Goal: Task Accomplishment & Management: Manage account settings

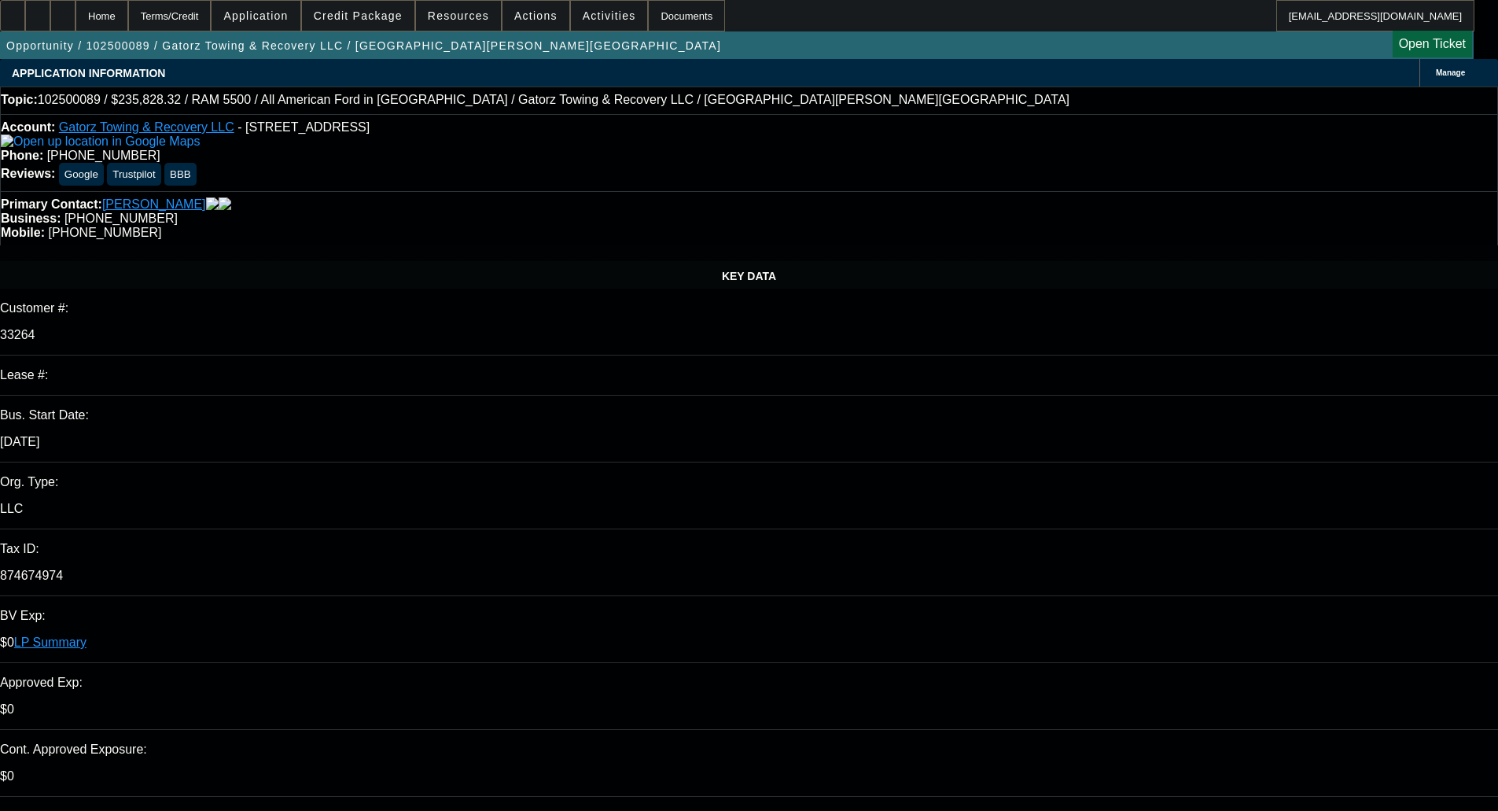
select select "0"
select select "6"
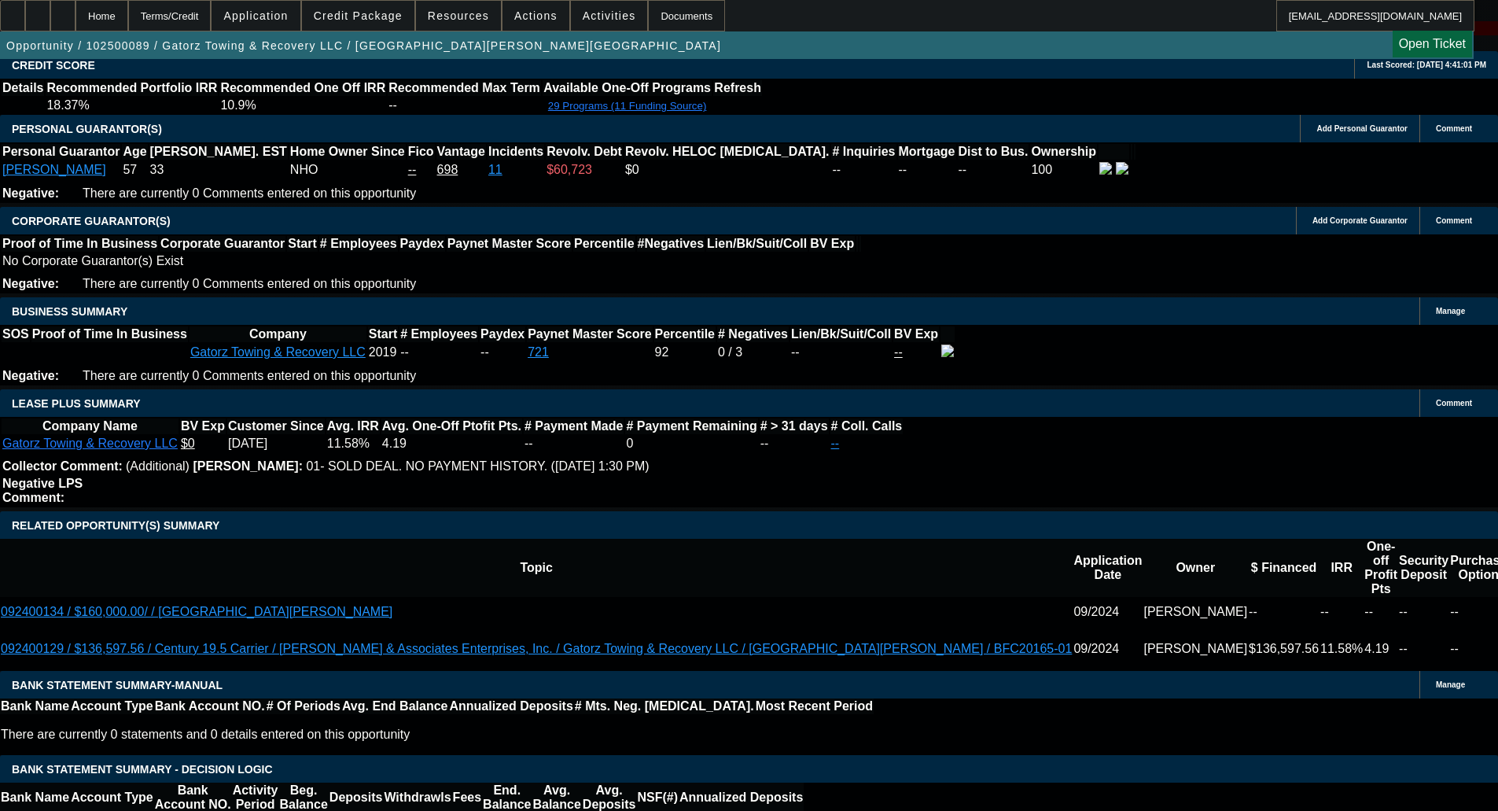
scroll to position [2596, 0]
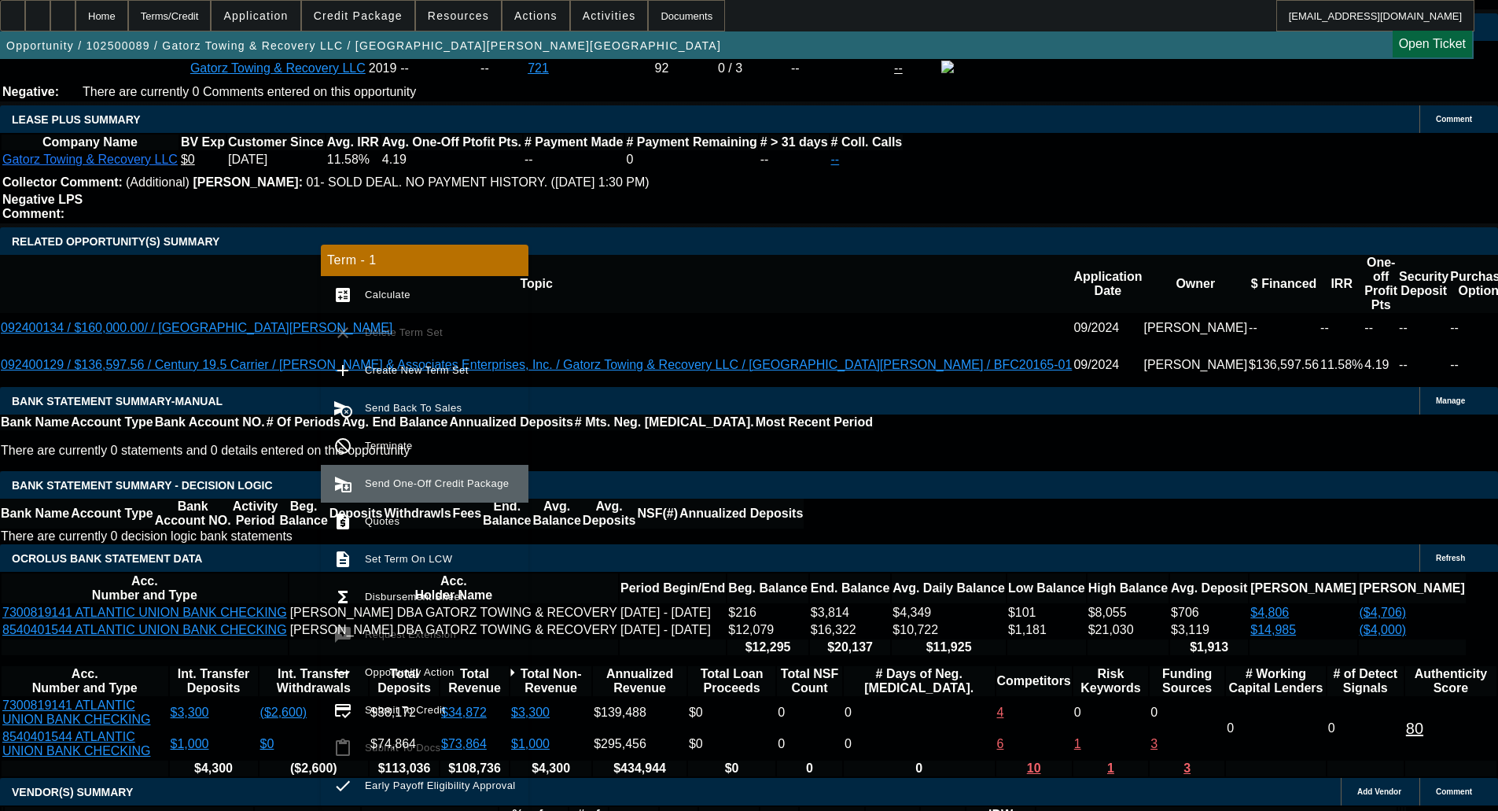
click at [396, 484] on span "Send One-Off Credit Package" at bounding box center [437, 483] width 144 height 12
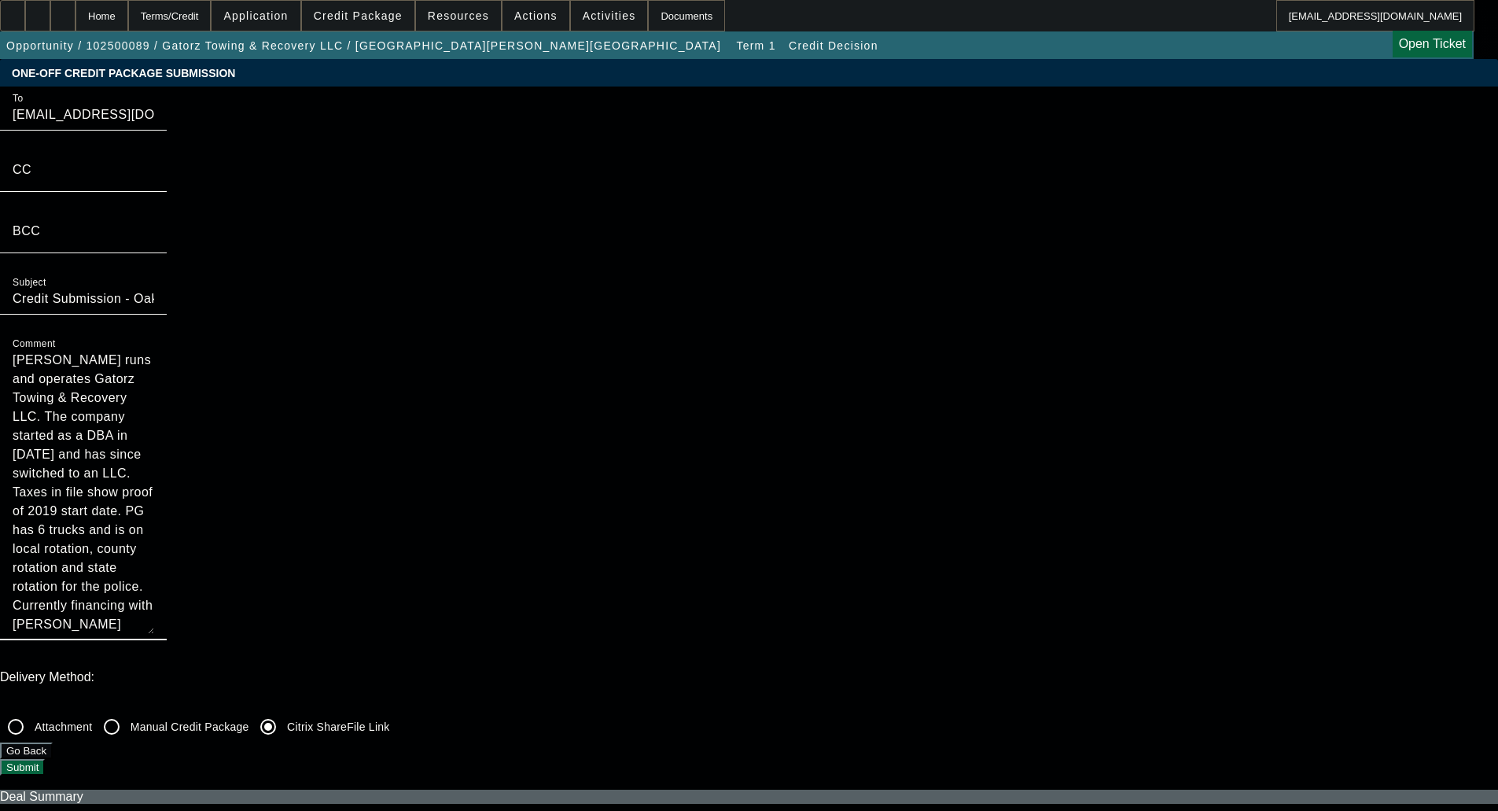
drag, startPoint x: 853, startPoint y: 246, endPoint x: 667, endPoint y: 87, distance: 244.9
drag, startPoint x: 815, startPoint y: 253, endPoint x: 808, endPoint y: 364, distance: 111.1
click at [154, 364] on textarea "Terresa Snyder runs and operates Gatorz Towing & Recovery LLC. The company star…" at bounding box center [84, 492] width 142 height 283
click at [154, 351] on textarea "Terresa Snyder runs and operates Gatorz Towing & Recovery LLC. The company star…" at bounding box center [84, 492] width 142 height 283
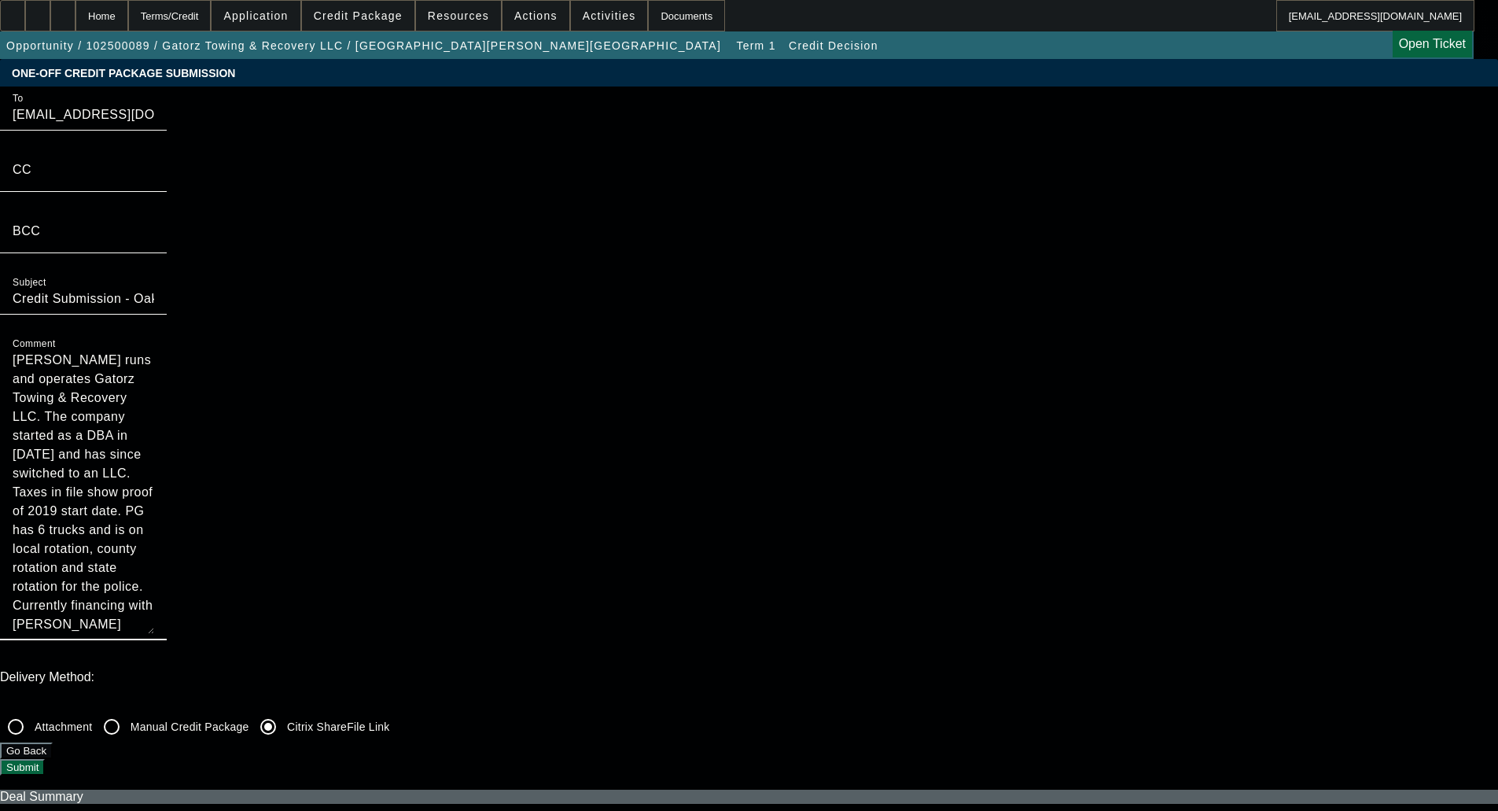
click at [154, 351] on textarea "Terresa Snyder runs and operates Gatorz Towing & Recovery LLC. The company star…" at bounding box center [84, 492] width 142 height 283
drag, startPoint x: 785, startPoint y: 264, endPoint x: 803, endPoint y: 374, distance: 112.4
click at [154, 370] on textarea "Terresa Snyder runs and operates Gatorz Towing & Recovery LLC. The company star…" at bounding box center [84, 492] width 142 height 283
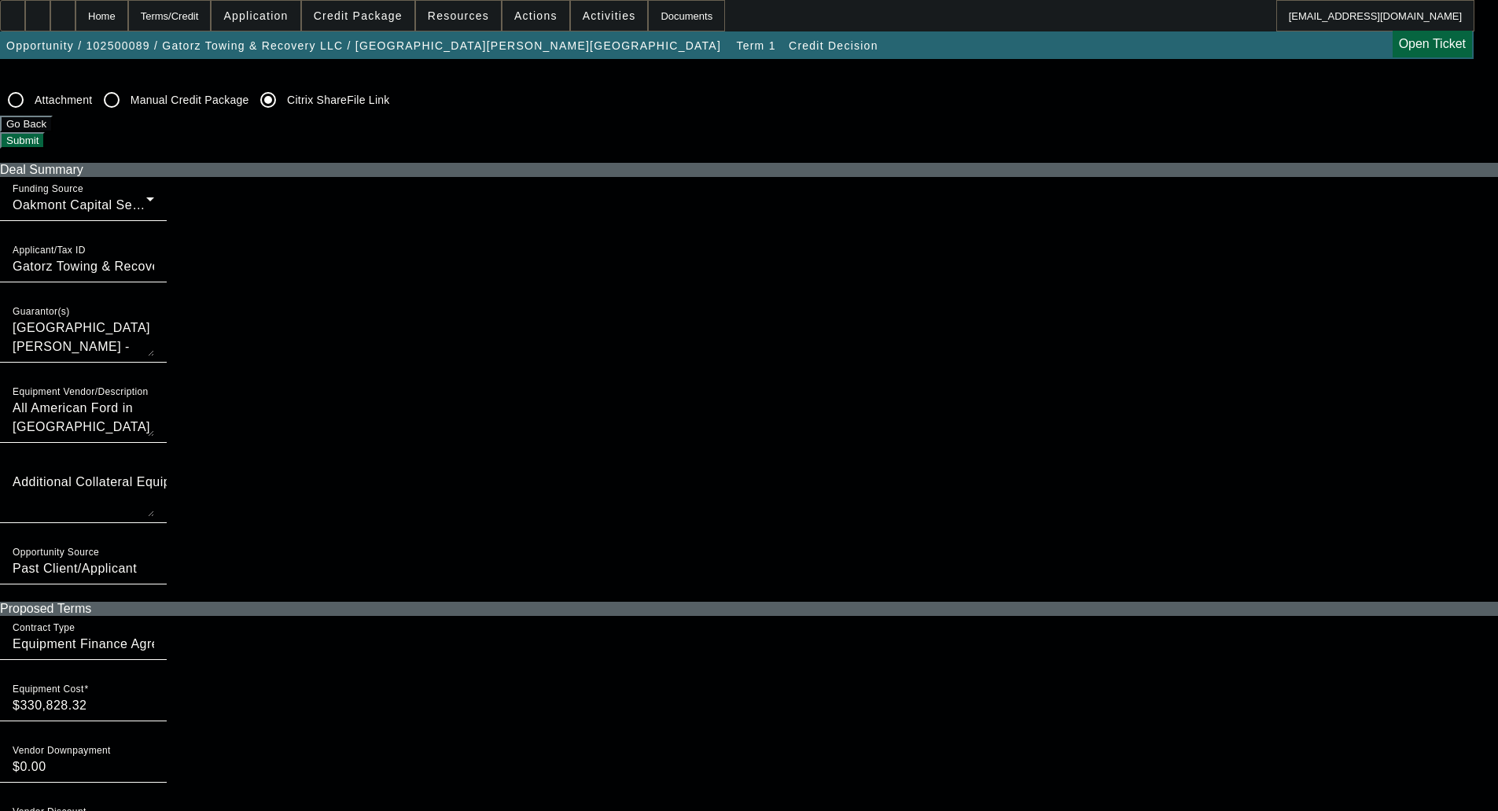
scroll to position [629, 0]
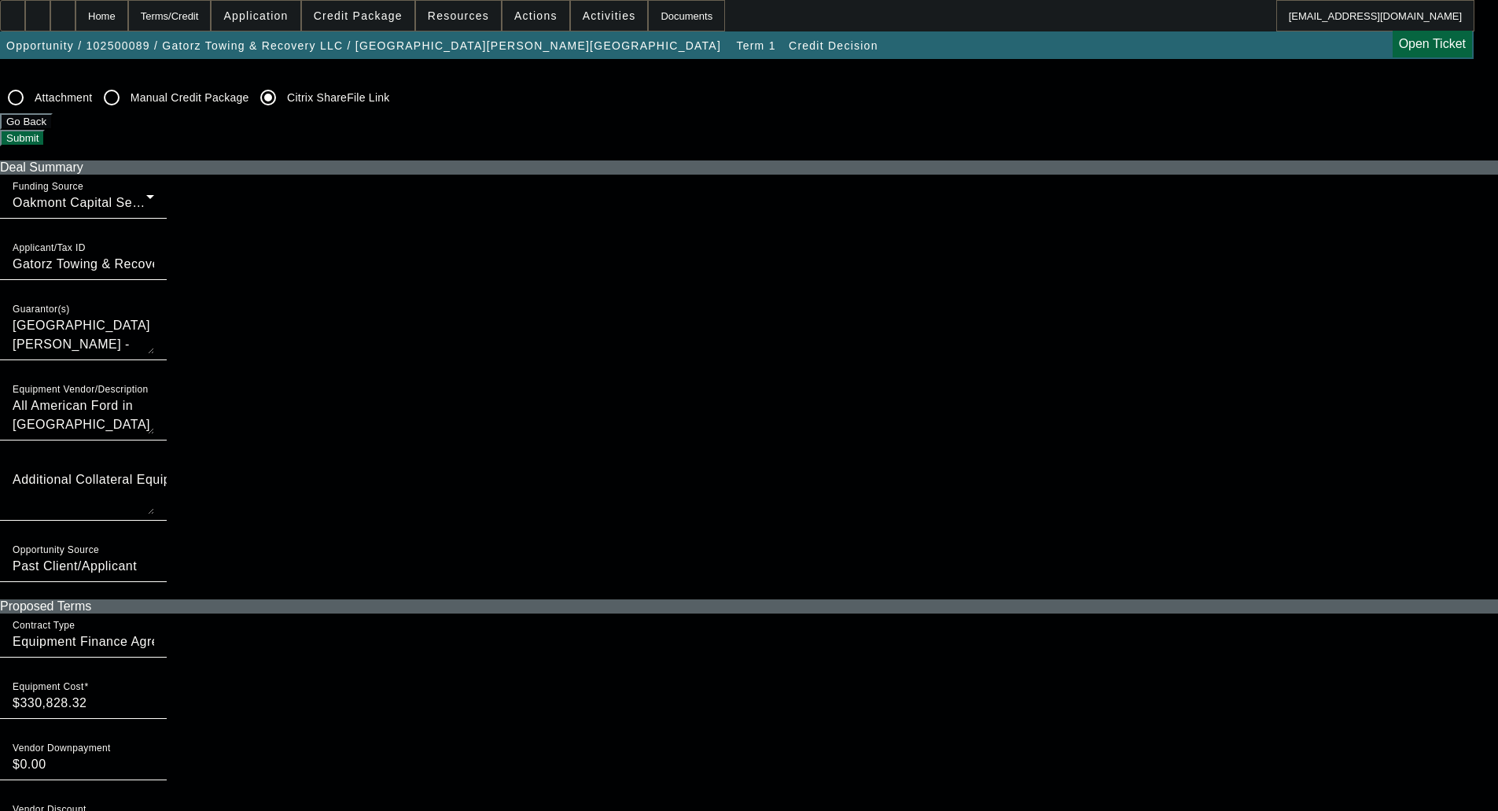
type textarea "Terresa Snyder runs and operates Gatorz Towing & Recovery LLC. The company star…"
checkbox input "true"
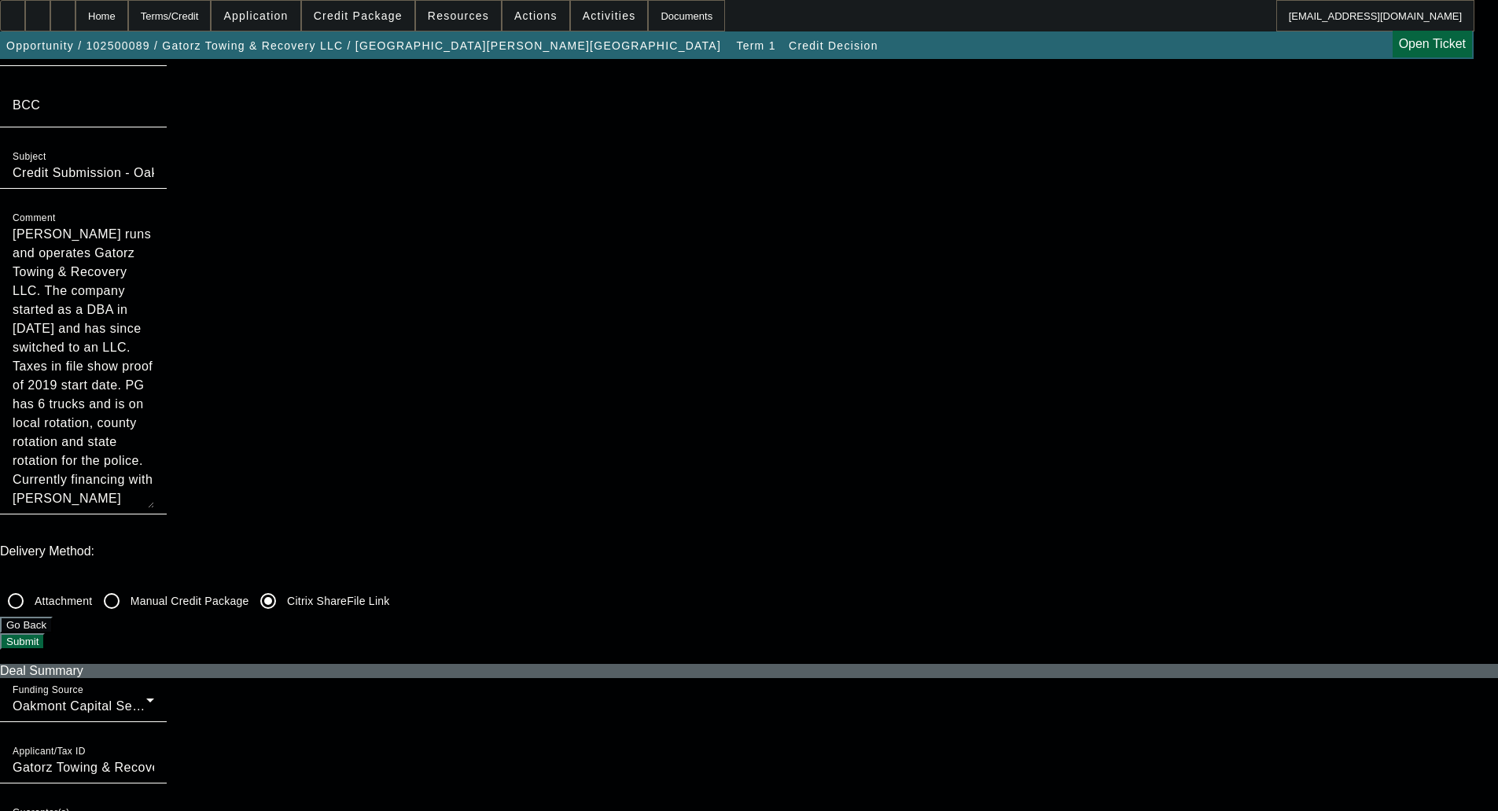
scroll to position [0, 0]
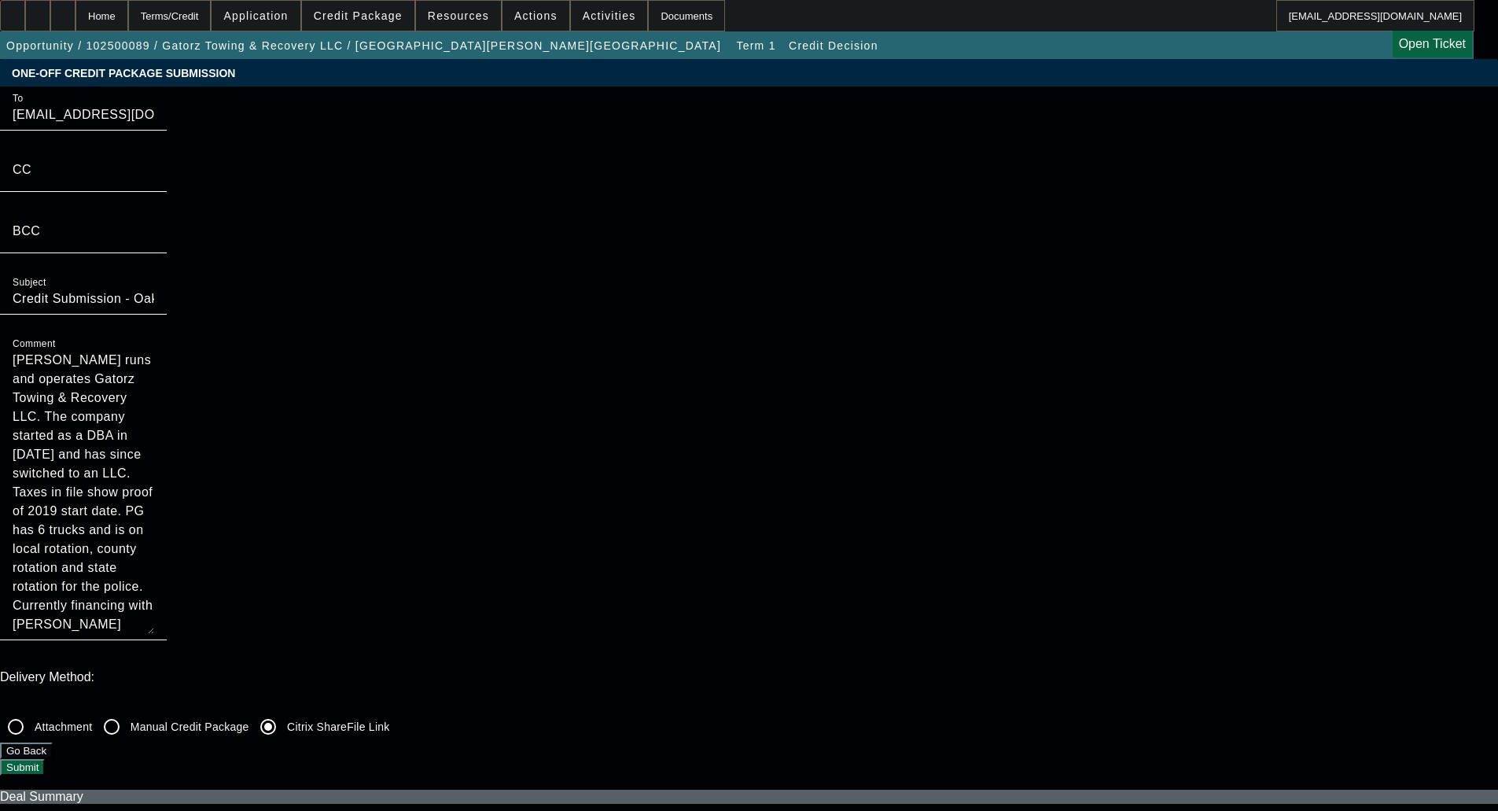
click at [154, 308] on input "Credit Submission - Oakmont Capital Services - Gatorz Towing & Recovery LLC" at bounding box center [84, 298] width 142 height 19
type input "Priority Credit Submission - Oakmont Capital Services - Gatorz Towing & Recover…"
click at [45, 759] on button "Submit" at bounding box center [22, 767] width 45 height 17
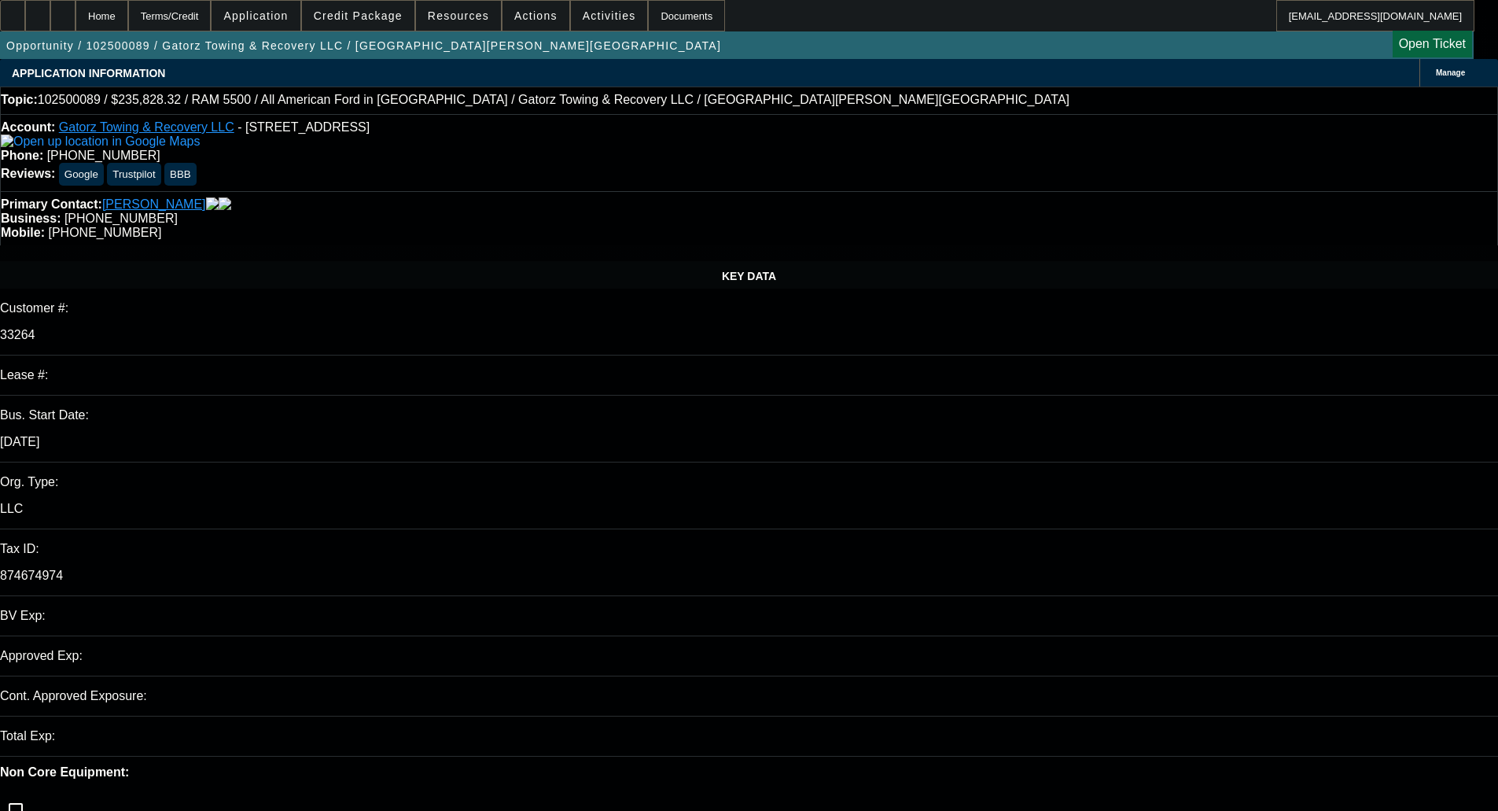
select select "0"
select select "6"
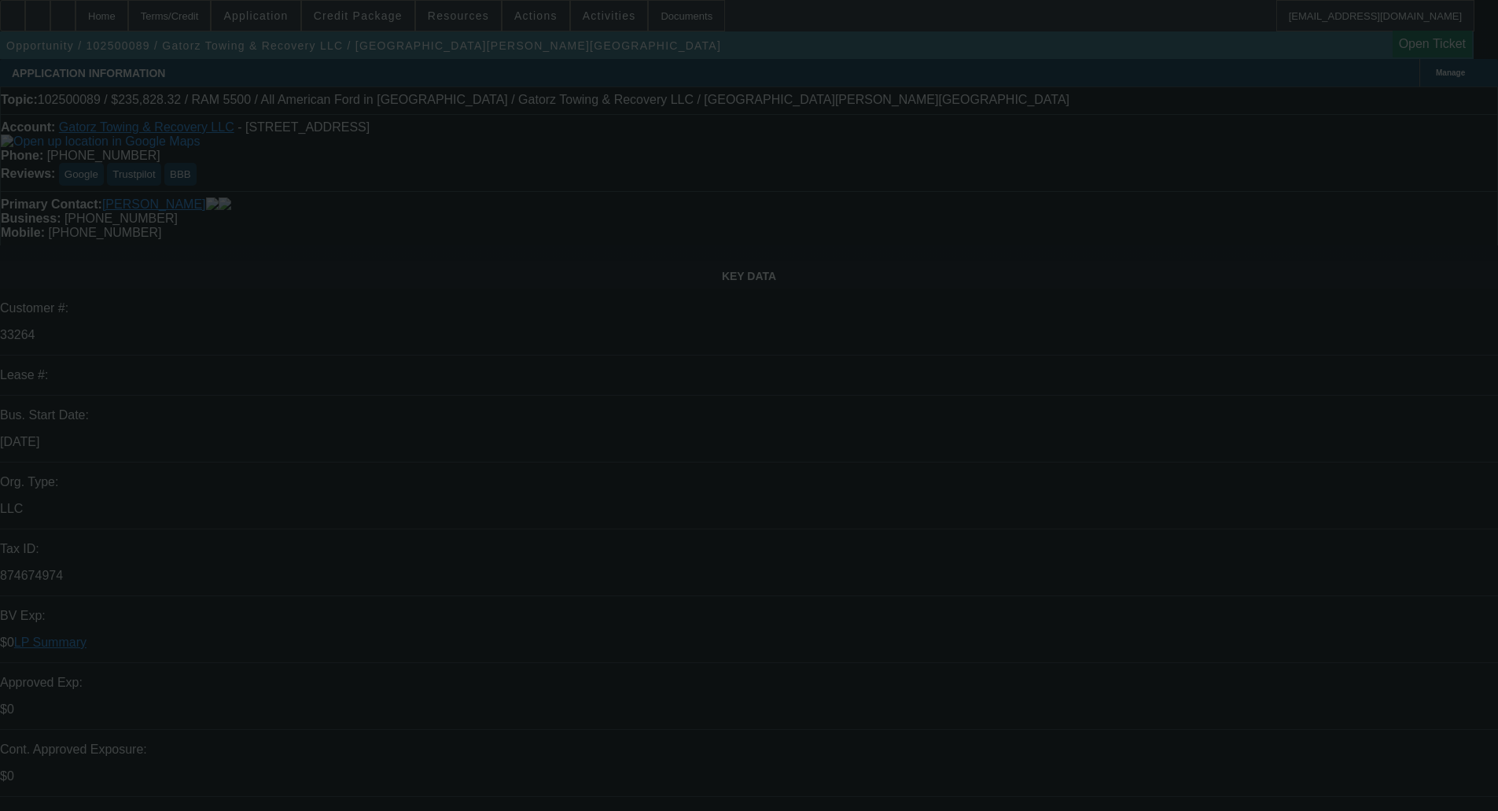
click at [26, 20] on div at bounding box center [749, 405] width 1498 height 811
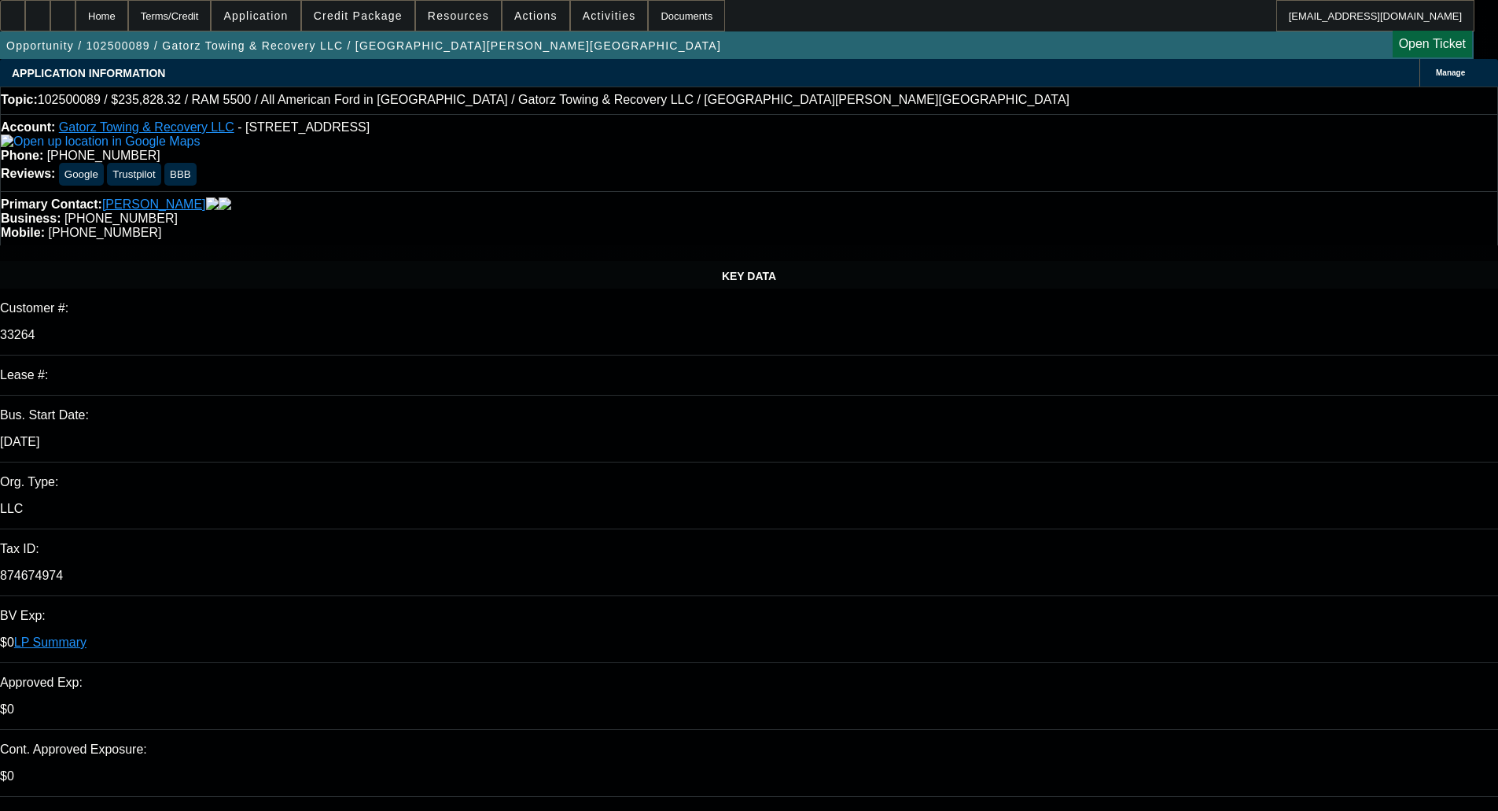
select select "0"
select select "6"
click at [25, 20] on div at bounding box center [12, 15] width 25 height 31
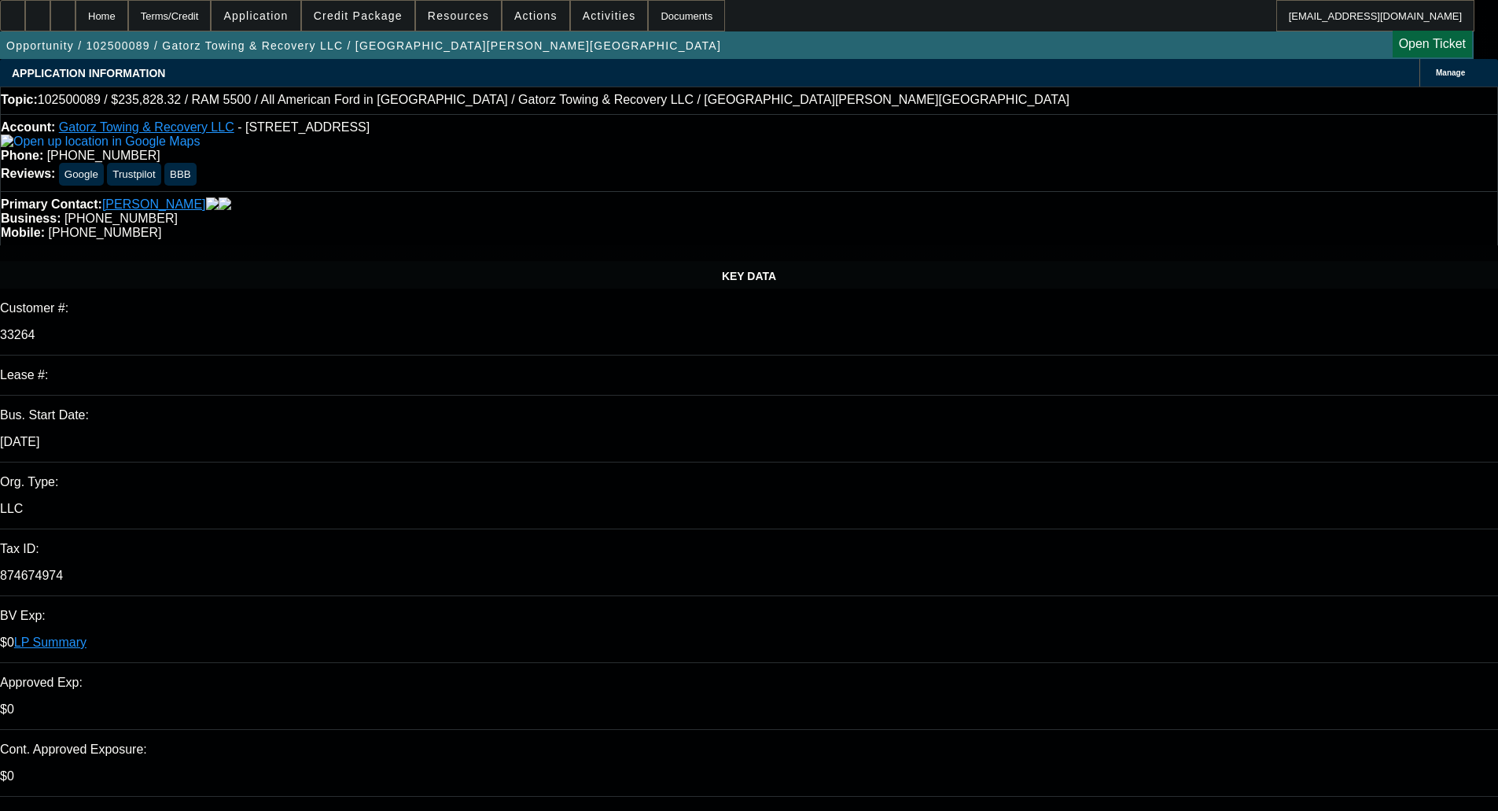
drag, startPoint x: 332, startPoint y: 127, endPoint x: 350, endPoint y: 89, distance: 42.6
click at [332, 127] on span "- [STREET_ADDRESS]" at bounding box center [304, 126] width 132 height 13
click at [382, 8] on span at bounding box center [358, 16] width 112 height 38
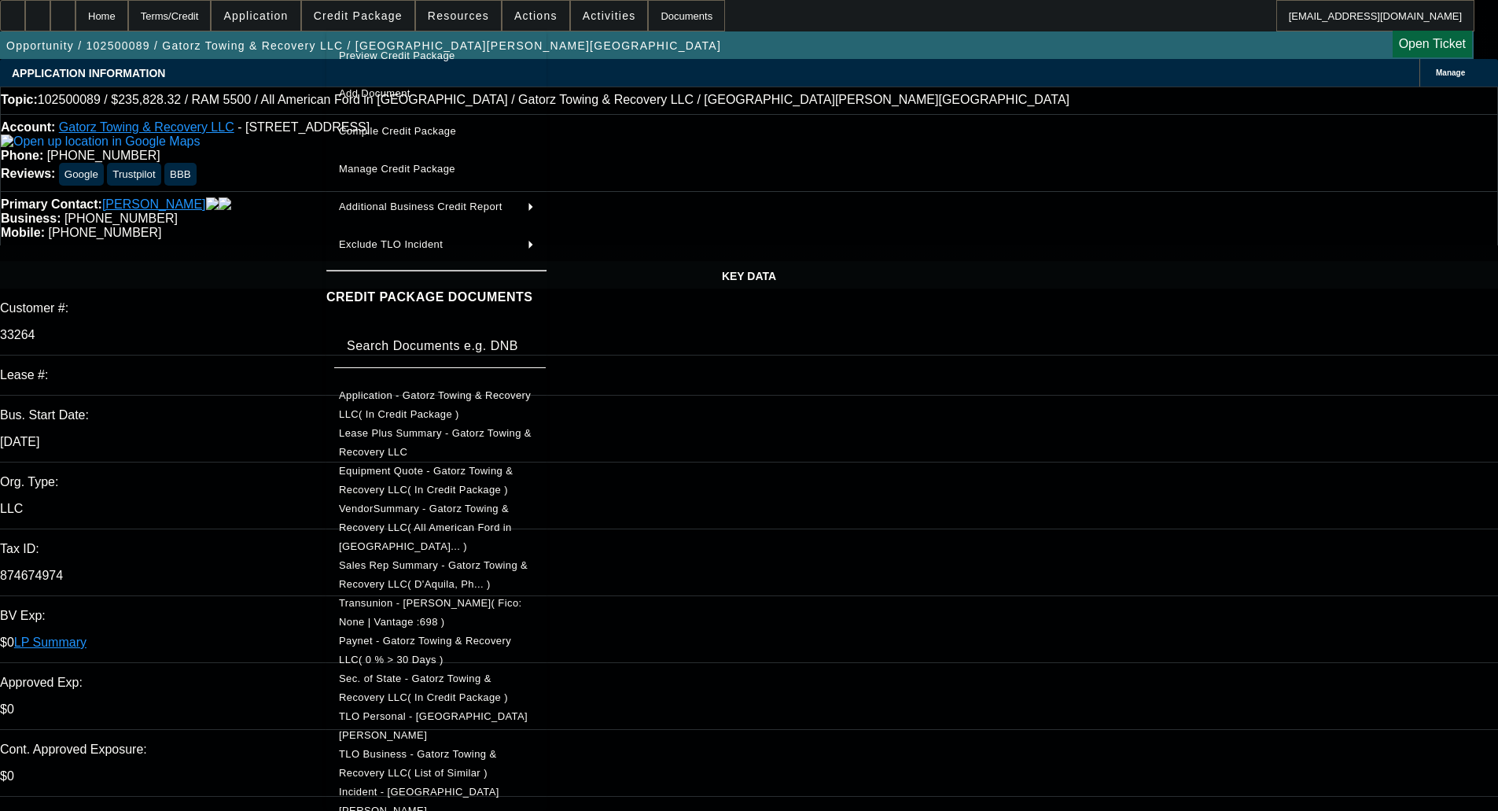
click at [417, 393] on span "Application - Gatorz Towing & Recovery LLC( In Credit Package )" at bounding box center [435, 404] width 192 height 31
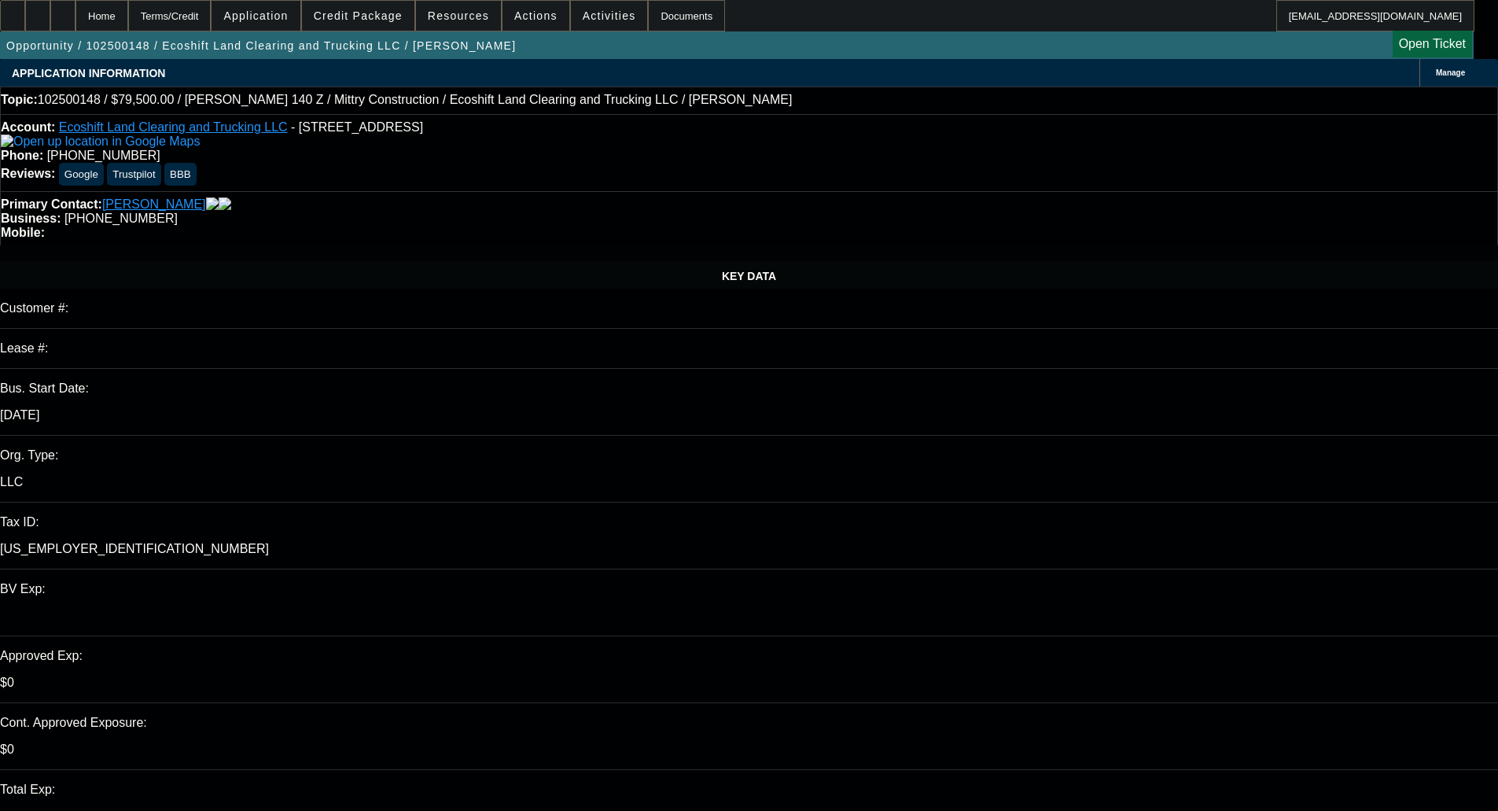
select select "0"
select select "0.1"
select select "4"
select select "0"
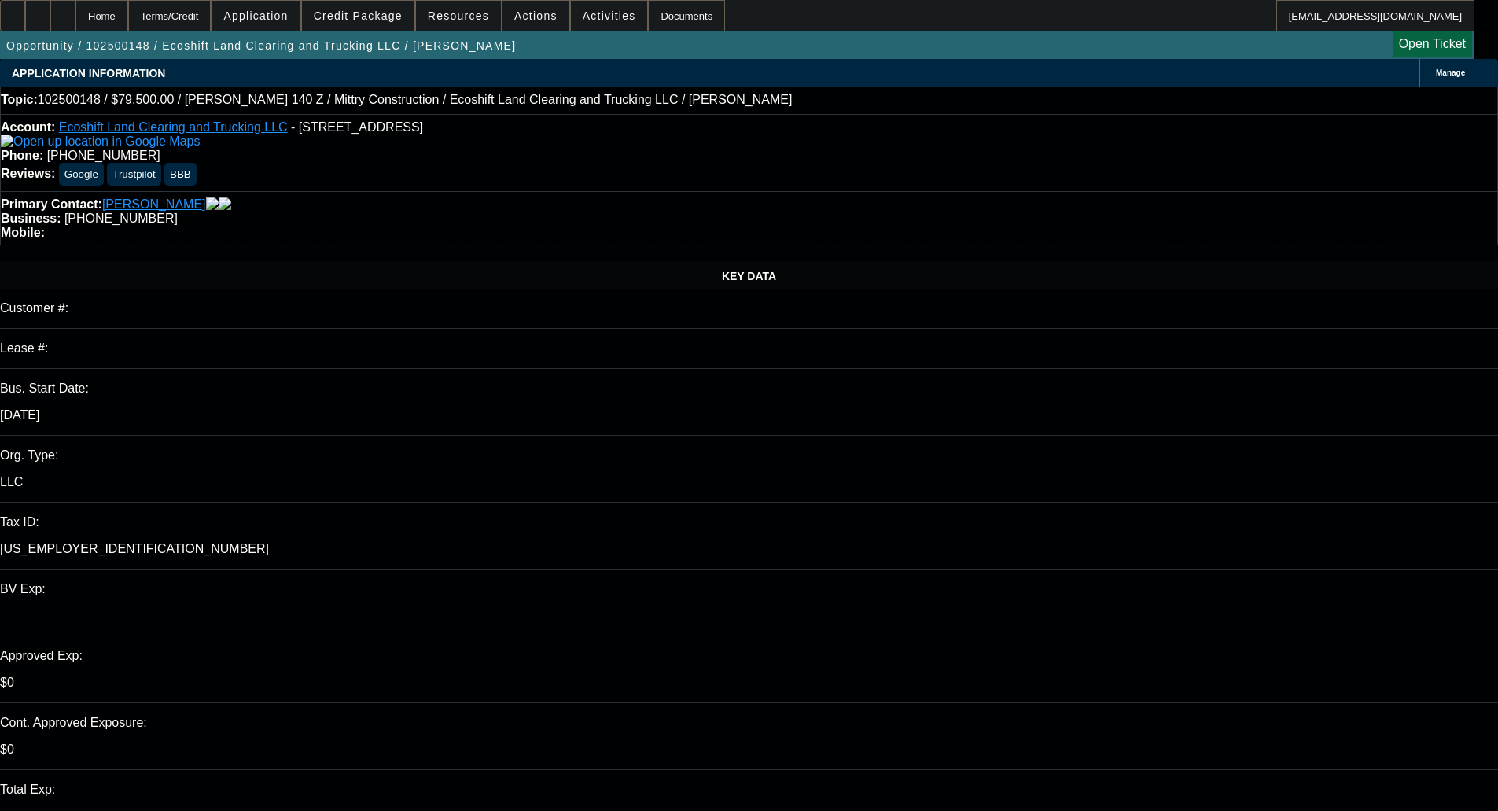
select select "0"
select select "6"
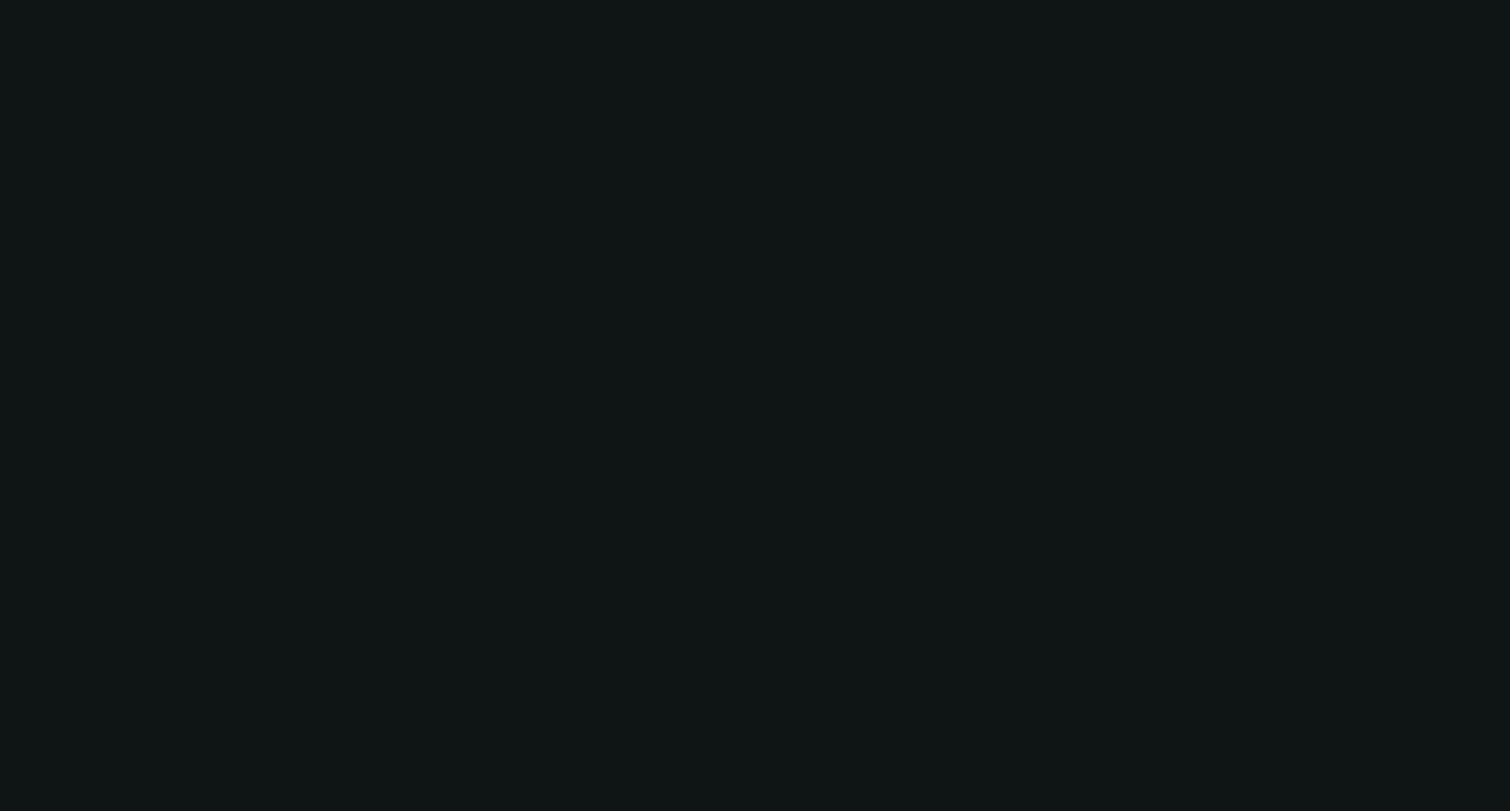
select select "0.15"
select select "0"
select select "3"
select select "0.1"
select select "4"
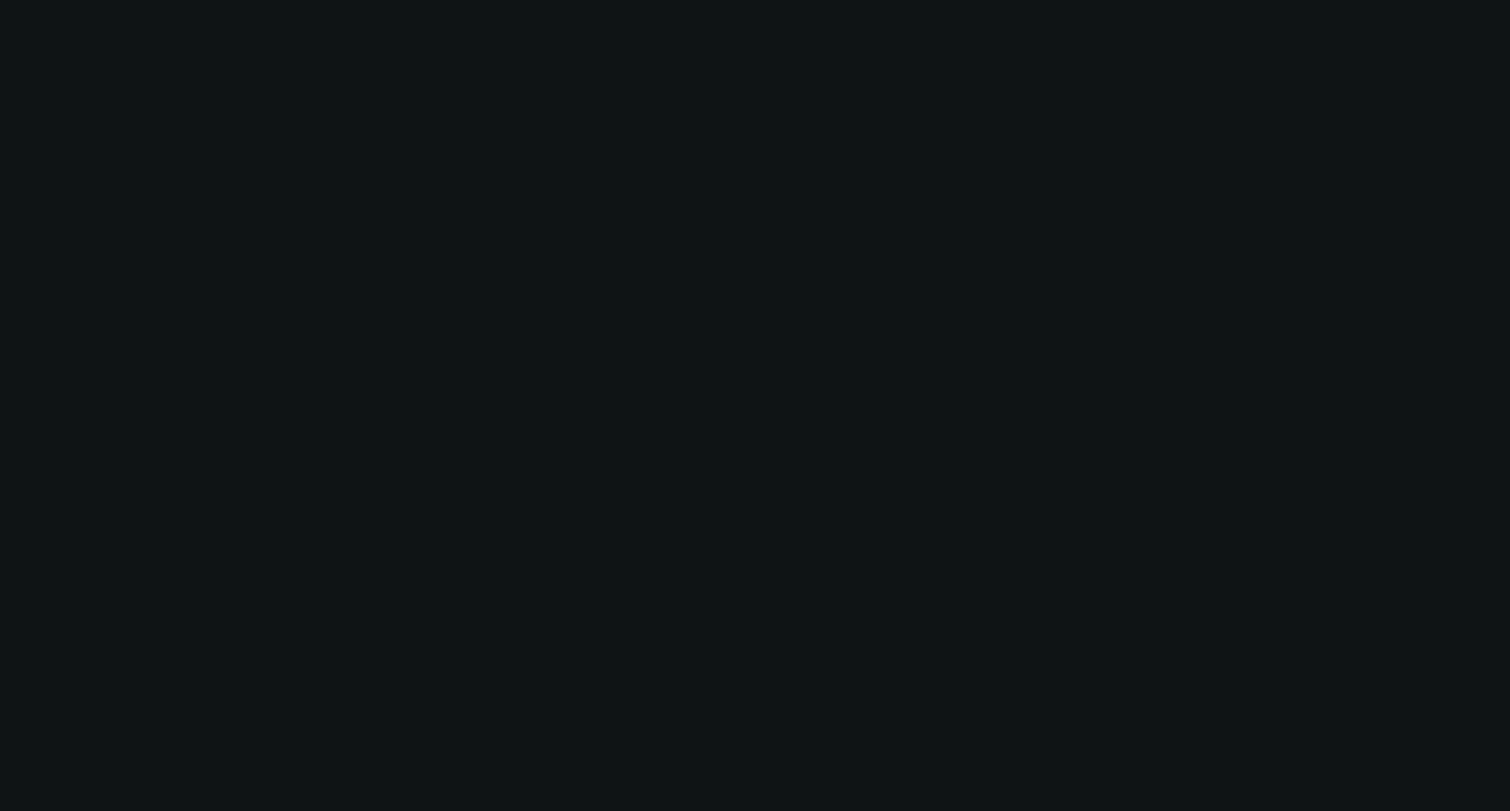
select select "0.1"
select select "0"
select select "3"
select select "0.1"
select select "4"
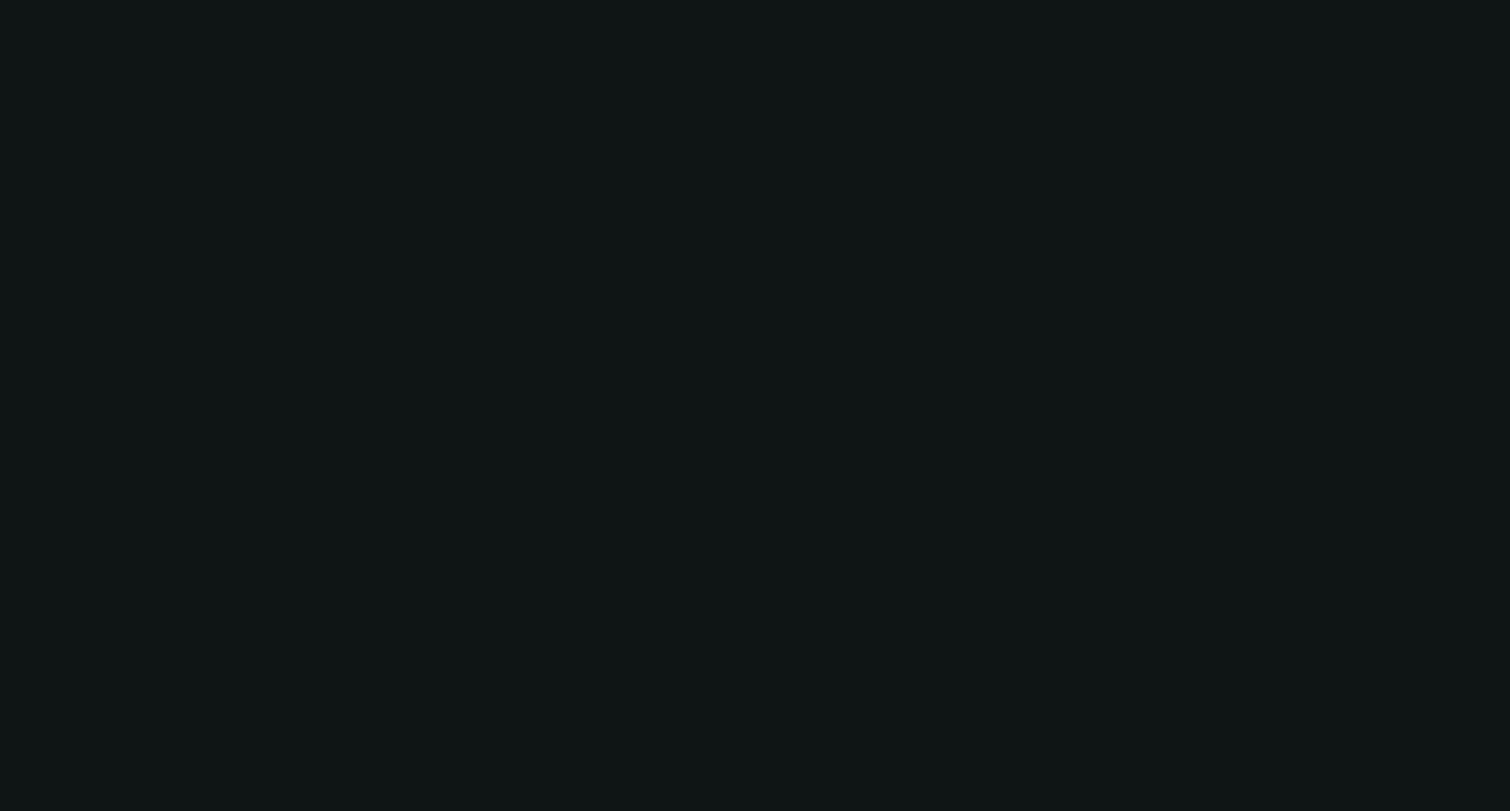
select select "0"
select select "0.1"
select select "4"
select select "0"
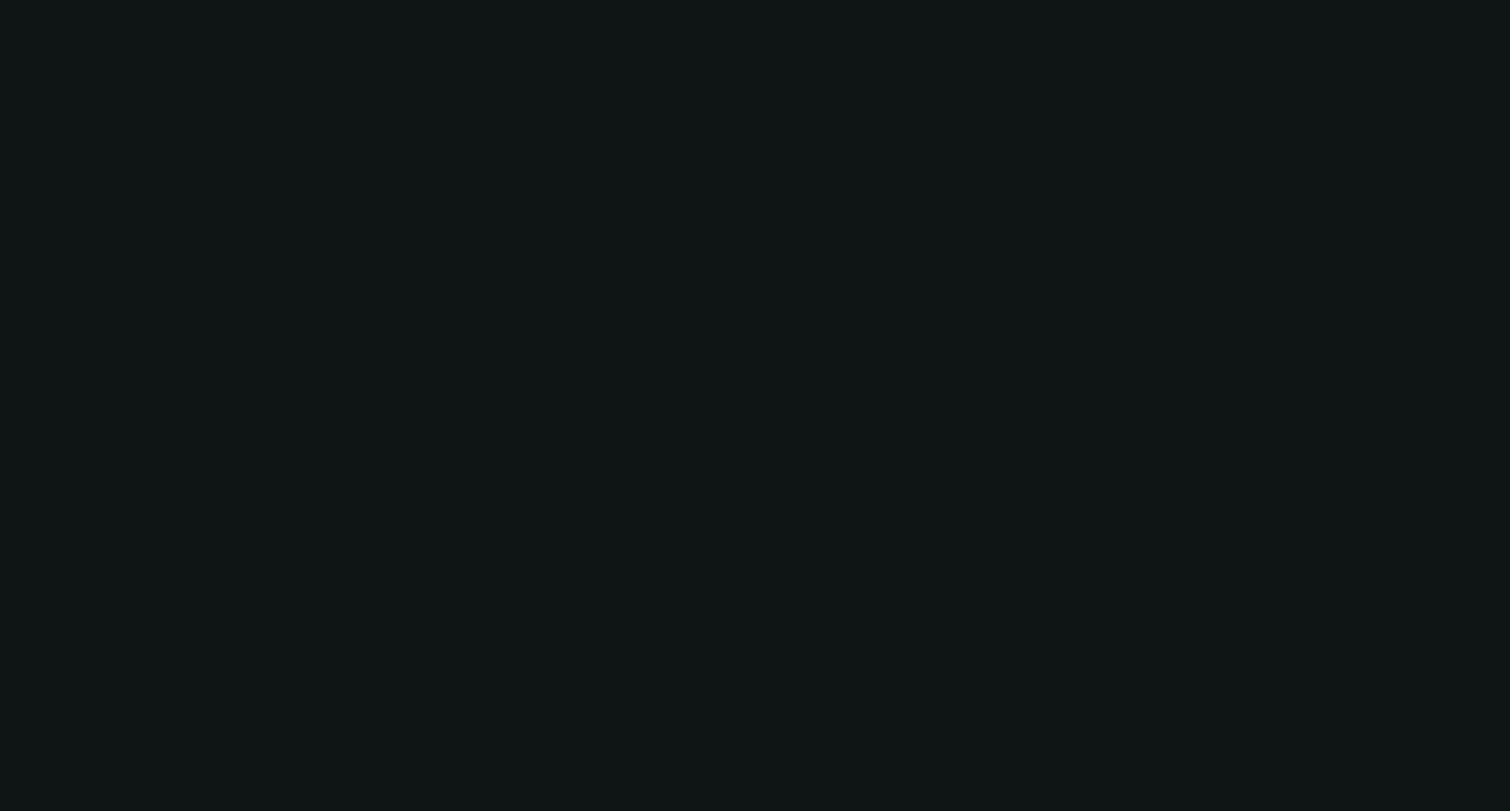
select select "6"
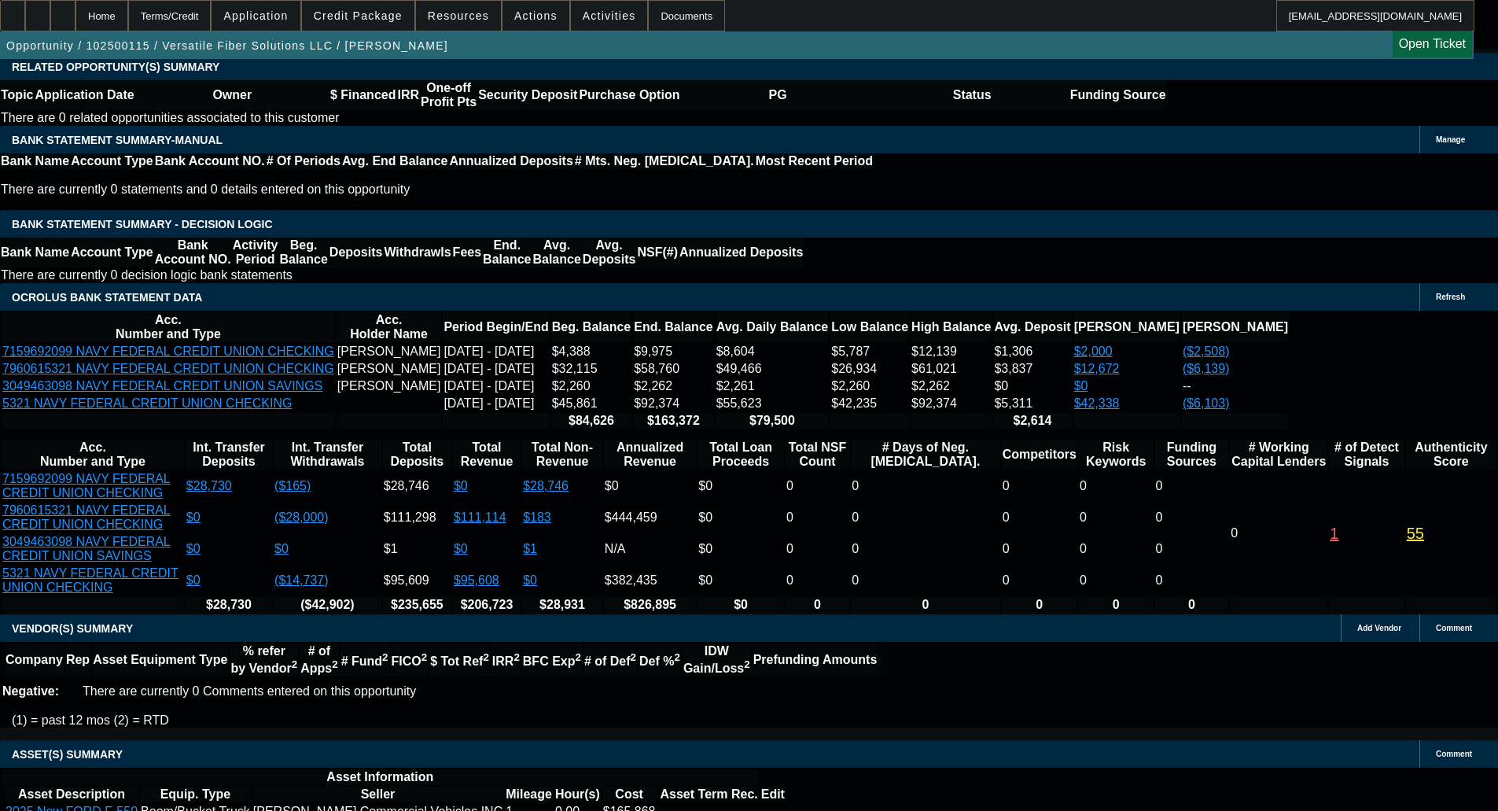
scroll to position [2686, 0]
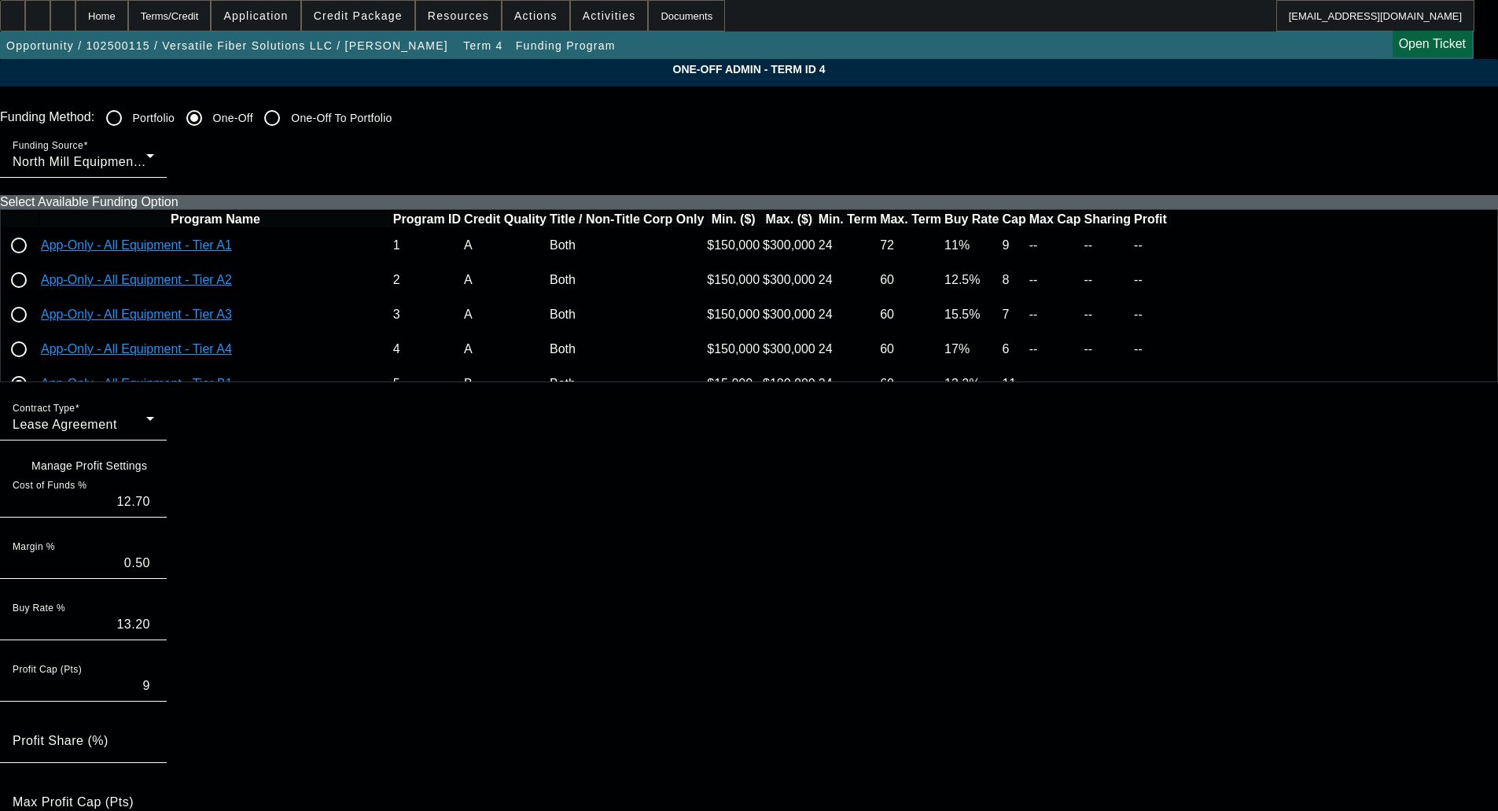
click at [347, 16] on span "Credit Package" at bounding box center [358, 15] width 89 height 13
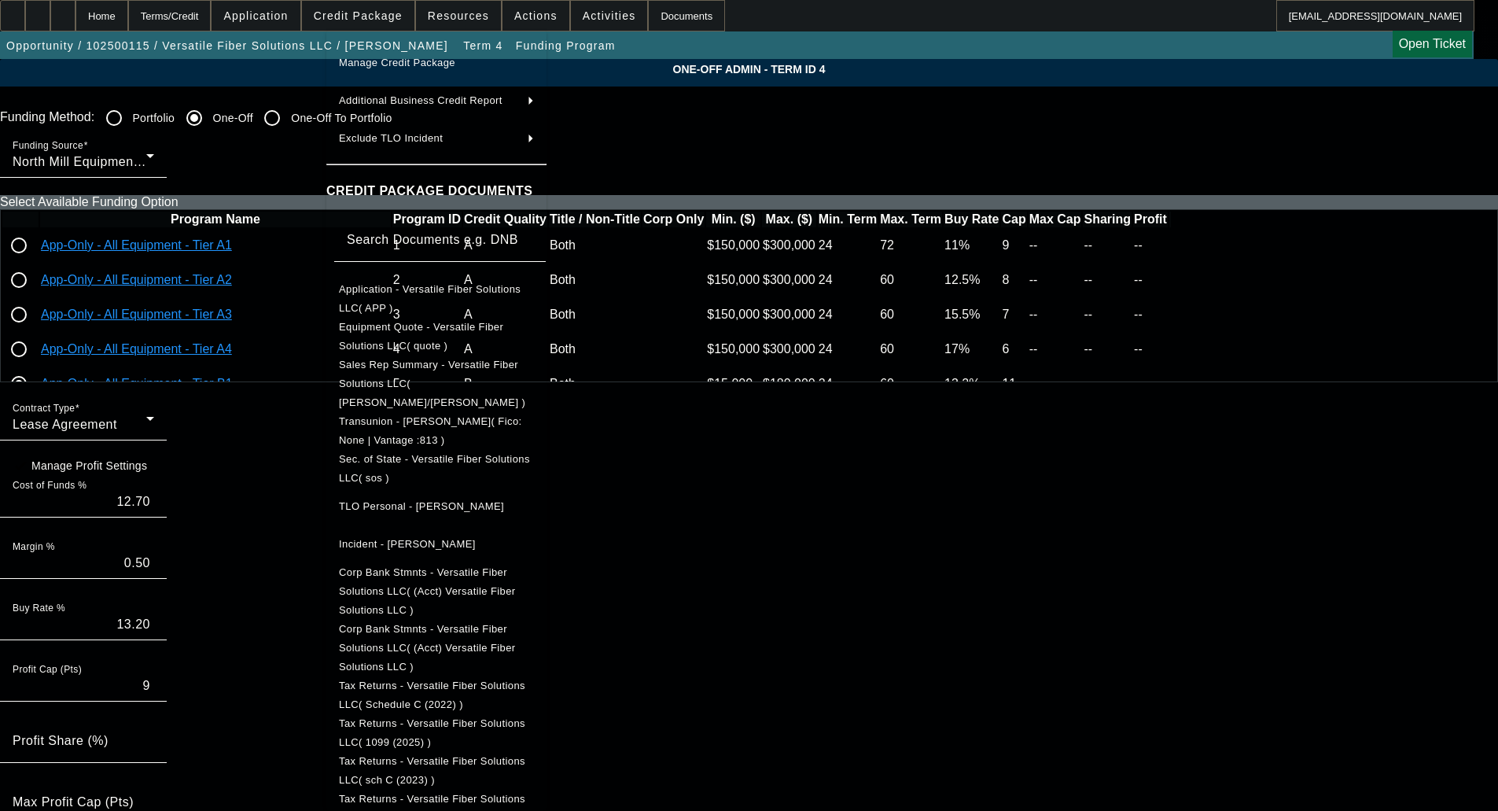
scroll to position [212, 0]
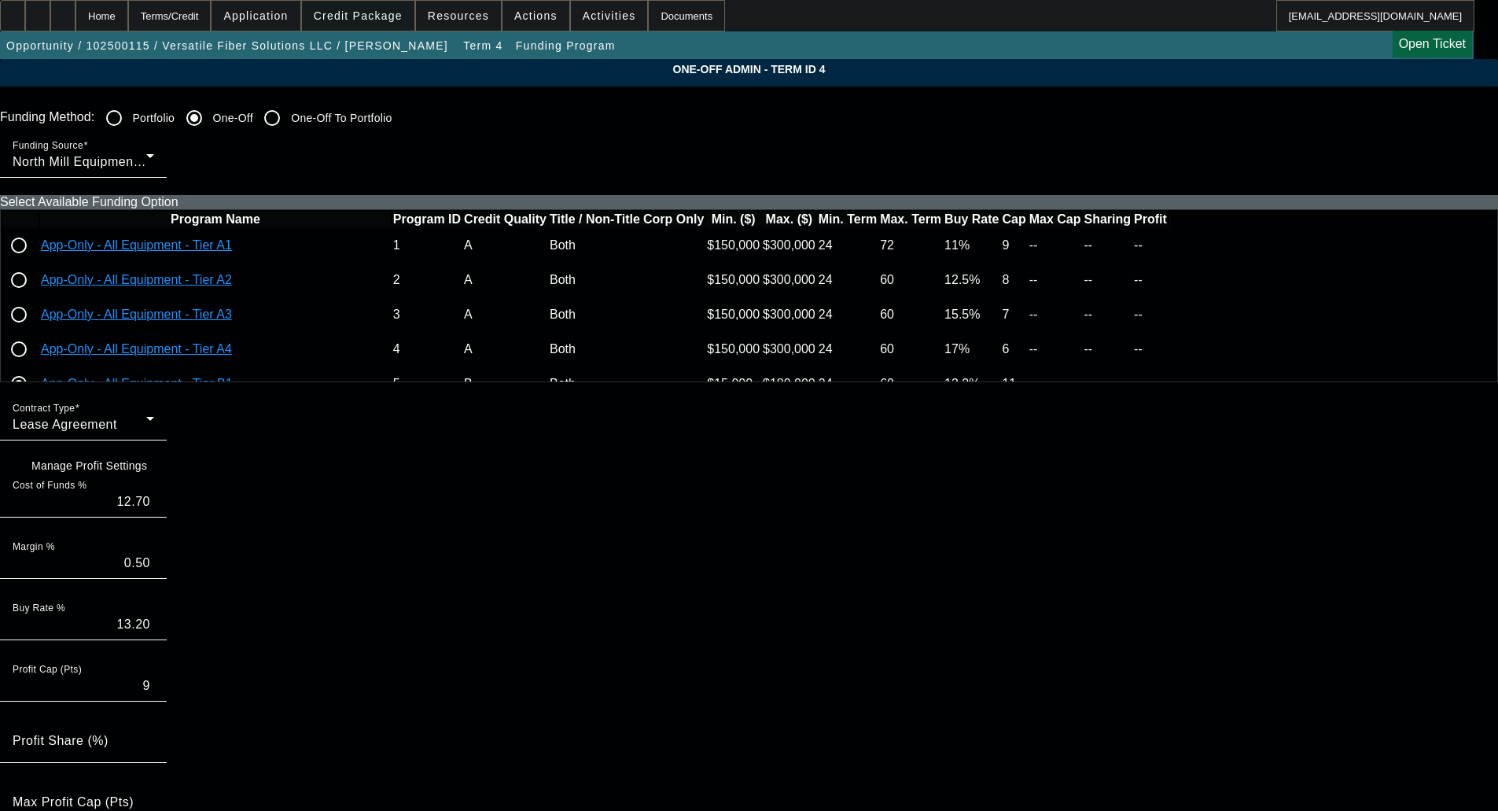
click at [395, 6] on span at bounding box center [358, 16] width 112 height 38
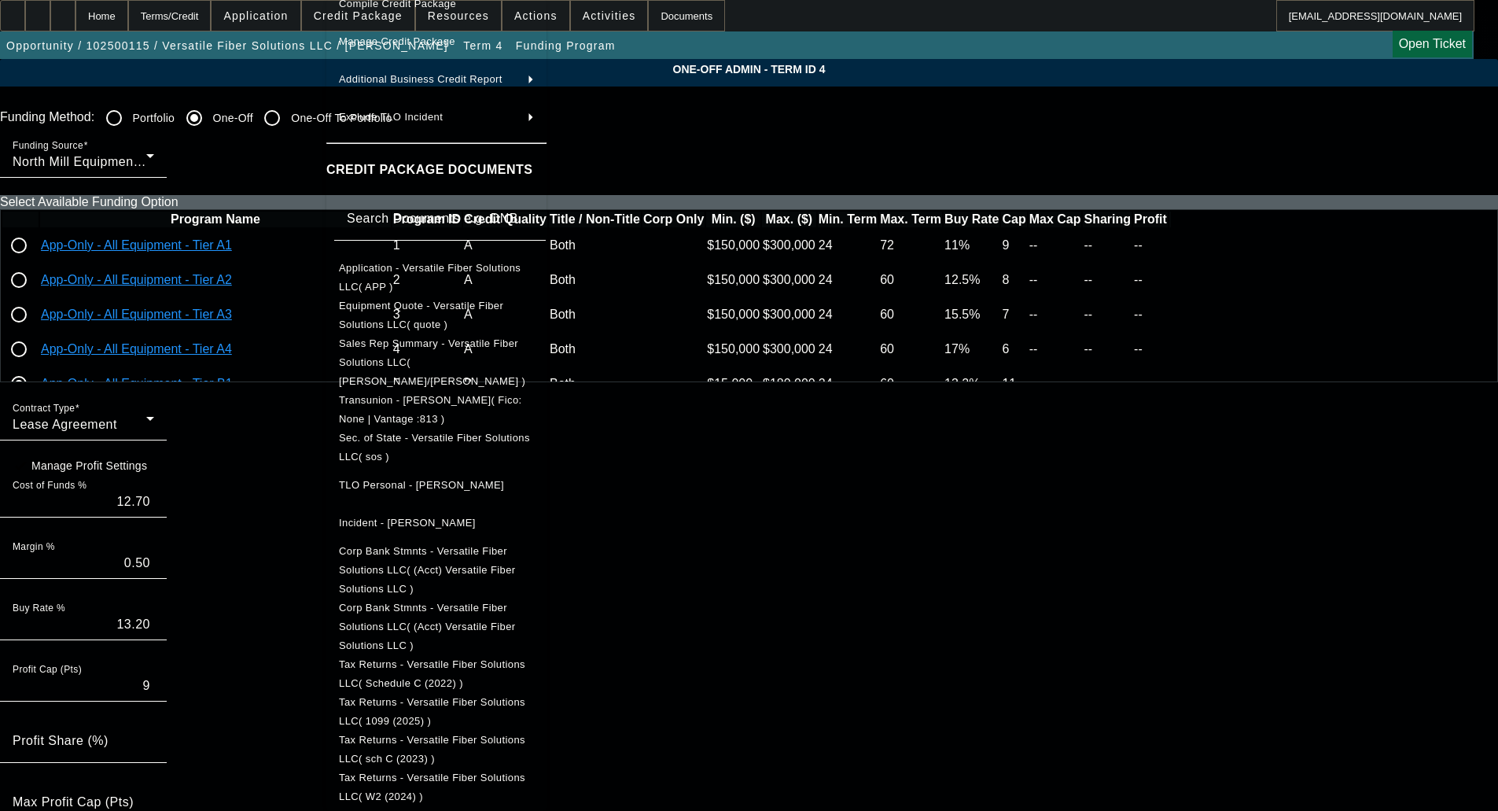
scroll to position [181, 0]
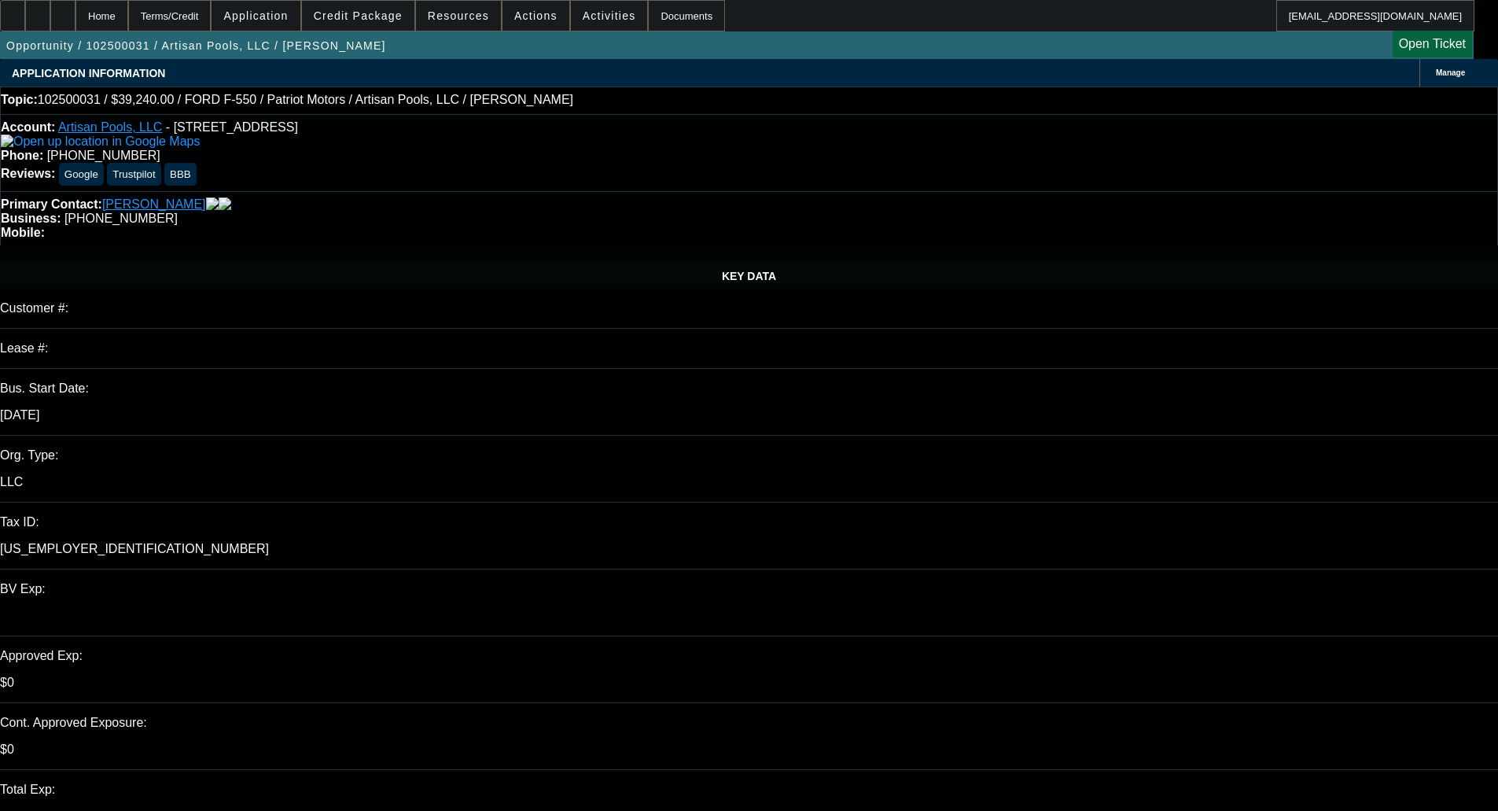
select select "0"
select select "3"
select select "0.1"
select select "4"
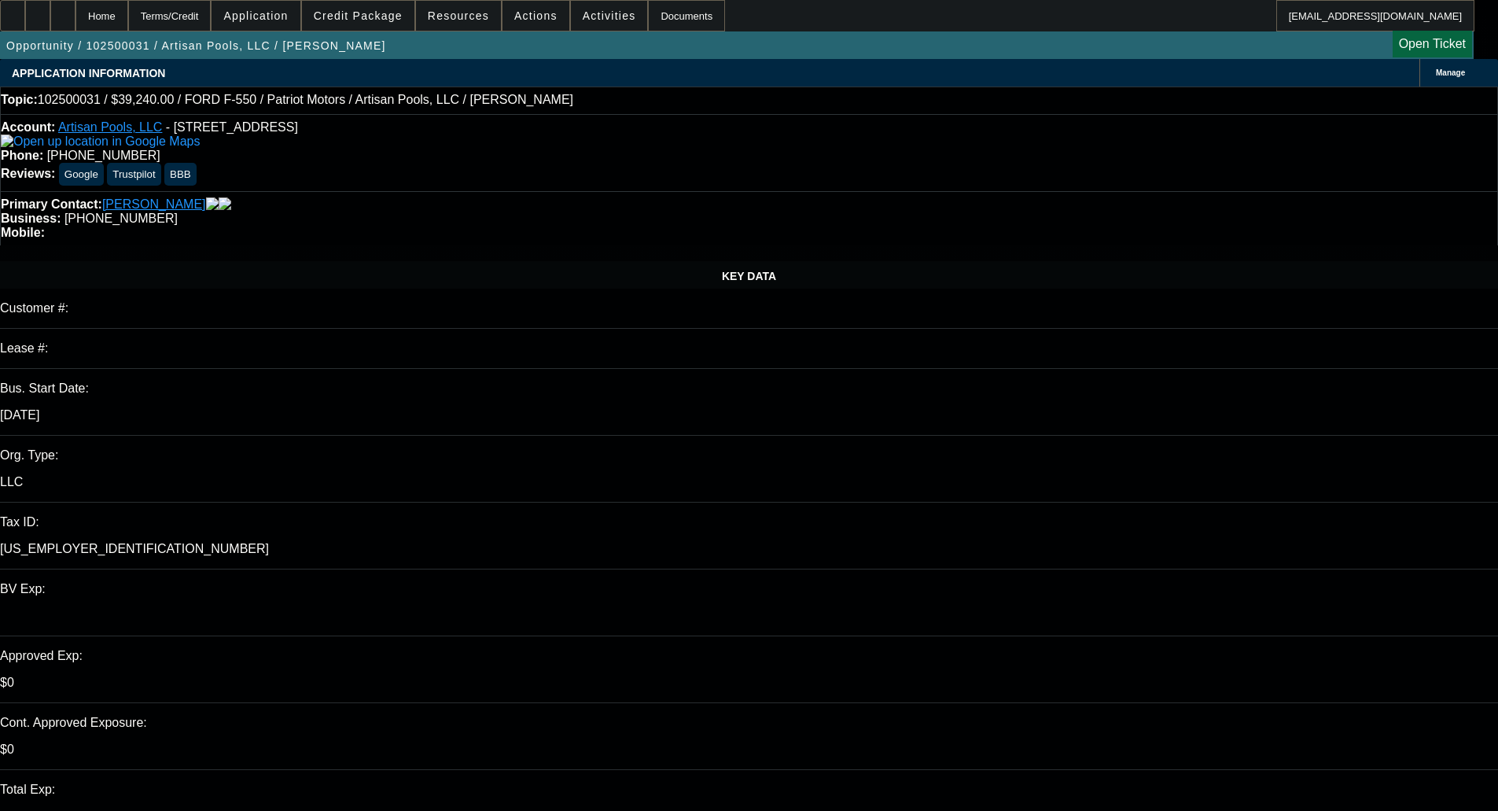
select select "0"
select select "3"
select select "0.1"
select select "4"
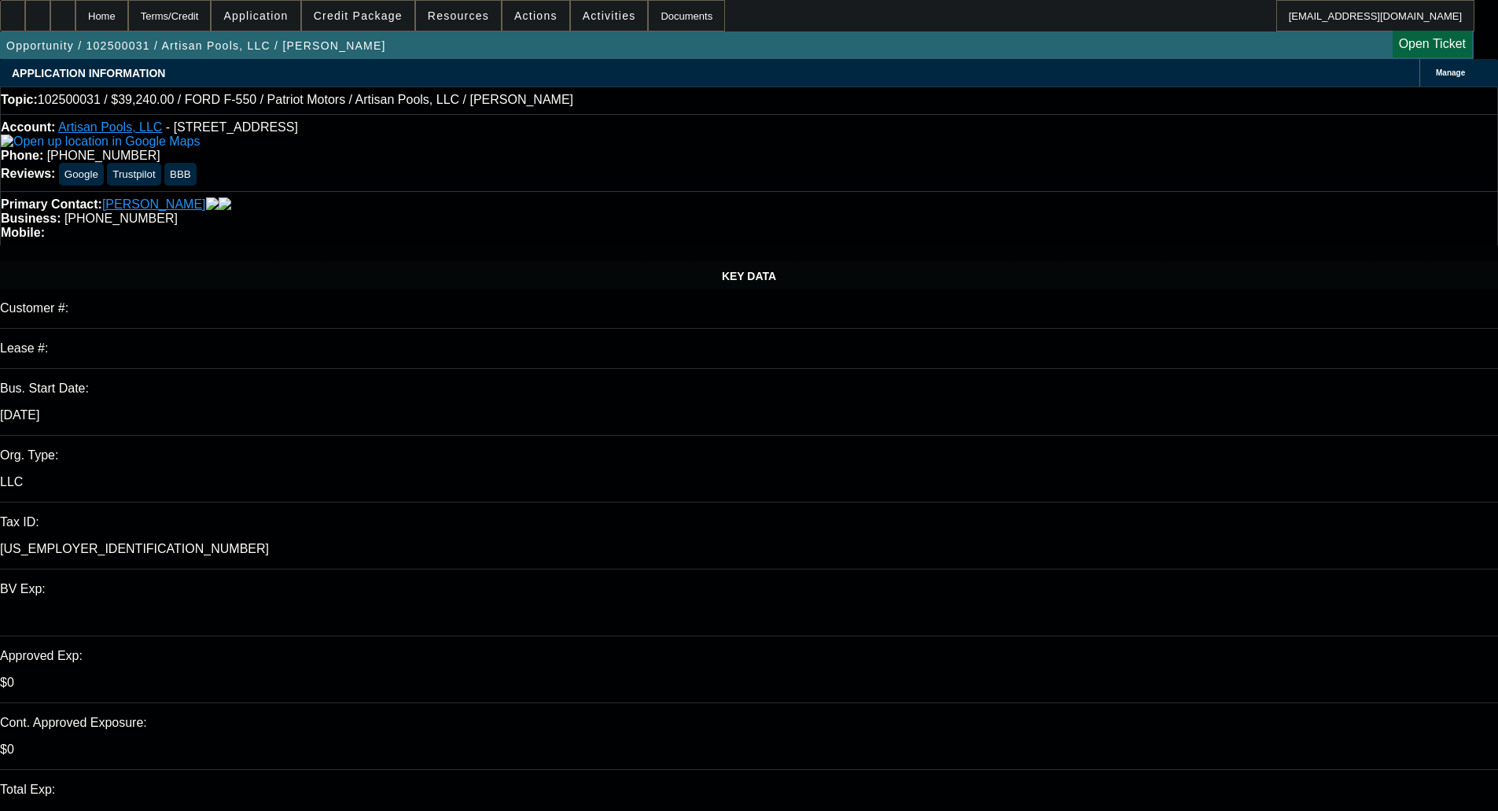
select select "0"
select select "3"
select select "0.1"
select select "4"
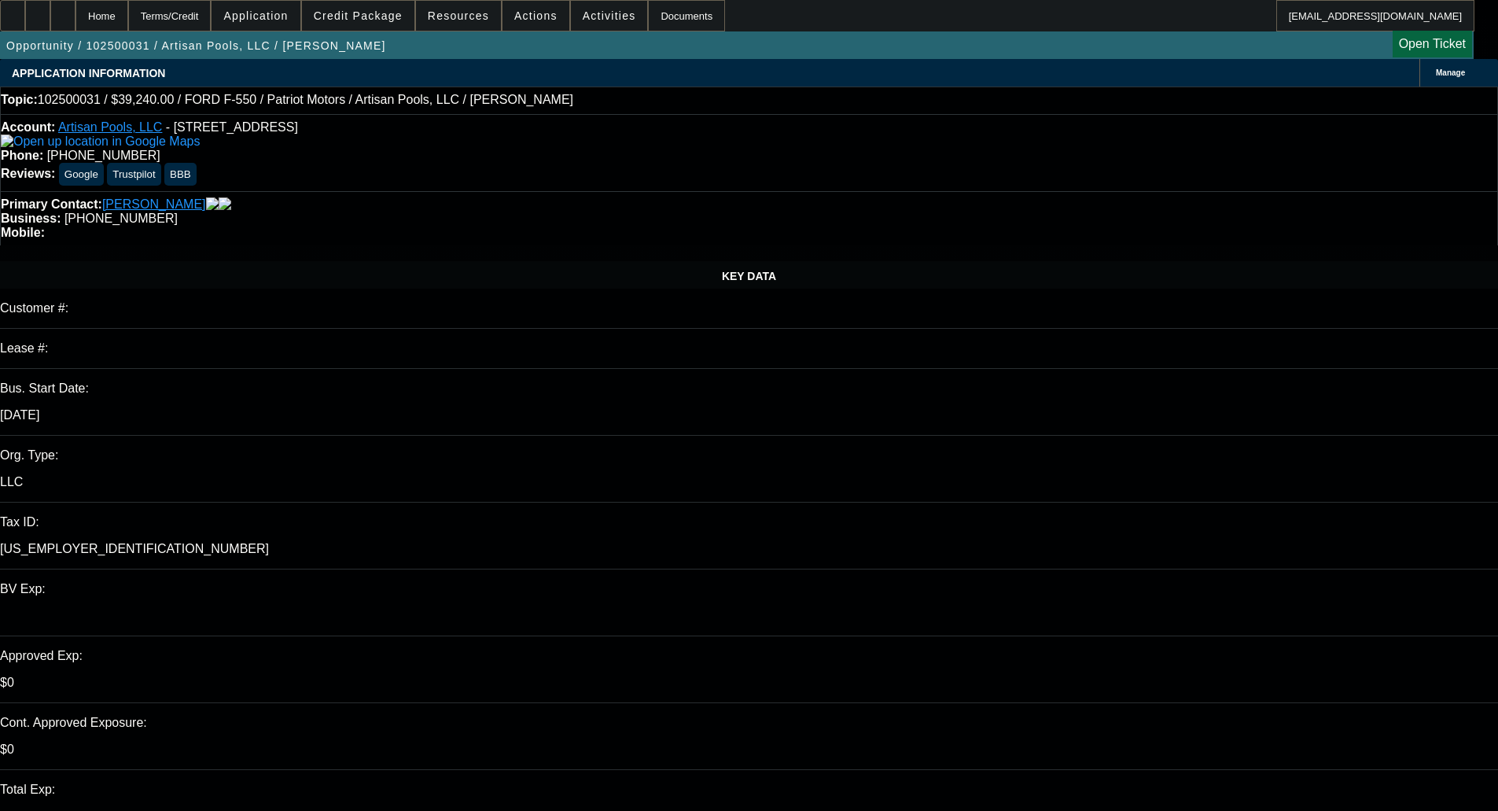
select select "0"
select select "3"
select select "0.1"
select select "4"
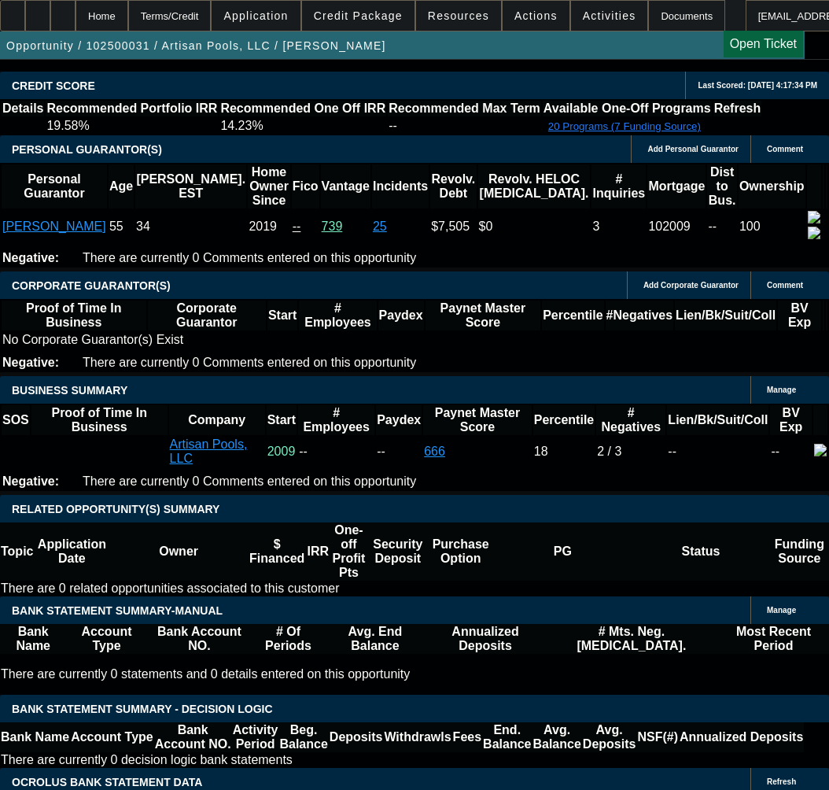
scroll to position [2424, 0]
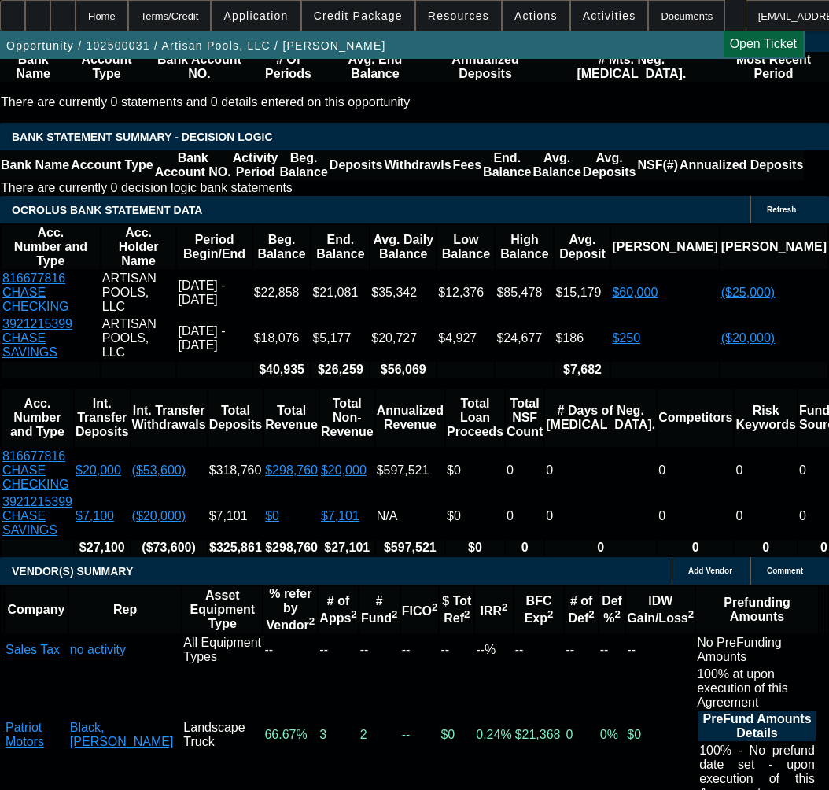
scroll to position [3132, 0]
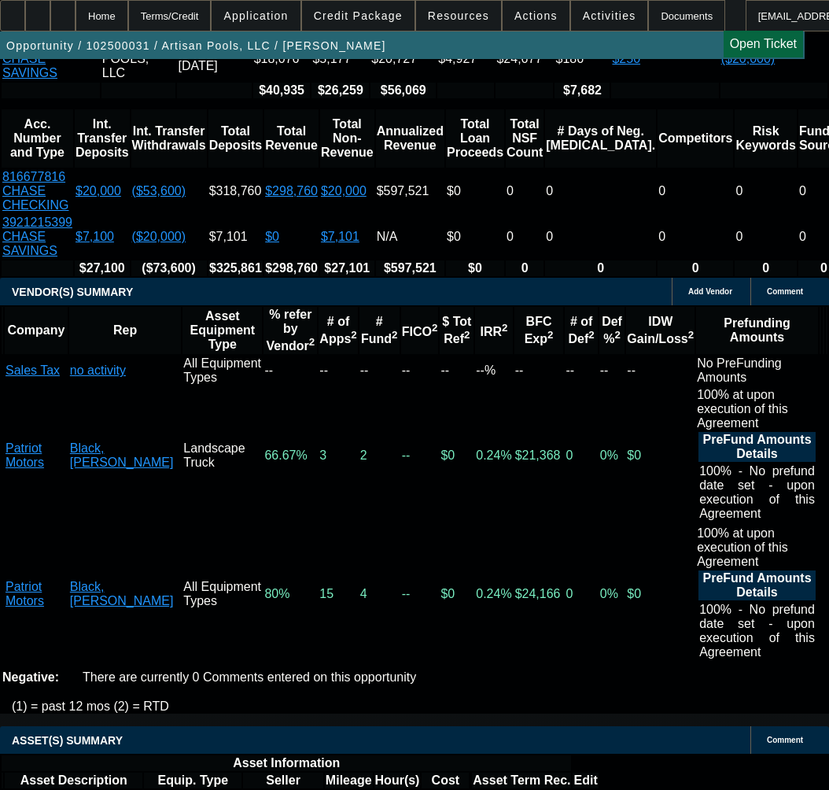
select select "5"
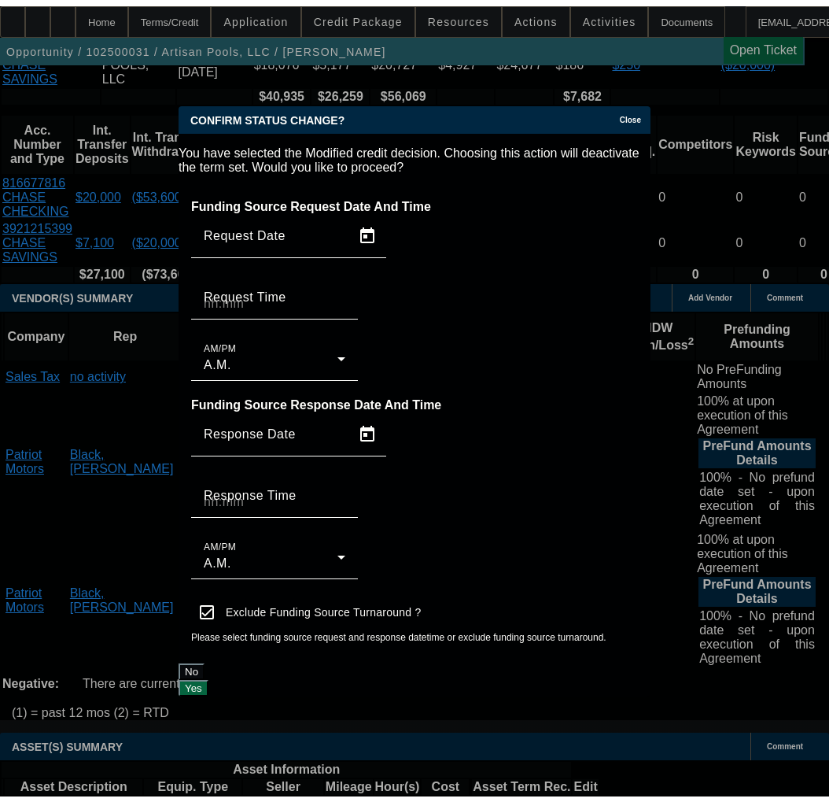
scroll to position [0, 0]
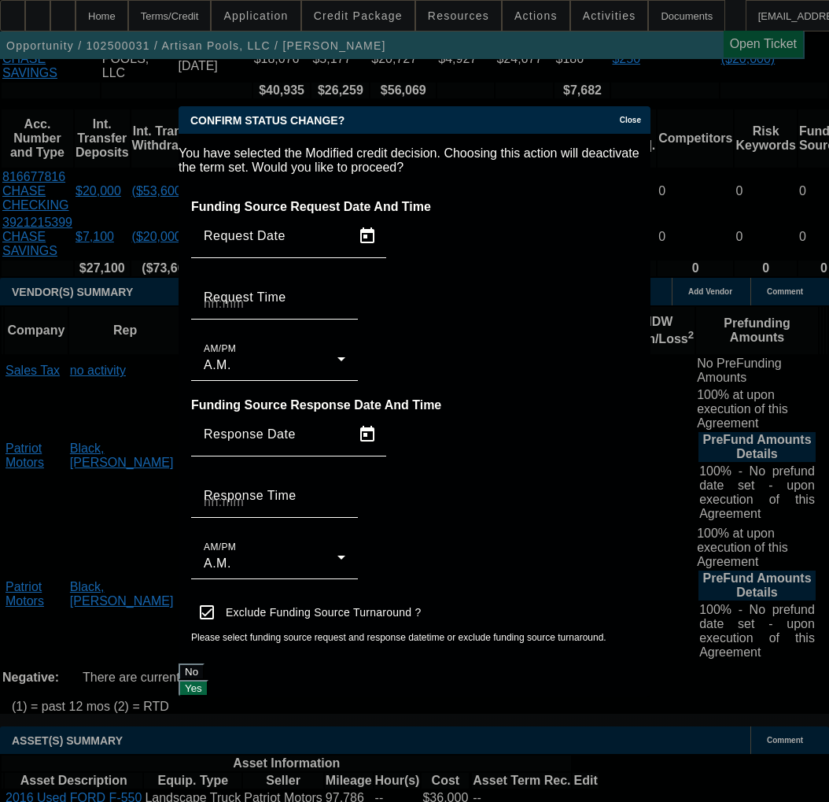
click at [208, 680] on button "Yes" at bounding box center [194, 688] width 30 height 17
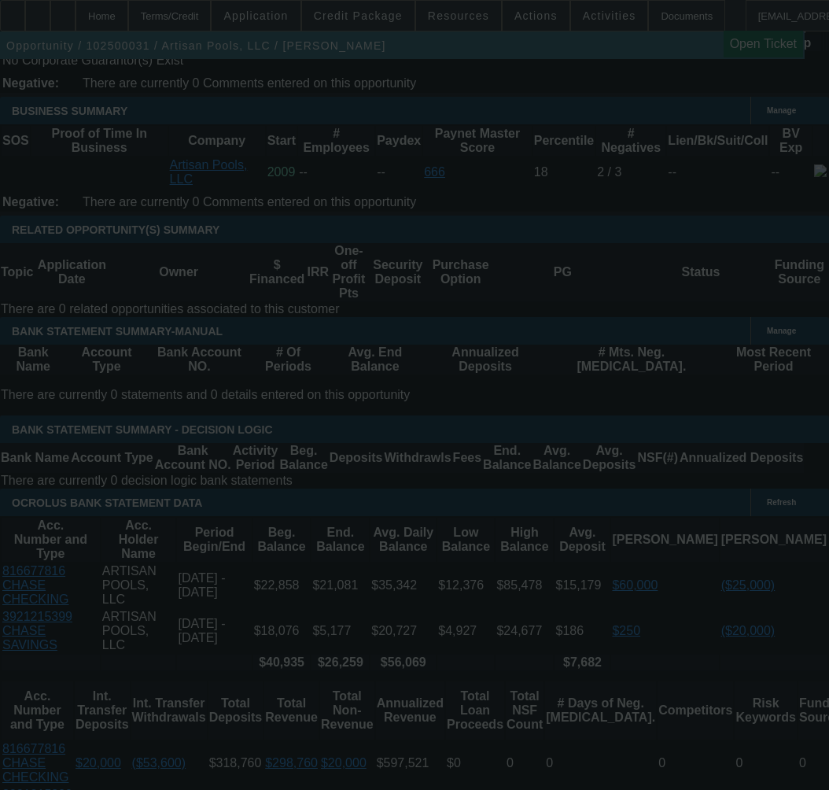
scroll to position [2582, 0]
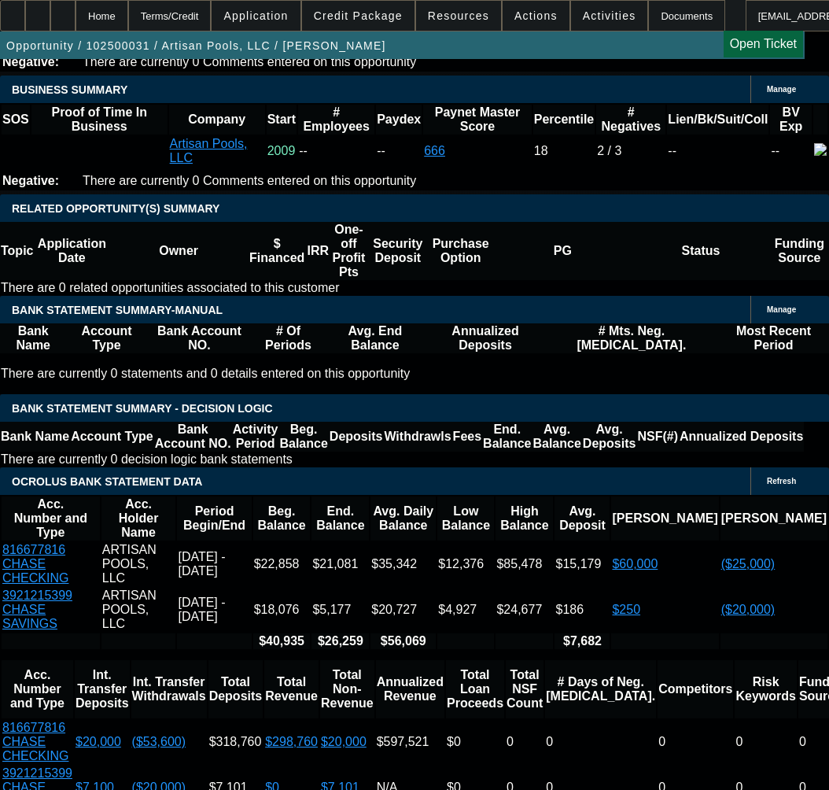
select select "0"
select select "3"
select select "0.1"
select select "4"
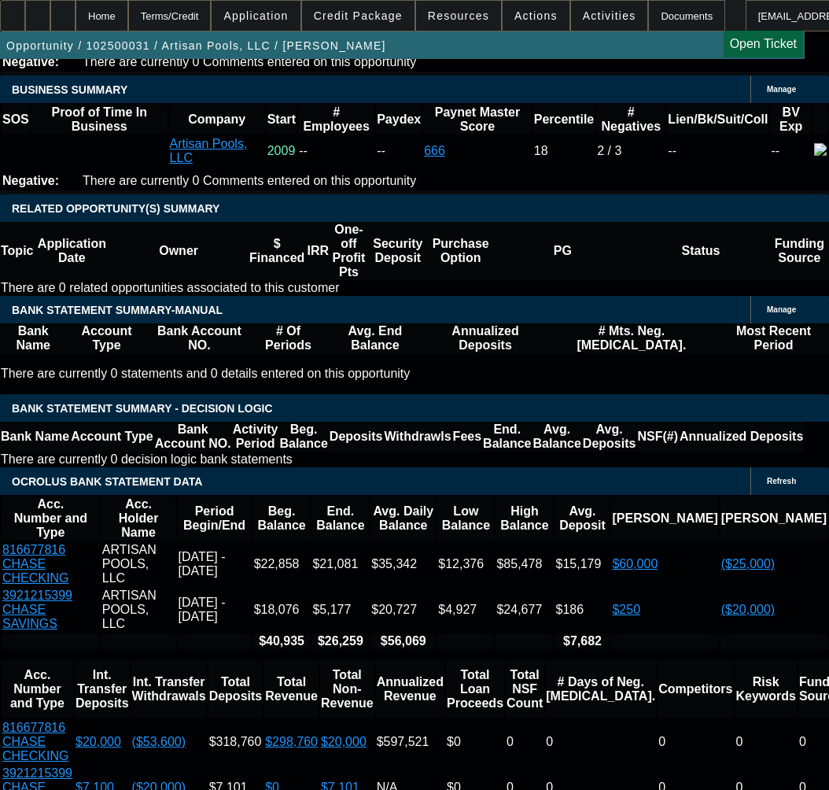
select select "0"
select select "3"
select select "0.1"
select select "4"
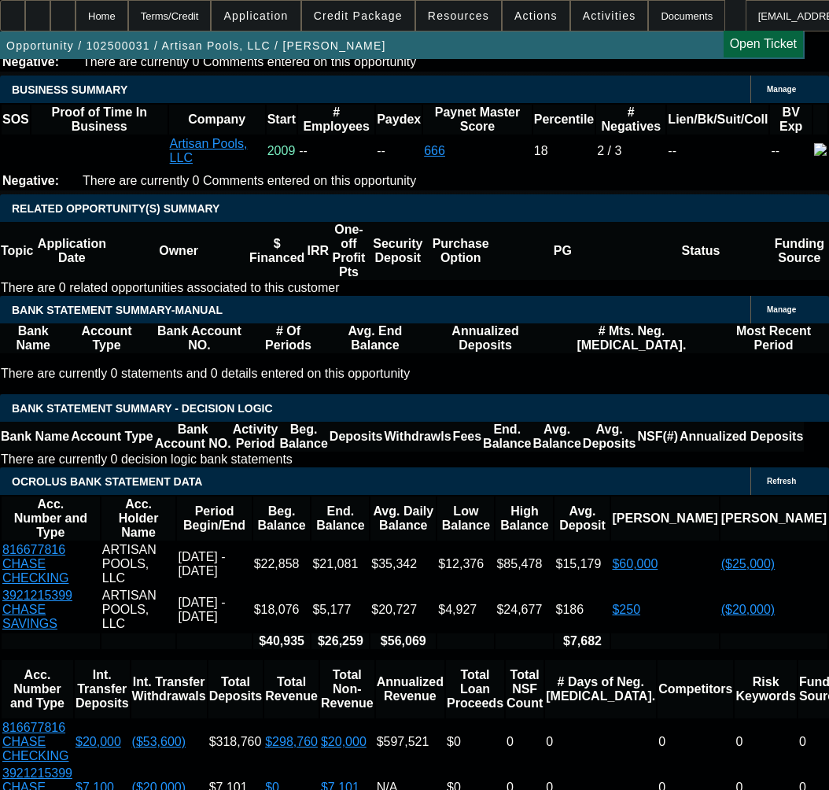
select select "0"
select select "3"
select select "0.1"
select select "4"
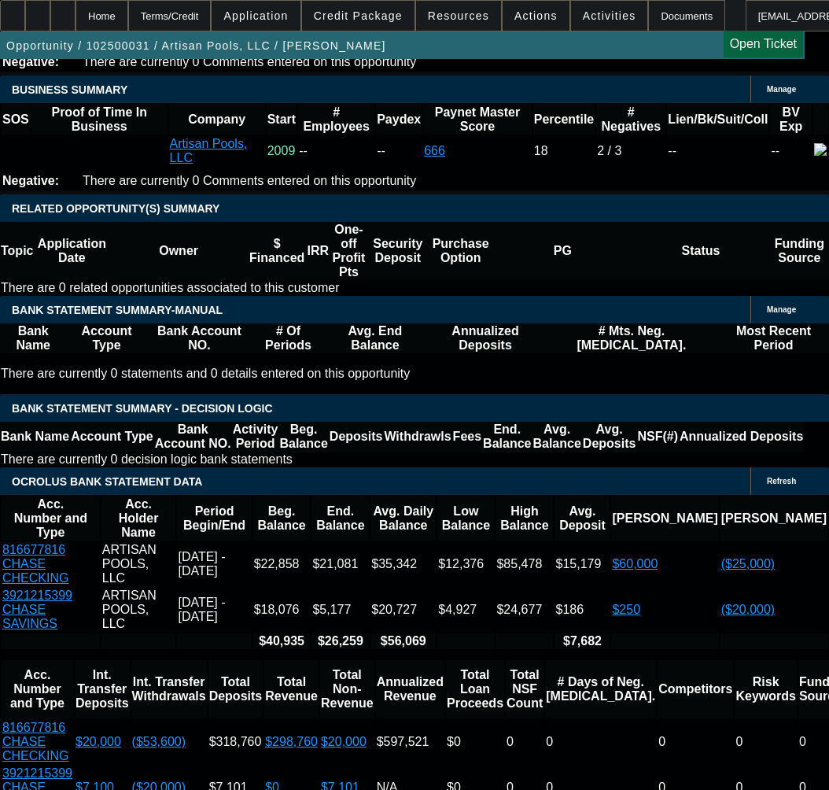
select select "0"
select select "3"
select select "0.1"
select select "4"
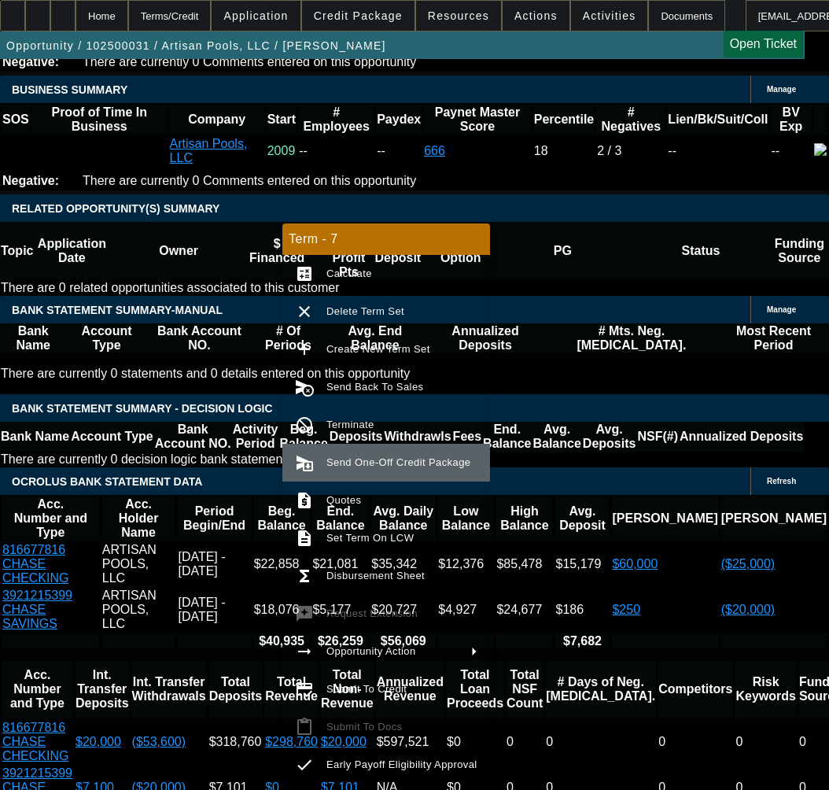
click at [360, 463] on span "Send One-Off Credit Package" at bounding box center [398, 462] width 144 height 12
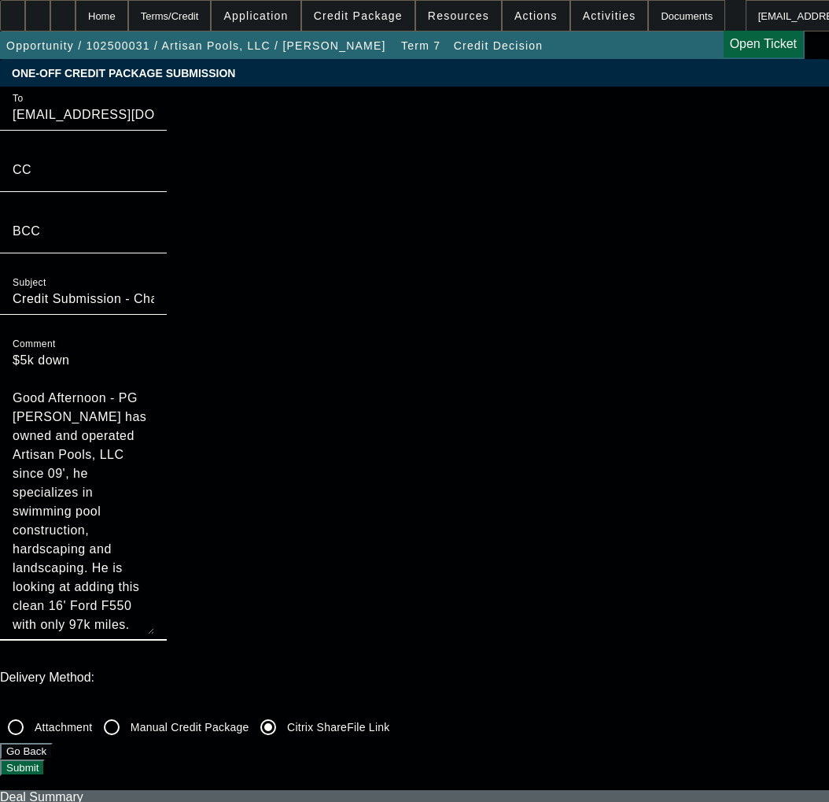
drag, startPoint x: 470, startPoint y: 149, endPoint x: 364, endPoint y: 110, distance: 112.2
click at [367, 107] on div "To [EMAIL_ADDRESS][DOMAIN_NAME];[EMAIL_ADDRESS][DOMAIN_NAME] CC BCC Subject Cre…" at bounding box center [414, 372] width 829 height 571
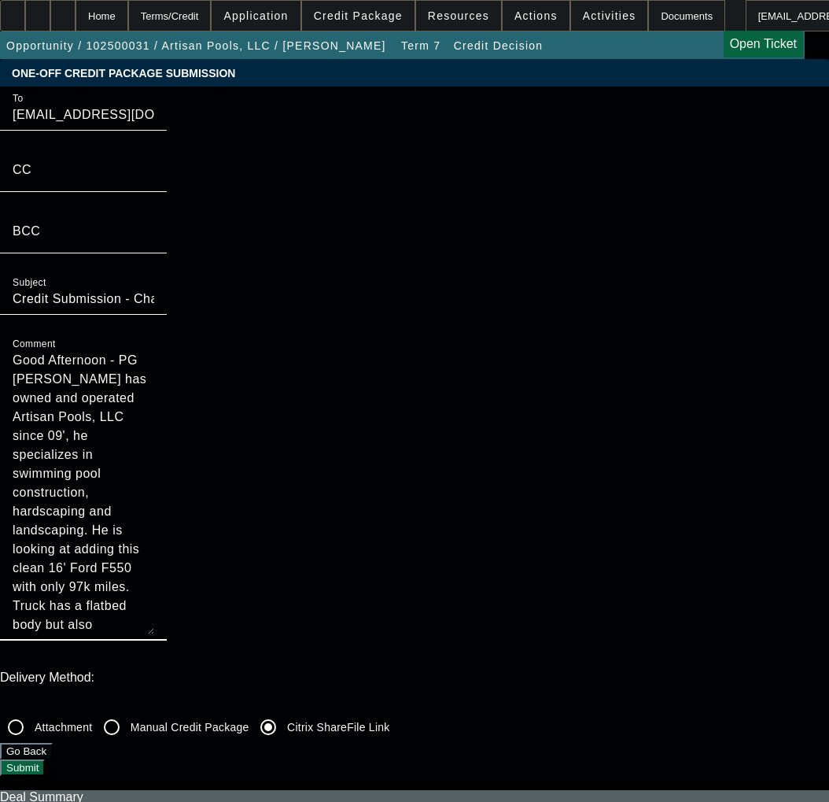
scroll to position [76, 0]
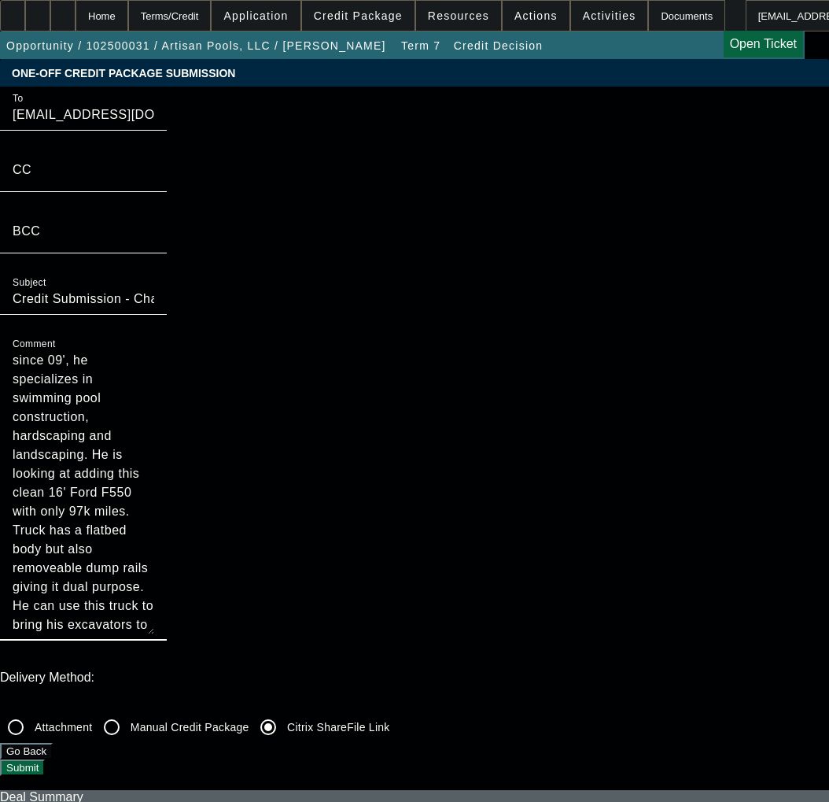
drag, startPoint x: 490, startPoint y: 314, endPoint x: 489, endPoint y: 550, distance: 236.0
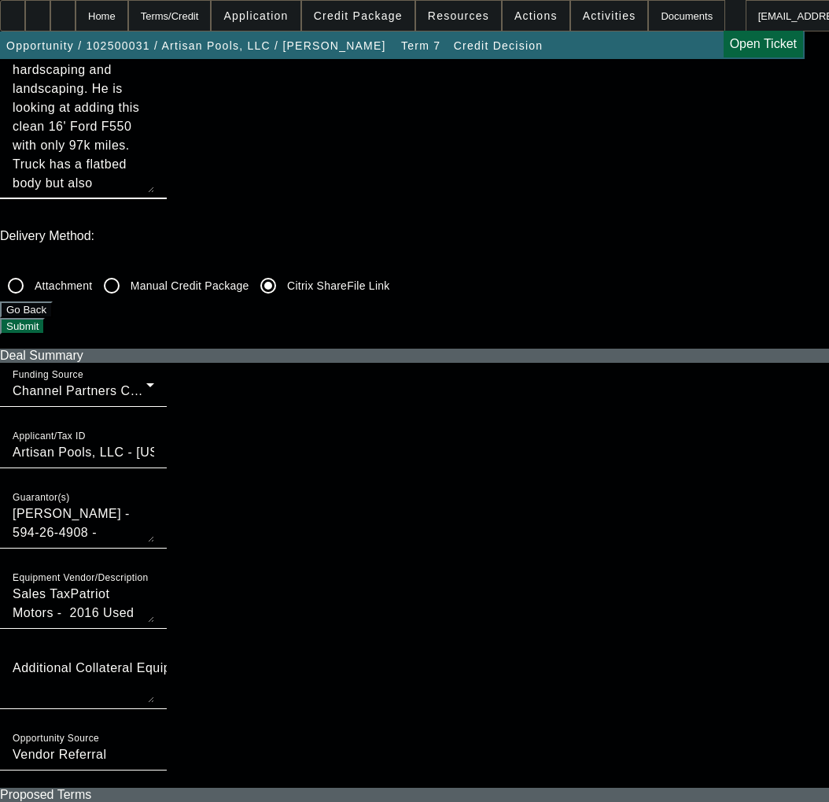
scroll to position [472, 0]
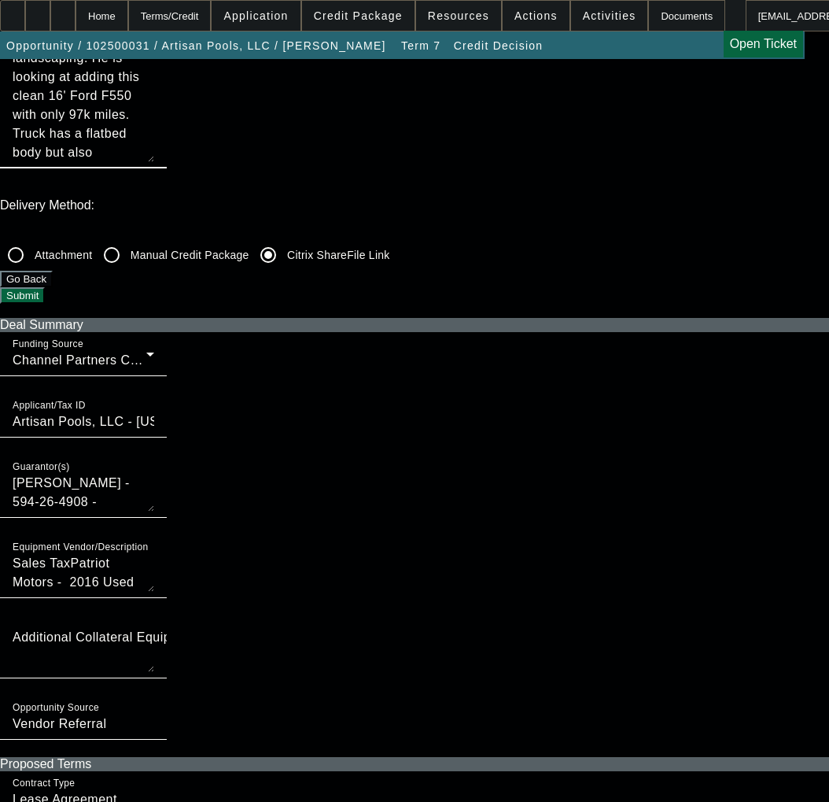
type textarea "Good Afternoon - PG [PERSON_NAME] has owned and operated Artisan Pools, LLC sin…"
checkbox input "true"
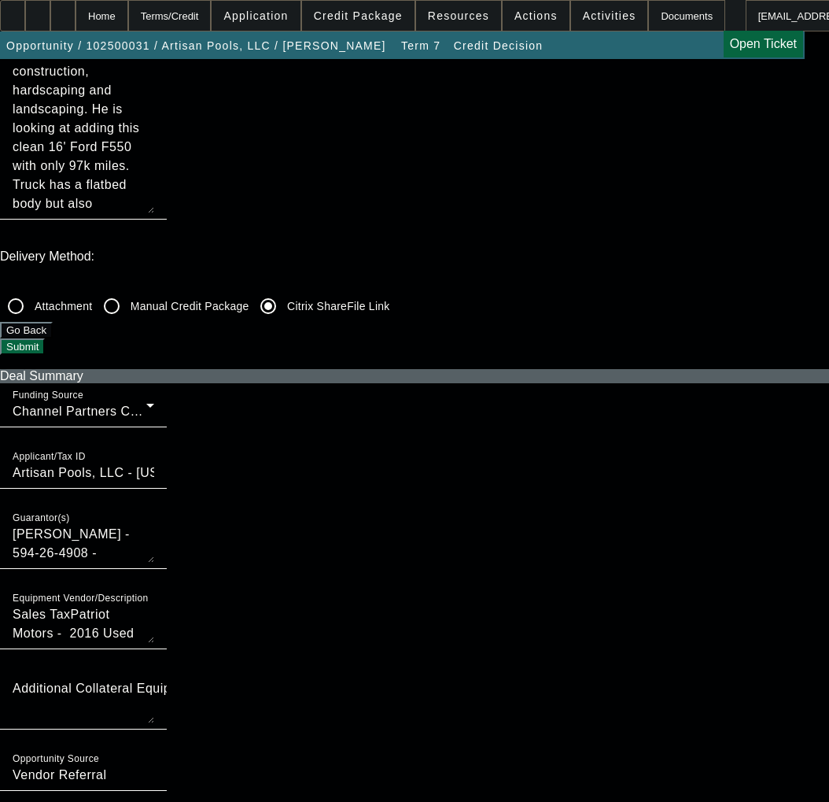
scroll to position [393, 0]
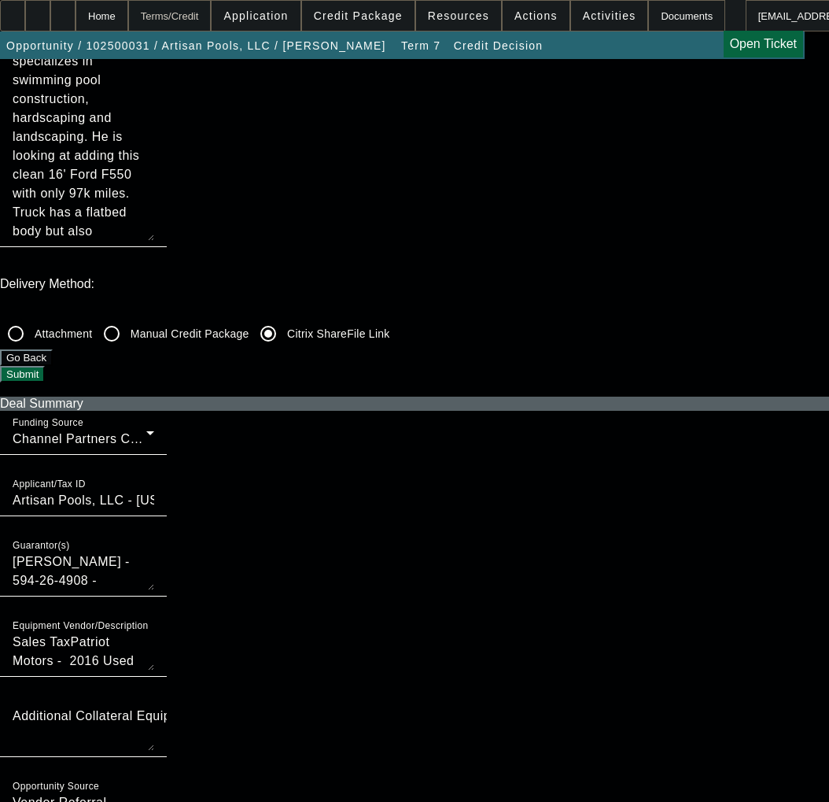
click at [179, 19] on div "Terms/Credit" at bounding box center [169, 15] width 83 height 31
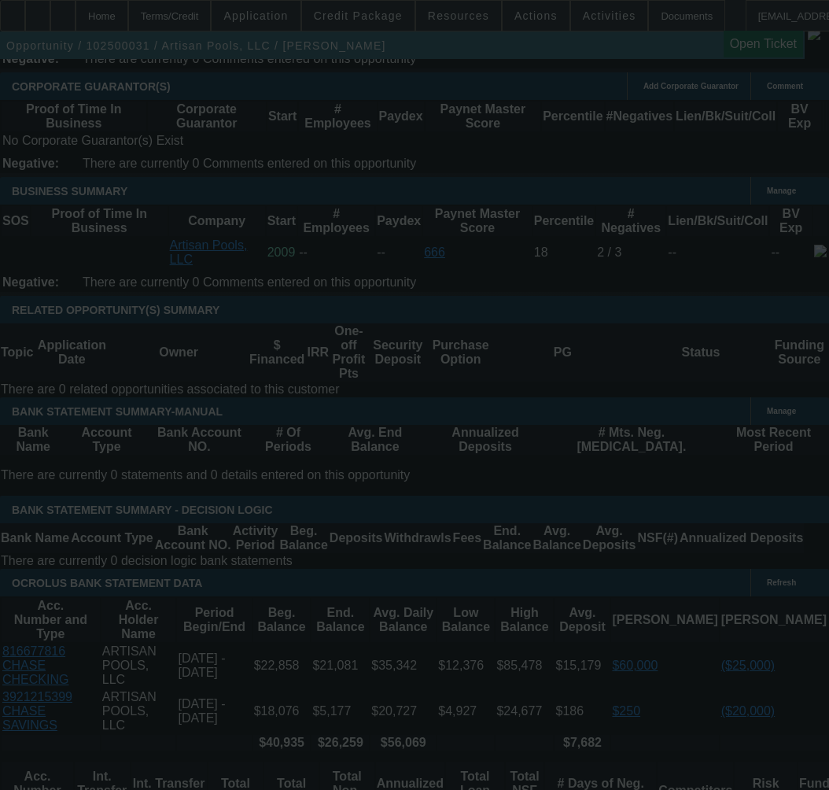
scroll to position [2474, 0]
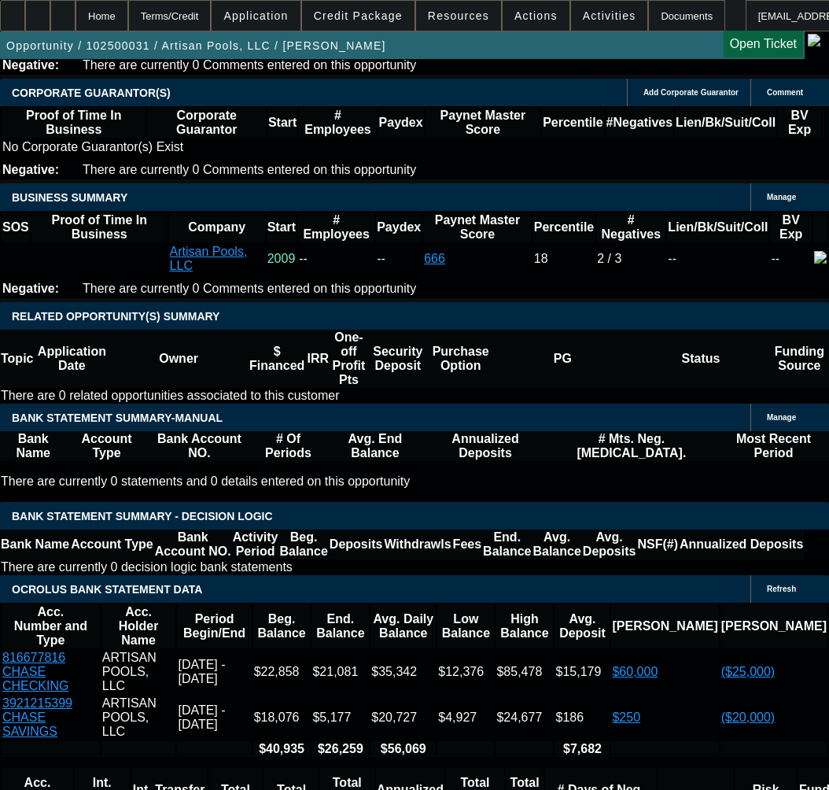
select select "0"
select select "3"
select select "0.1"
select select "4"
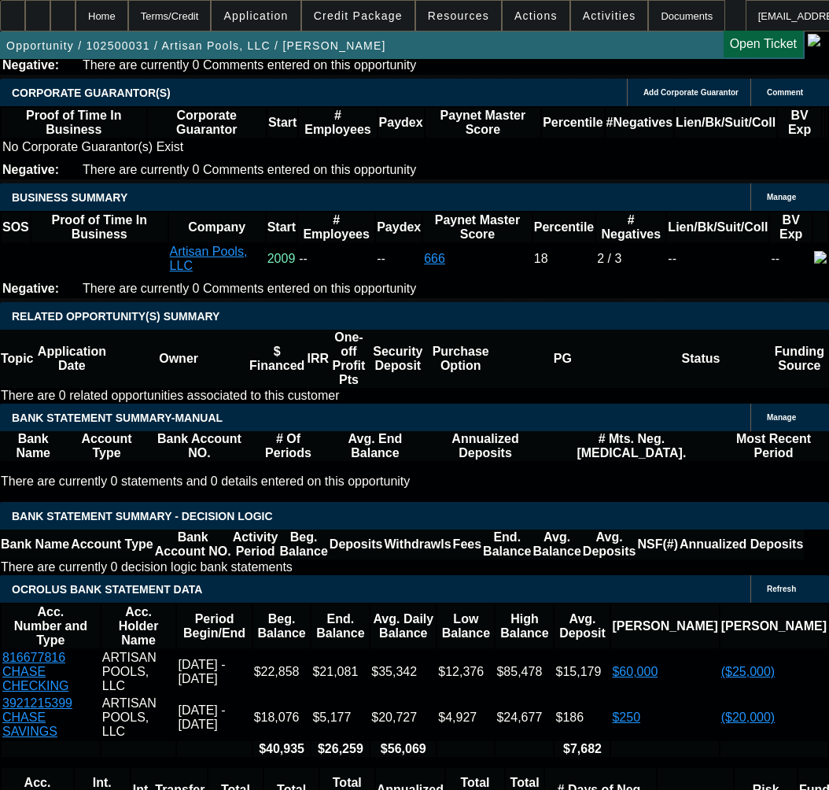
select select "0"
select select "3"
select select "0.1"
select select "4"
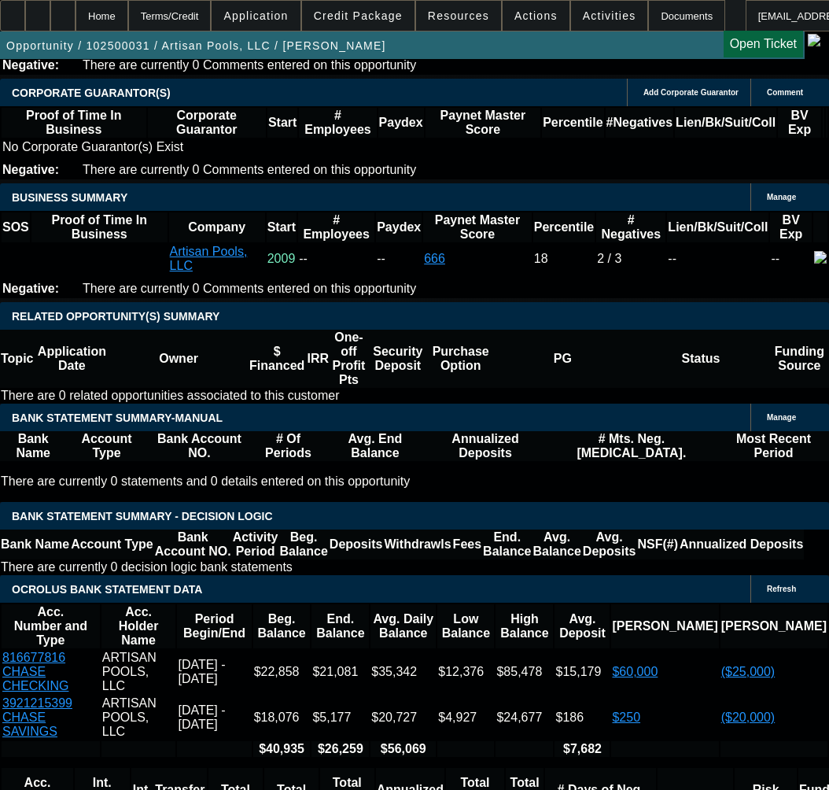
select select "0"
select select "3"
select select "0.1"
select select "4"
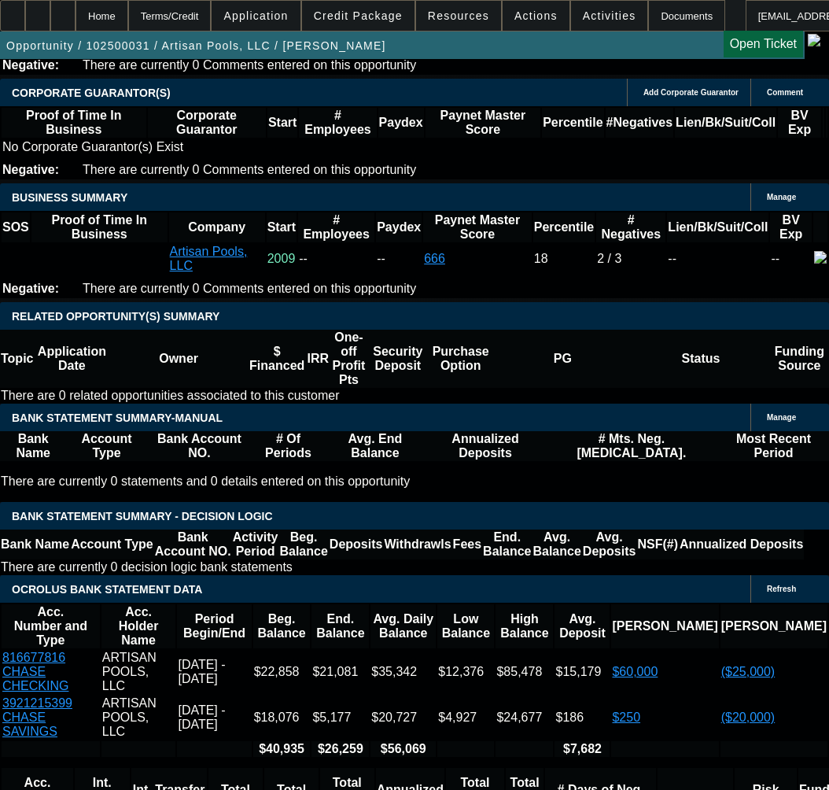
select select "0"
select select "3"
select select "0.1"
select select "4"
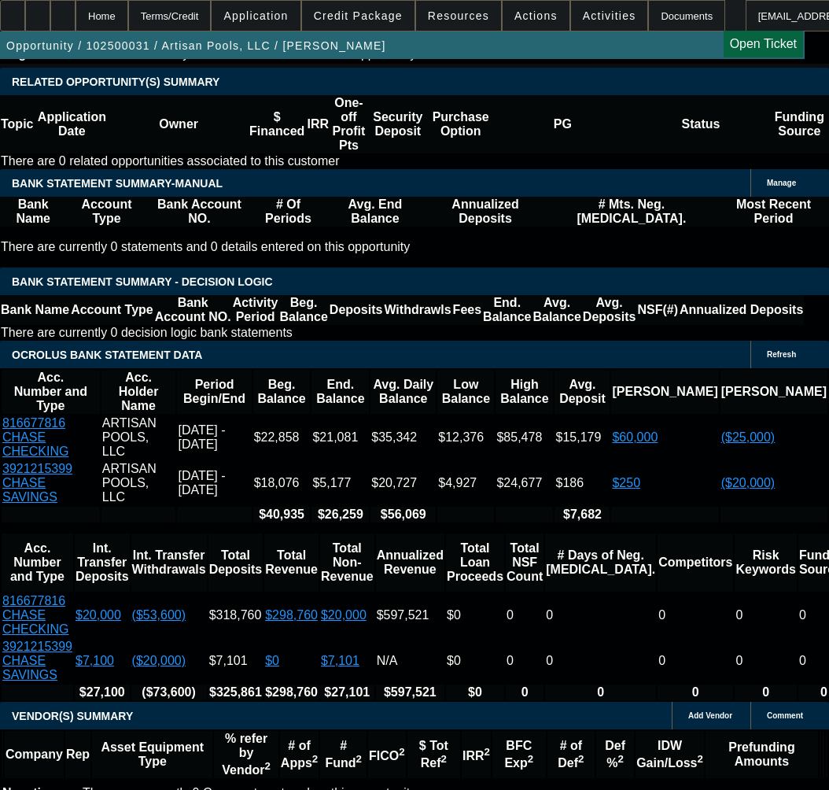
scroll to position [2867, 0]
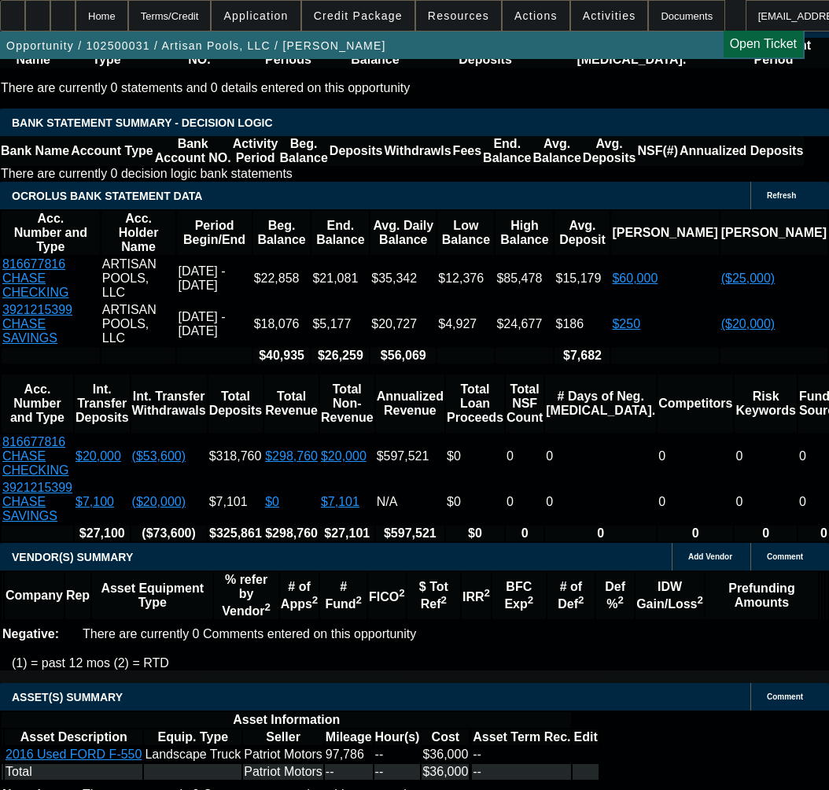
drag, startPoint x: 244, startPoint y: 518, endPoint x: 238, endPoint y: 487, distance: 32.1
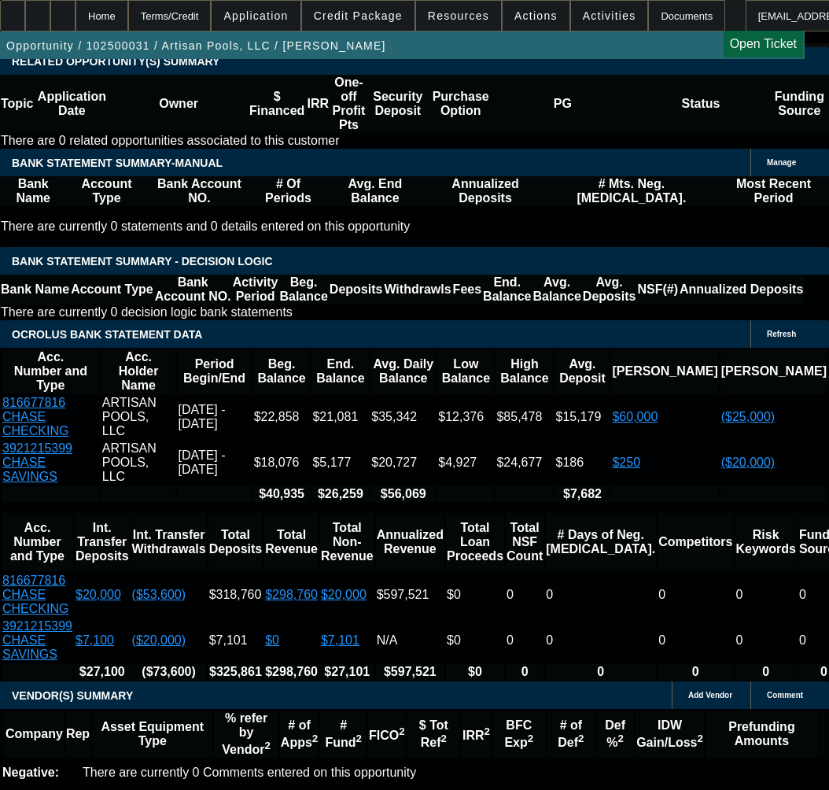
scroll to position [2710, 0]
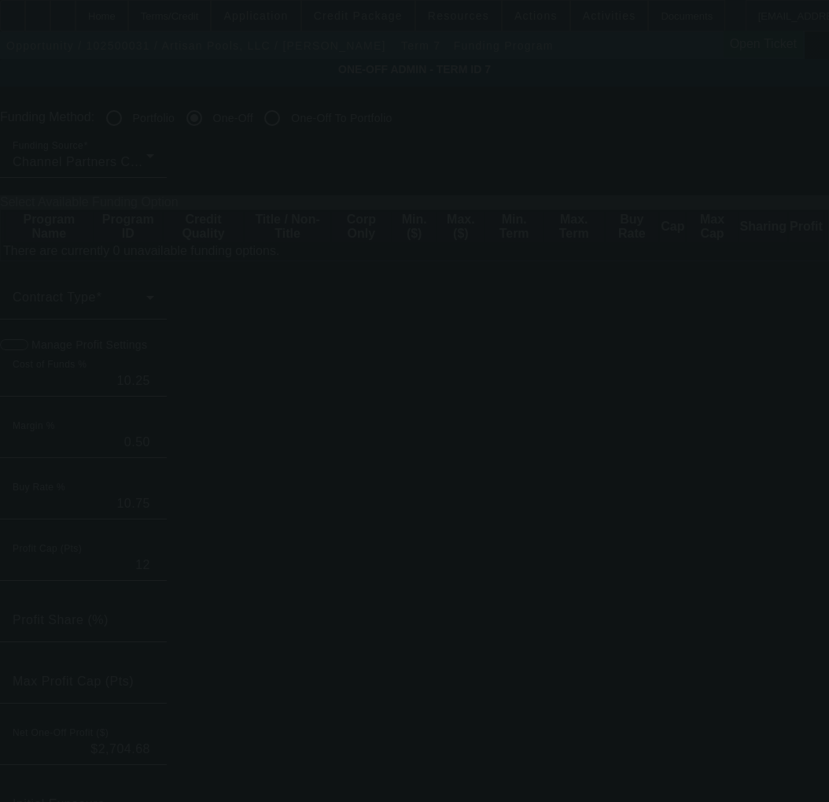
radio input "true"
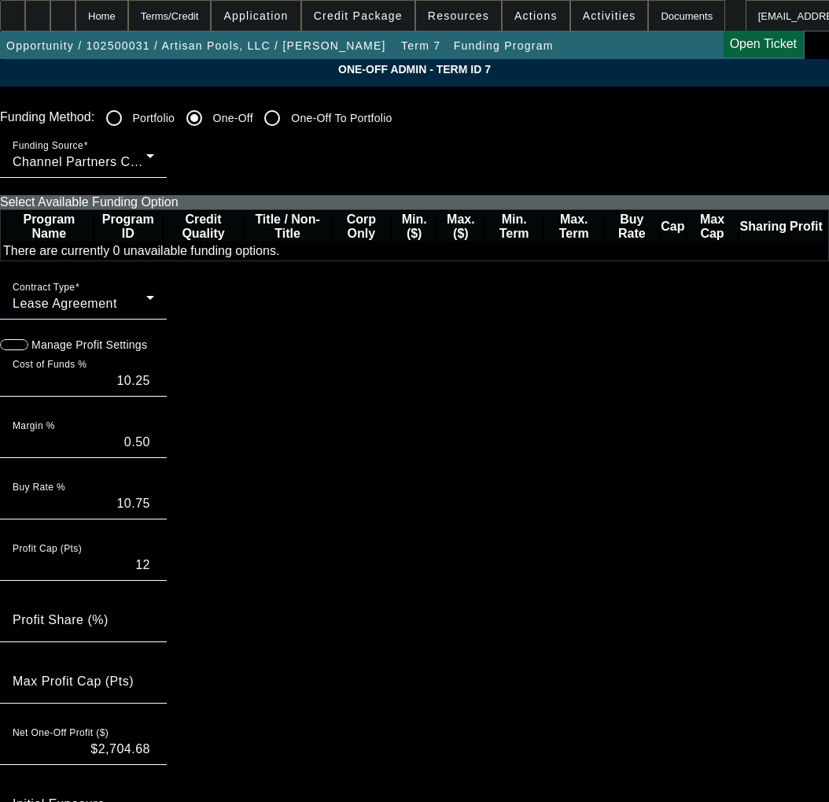
paste input "554486"
type input "554486"
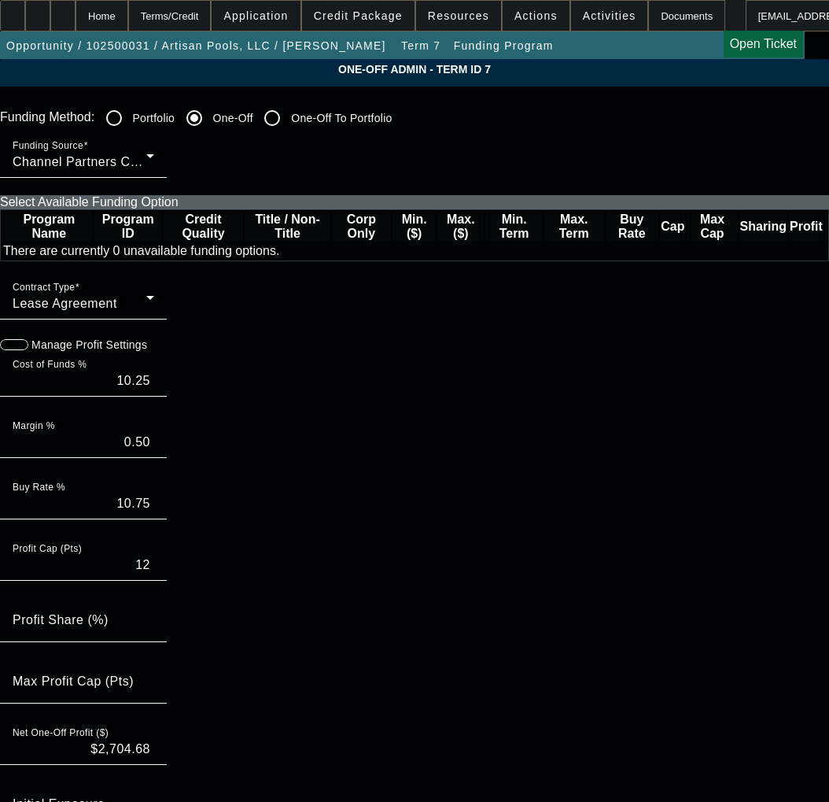
paste input "554486"
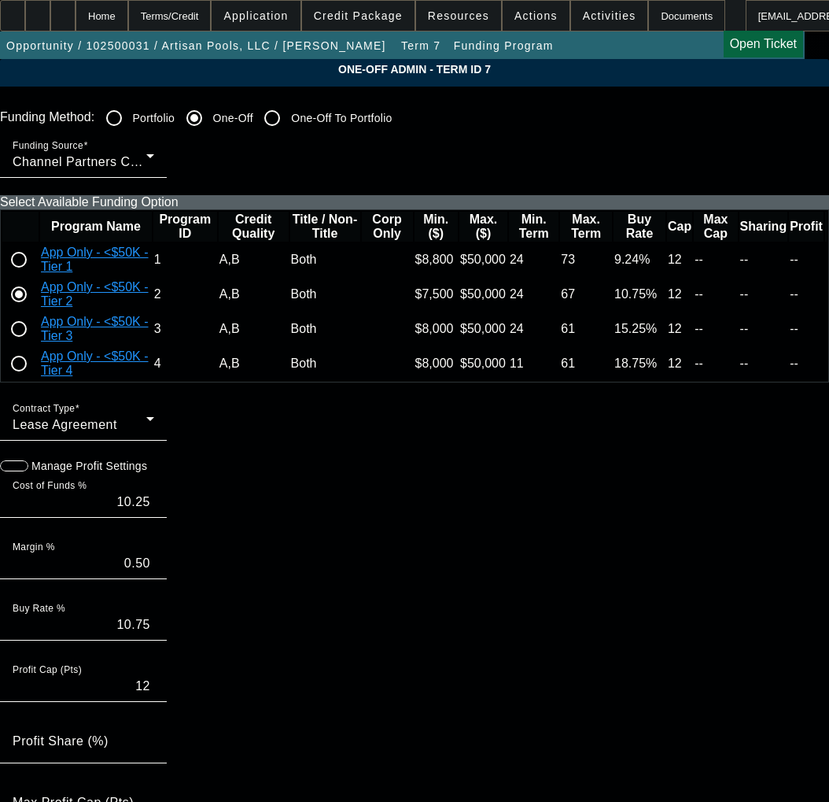
type input "554486"
click at [35, 275] on input "radio" at bounding box center [18, 259] width 31 height 31
radio input "true"
type input "8.99"
type input "0.25"
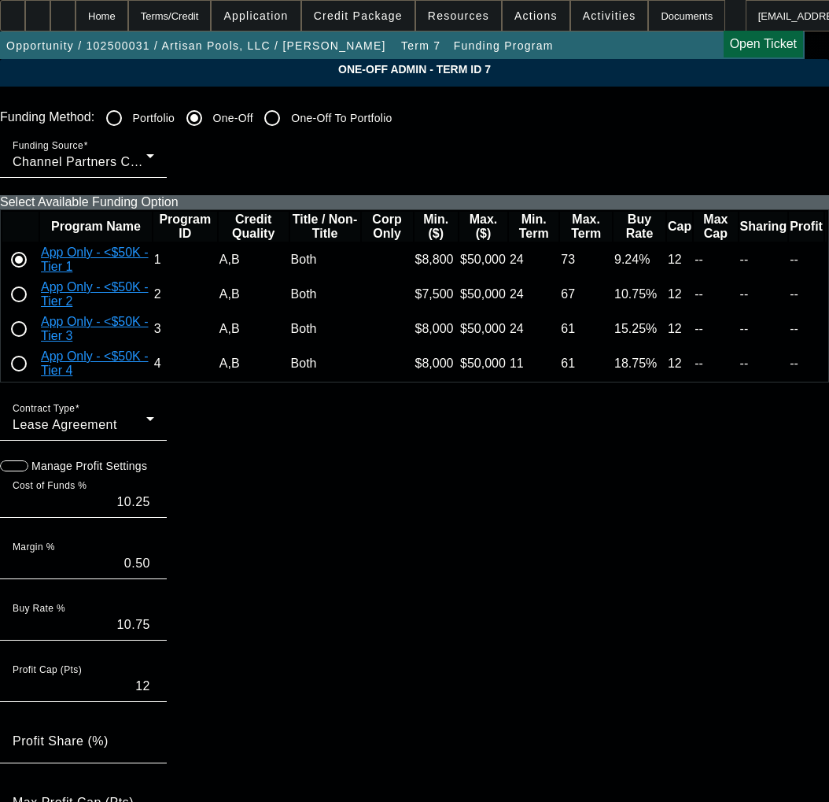
type input "9.24"
click at [24, 481] on span "button" at bounding box center [7, 465] width 31 height 31
click at [133, 511] on input "8.99" at bounding box center [84, 501] width 142 height 19
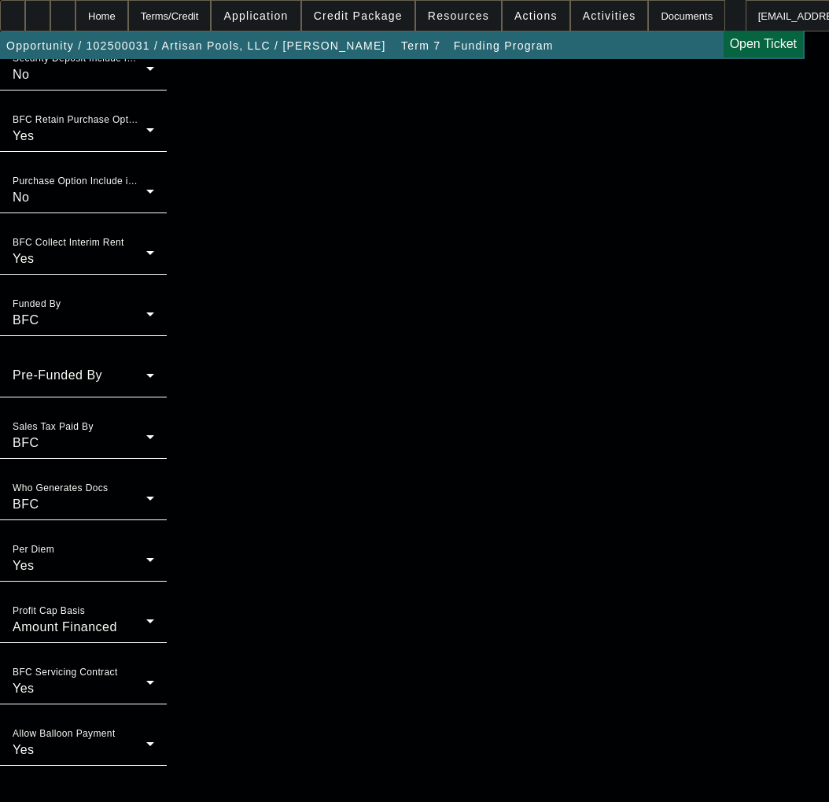
scroll to position [1416, 0]
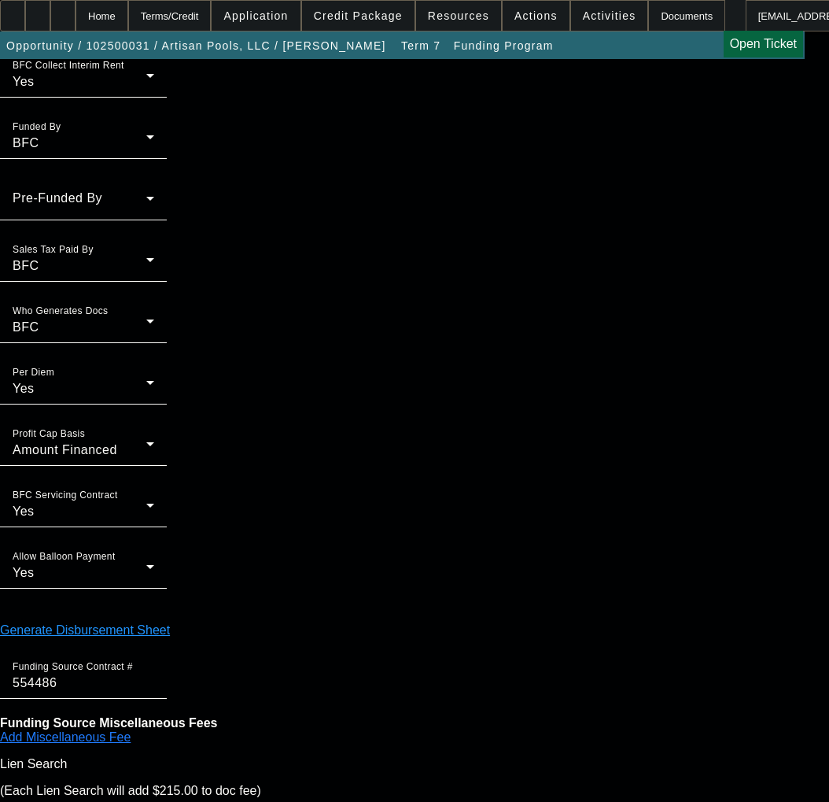
type input "9.75"
type input "10.00"
type input "07:17"
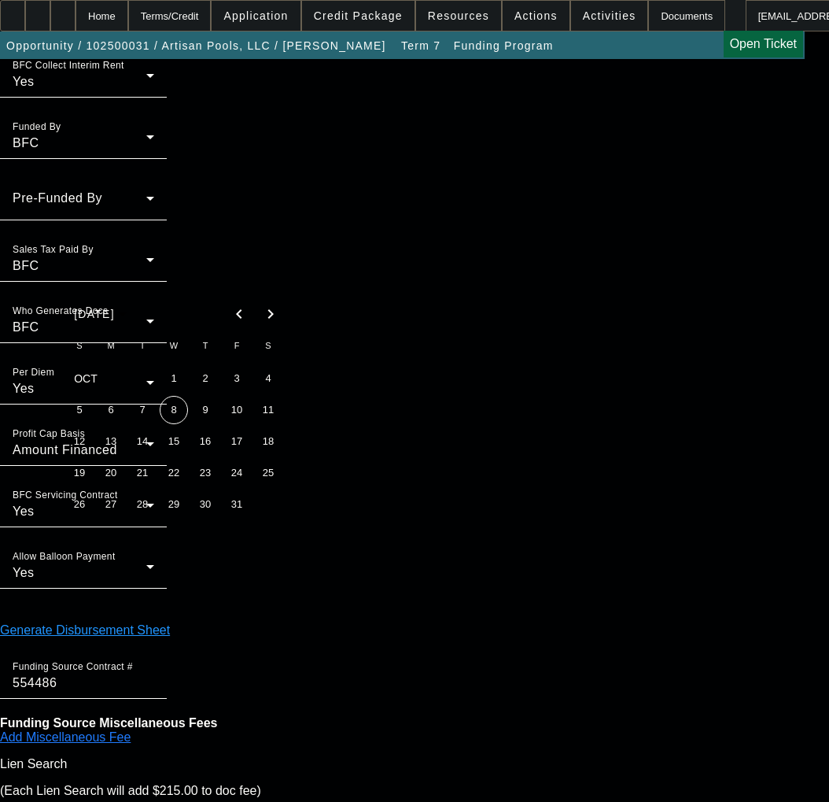
click at [143, 411] on span "7" at bounding box center [142, 410] width 28 height 28
type input "10/7/2025"
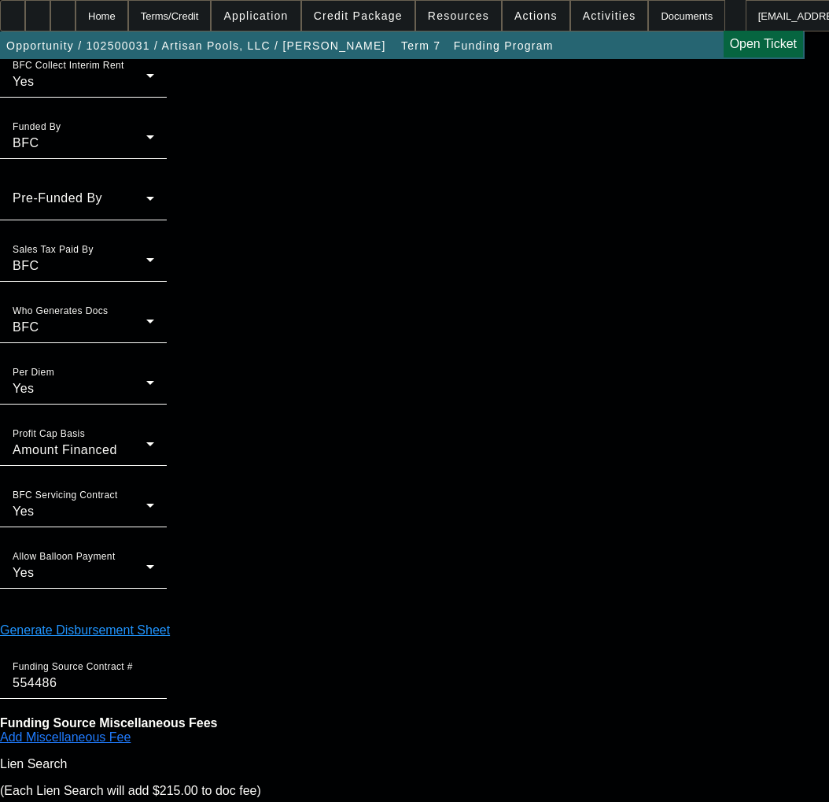
type input "04:29"
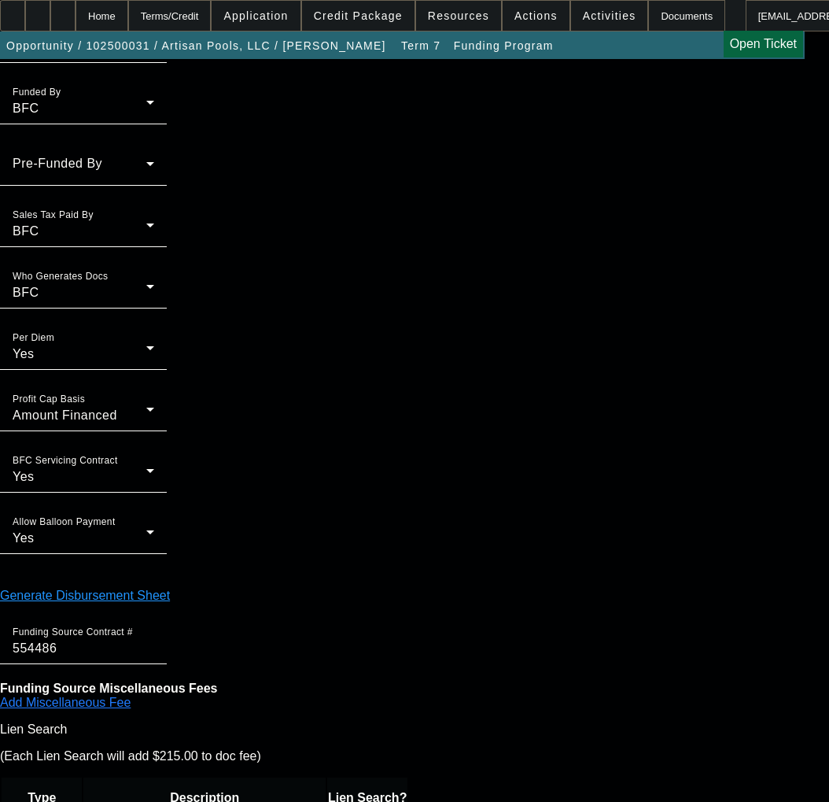
scroll to position [1478, 0]
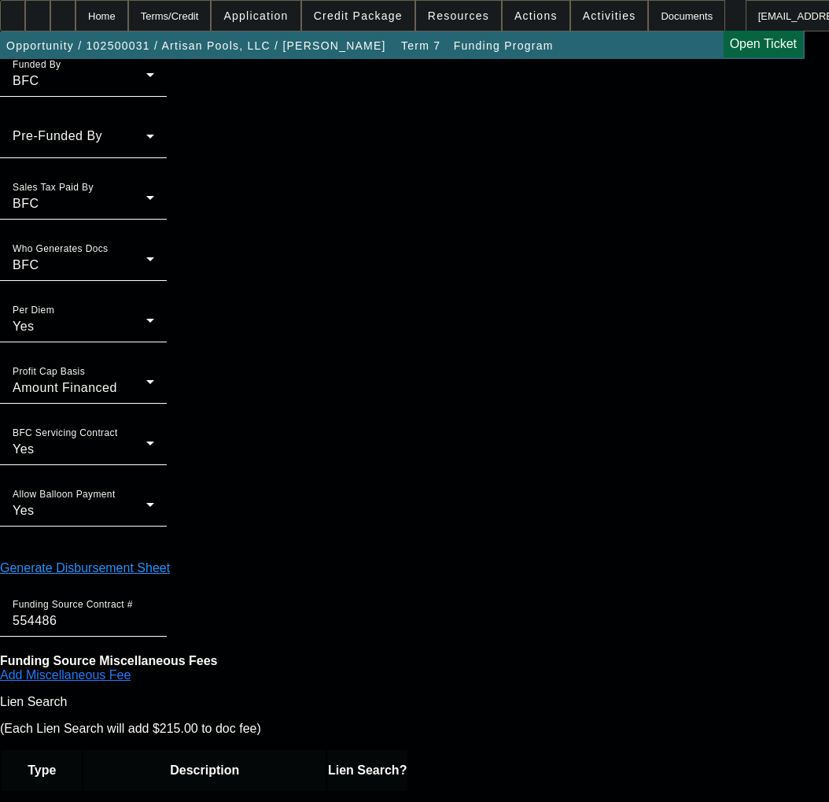
type input "10.25"
type input "0.50"
type input "10.75"
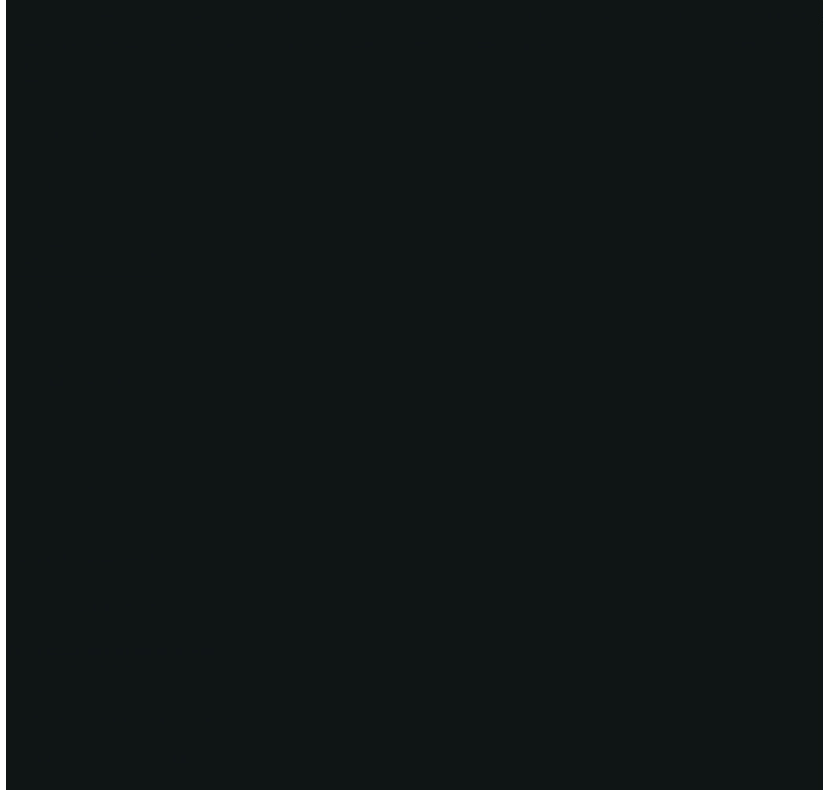
scroll to position [0, 0]
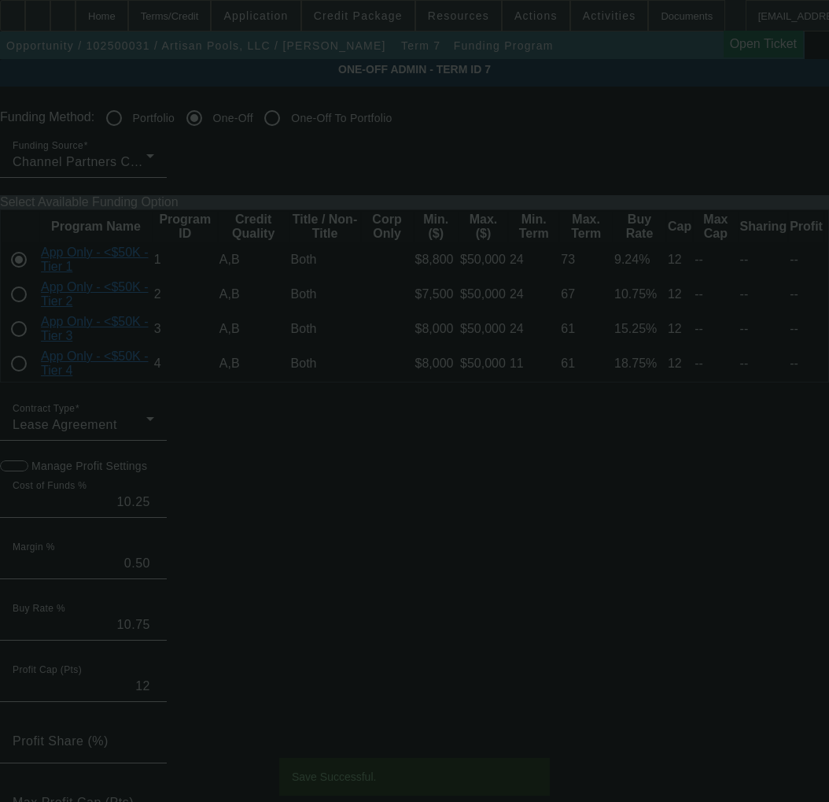
radio input "true"
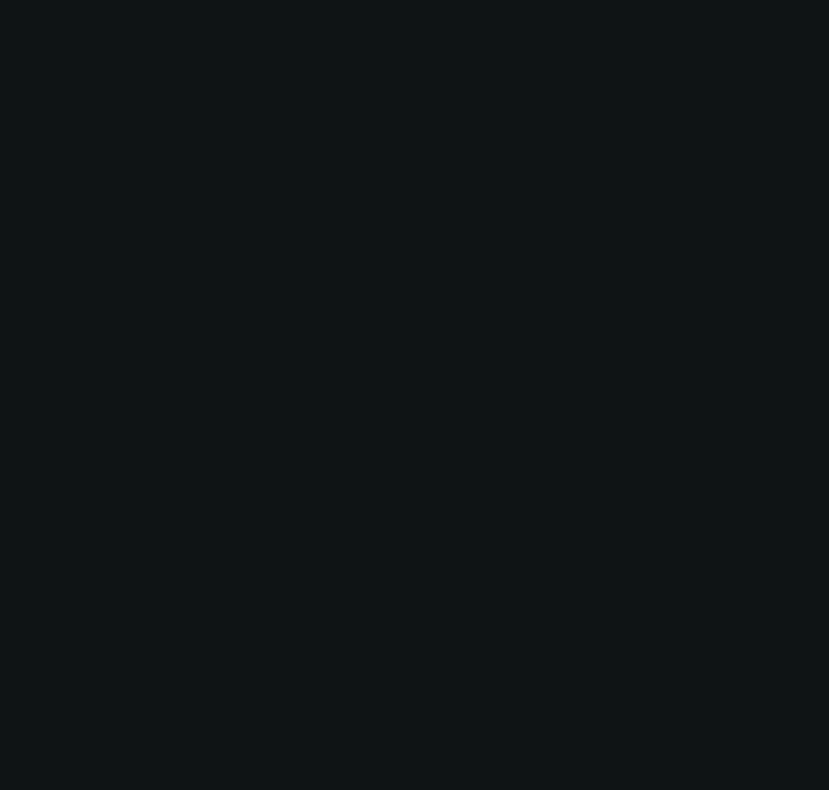
select select "0"
select select "3"
select select "0.1"
select select "4"
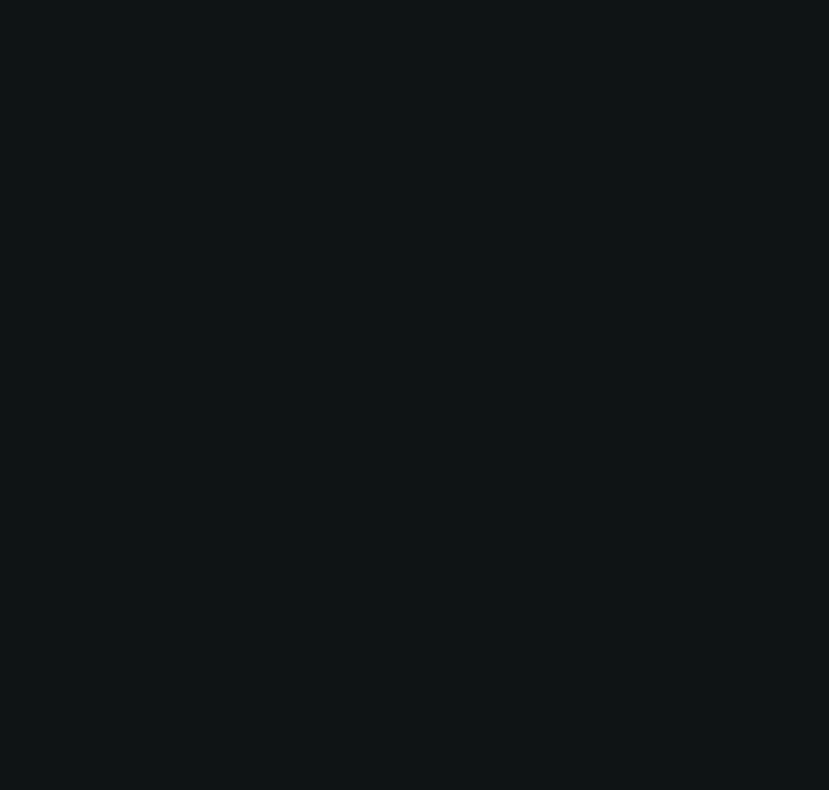
select select "0"
select select "3"
select select "0.1"
select select "4"
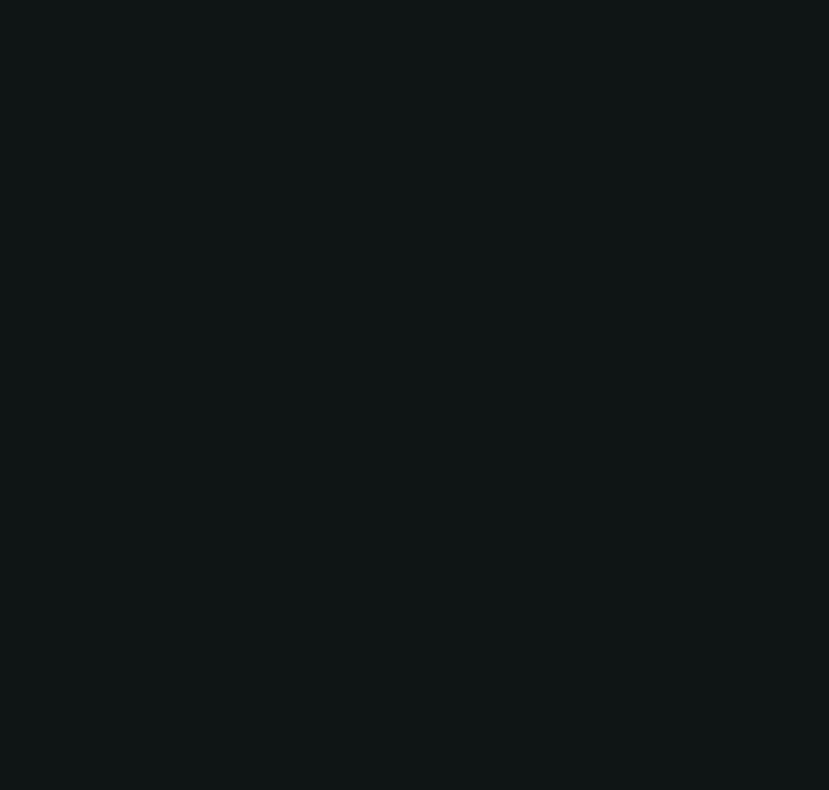
select select "0"
select select "3"
select select "0.1"
select select "4"
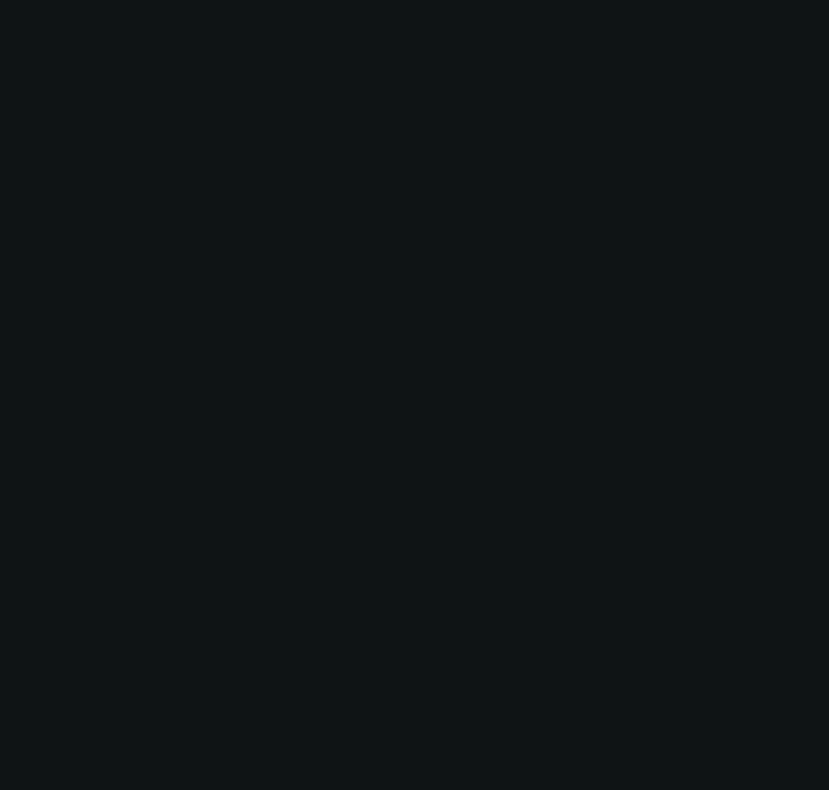
select select "0"
select select "3"
select select "0.1"
select select "4"
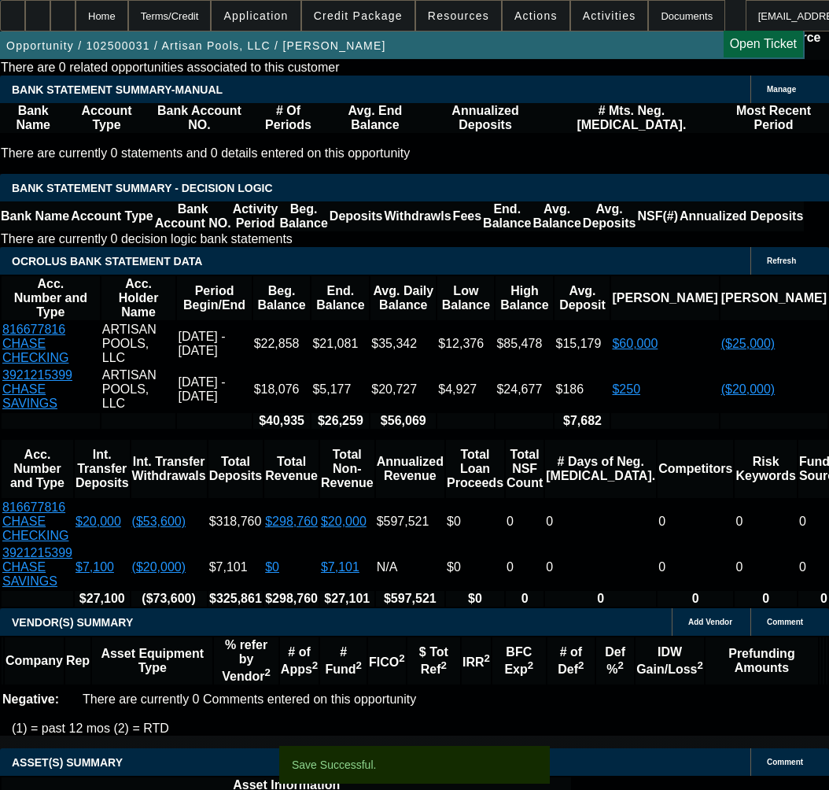
scroll to position [2910, 0]
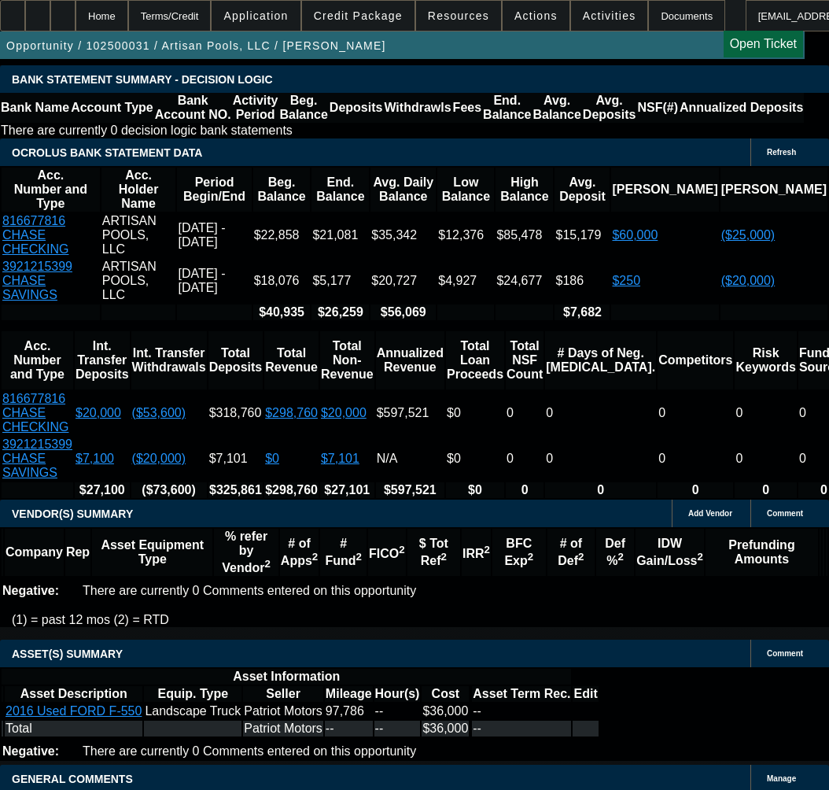
select select "9"
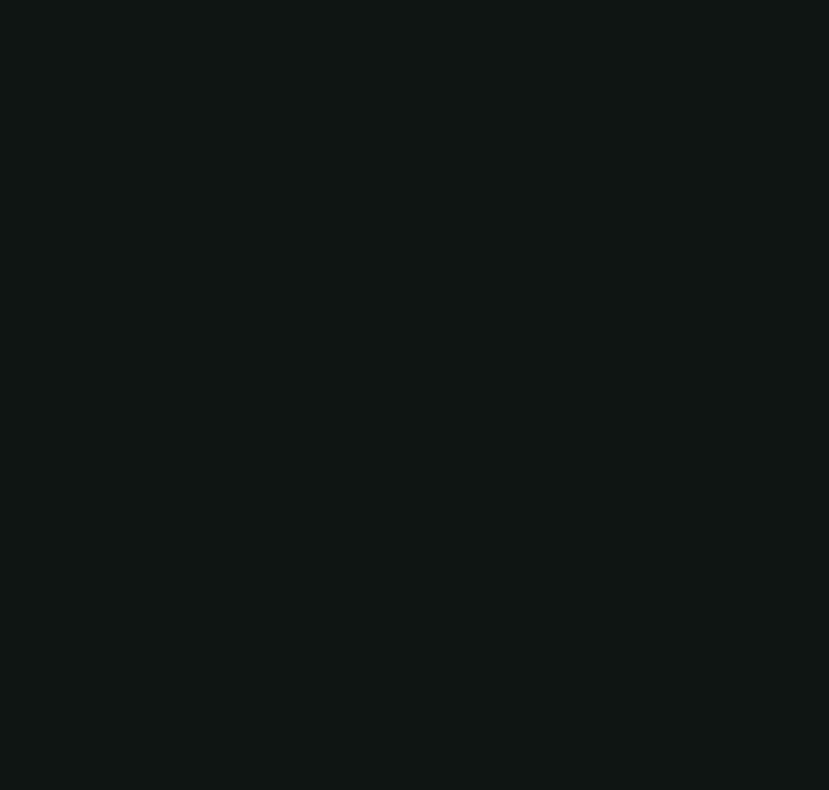
scroll to position [0, 0]
radio input "true"
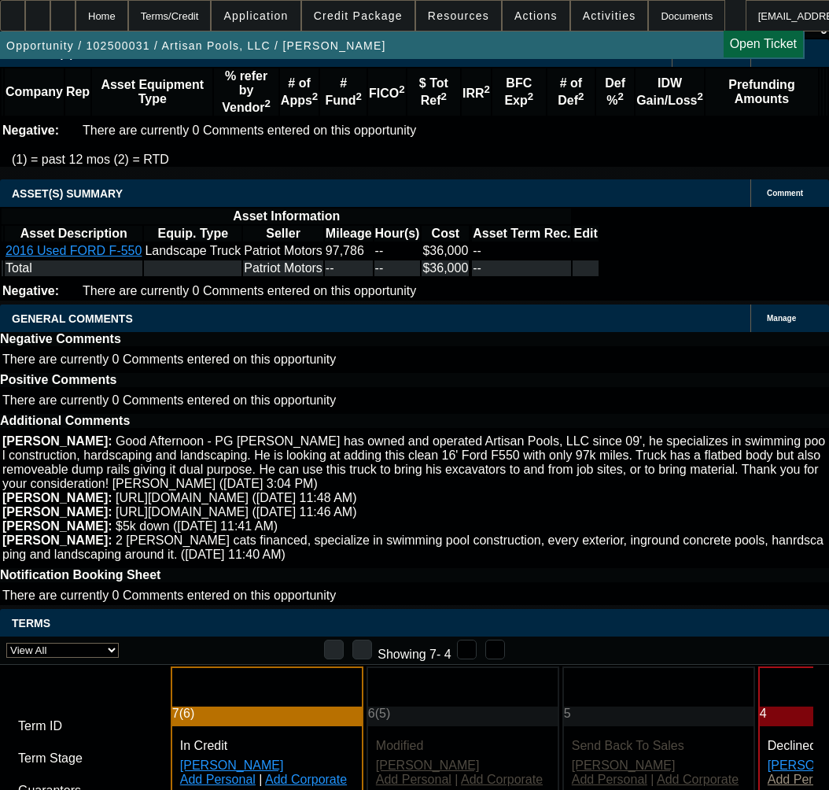
type input "1/6/2026"
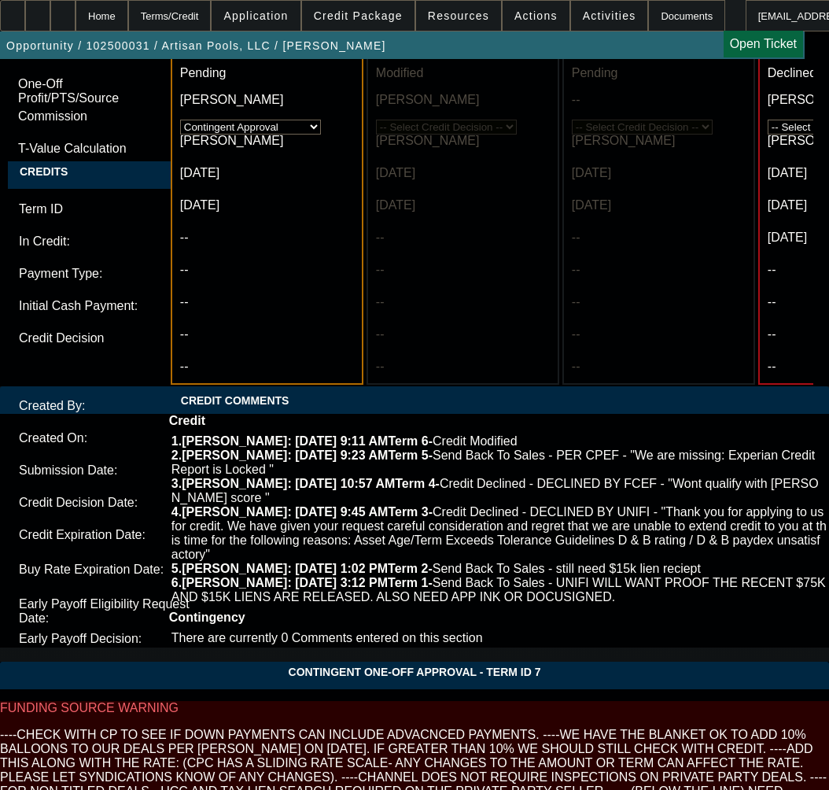
scroll to position [5335, 0]
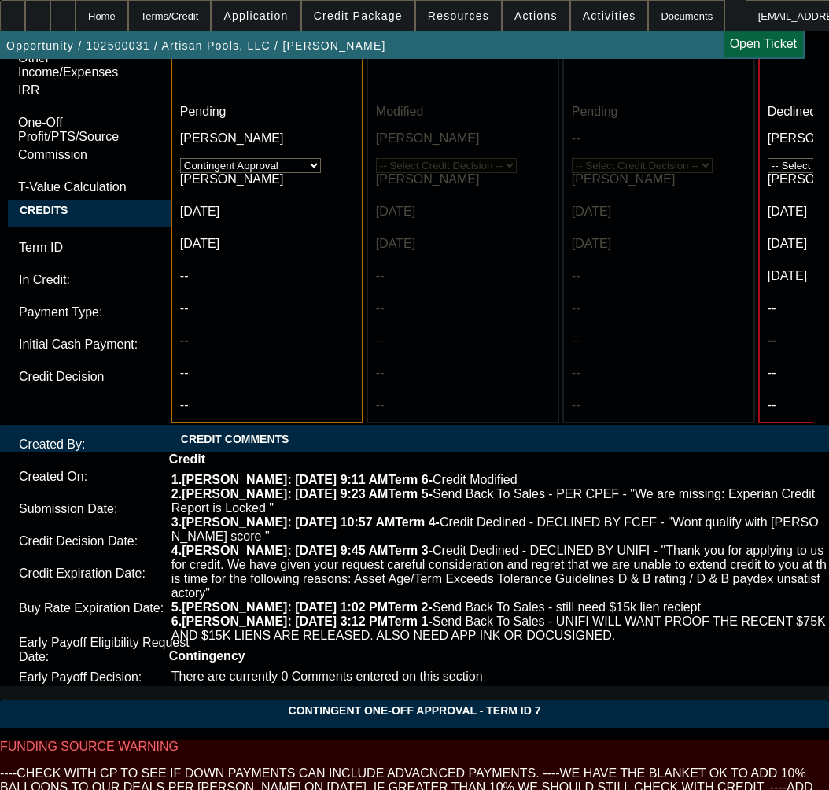
type textarea "a"
paste textarea "Approval Amount (10% Variance Allowed) $39,240.00"
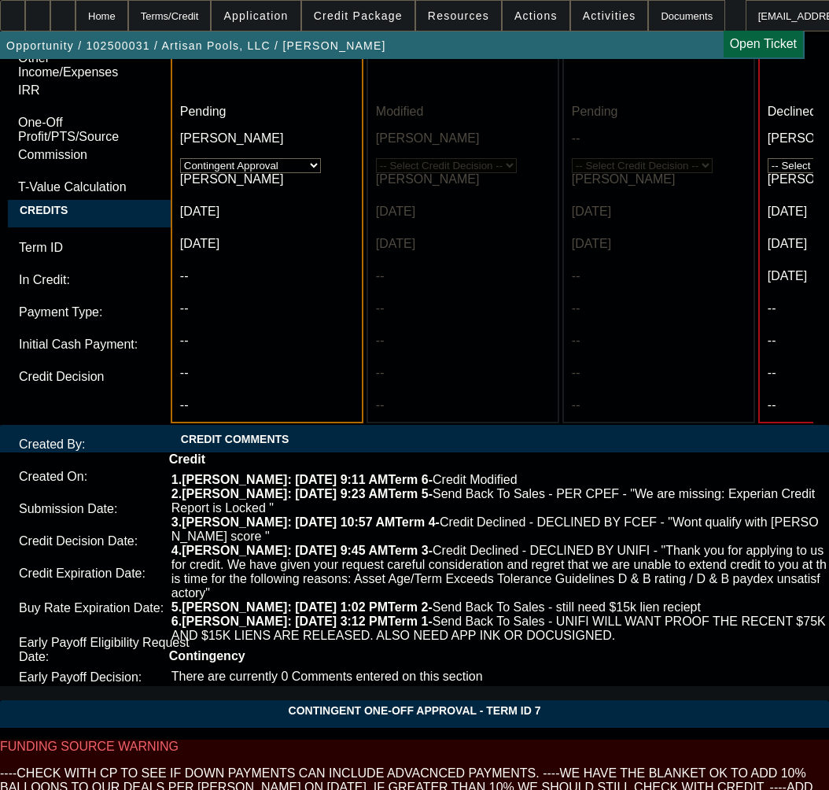
paste textarea "Advance Payments 1 Advance"
paste textarea "Equipment Description 2016 Ford F550 Dump Truck"
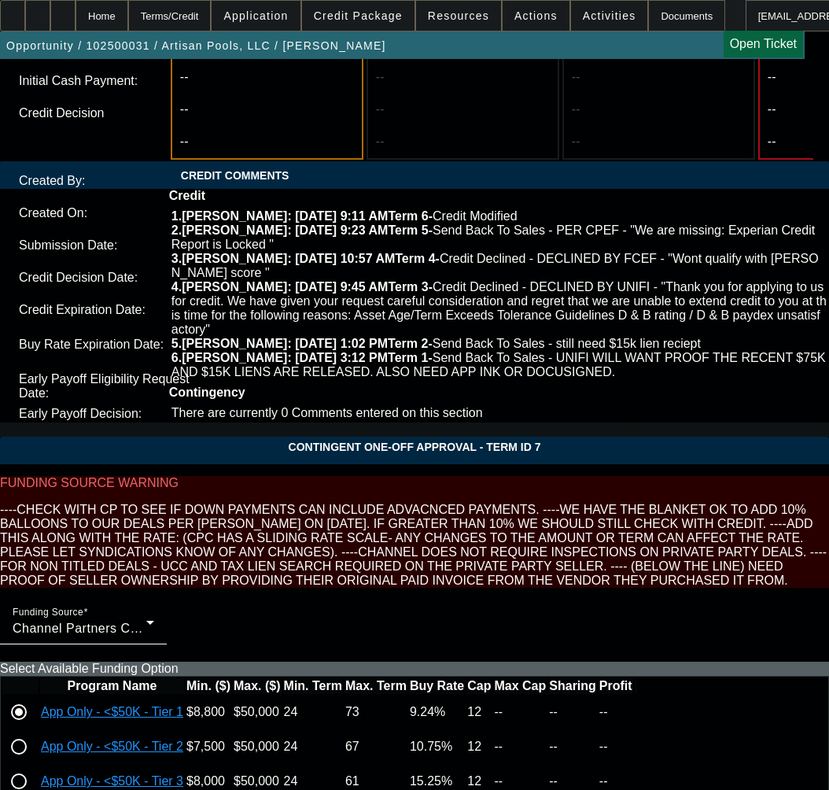
scroll to position [5570, 0]
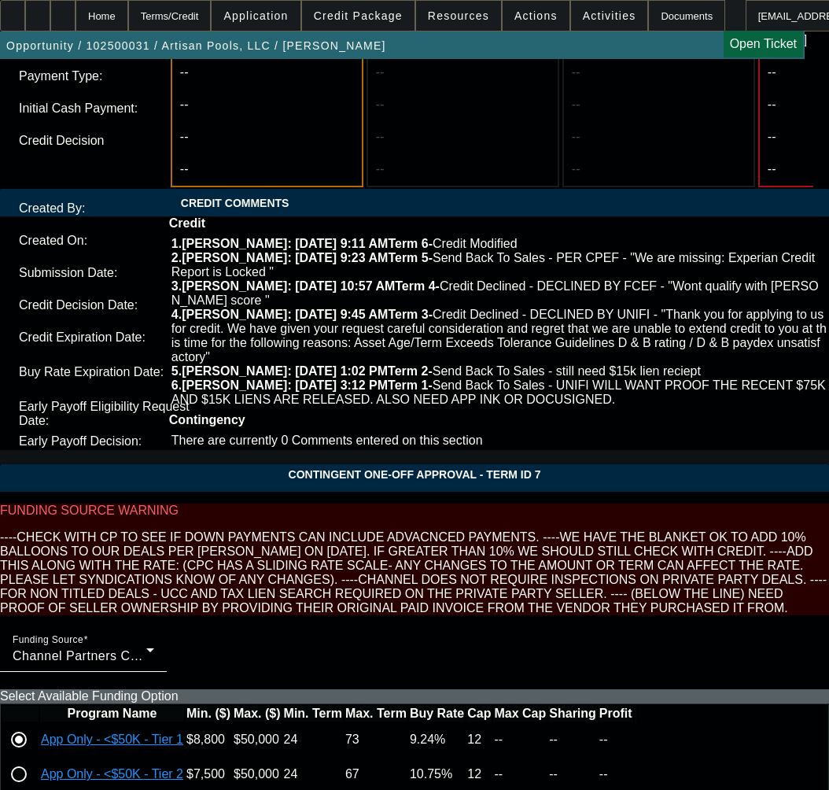
type textarea "APPROVED BY CPEF - Approval Amount (10% Variance Allowed) $39,240.00; Advance P…"
paste textarea "equipment location being confirmed"
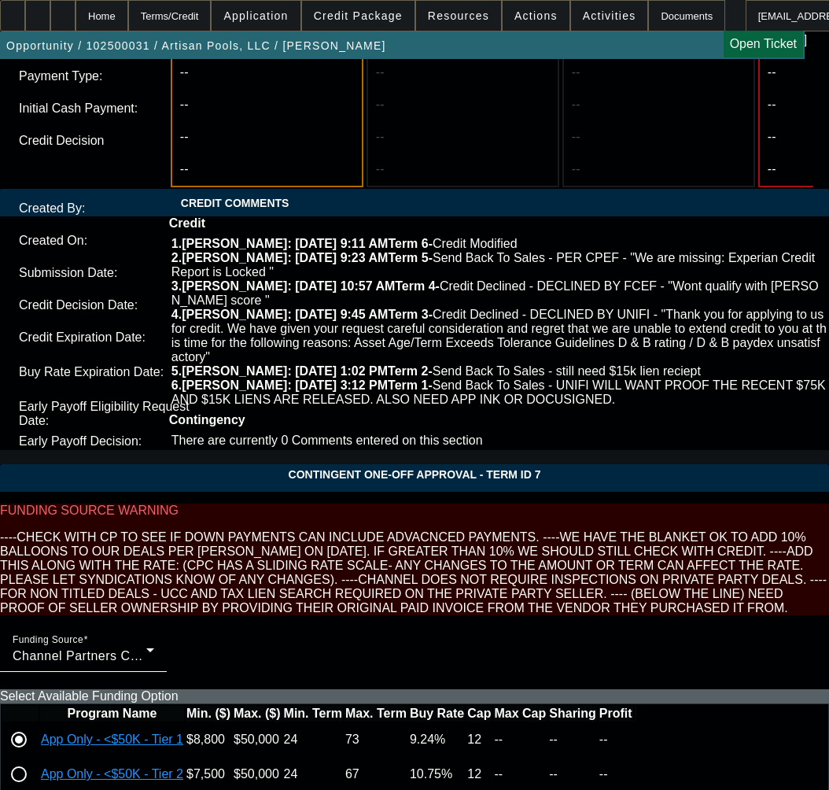
type textarea "CONTINGENT ON equipment location being confirmed; INVOICE;"
click at [360, 8] on span at bounding box center [358, 16] width 112 height 38
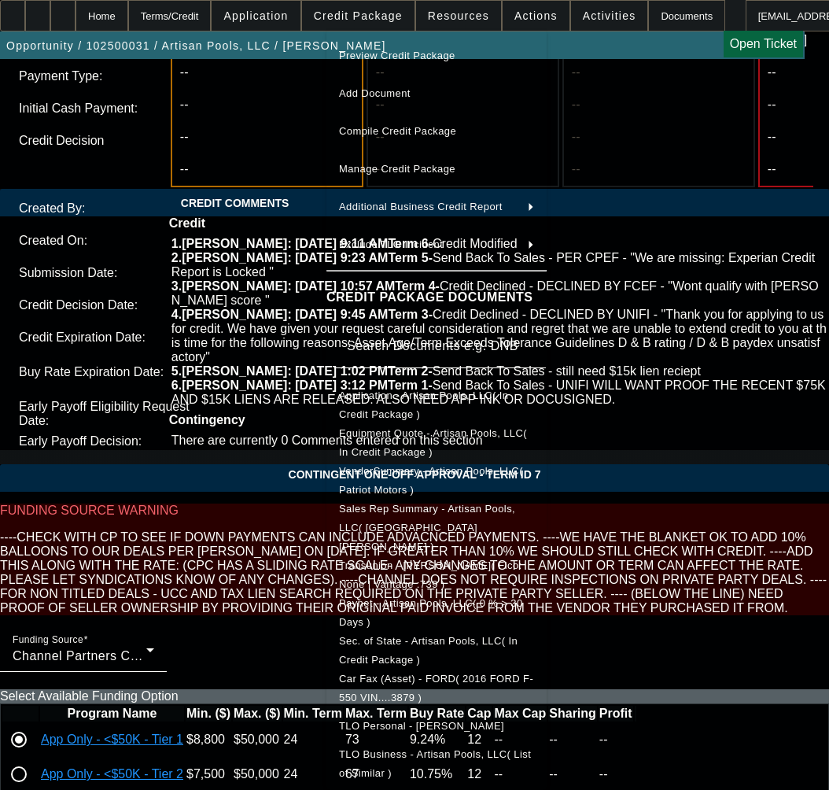
click at [381, 441] on span "Equipment Quote - Artisan Pools, LLC( In Credit Package )" at bounding box center [433, 442] width 188 height 31
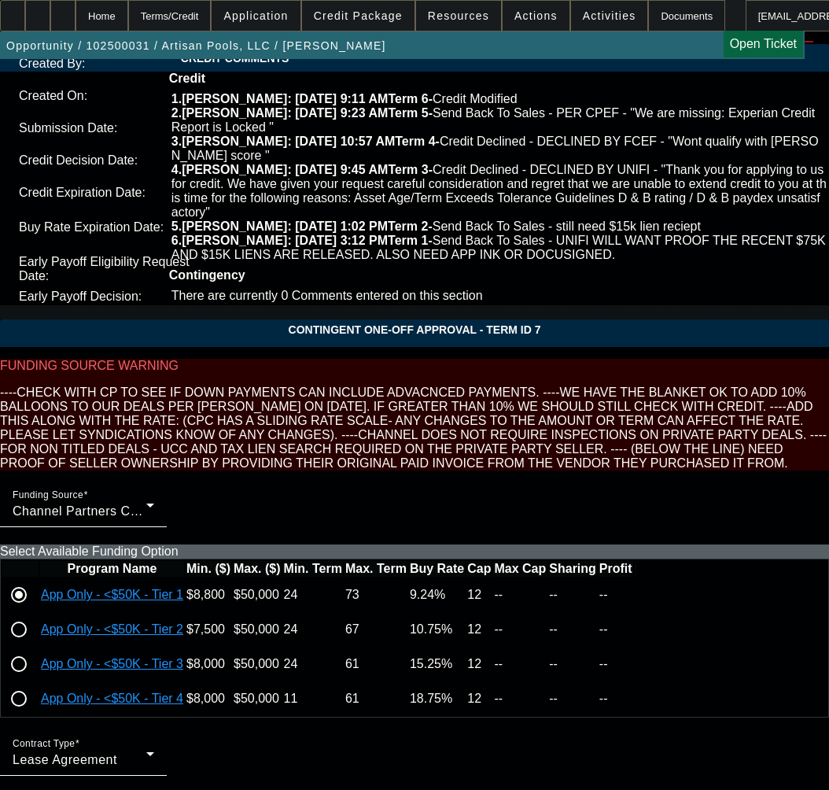
scroll to position [5806, 0]
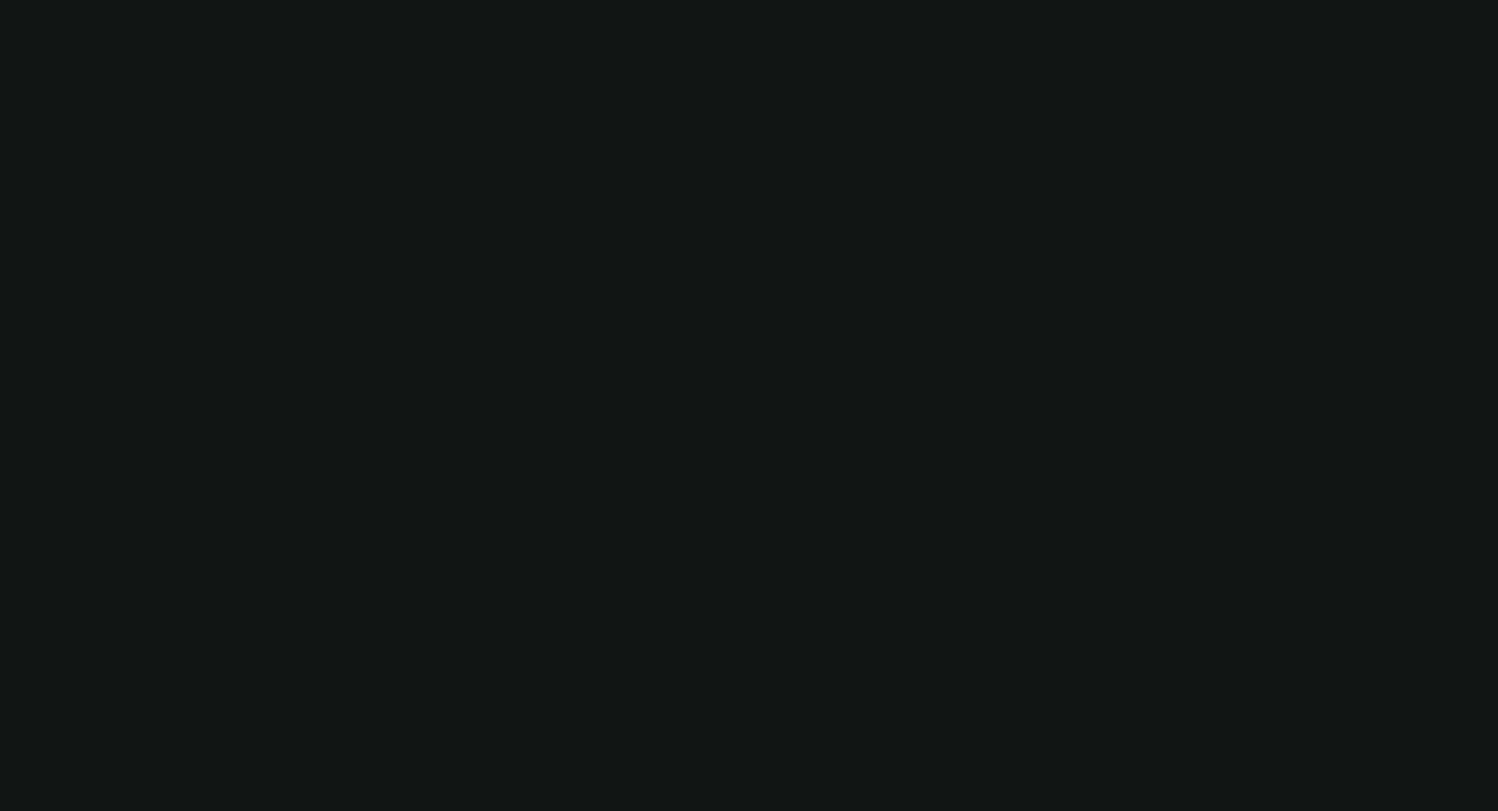
scroll to position [0, 0]
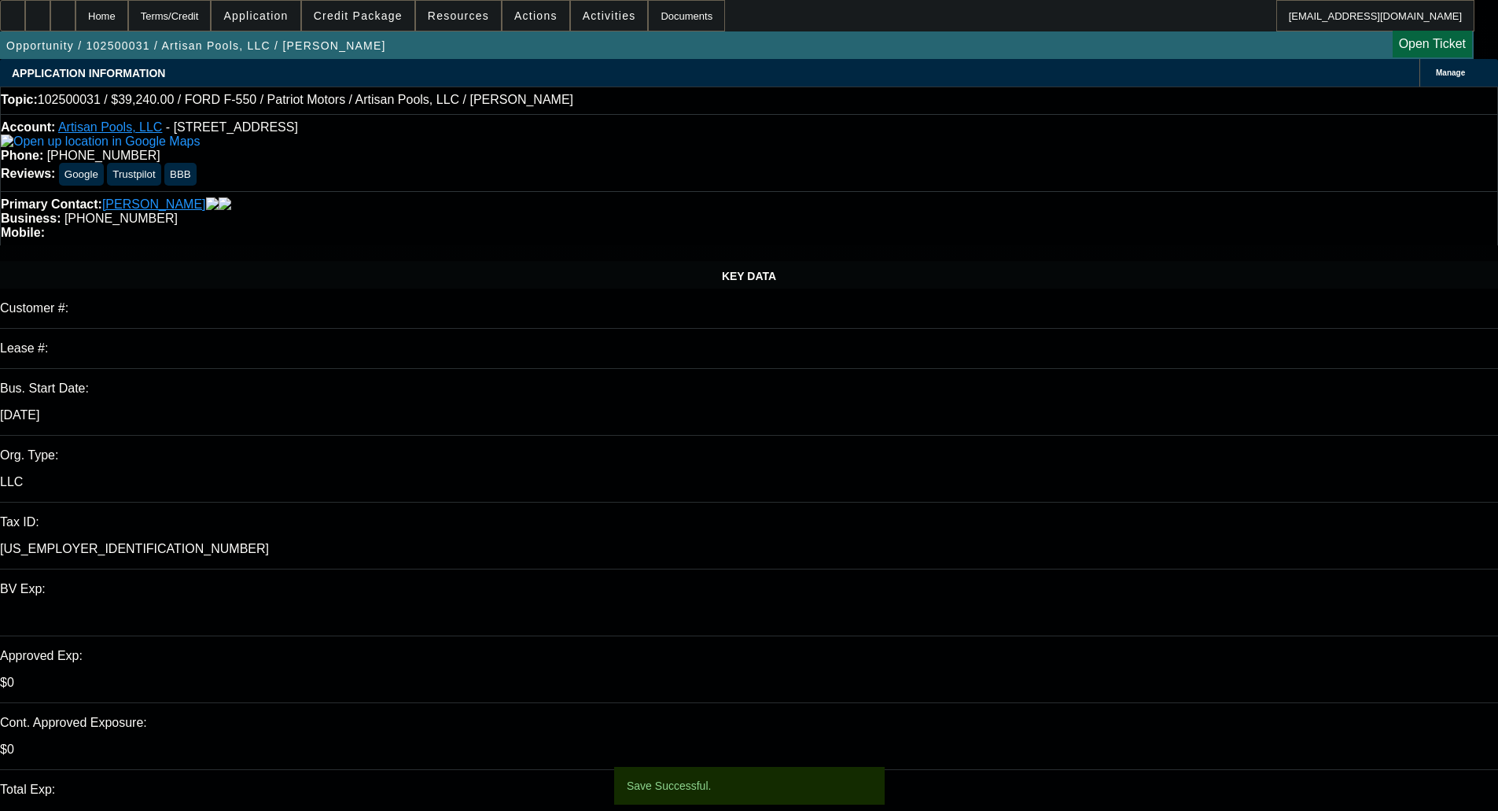
select select "0"
select select "3"
select select "0.1"
select select "4"
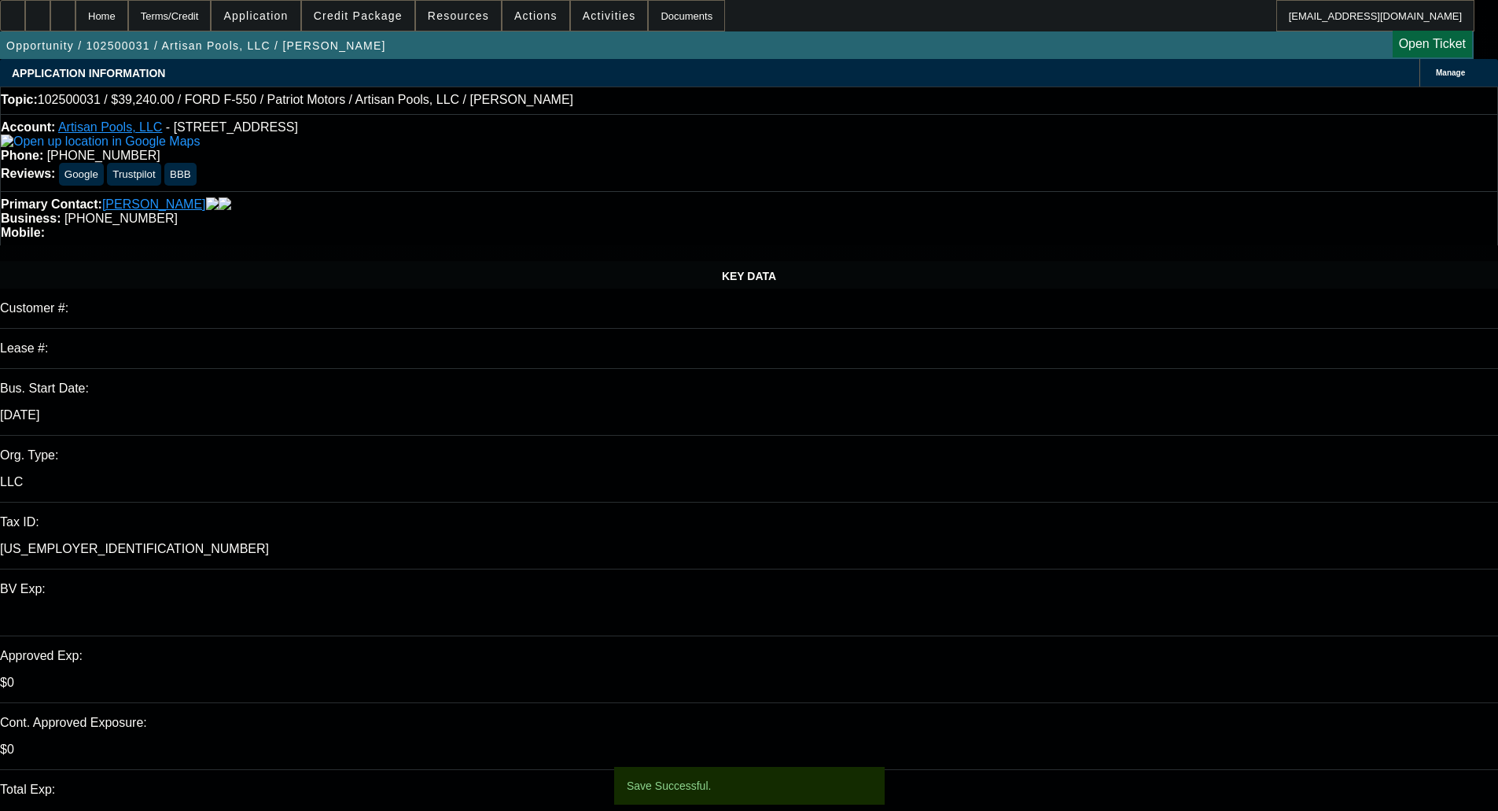
select select "0"
select select "3"
select select "0.1"
select select "4"
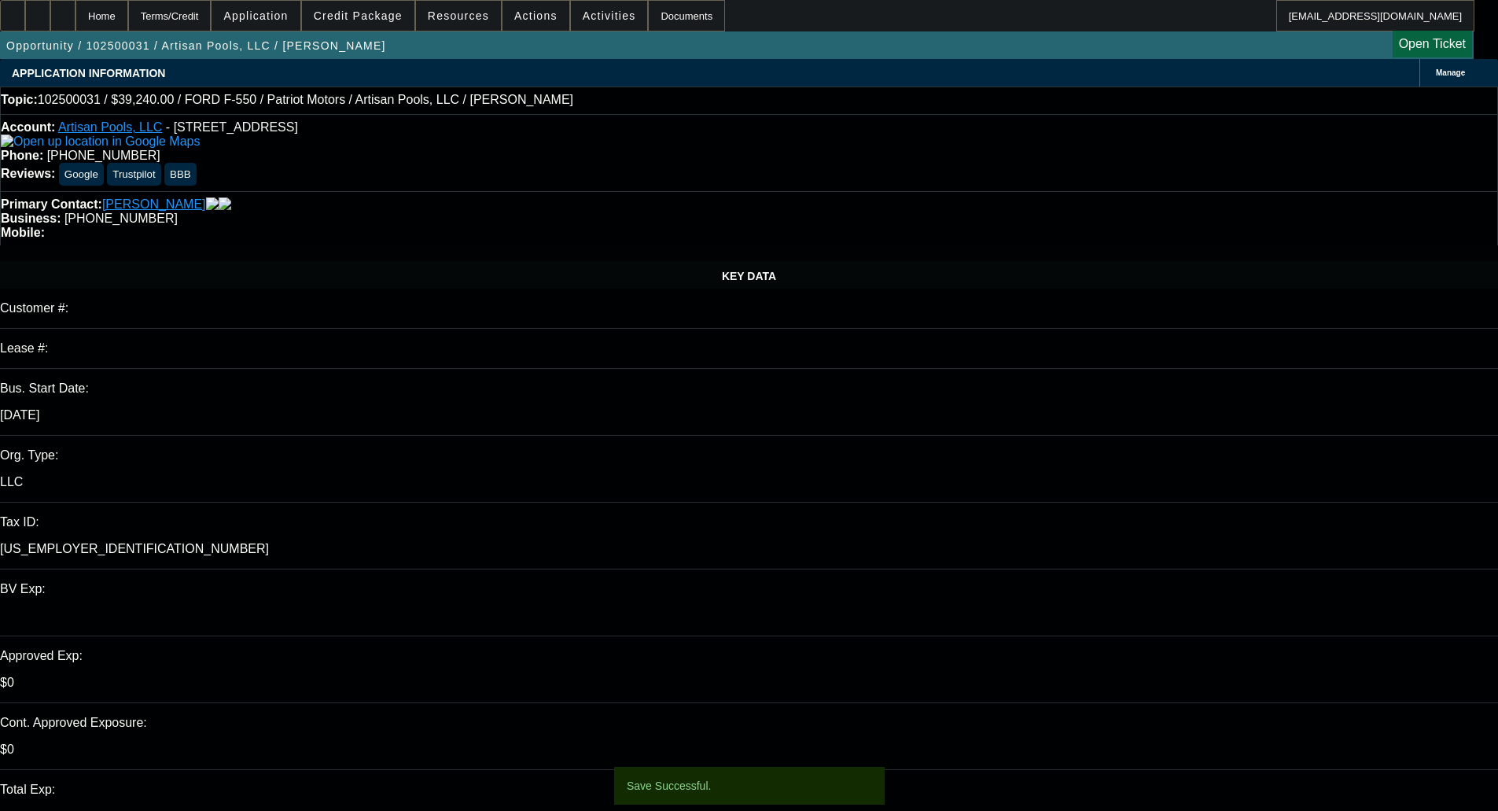
select select "0"
select select "3"
select select "0.1"
select select "4"
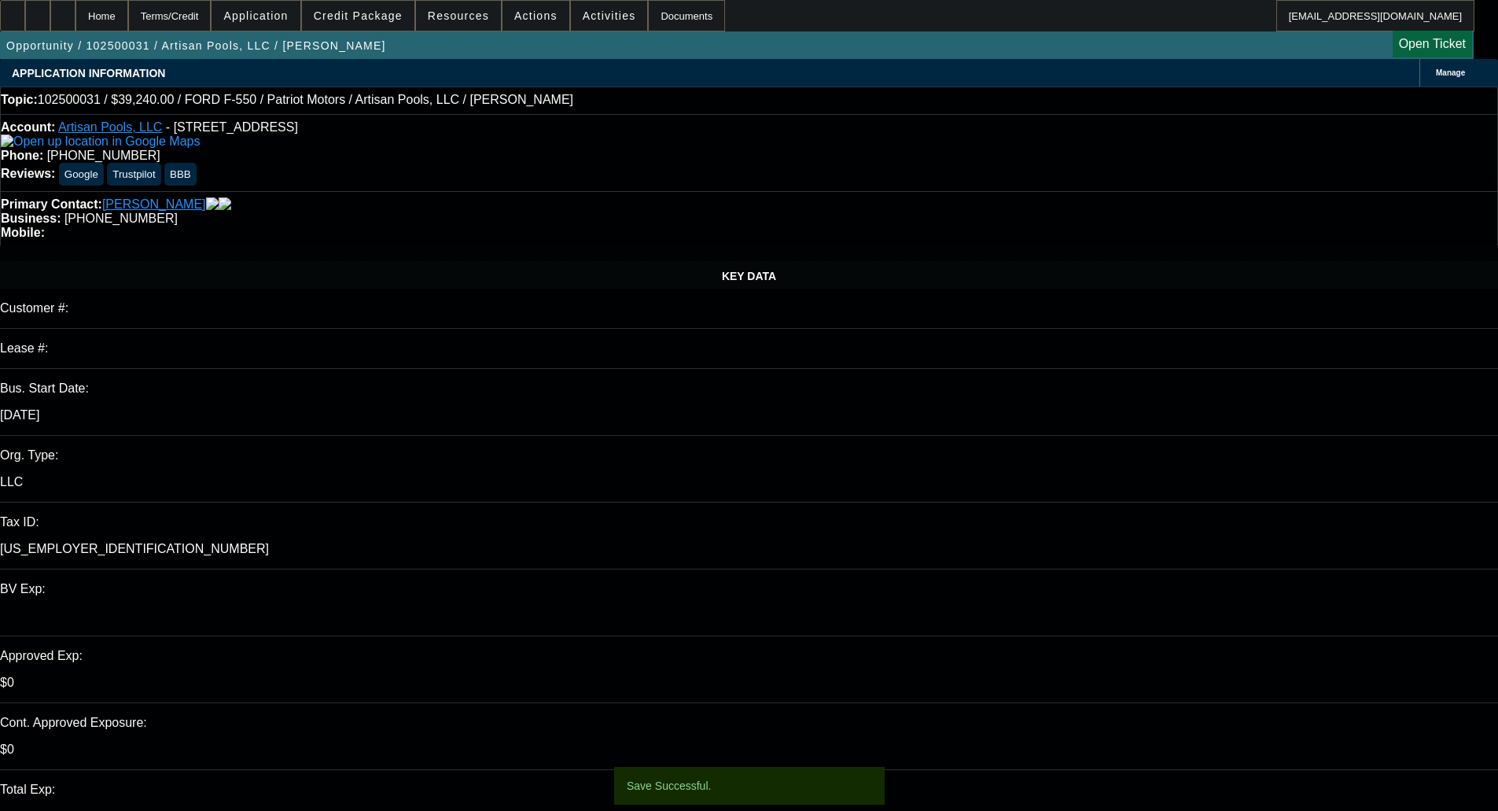
select select "0"
select select "3"
select select "0.1"
select select "4"
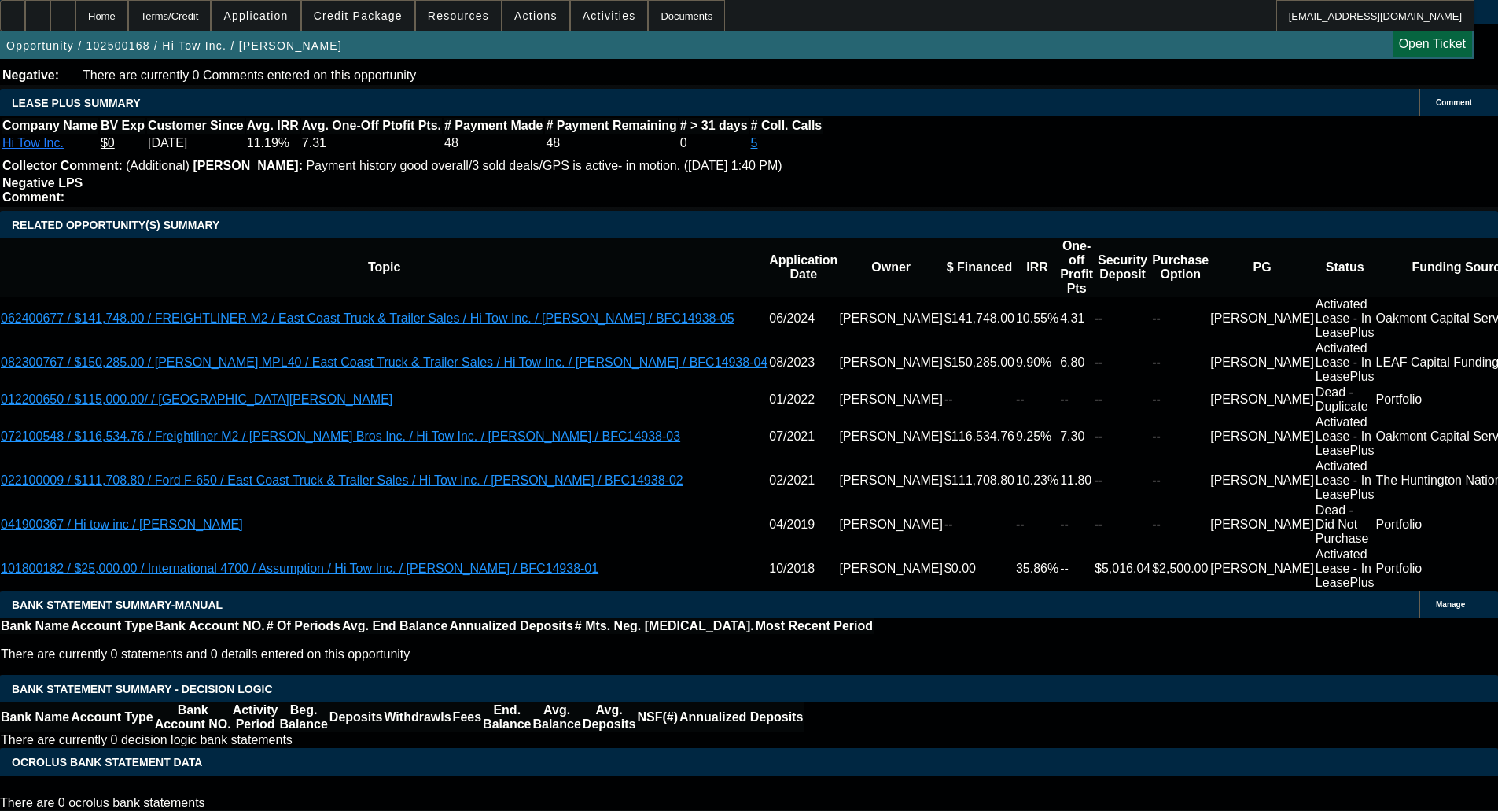
select select "0"
select select "2"
select select "0"
select select "6"
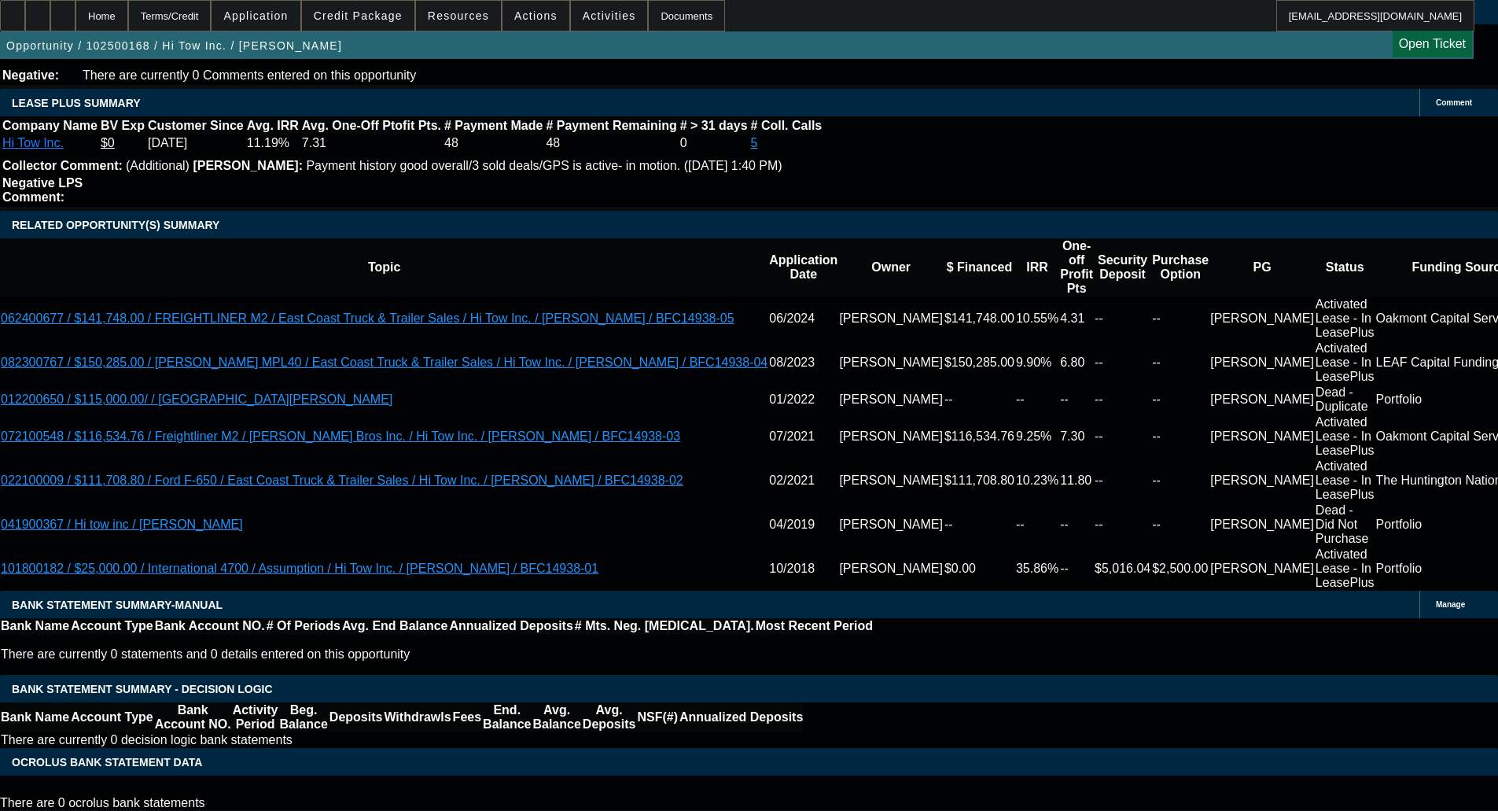
scroll to position [2693, 0]
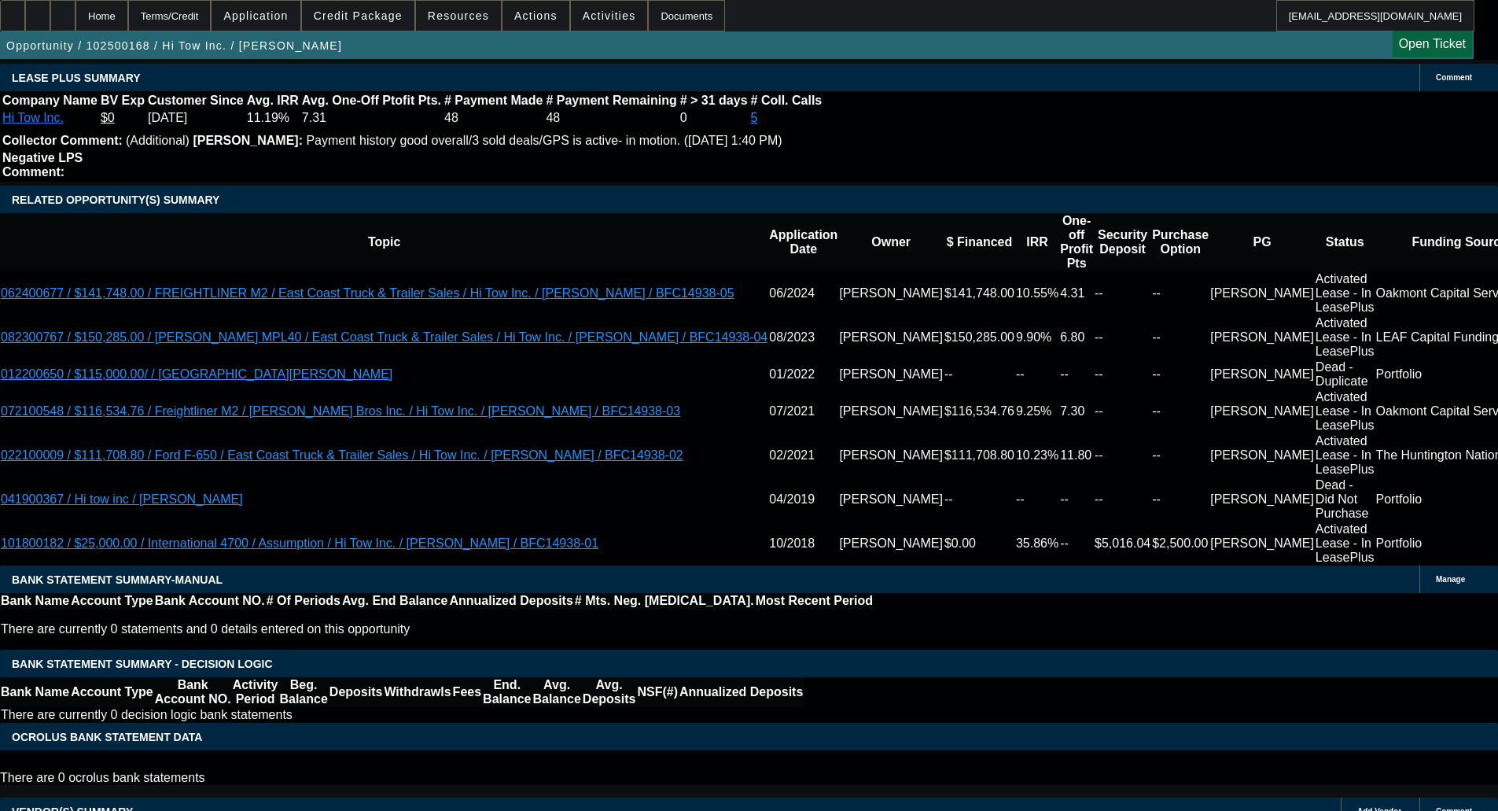
select select "6"
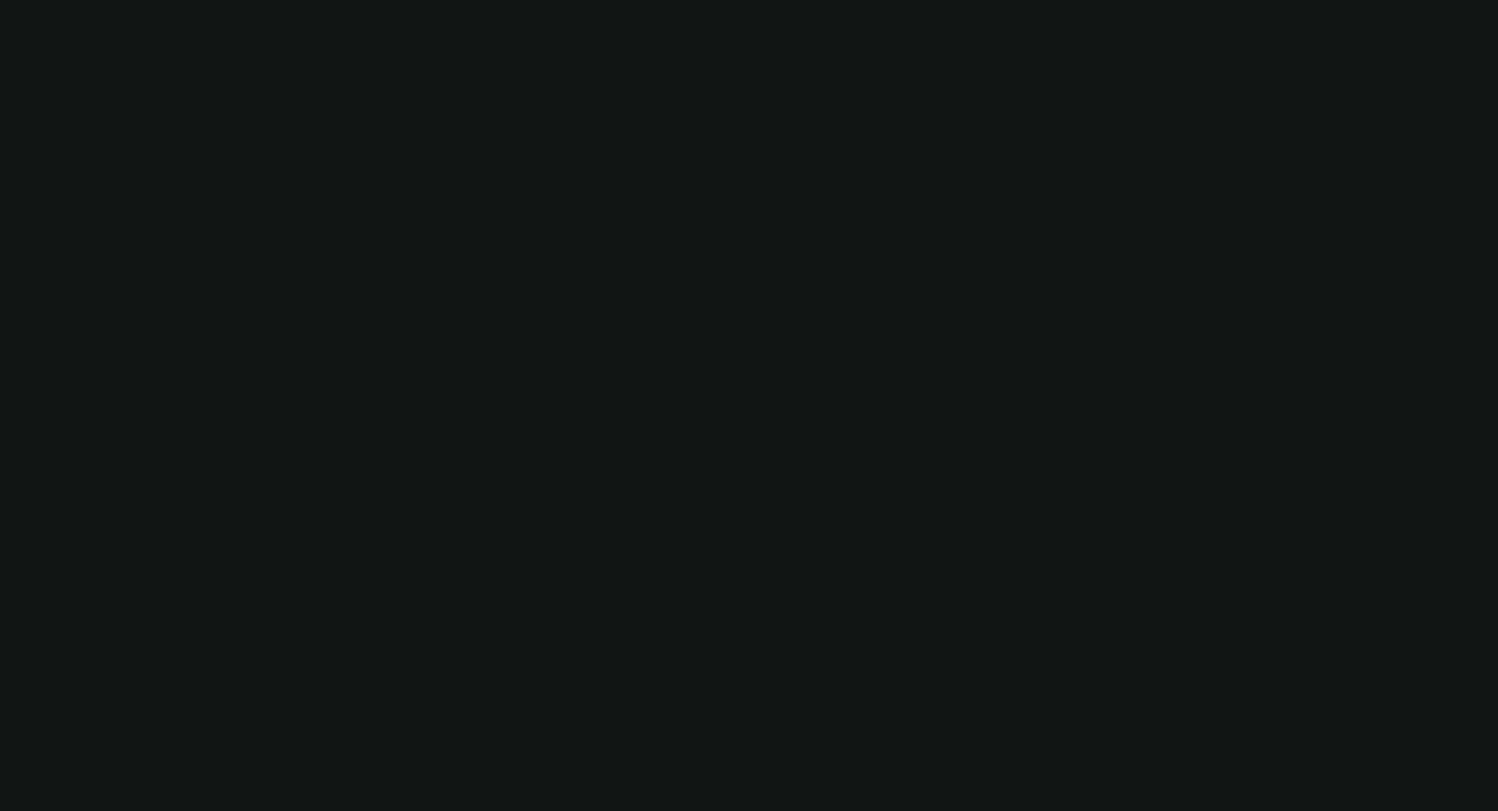
scroll to position [0, 0]
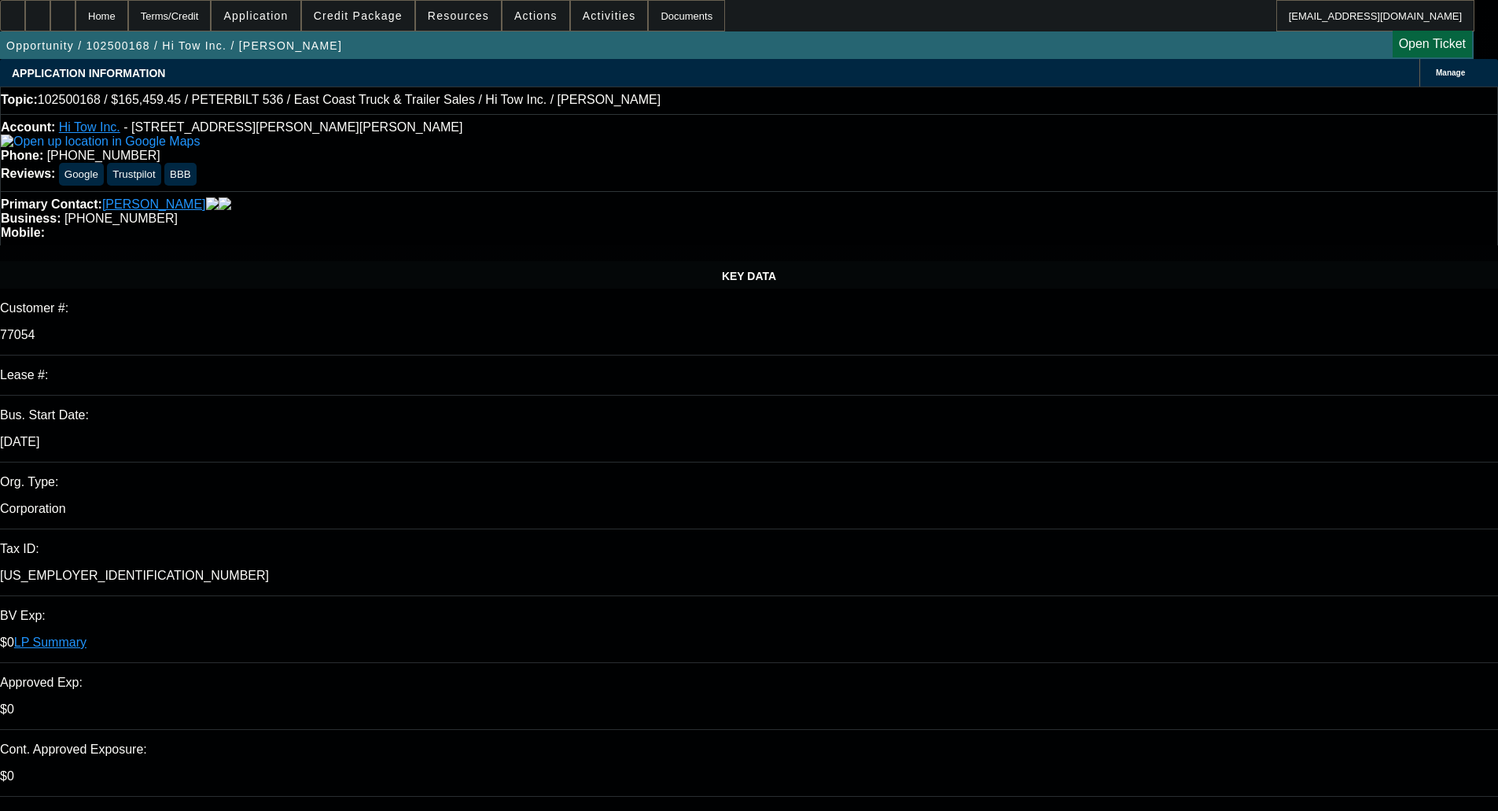
paste textarea "Financials, 2 year-ends, interims, CPLTD"
type textarea "PER LEAF - "Need to get: Financials, 2 year-ends, interims, CPLTD""
click at [1124, 525] on span "7" at bounding box center [1120, 517] width 28 height 28
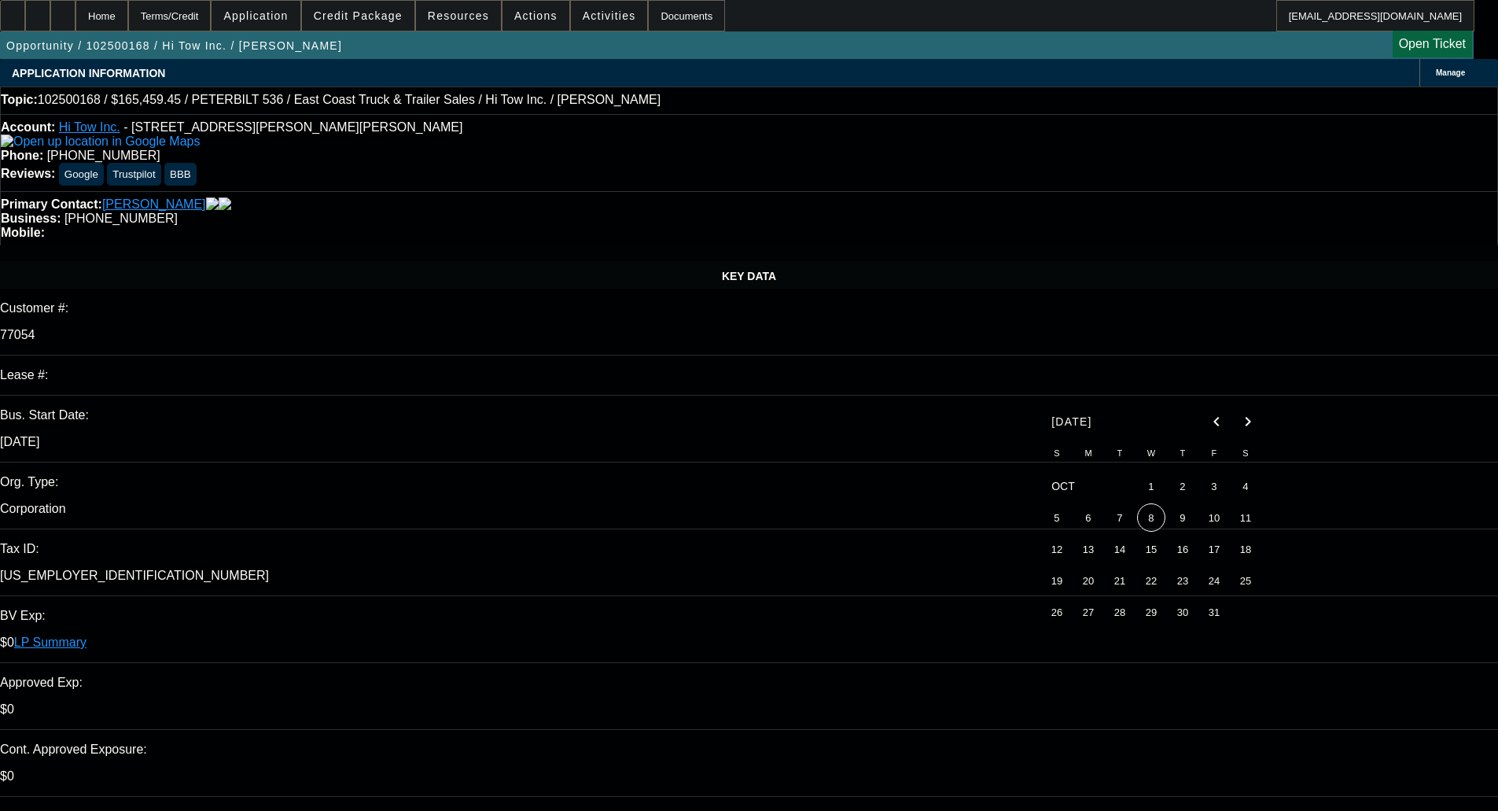
type input "[DATE]"
type input "03:16"
type input "08:26"
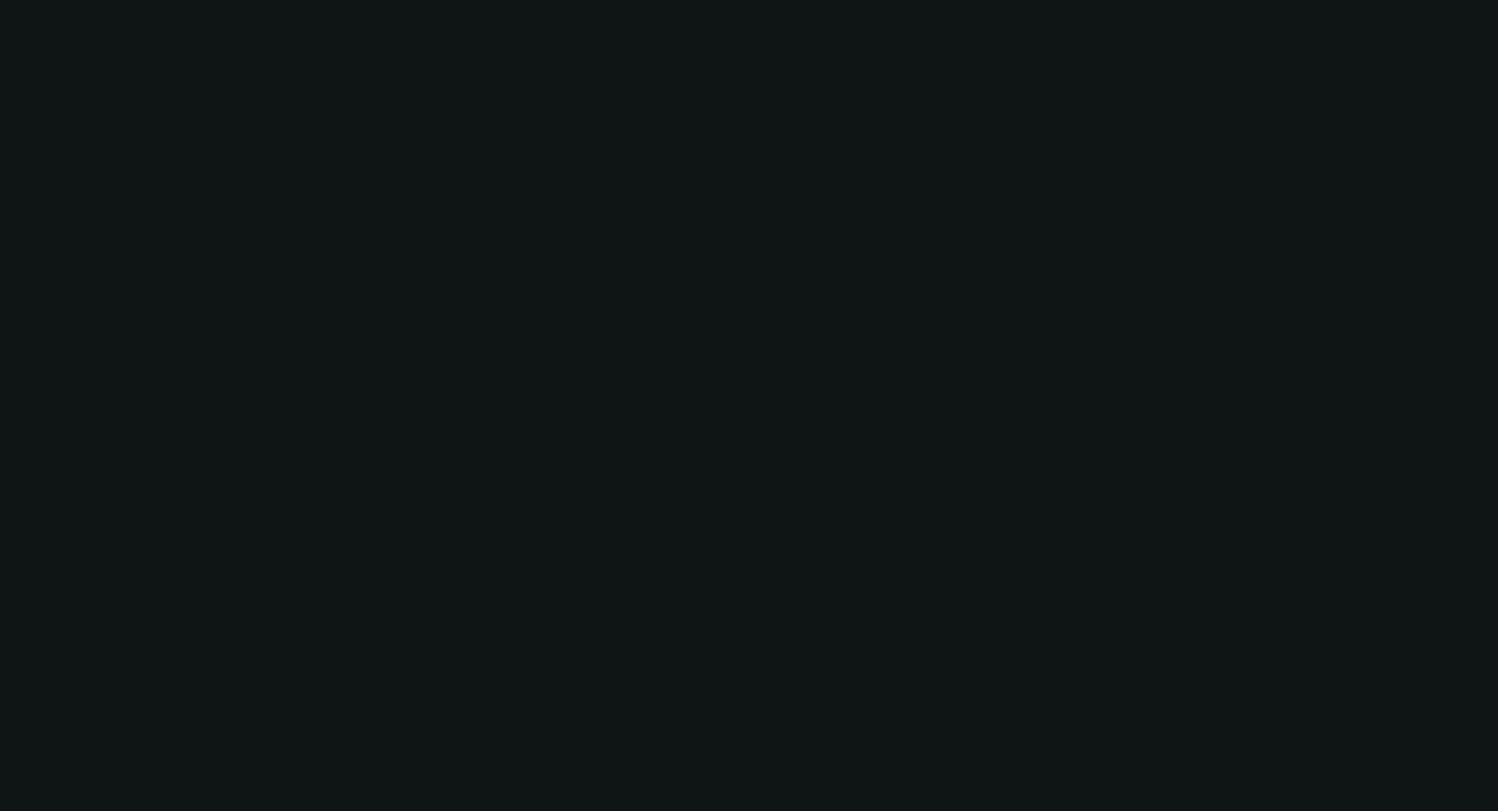
select select "0"
select select "2"
select select "0"
select select "6"
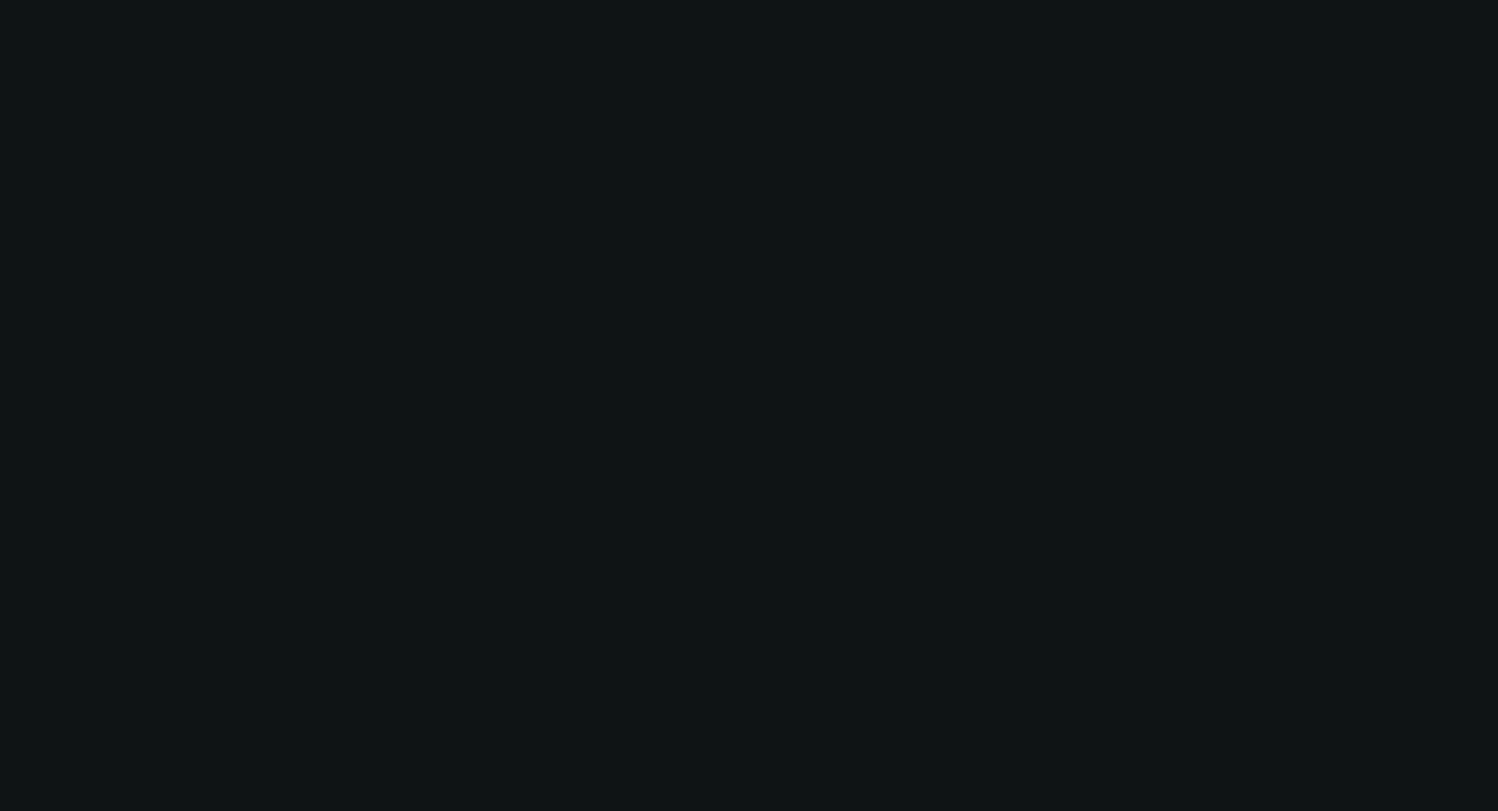
select select "0"
select select "2"
select select "0"
select select "6"
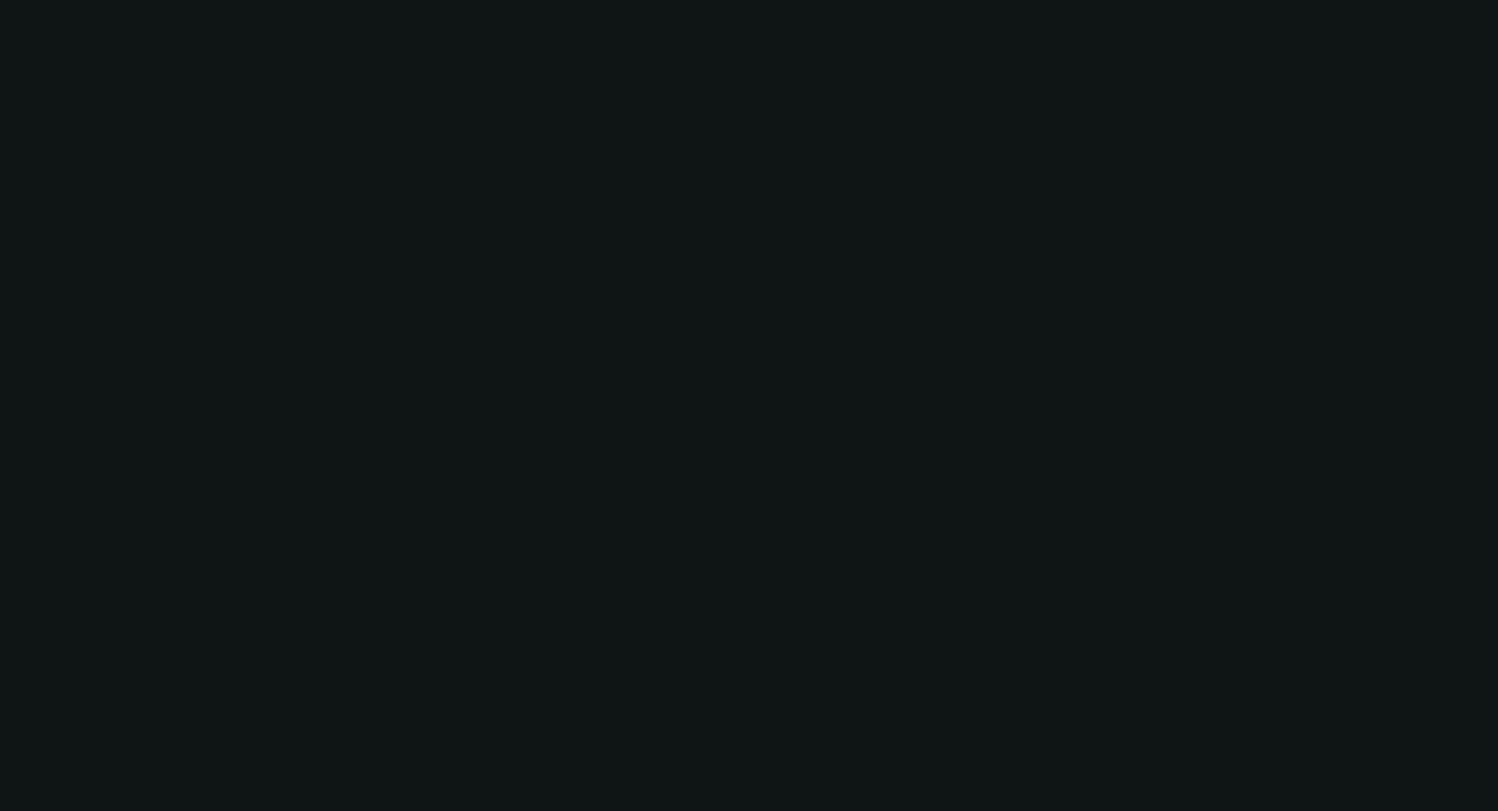
select select "0"
select select "0.1"
select select "4"
select select "0"
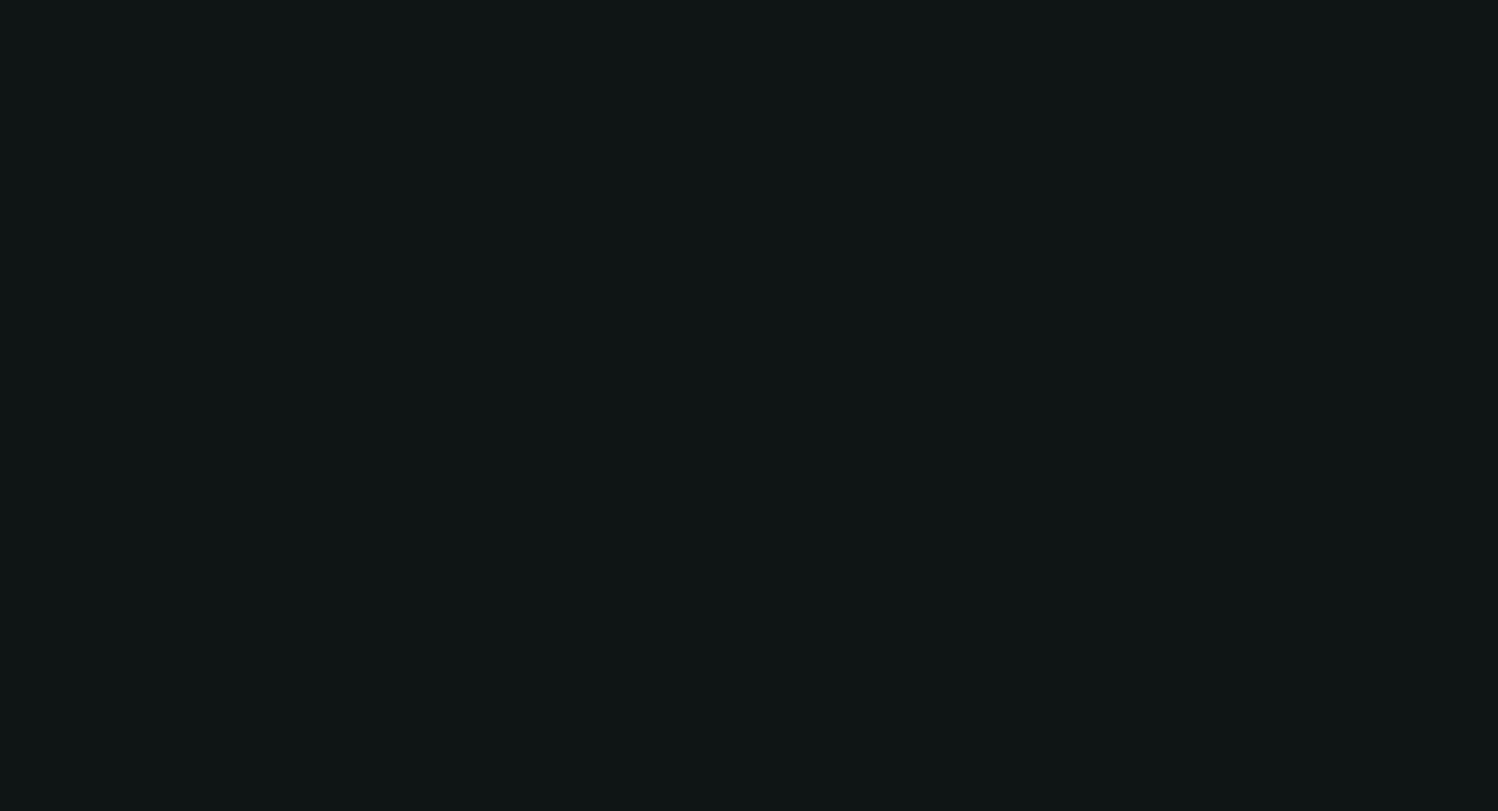
select select "0"
select select "0.1"
select select "4"
select select "0"
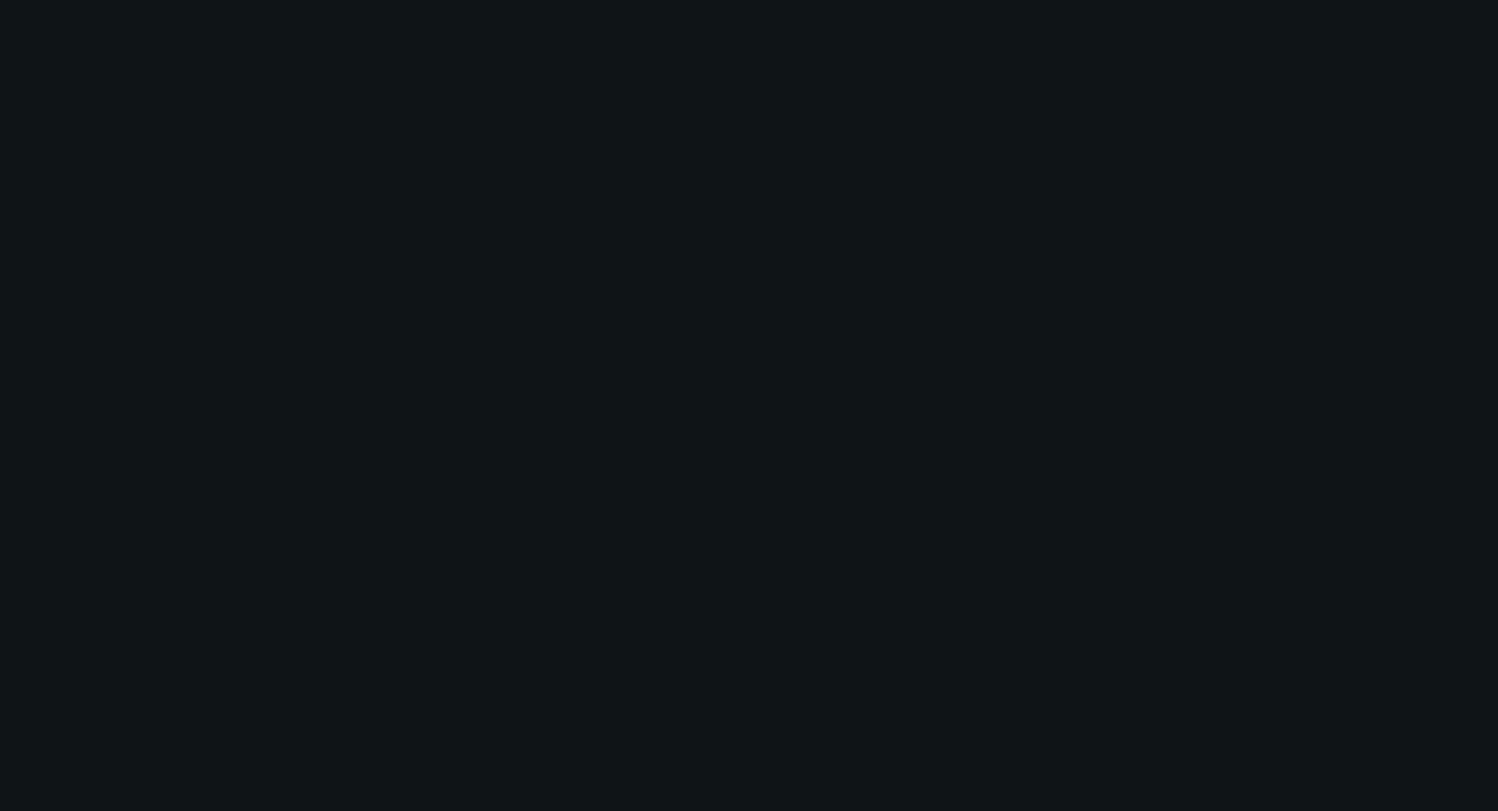
select select "0"
select select "6"
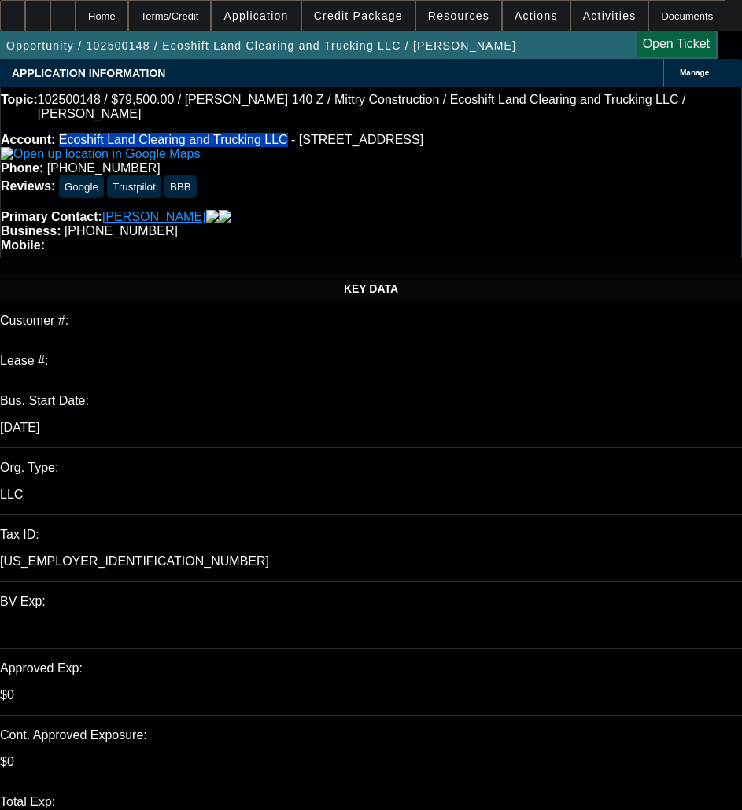
drag, startPoint x: 75, startPoint y: 122, endPoint x: 257, endPoint y: 127, distance: 182.6
click at [257, 127] on div "Account: Ecoshift Land Clearing and Trucking LLC - 34094 Hwy 41, Coarsegold, CA…" at bounding box center [371, 165] width 742 height 77
copy link "Ecoshift Land Clearing and Trucking LLC"
click at [167, 555] on p "39-4222338" at bounding box center [371, 562] width 742 height 14
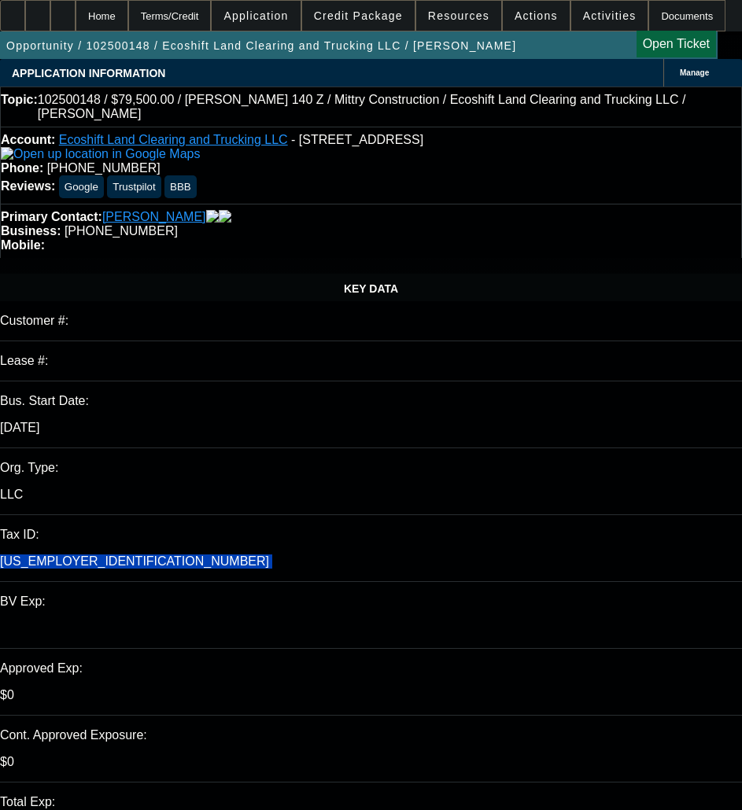
click at [167, 555] on p "39-4222338" at bounding box center [371, 562] width 742 height 14
copy div "39-4222338"
click at [371, 13] on span "Credit Package" at bounding box center [358, 15] width 89 height 13
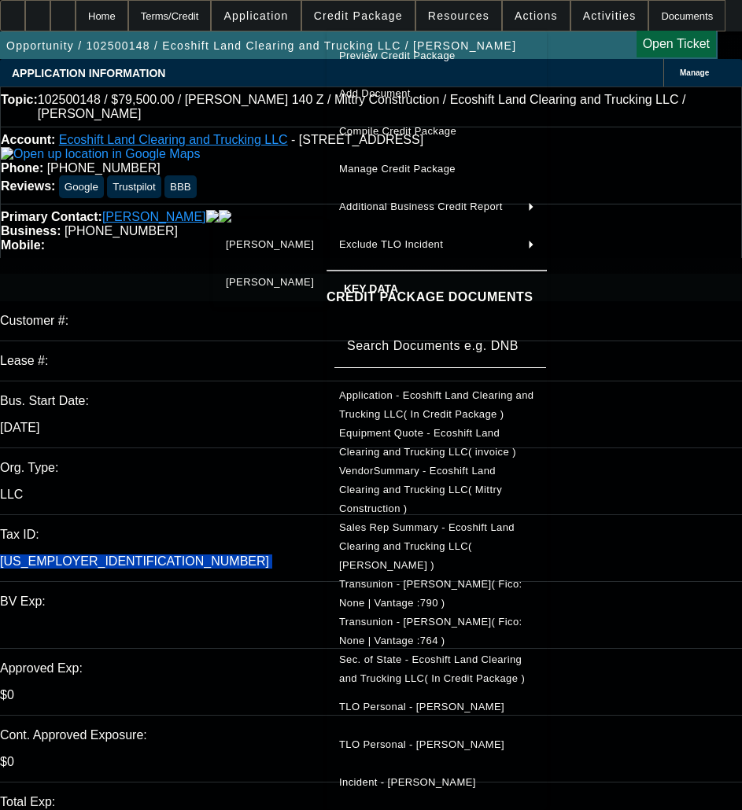
click at [396, 393] on span "Application - Ecoshift Land Clearing and Trucking LLC( In Credit Package )" at bounding box center [436, 404] width 195 height 31
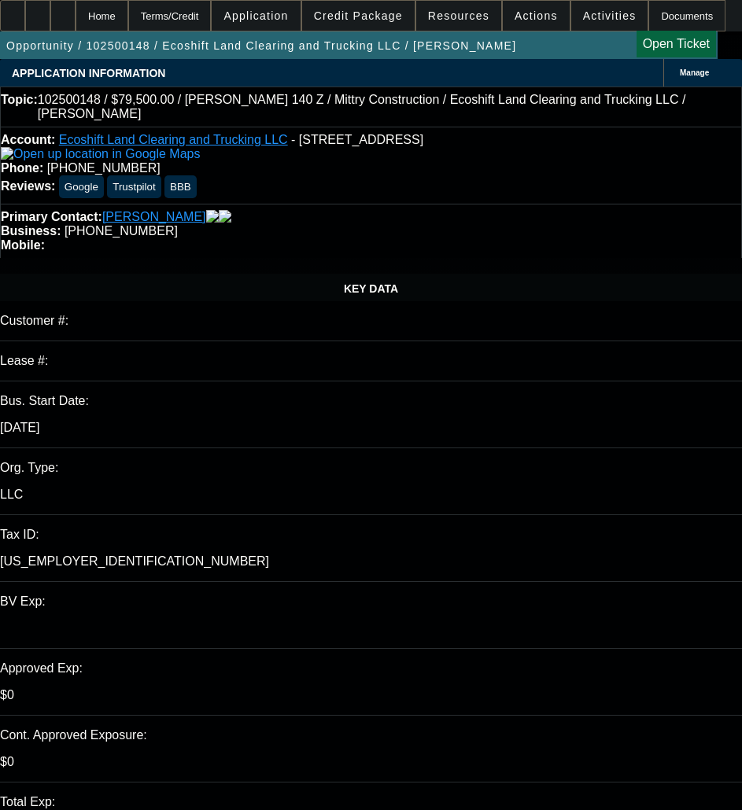
click at [291, 133] on span "- 34094 Hwy 41, Coarsegold, CA 93614" at bounding box center [357, 139] width 132 height 13
click at [324, 137] on span "- 34094 Hwy 41, Coarsegold, CA 93614" at bounding box center [357, 139] width 132 height 13
copy span "34094 Hwy 41"
click at [375, 9] on span "Credit Package" at bounding box center [358, 15] width 89 height 13
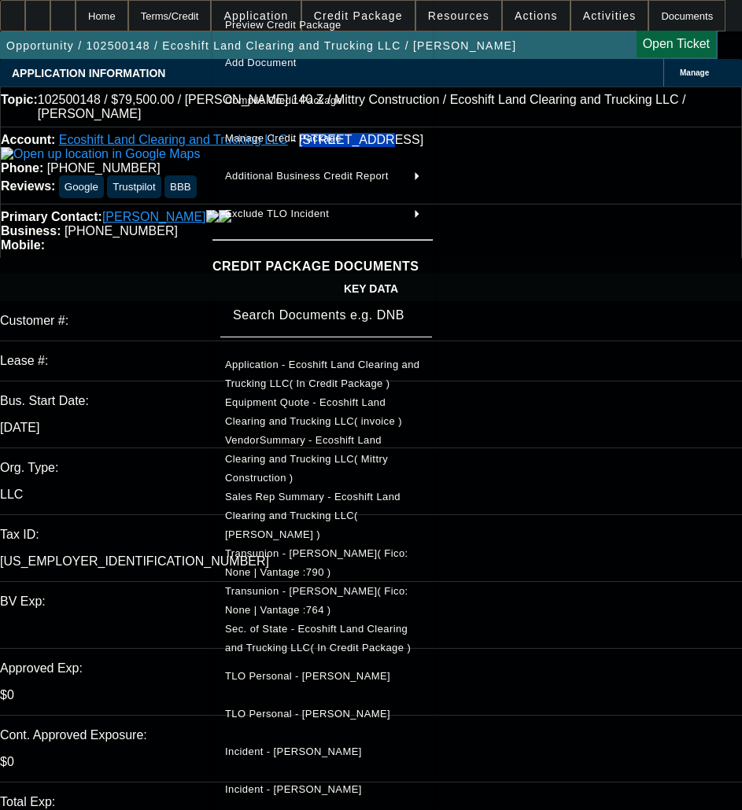
click at [225, 362] on span "Application - Ecoshift Land Clearing and Trucking LLC( In Credit Package )" at bounding box center [322, 375] width 195 height 38
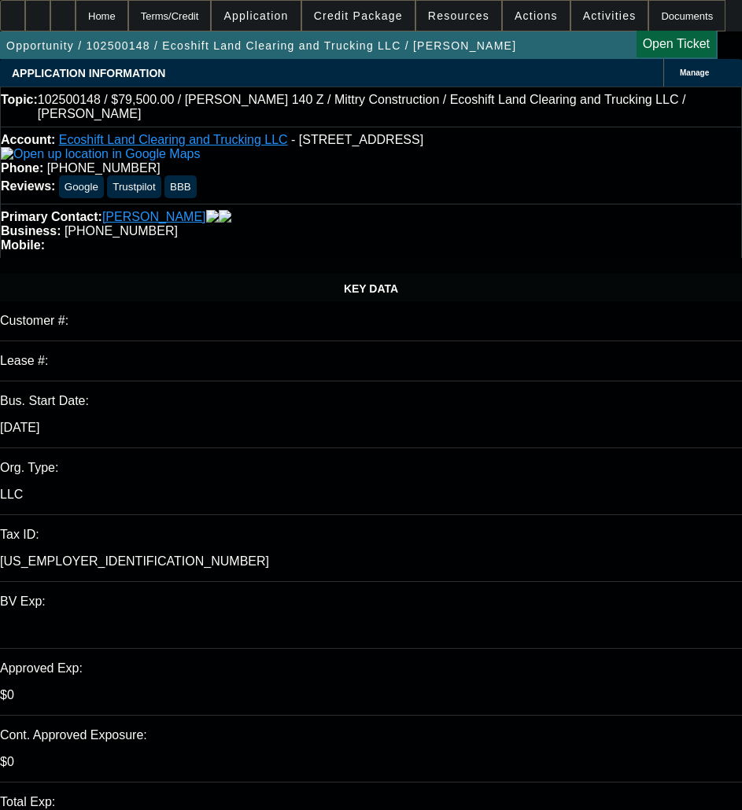
click at [275, 152] on div "Account: Ecoshift Land Clearing and Trucking LLC - 34094 Hwy 41, Coarsegold, CA…" at bounding box center [371, 147] width 740 height 28
click at [356, 9] on span at bounding box center [358, 16] width 112 height 38
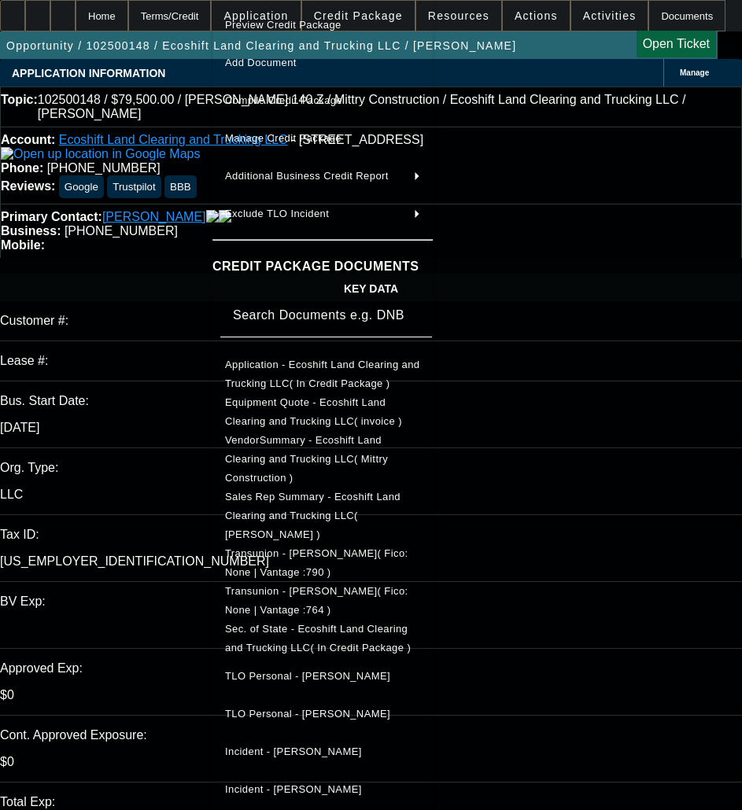
click at [225, 405] on span "Equipment Quote - Ecoshift Land Clearing and Trucking LLC( invoice )" at bounding box center [313, 411] width 177 height 31
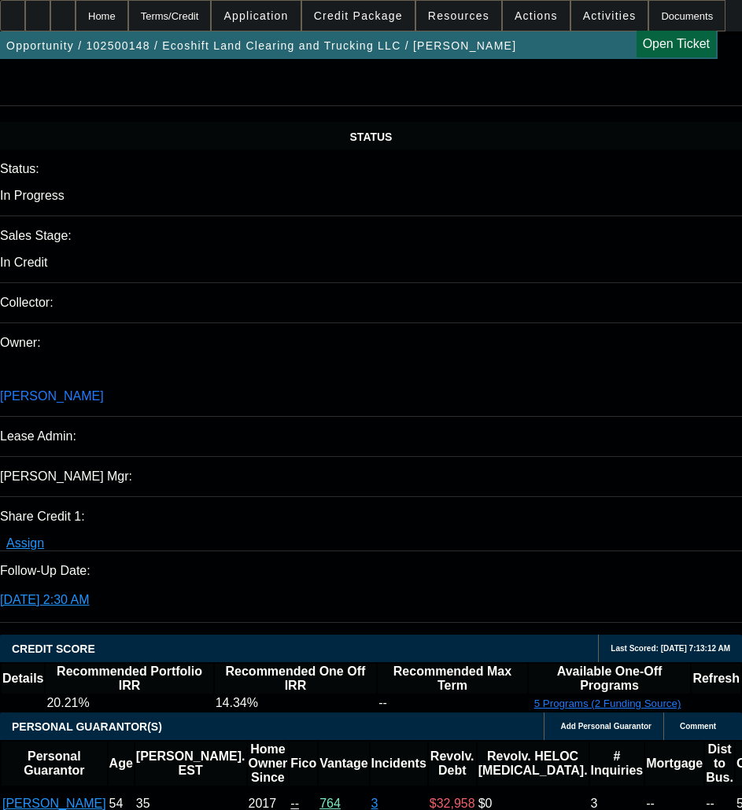
scroll to position [1730, 0]
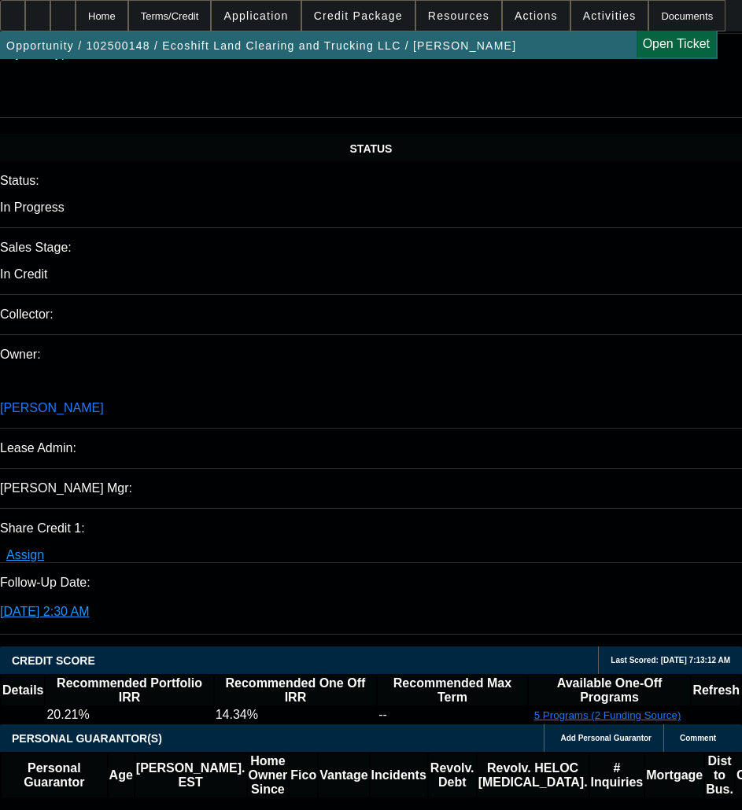
drag, startPoint x: 54, startPoint y: 345, endPoint x: 250, endPoint y: 357, distance: 196.3
copy tr "2018 Used Riley 140 Z Skid Steer"
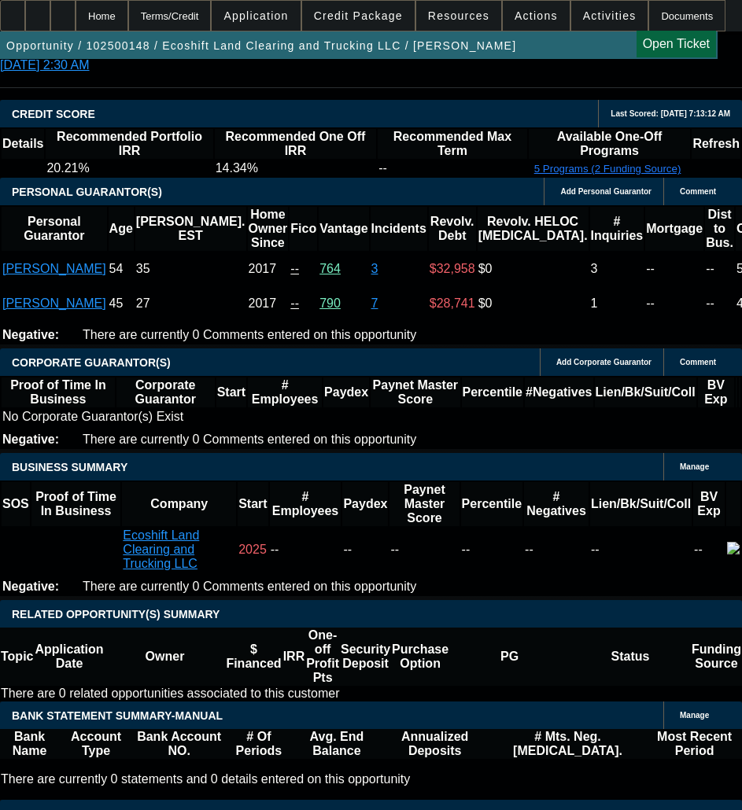
scroll to position [2281, 0]
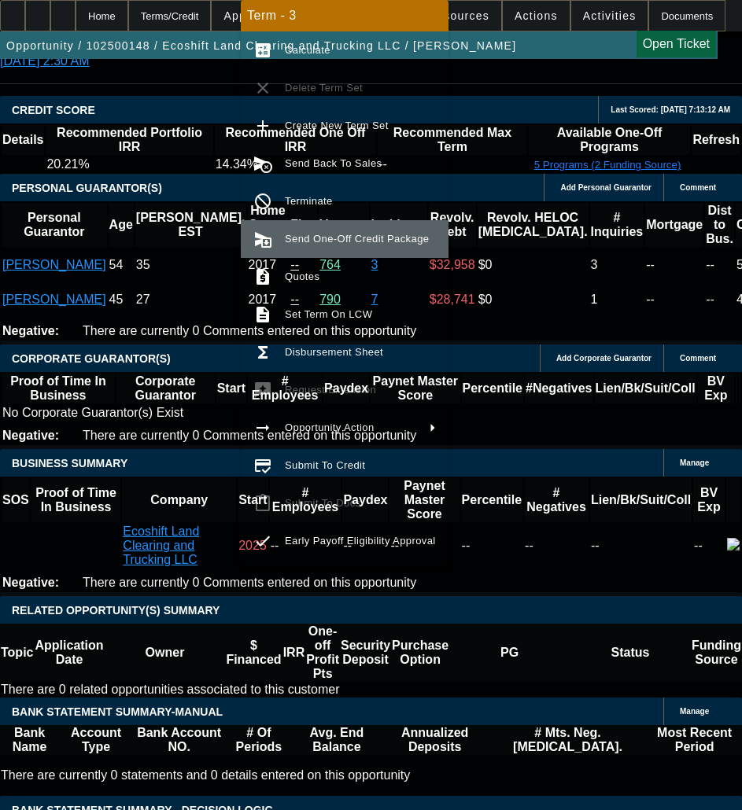
click at [326, 235] on span "Send One-Off Credit Package" at bounding box center [357, 239] width 144 height 12
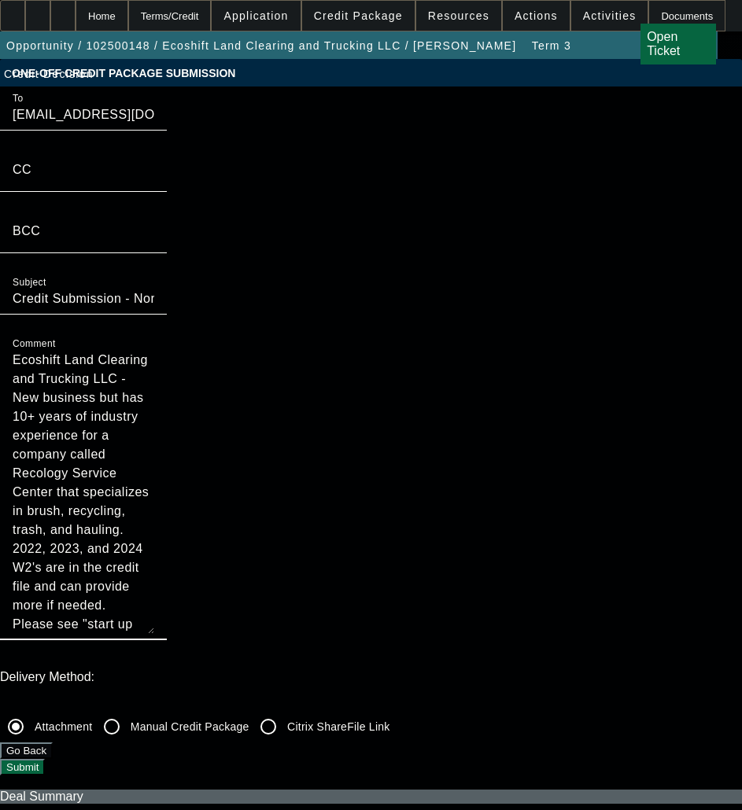
click at [154, 351] on textarea "Ecoshift Land Clearing and Trucking LLC - New business but has 10+ years of ind…" at bounding box center [84, 492] width 142 height 283
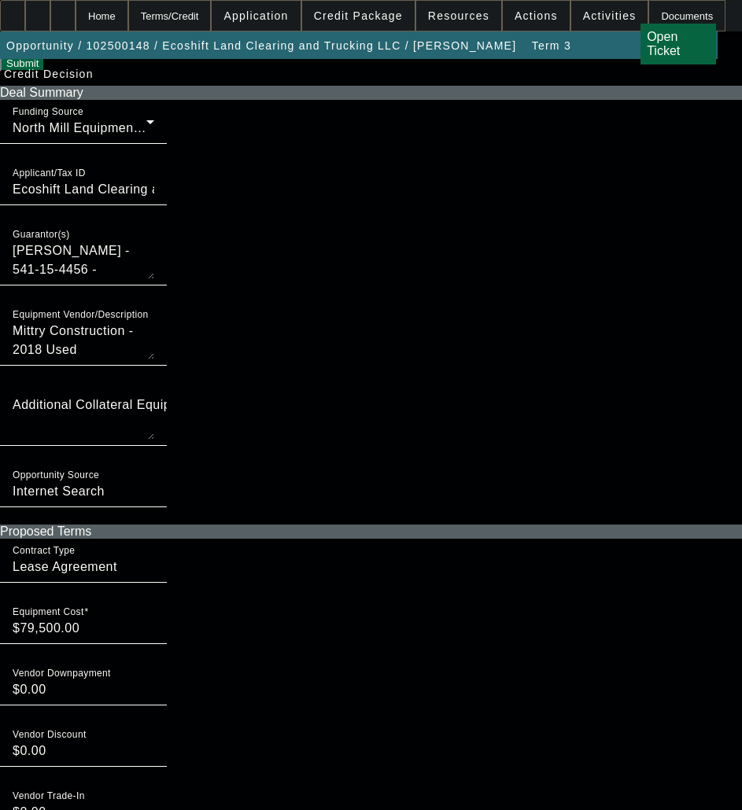
scroll to position [708, 0]
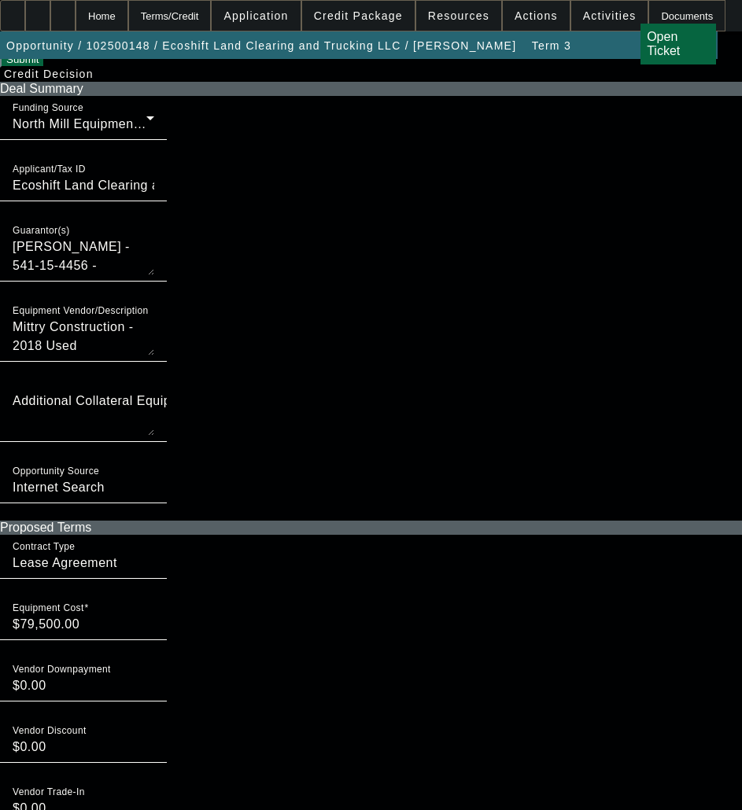
checkbox input "false"
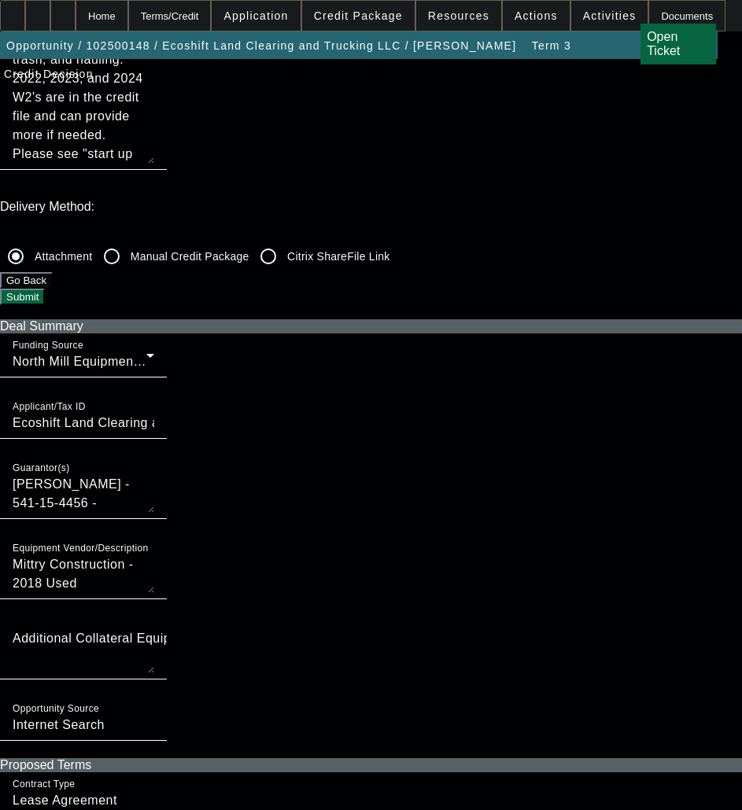
scroll to position [393, 0]
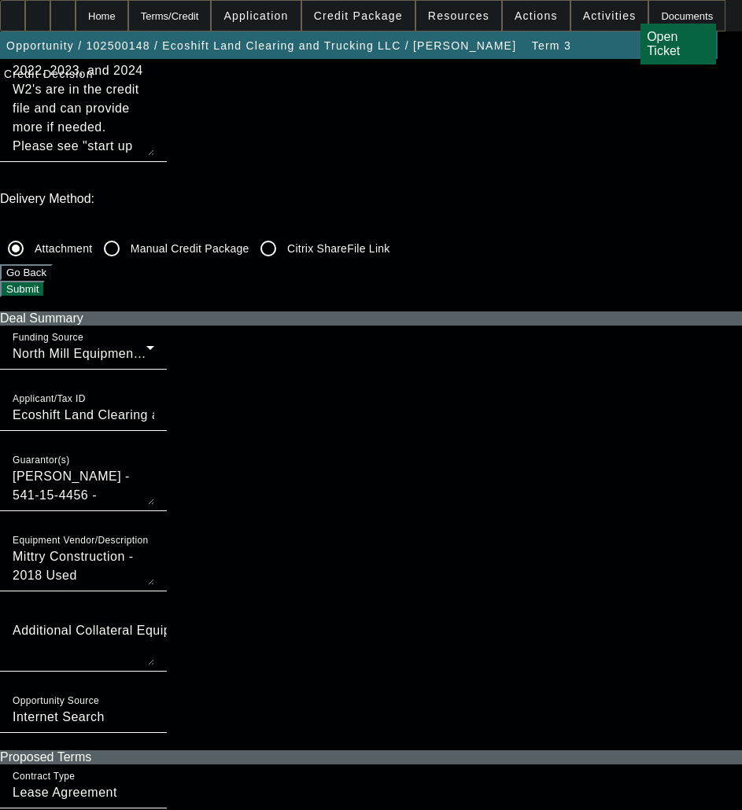
scroll to position [551, 0]
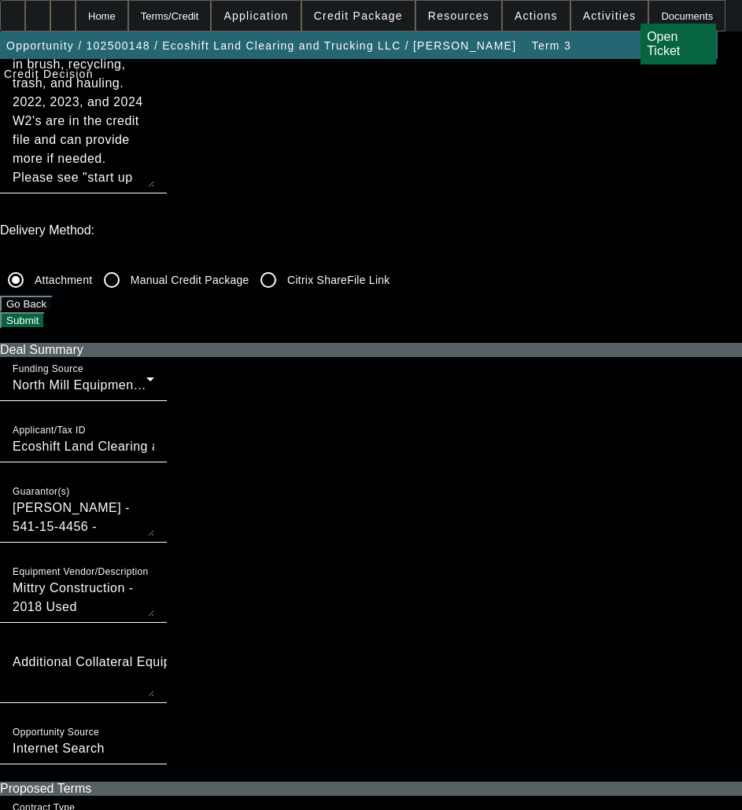
scroll to position [393, 0]
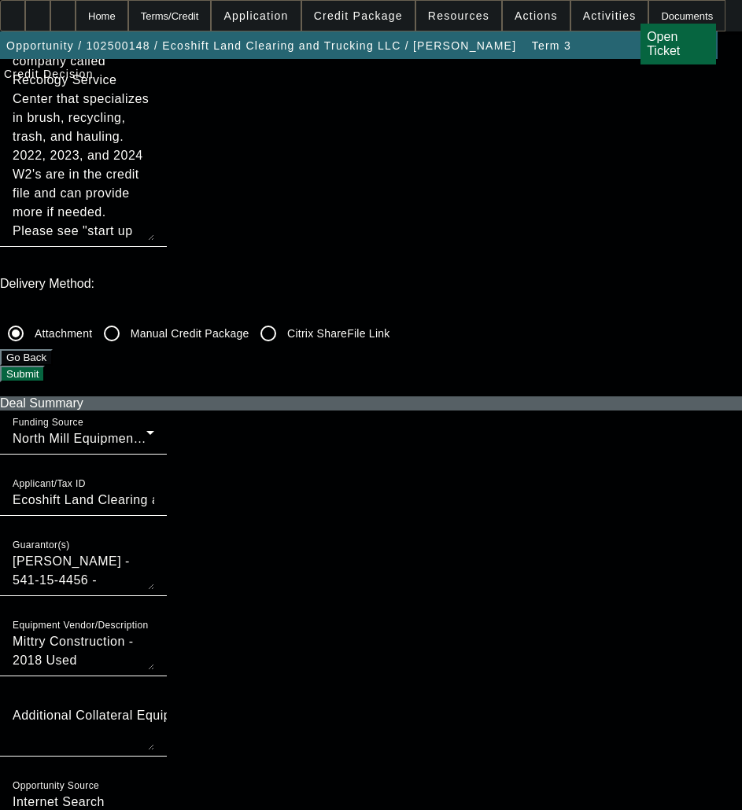
checkbox input "true"
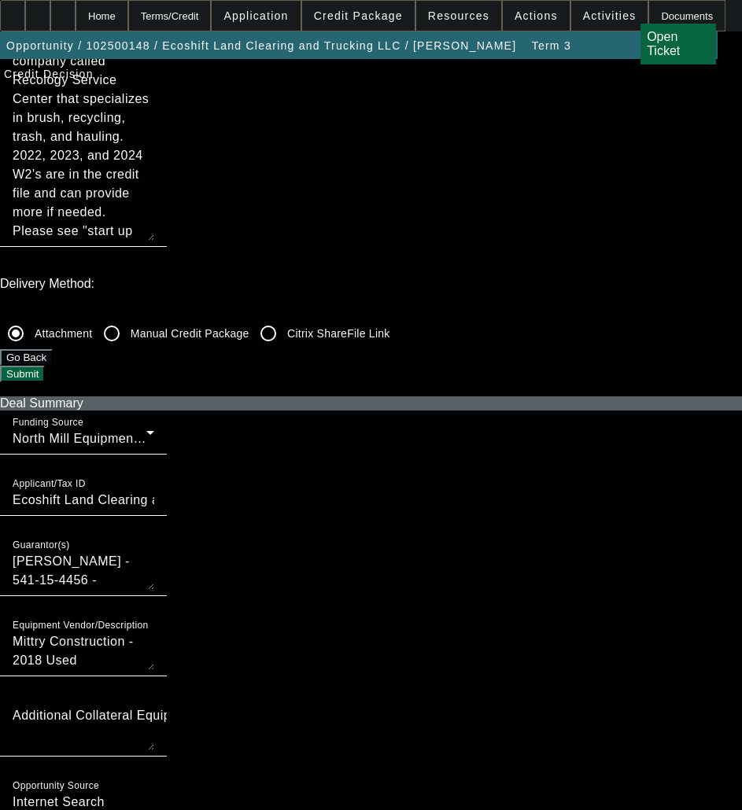
checkbox input "true"
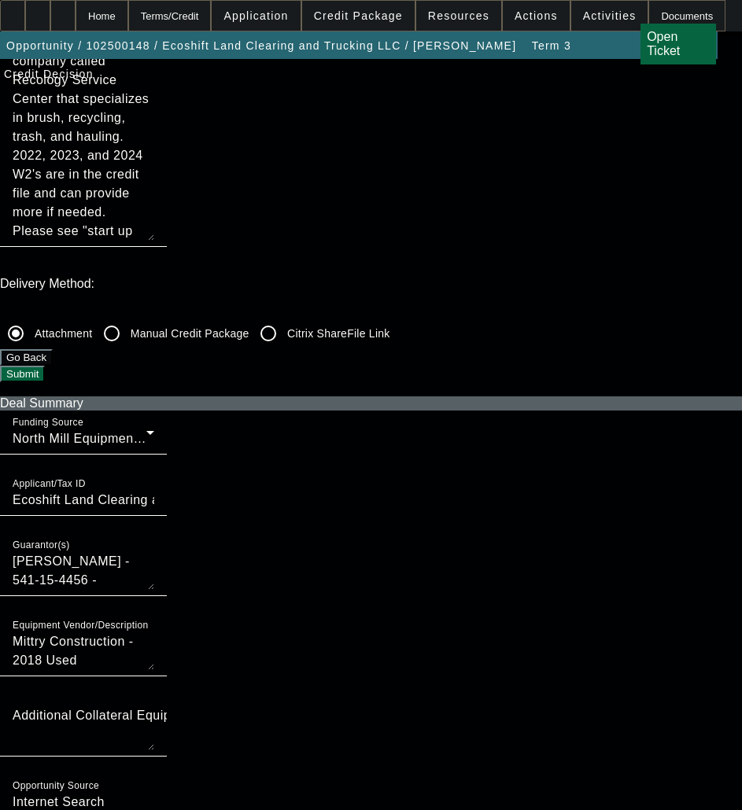
checkbox input "false"
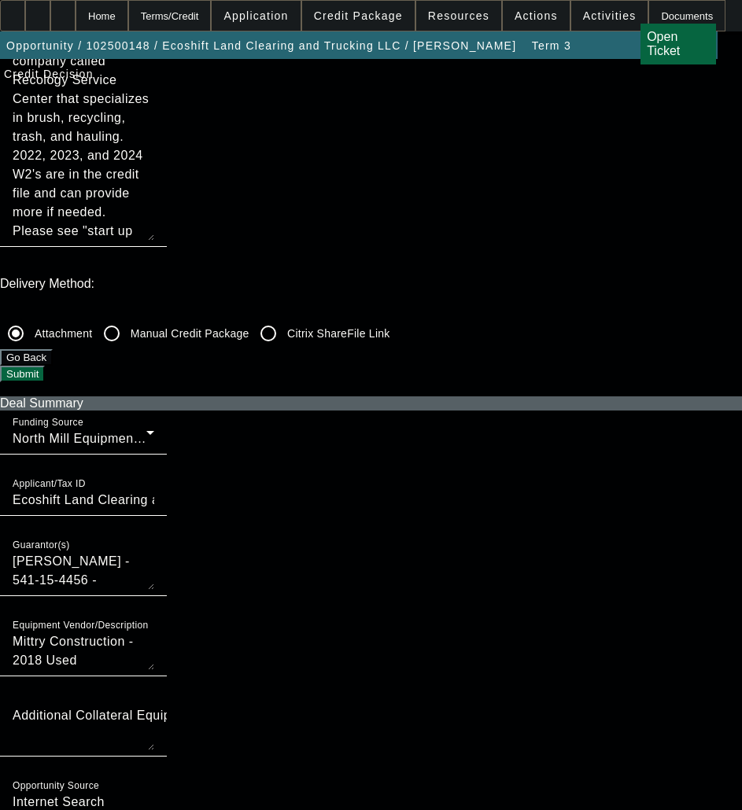
checkbox input "false"
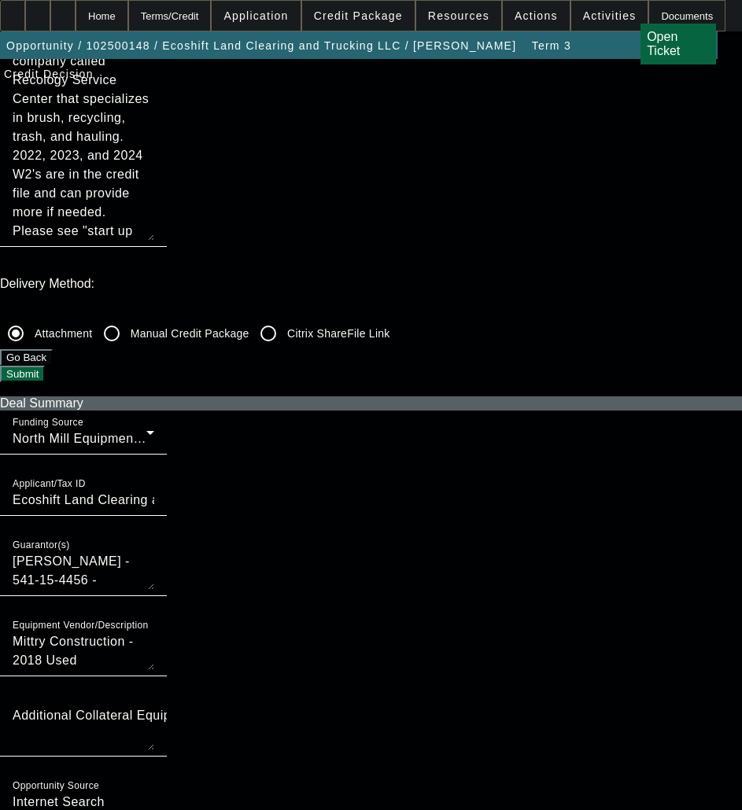
checkbox input "false"
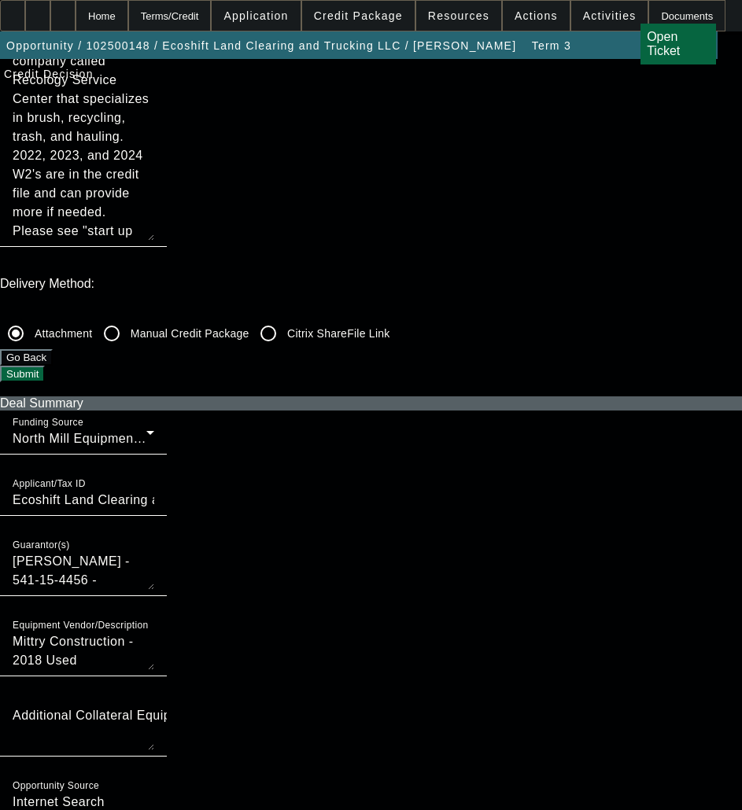
checkbox input "false"
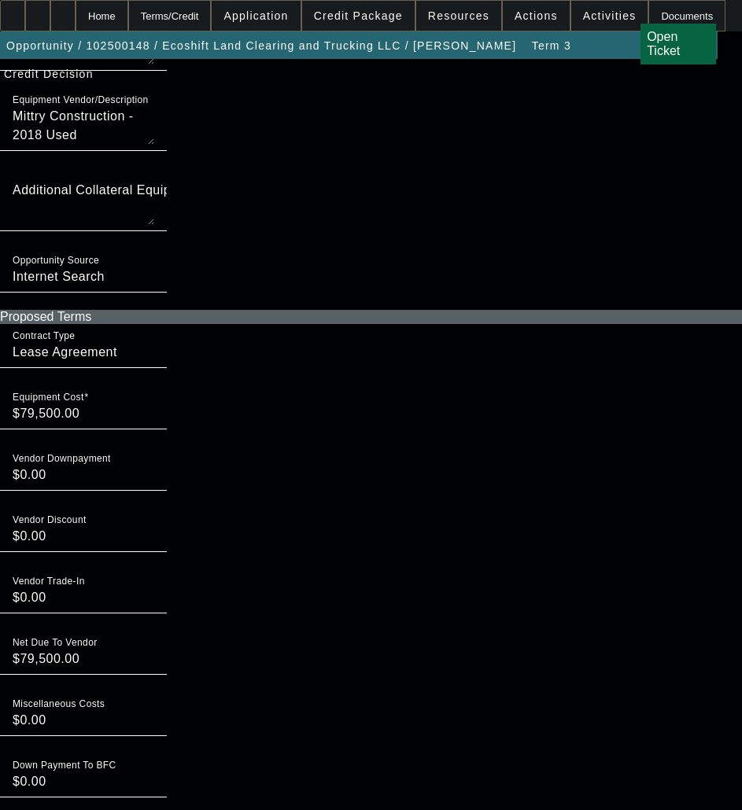
scroll to position [944, 0]
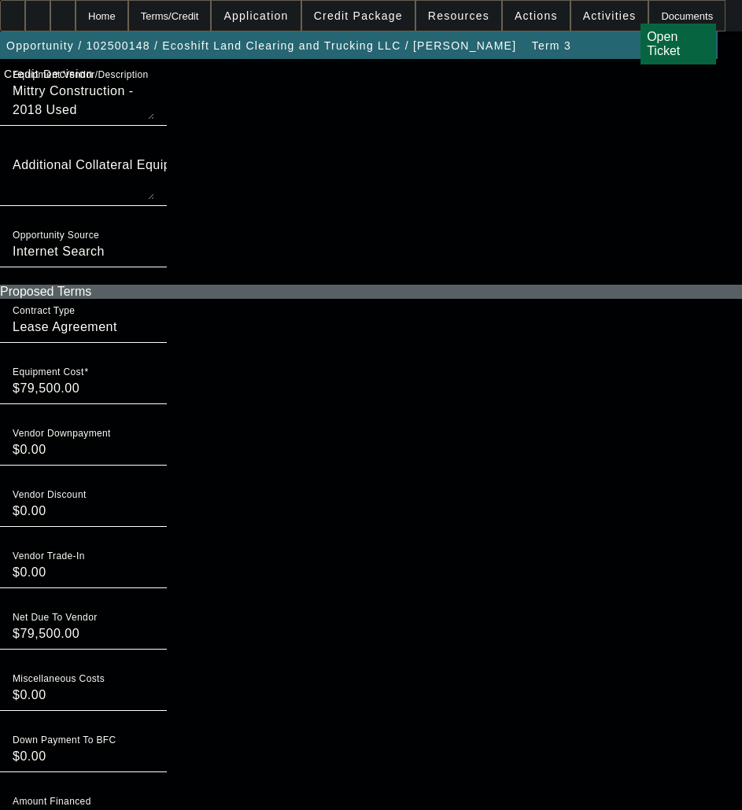
checkbox input "true"
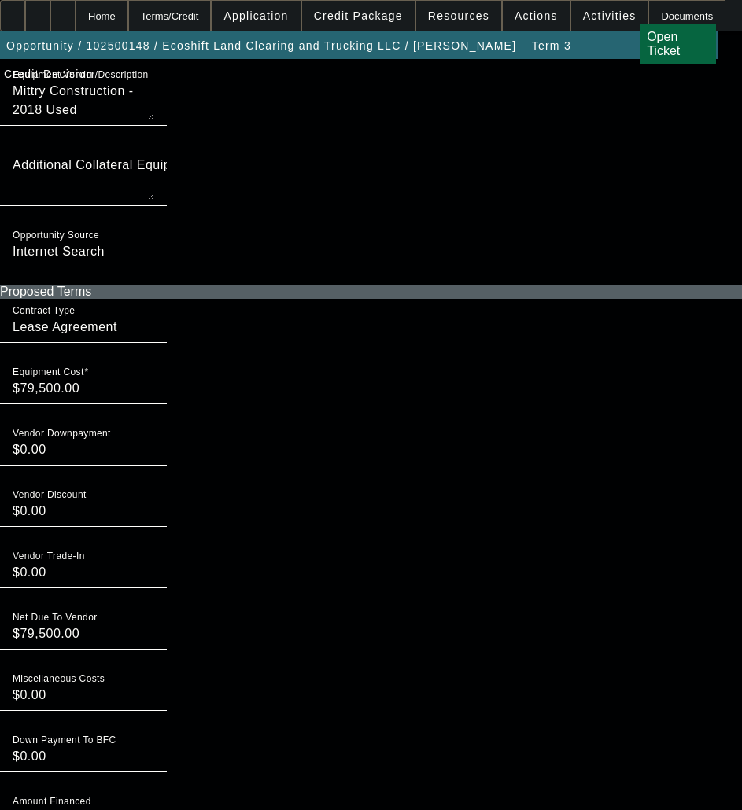
checkbox input "true"
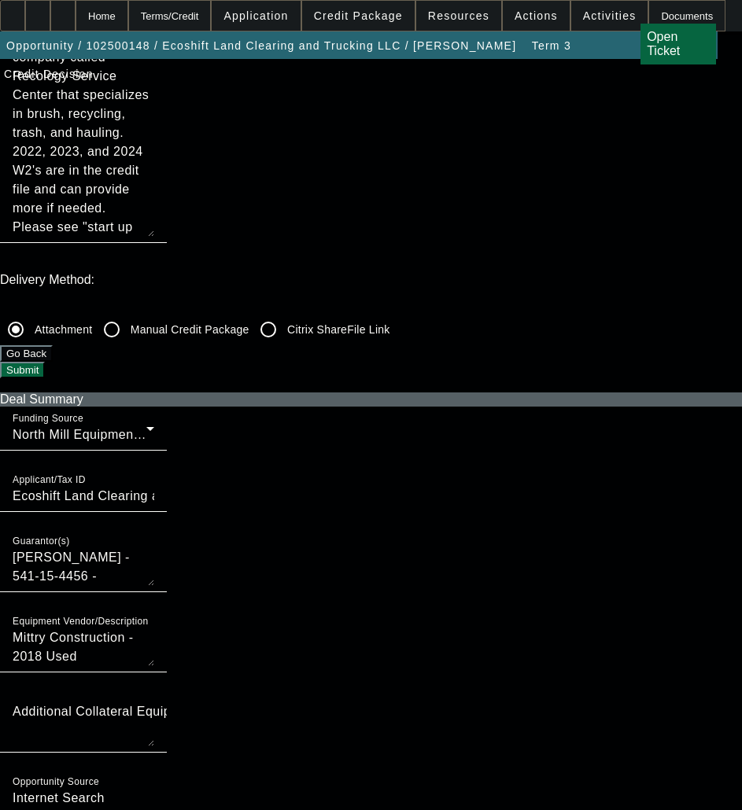
scroll to position [393, 0]
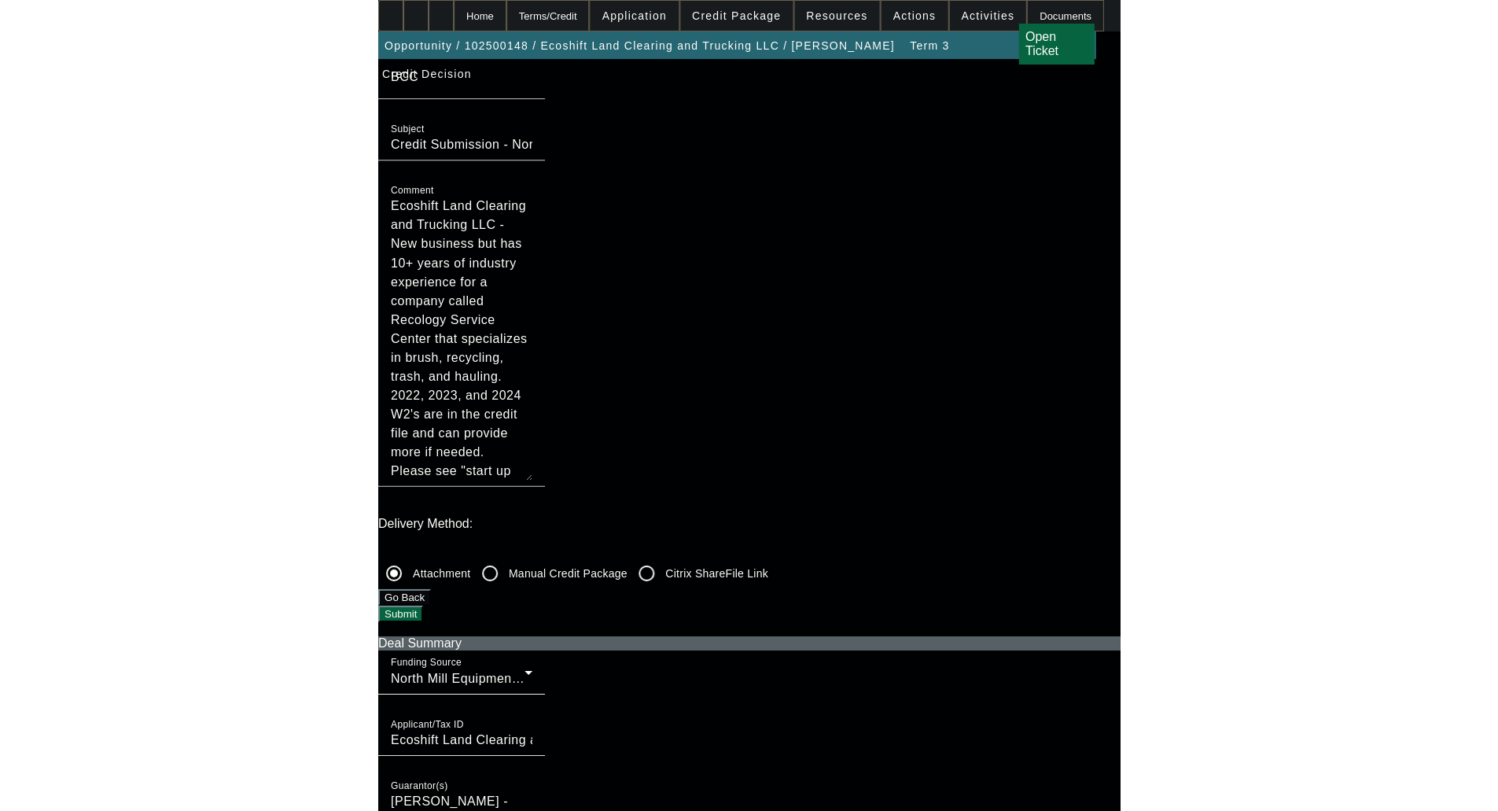
scroll to position [0, 0]
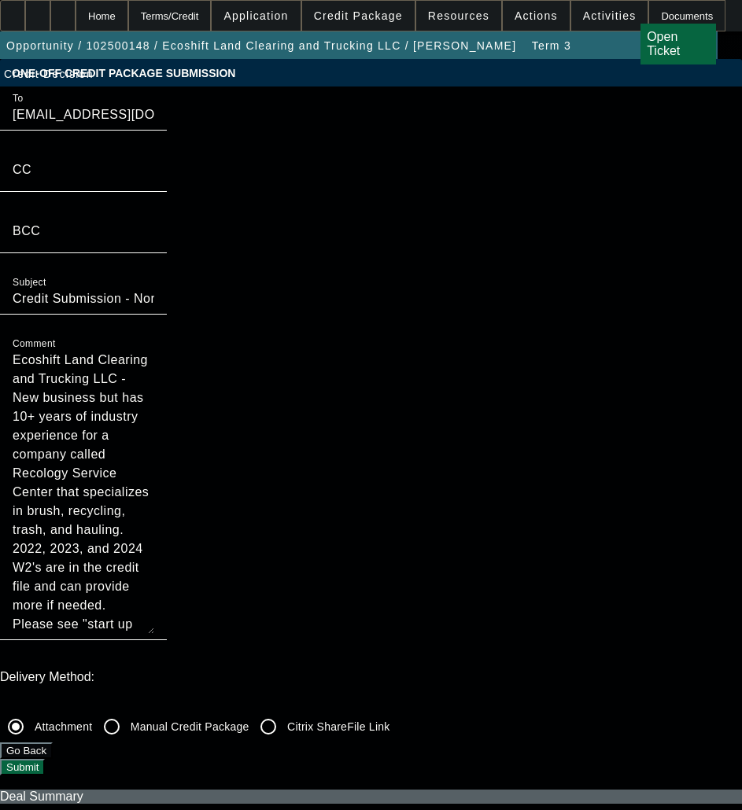
click at [45, 759] on button "Submit" at bounding box center [22, 767] width 45 height 17
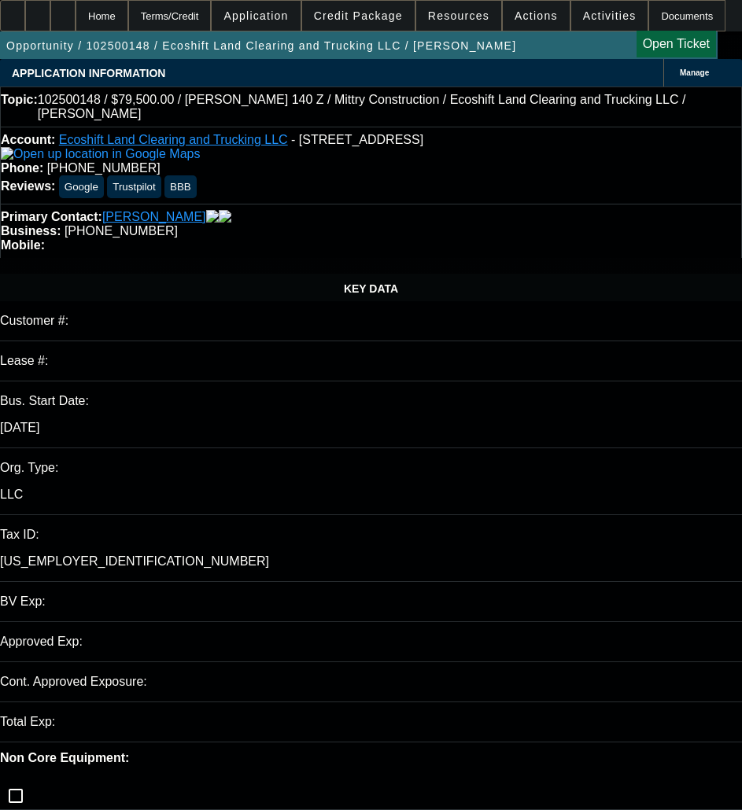
select select "0"
select select "0.1"
select select "4"
select select "0"
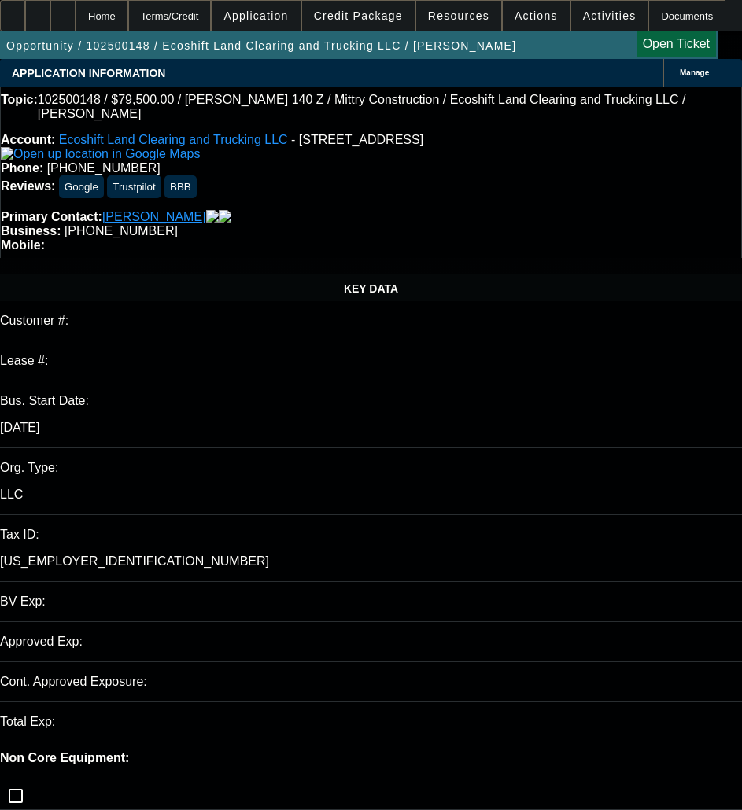
select select "0"
select select "0.1"
select select "4"
select select "0"
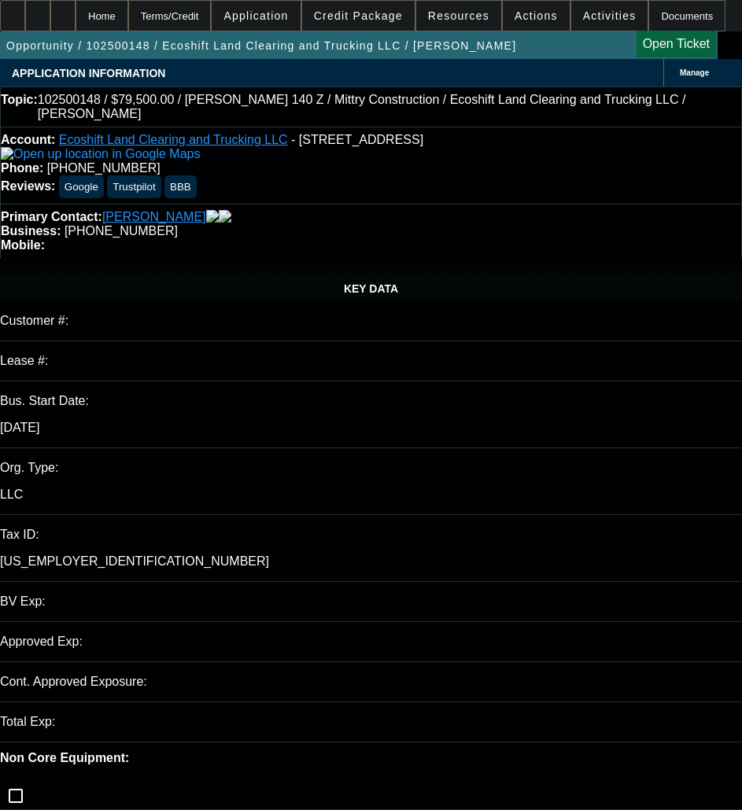
select select "0"
select select "6"
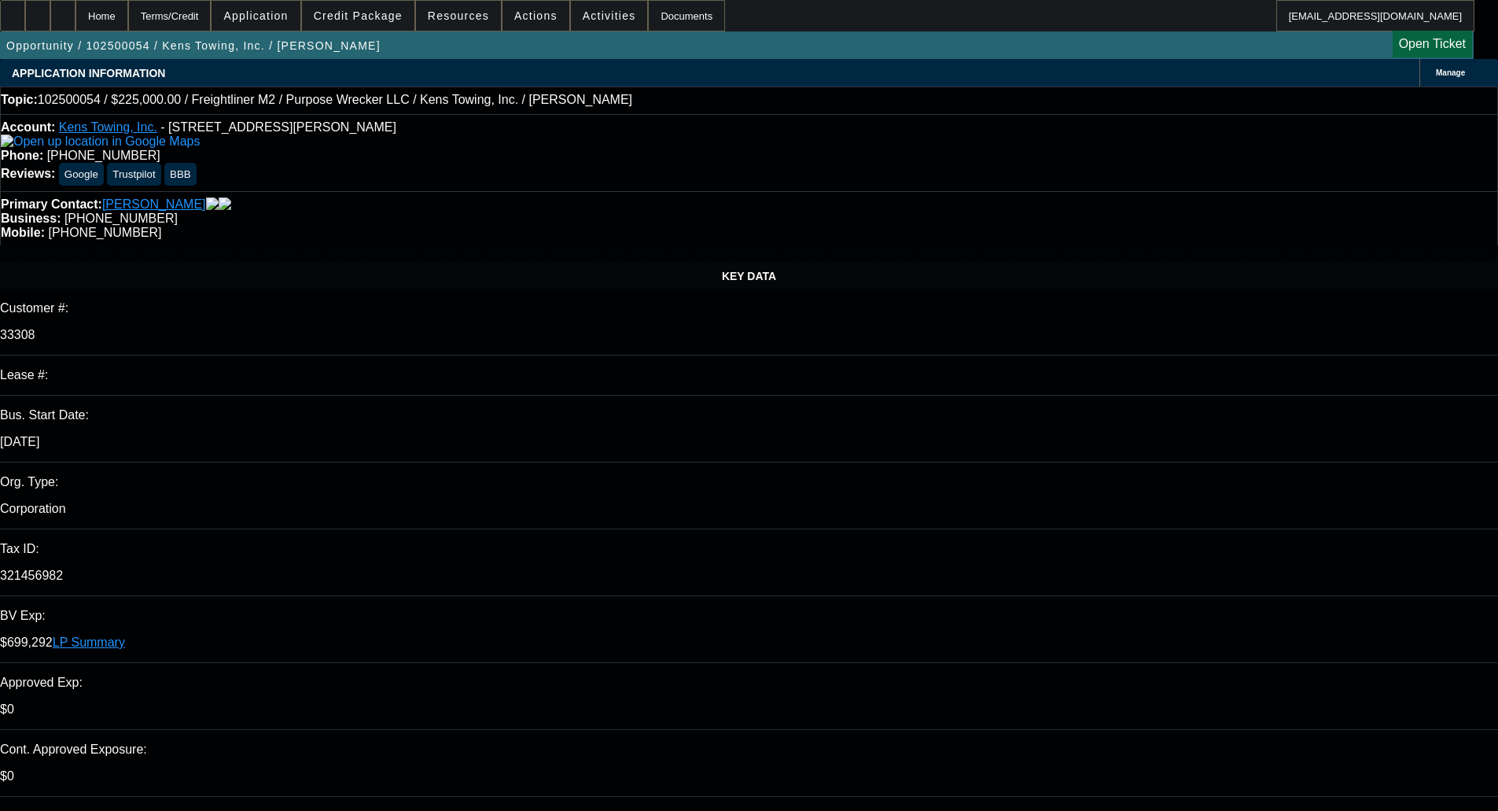
select select "0"
select select "6"
select select "0"
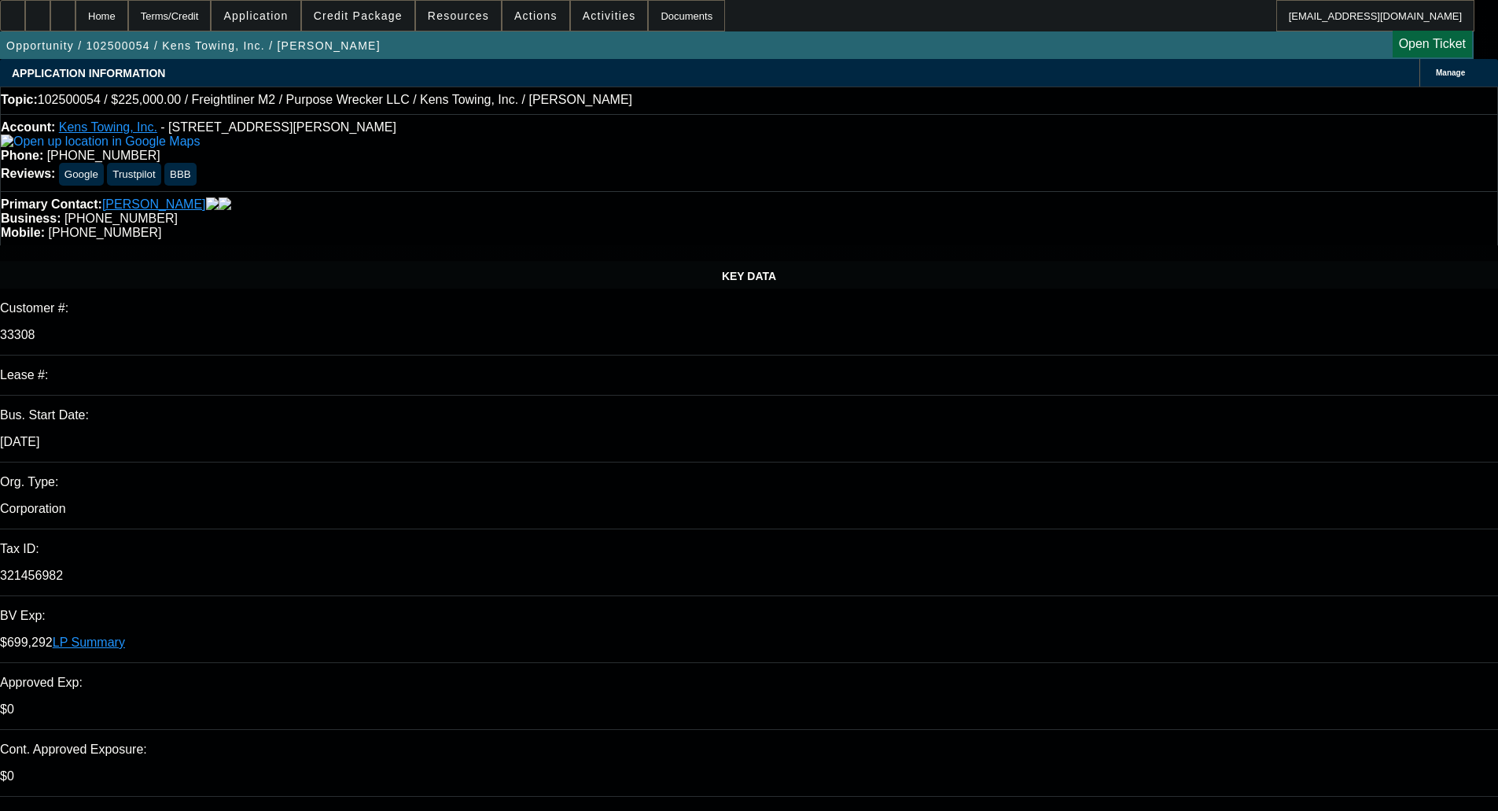
select select "0"
select select "6"
select select "0"
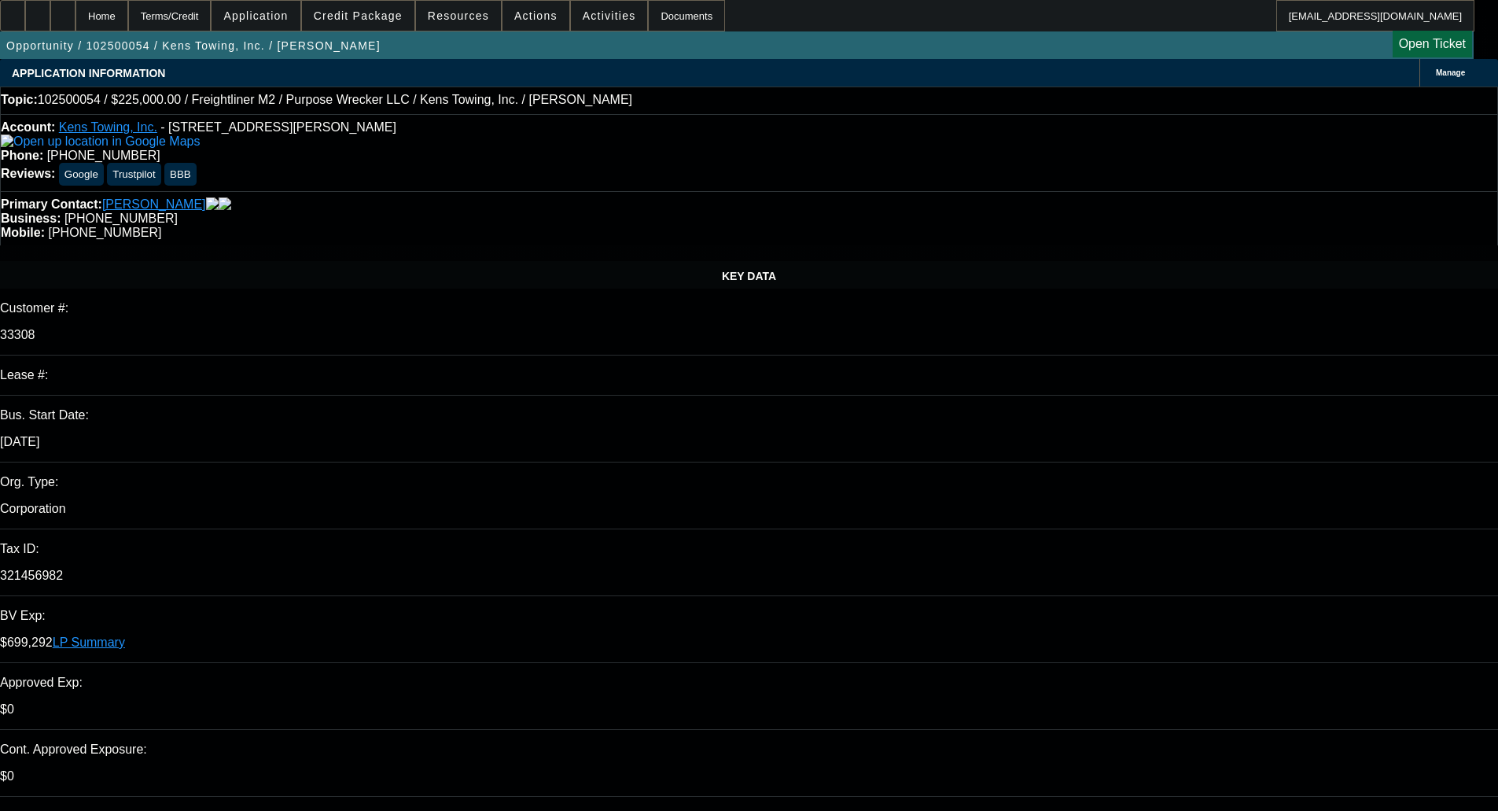
select select "0"
select select "6"
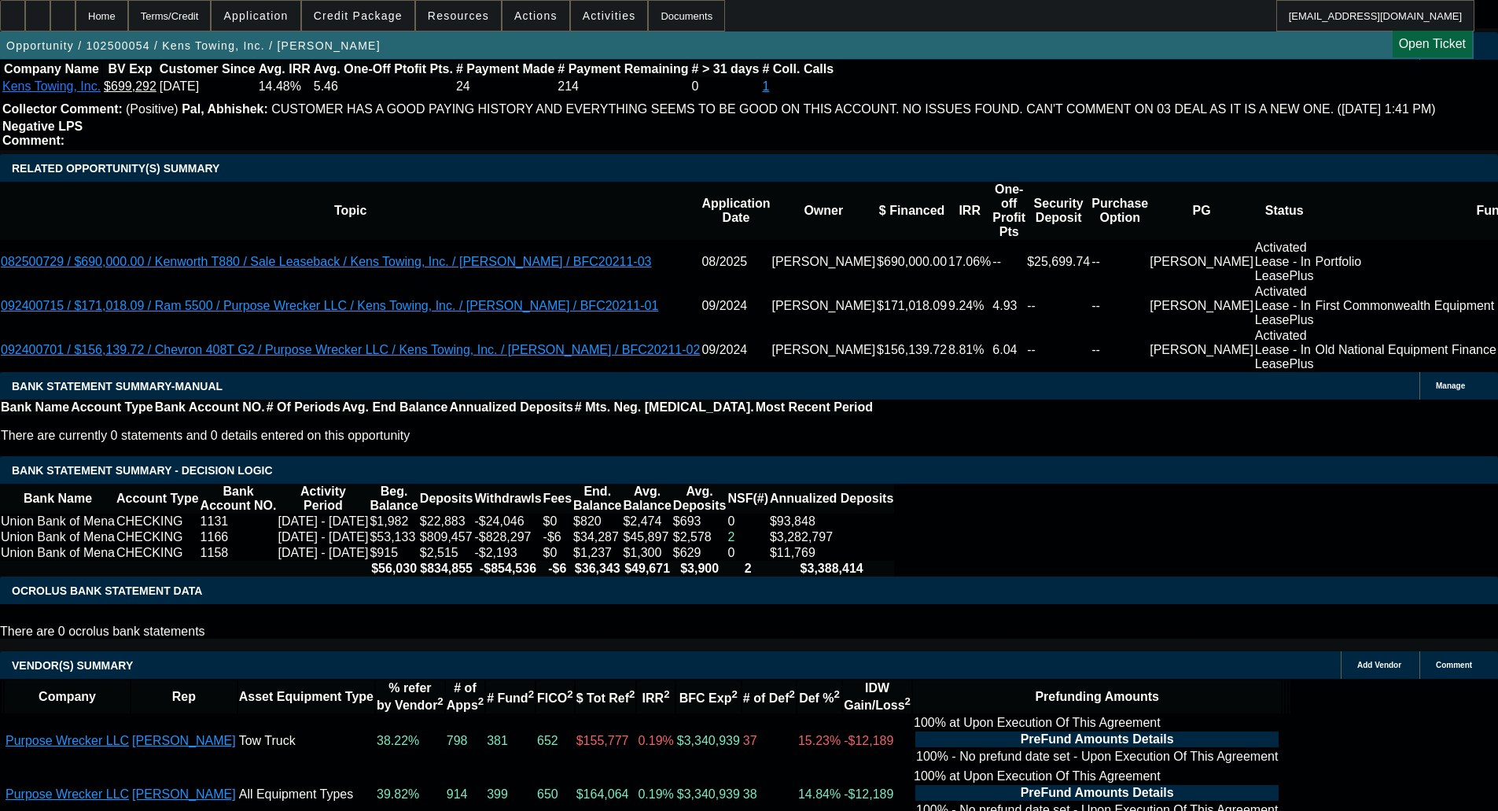
scroll to position [2849, 0]
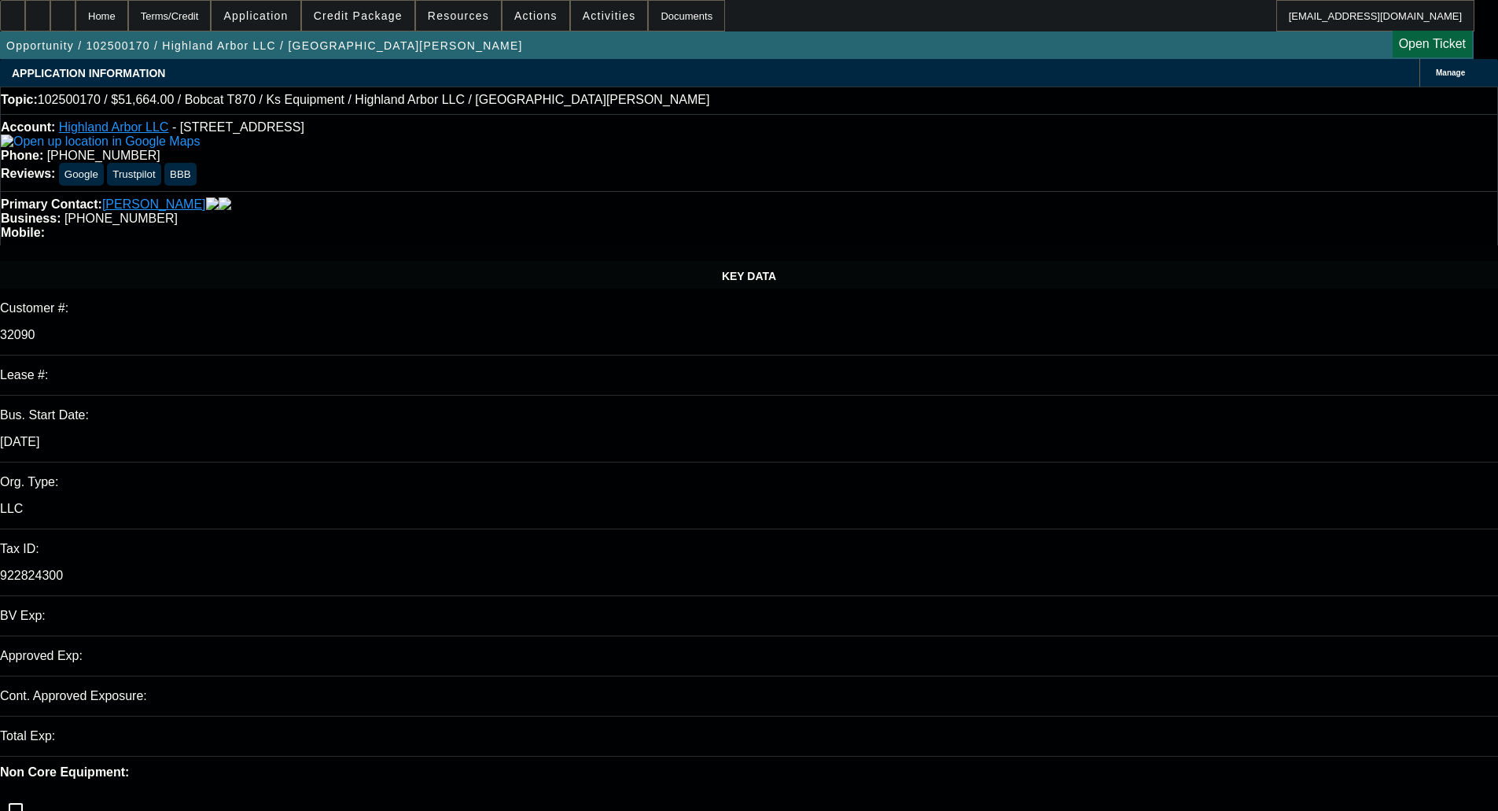
select select "0"
select select "6"
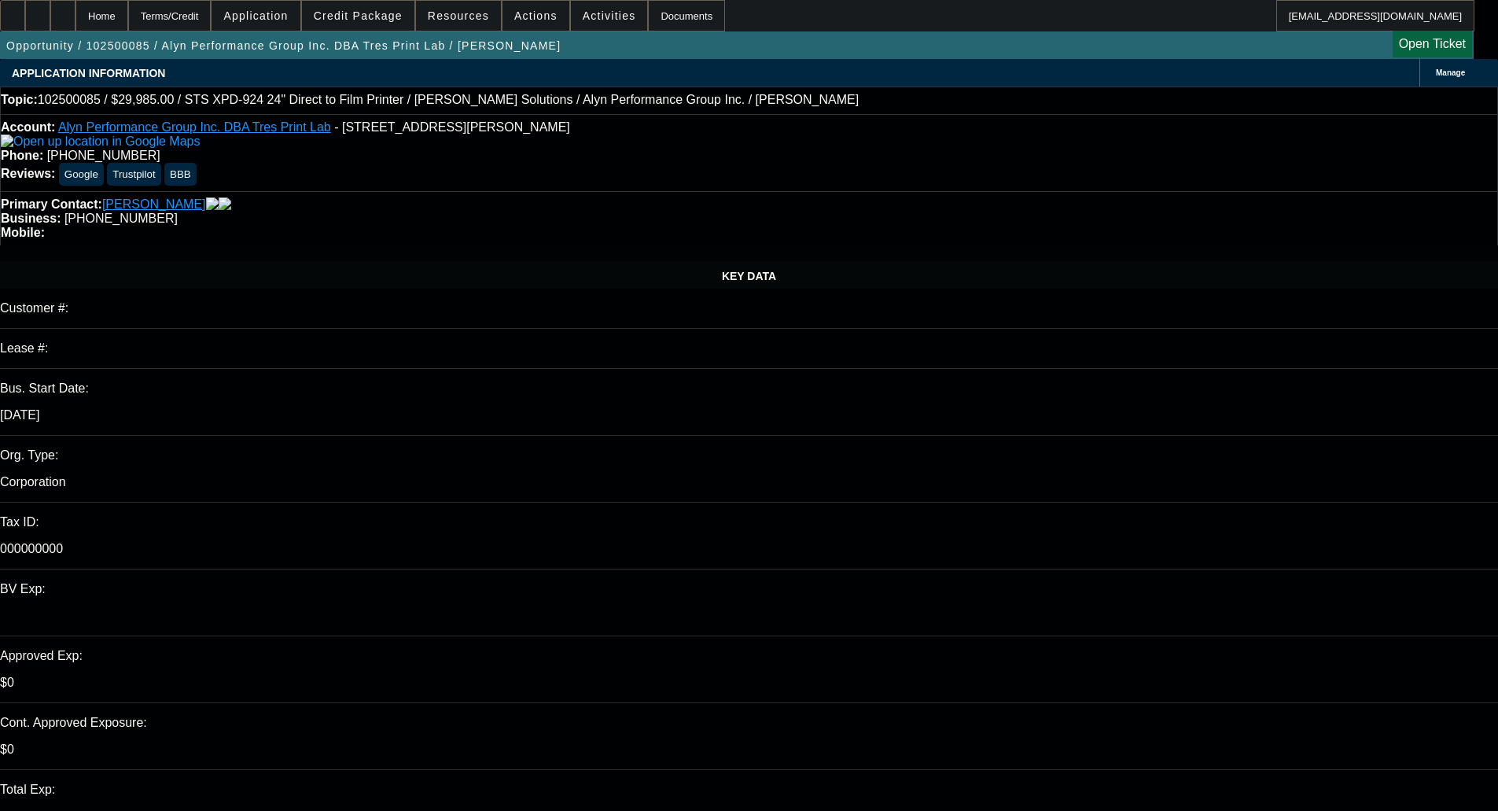
select select "0"
select select "6"
select select "0"
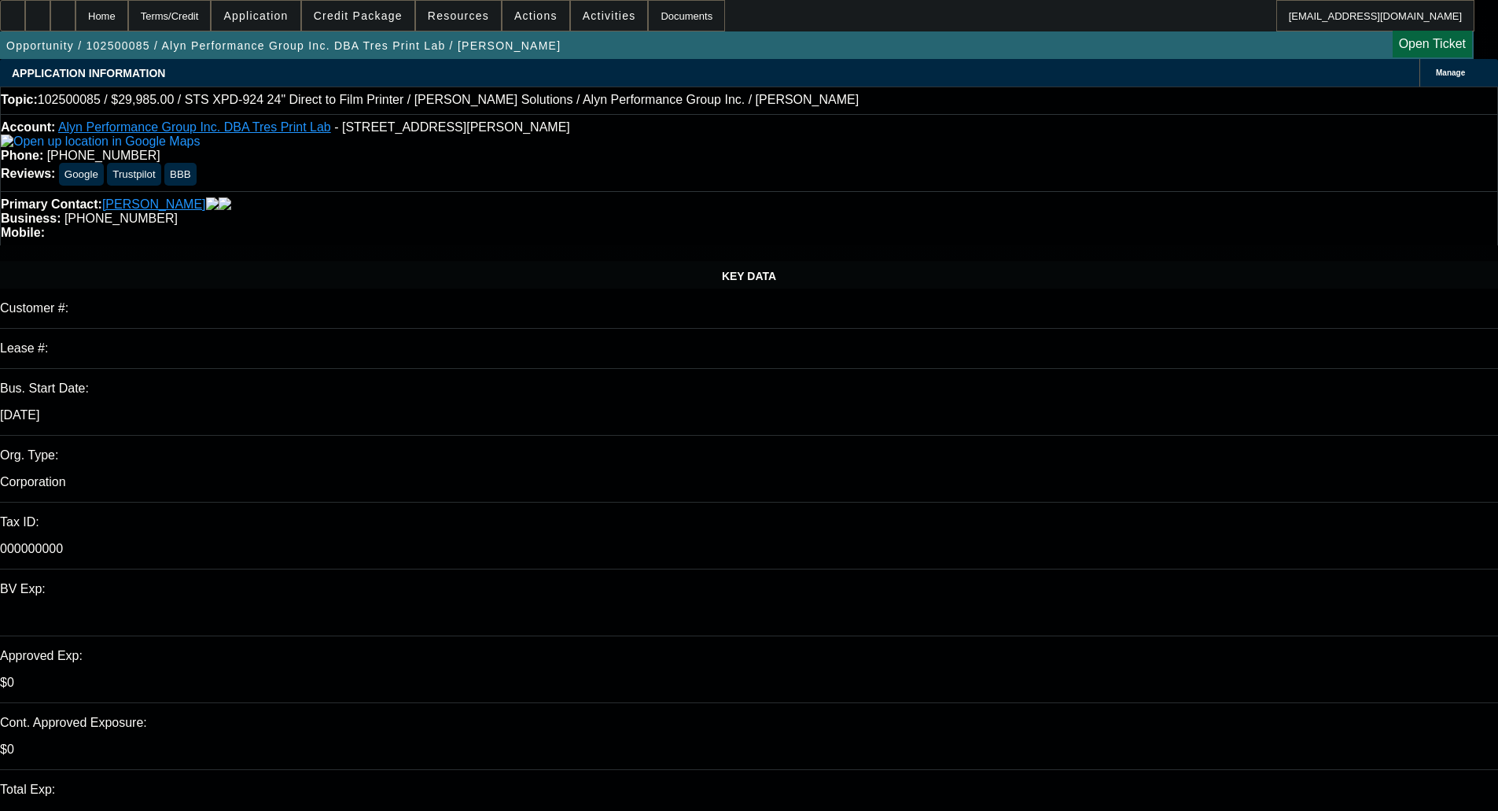
select select "0"
select select "0.1"
select select "4"
select select "0"
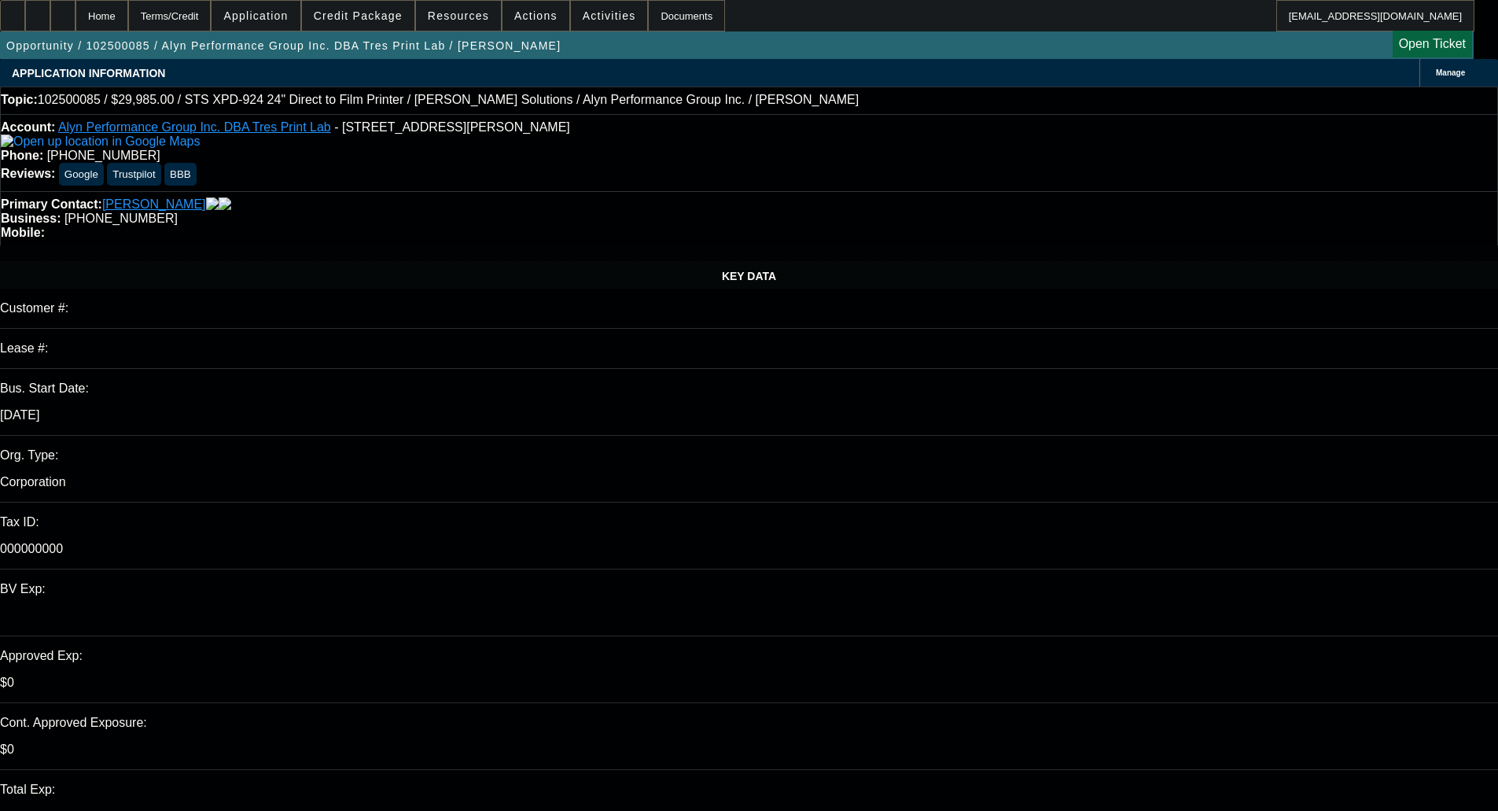
select select "0.1"
select select "4"
select select "0"
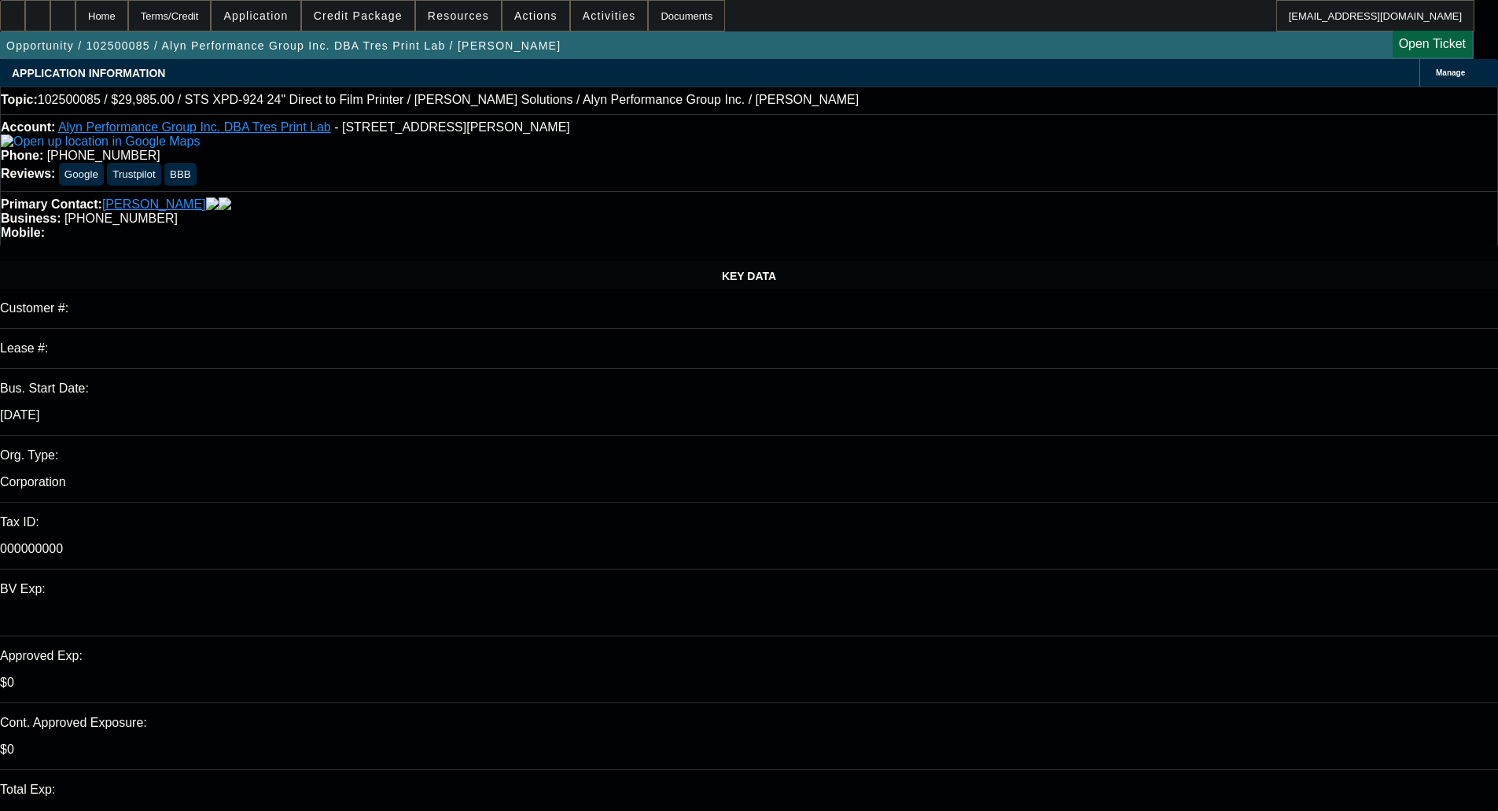
select select "6"
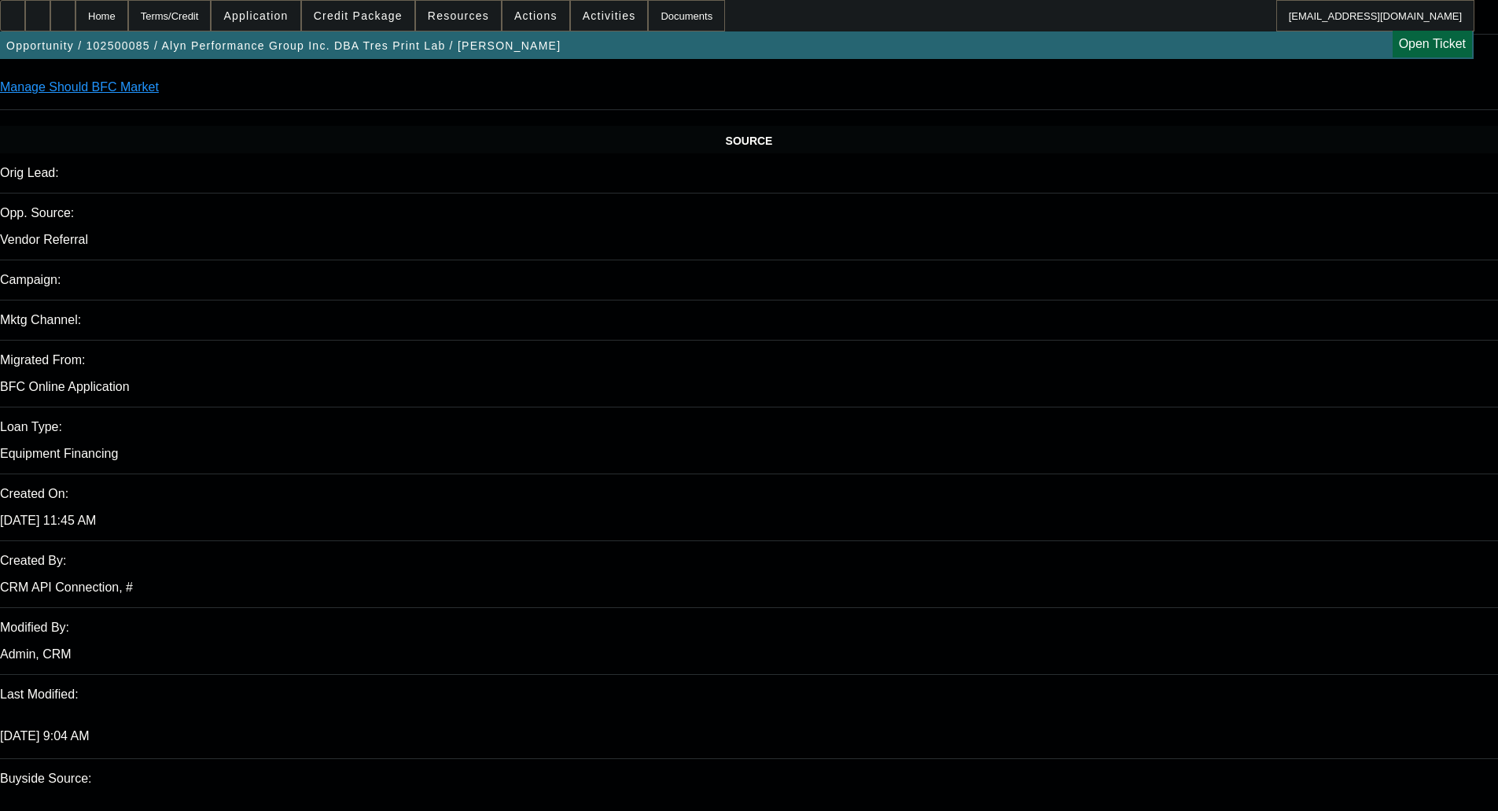
scroll to position [2729, 0]
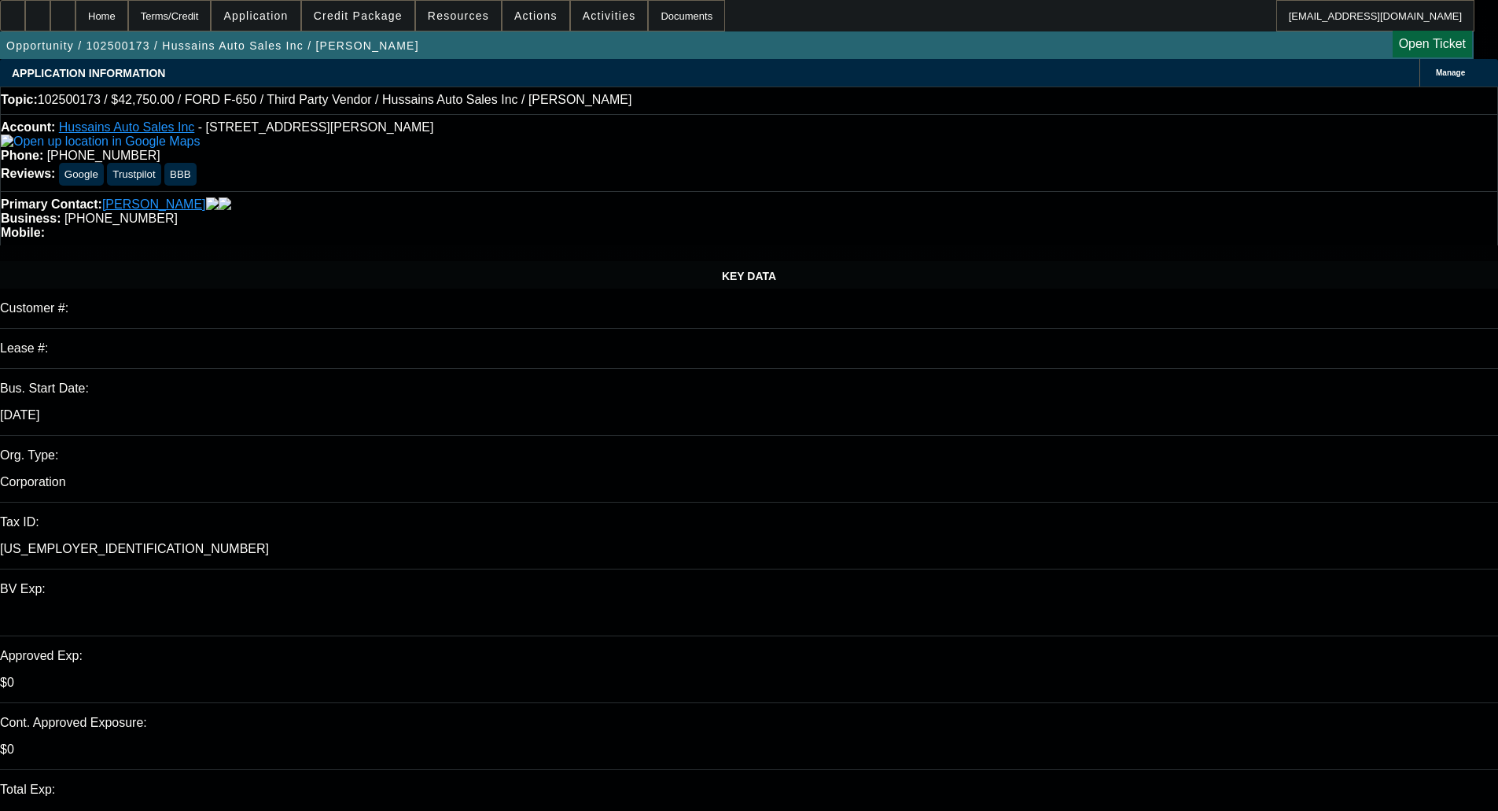
select select "0"
select select "2"
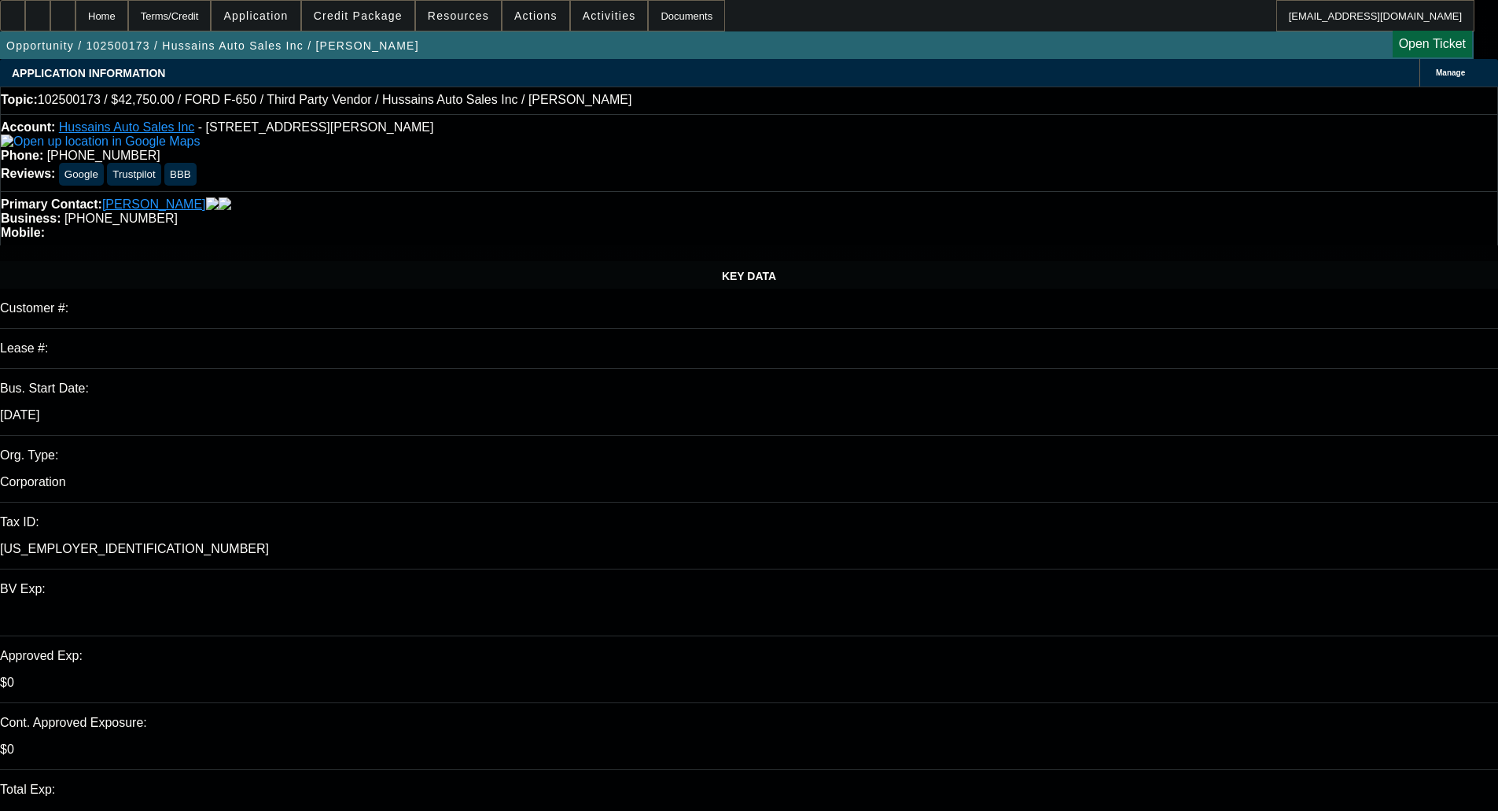
select select "0"
select select "1"
select select "6"
select select "1"
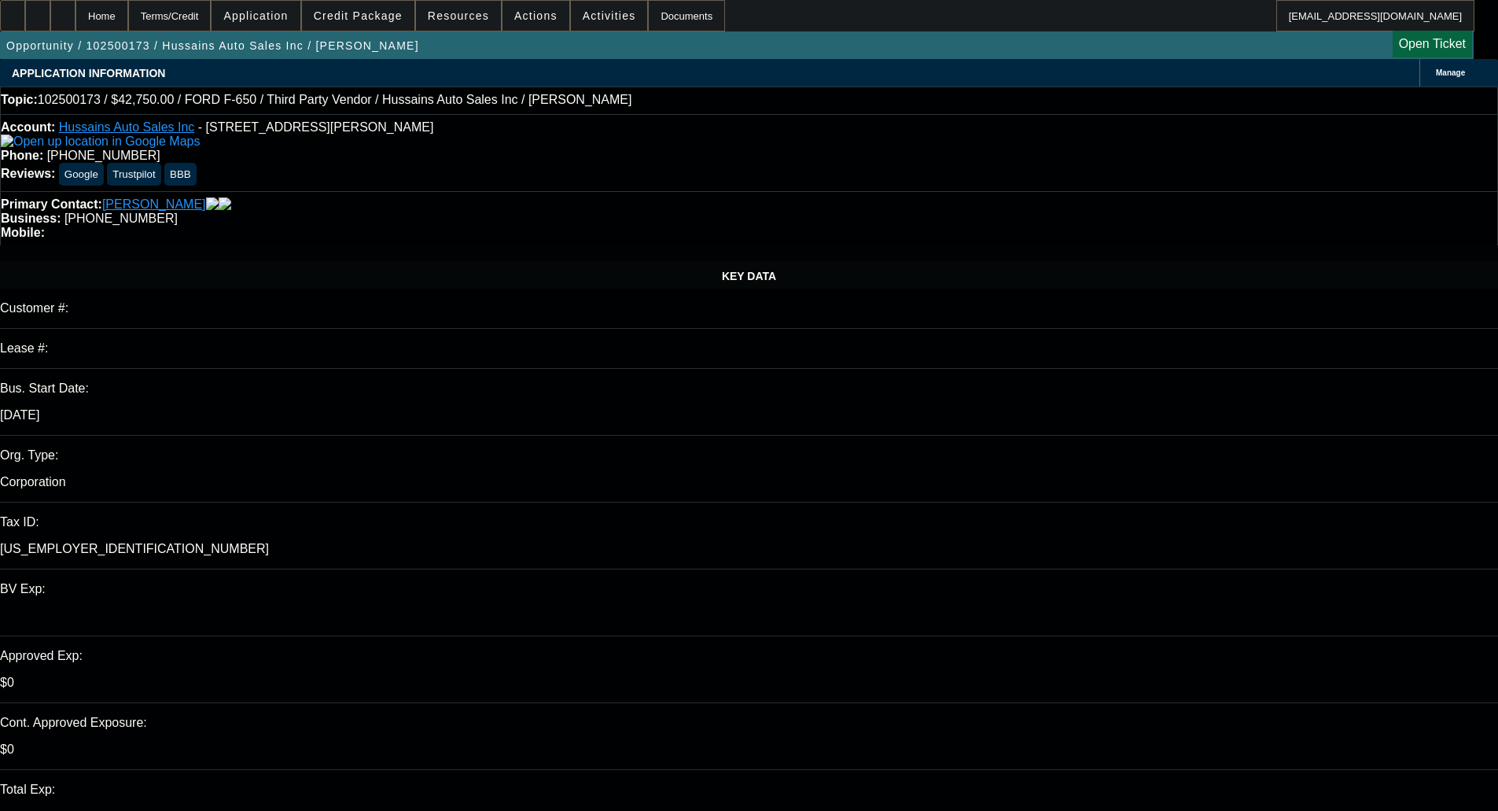
select select "2"
select select "6"
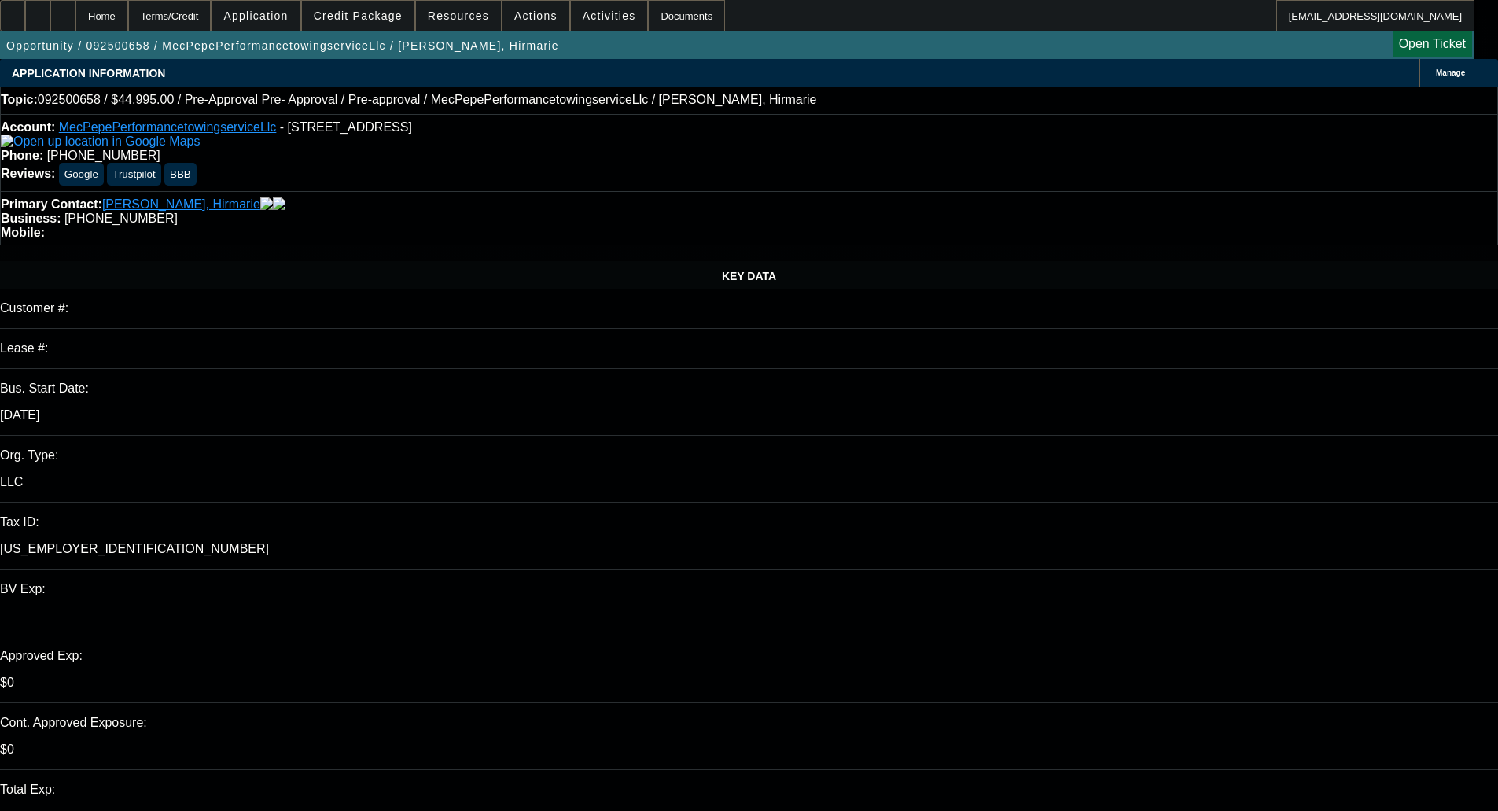
select select "0"
select select "0.1"
select select "4"
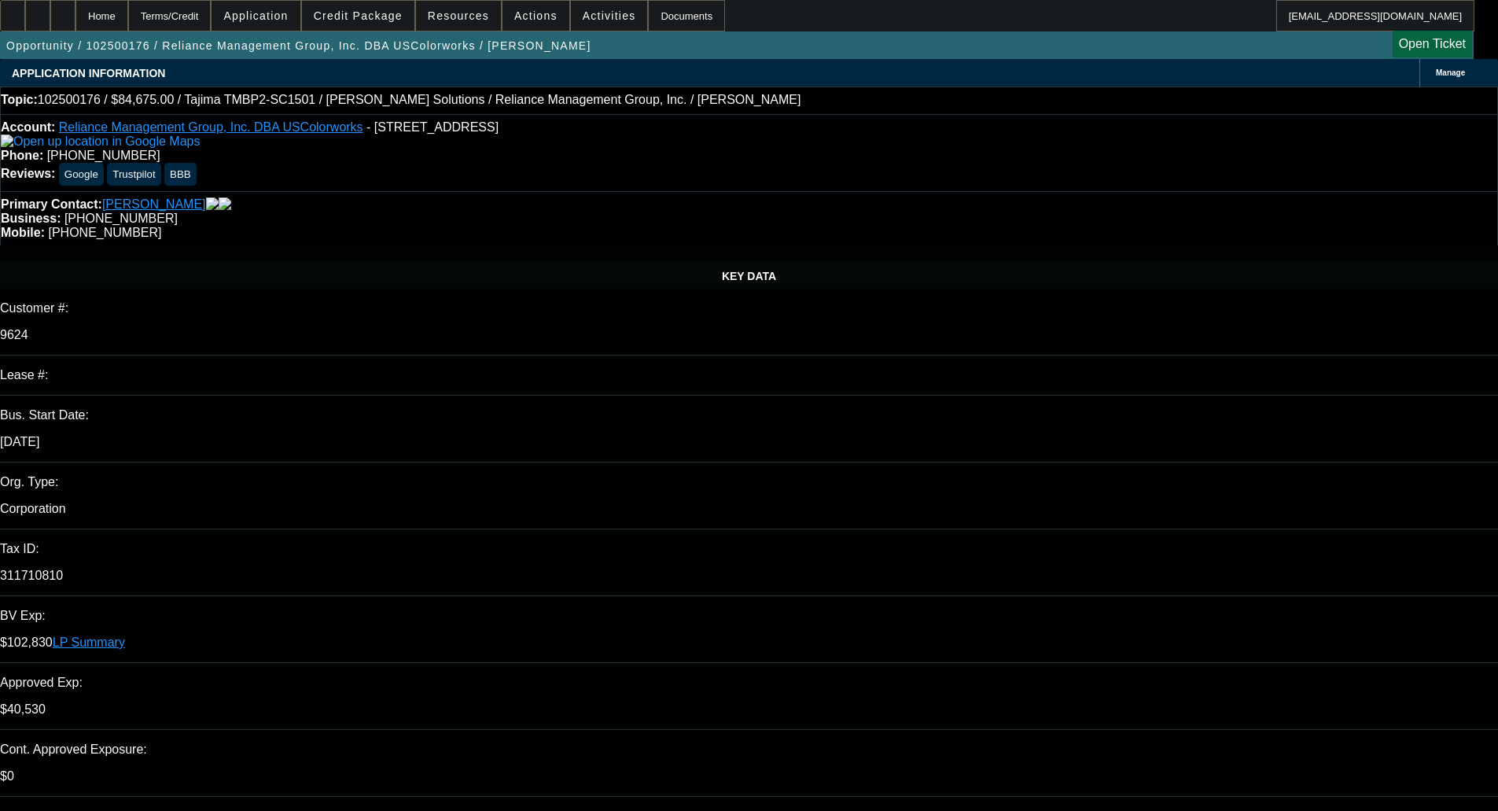
select select "0"
select select "2"
select select "0"
select select "6"
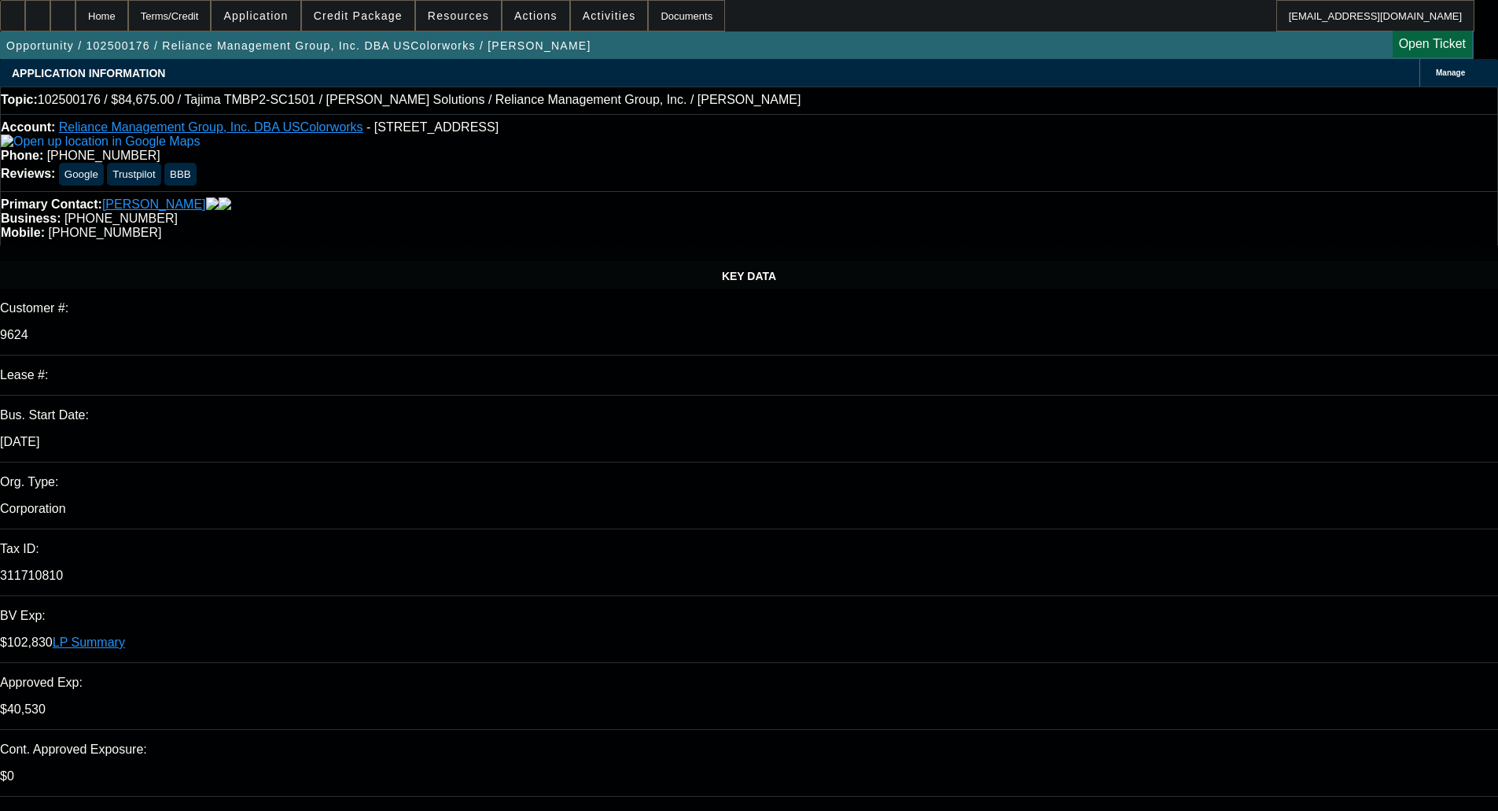
select select "0"
select select "2"
select select "0"
select select "6"
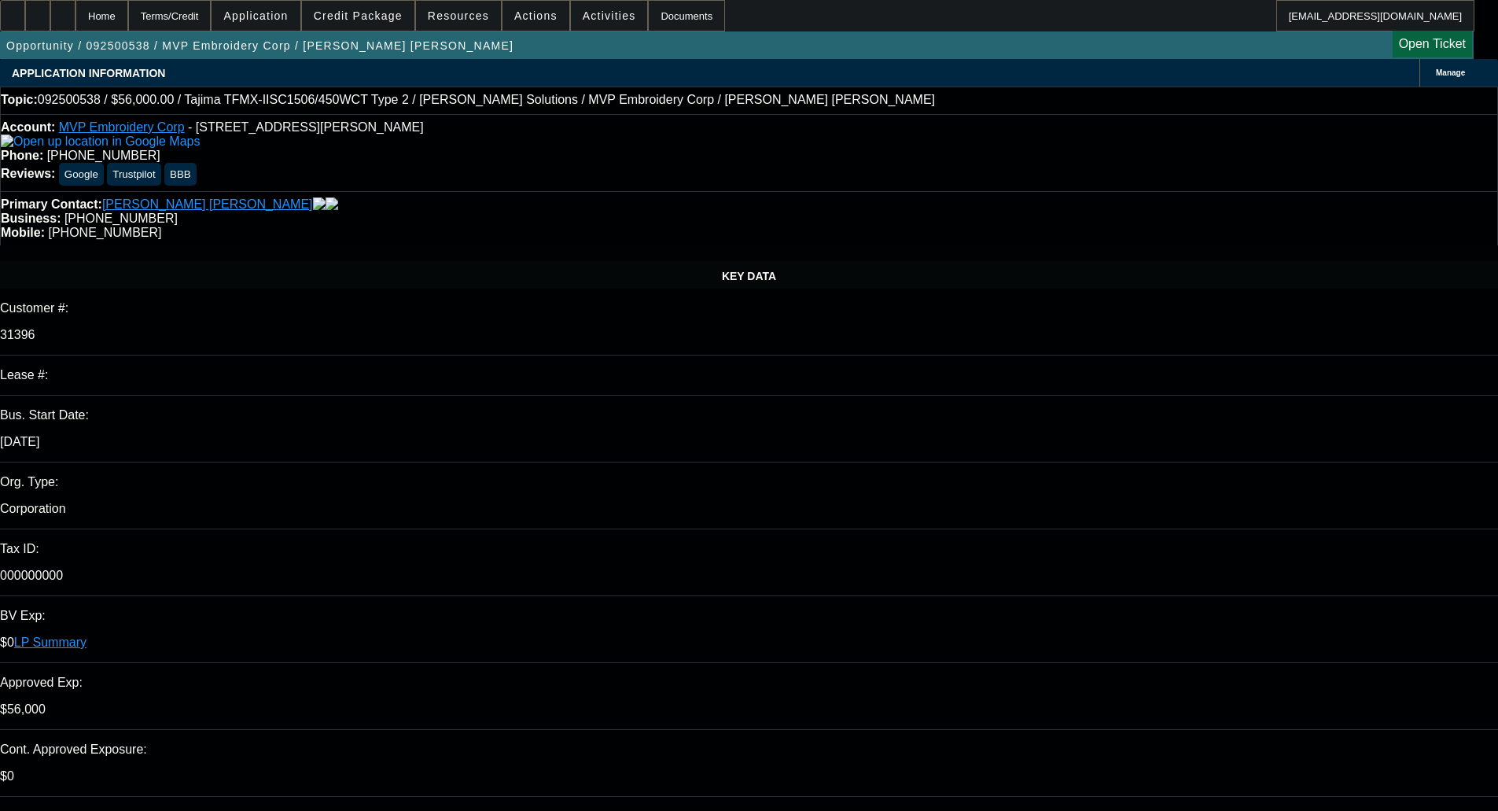
select select "0"
select select "6"
select select "0"
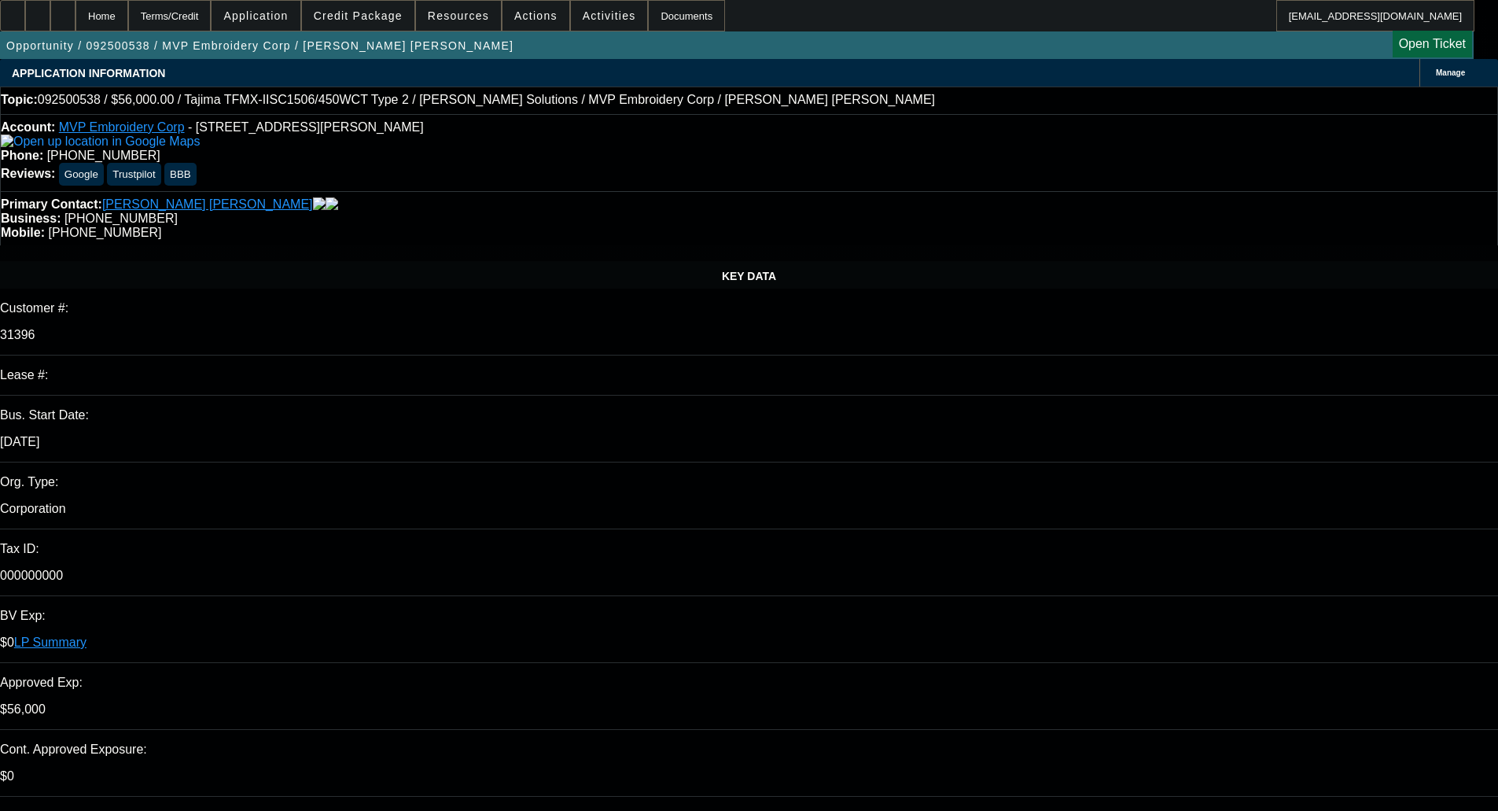
select select "0"
select select "6"
select select "0"
select select "2"
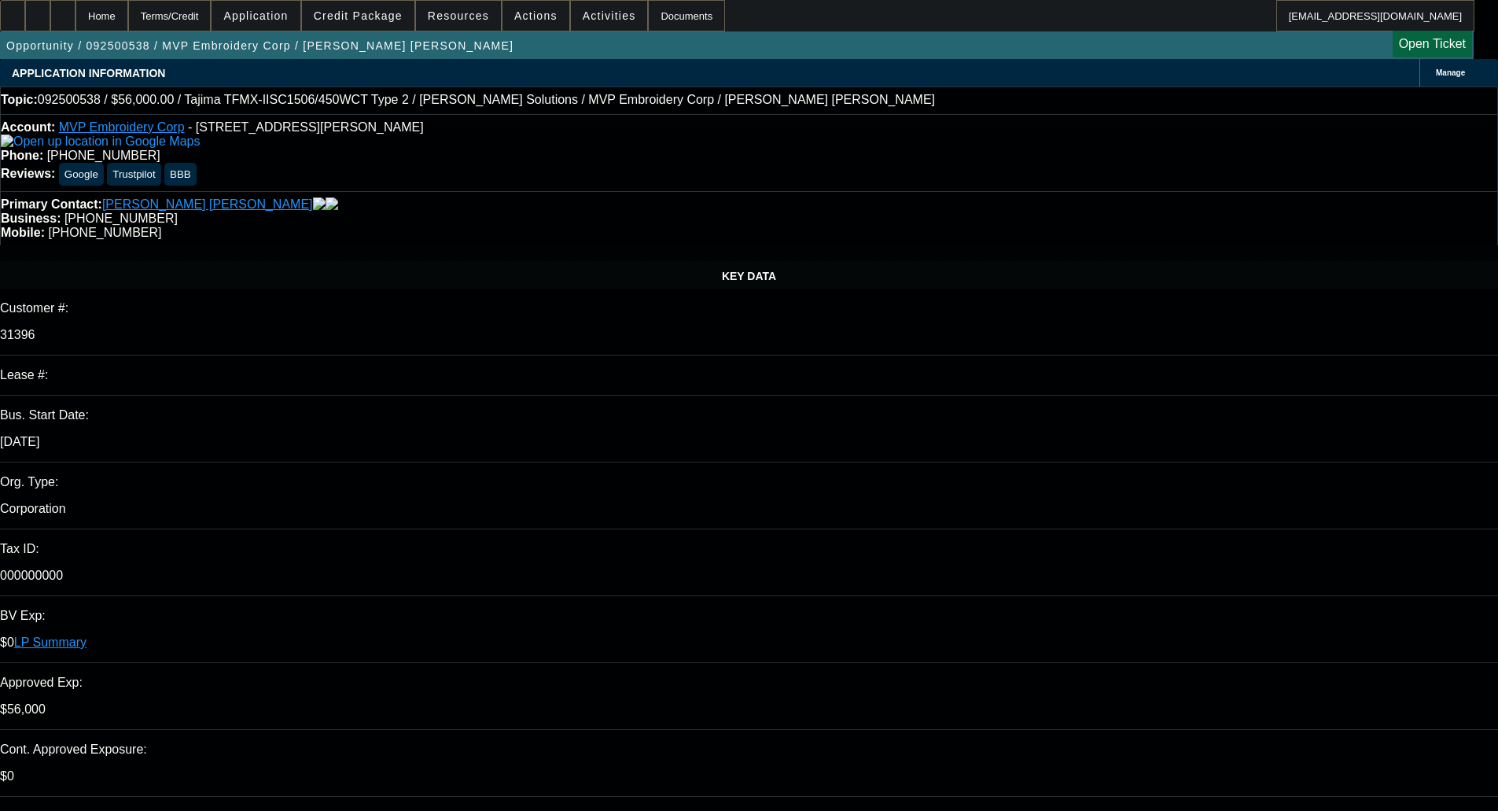
select select "2"
select select "0"
select select "6"
select select "0.1"
select select "2"
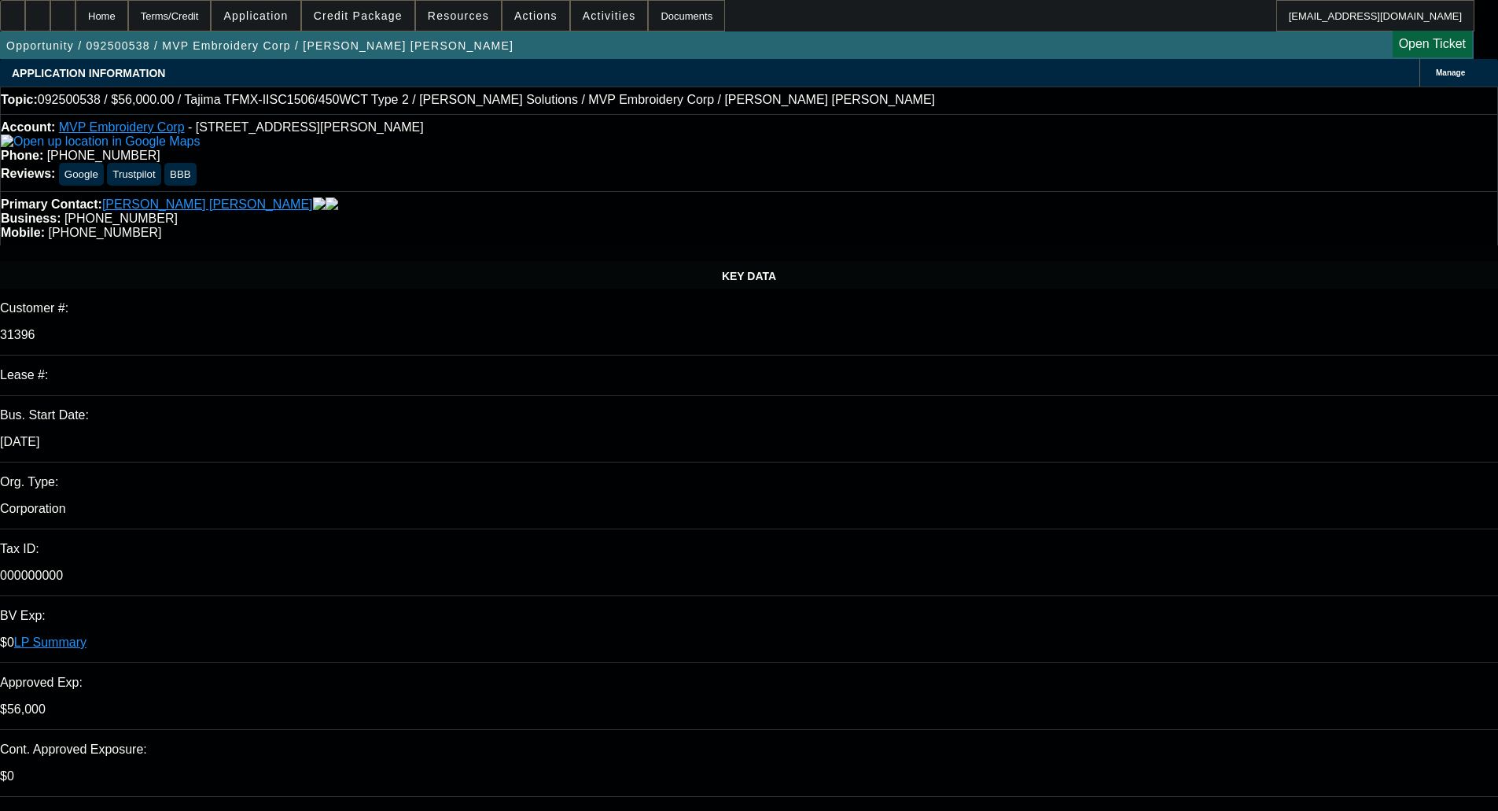
select select "2"
select select "0"
select select "6"
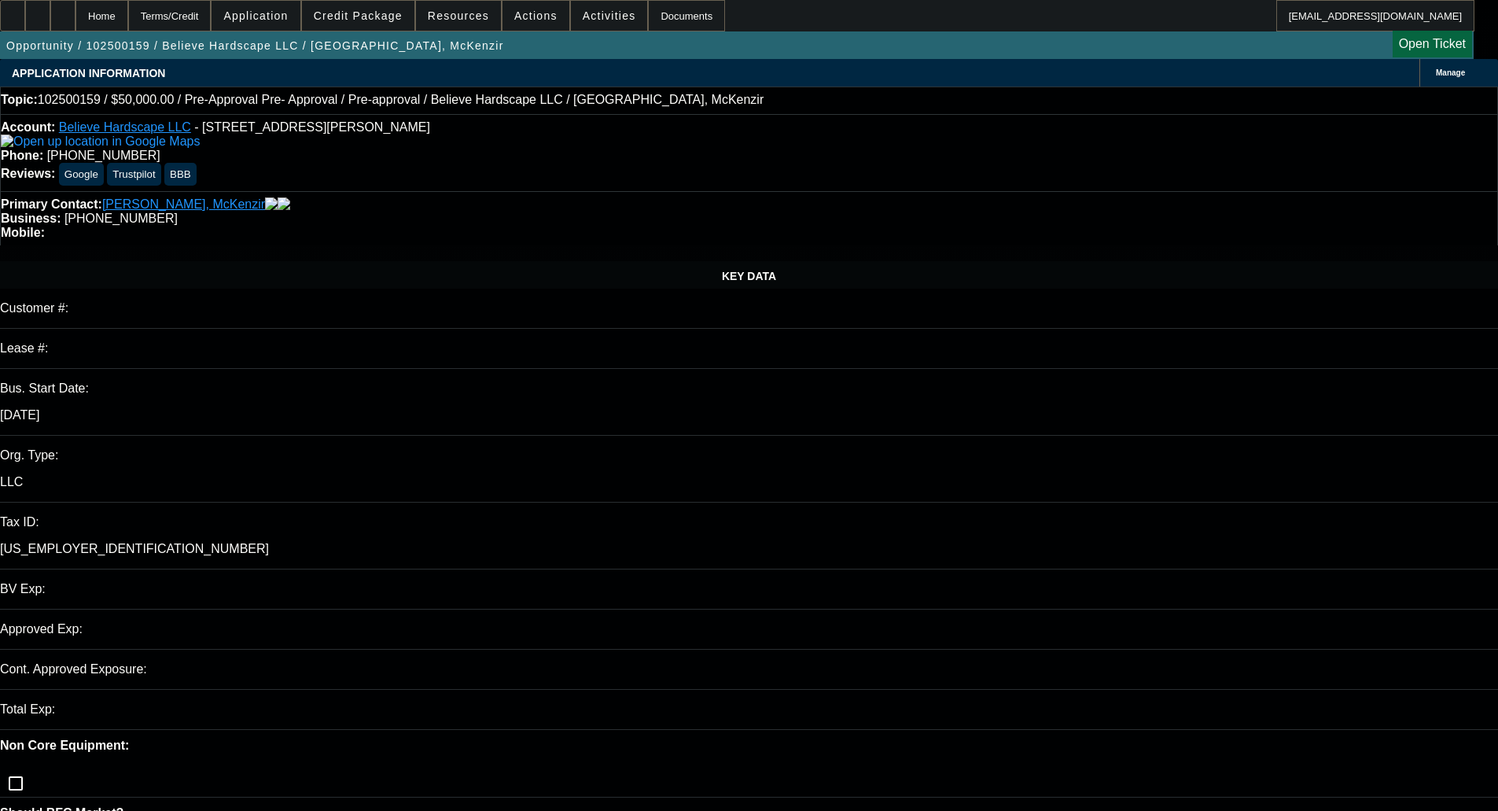
select select "0"
select select "0.1"
select select "4"
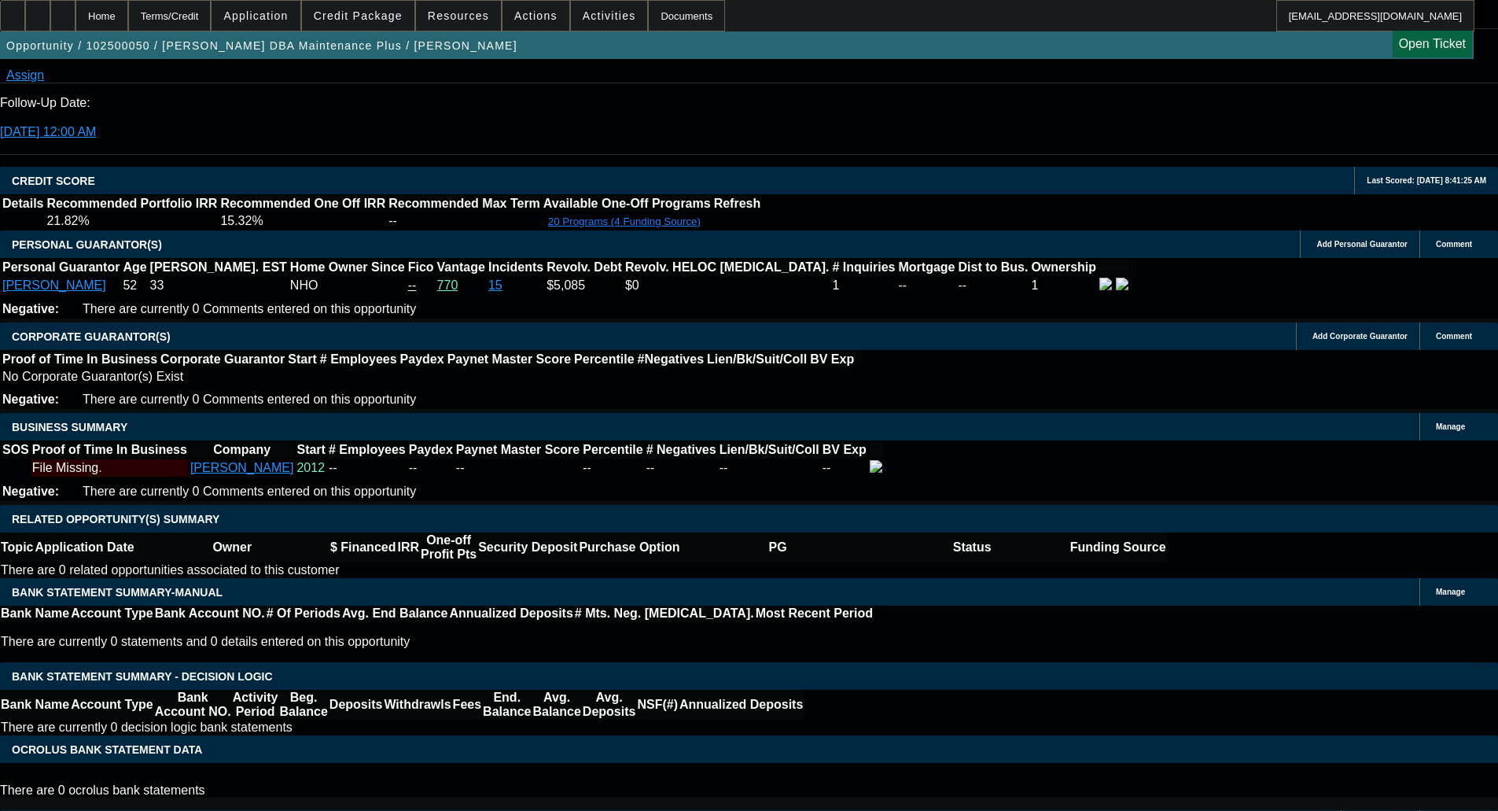
select select "0"
select select "0.1"
select select "4"
select select "0.1"
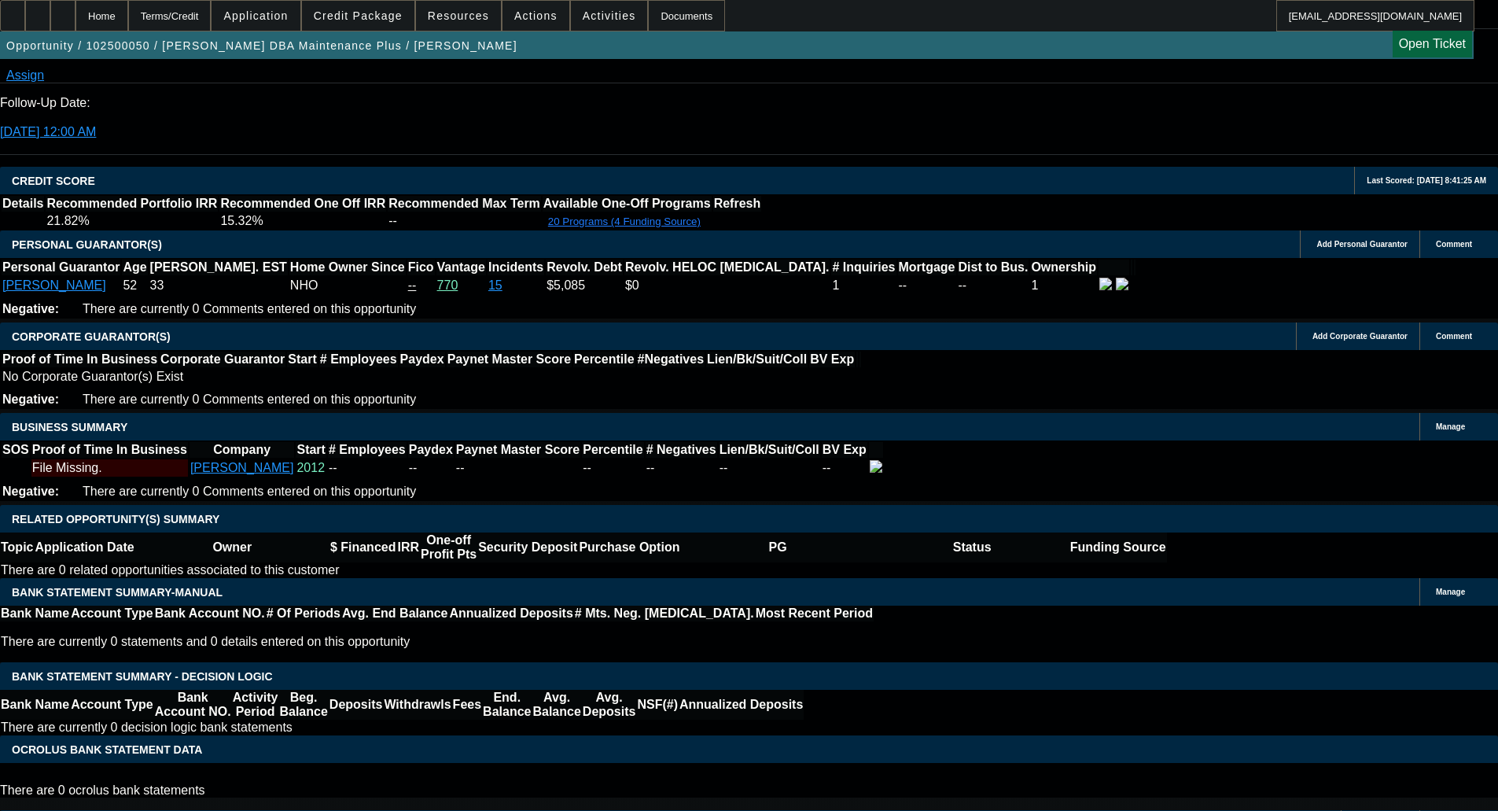
select select "2"
select select "0"
select select "6"
select select "0"
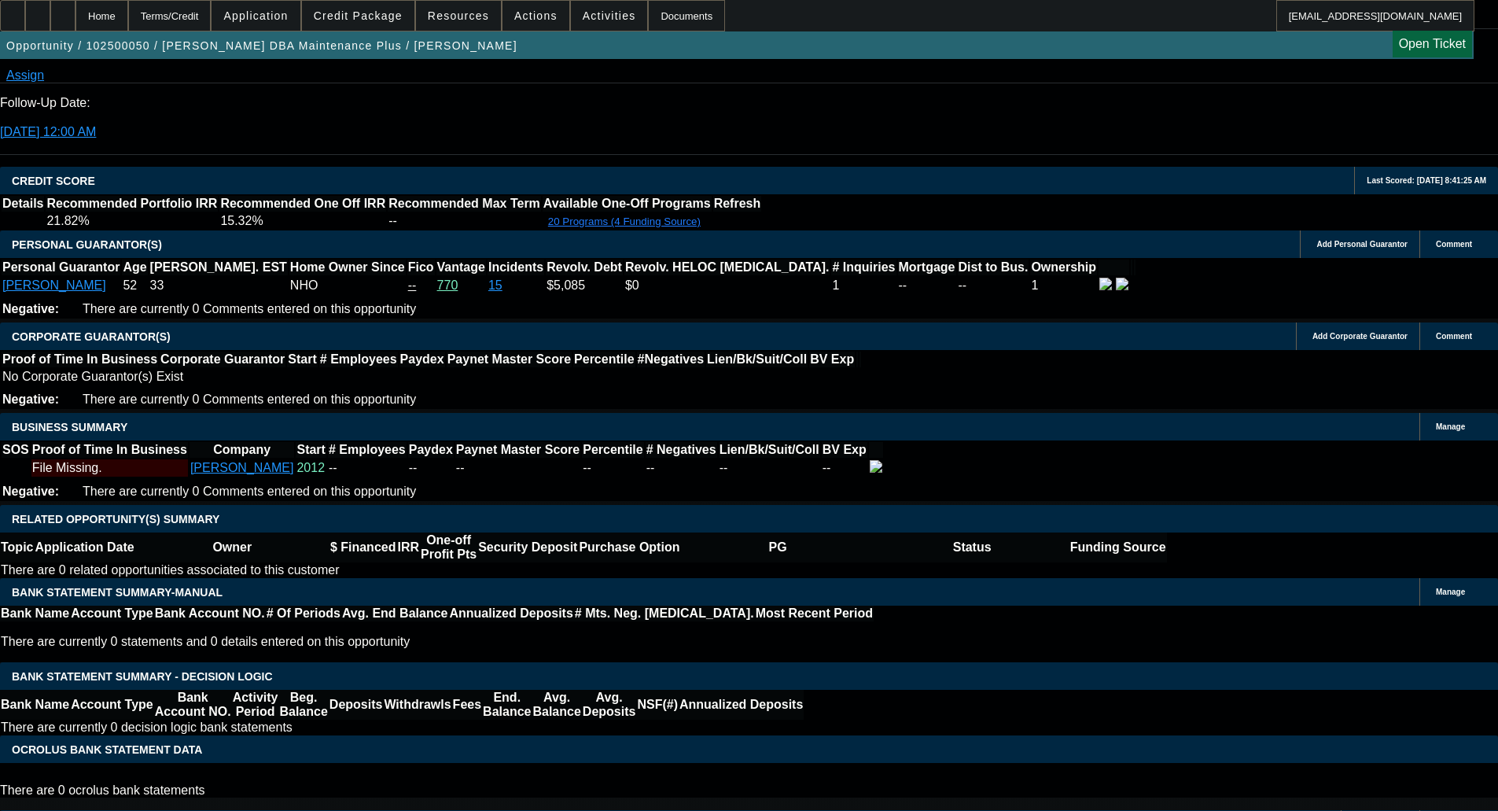
select select "2"
select select "0"
select select "6"
select select "0"
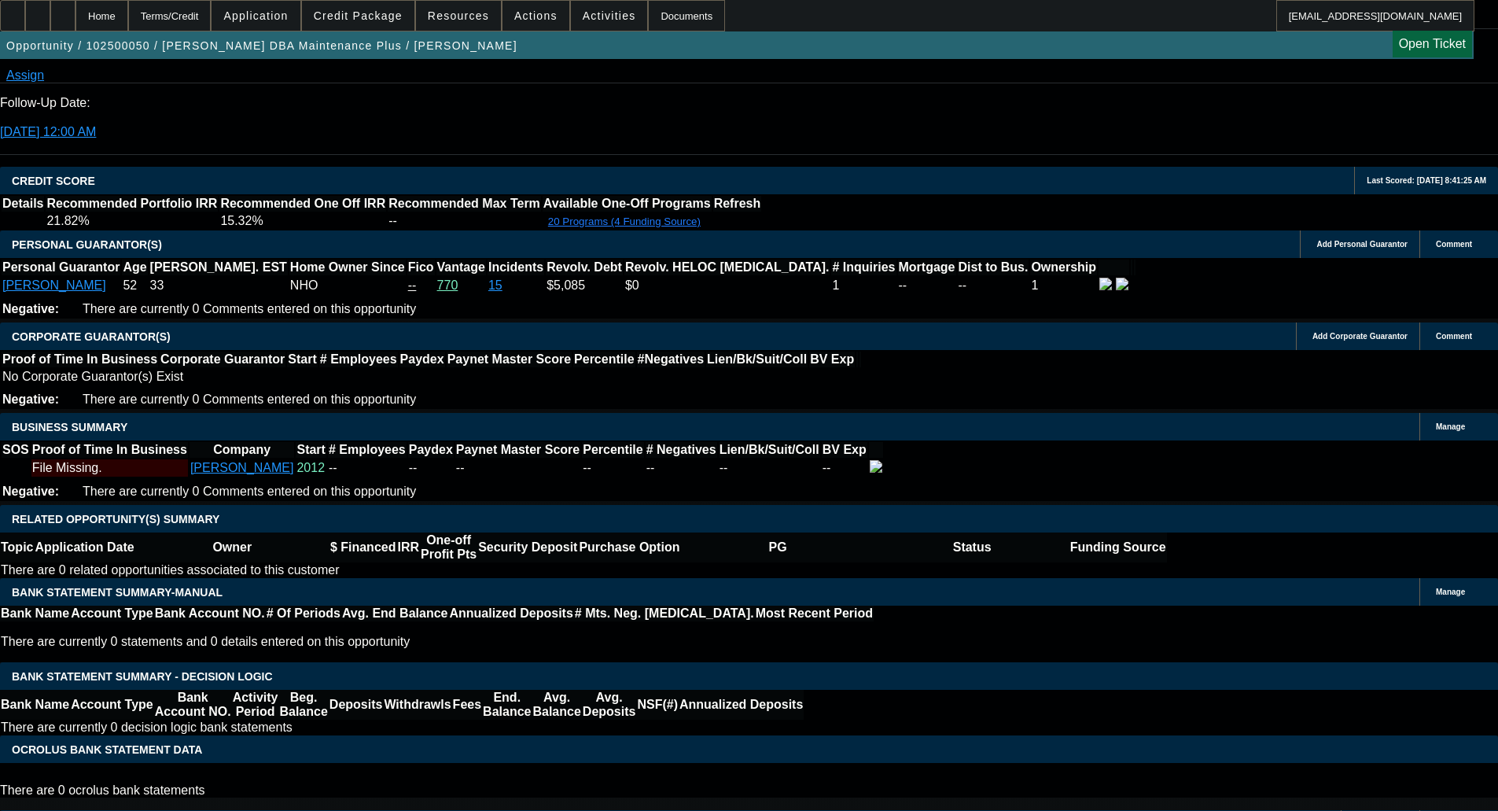
select select "2"
select select "0"
select select "6"
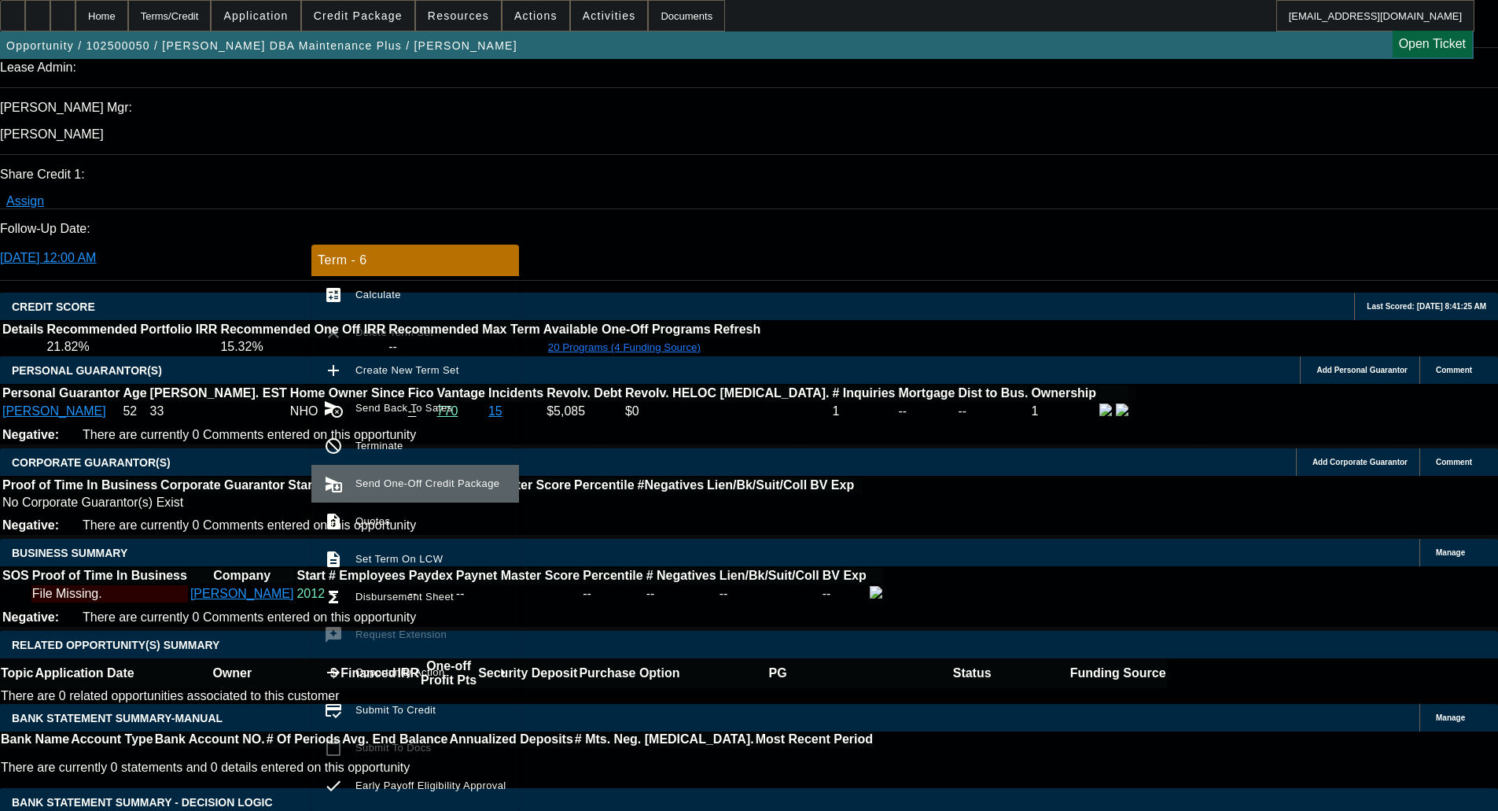
scroll to position [2014, 0]
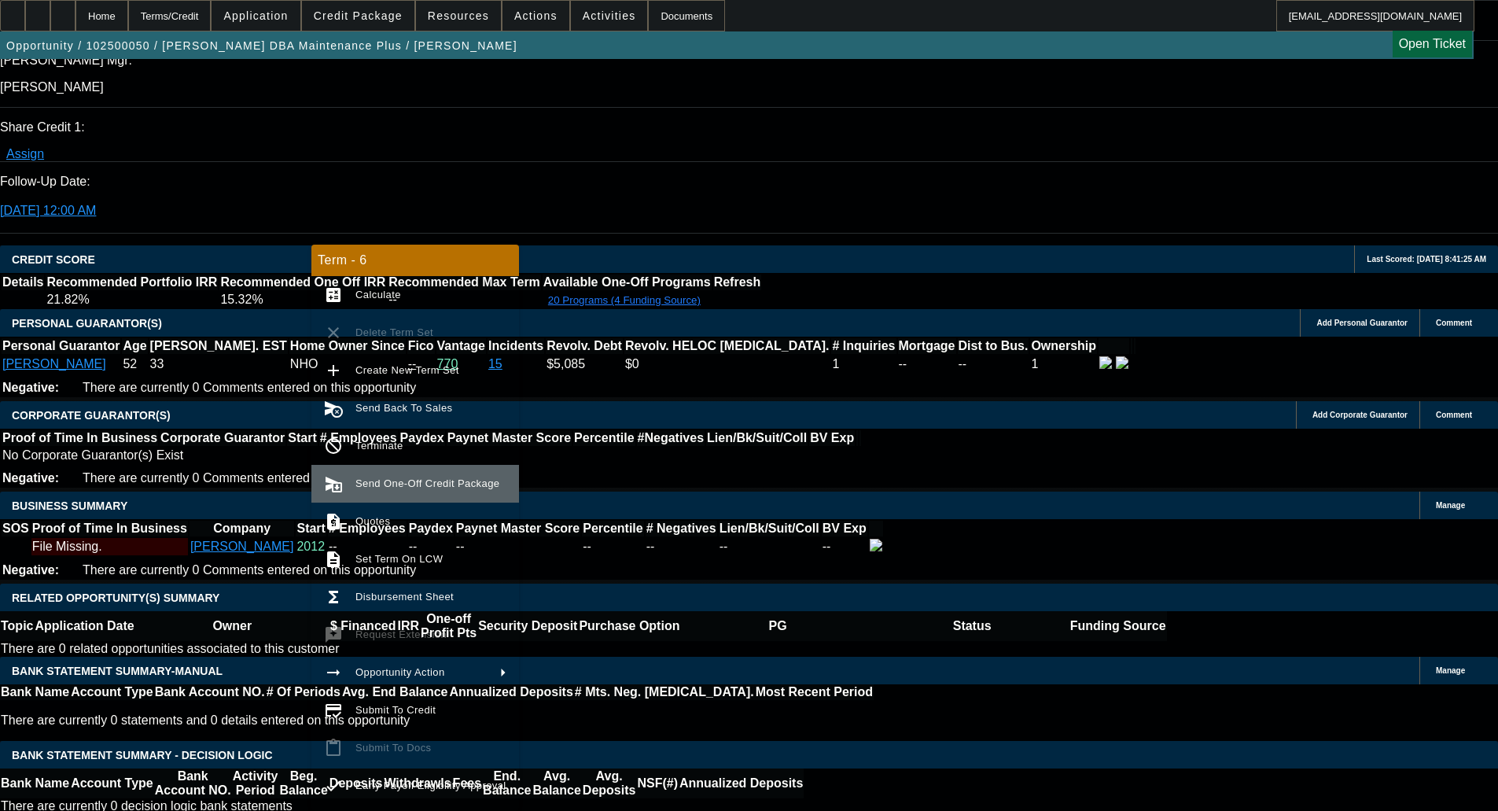
click at [400, 476] on span "Send One-Off Credit Package" at bounding box center [431, 483] width 151 height 19
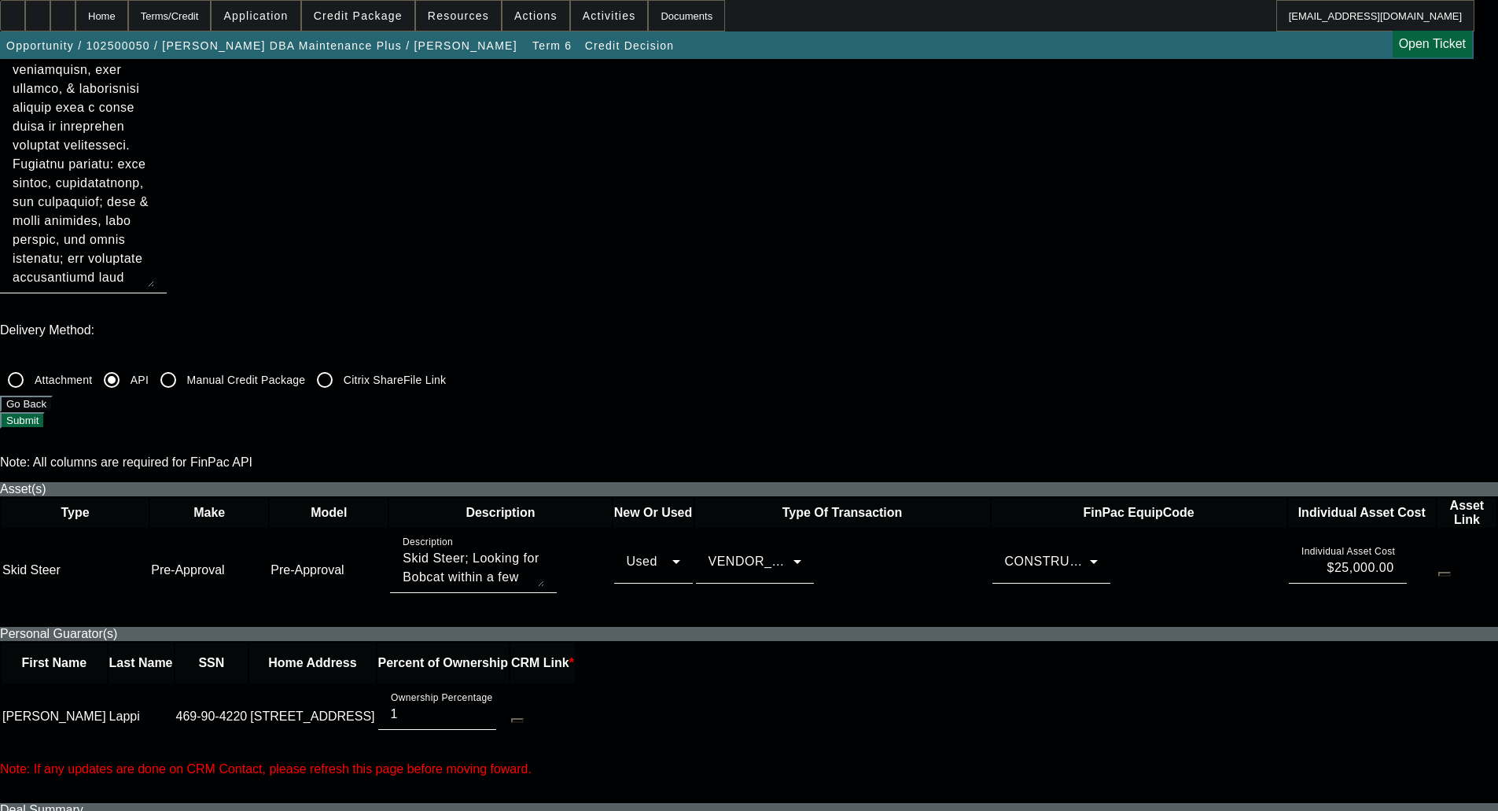
scroll to position [393, 0]
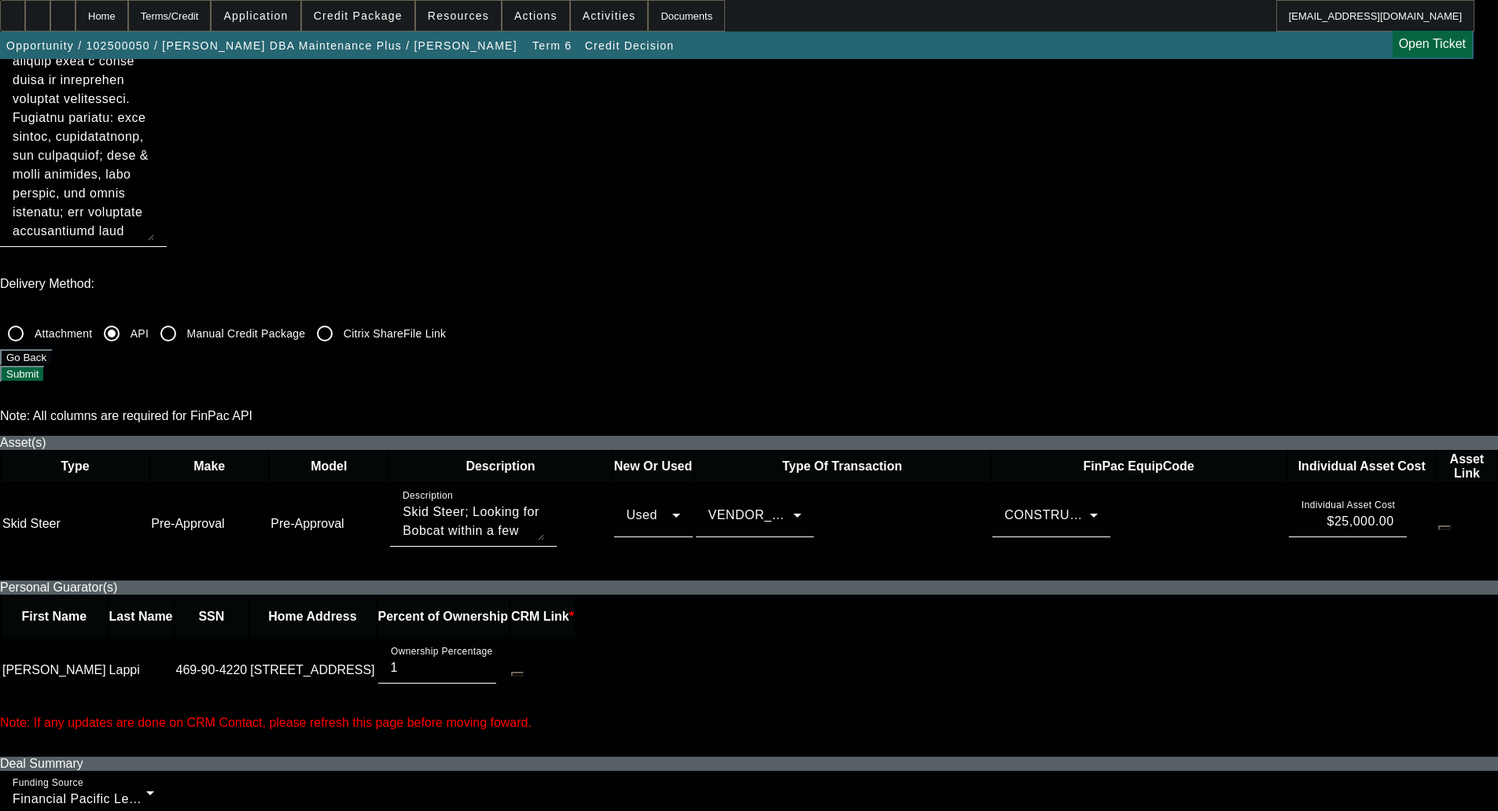
click at [1005, 506] on div "CONSTRUCTION-Other Equipment" at bounding box center [1047, 515] width 85 height 19
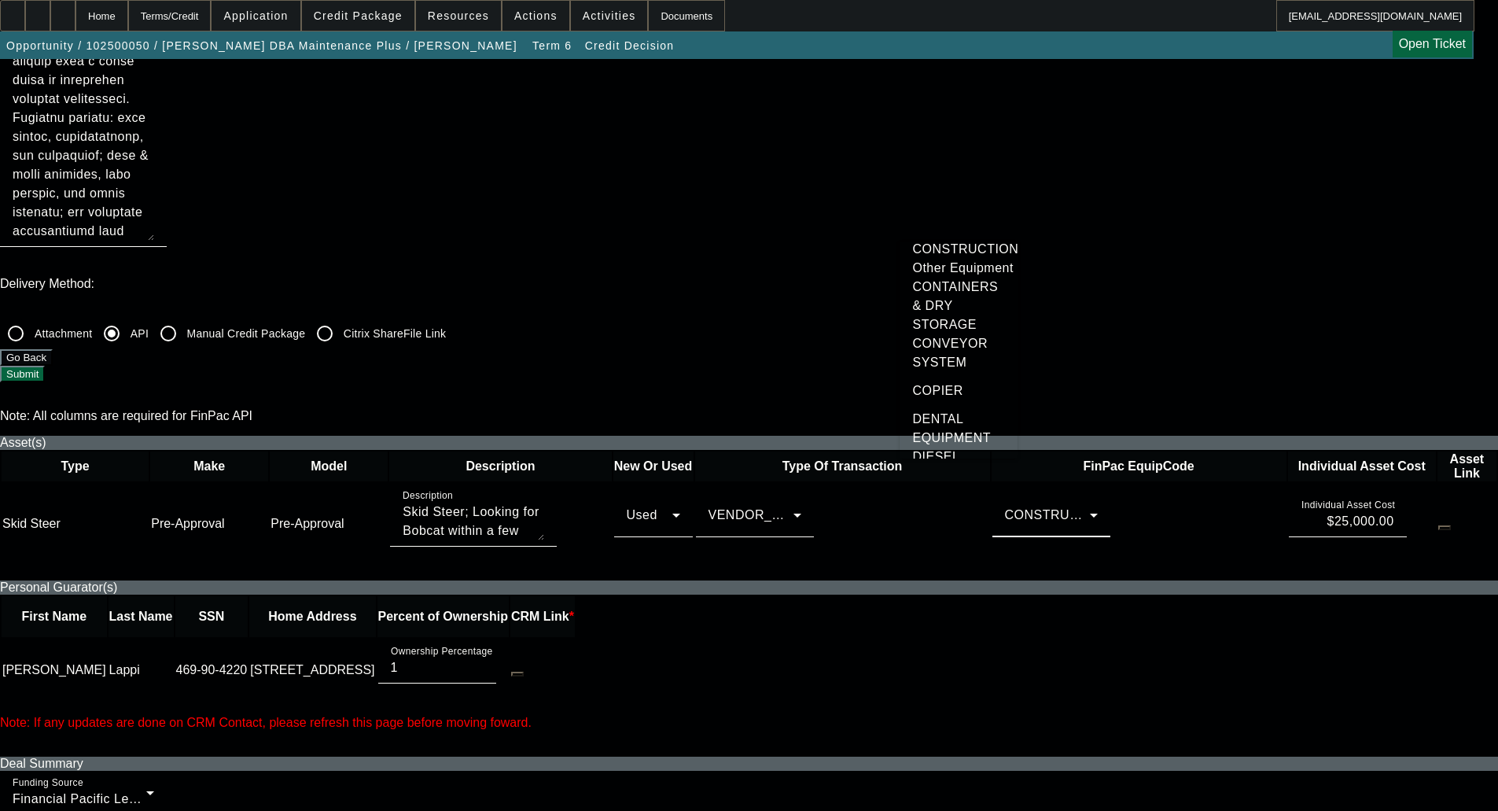
click at [973, 212] on div at bounding box center [749, 405] width 1498 height 811
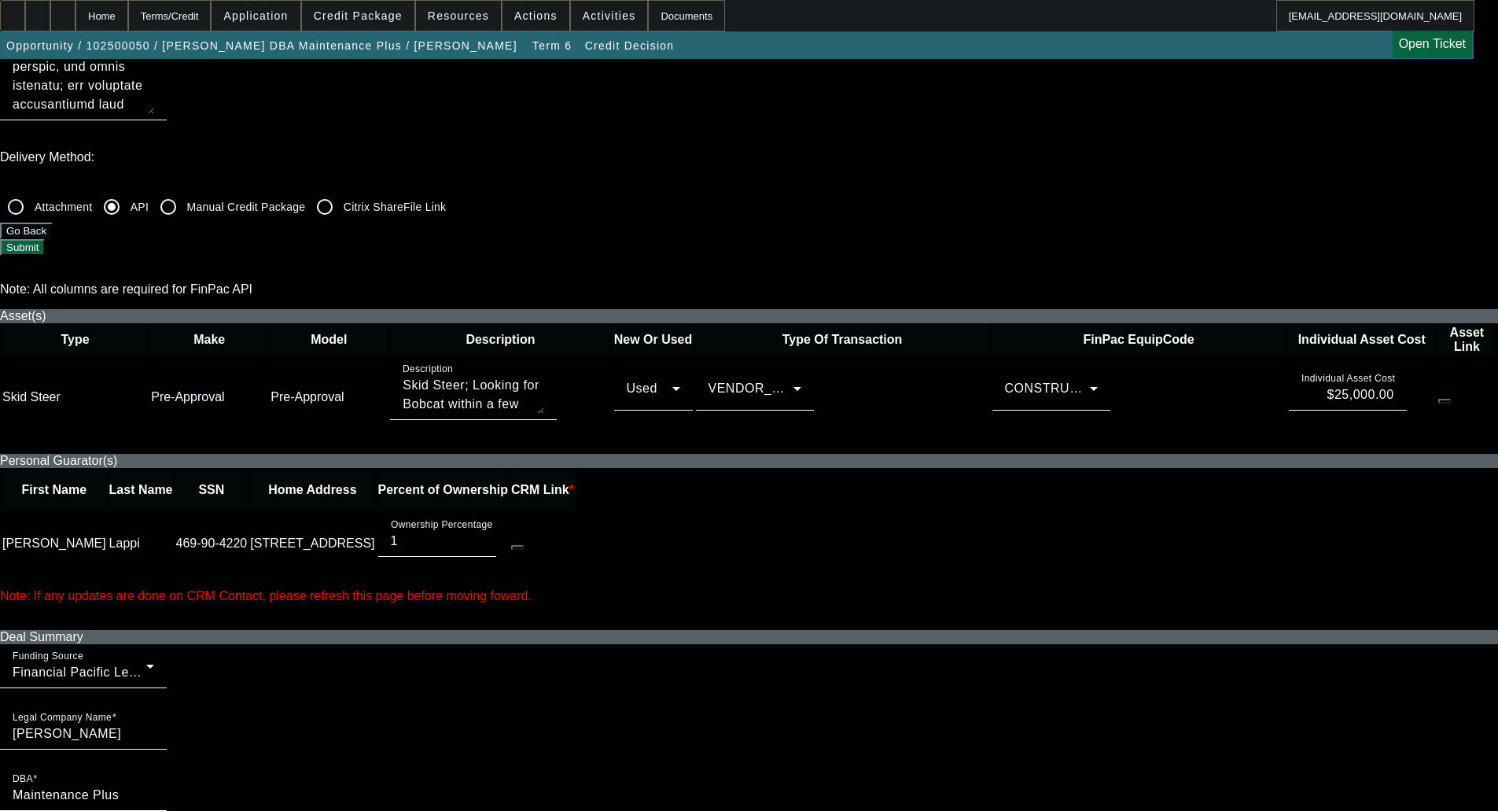
scroll to position [551, 0]
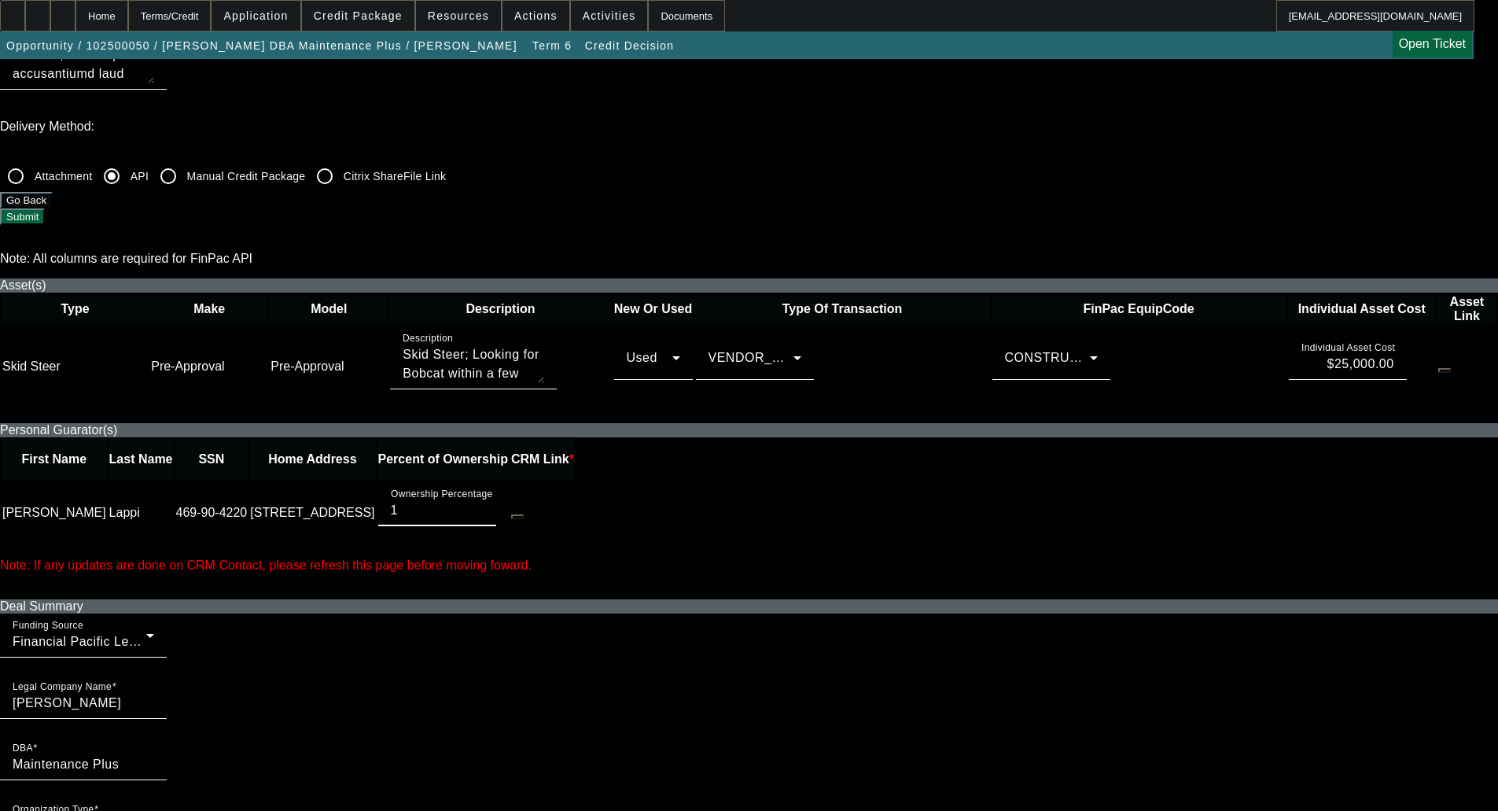
click at [484, 501] on input "1" at bounding box center [437, 510] width 93 height 19
type input "100"
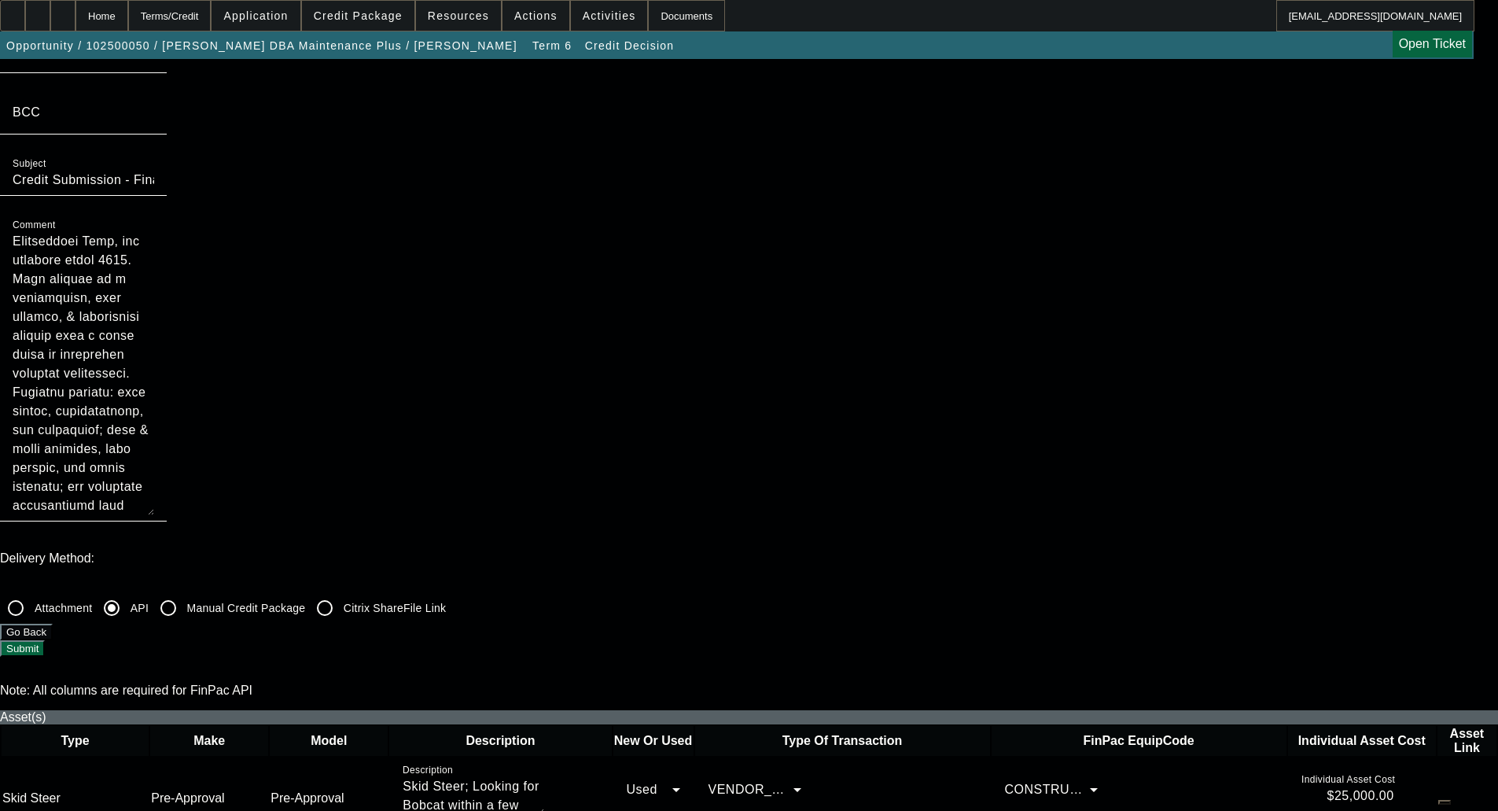
scroll to position [0, 0]
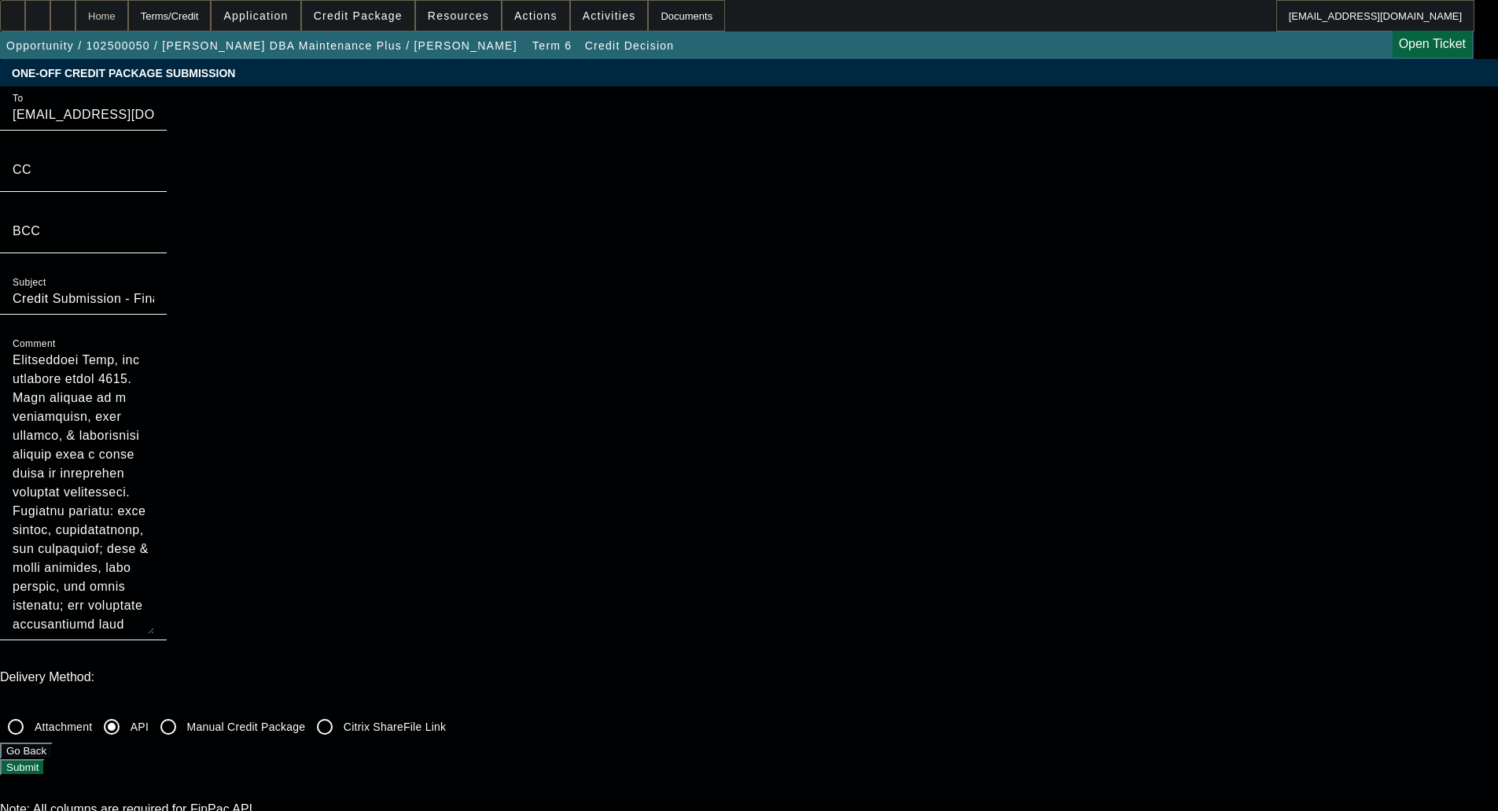
click at [128, 11] on div "Home" at bounding box center [102, 15] width 53 height 31
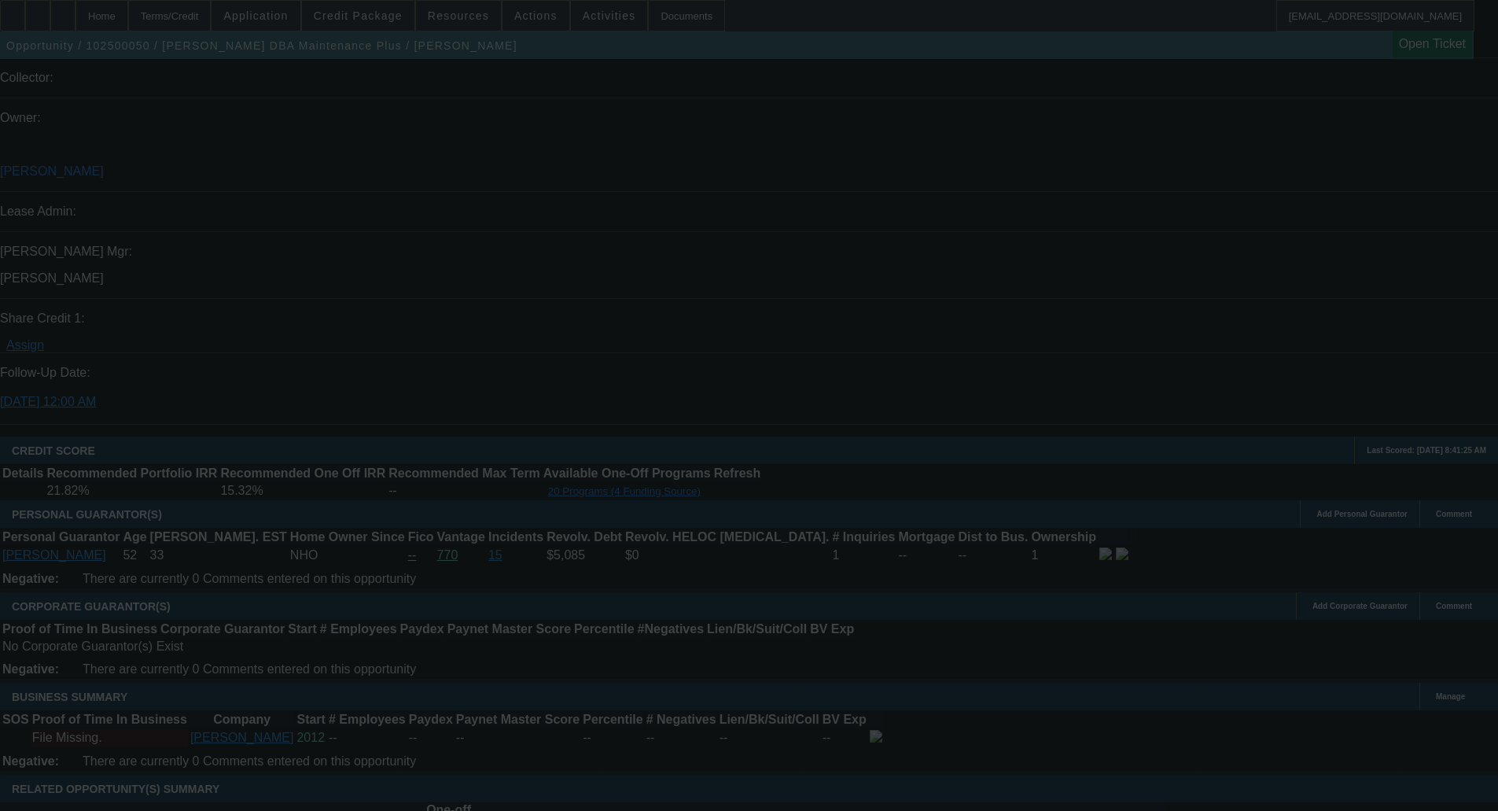
scroll to position [2480, 0]
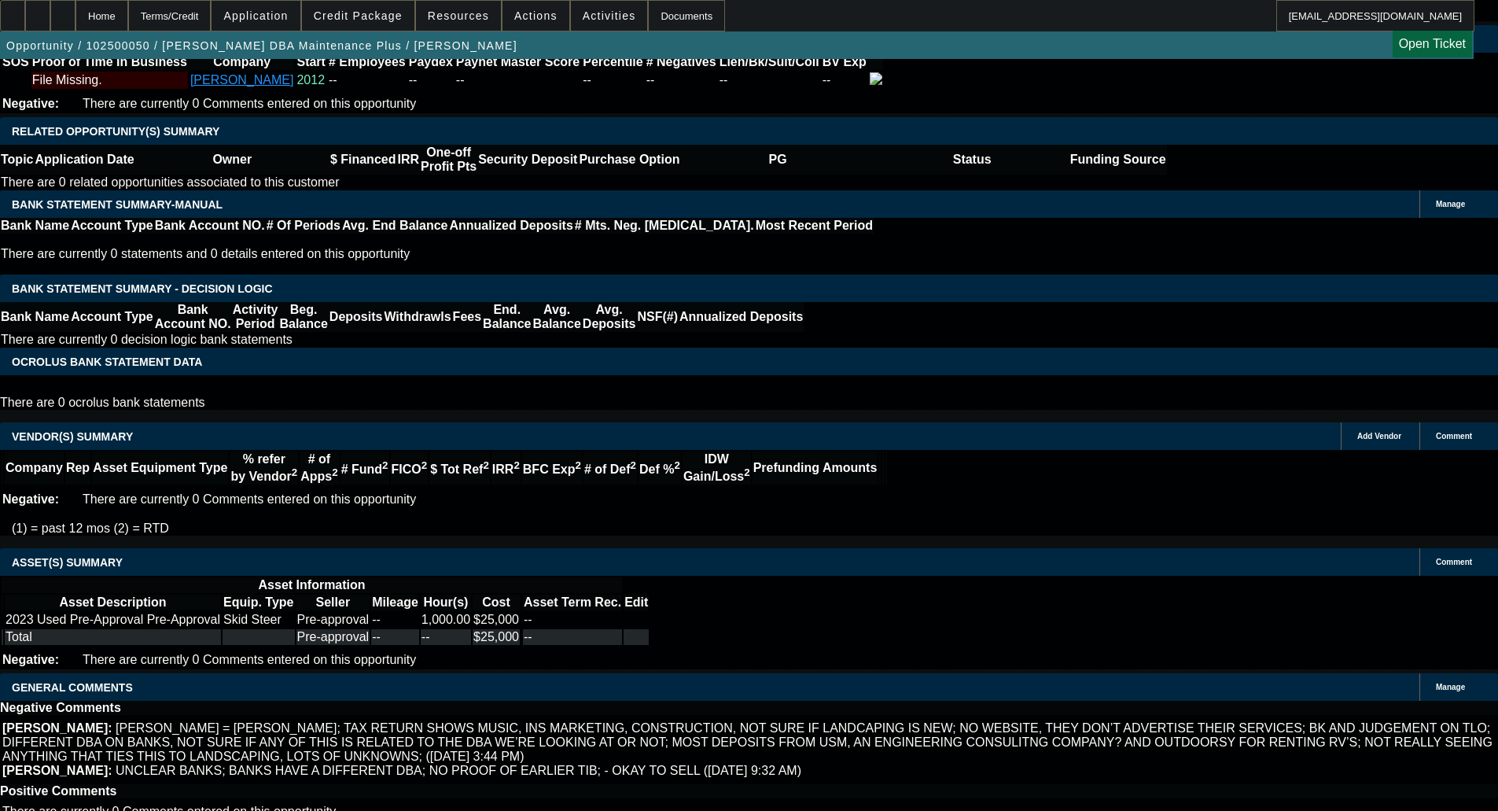
select select "0"
select select "0.1"
select select "4"
select select "0.1"
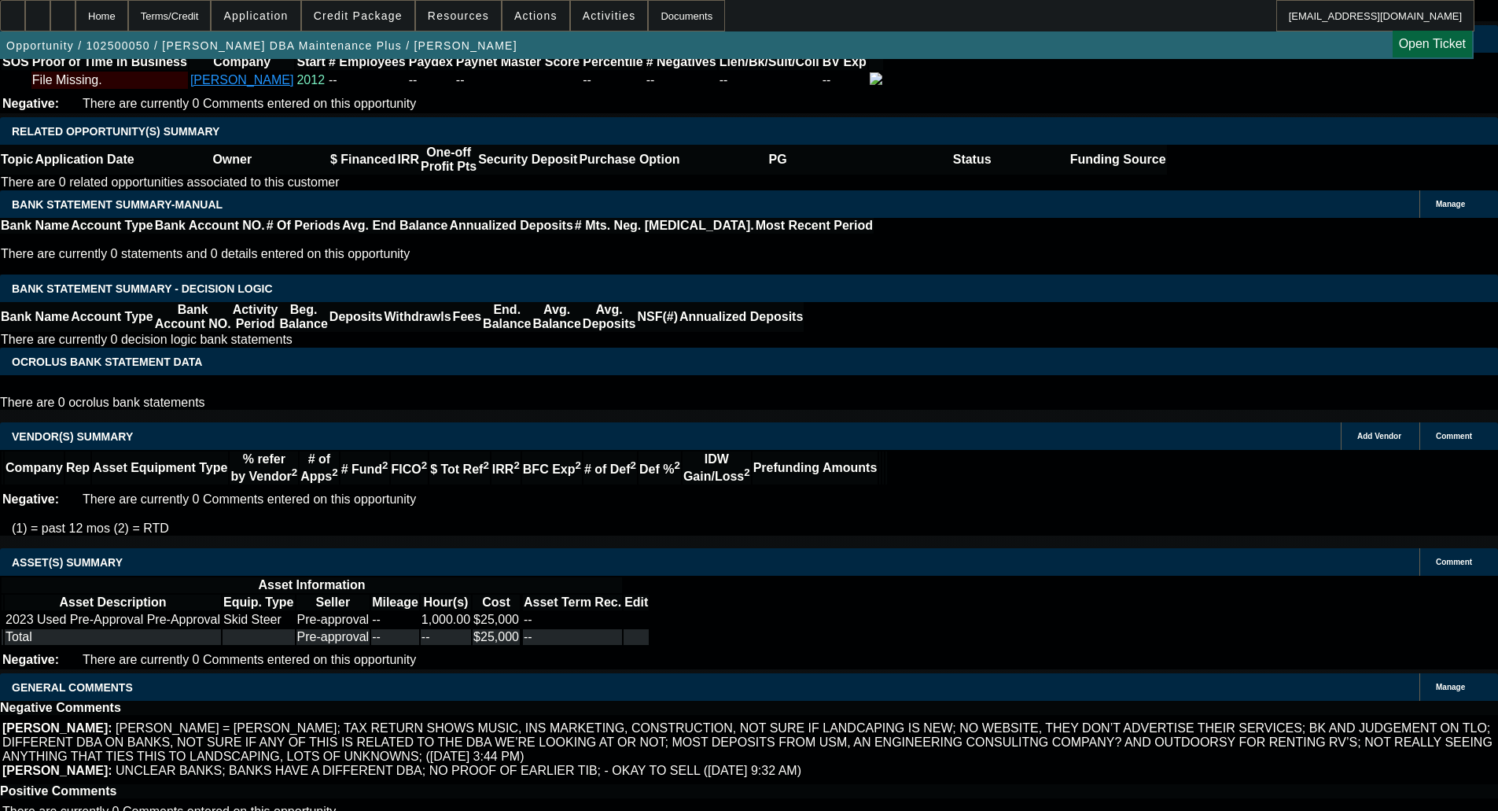
select select "2"
select select "0"
select select "6"
select select "0"
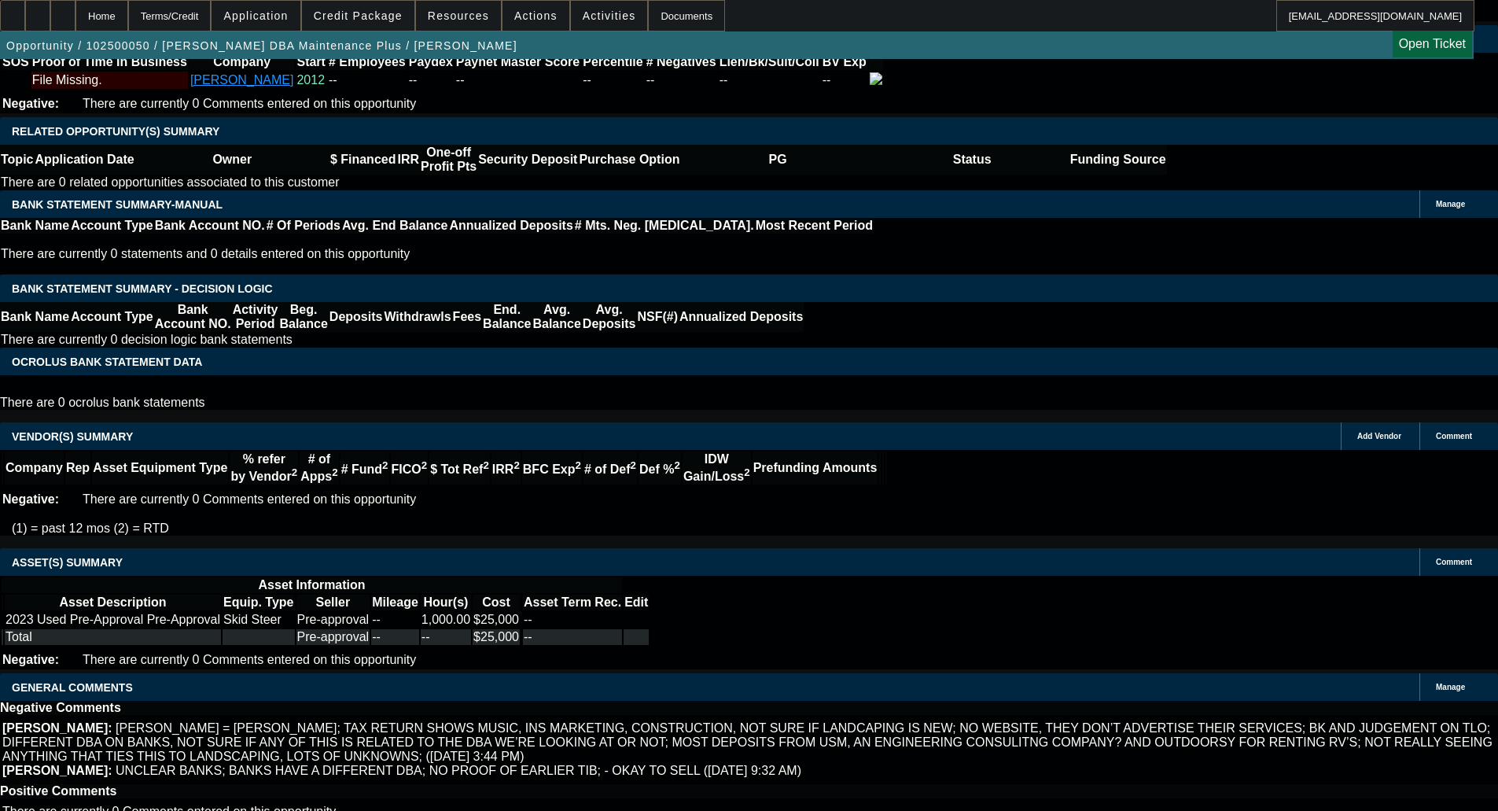
select select "2"
select select "0"
select select "6"
select select "0"
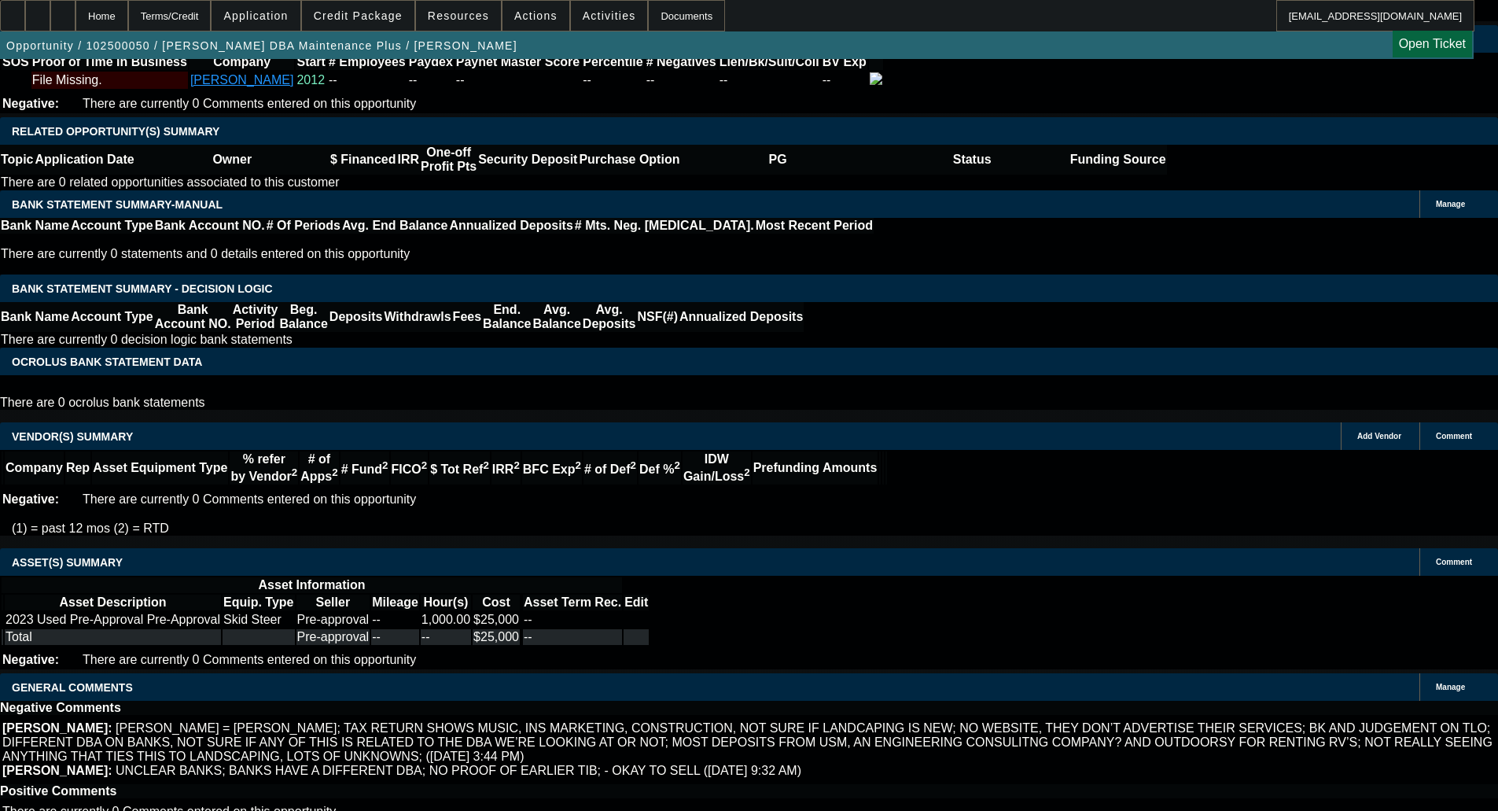
select select "2"
select select "0"
select select "6"
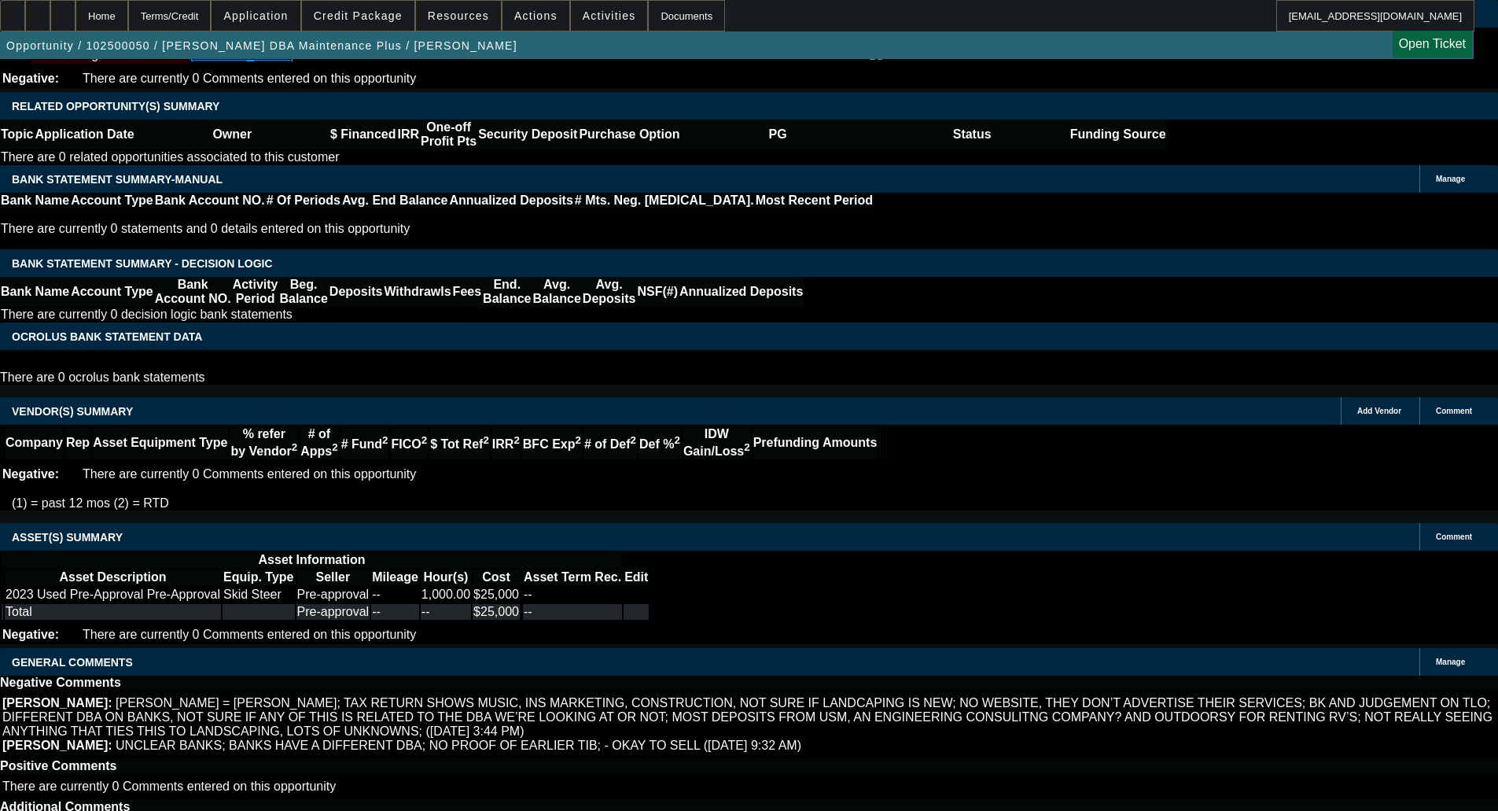
select select "6"
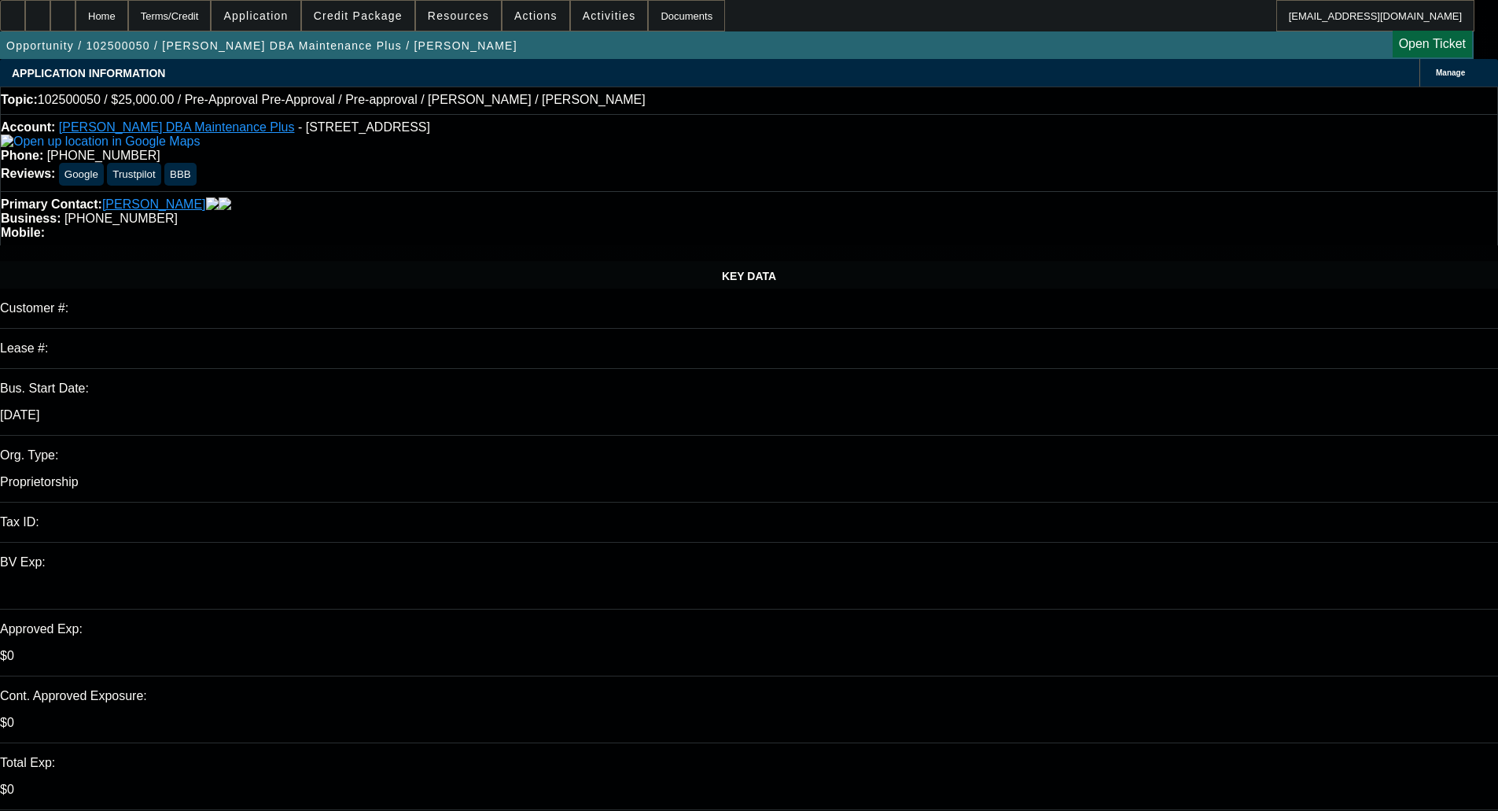
type textarea "We'll need the tax ID to submit to Finpac."
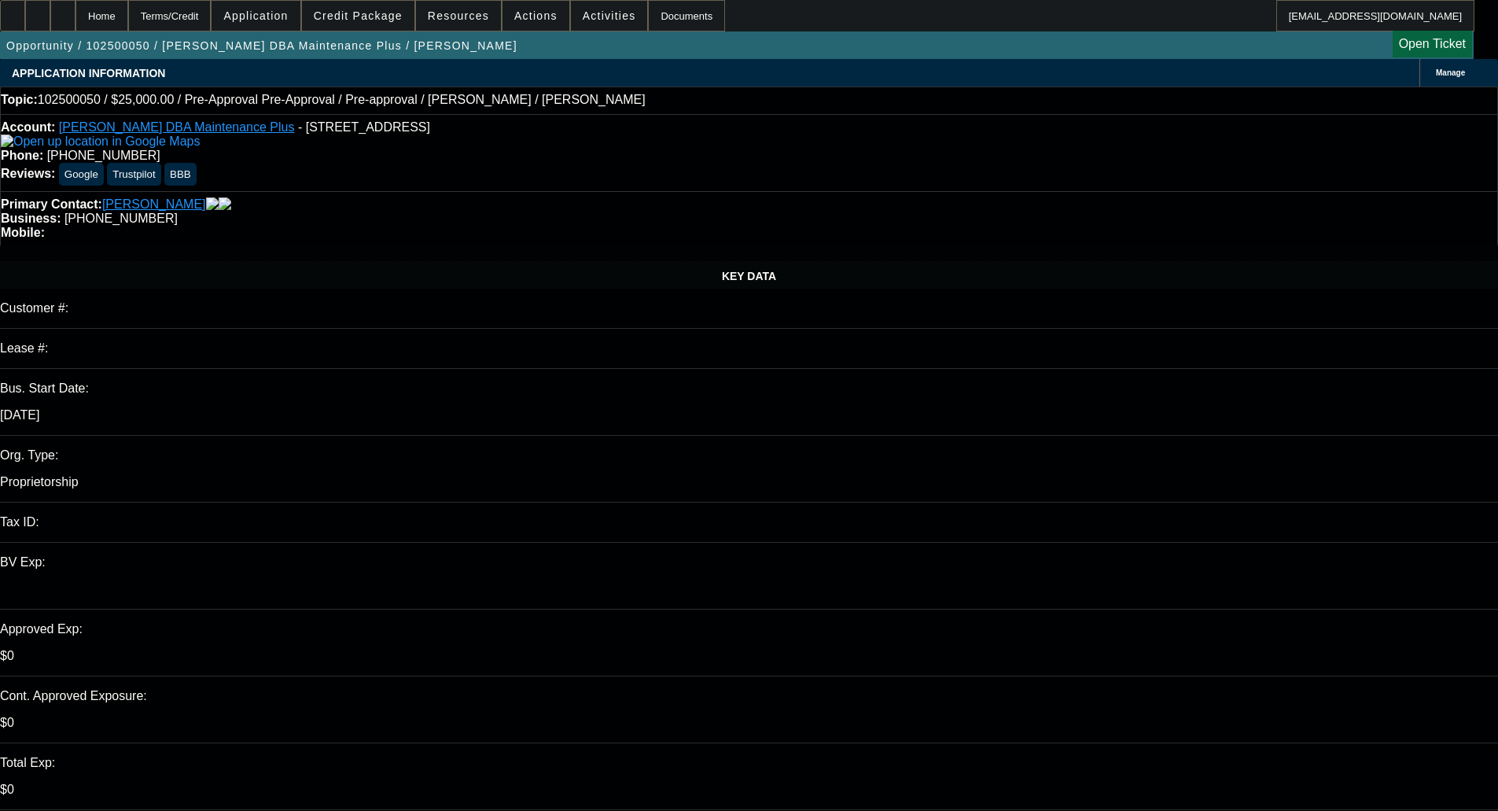
checkbox input "true"
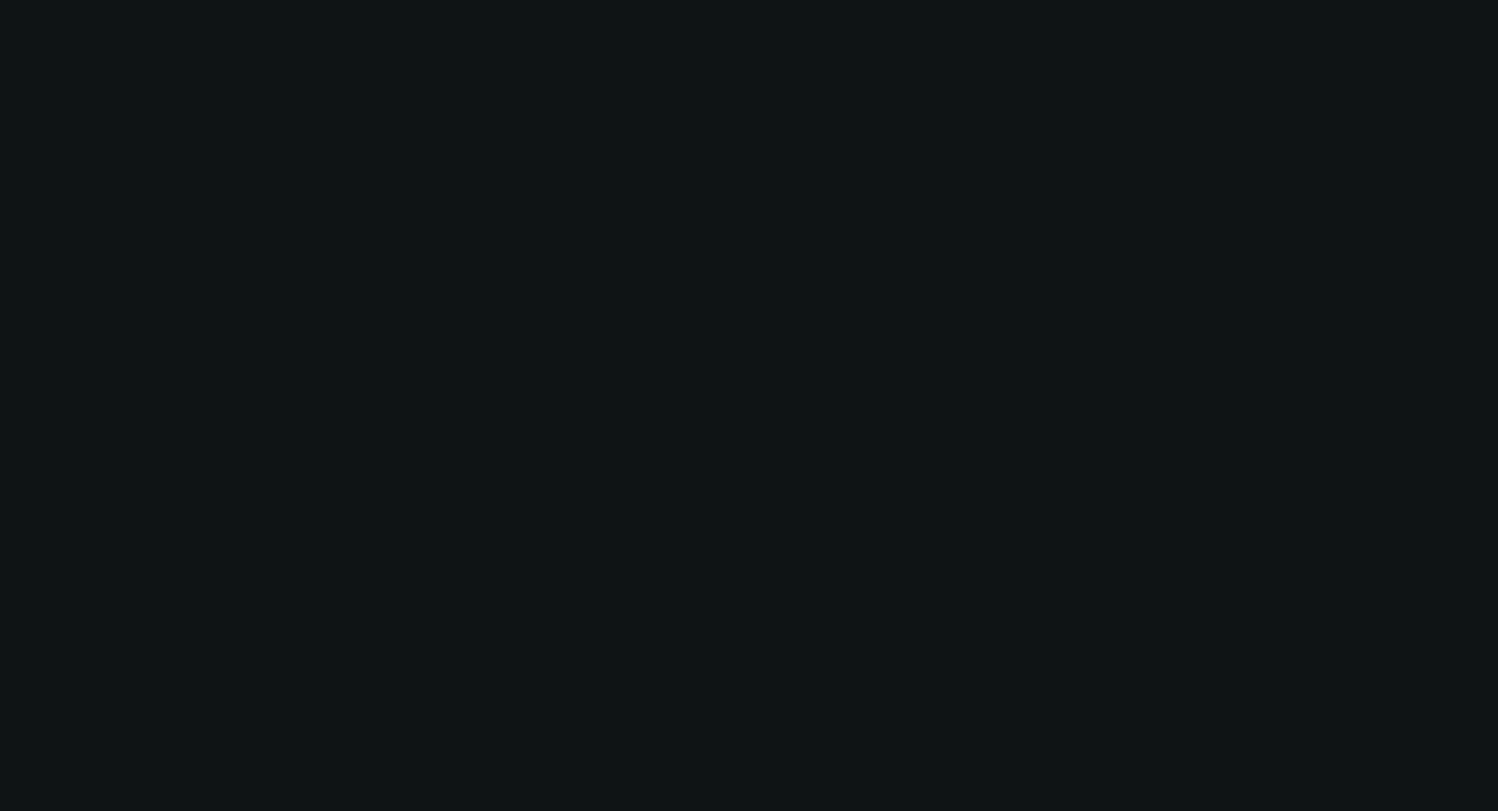
select select "0"
select select "0.1"
select select "4"
select select "0"
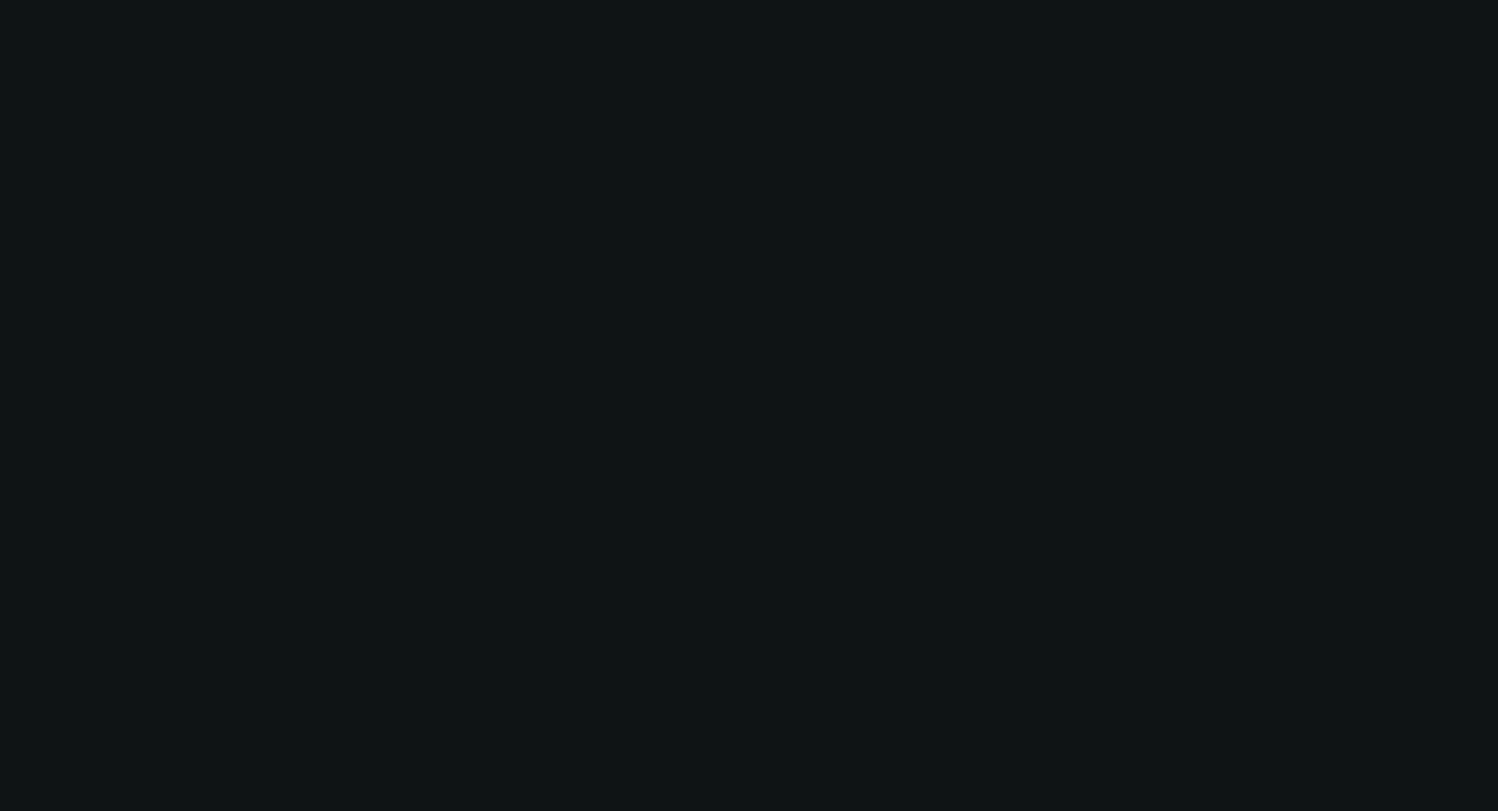
select select "0"
select select "0.1"
select select "4"
select select "0.1"
select select "2"
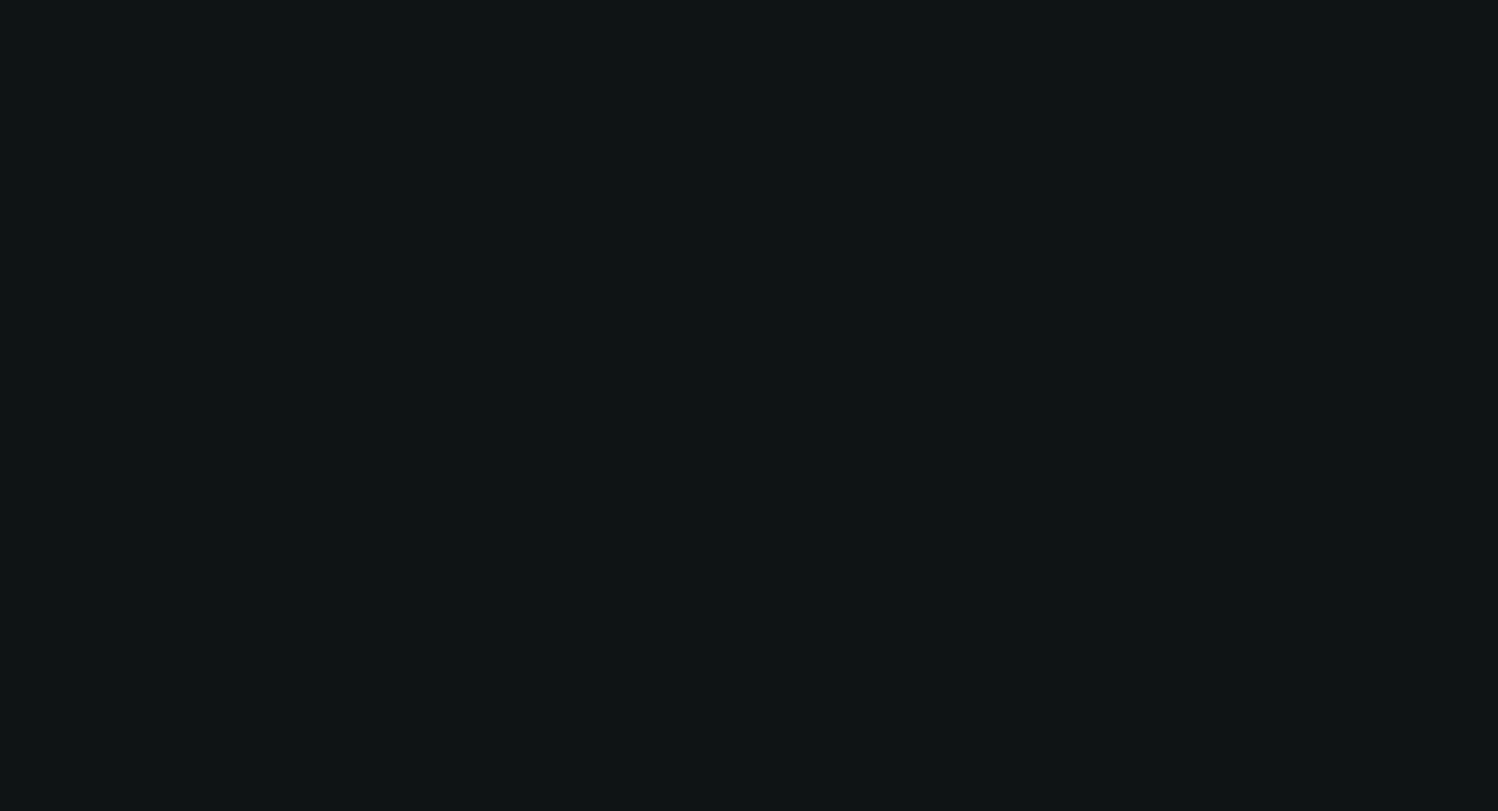
select select "2"
select select "0"
select select "6"
select select "0"
select select "2"
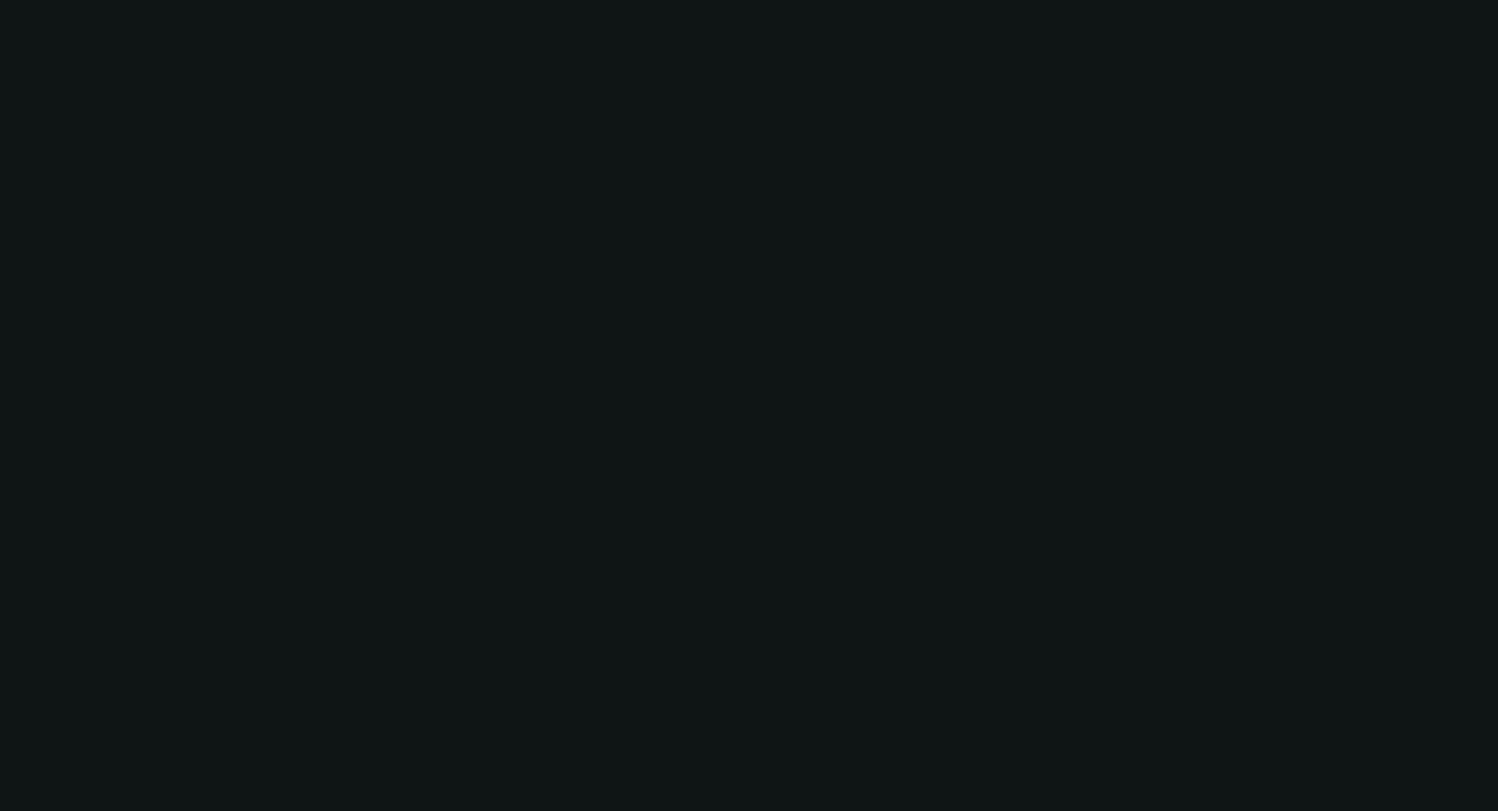
select select "2"
select select "0"
select select "6"
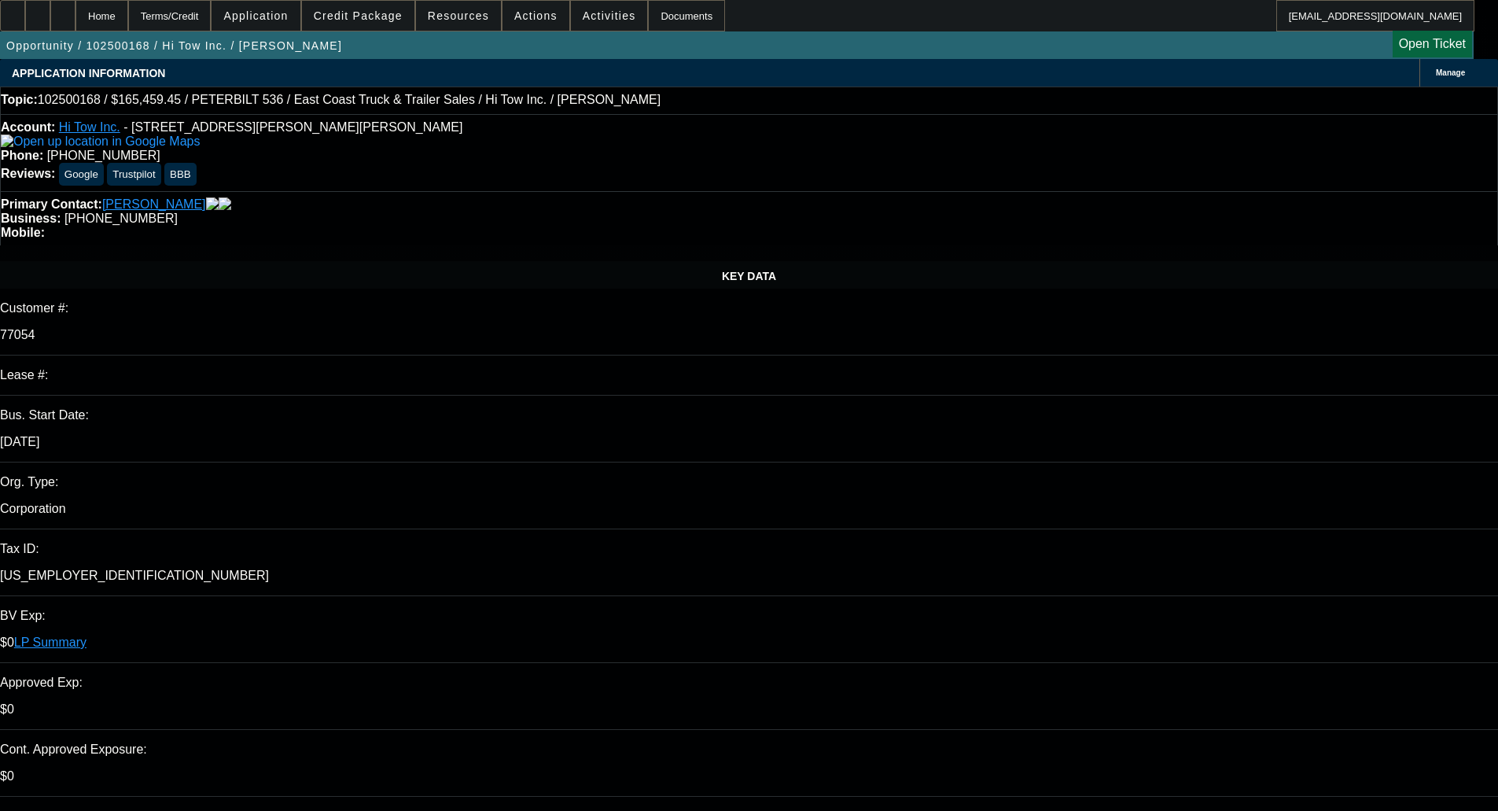
select select "0"
select select "2"
select select "0"
select select "6"
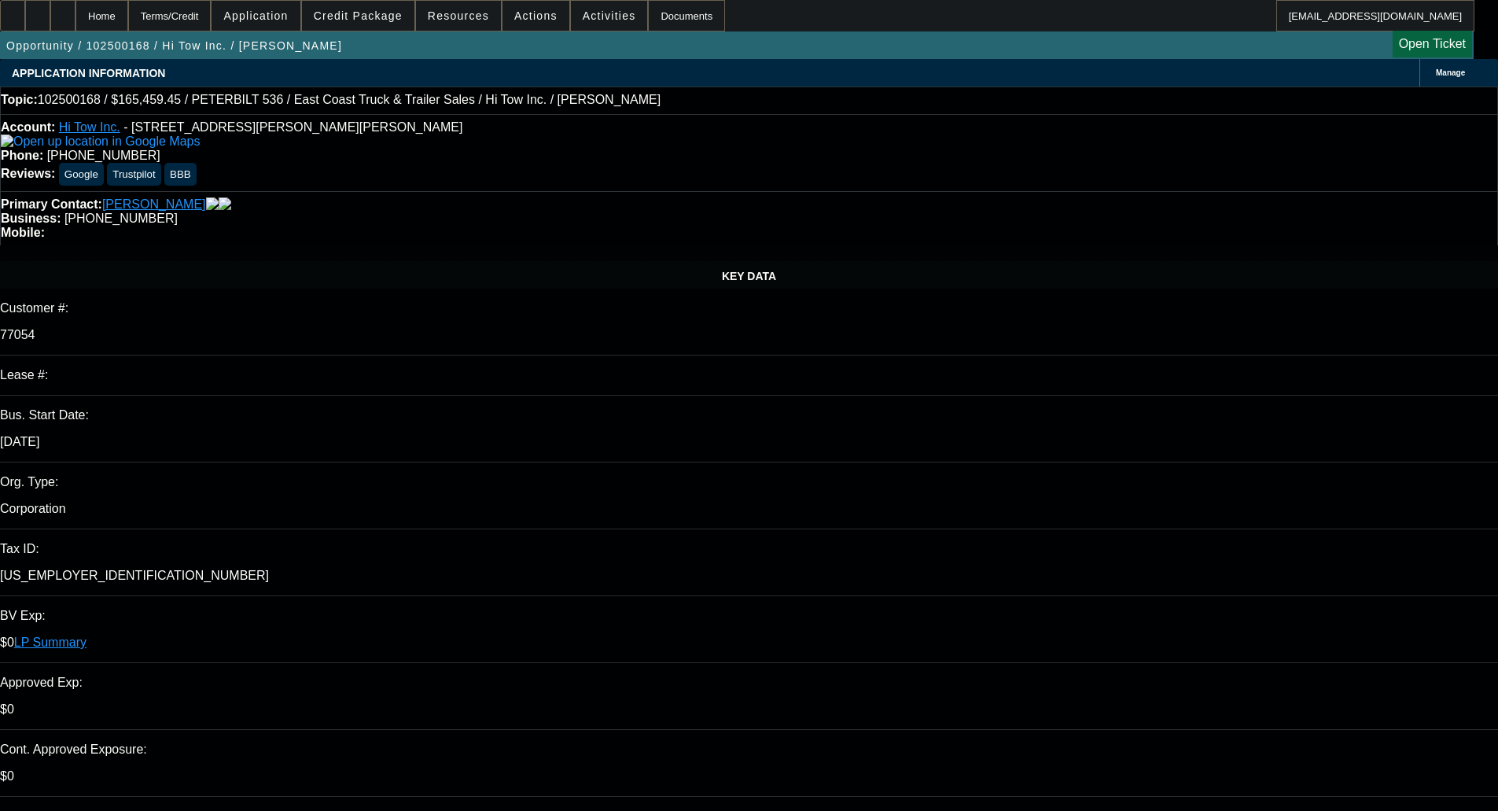
select select "0"
select select "2"
select select "0"
select select "6"
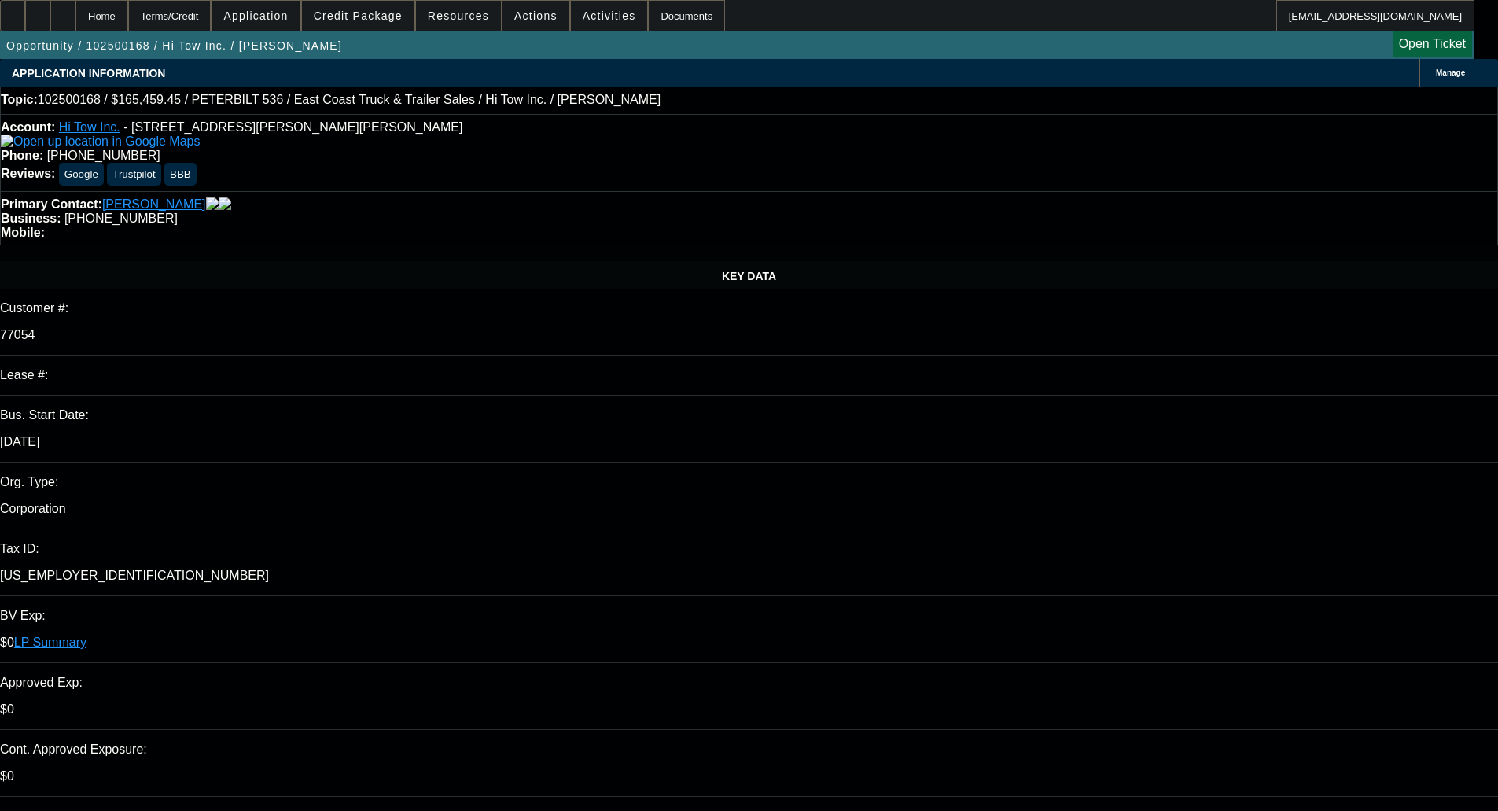
select select "0"
select select "2"
select select "0"
select select "6"
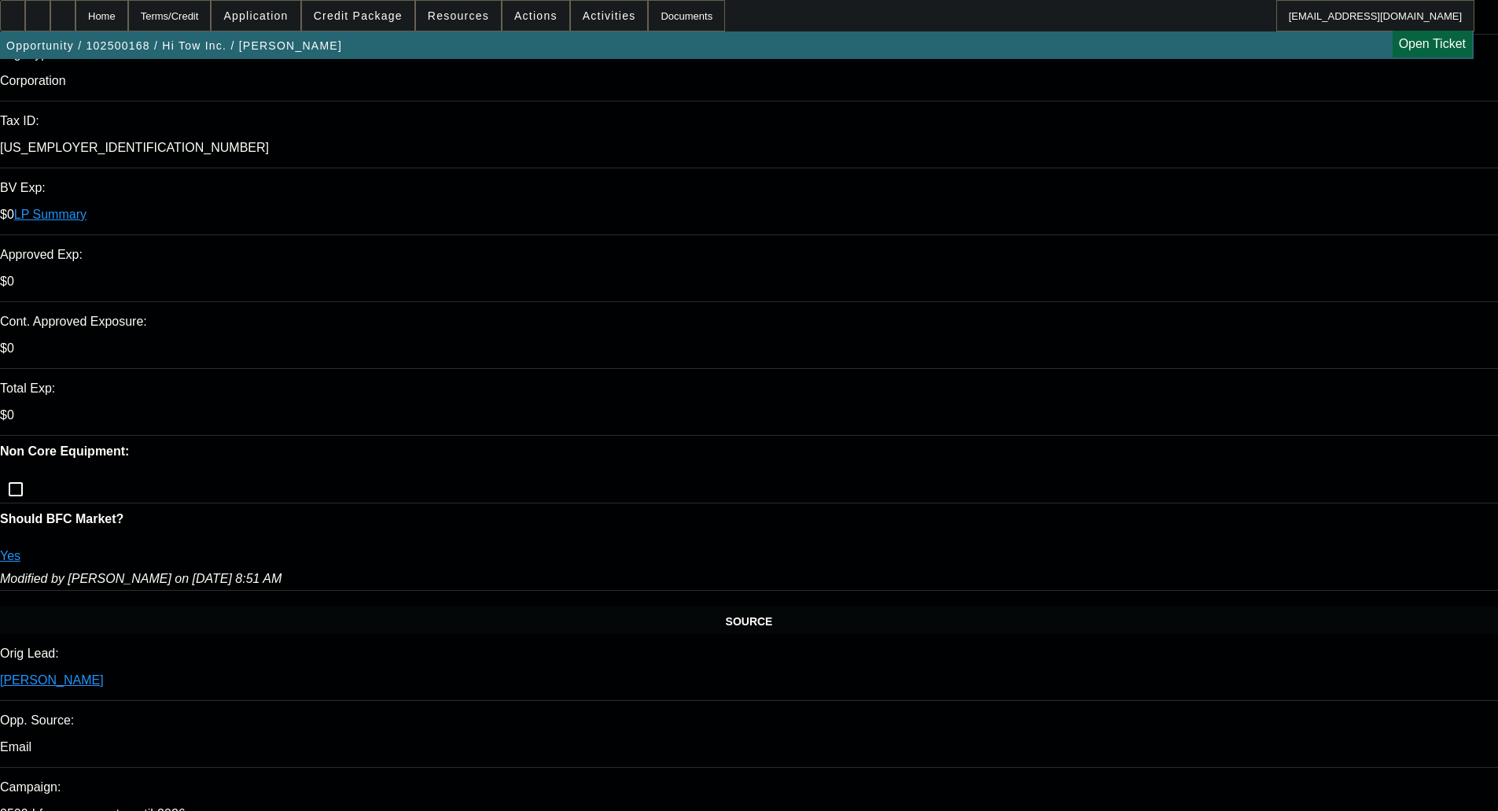
scroll to position [429, 0]
click at [378, 23] on span at bounding box center [358, 16] width 112 height 38
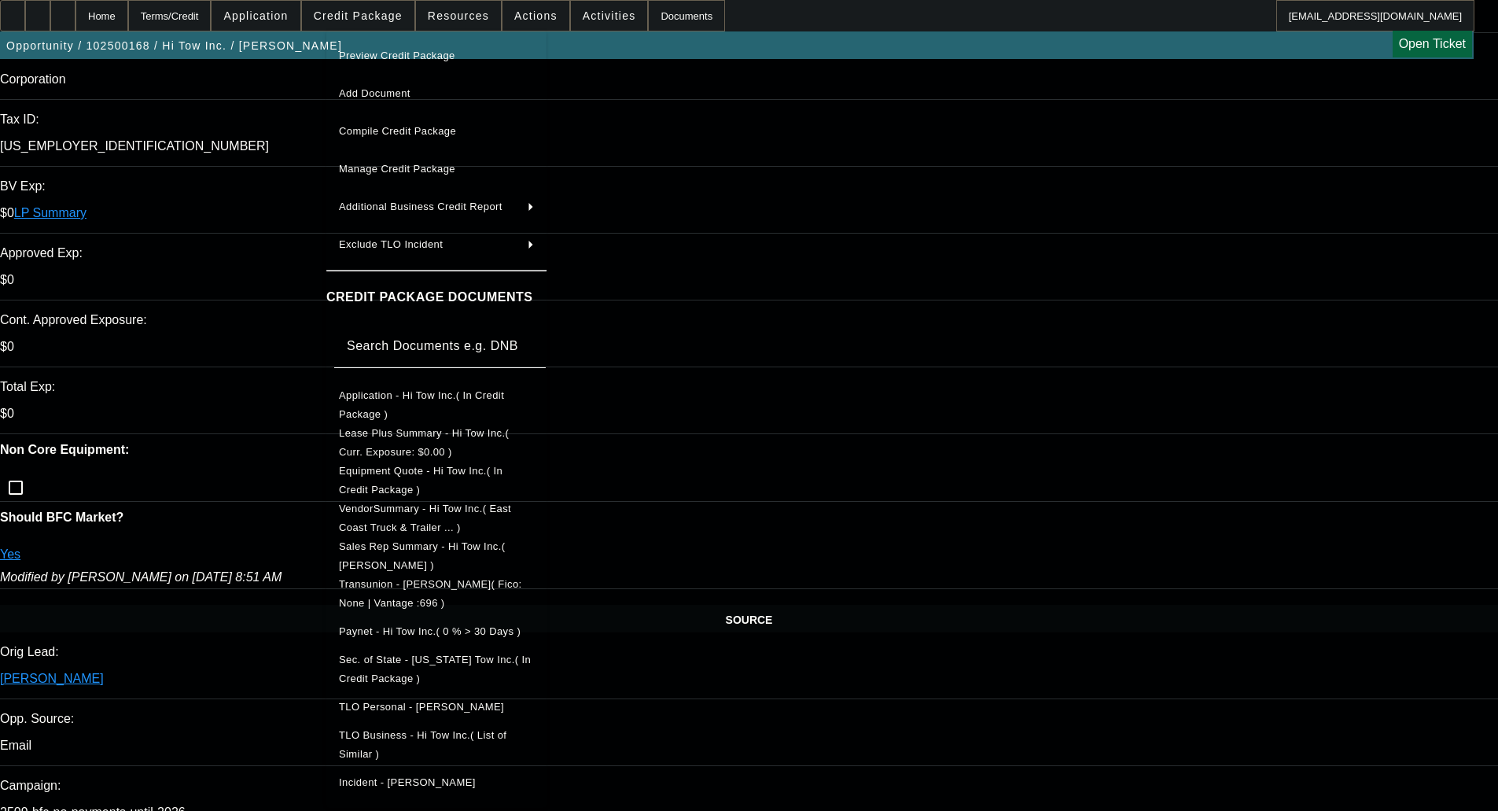
click at [436, 414] on button "Application - Hi Tow Inc.( In Credit Package )" at bounding box center [436, 405] width 220 height 38
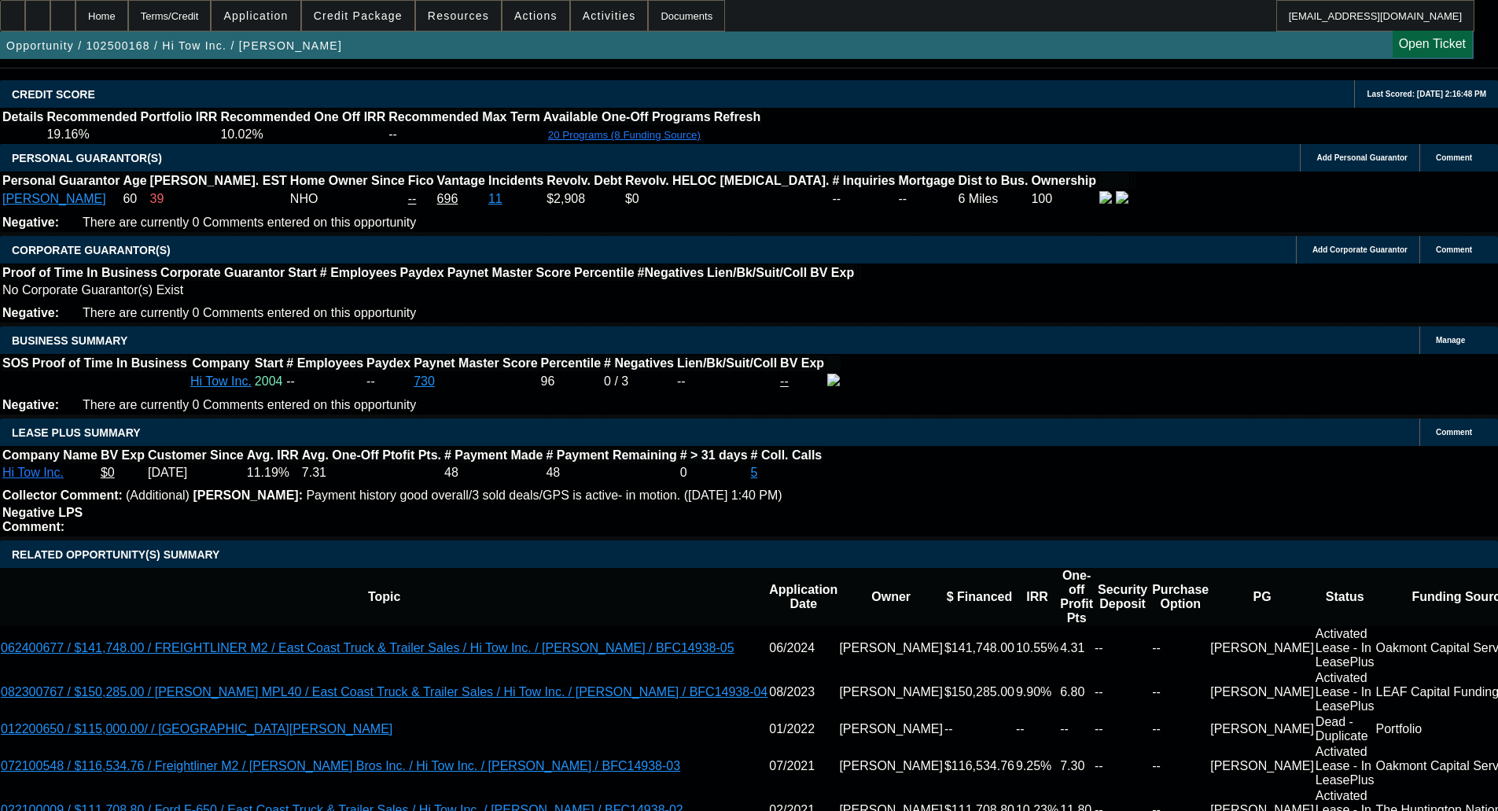
scroll to position [2338, 0]
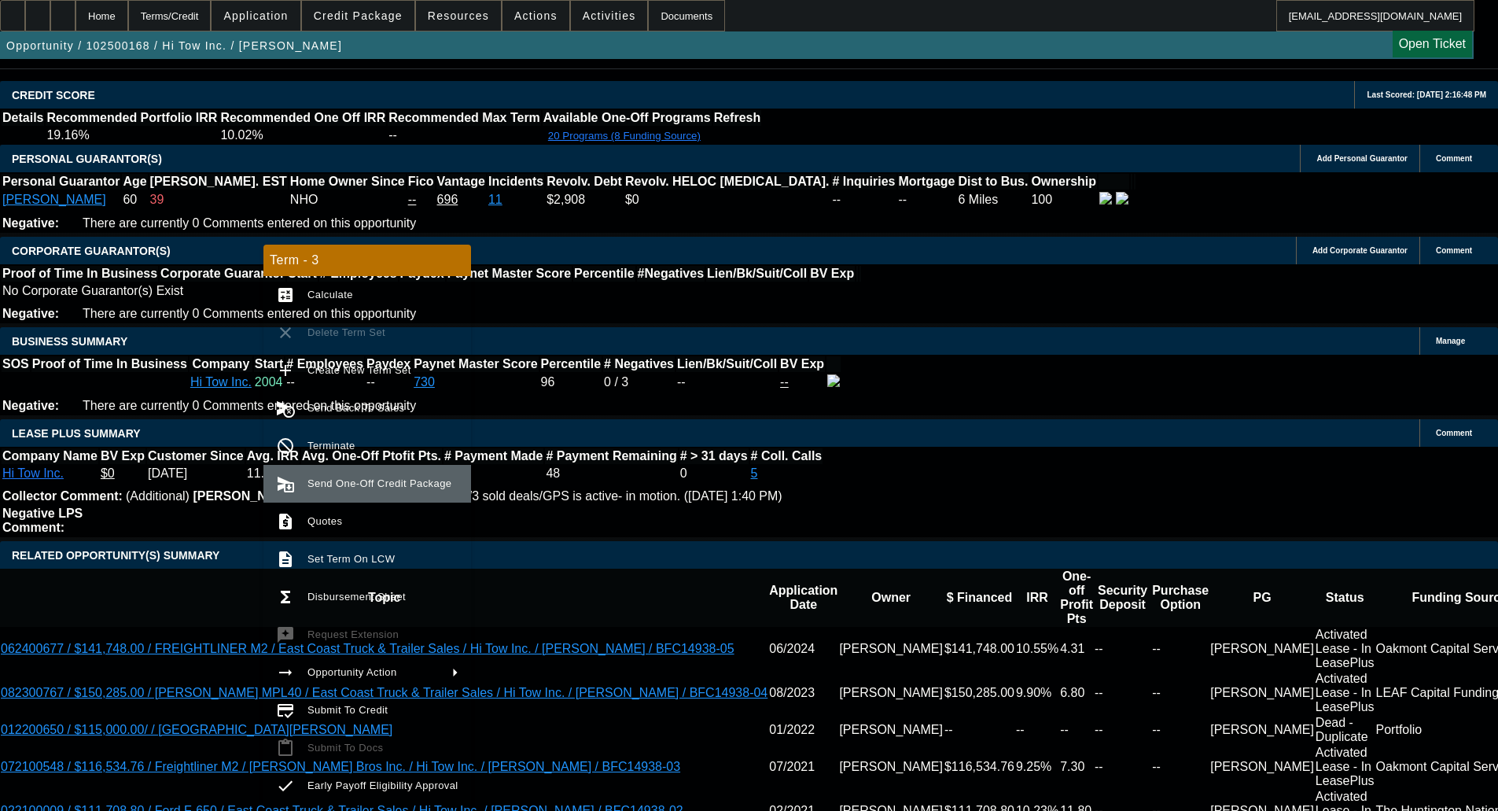
click at [357, 470] on button "send_and_archive Send One-Off Credit Package" at bounding box center [368, 484] width 208 height 38
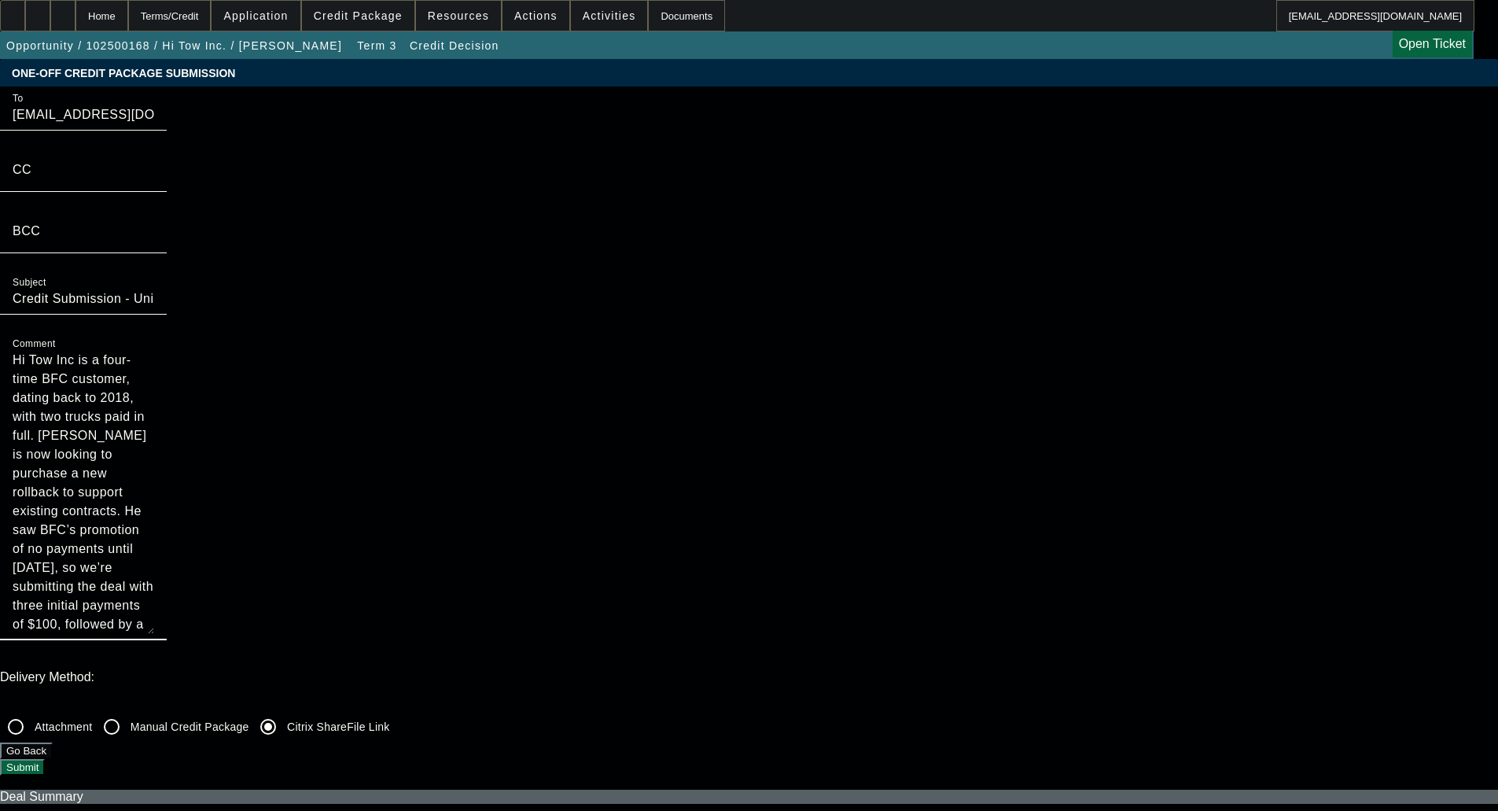
drag, startPoint x: 843, startPoint y: 260, endPoint x: 774, endPoint y: 485, distance: 236.1
type textarea "Hi Tow Inc is a four-time BFC customer, dating back to 2018, with two trucks pa…"
click at [45, 759] on button "Submit" at bounding box center [22, 767] width 45 height 17
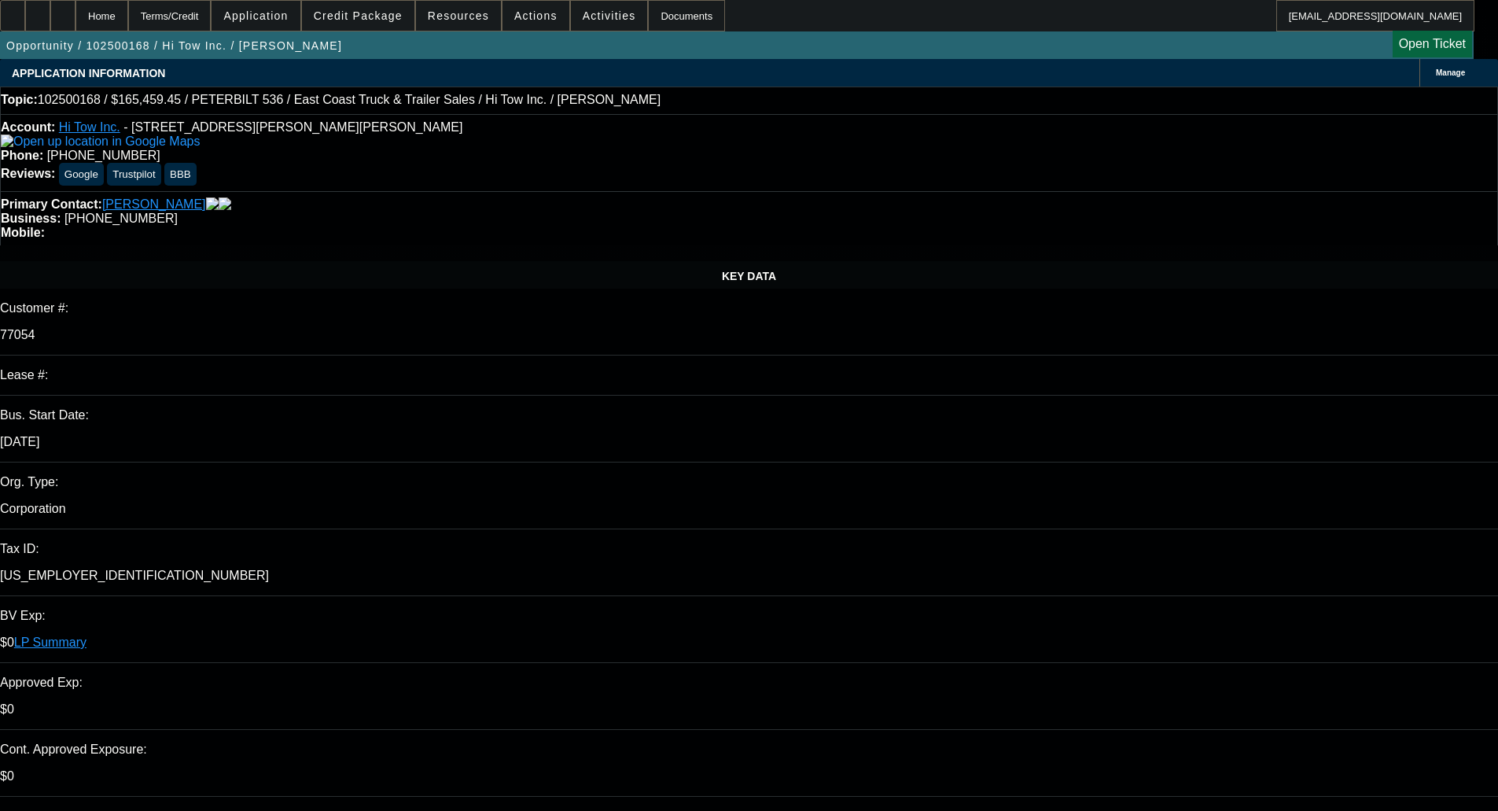
select select "0"
select select "2"
select select "0"
select select "6"
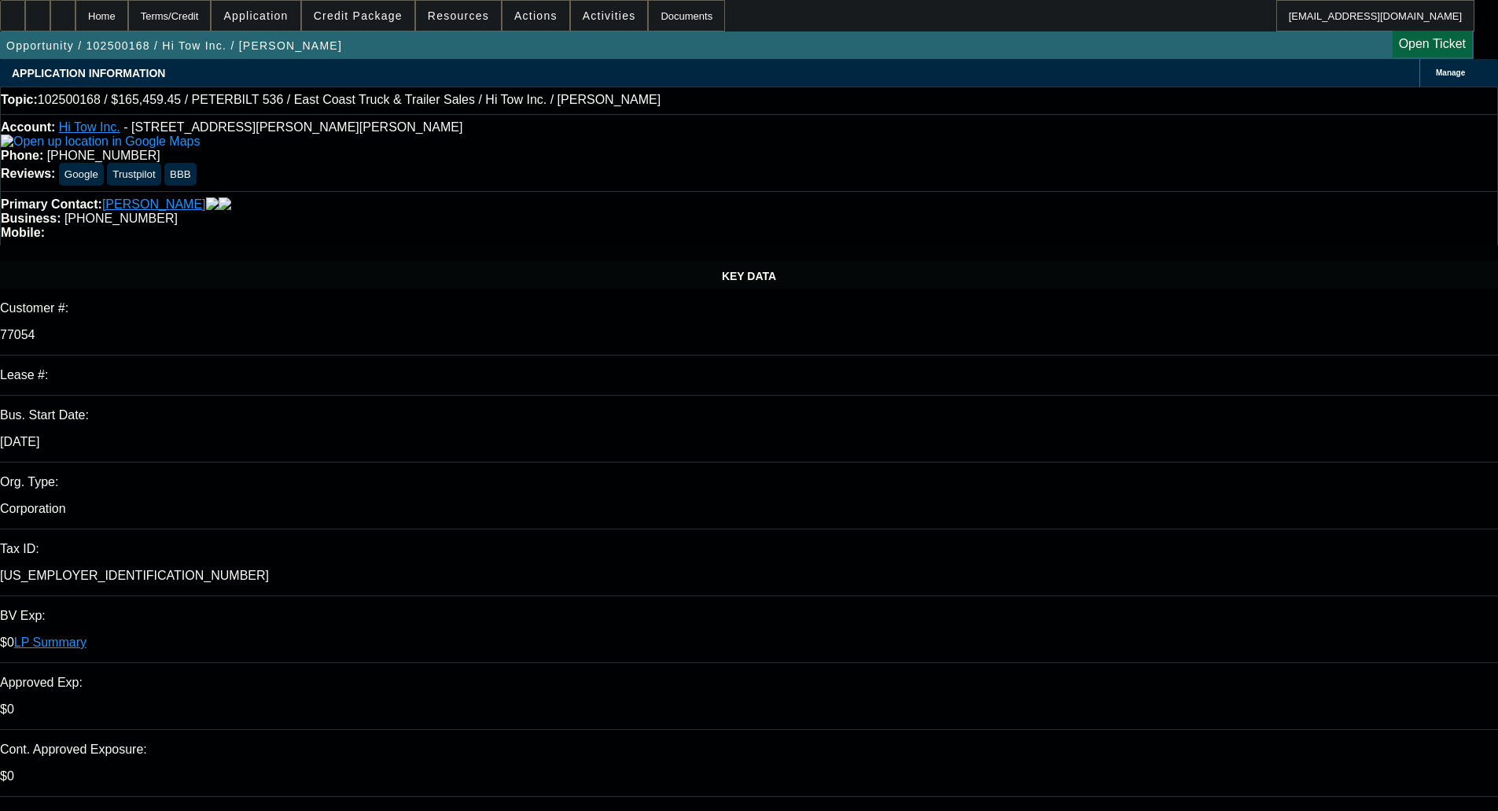
select select "0"
select select "2"
select select "0"
select select "6"
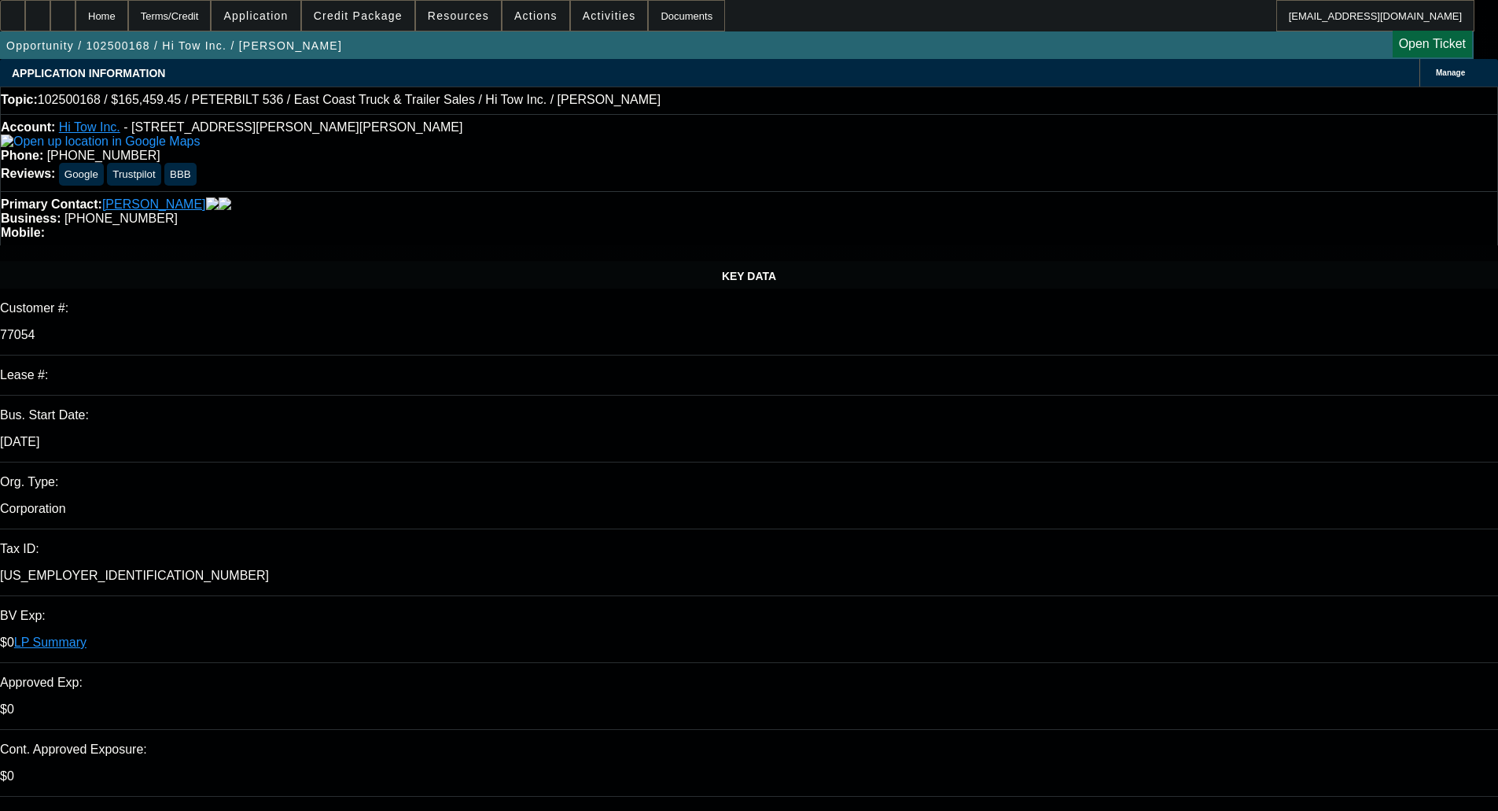
select select "0"
select select "2"
select select "0"
select select "6"
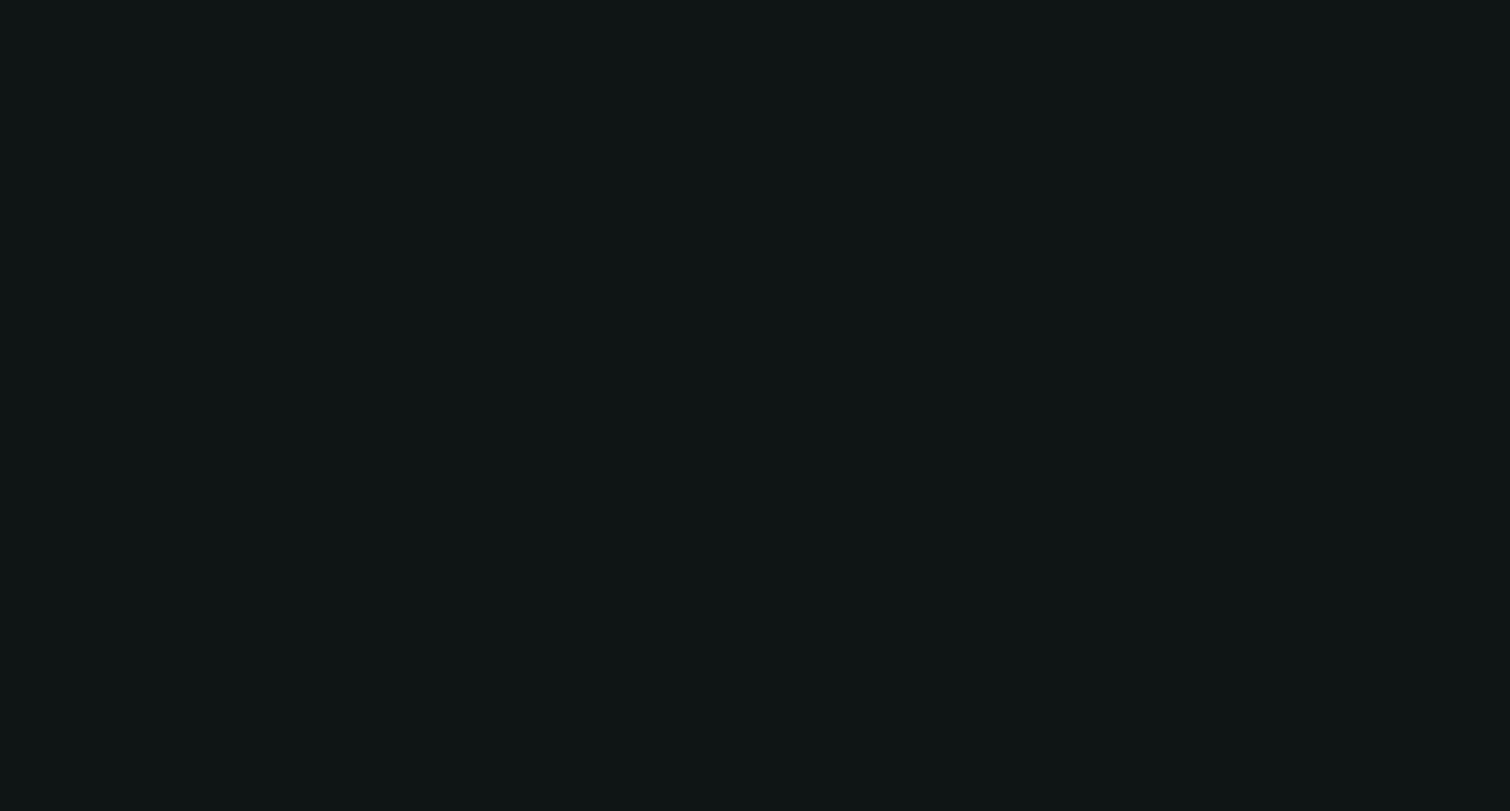
select select "0"
select select "2"
select select "0.1"
select select "4"
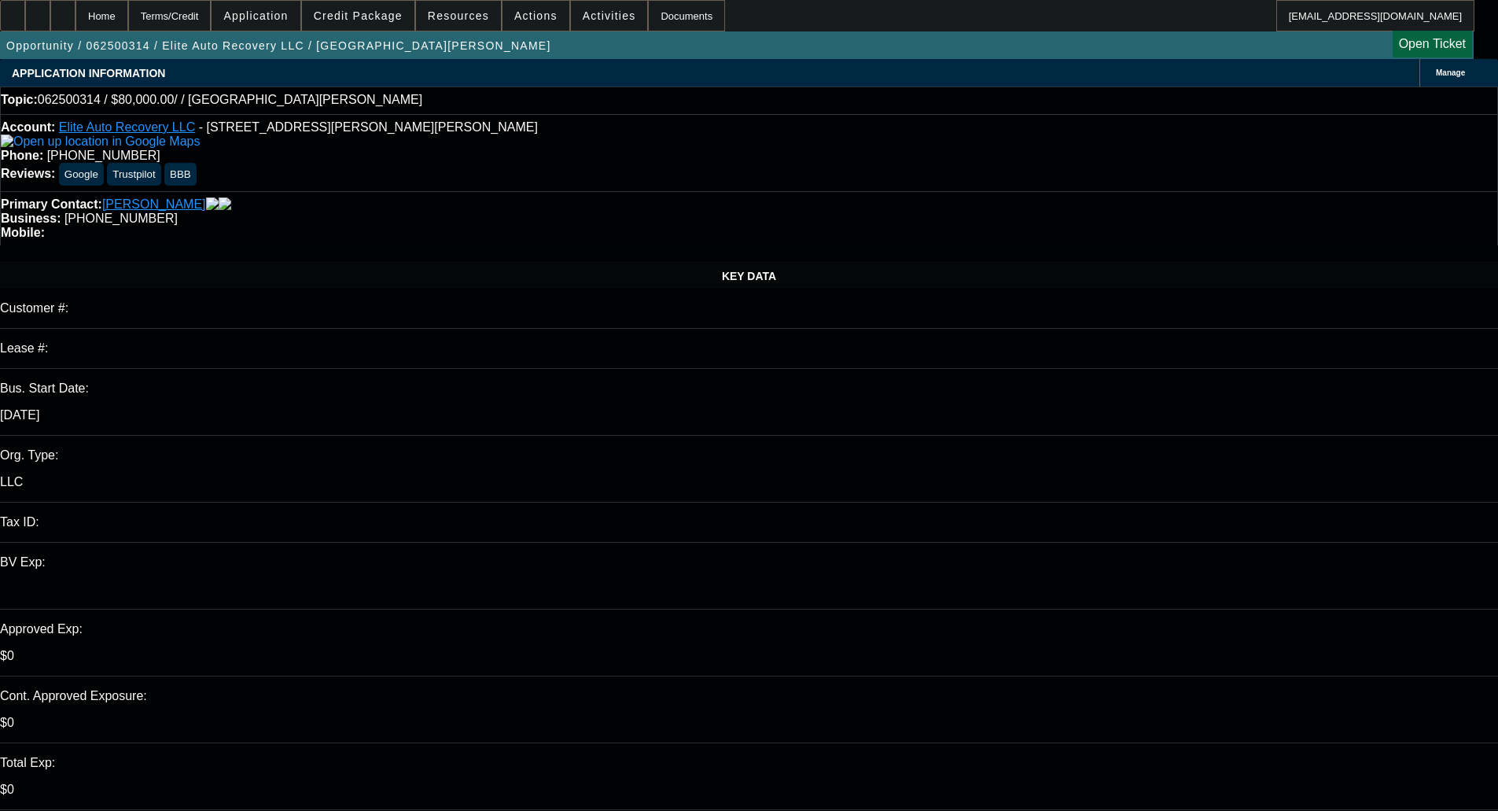
click at [379, 22] on span at bounding box center [358, 16] width 112 height 38
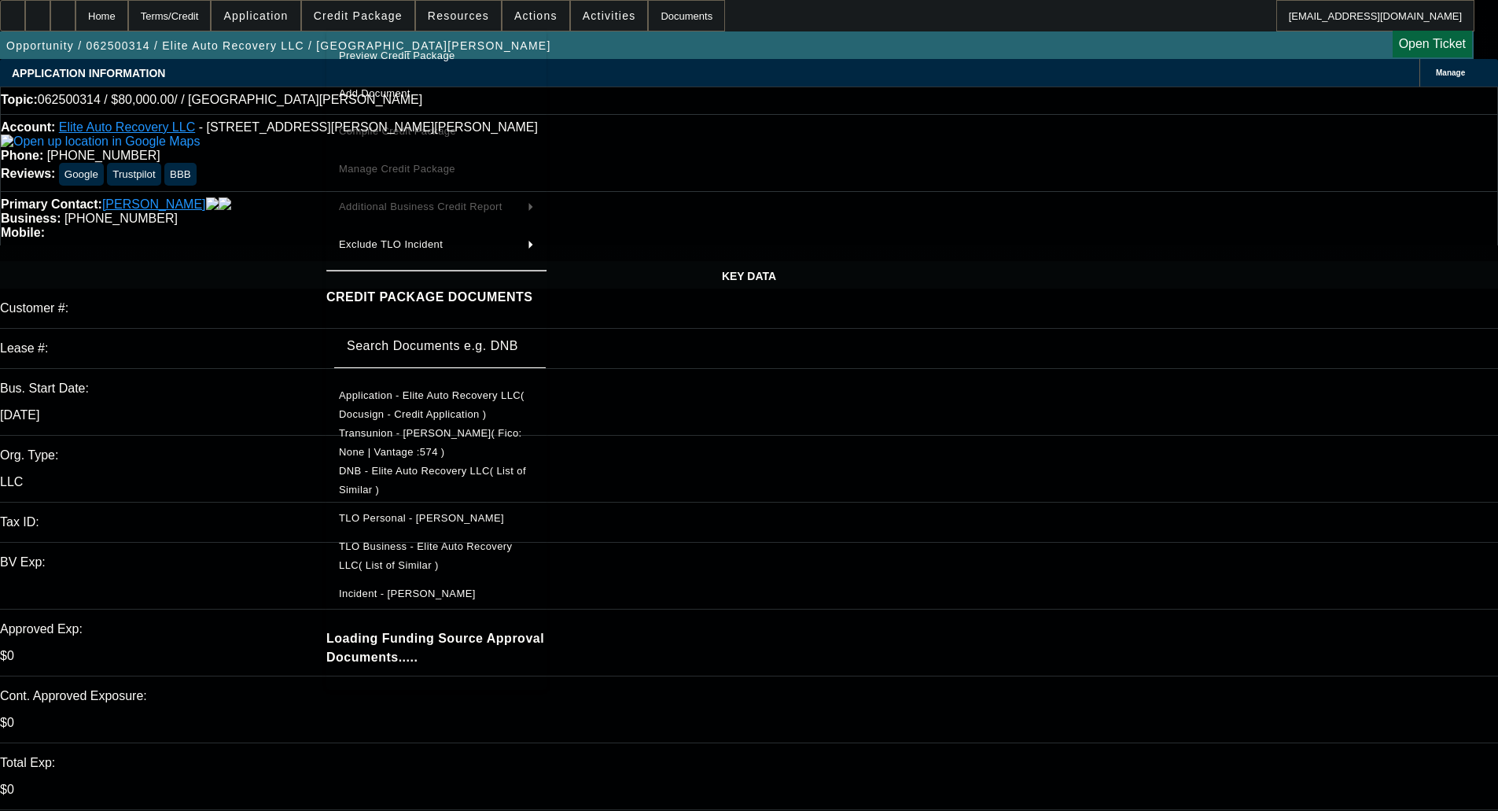
click at [403, 60] on span "Preview Credit Package" at bounding box center [397, 56] width 116 height 12
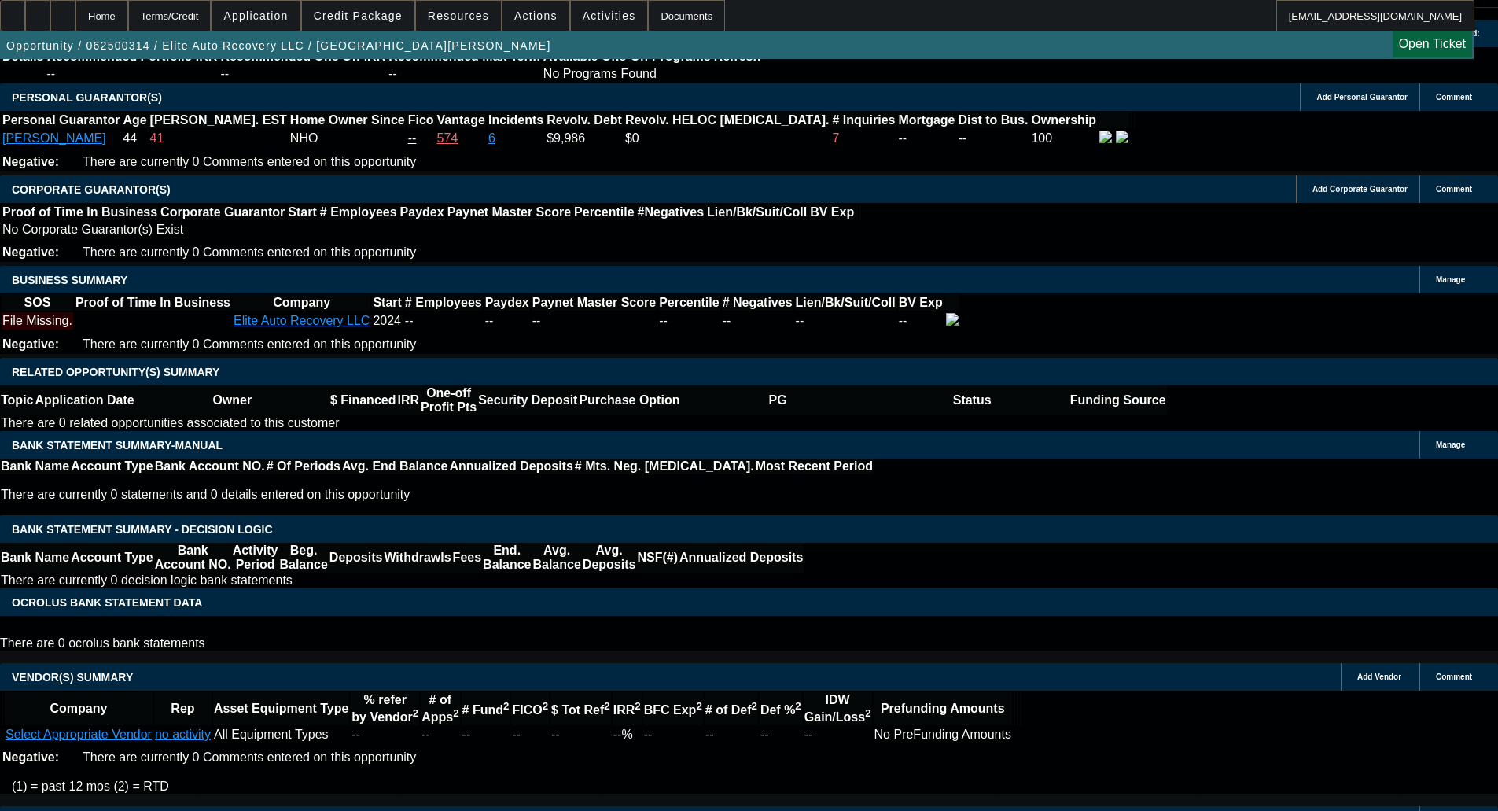
scroll to position [2403, 0]
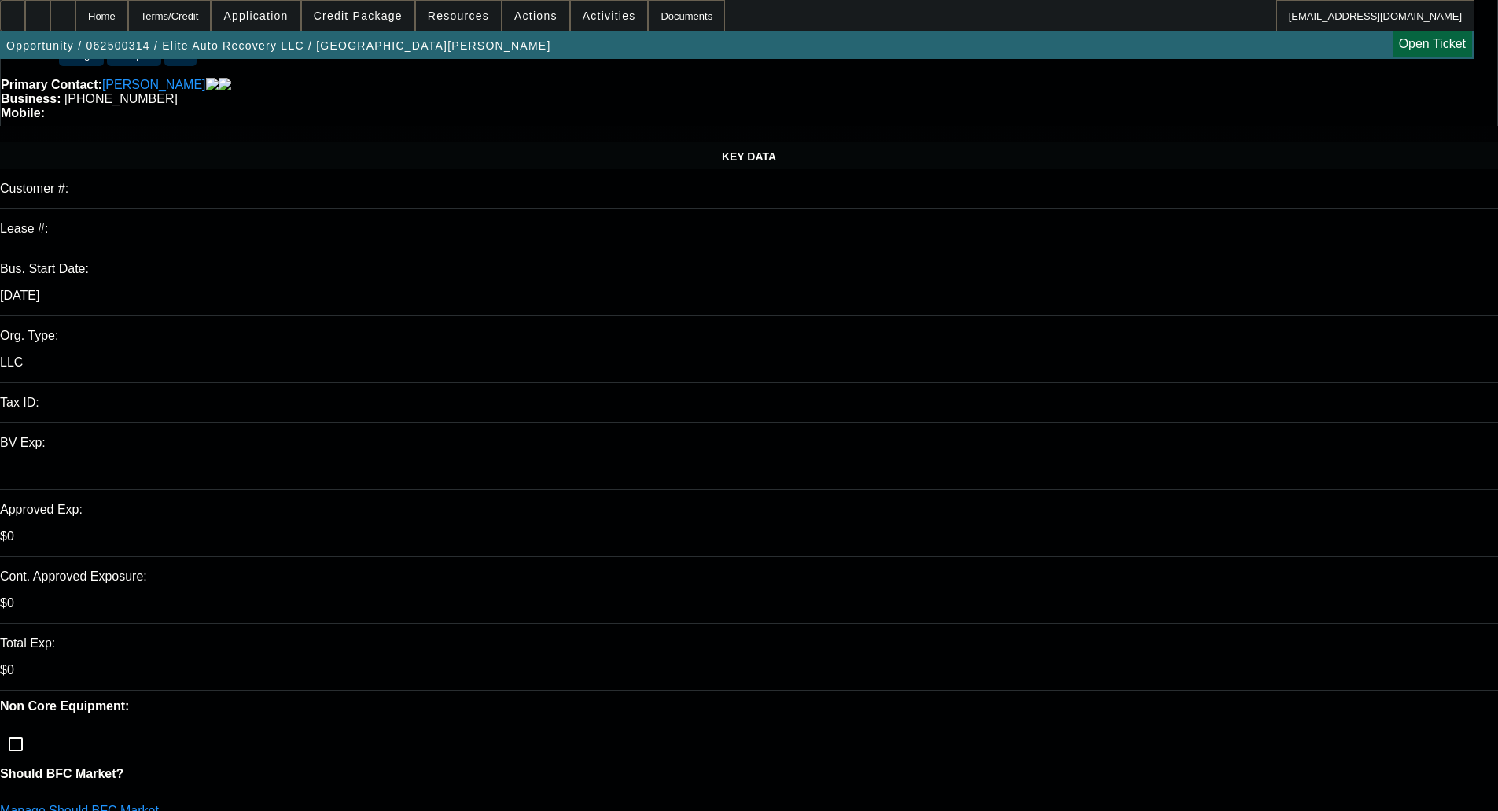
scroll to position [0, 0]
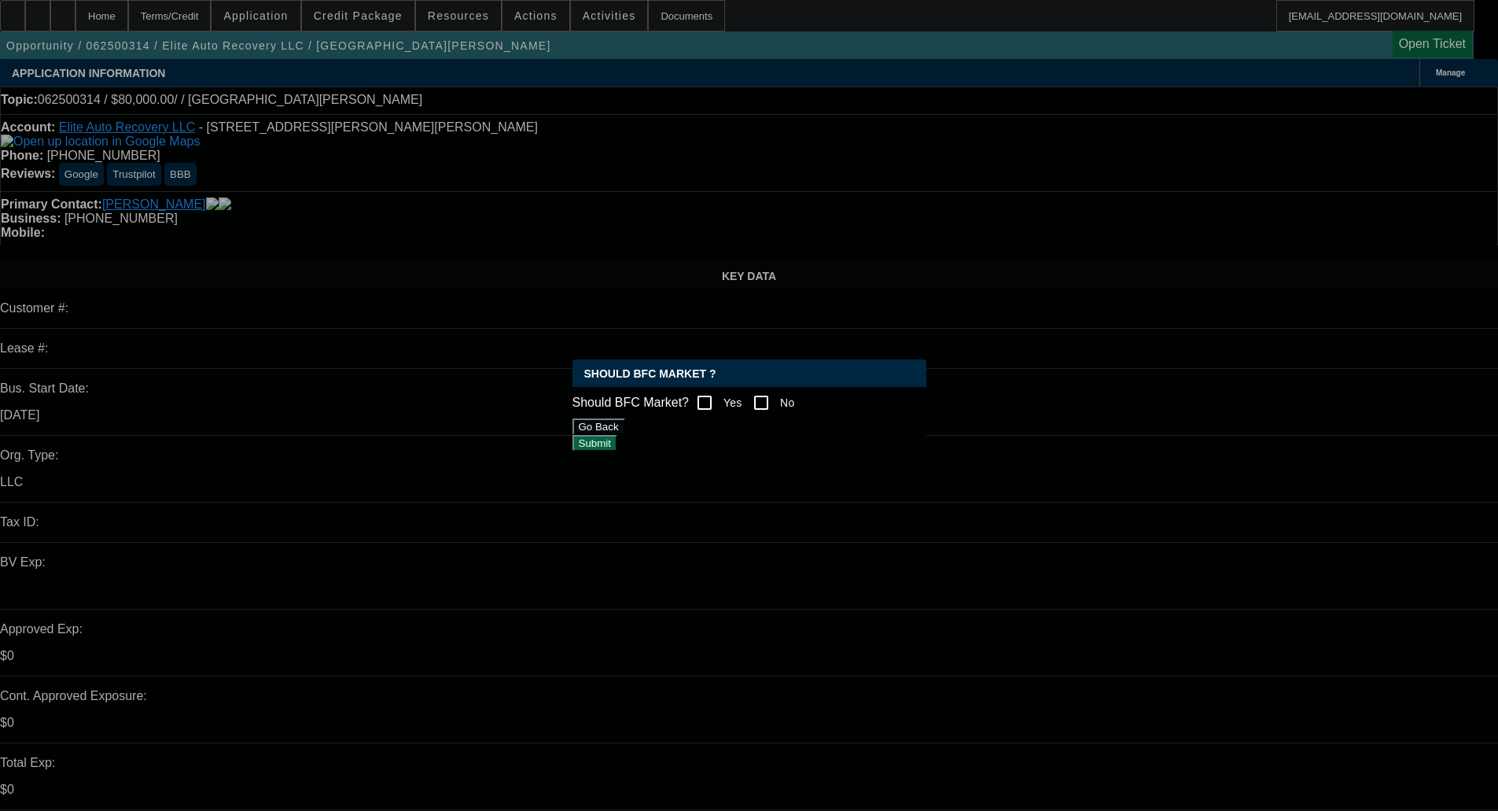
click at [720, 399] on input "Yes" at bounding box center [704, 402] width 31 height 31
checkbox input "true"
click at [617, 444] on button "Submit" at bounding box center [595, 443] width 45 height 17
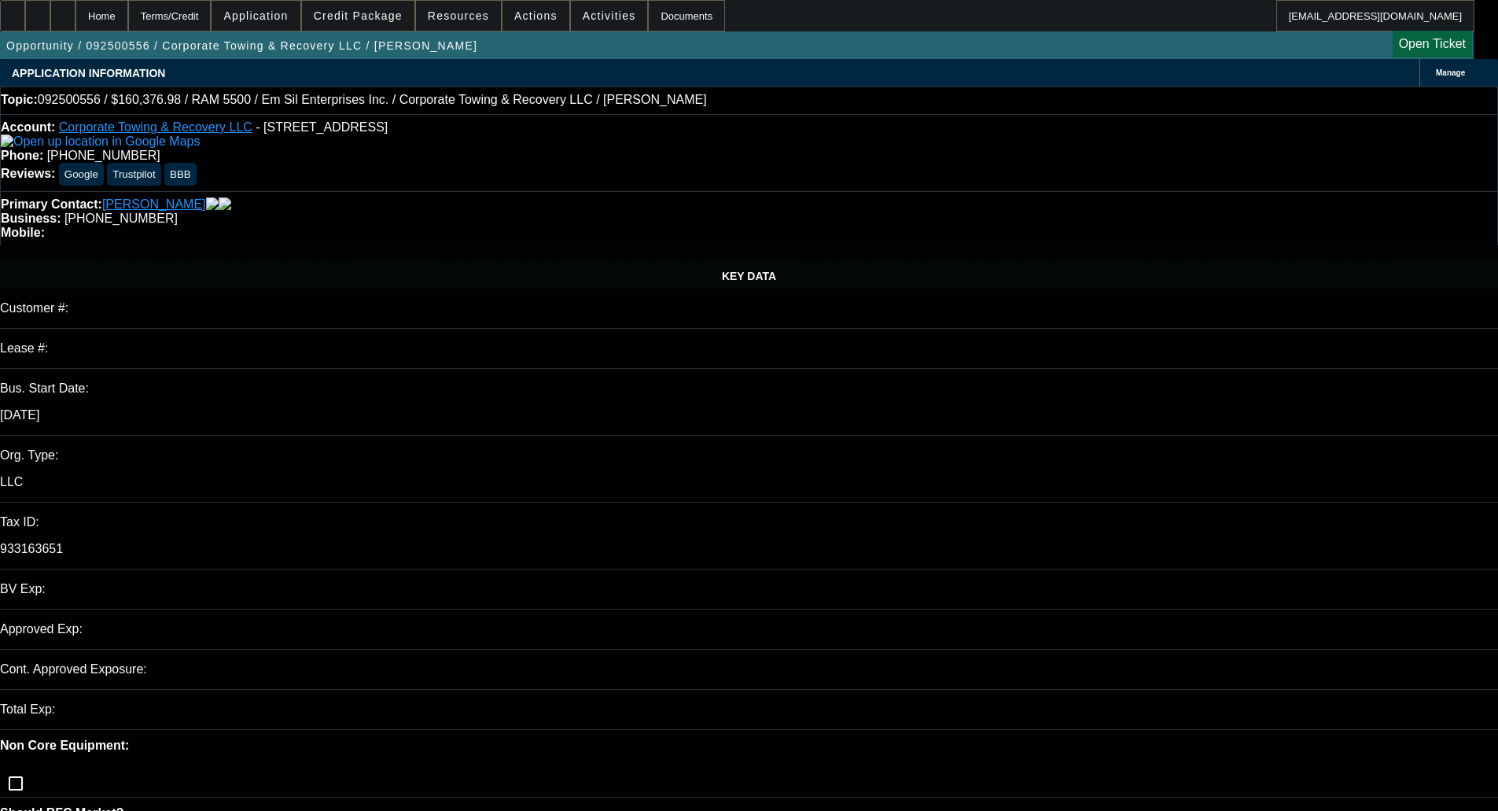
select select "0"
select select "2"
select select "0.1"
select select "4"
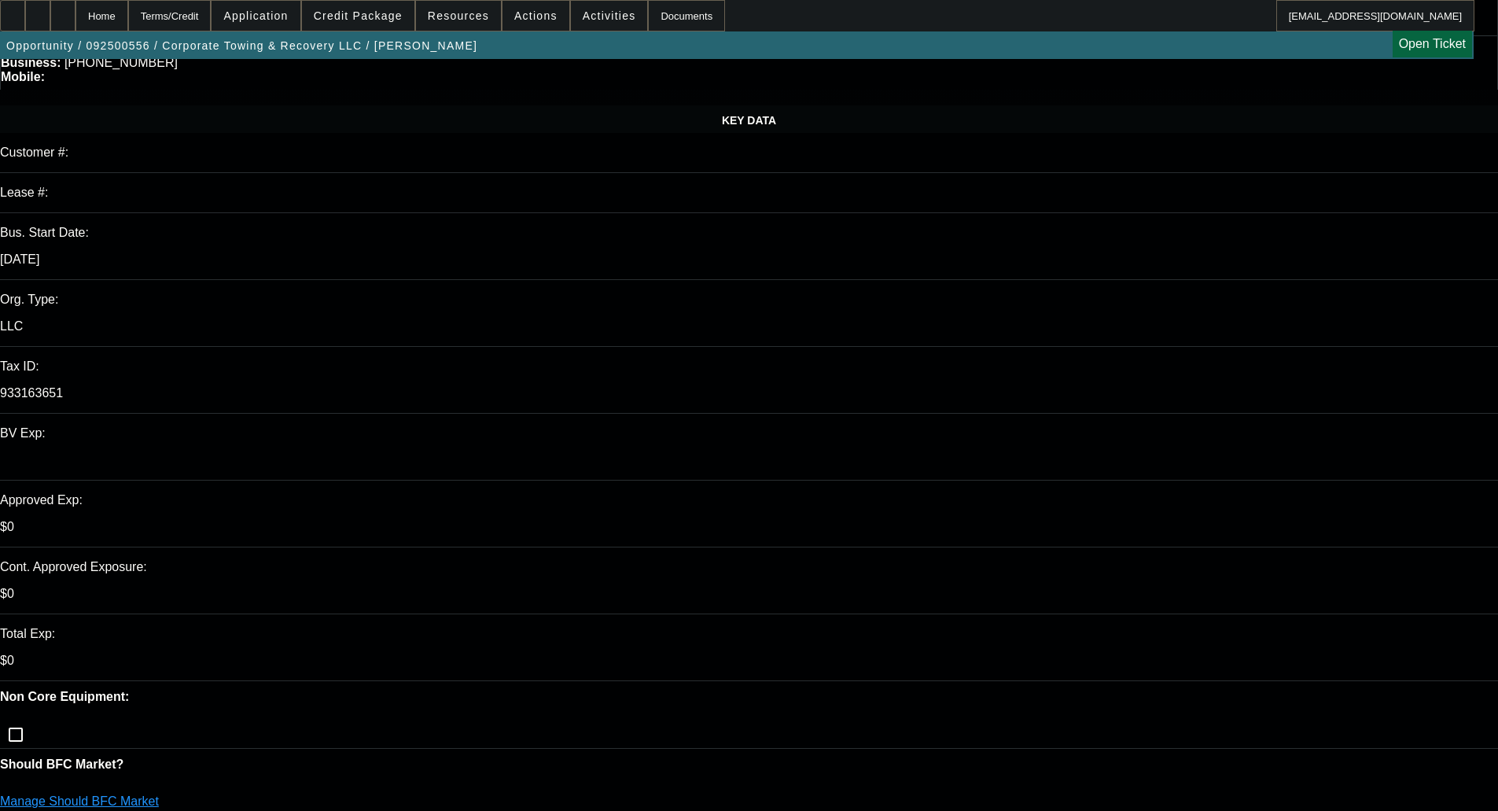
scroll to position [157, 0]
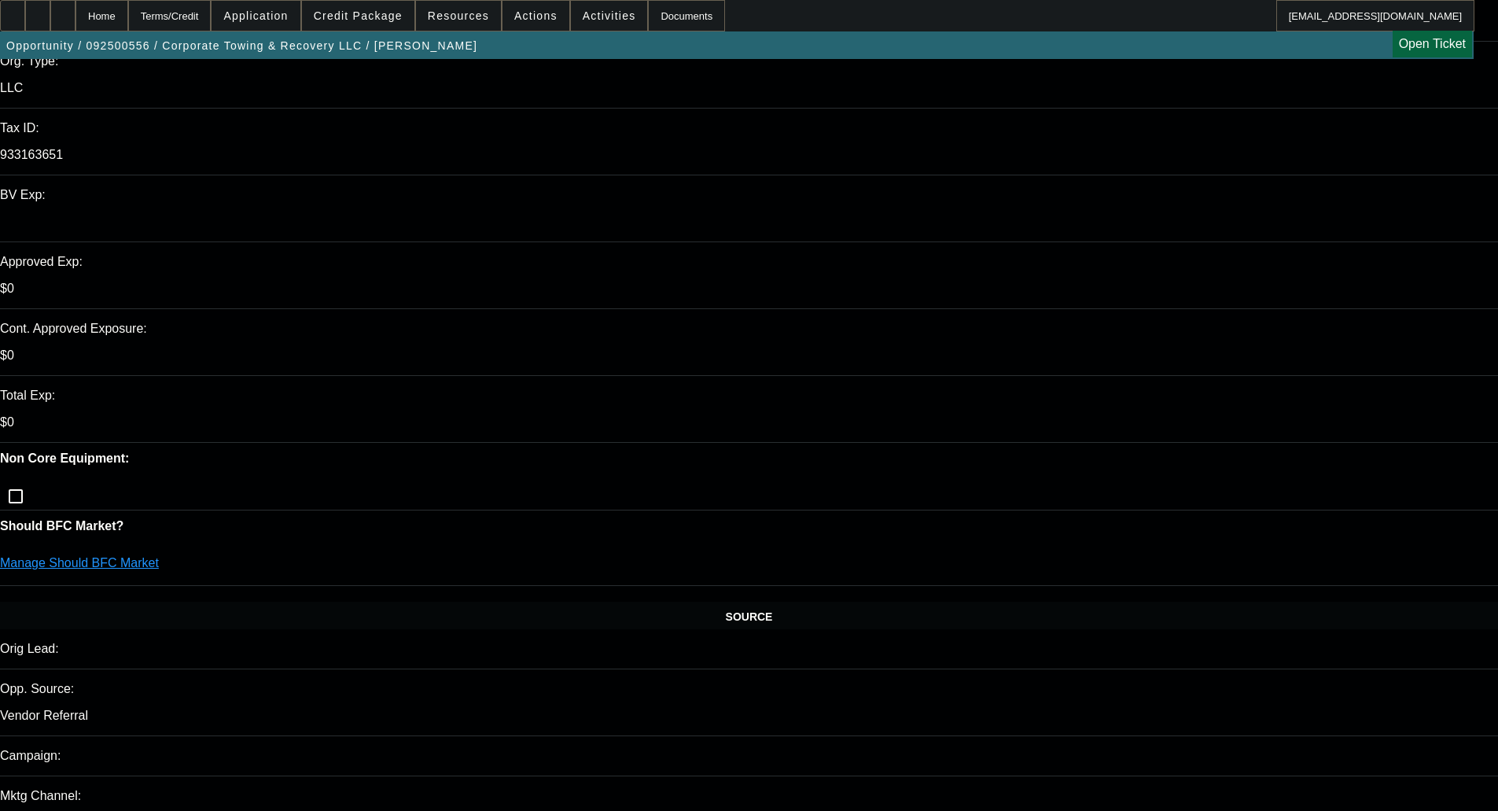
scroll to position [0, 0]
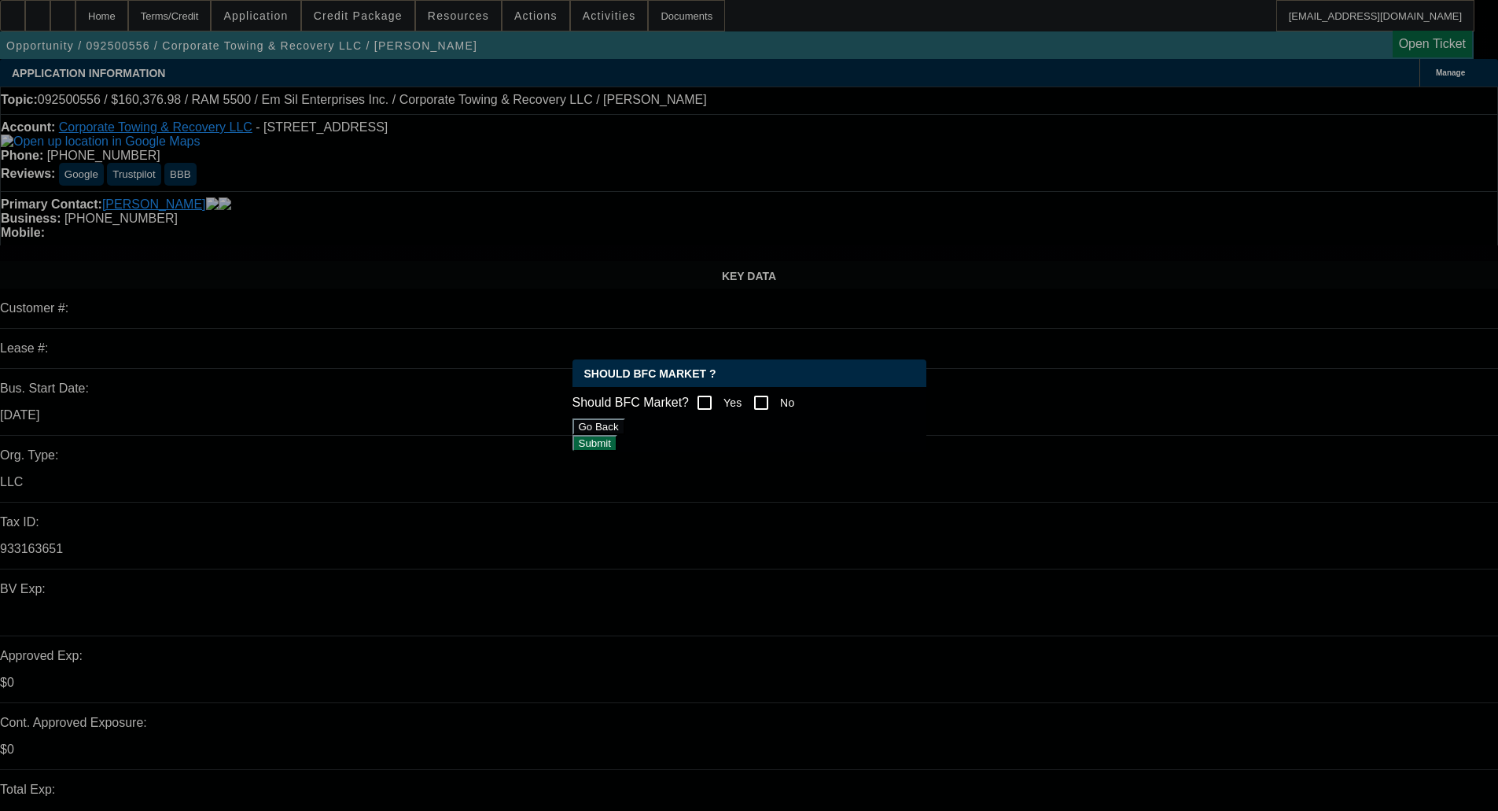
click at [777, 396] on input "No" at bounding box center [761, 402] width 31 height 31
checkbox input "true"
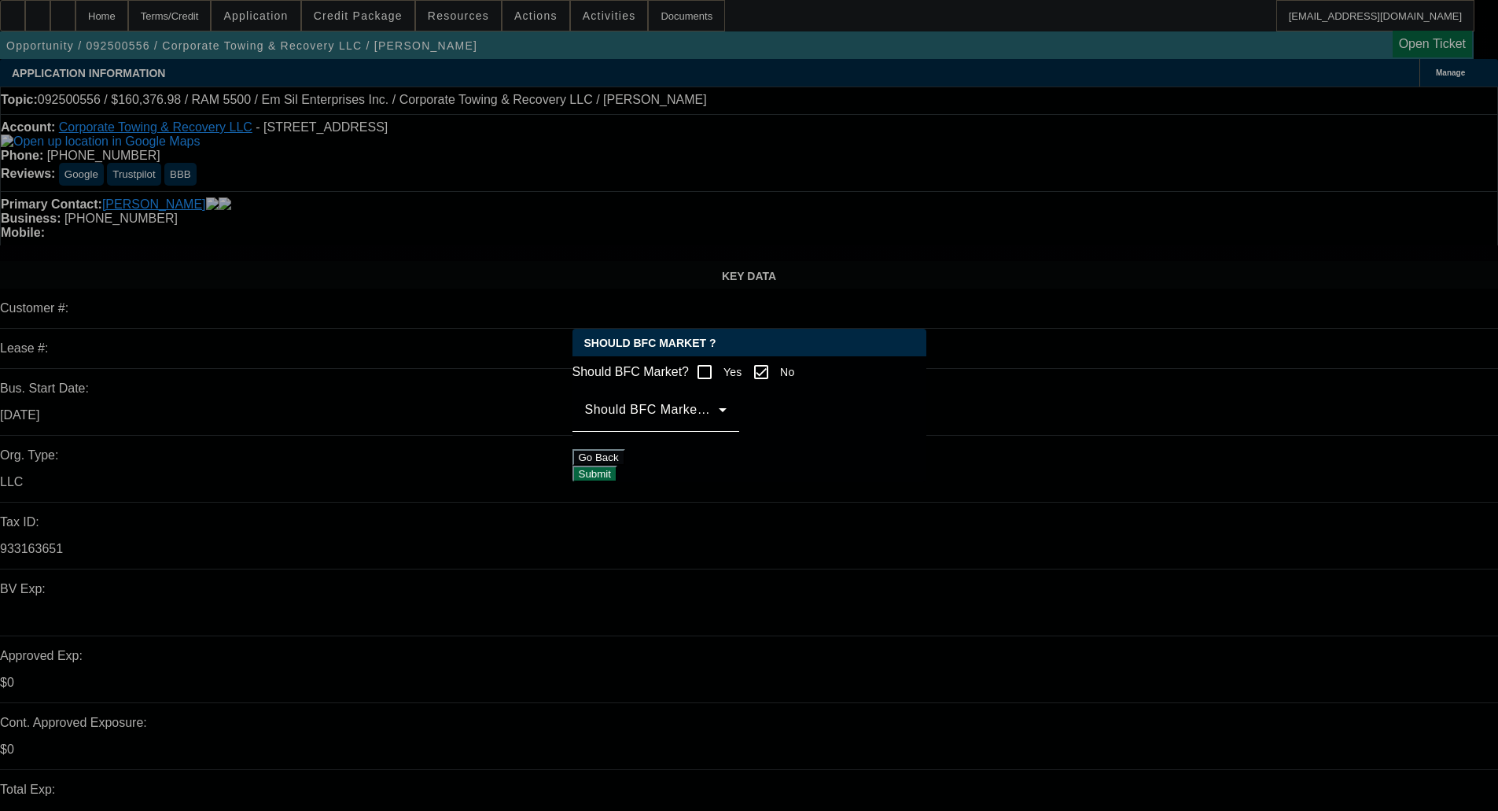
click at [693, 422] on span at bounding box center [652, 416] width 134 height 19
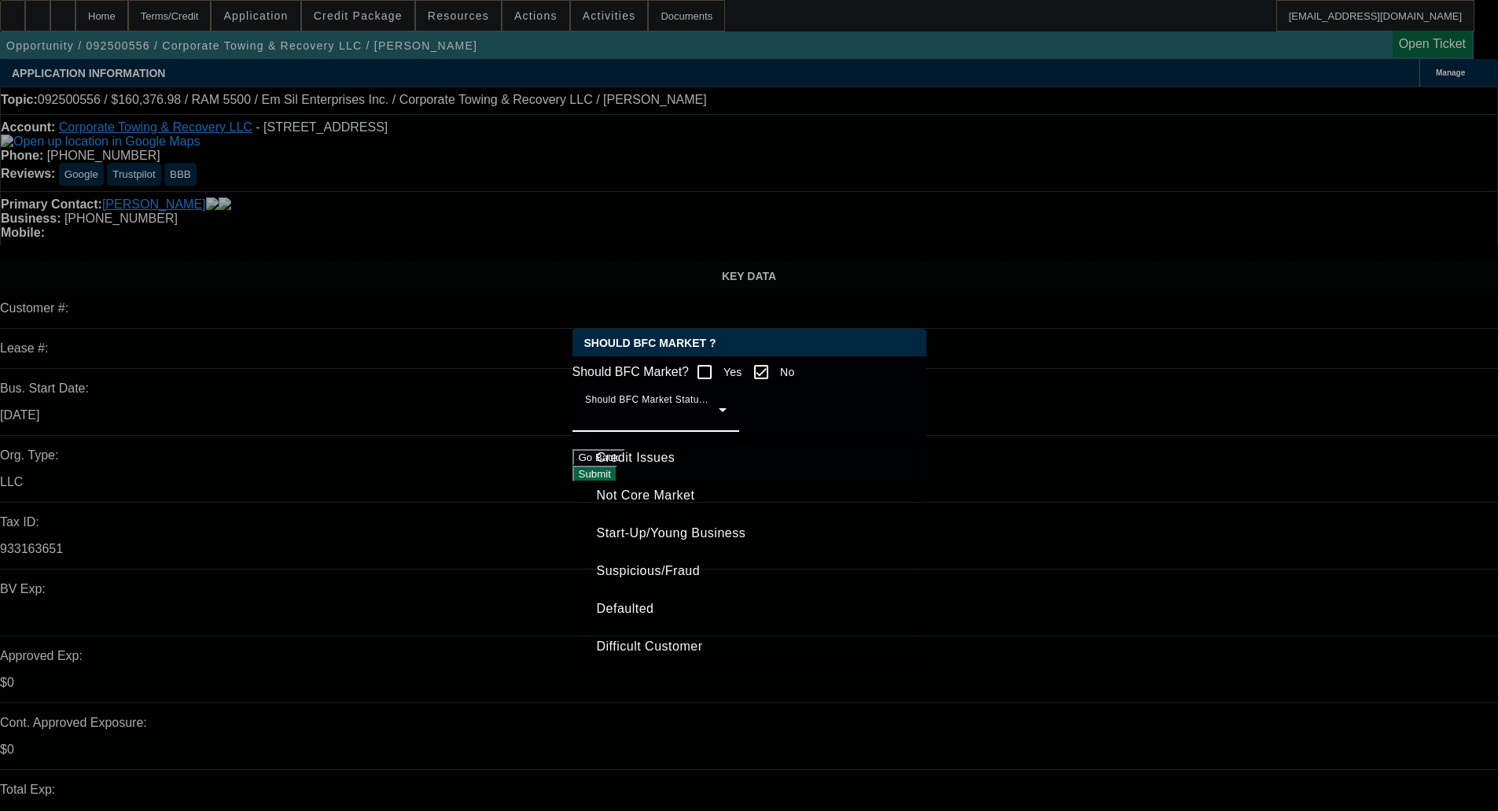
scroll to position [98, 0]
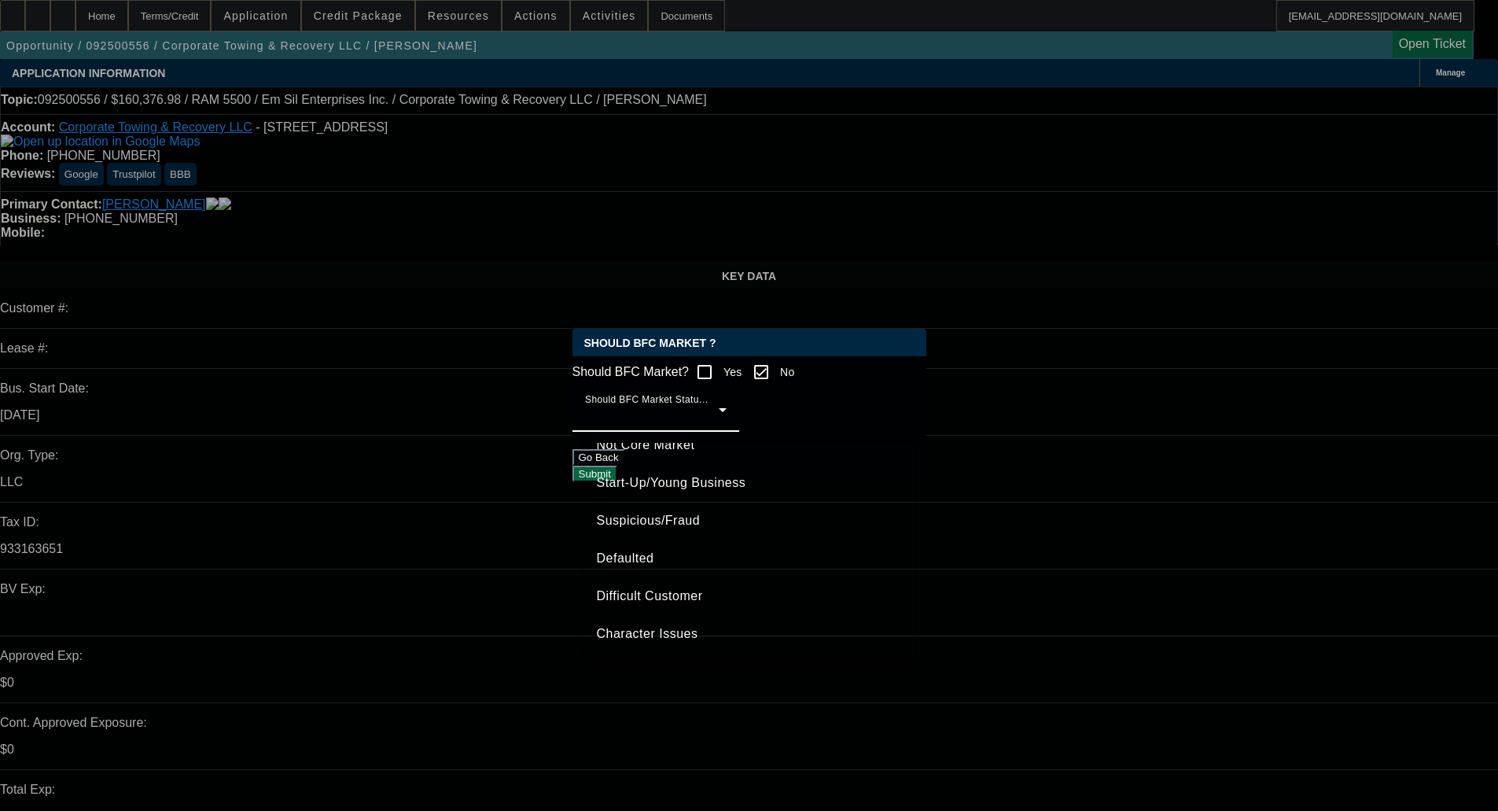
click at [654, 643] on span "Character Issues" at bounding box center [647, 634] width 101 height 19
click at [617, 474] on button "Submit" at bounding box center [595, 474] width 45 height 17
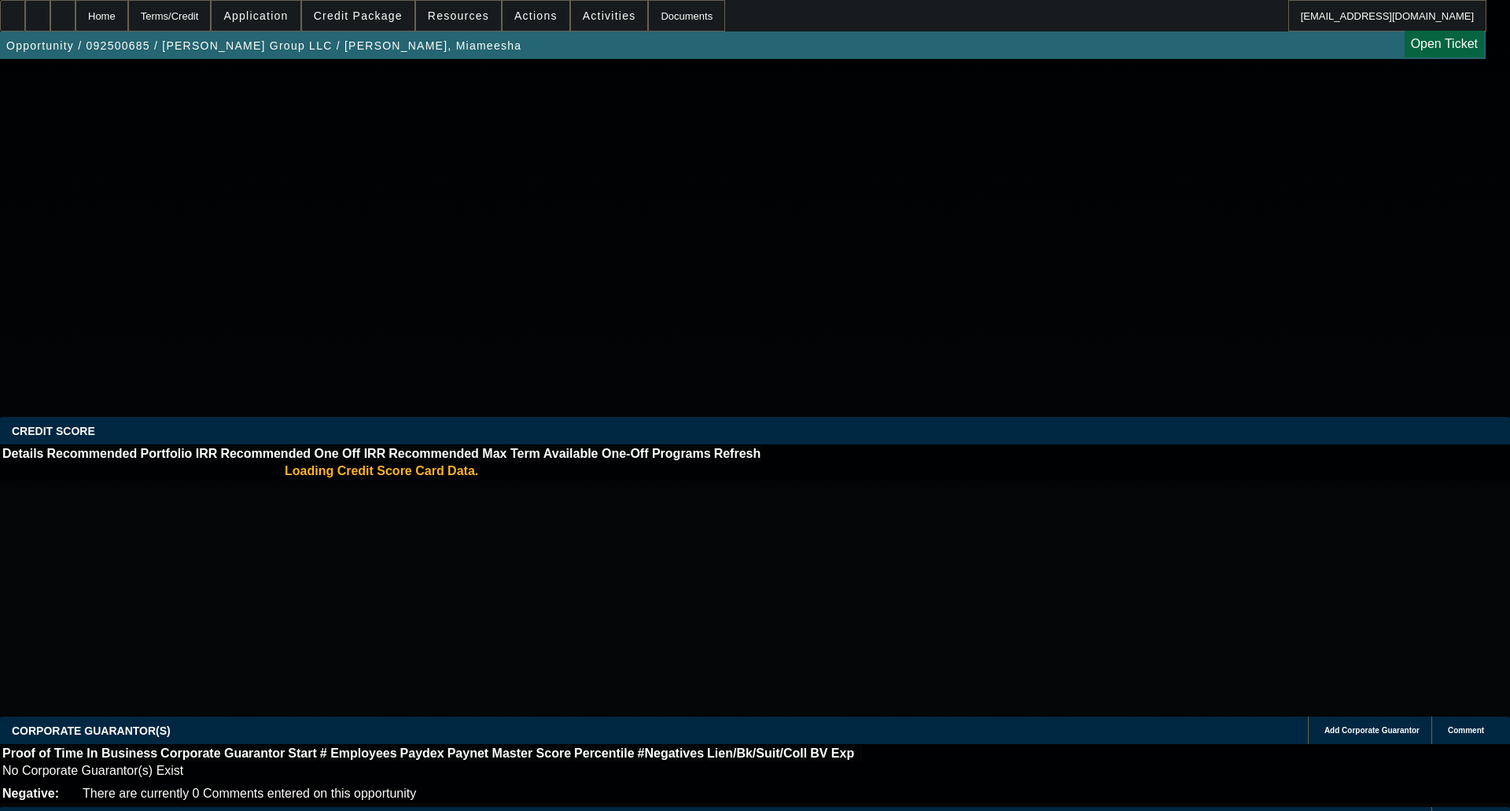
select select "0"
select select "2"
select select "0.1"
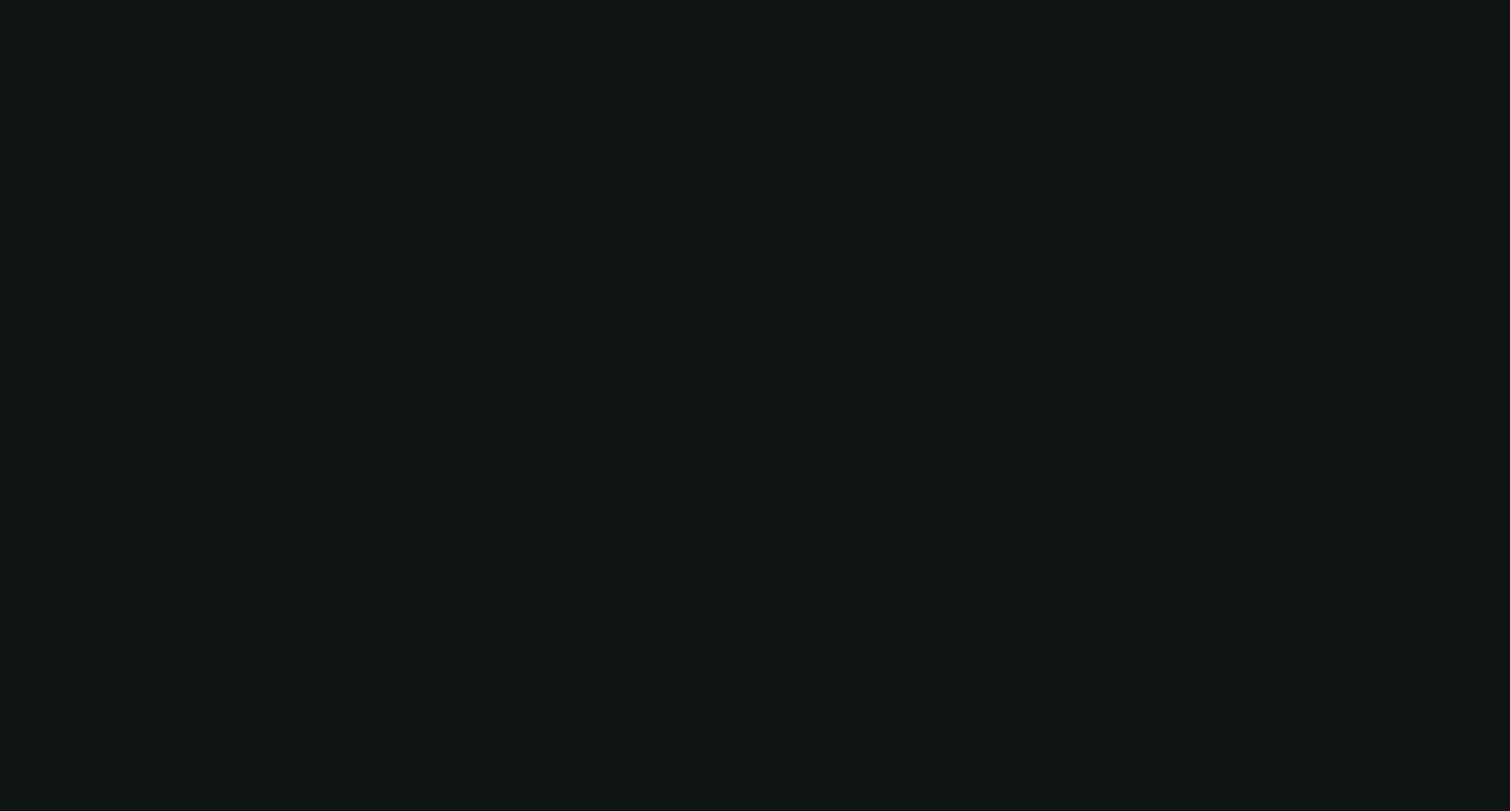
select select "1"
select select "2"
select select "4"
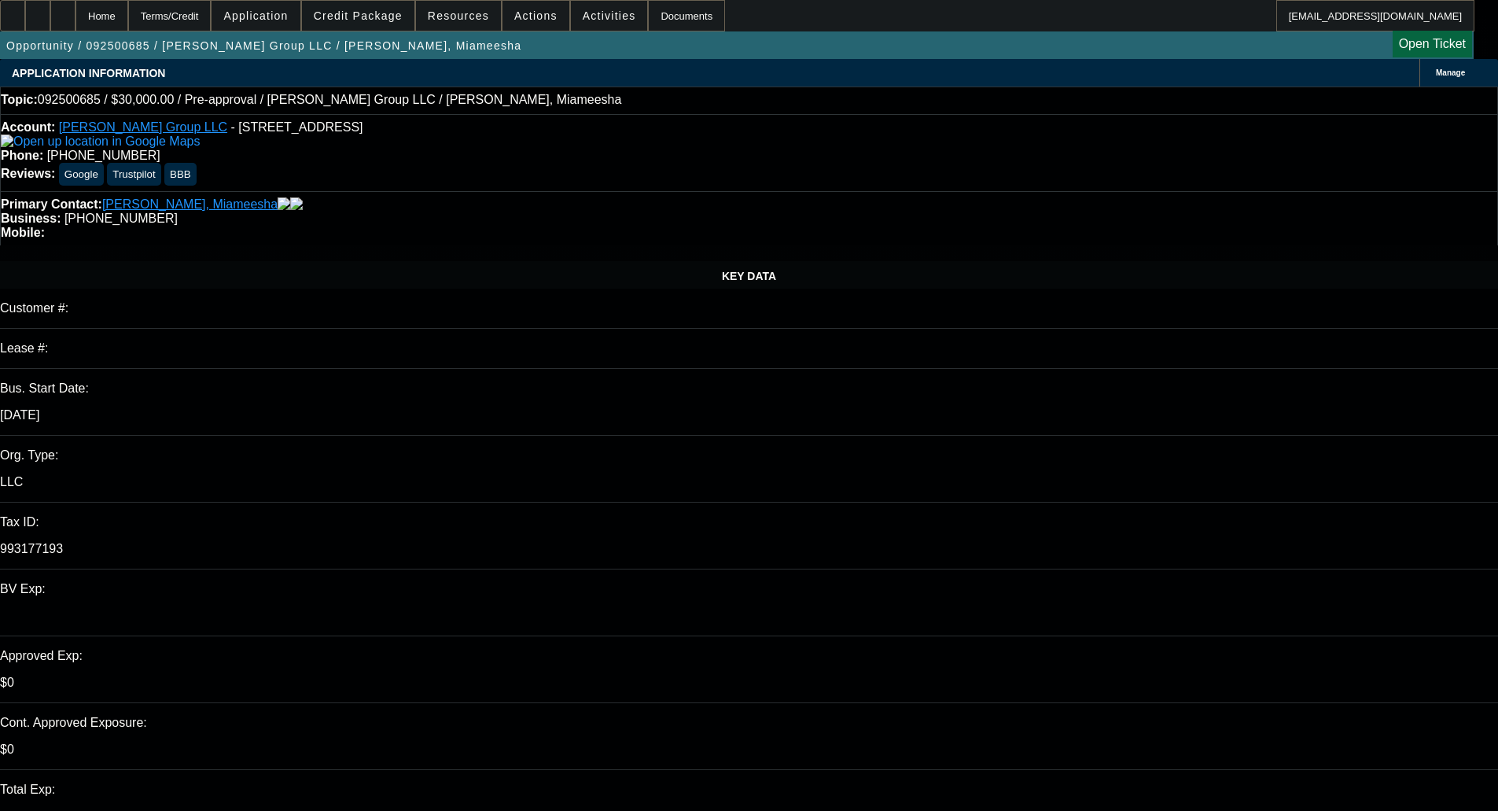
click at [368, 19] on span "Credit Package" at bounding box center [358, 15] width 89 height 13
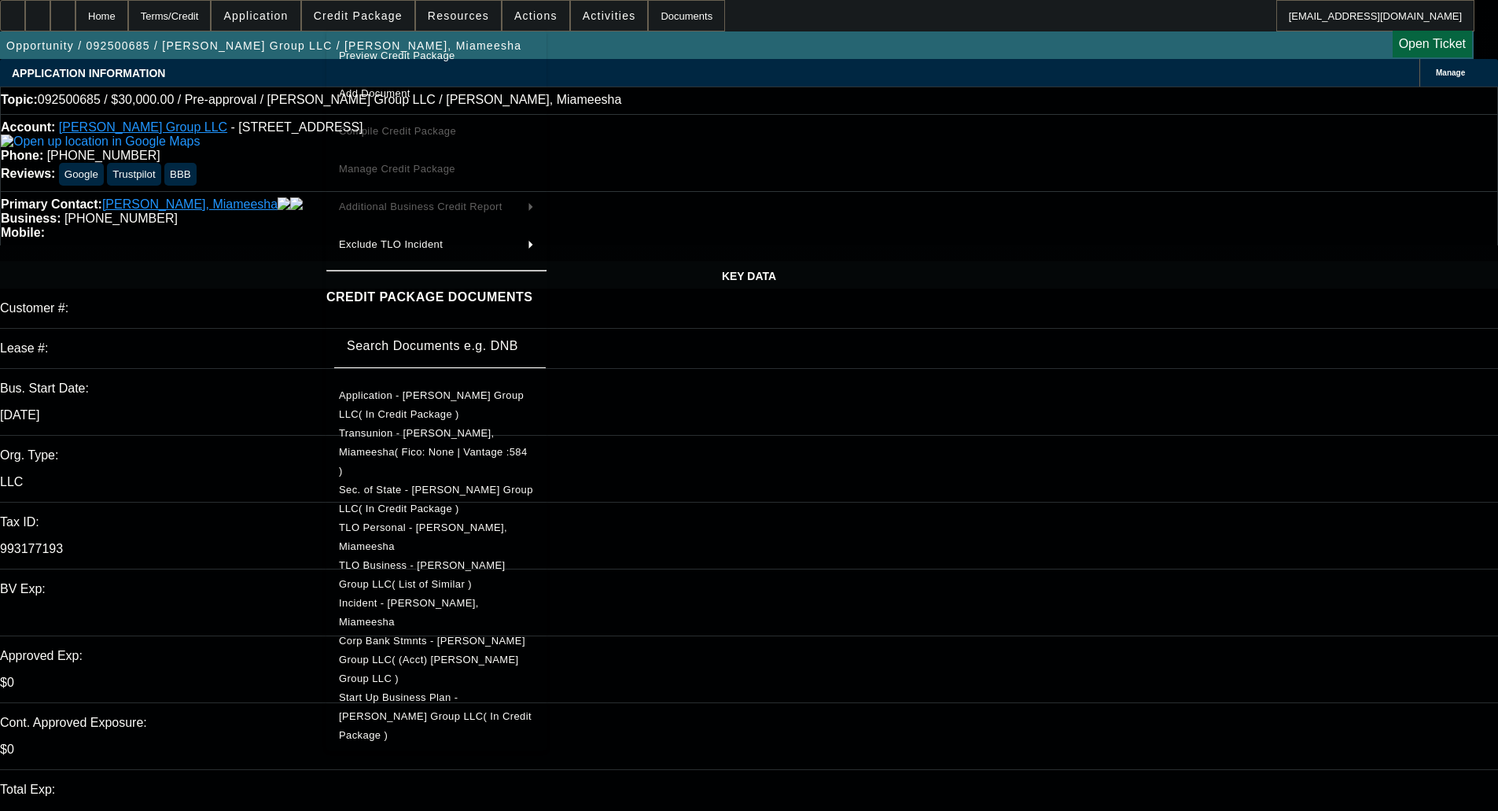
click at [345, 45] on button "Preview Credit Package" at bounding box center [436, 56] width 220 height 38
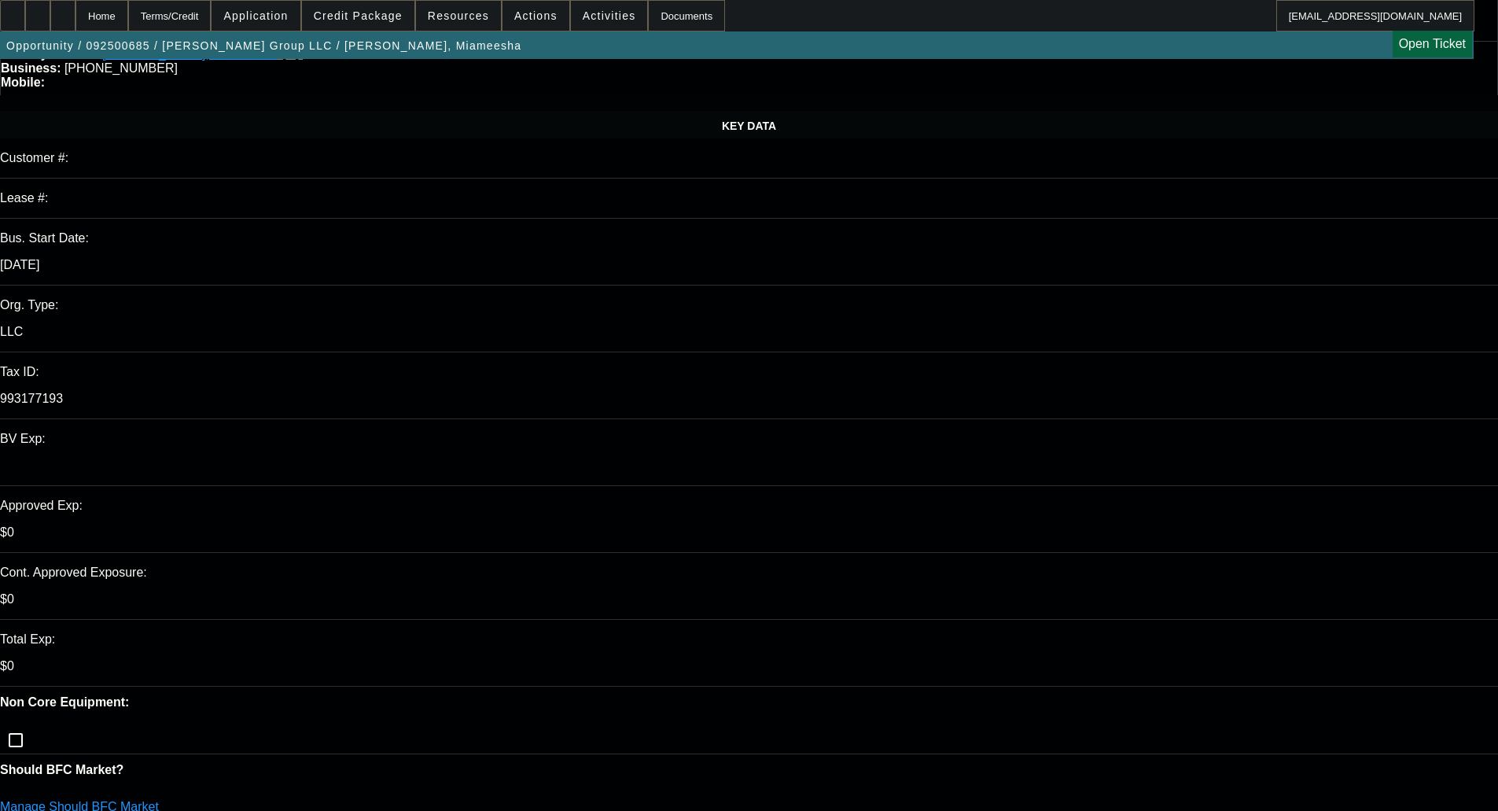
scroll to position [157, 0]
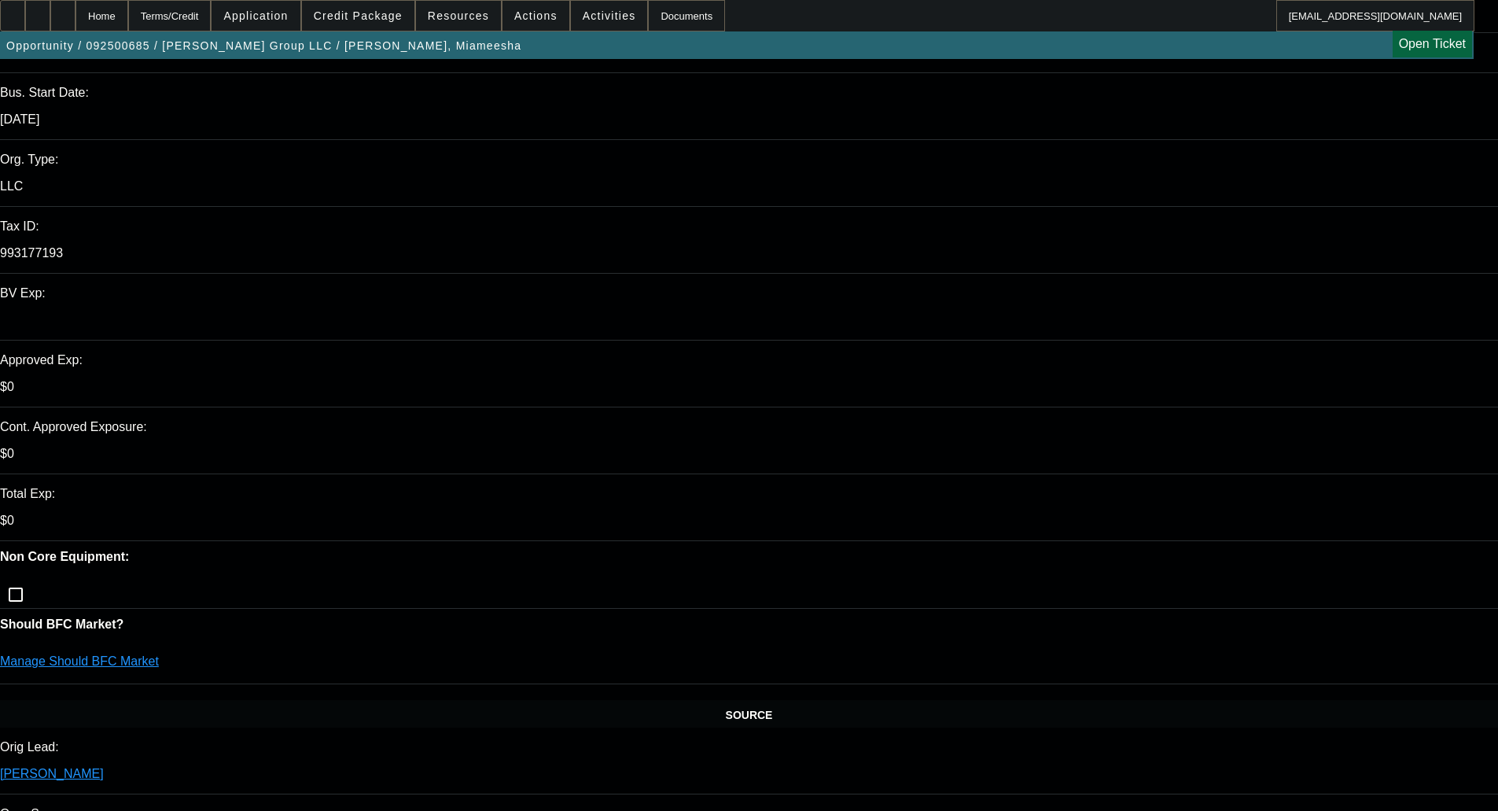
scroll to position [315, 0]
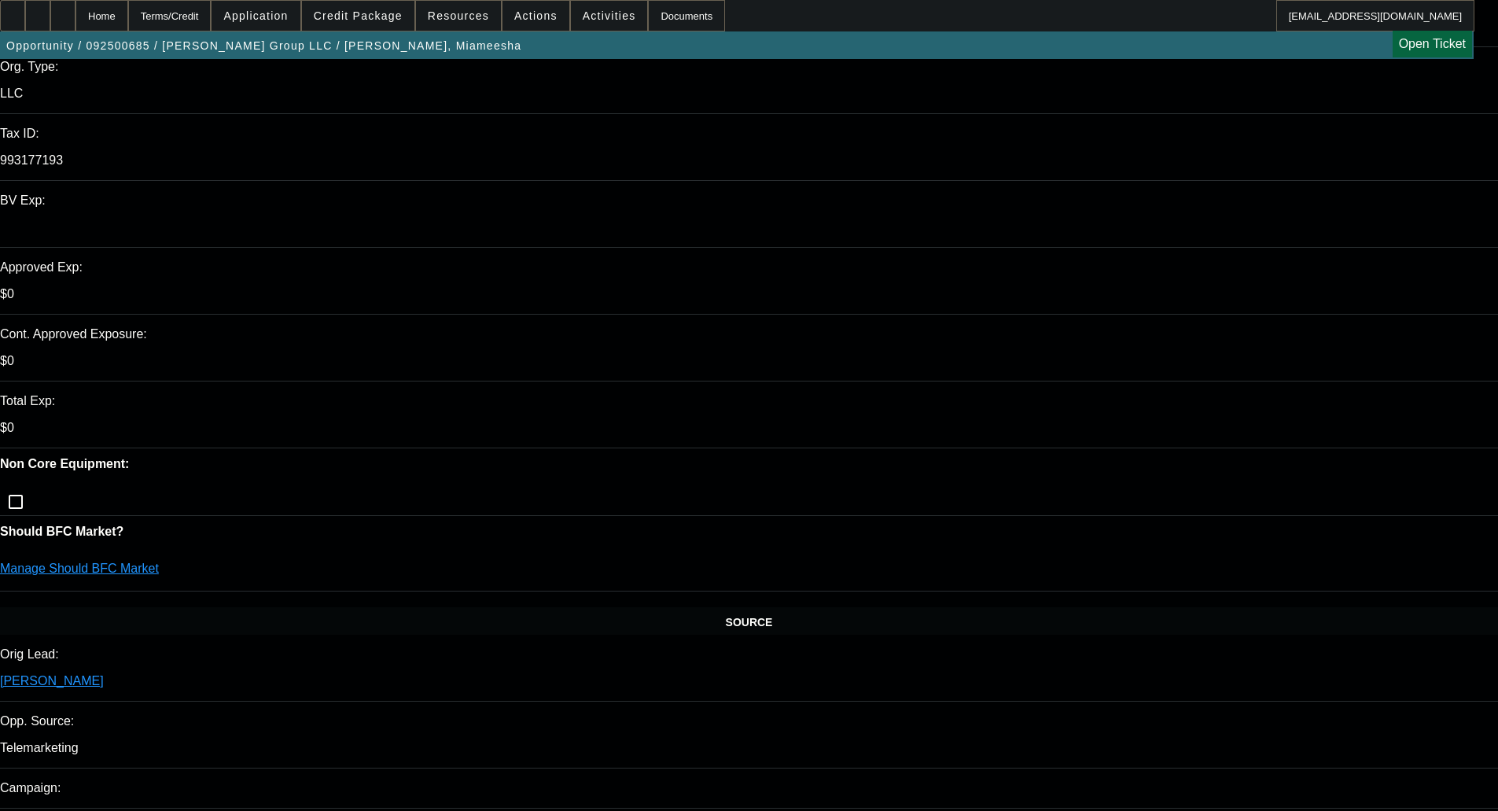
scroll to position [0, 0]
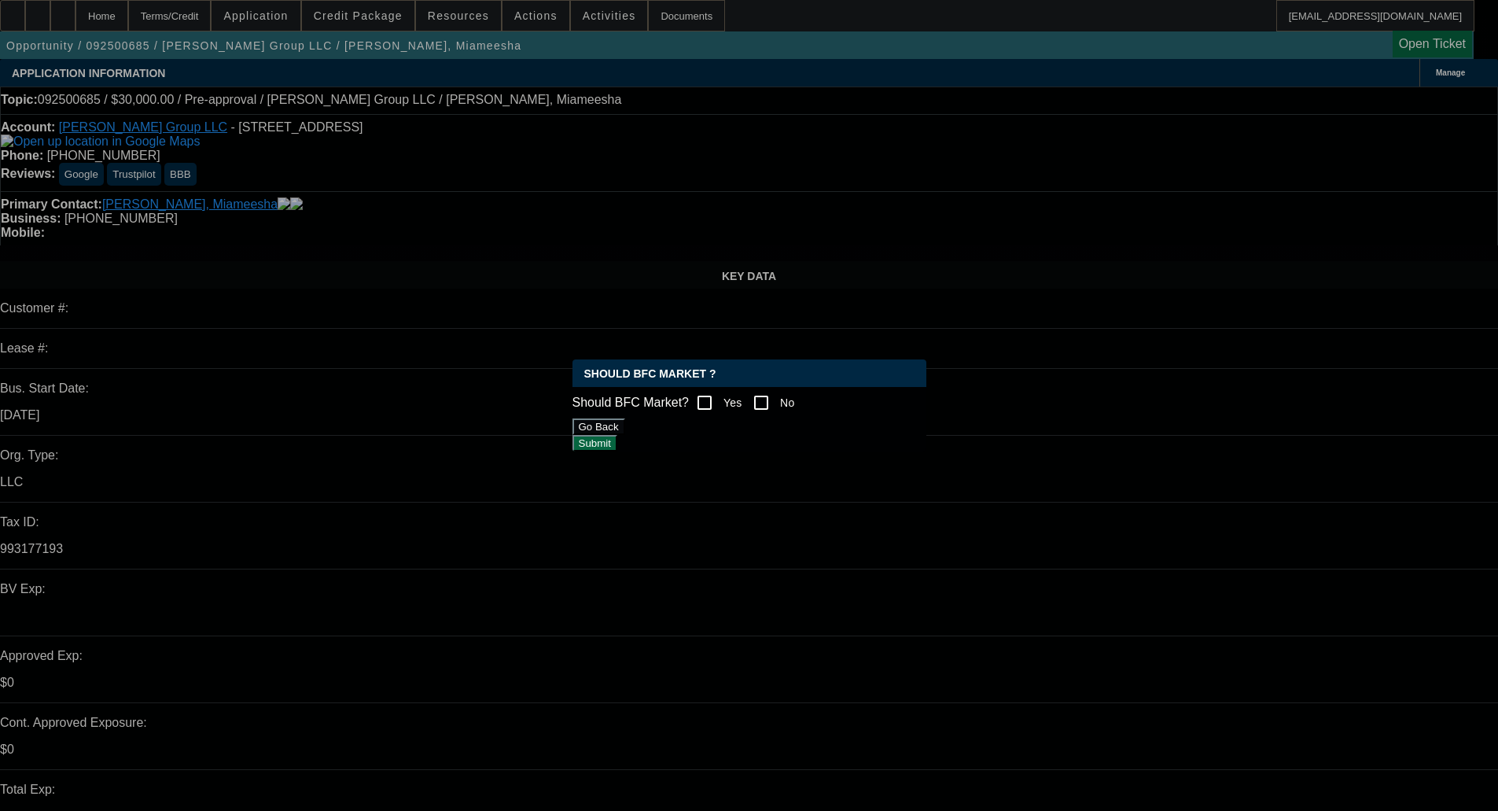
click at [709, 396] on input "Yes" at bounding box center [704, 402] width 31 height 31
checkbox input "true"
click at [617, 448] on button "Submit" at bounding box center [595, 443] width 45 height 17
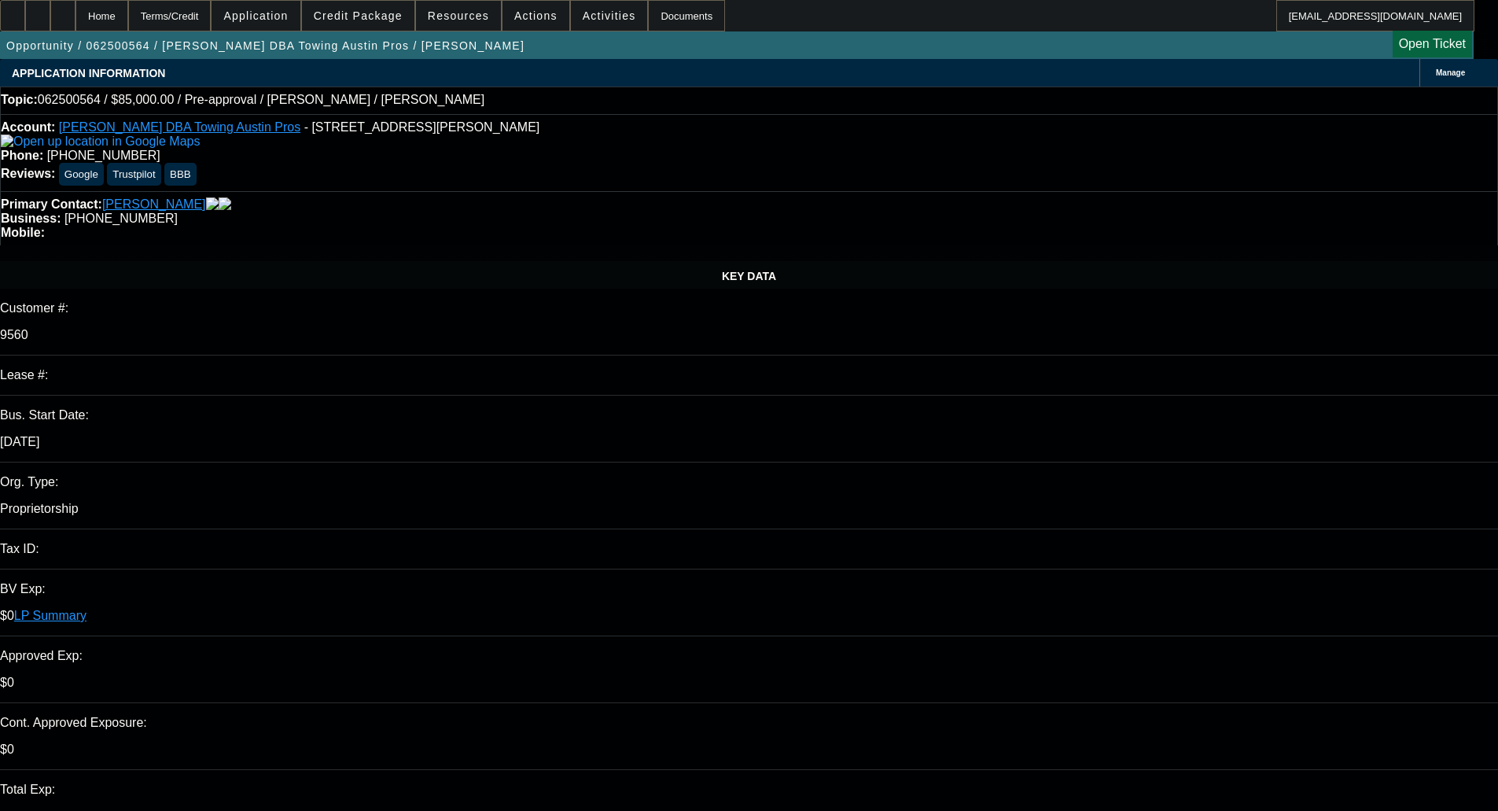
select select "0"
select select "2"
select select "0.1"
select select "4"
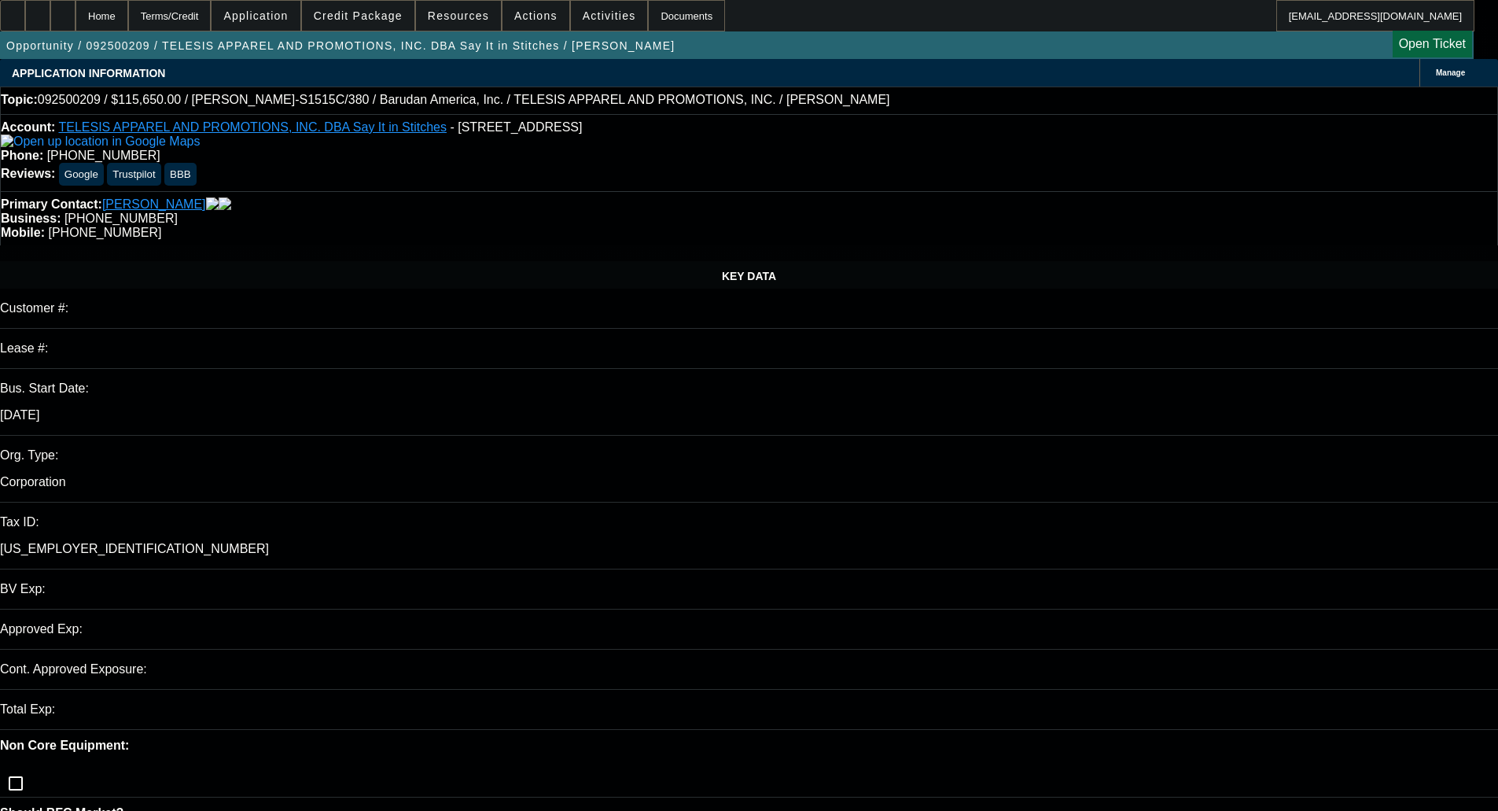
select select "0.1"
select select "2"
select select "0.1"
select select "1"
select select "2"
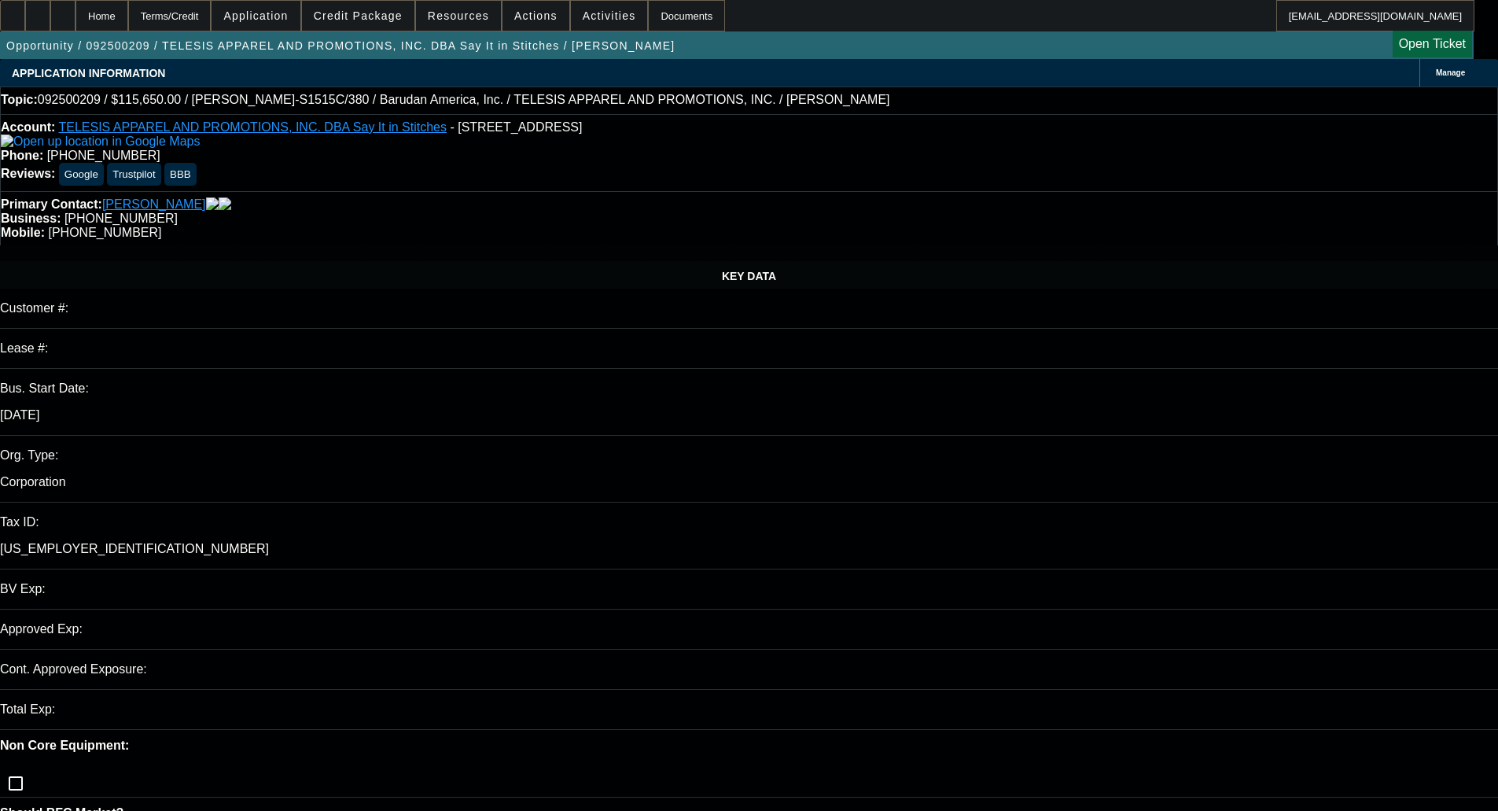
select select "4"
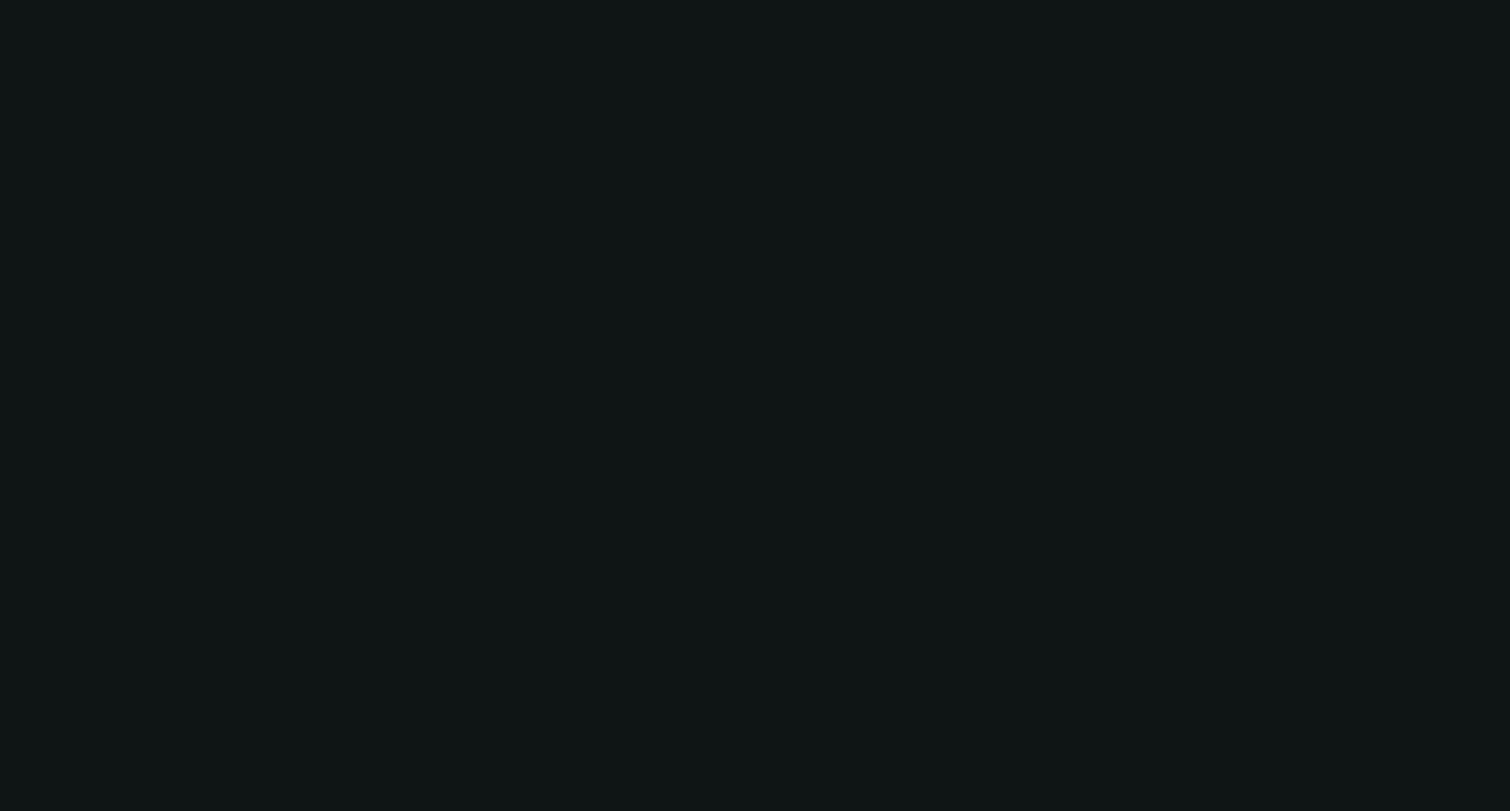
select select "0.2"
select select "0"
select select "0.1"
select select "4"
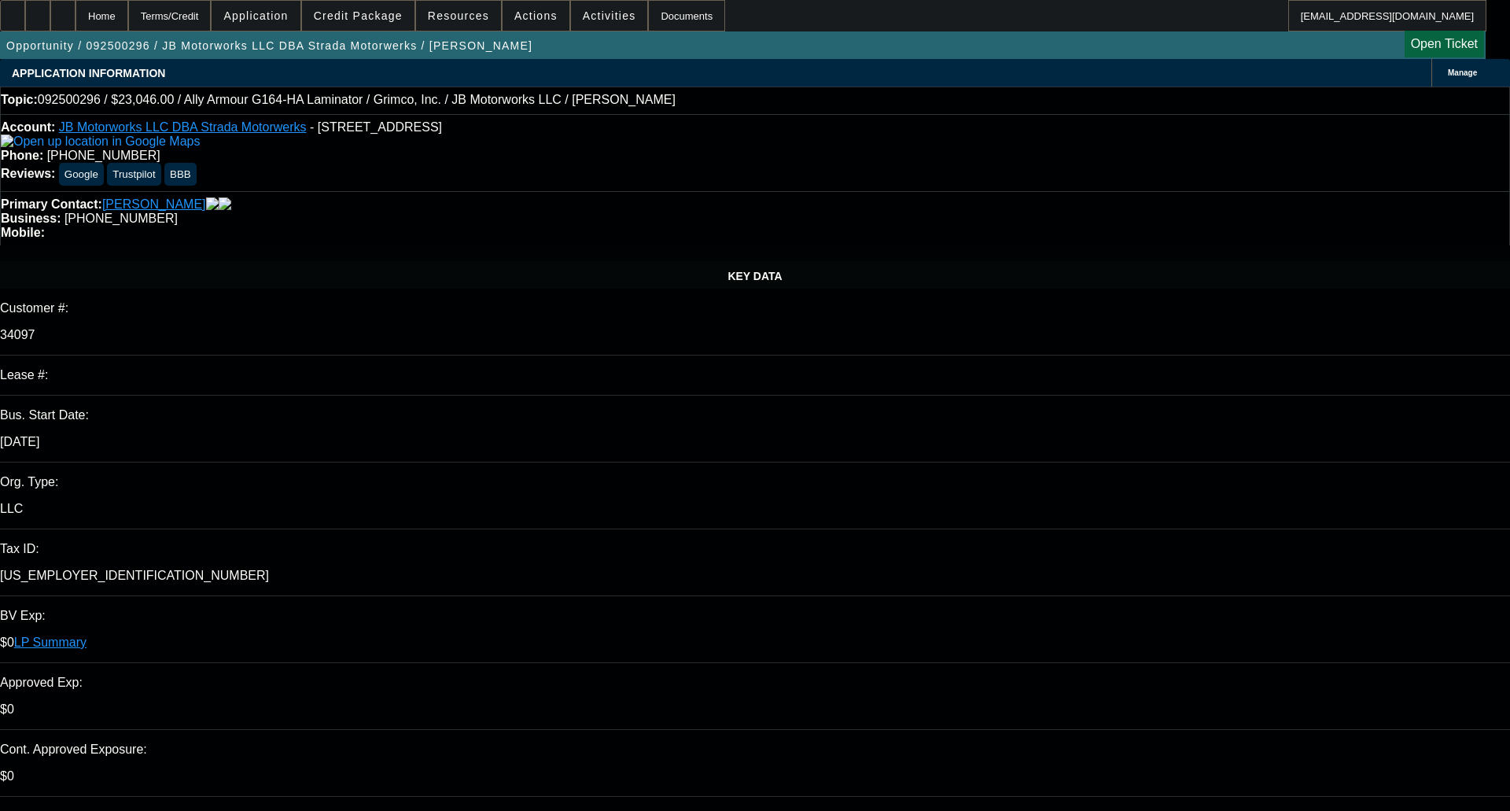
select select "0"
select select "0.1"
select select "0"
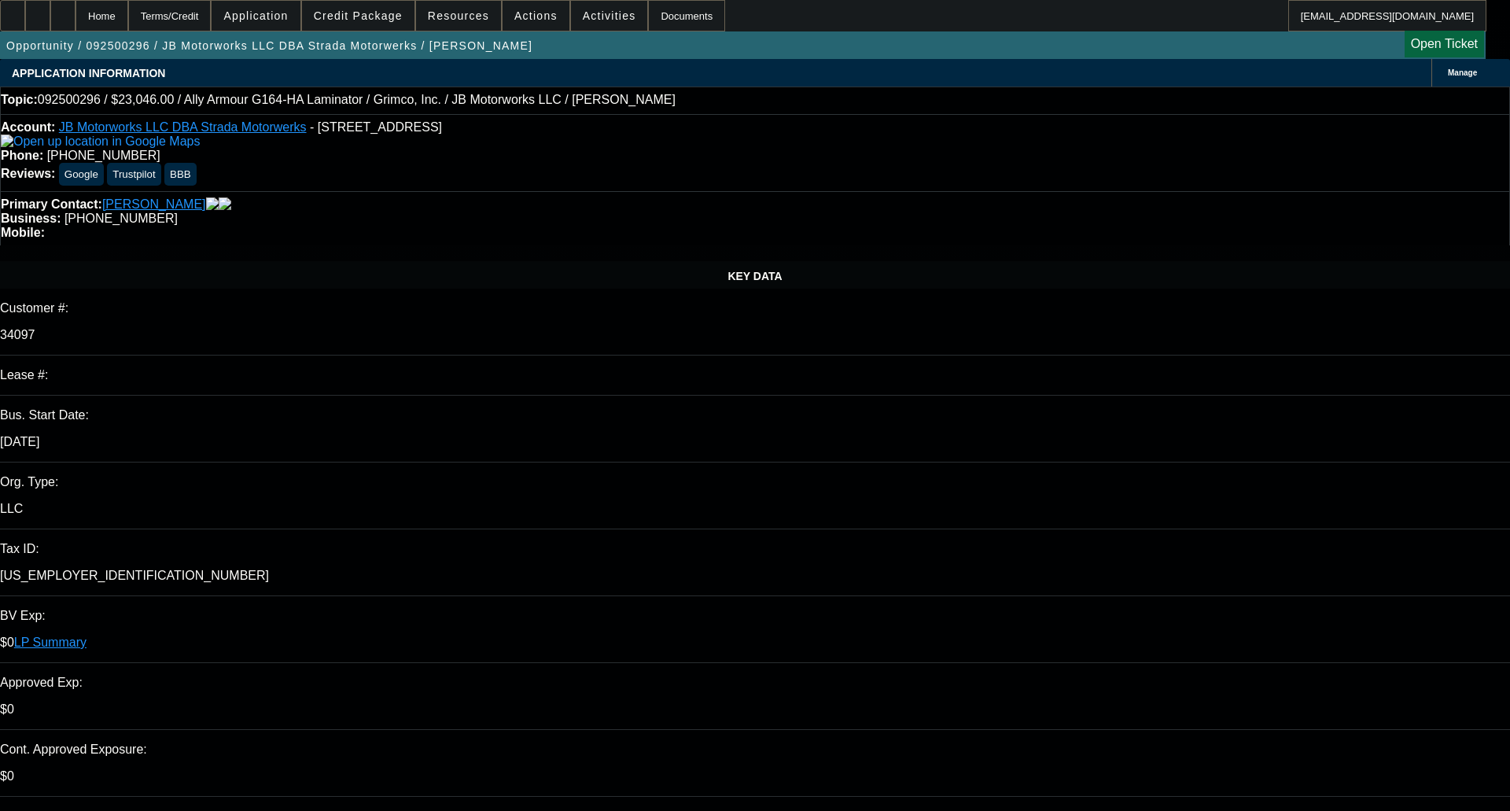
select select "0.1"
select select "2"
select select "0"
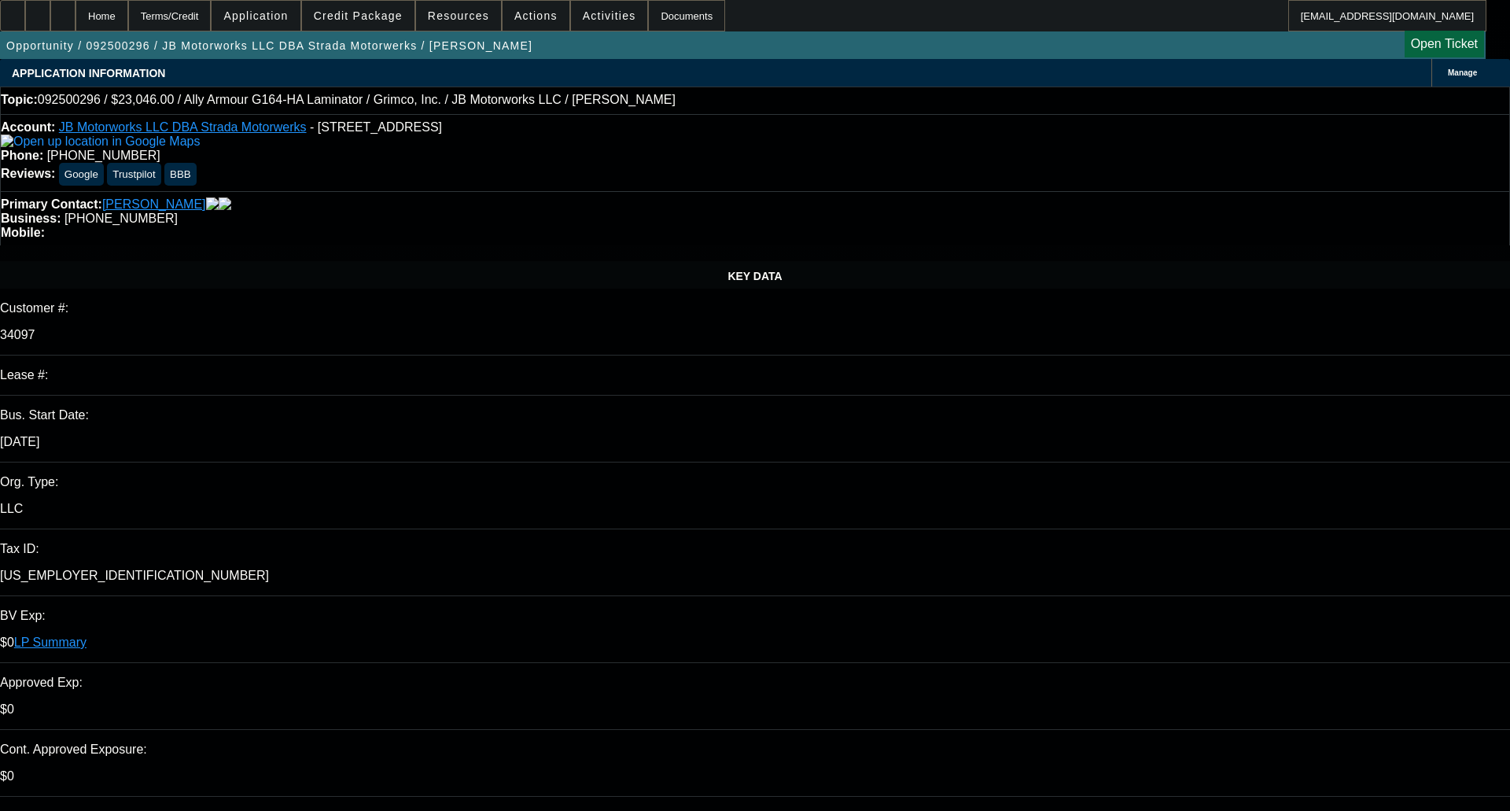
select select "0"
select select "1"
select select "4"
select select "1"
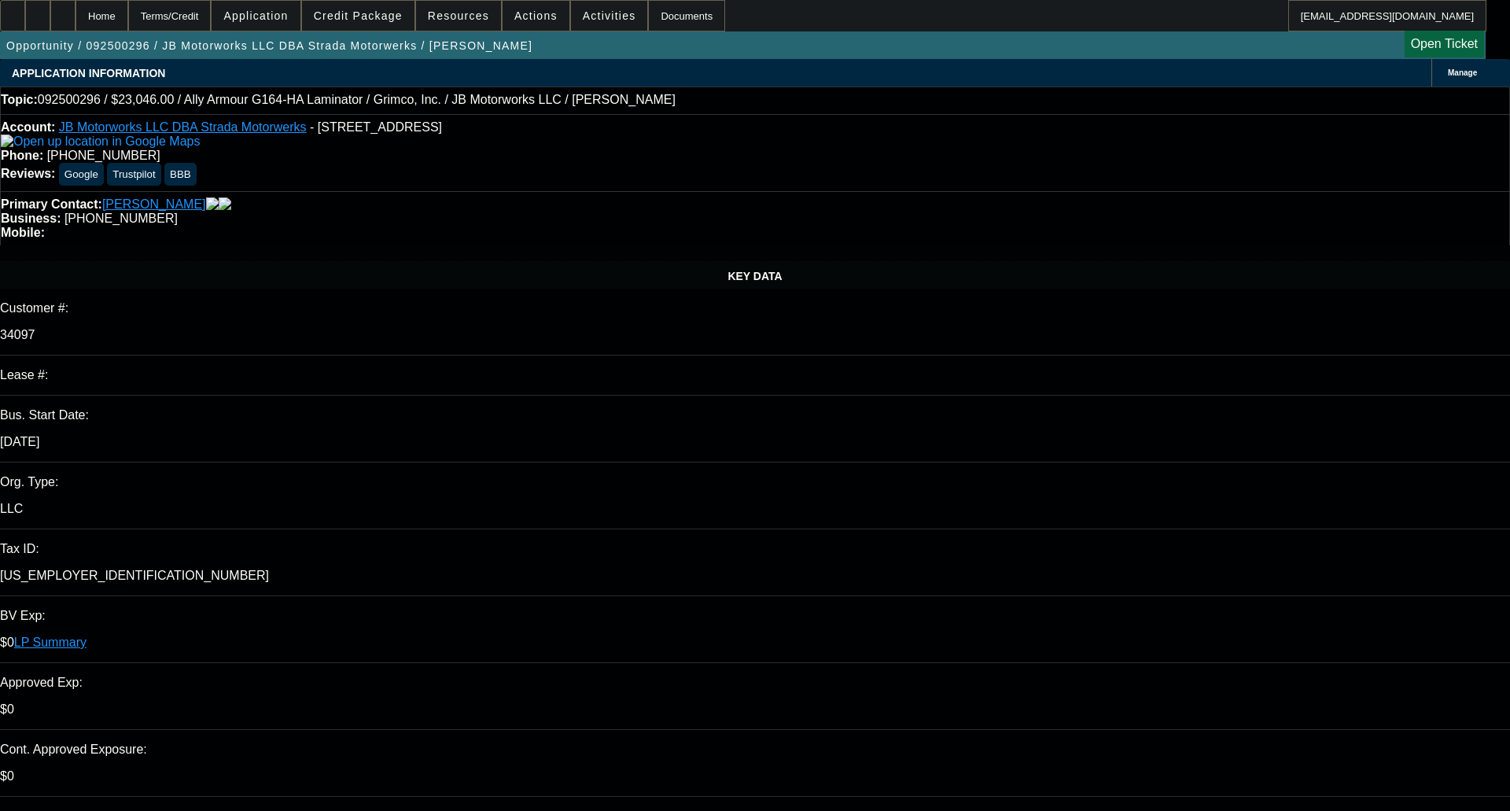
select select "1"
select select "4"
select select "1"
select select "2"
select select "6"
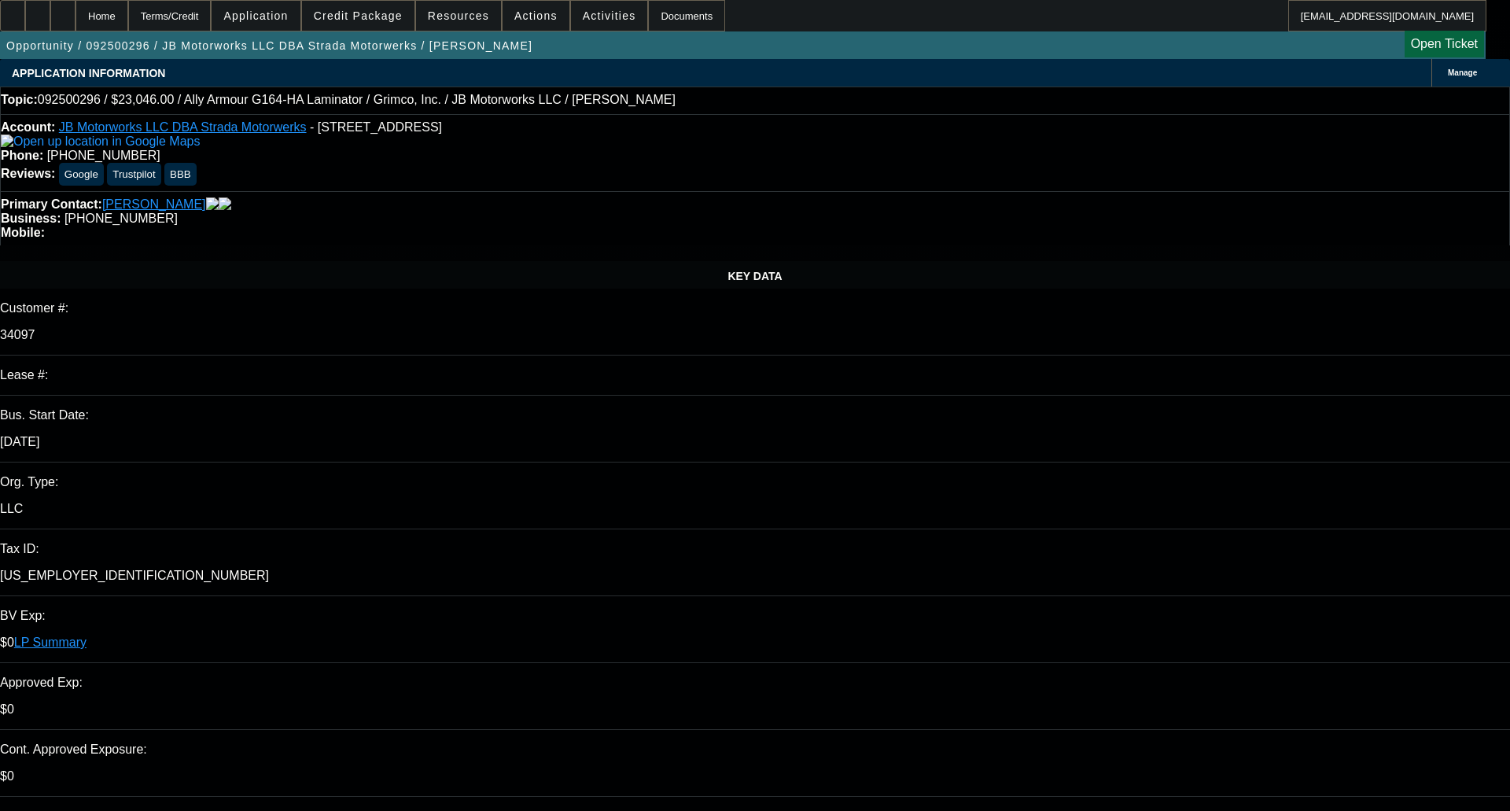
select select "1"
select select "3"
select select "6"
select select "0"
select select "2"
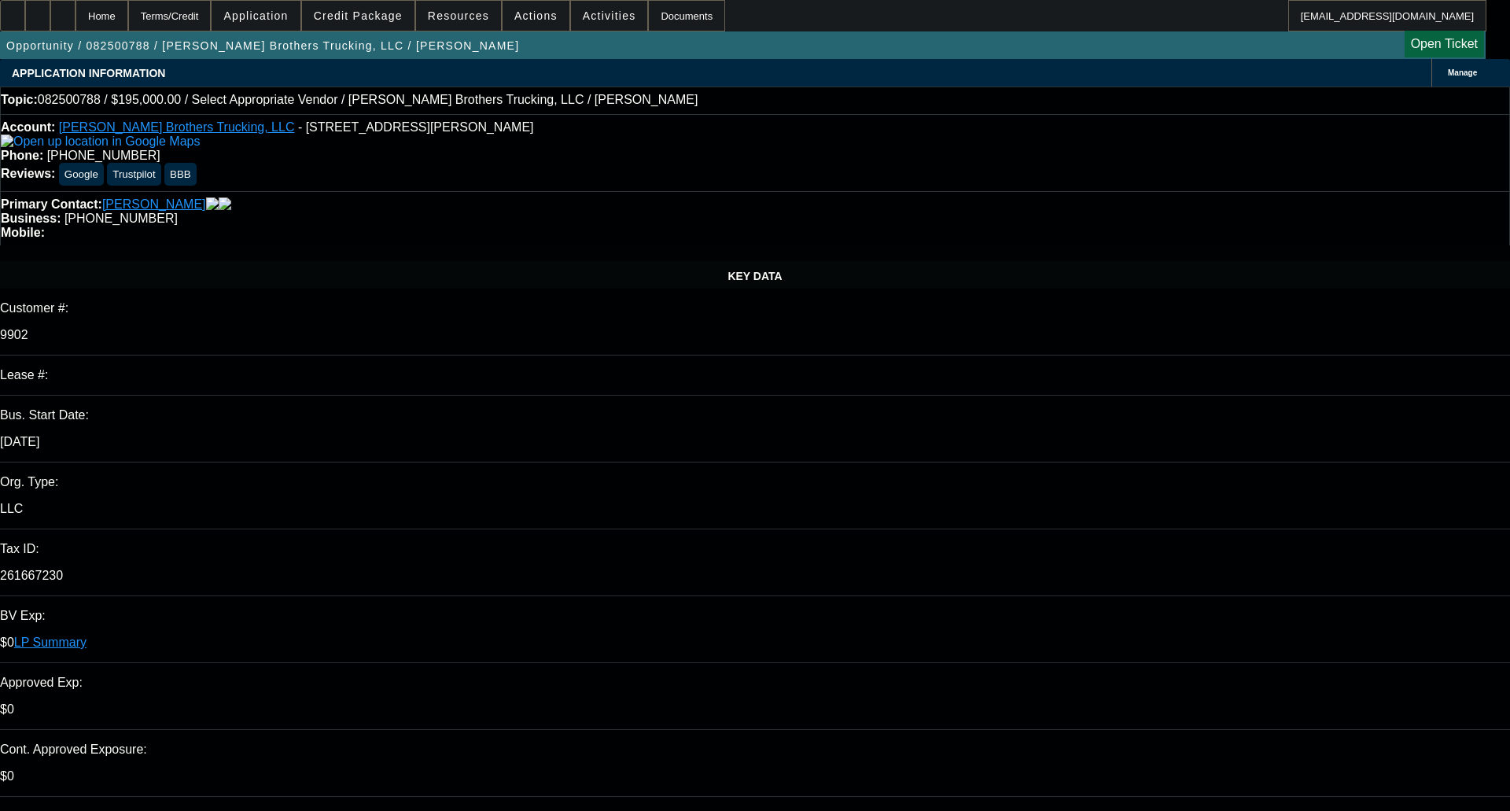
select select "2"
select select "0.1"
select select "4"
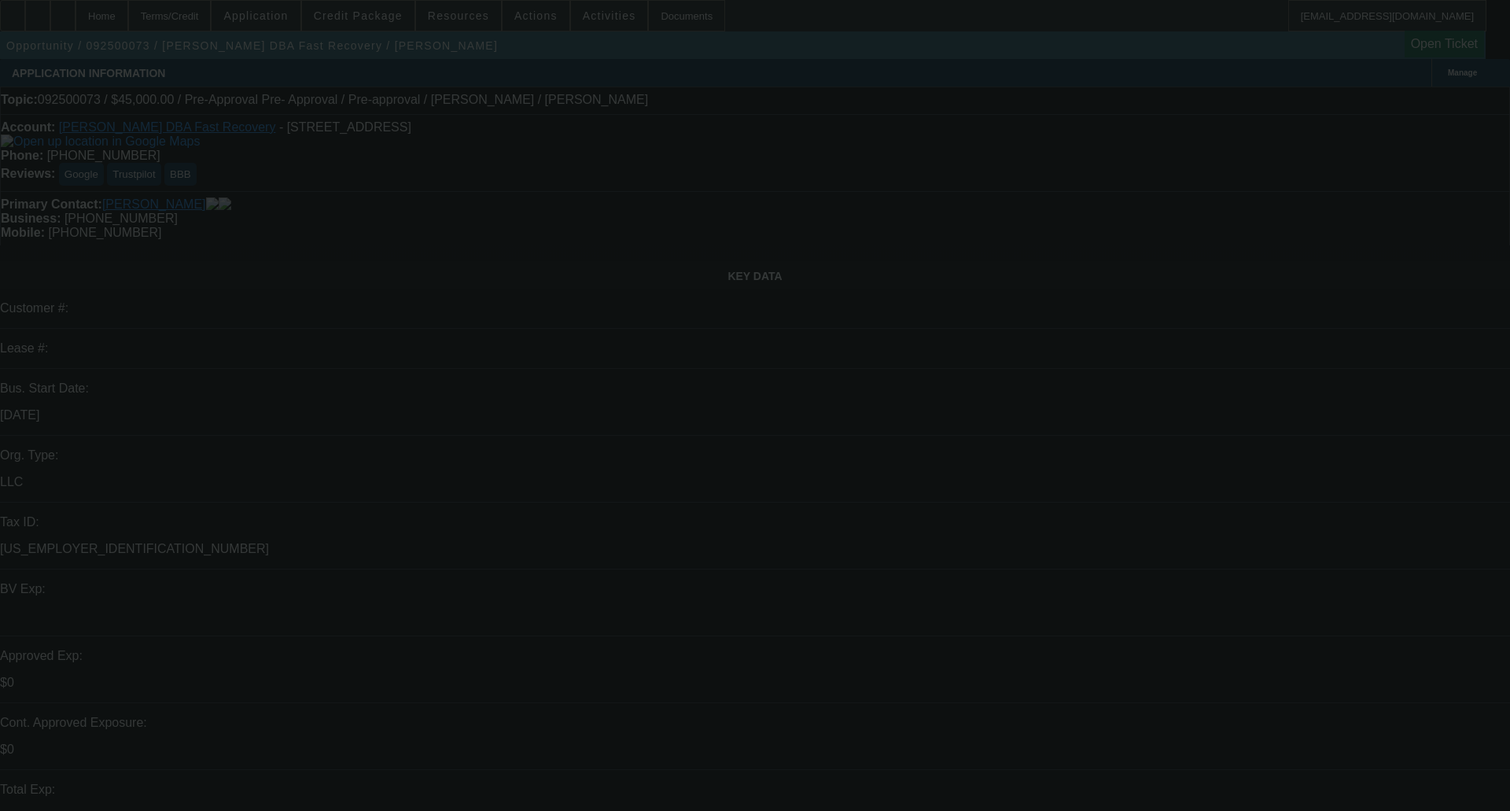
select select "0"
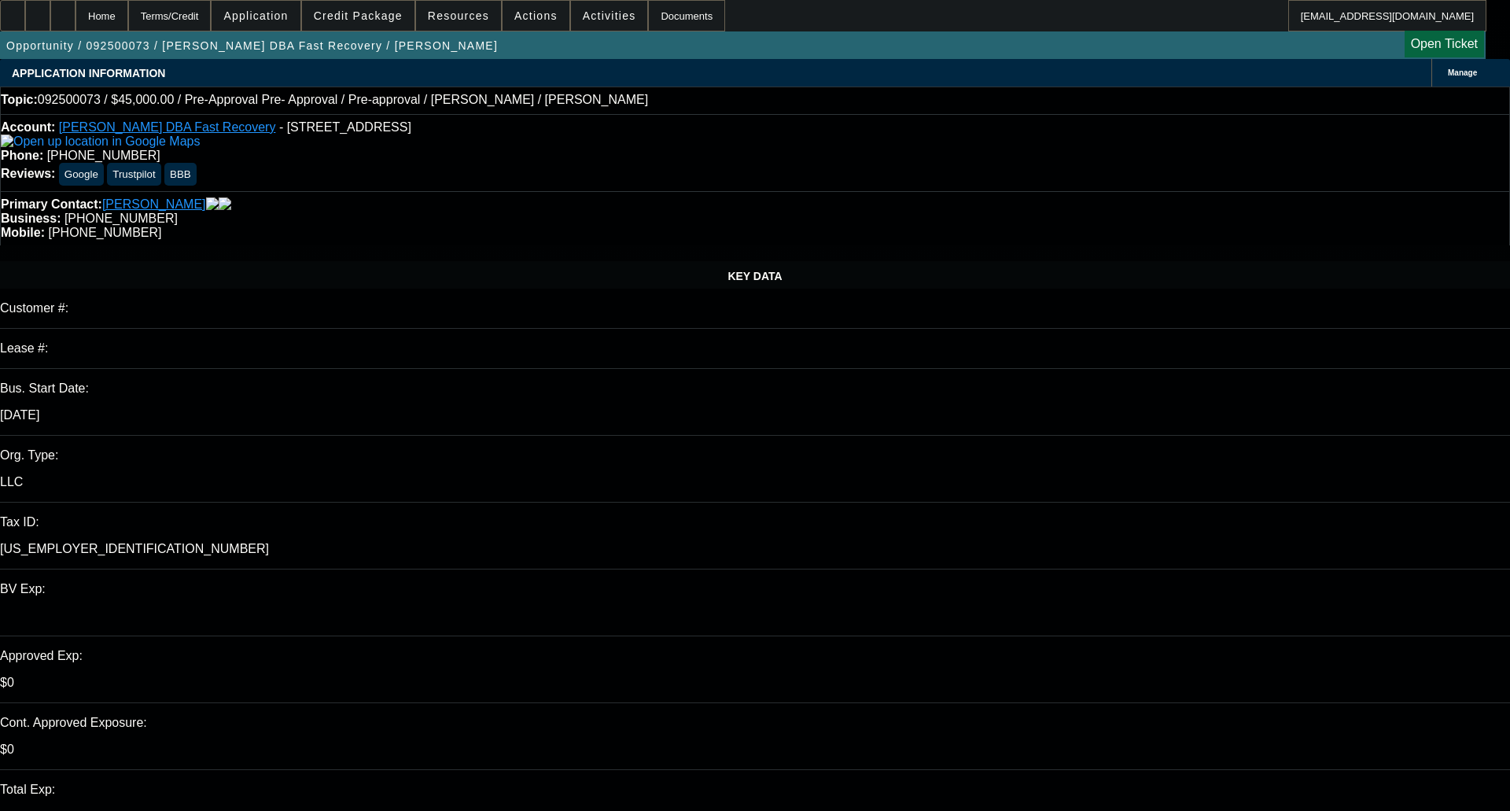
select select "0"
select select "0.1"
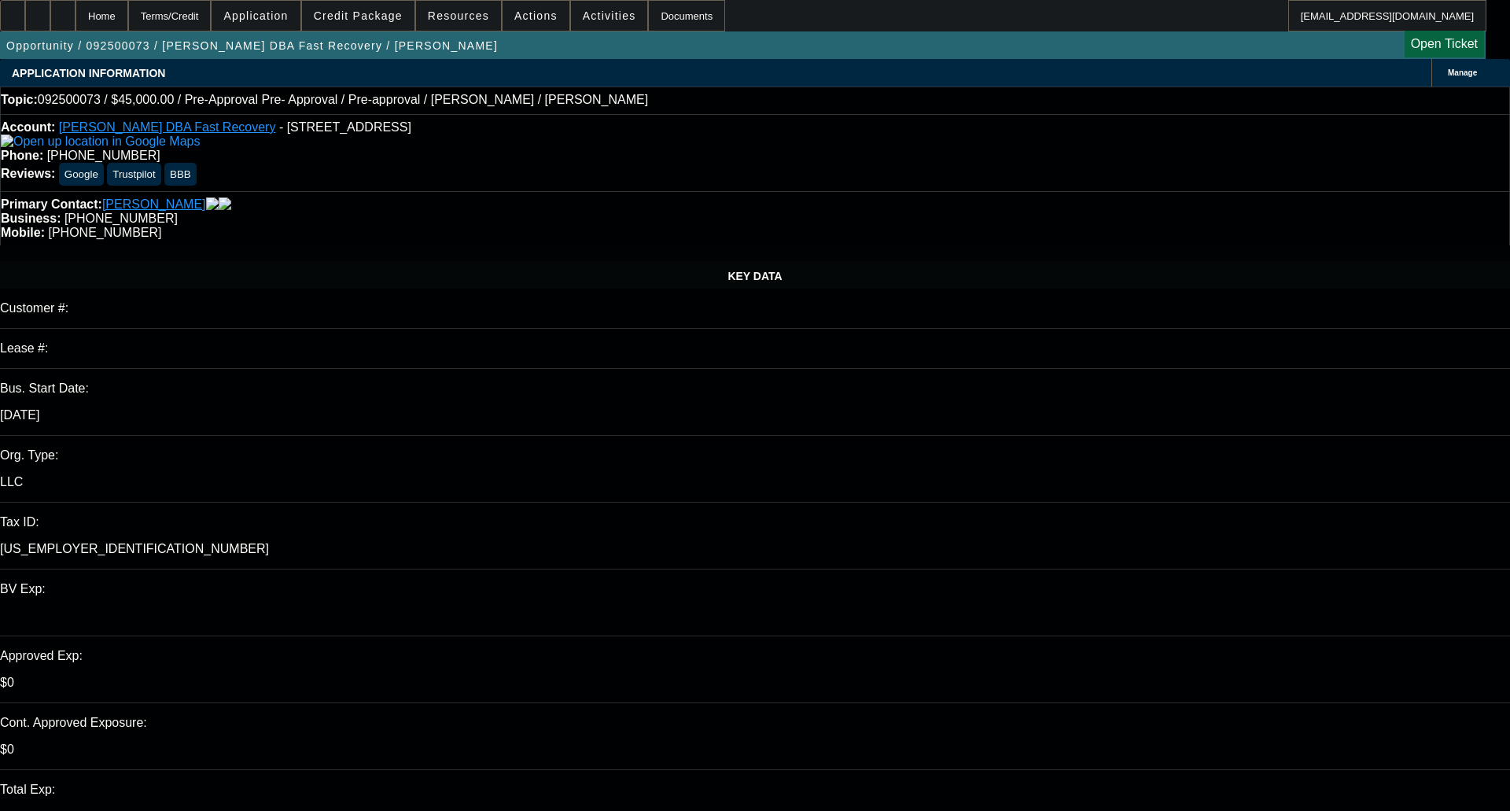
select select "0"
select select "0.1"
select select "1"
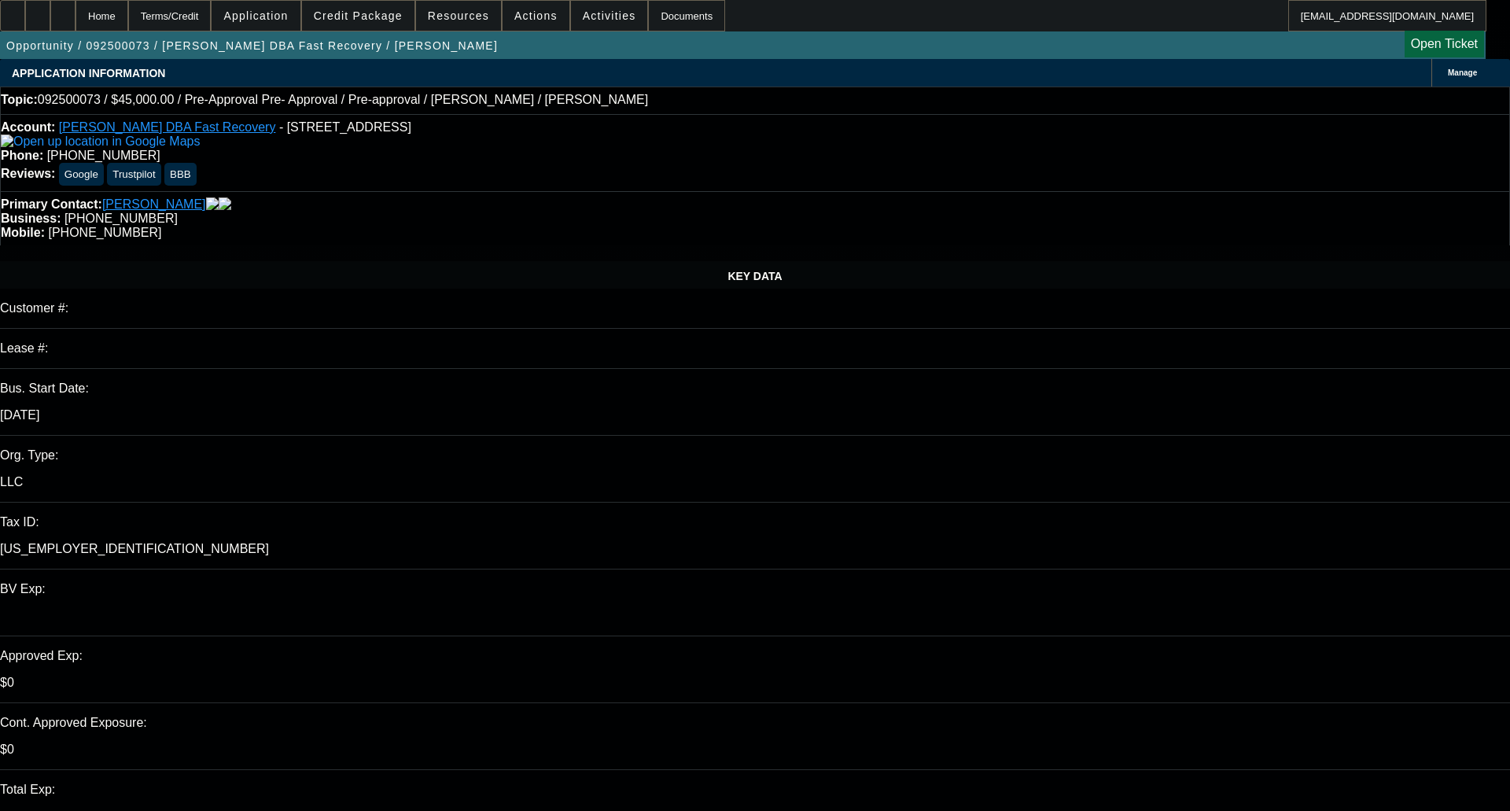
select select "6"
select select "1"
select select "4"
select select "1"
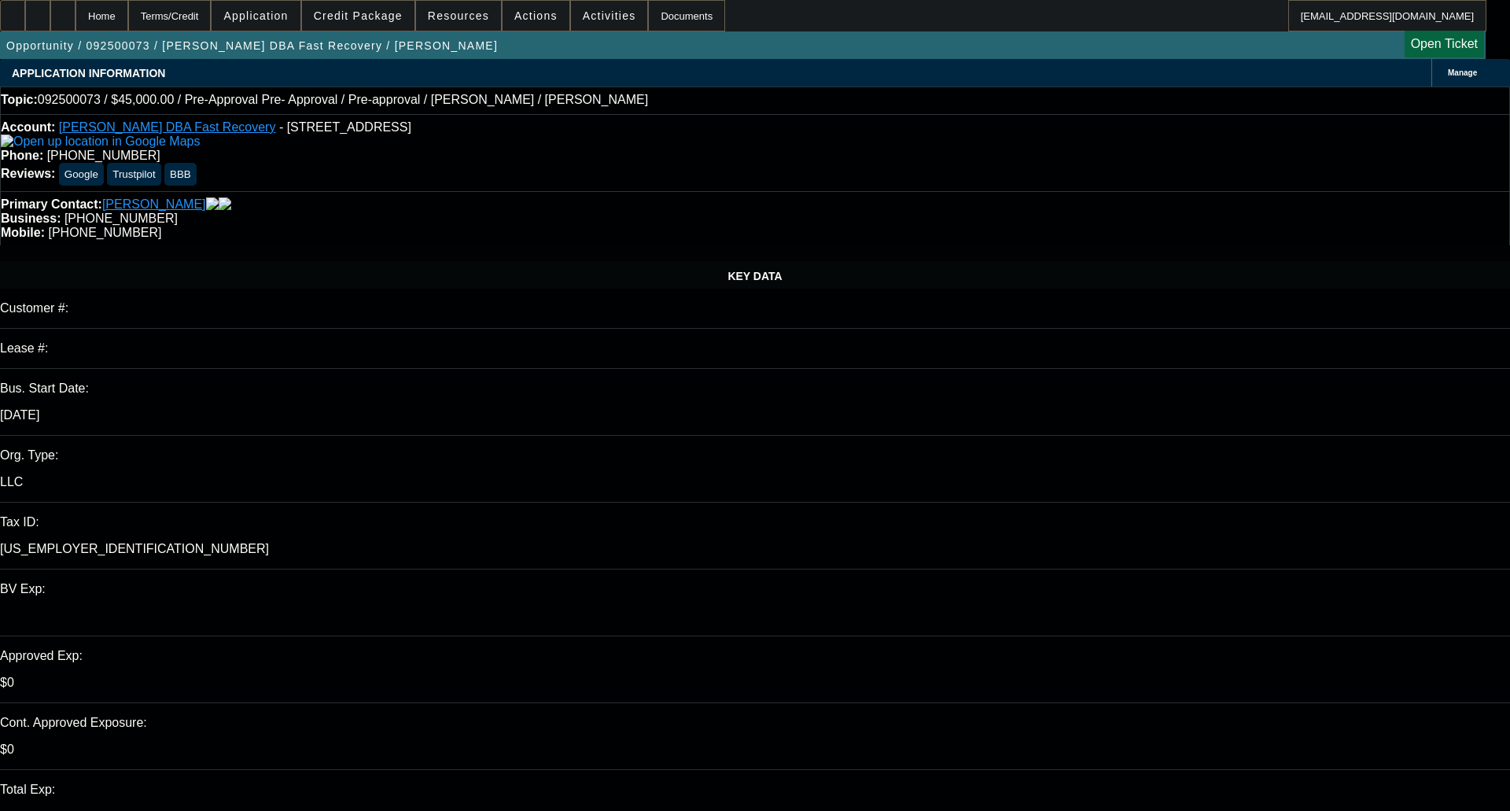
select select "1"
select select "4"
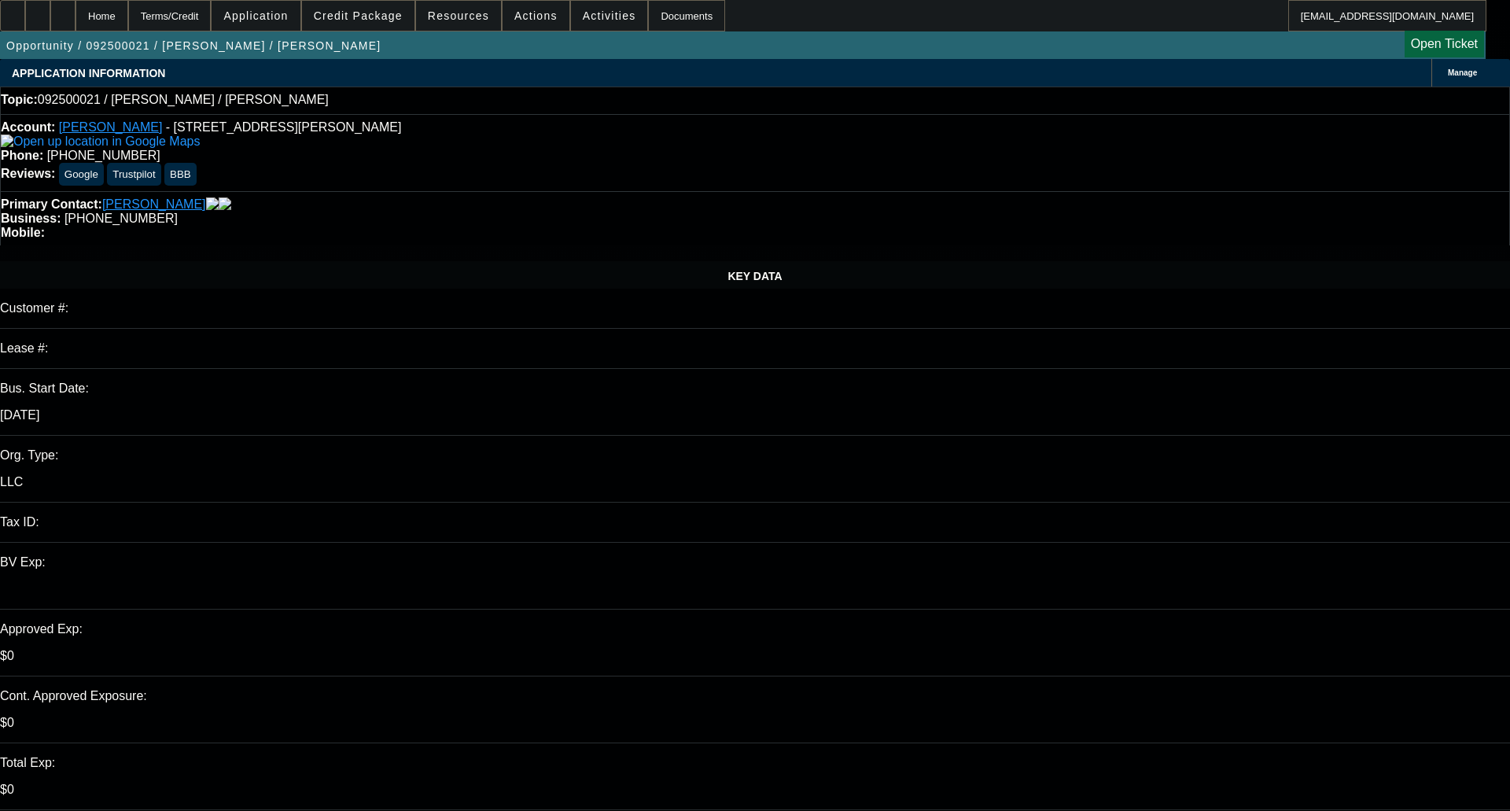
select select "0"
select select "2"
select select "0.1"
select select "1"
select select "2"
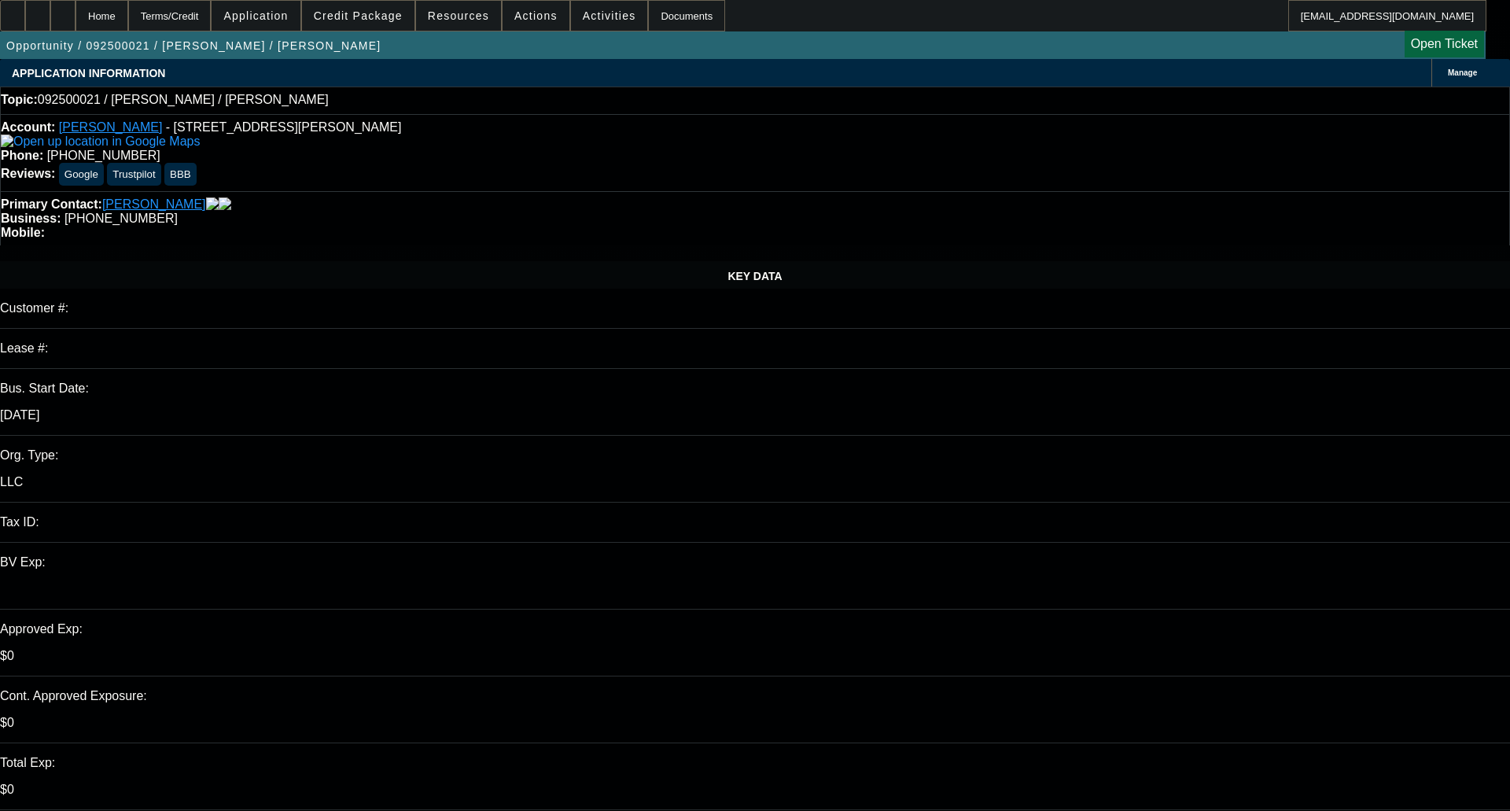
select select "4"
click at [380, 22] on span at bounding box center [358, 16] width 112 height 38
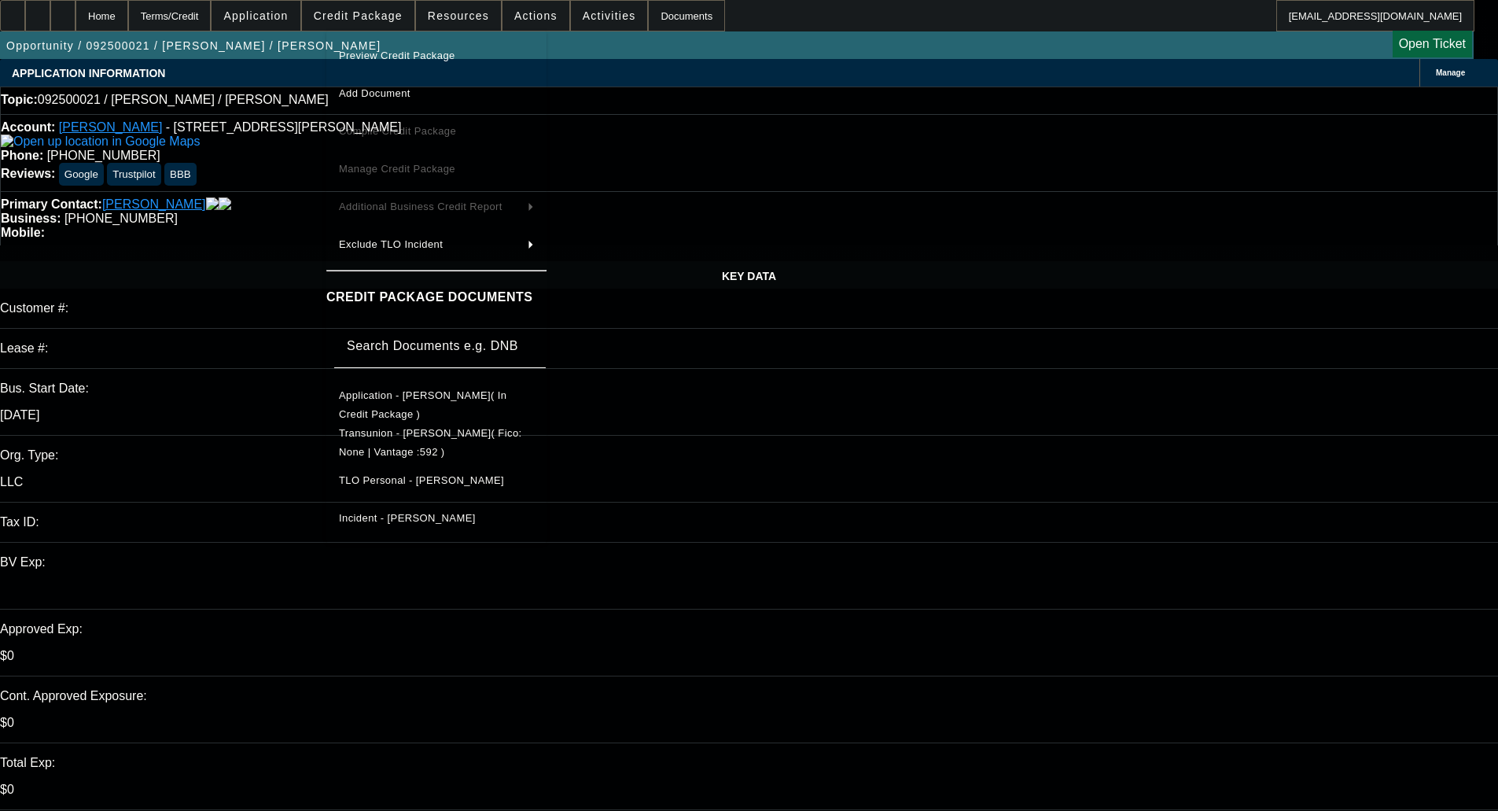
click at [377, 51] on span "Preview Credit Package" at bounding box center [397, 56] width 116 height 12
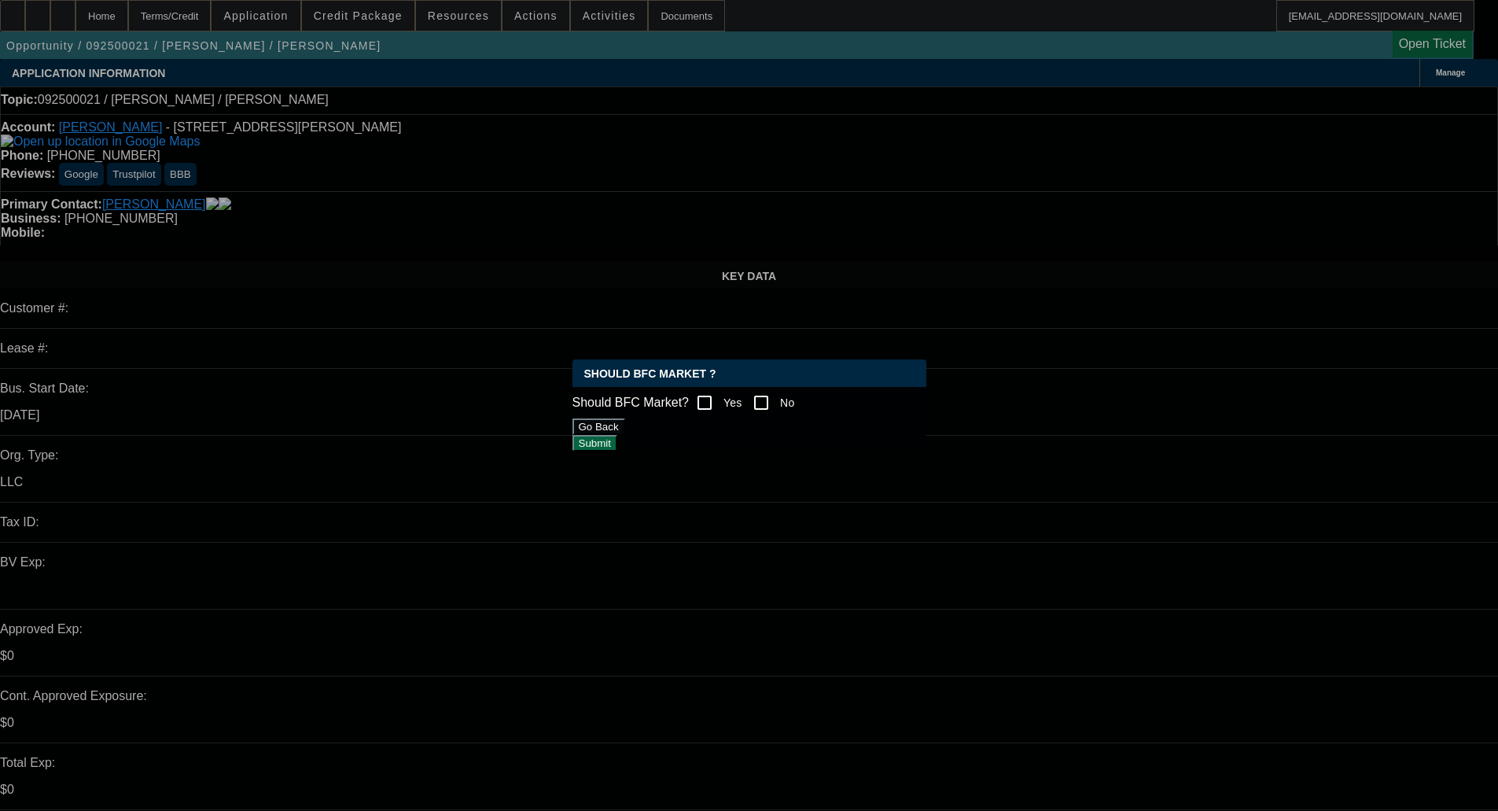
click at [770, 396] on input "No" at bounding box center [761, 402] width 31 height 31
checkbox input "true"
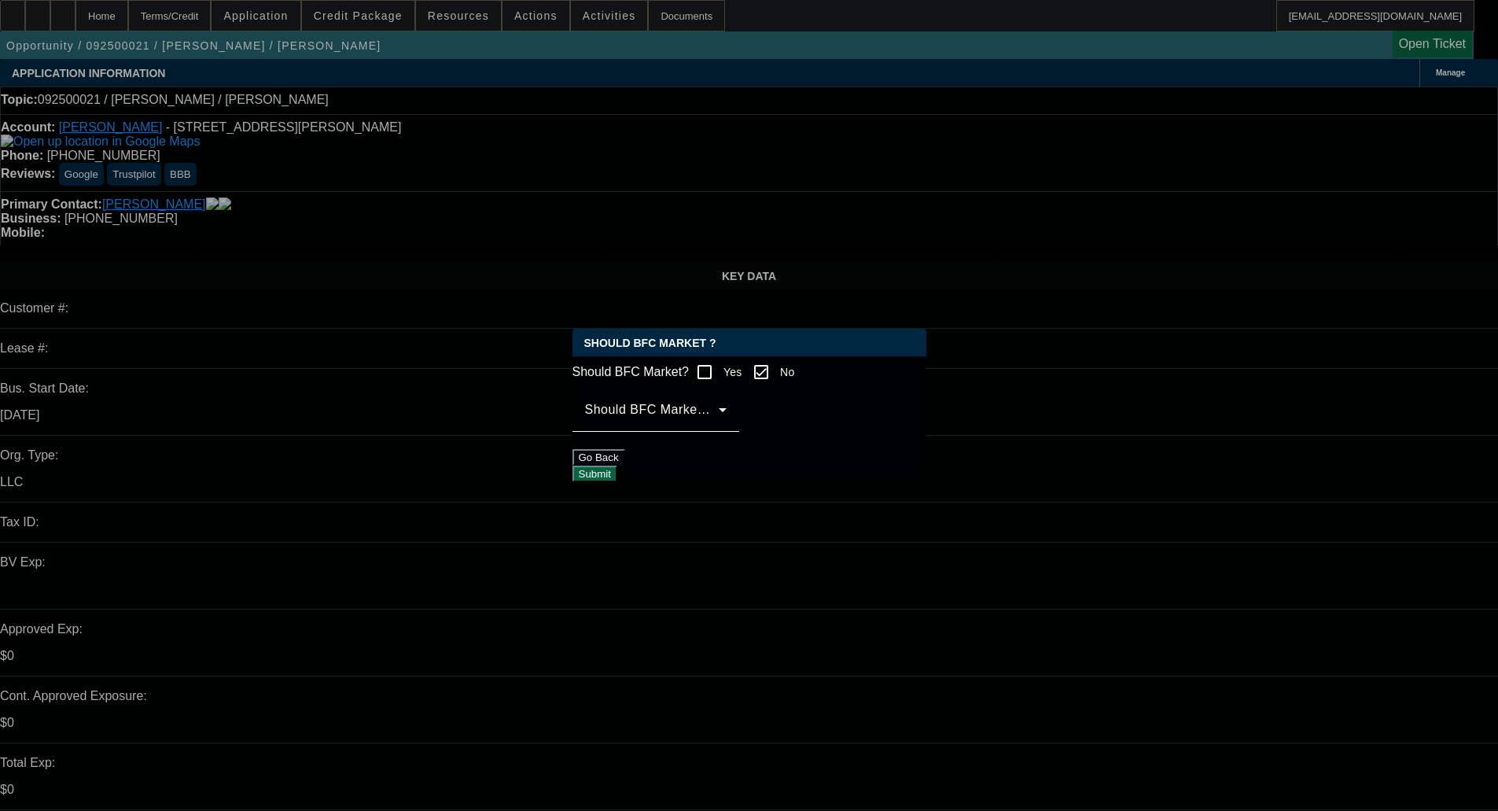
click at [659, 413] on mat-label "Should BFC Market Status Reason" at bounding box center [689, 409] width 208 height 13
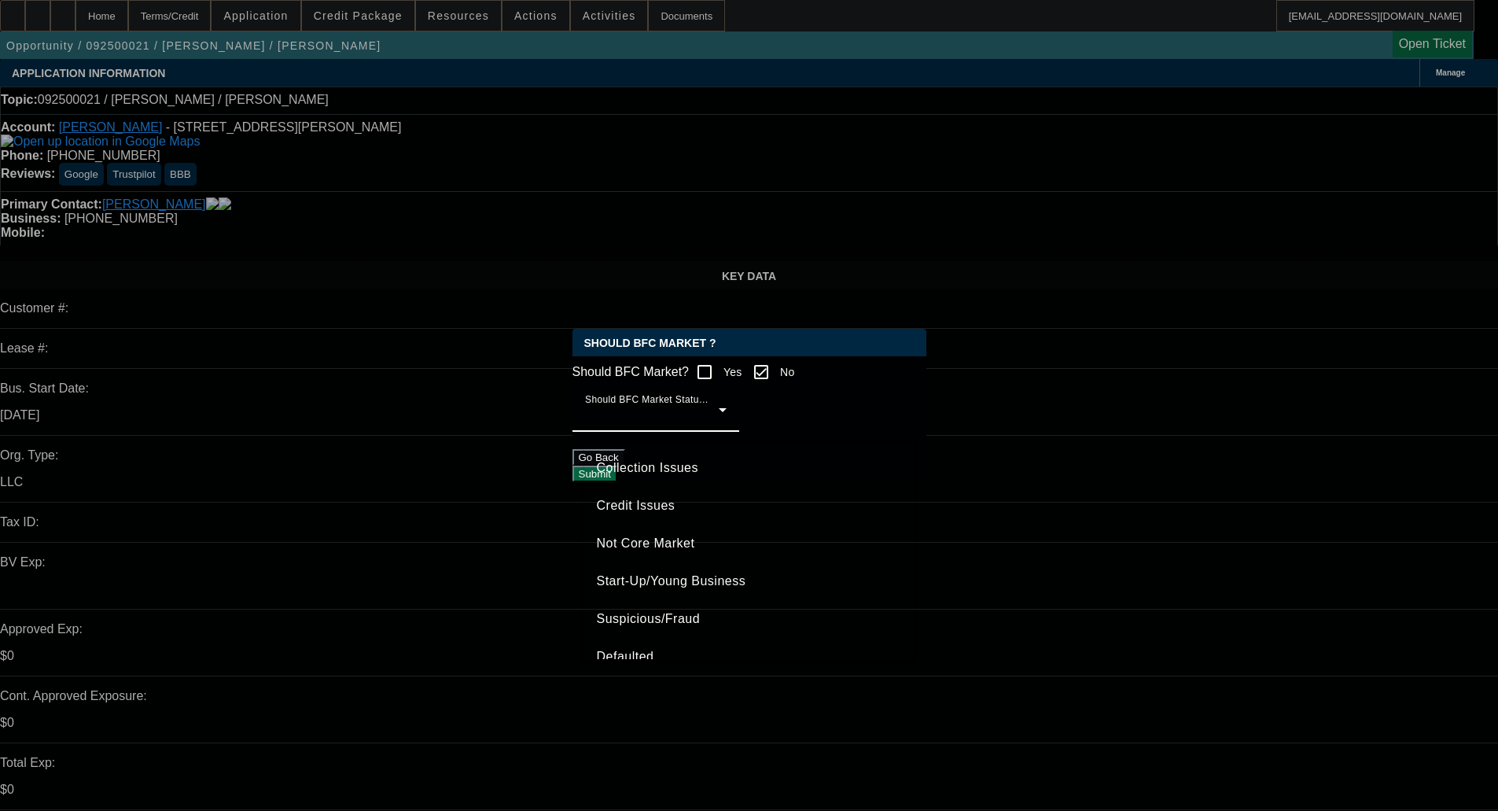
click at [644, 510] on span "Credit Issues" at bounding box center [636, 505] width 79 height 19
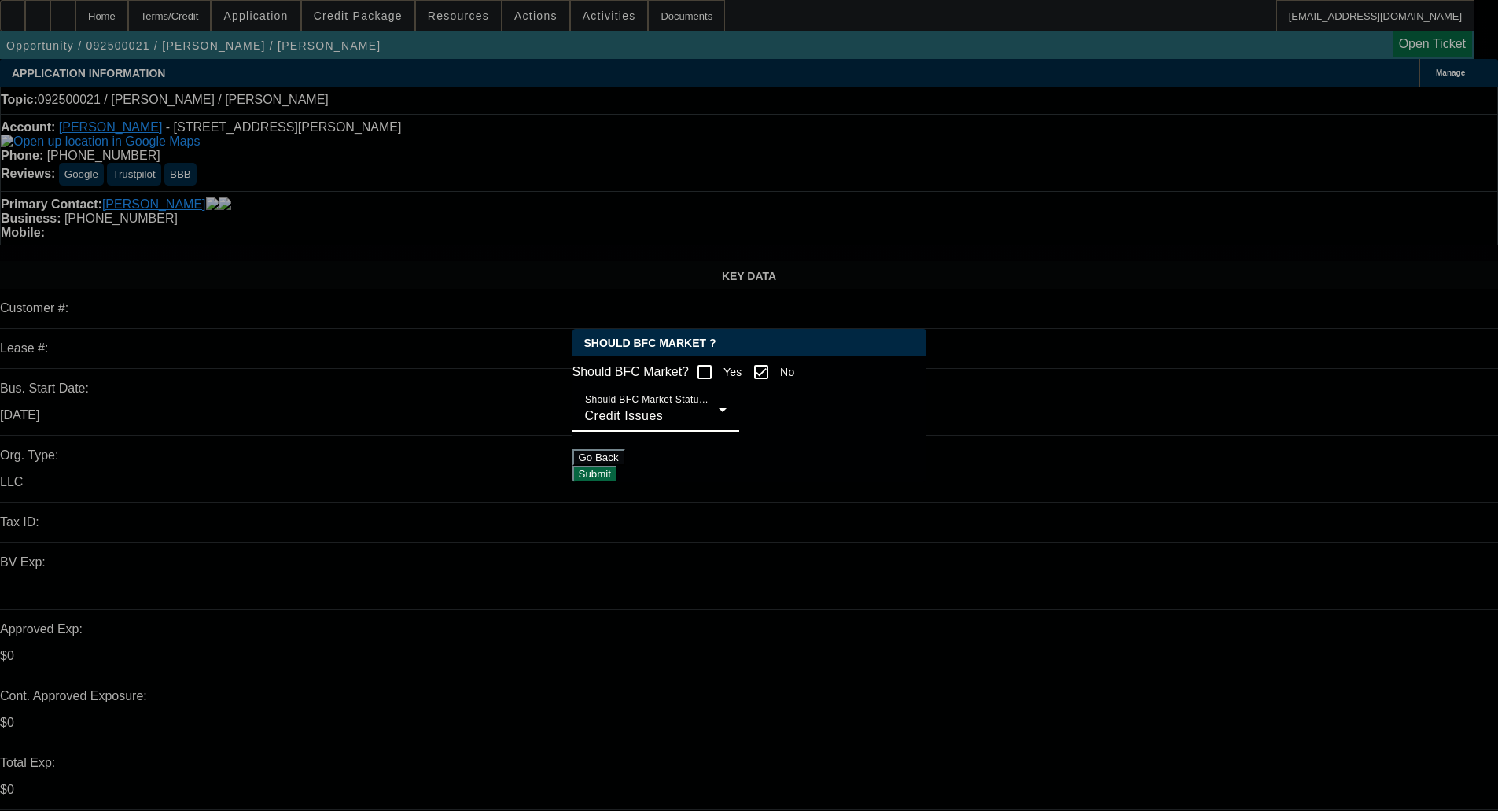
click at [617, 470] on button "Submit" at bounding box center [595, 474] width 45 height 17
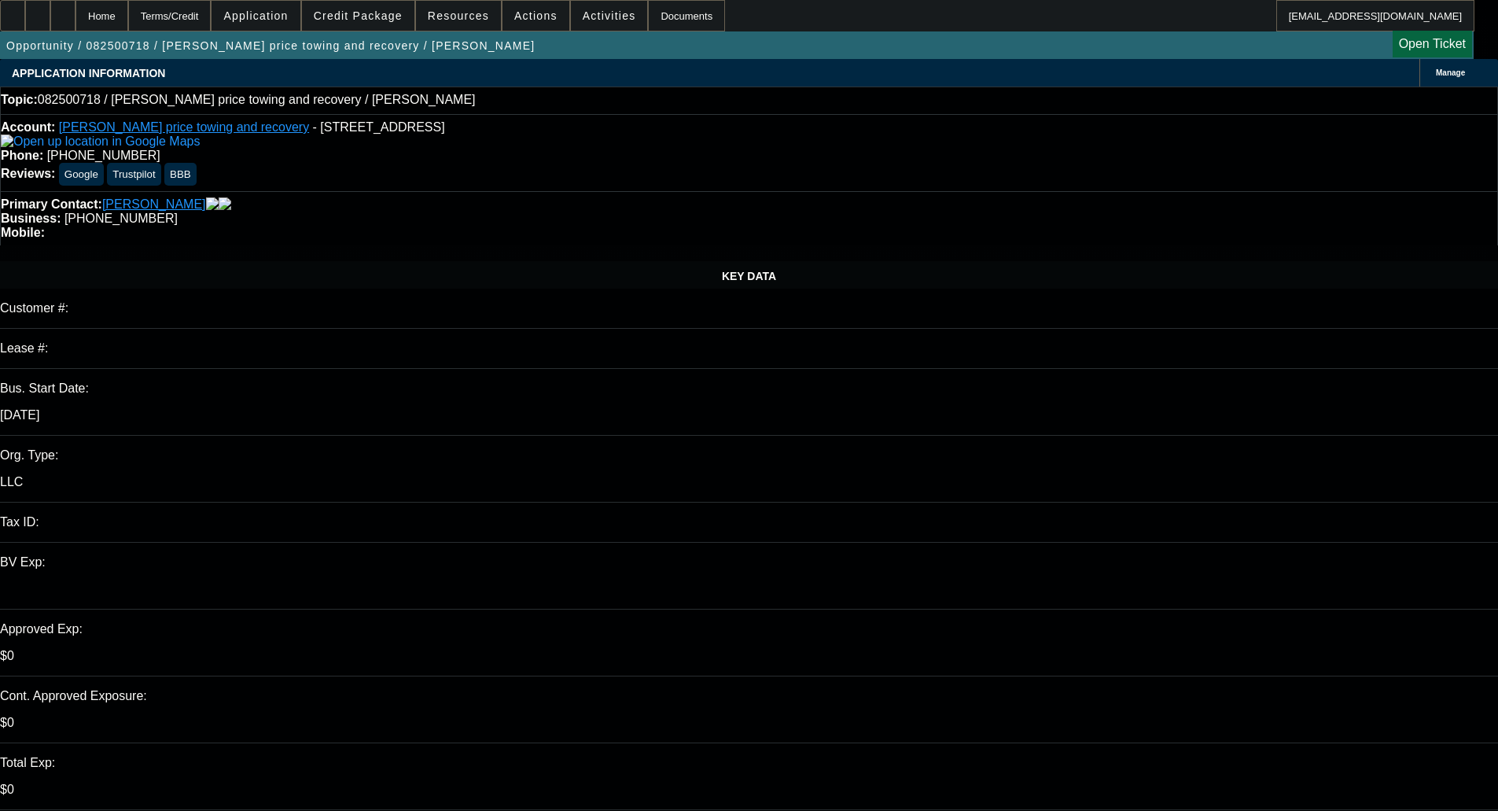
select select "0"
select select "2"
select select "0.1"
select select "1"
select select "2"
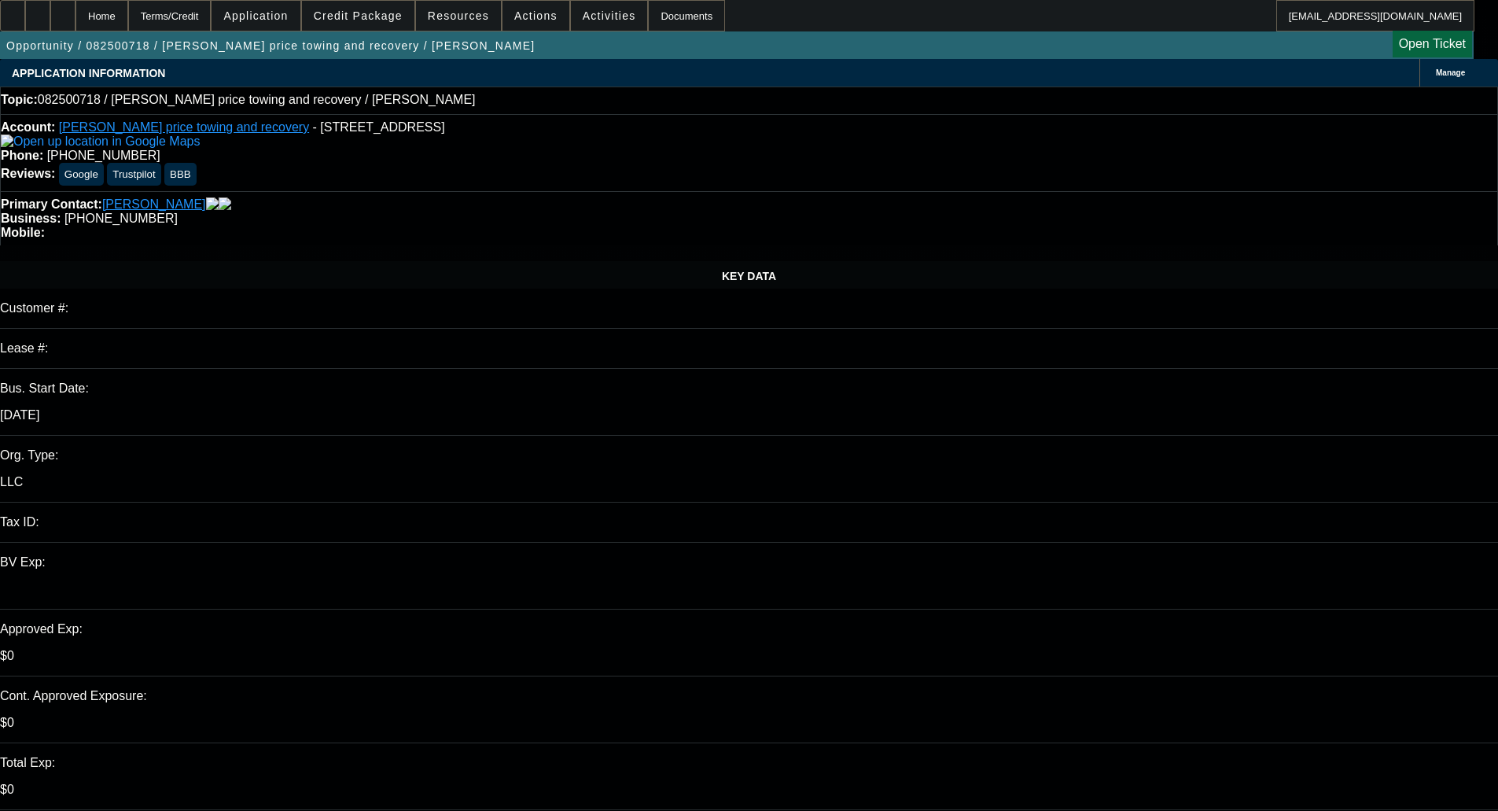
select select "4"
click at [402, 8] on span at bounding box center [358, 16] width 112 height 38
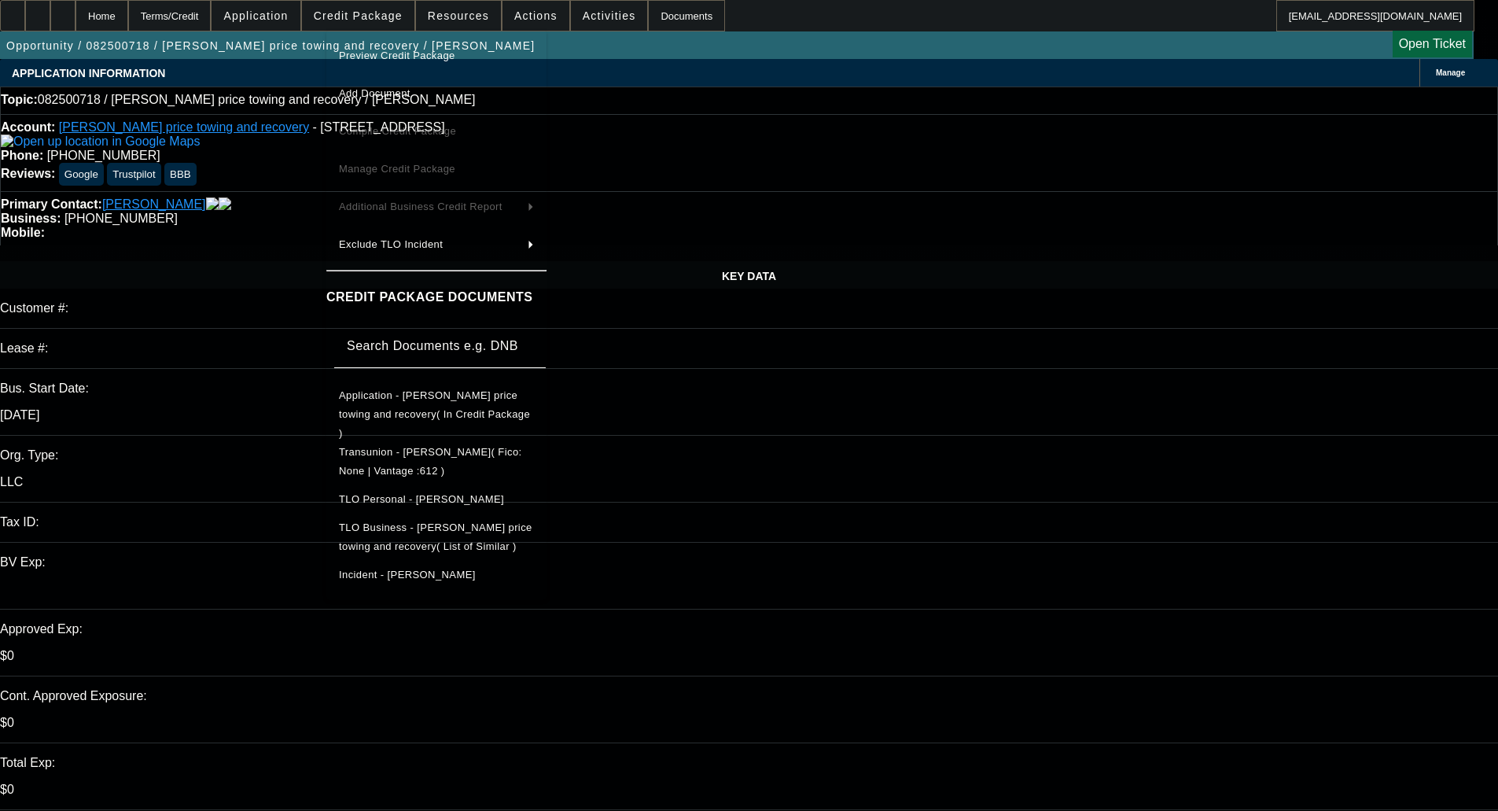
click at [387, 53] on span "Preview Credit Package" at bounding box center [397, 56] width 116 height 12
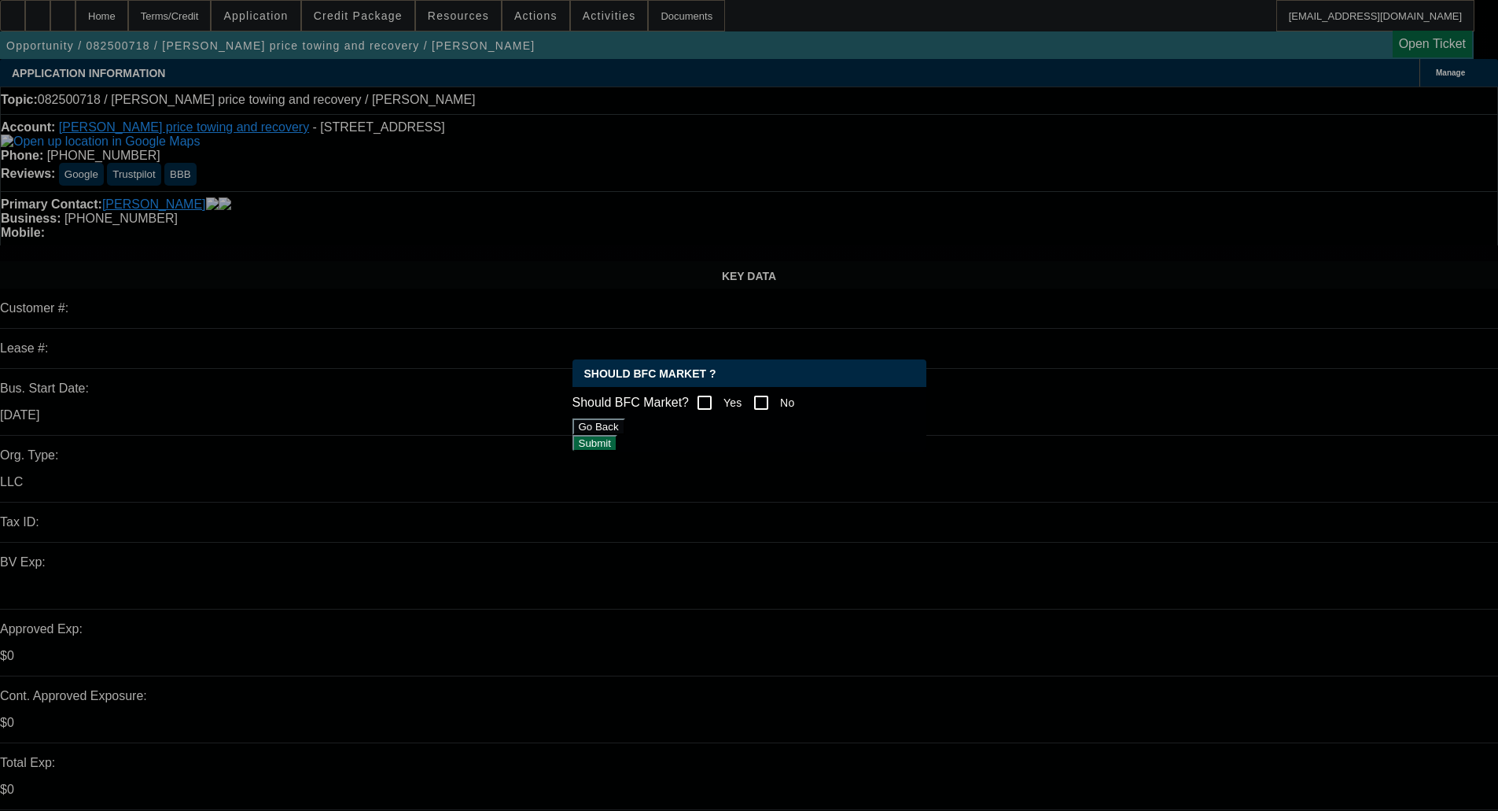
click at [807, 404] on div "Should BFC Market? Yes No" at bounding box center [750, 402] width 354 height 31
click at [777, 397] on input "No" at bounding box center [761, 402] width 31 height 31
checkbox input "true"
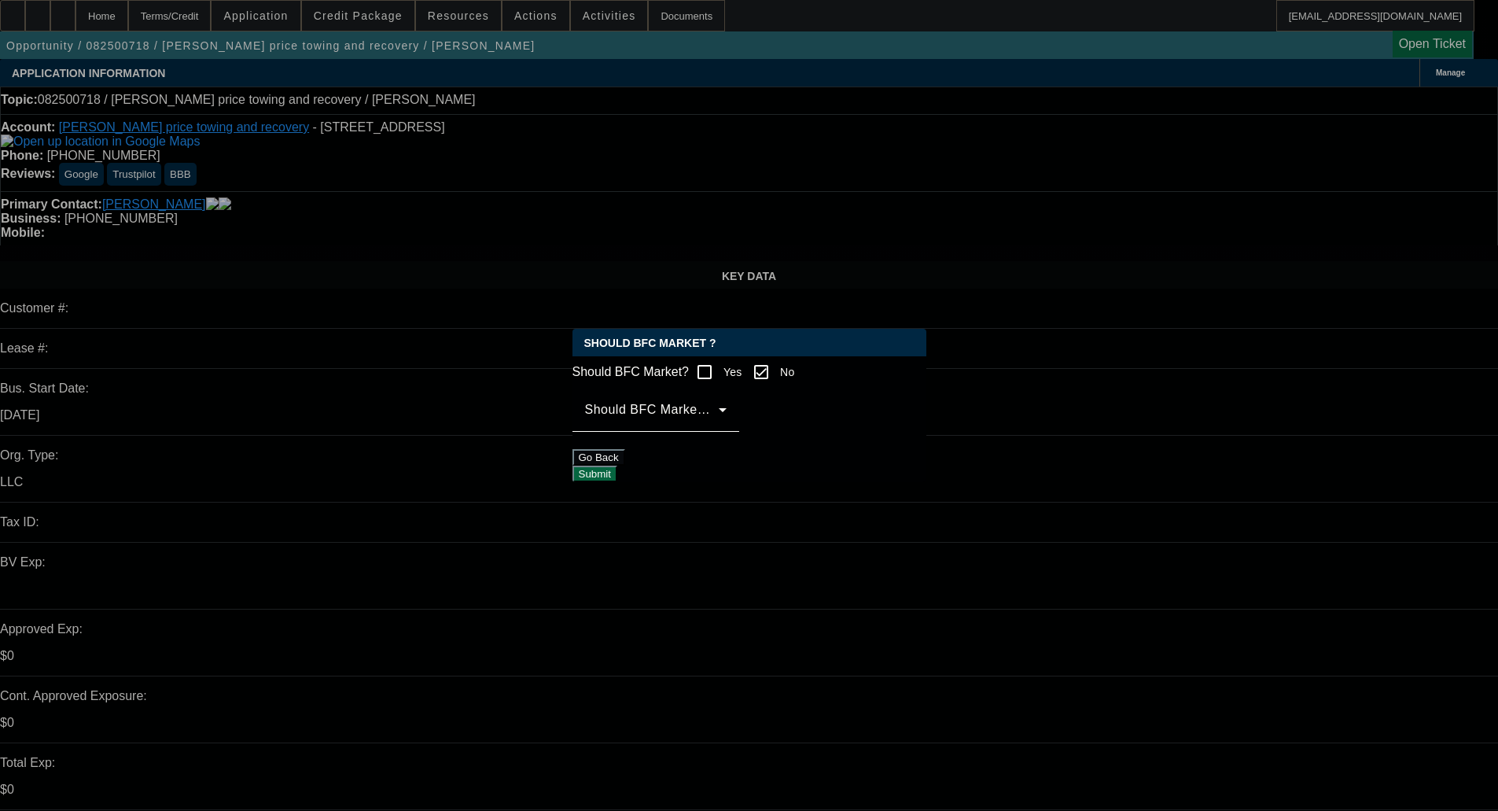
click at [701, 411] on div "Should BFC Market Status Reason" at bounding box center [656, 410] width 142 height 44
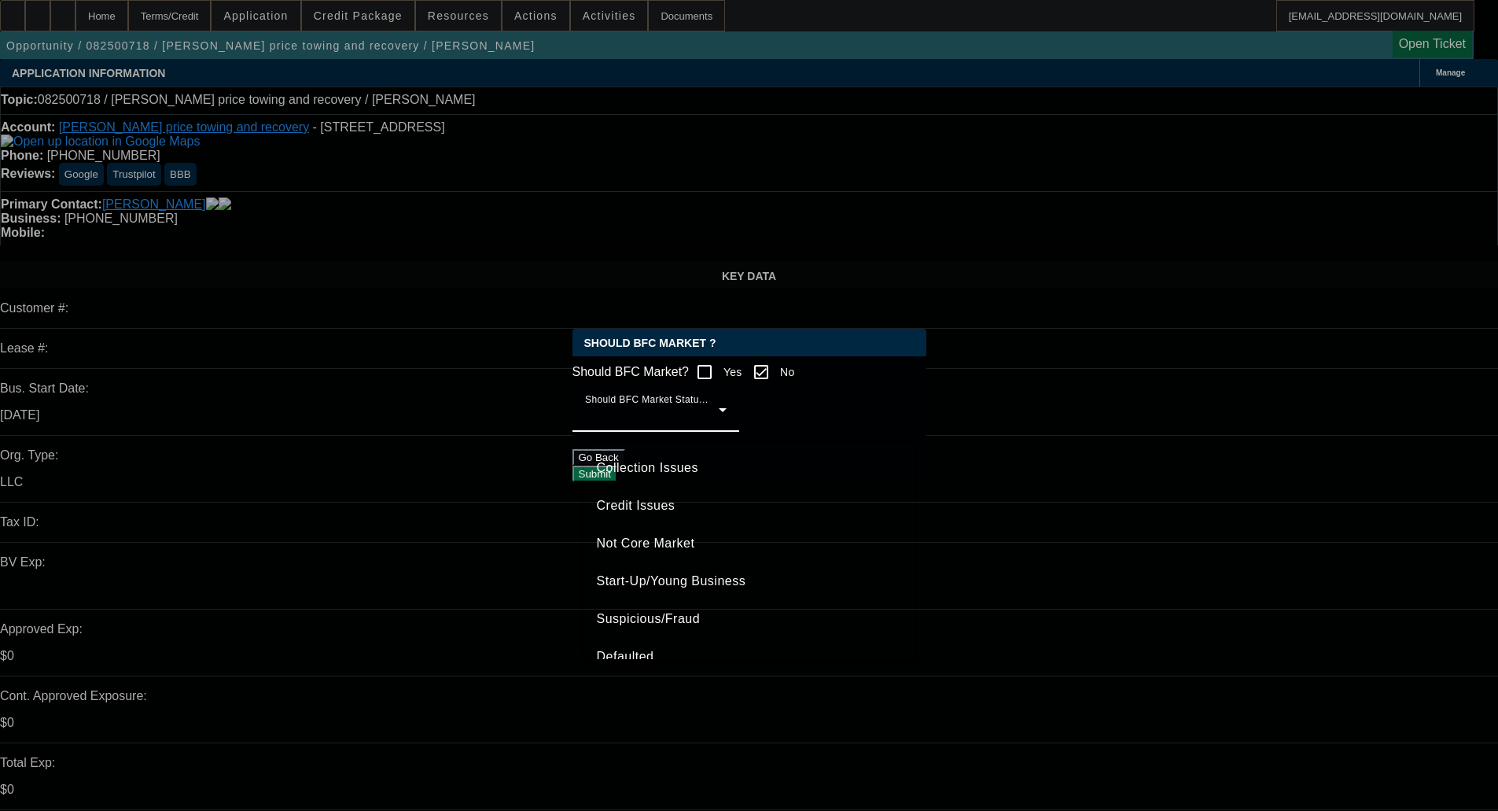
click at [626, 508] on span "Credit Issues" at bounding box center [636, 505] width 79 height 19
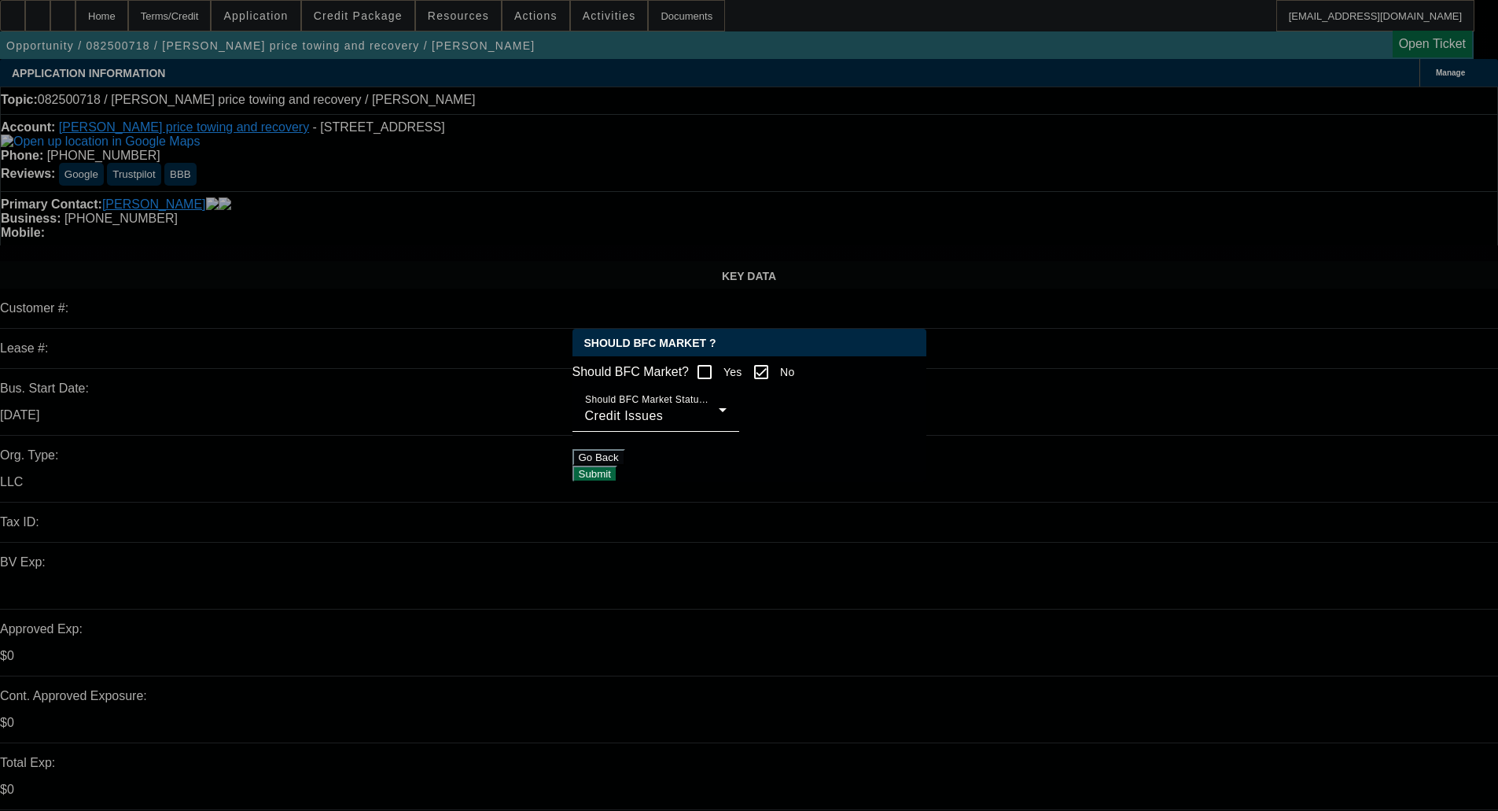
click at [617, 466] on button "Submit" at bounding box center [595, 474] width 45 height 17
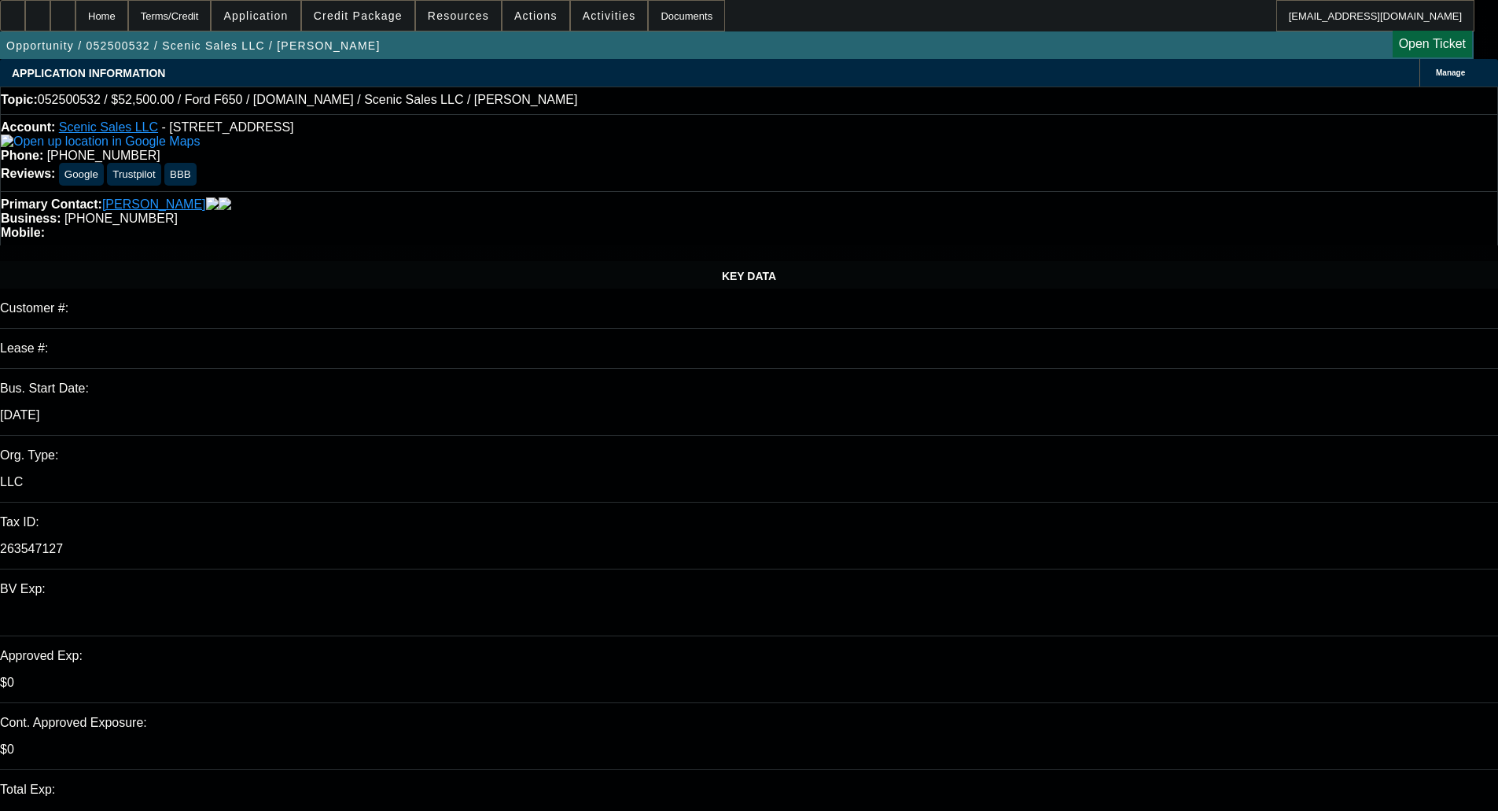
select select "0"
select select "3"
select select "0.1"
select select "4"
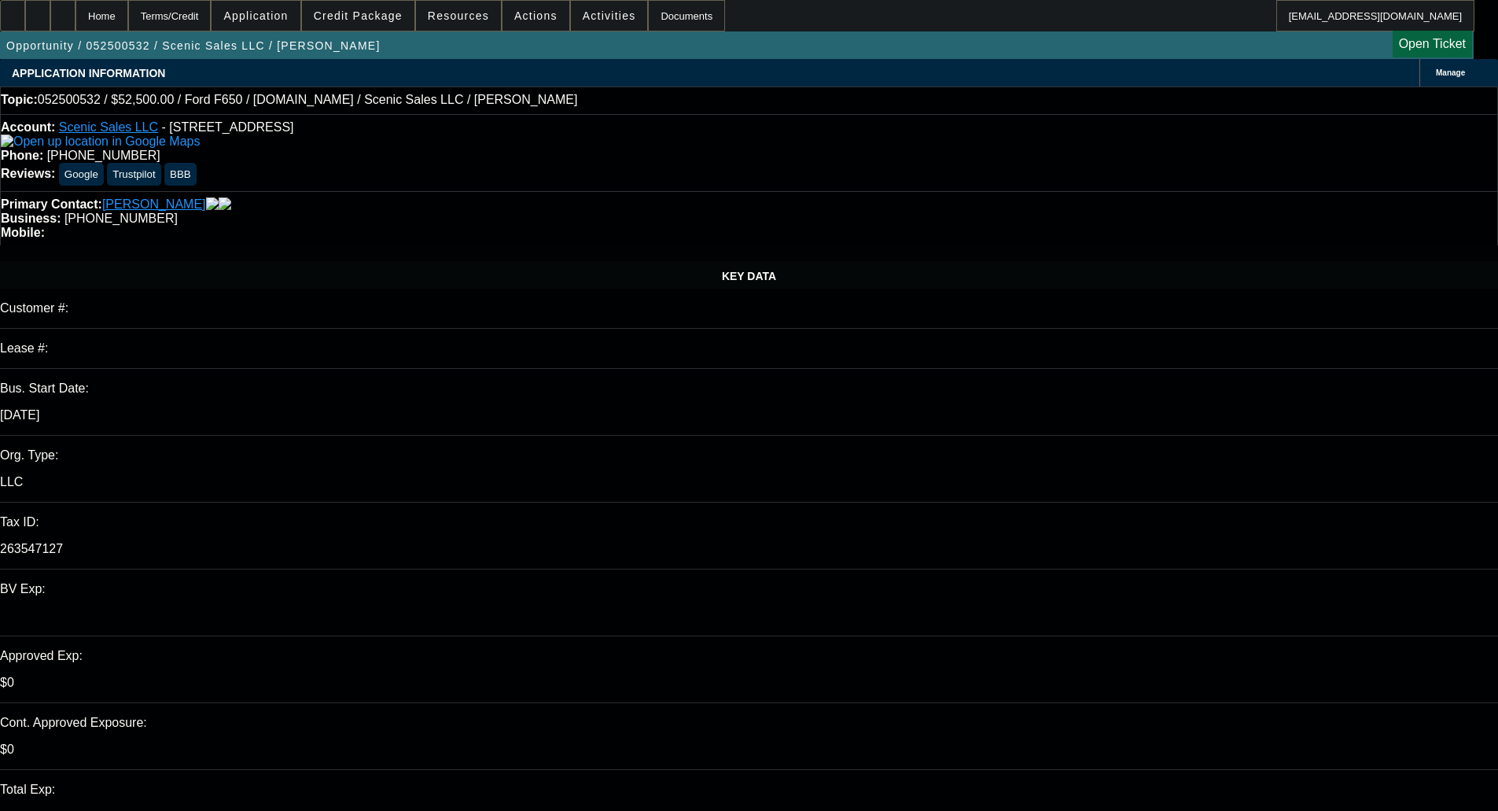
select select "0"
select select "3"
select select "0.1"
select select "4"
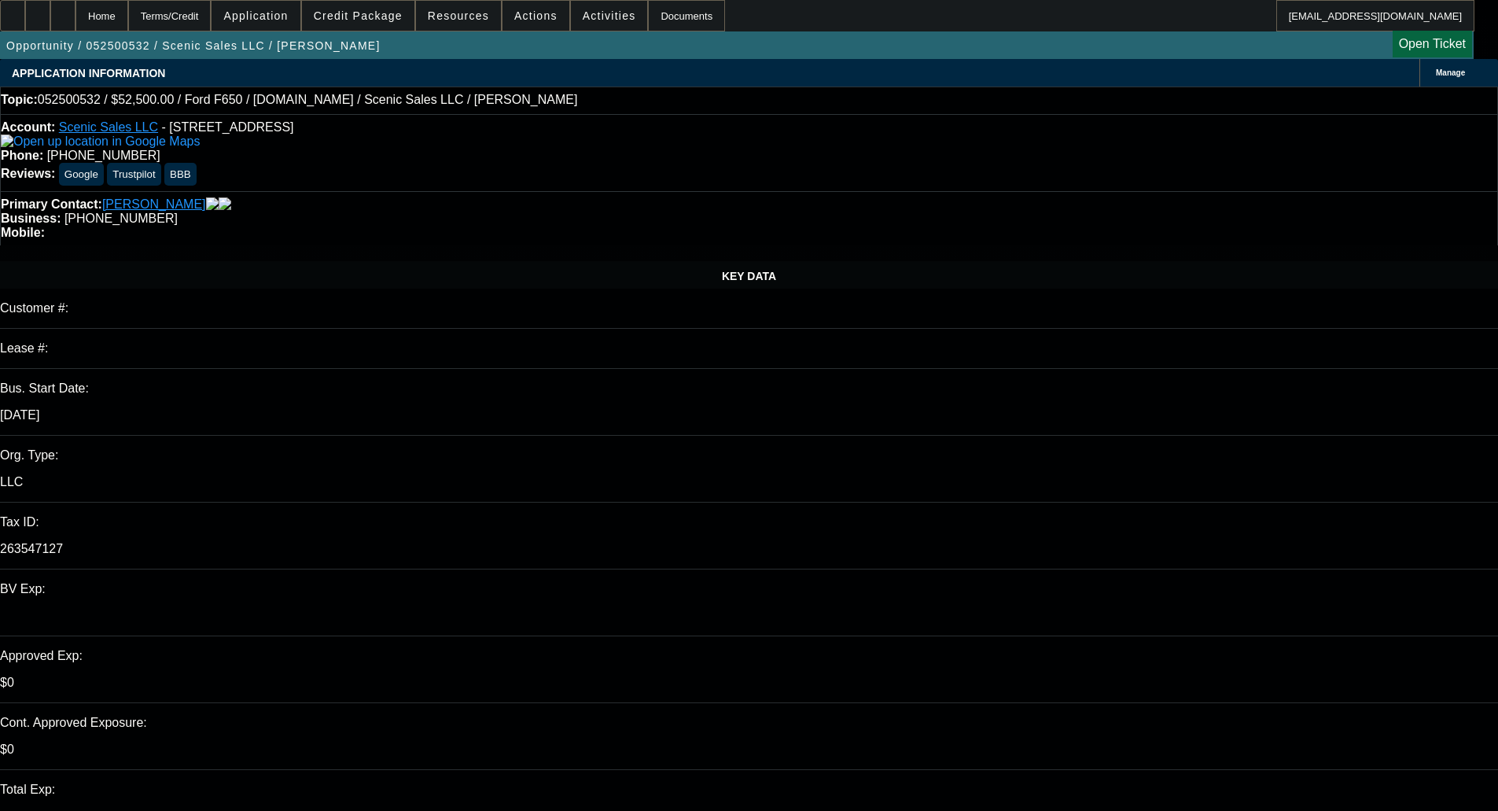
select select "0"
select select "0.1"
select select "4"
select select "0"
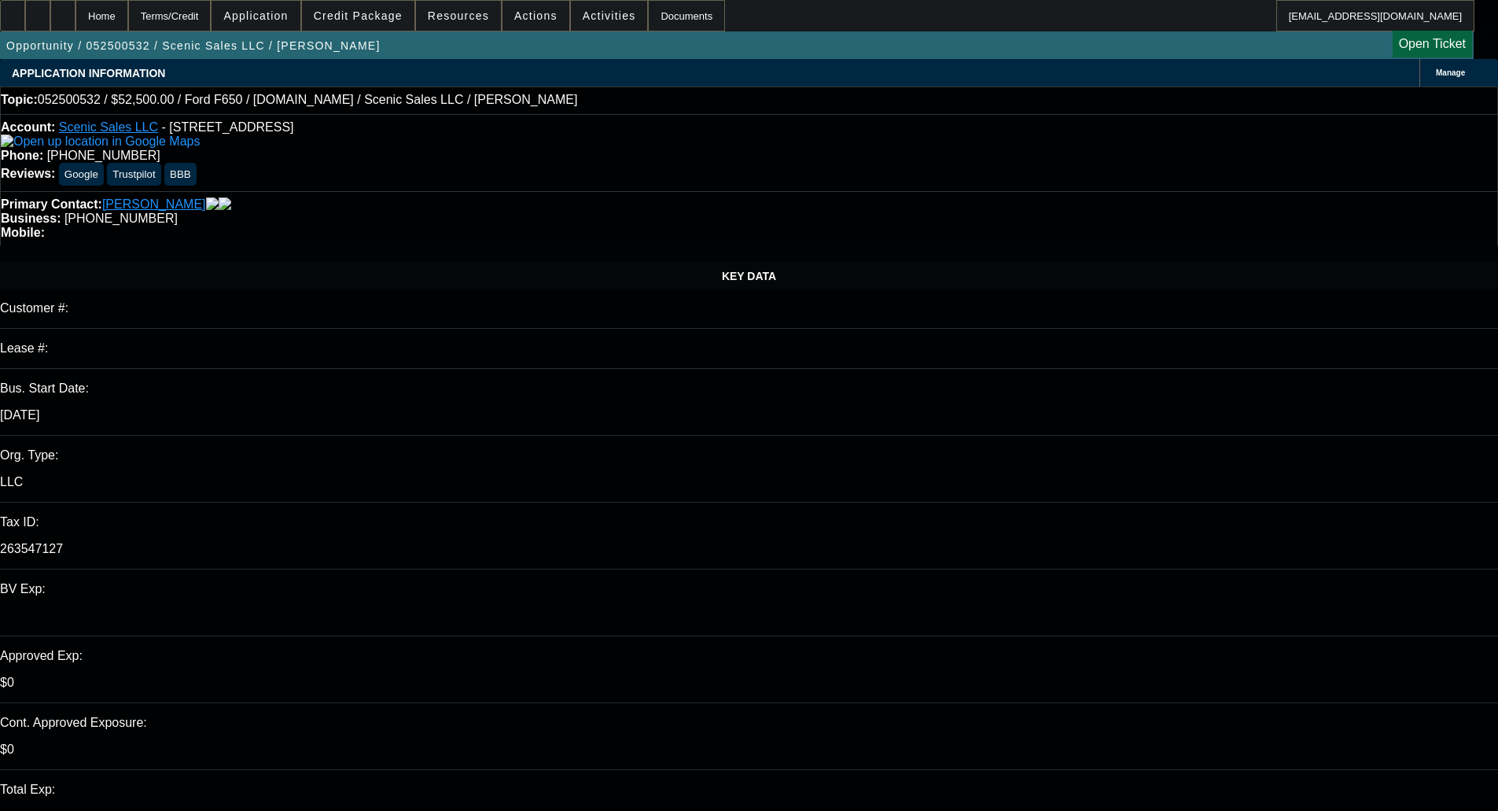
select select "0"
select select "3"
select select "0.1"
select select "4"
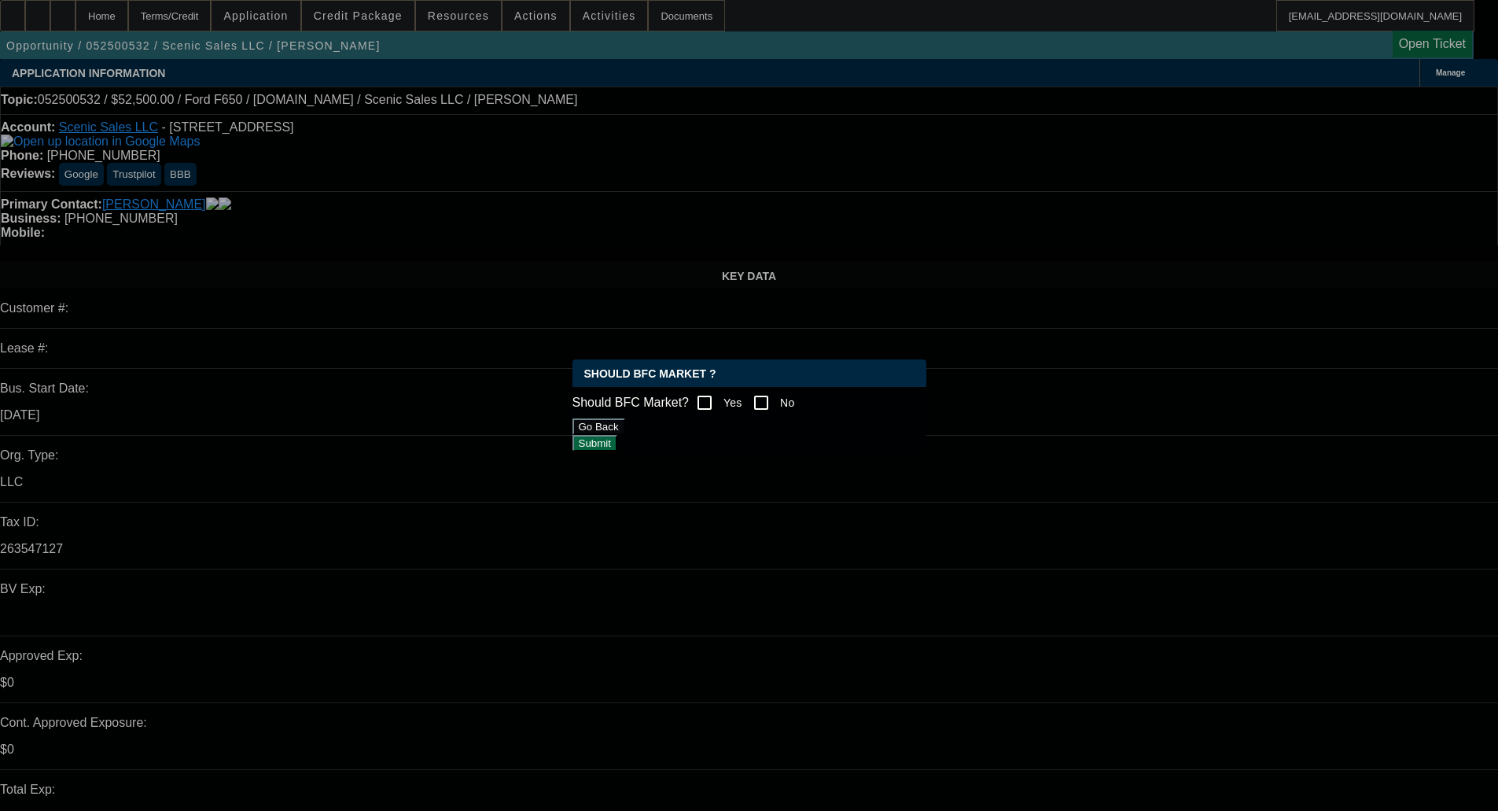
click at [720, 405] on input "Yes" at bounding box center [704, 402] width 31 height 31
checkbox input "true"
click at [617, 448] on button "Submit" at bounding box center [595, 443] width 45 height 17
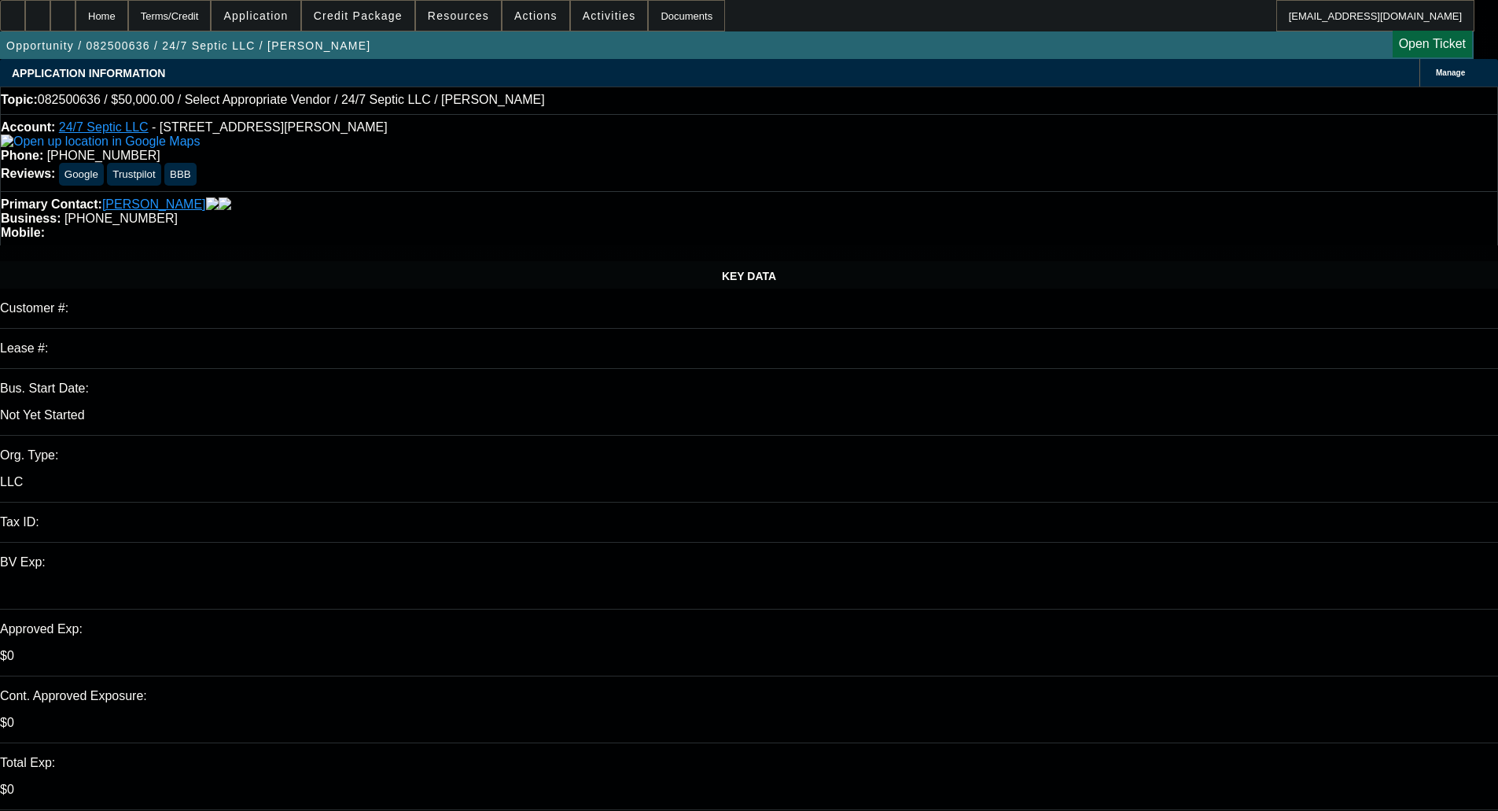
select select "0"
select select "2"
select select "0.1"
select select "1"
select select "2"
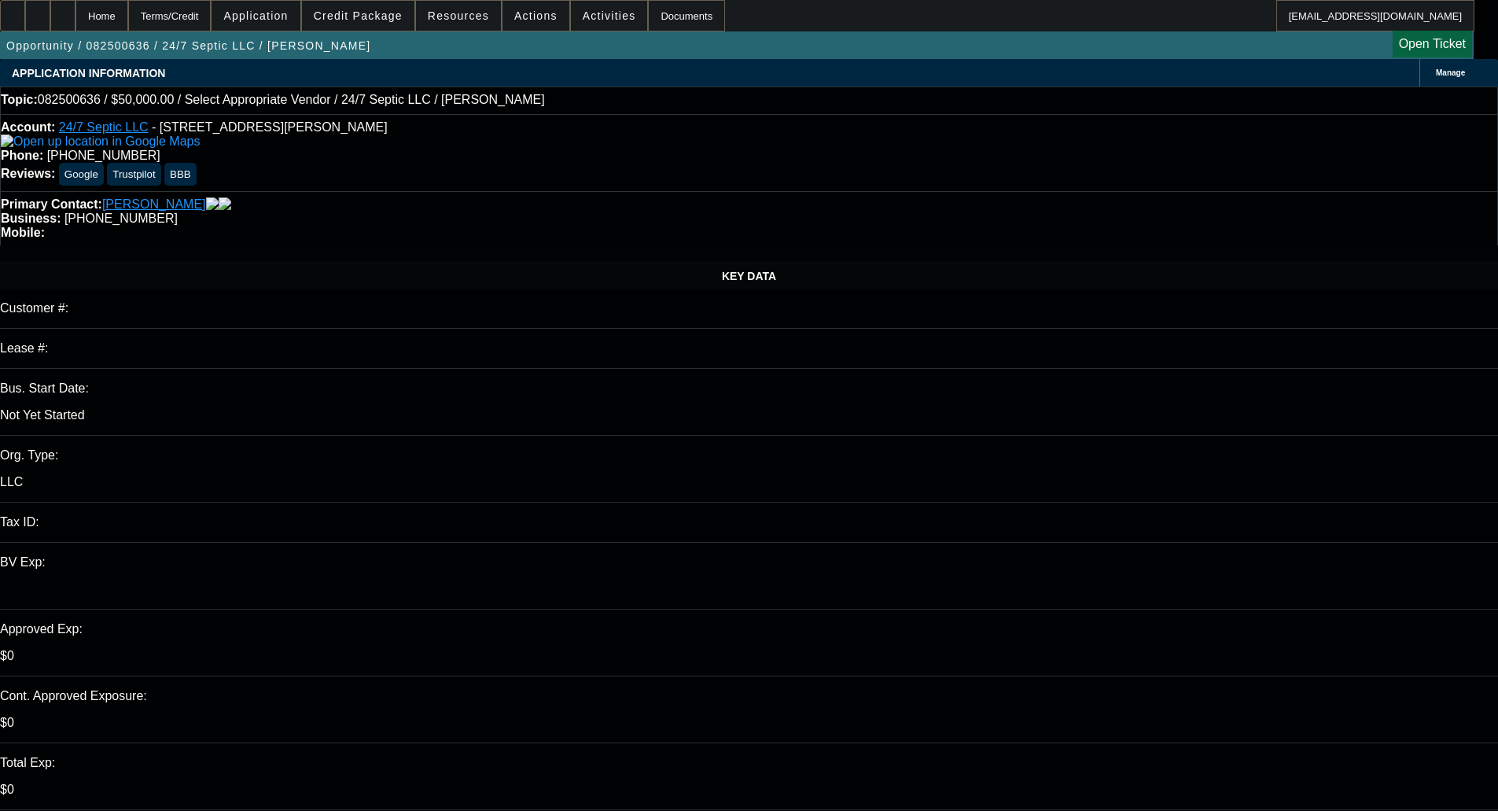
select select "4"
click at [374, 2] on span at bounding box center [358, 16] width 112 height 38
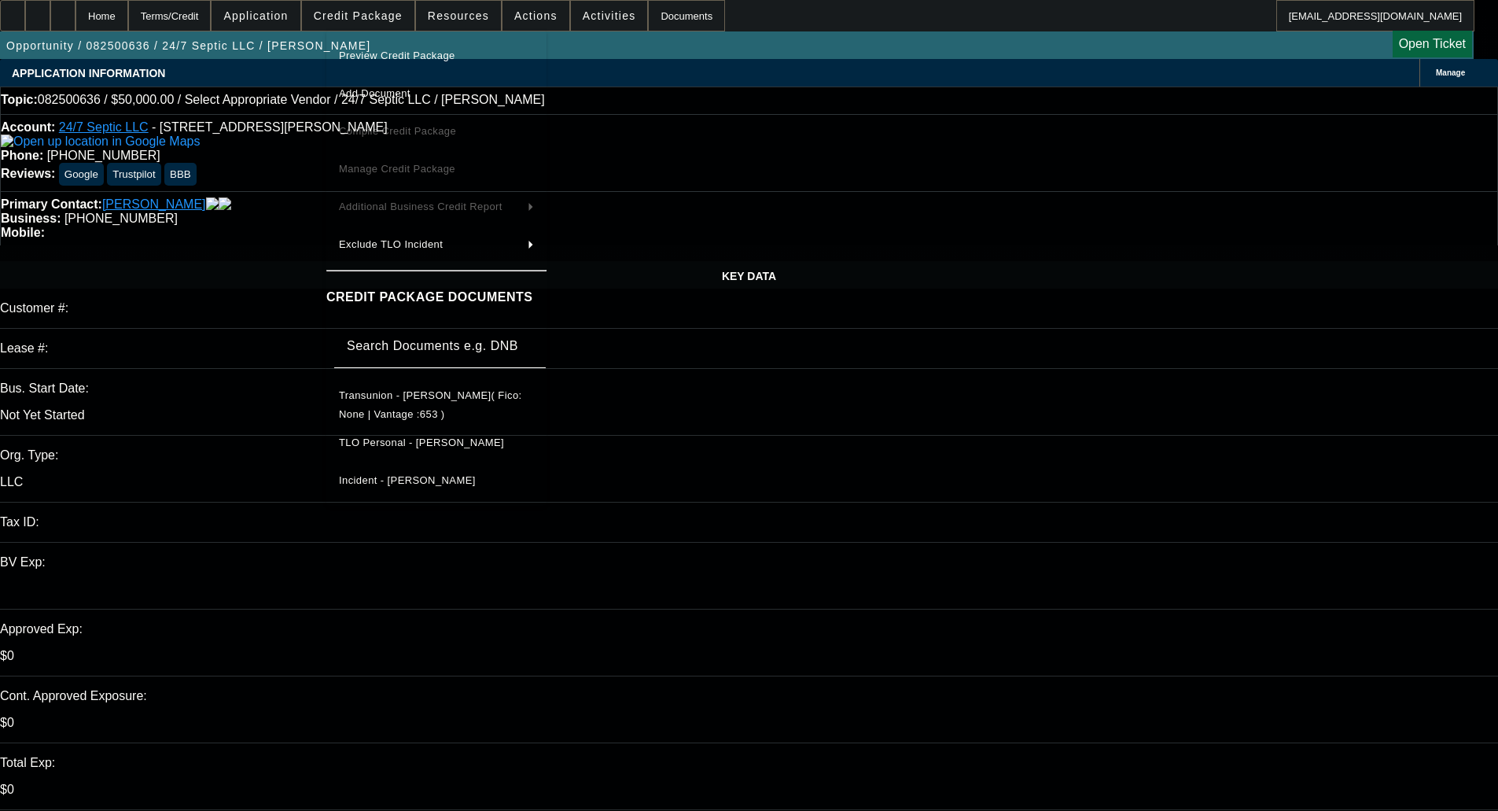
click at [382, 48] on span "Preview Credit Package" at bounding box center [436, 55] width 195 height 19
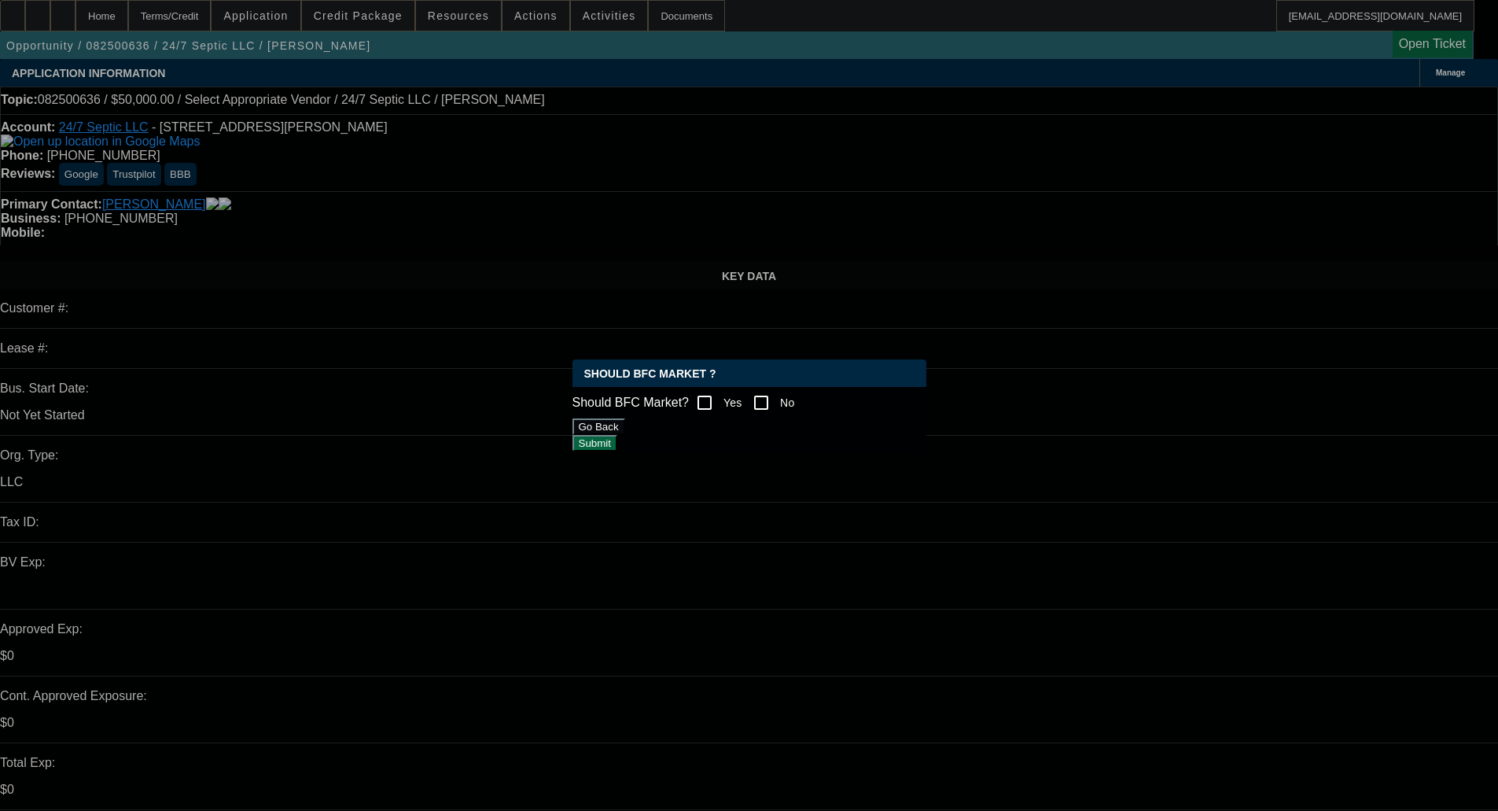
click at [717, 404] on input "Yes" at bounding box center [704, 402] width 31 height 31
checkbox input "true"
click at [617, 437] on button "Submit" at bounding box center [595, 443] width 45 height 17
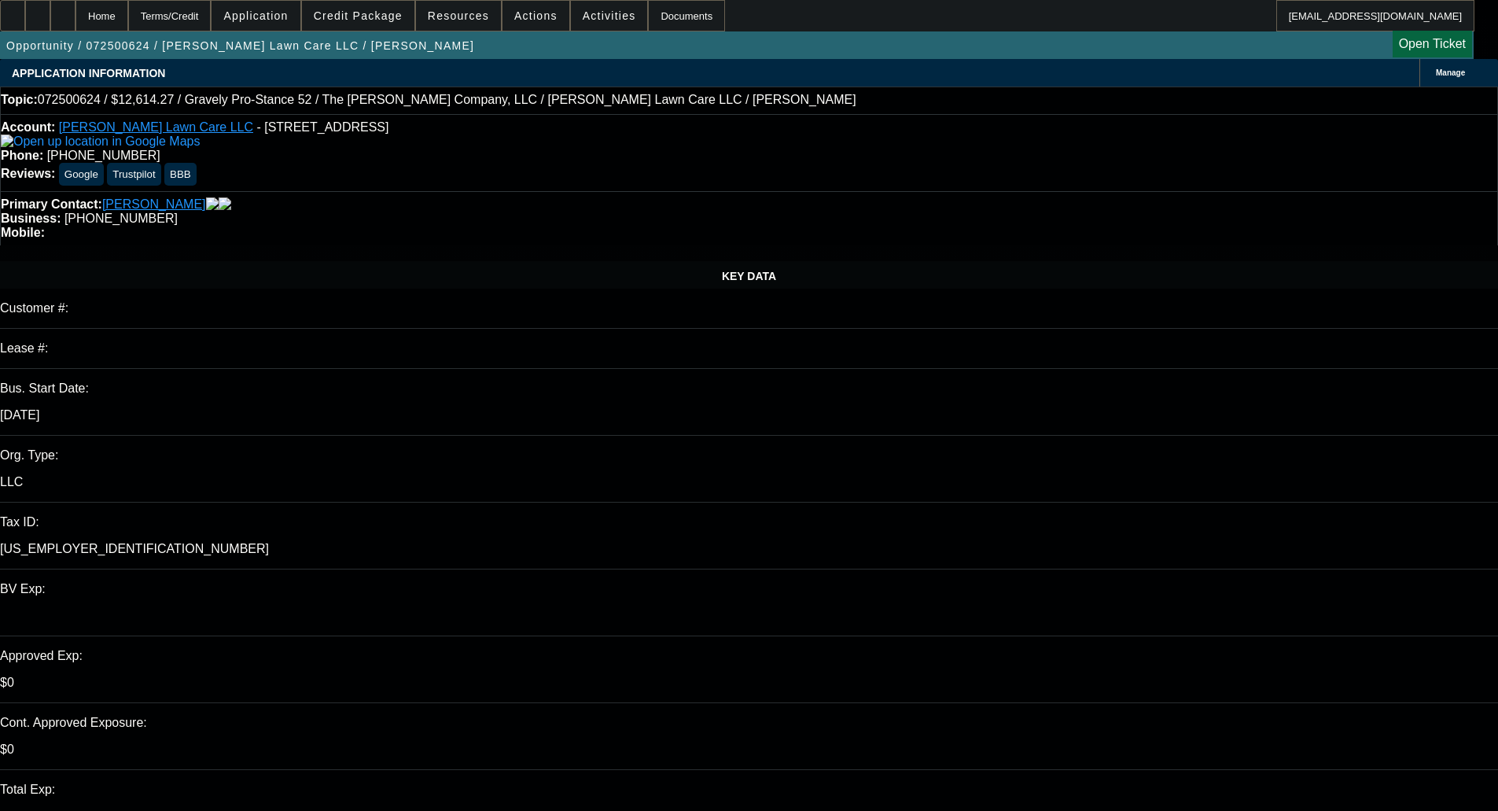
select select "0"
select select "0.1"
select select "4"
select select "0"
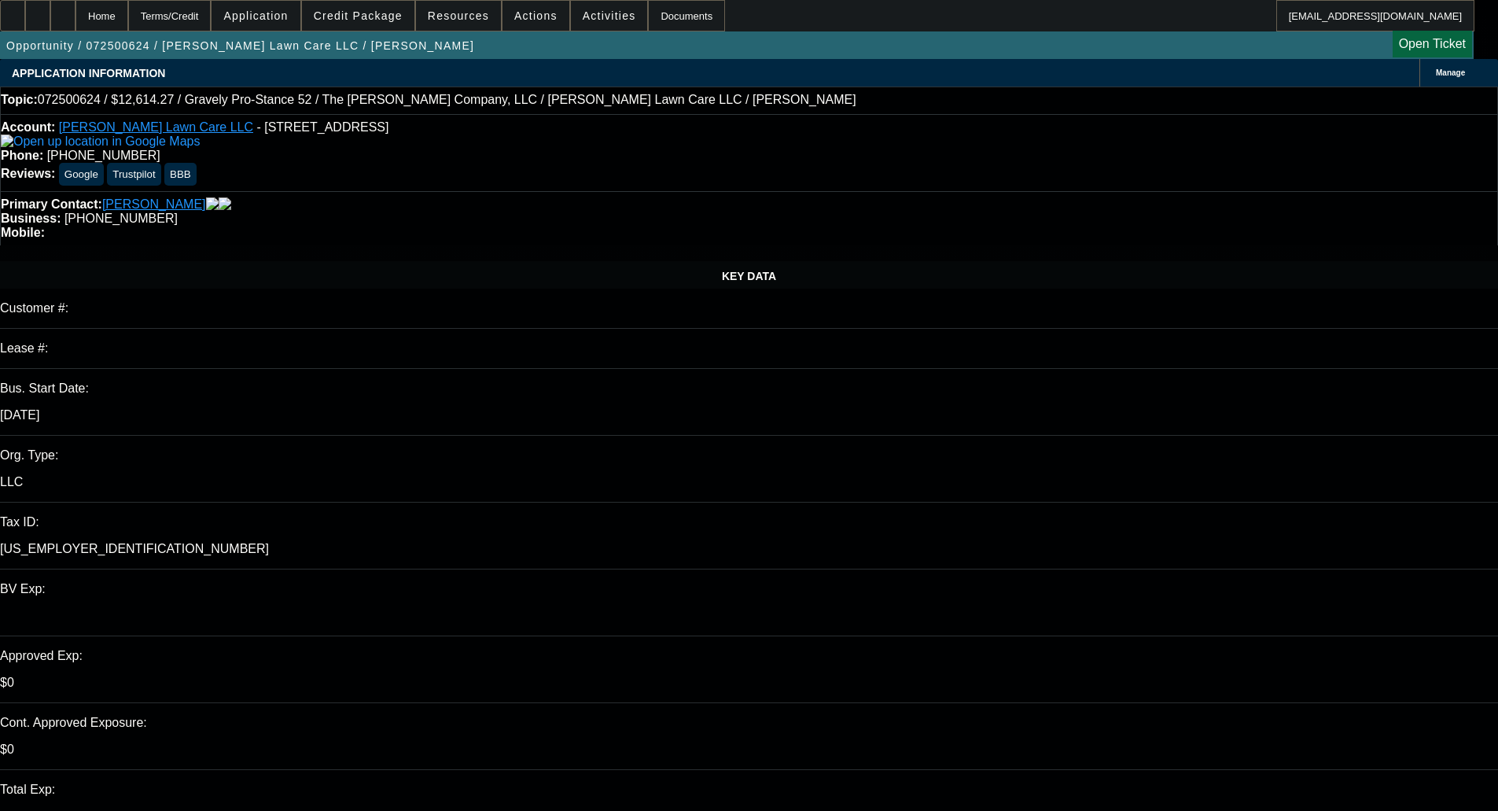
select select "0"
select select "0.1"
select select "4"
select select "0"
select select "2"
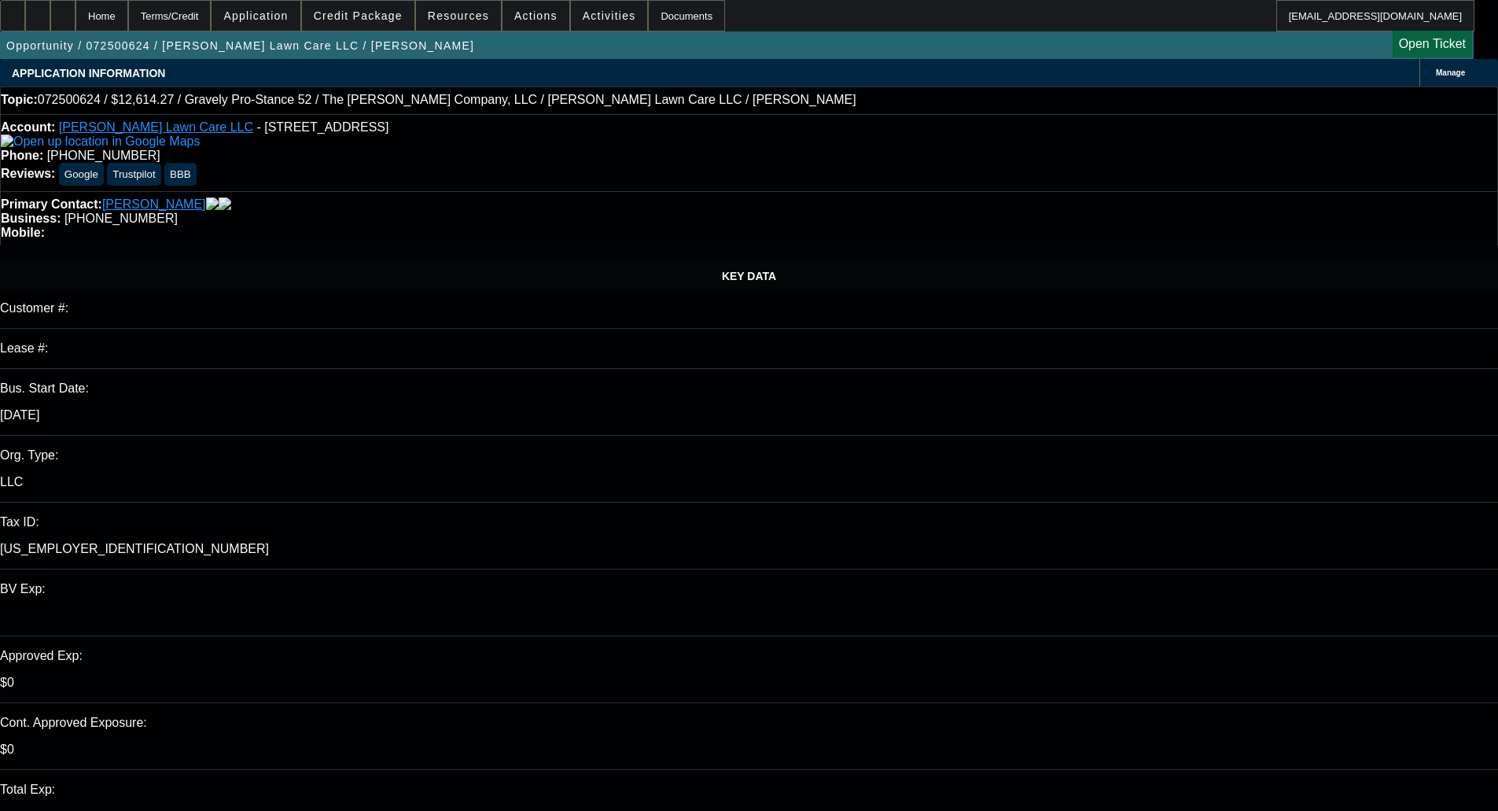
select select "2"
select select "0.15"
select select "16"
select select "0.2"
select select "2"
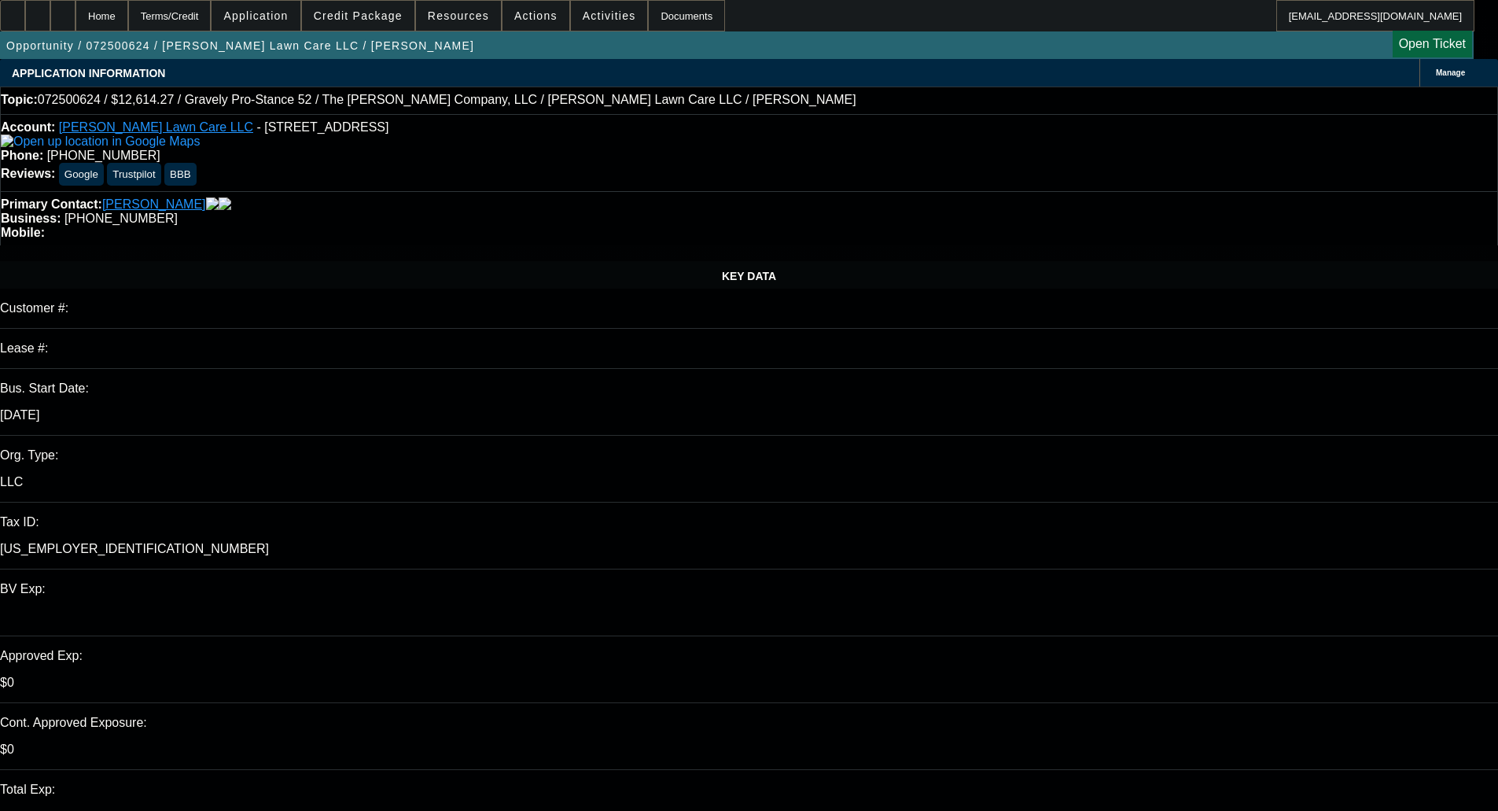
select select "2"
select select "0"
select select "6"
click at [402, 9] on span at bounding box center [358, 16] width 112 height 38
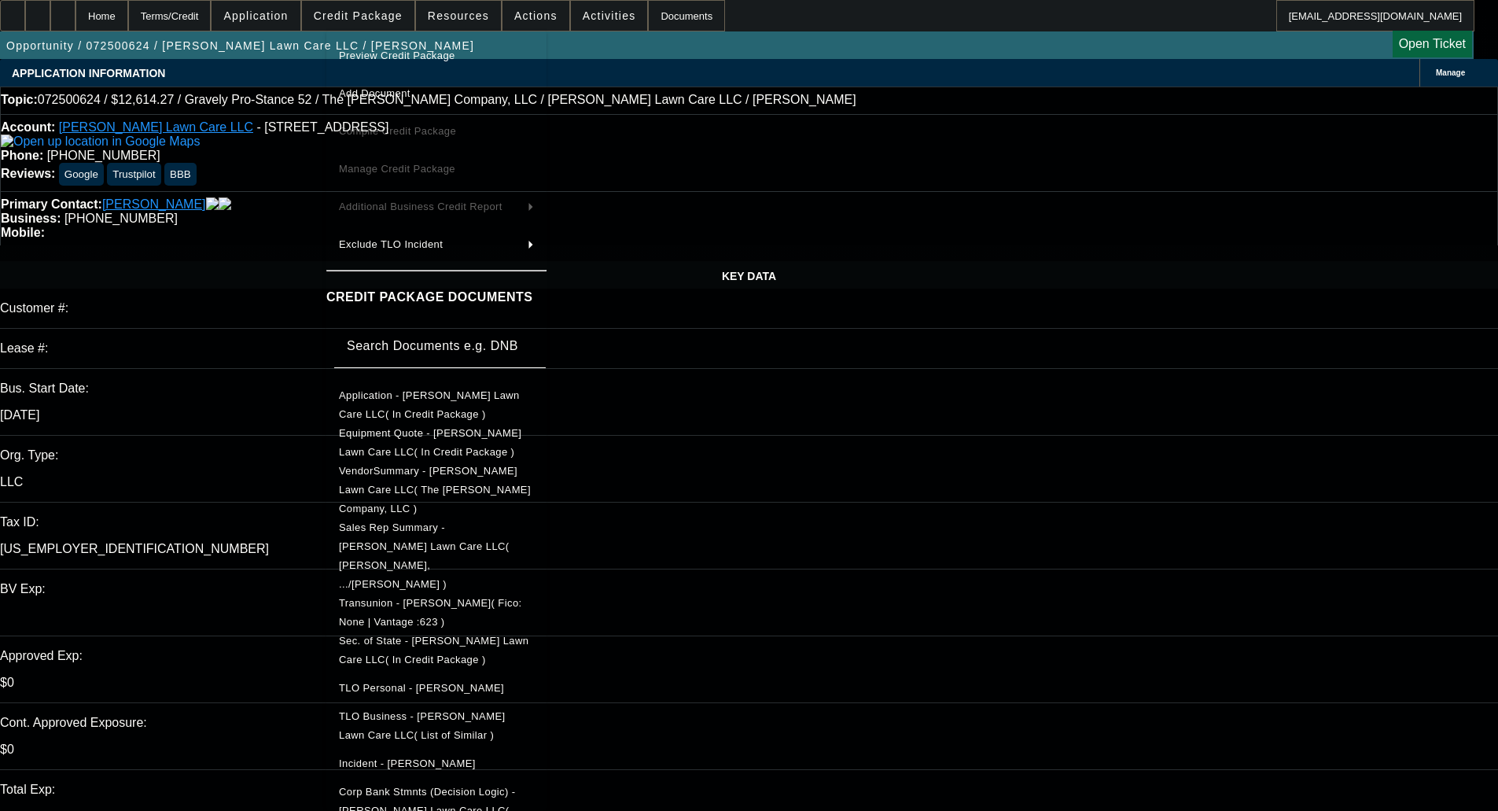
click at [390, 52] on span "Preview Credit Package" at bounding box center [397, 56] width 116 height 12
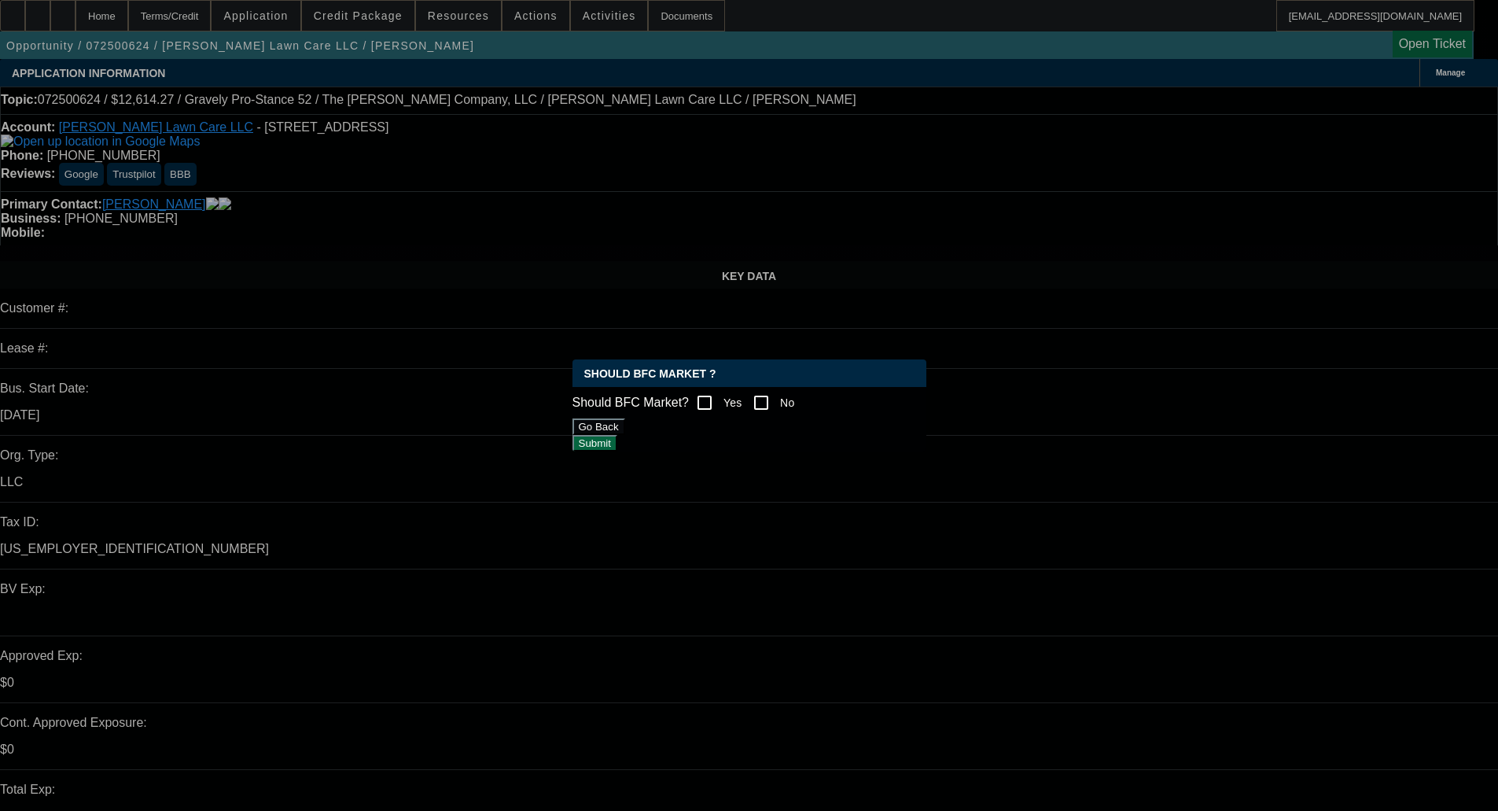
click at [702, 392] on input "Yes" at bounding box center [704, 402] width 31 height 31
checkbox input "true"
click at [617, 447] on button "Submit" at bounding box center [595, 443] width 45 height 17
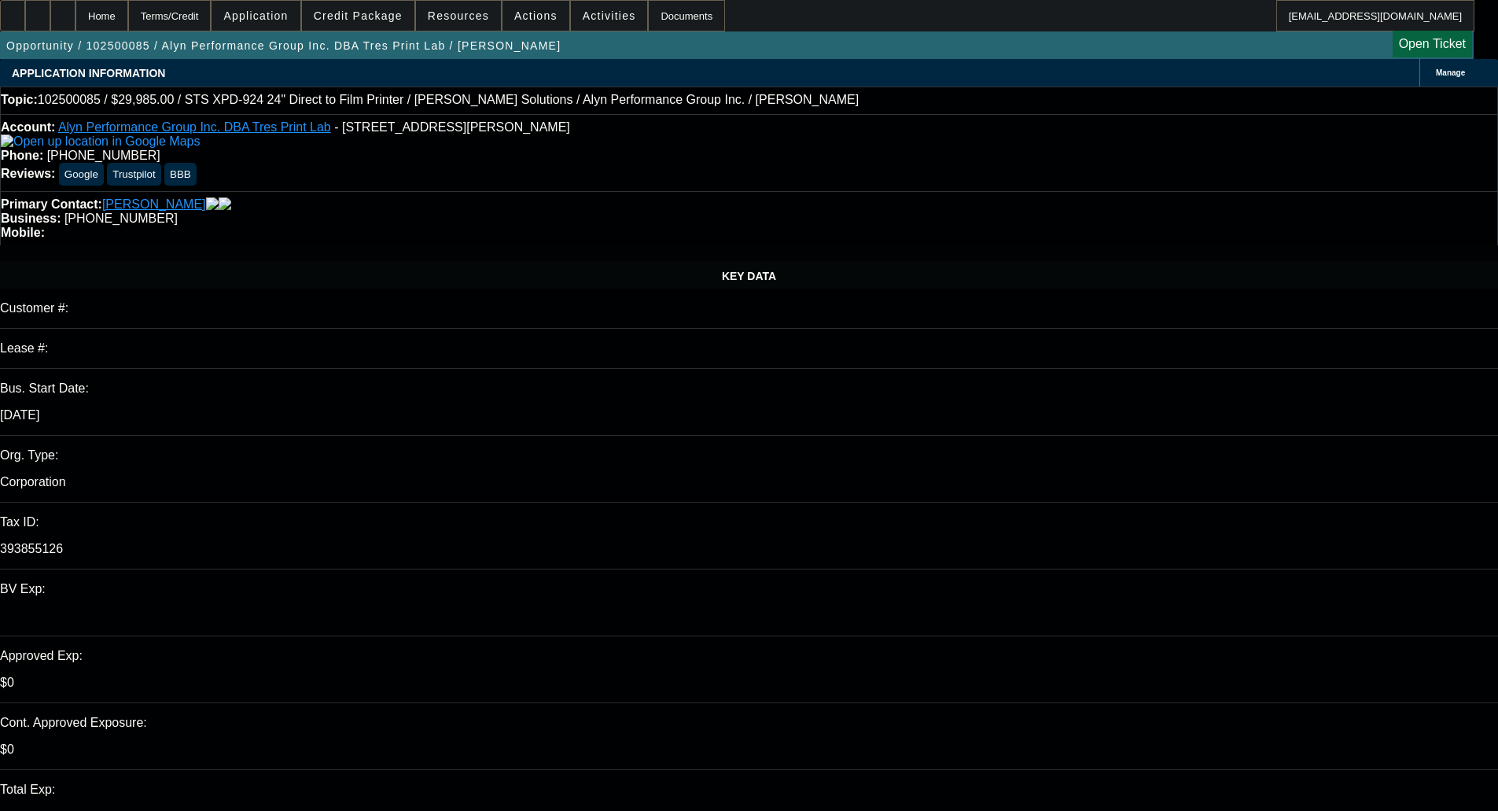
select select "0"
select select "6"
select select "0"
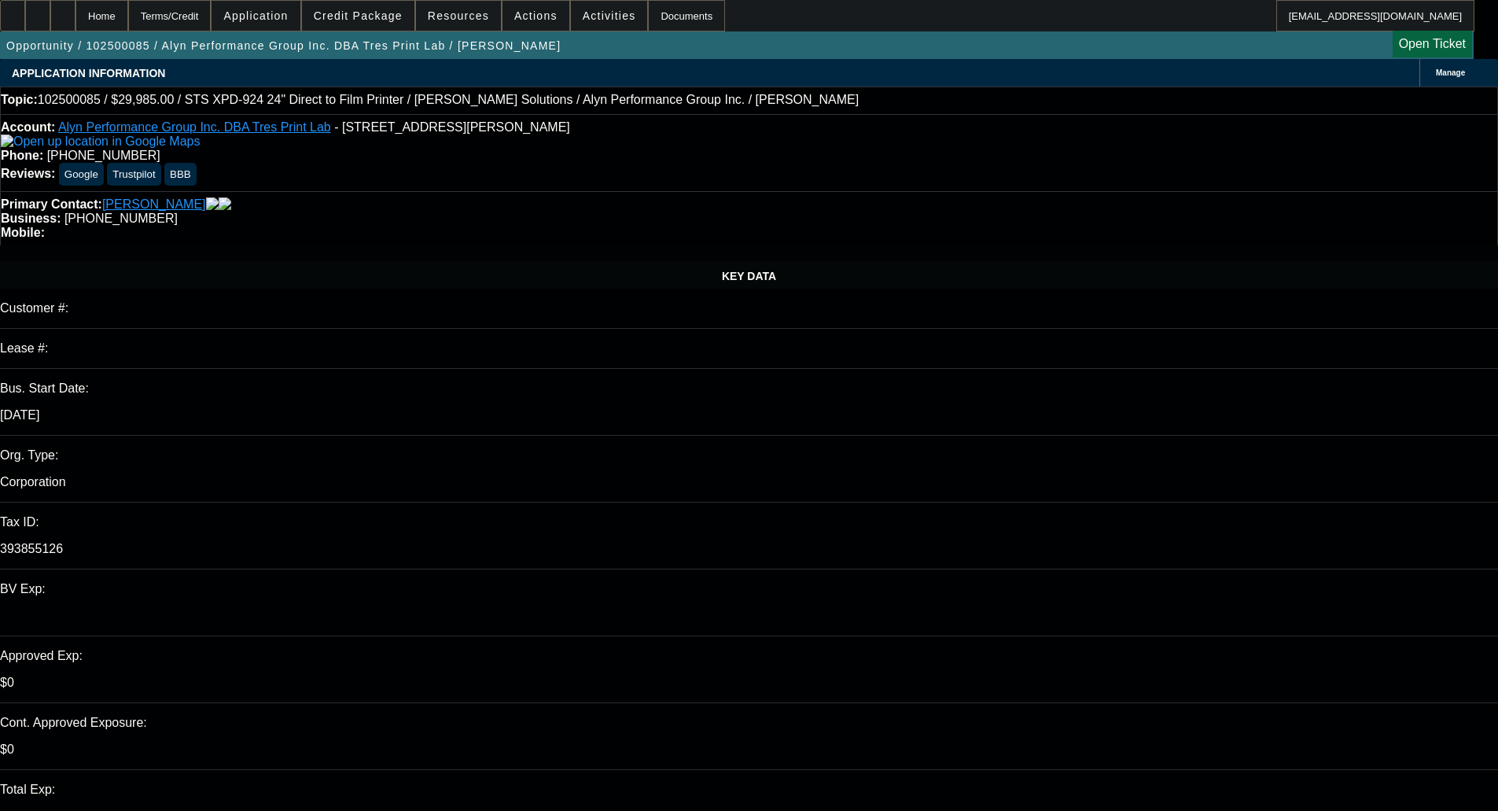
select select "0"
select select "0.1"
select select "4"
select select "0"
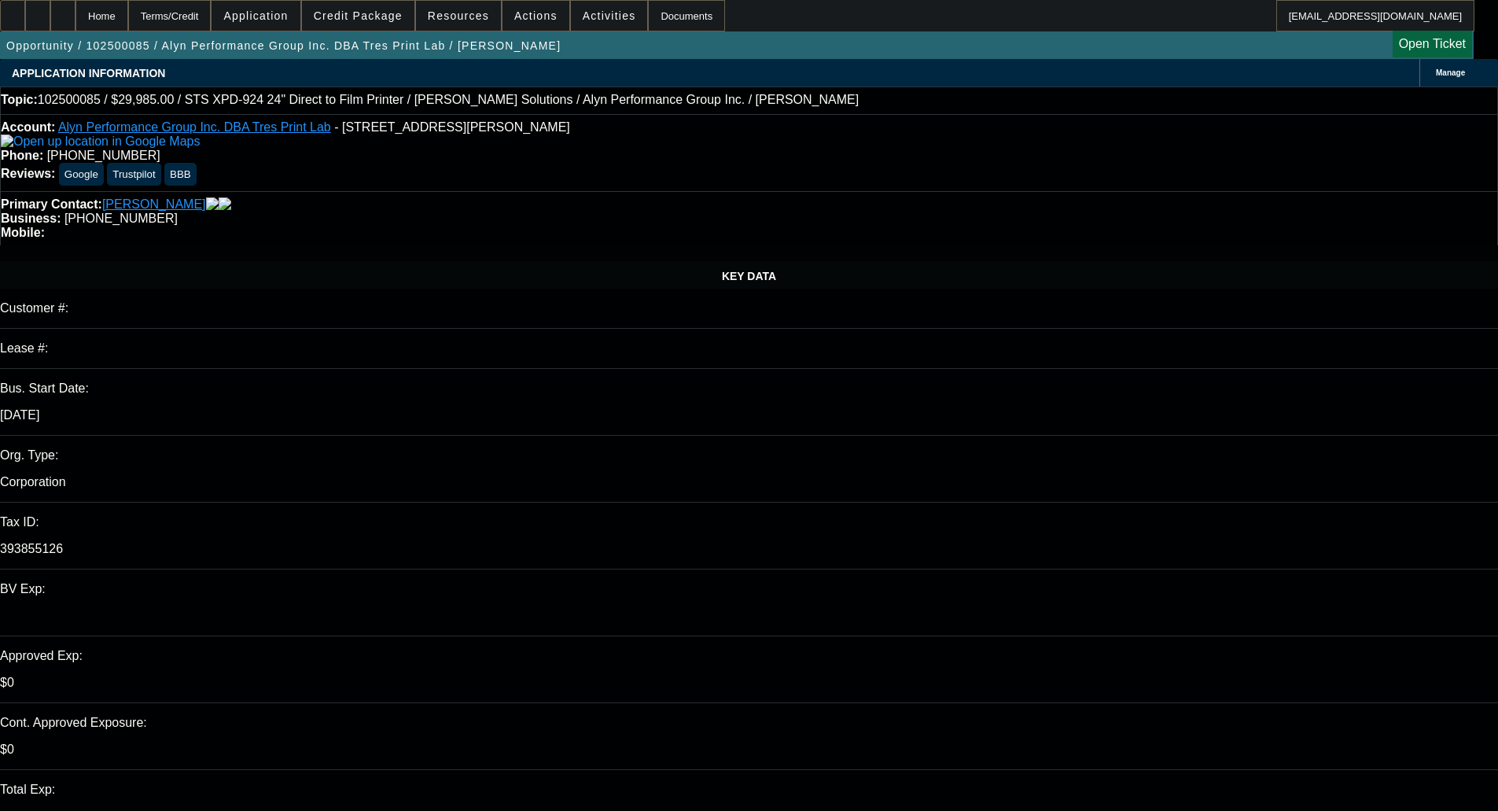
select select "0.1"
select select "4"
select select "0"
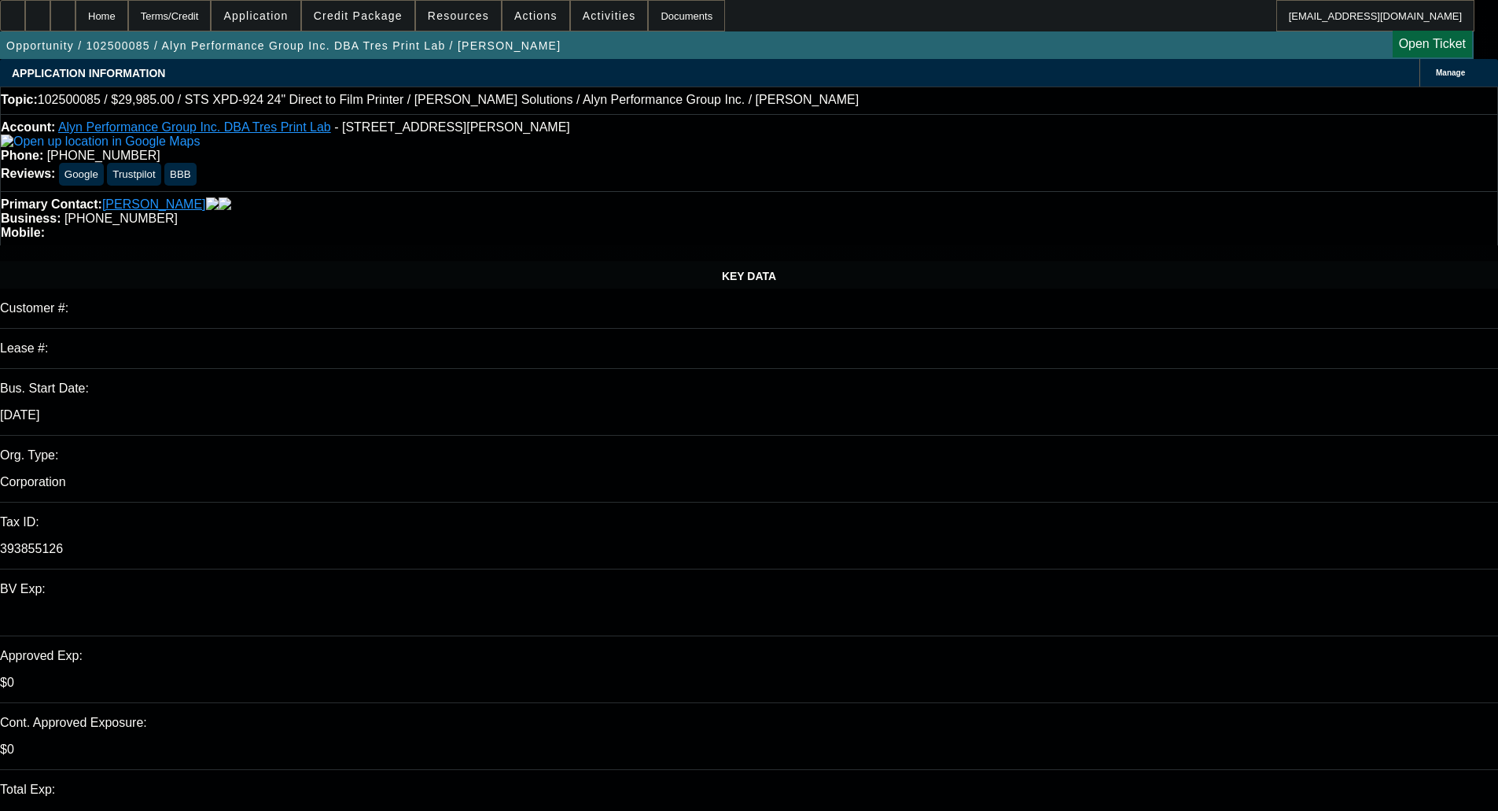
select select "6"
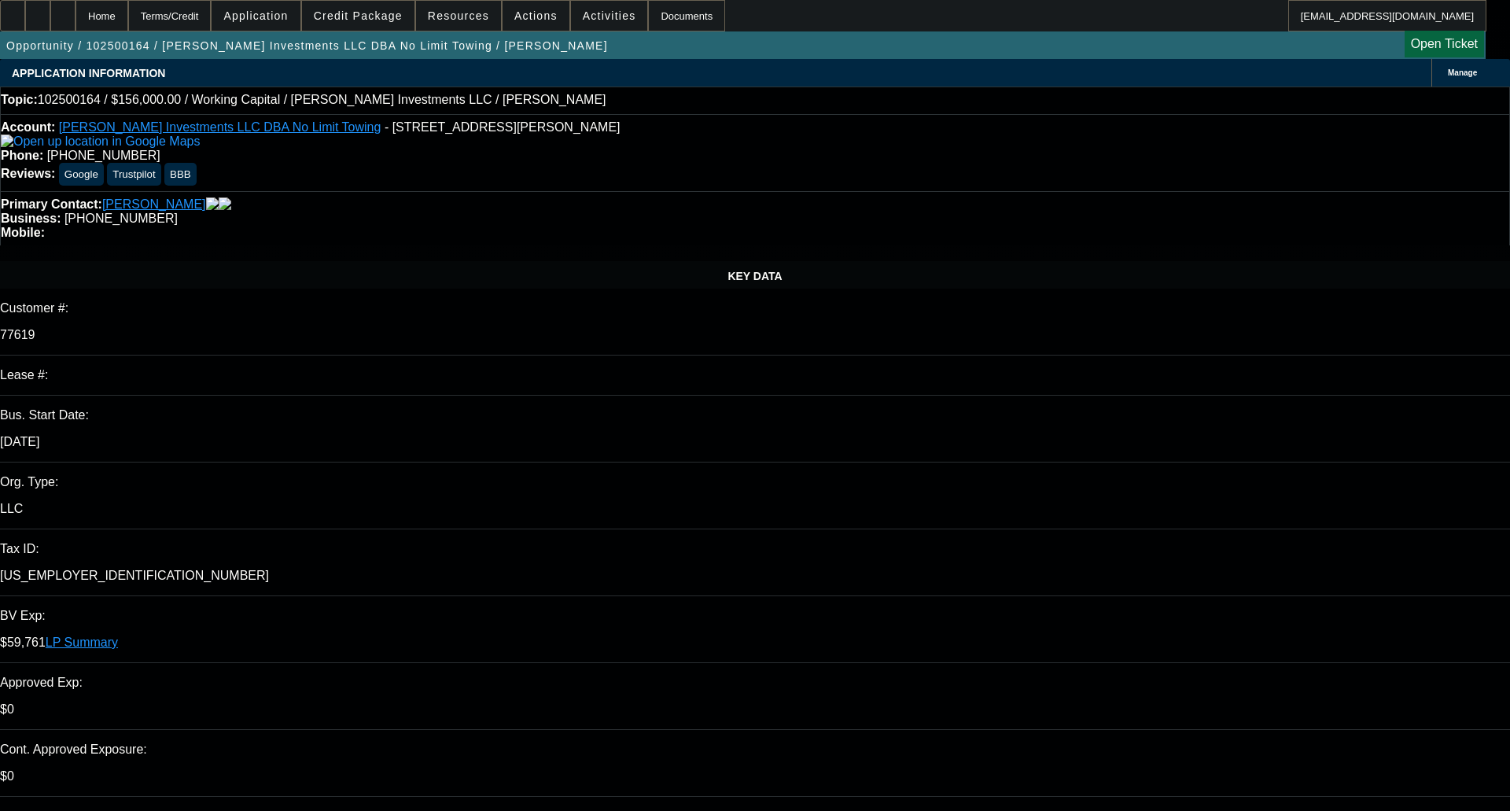
select select "0"
select select "2"
select select "0"
select select "6"
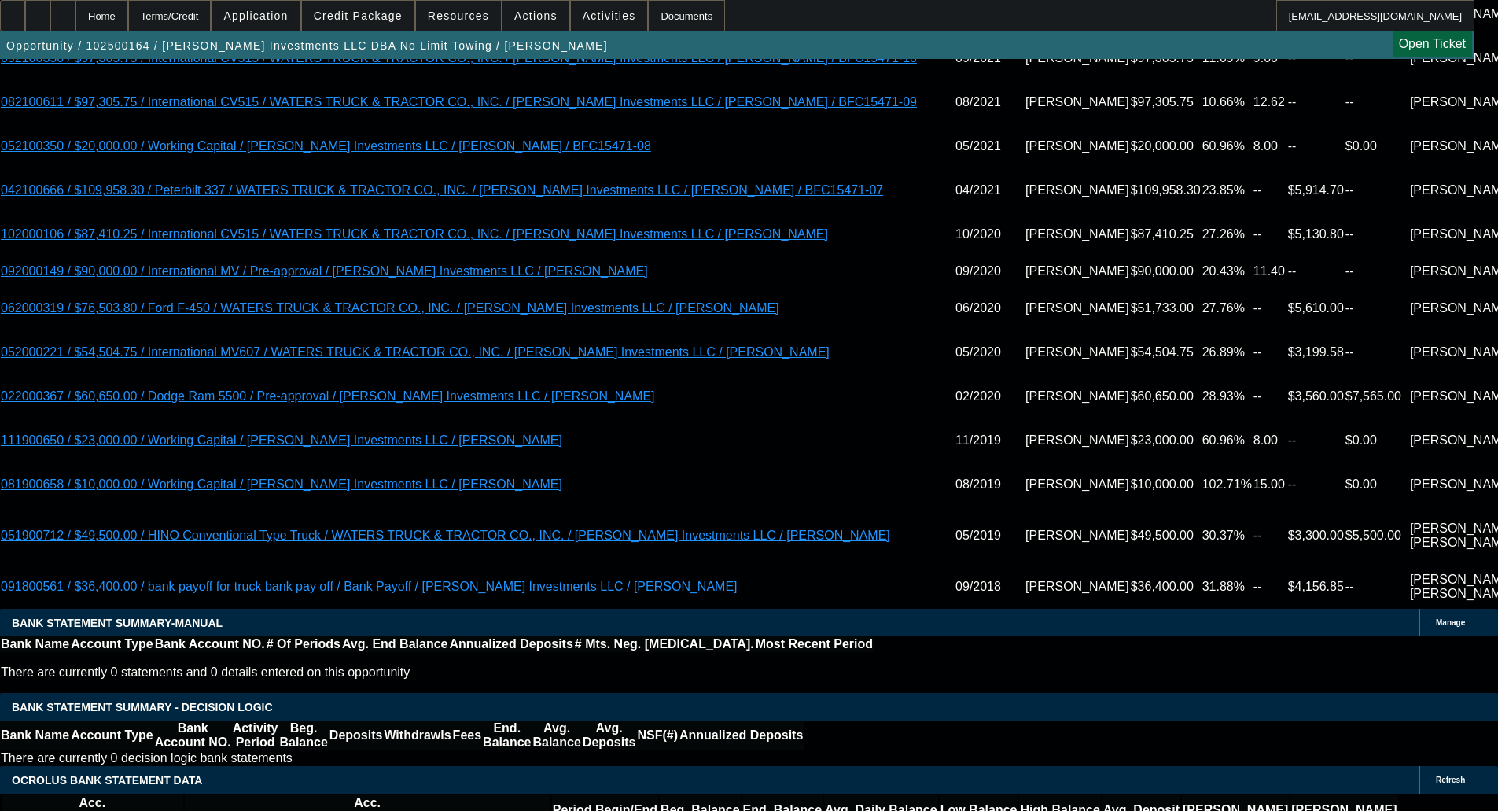
scroll to position [3676, 0]
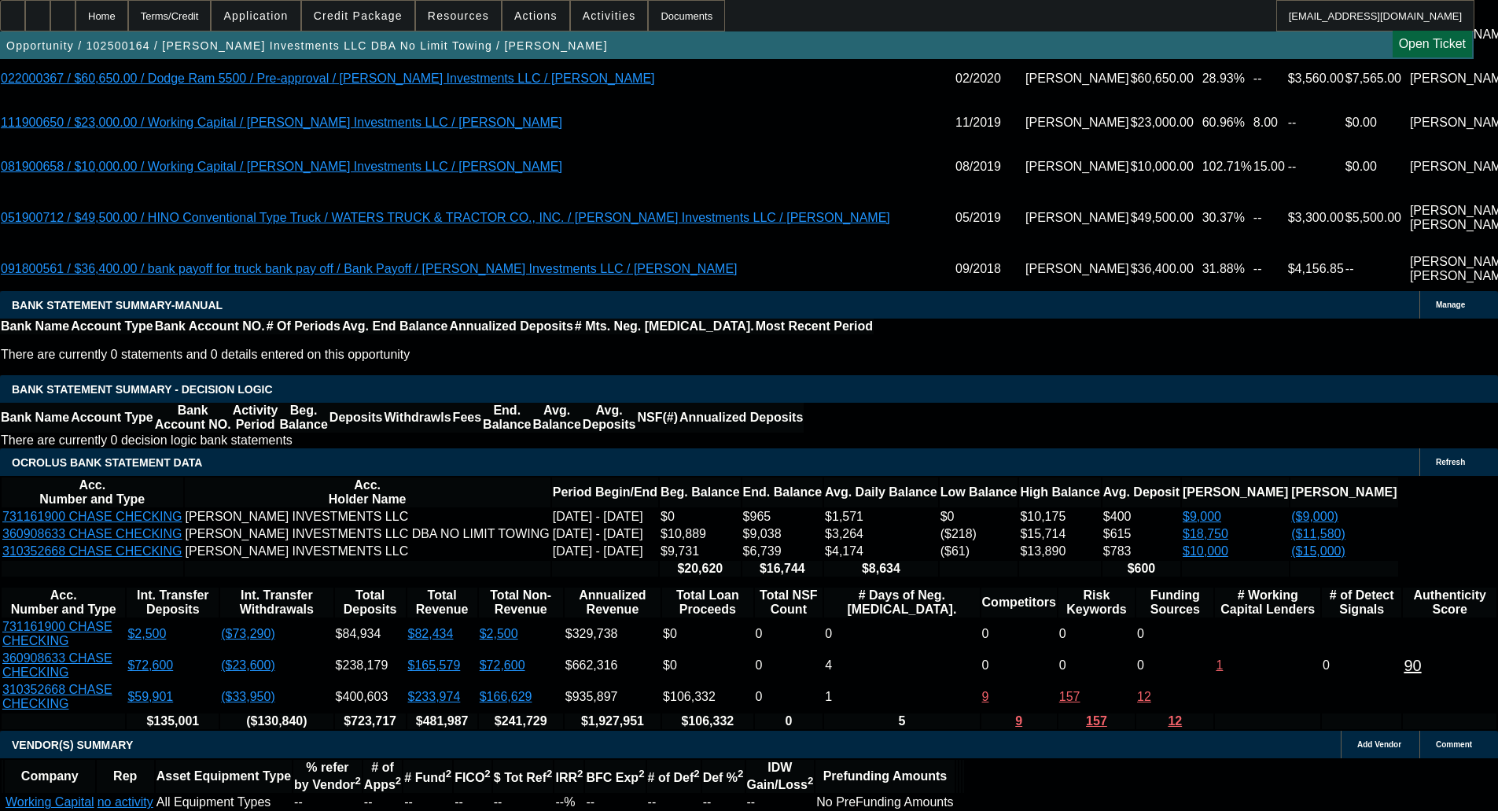
select select "5"
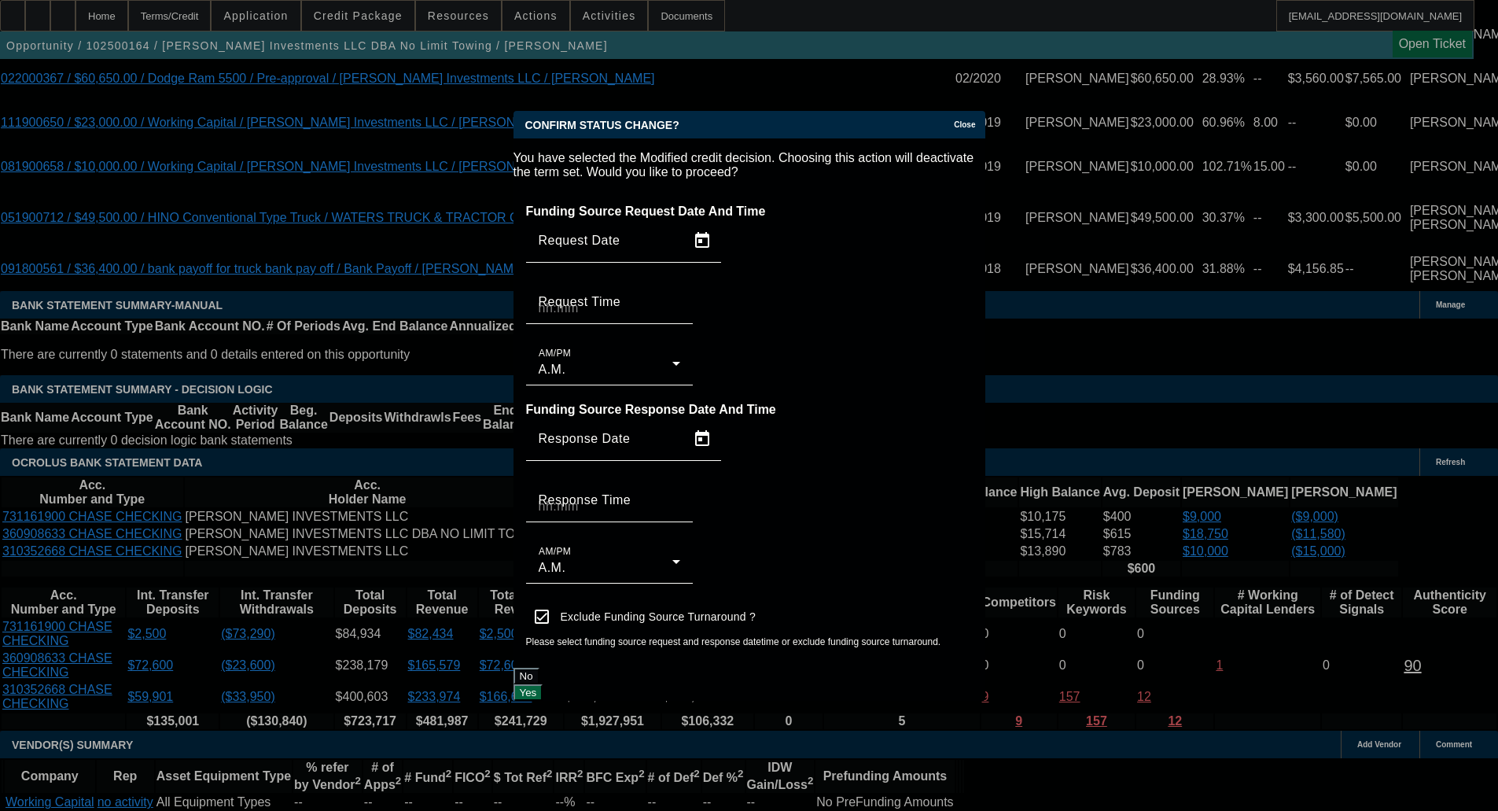
scroll to position [0, 0]
click at [544, 684] on button "Yes" at bounding box center [529, 692] width 30 height 17
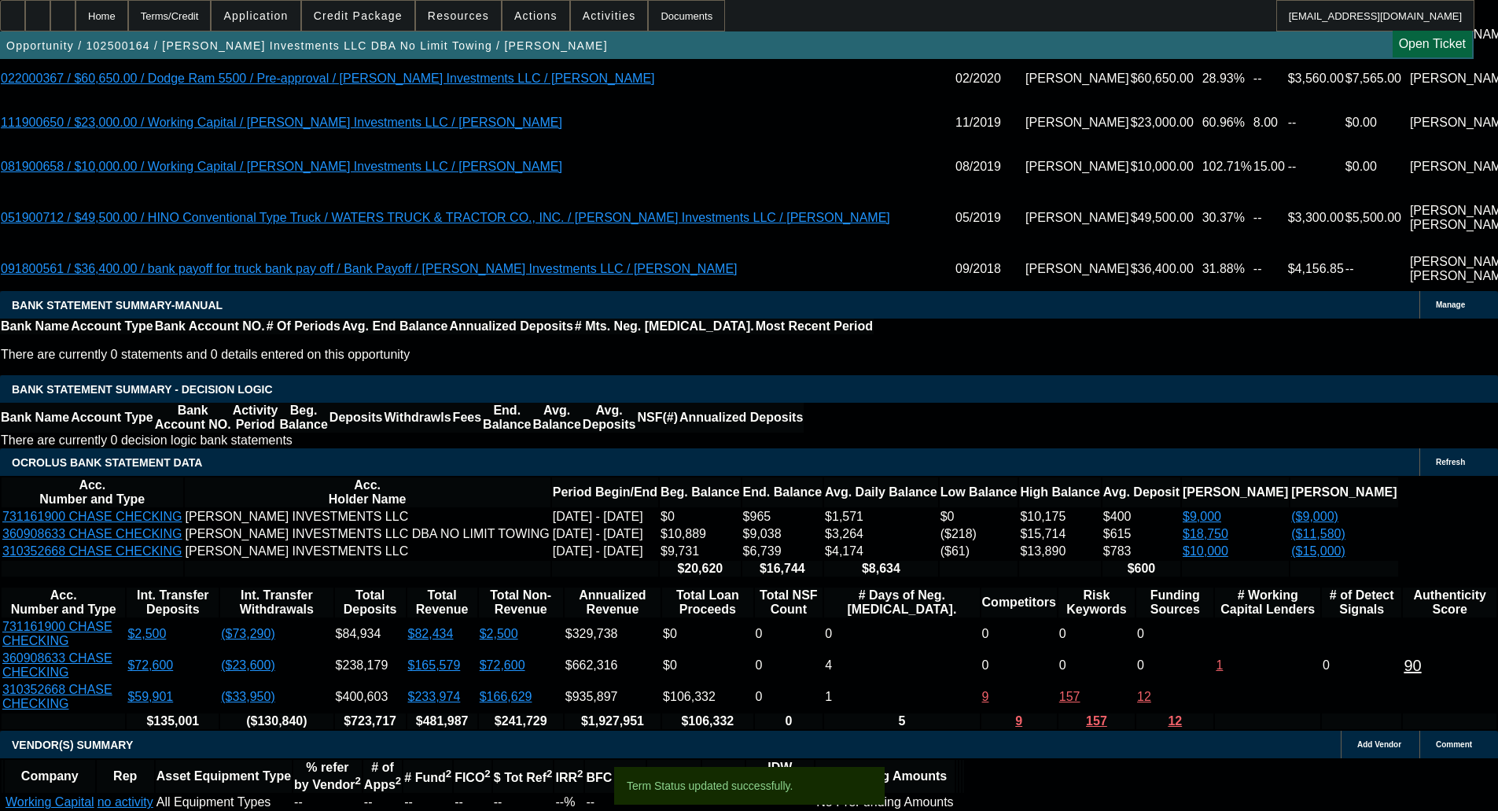
scroll to position [3661, 0]
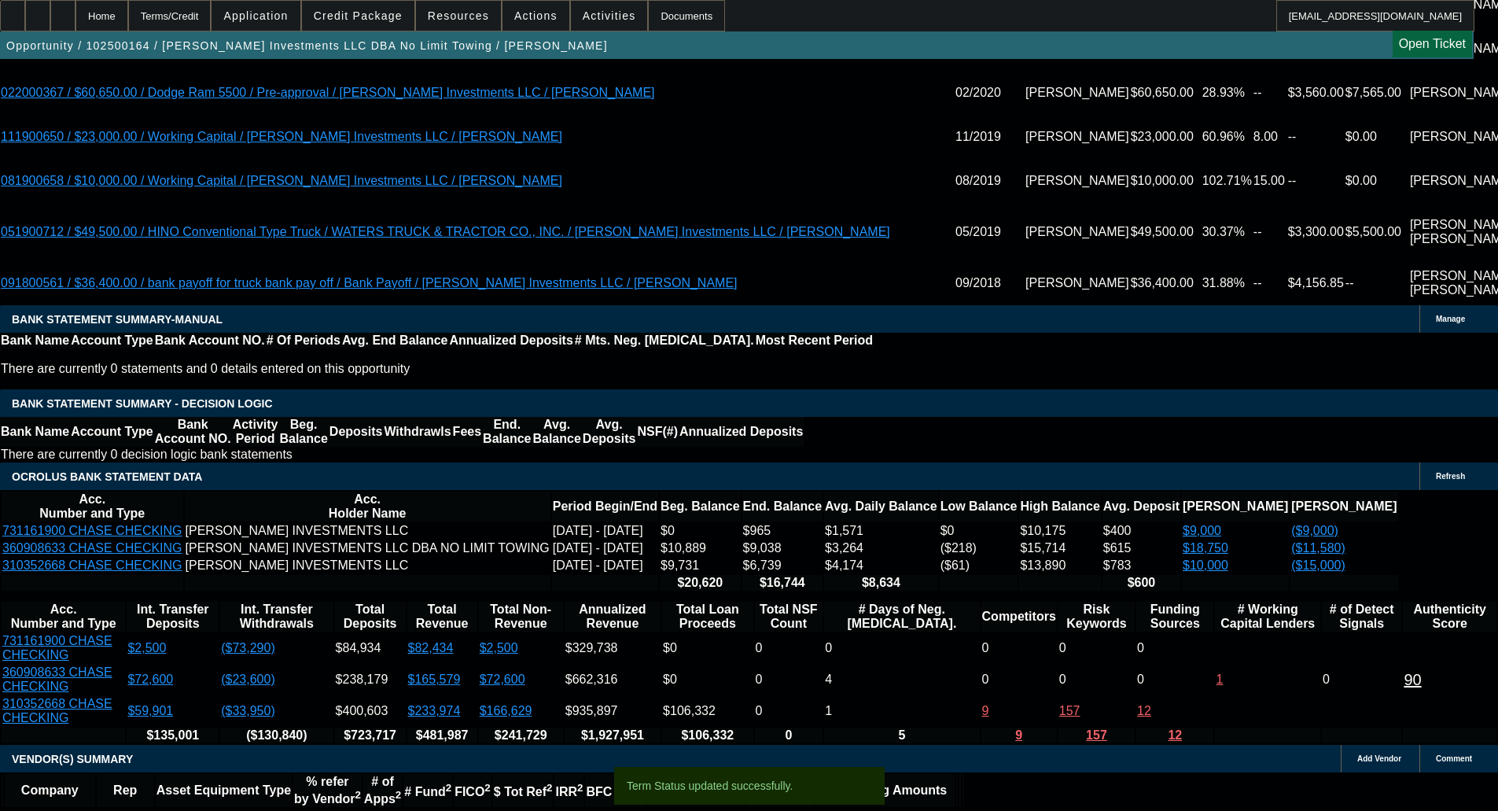
select select "0"
select select "2"
select select "0"
select select "6"
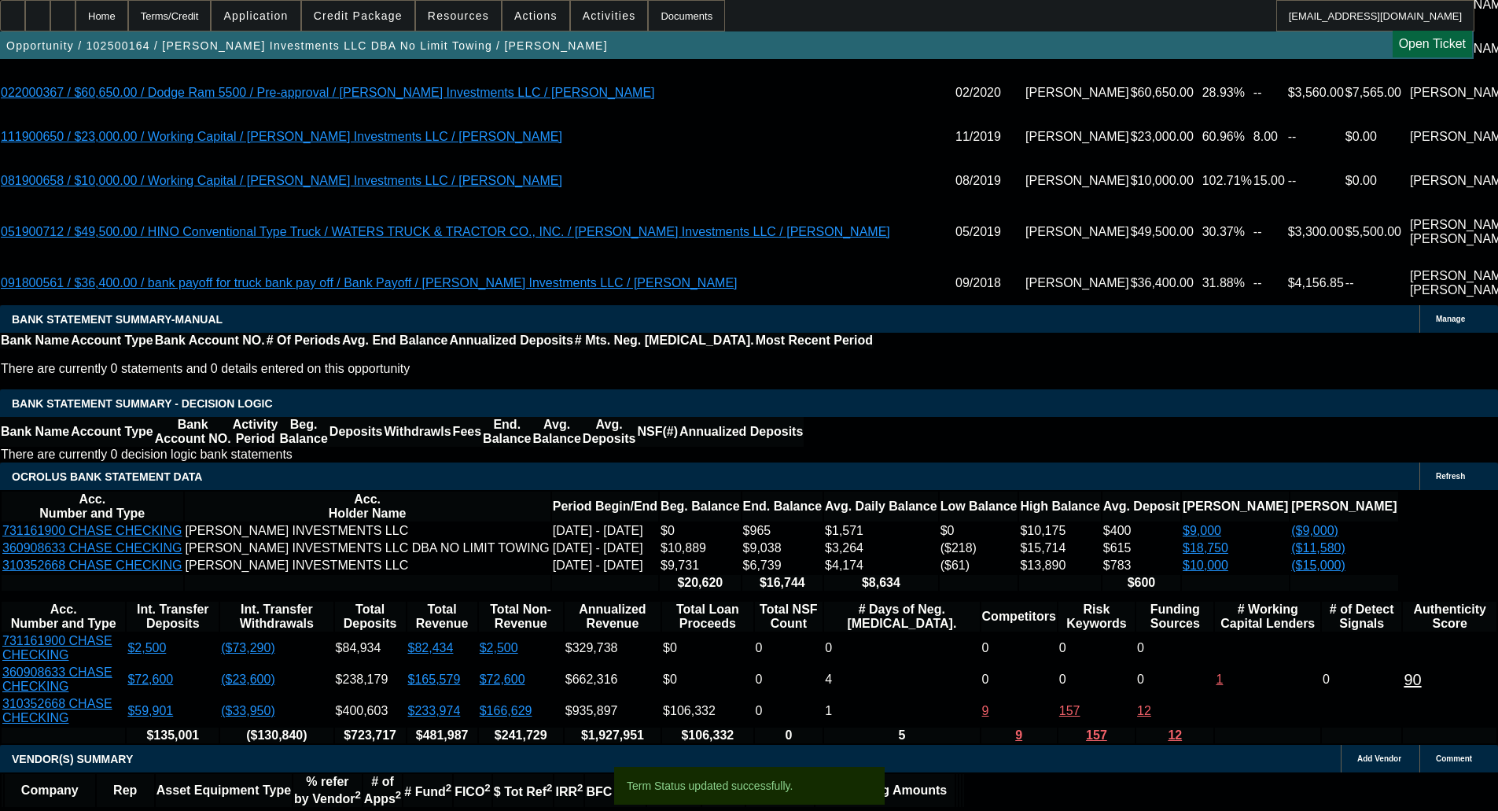
select select "0"
select select "2"
select select "0"
select select "6"
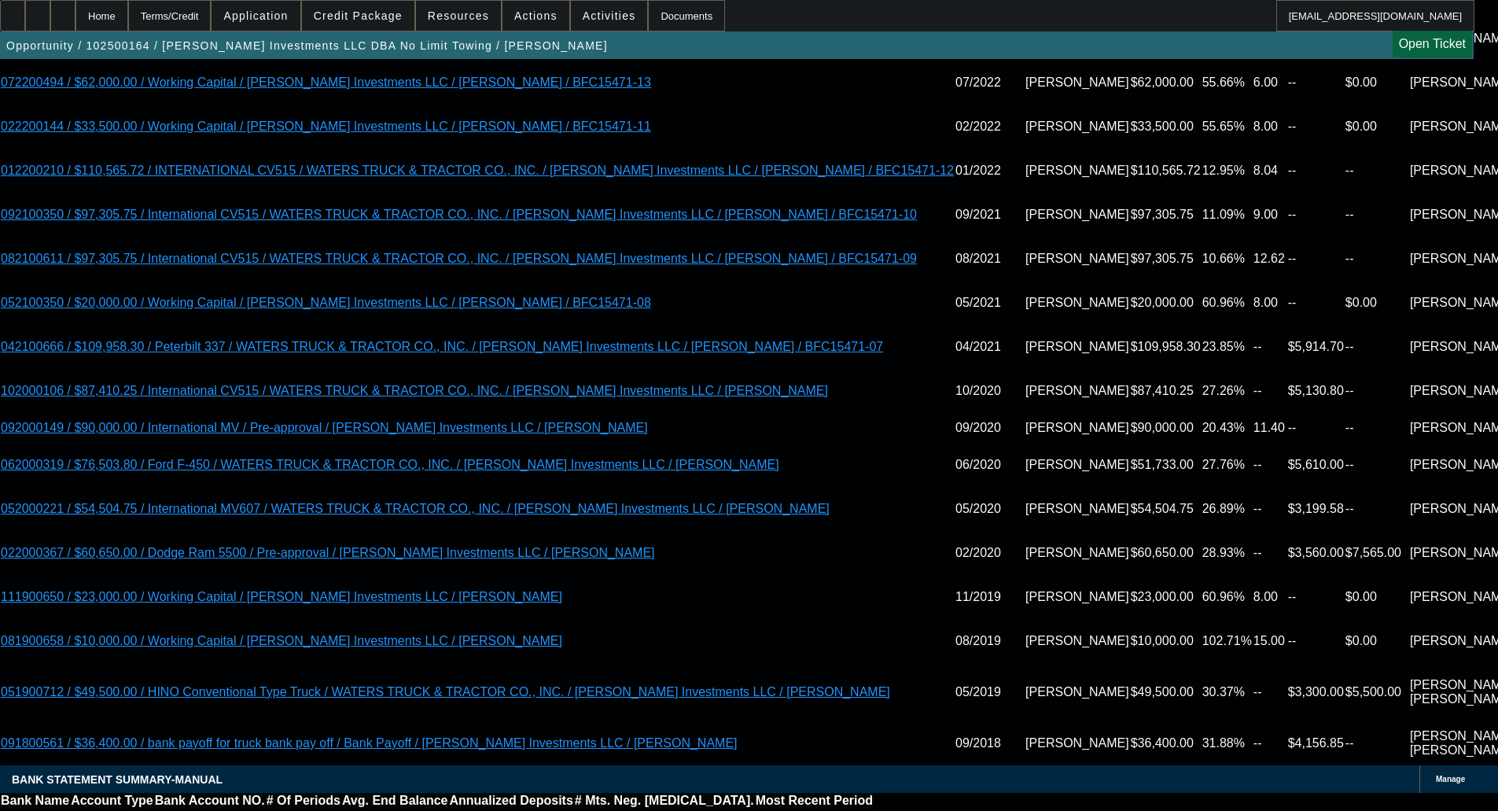
scroll to position [3190, 0]
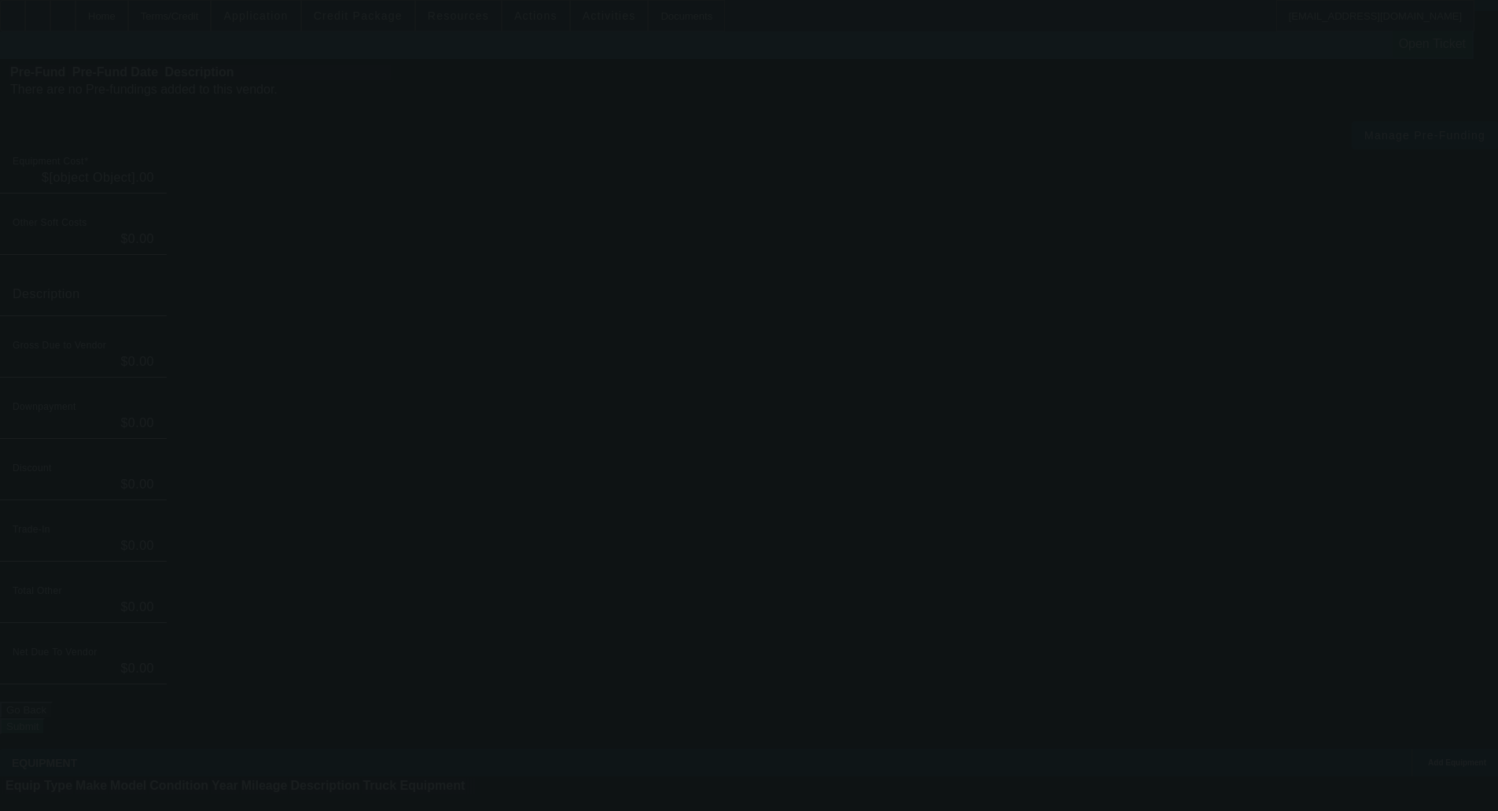
type input "$156,000.00"
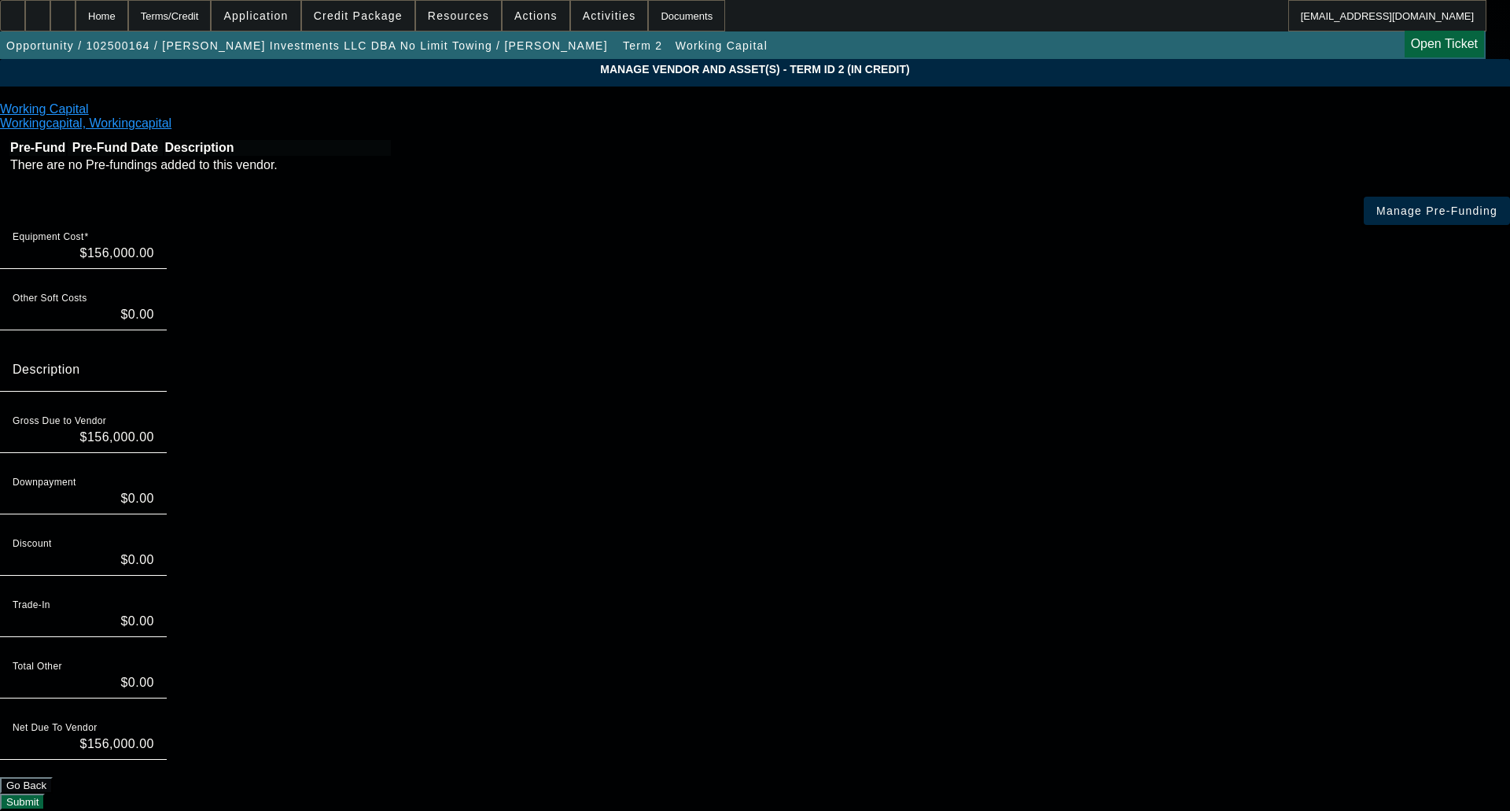
click at [154, 225] on div "Equipment Cost $156,000.00" at bounding box center [84, 247] width 142 height 44
click at [154, 244] on input "156000" at bounding box center [84, 253] width 142 height 19
type input "10000"
type input "$10,000.00"
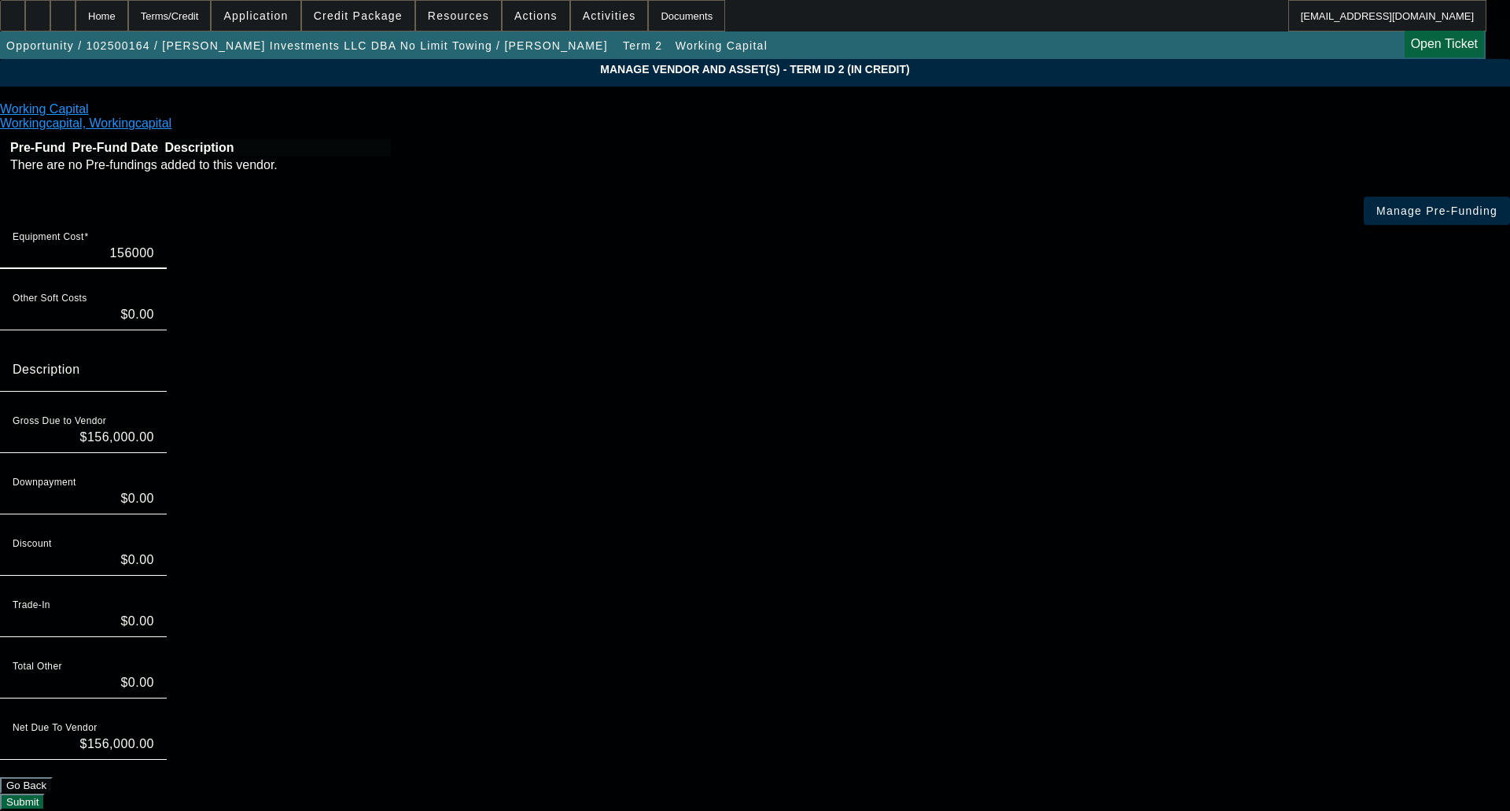
type input "$10,000.00"
type input "100000"
type input "$100,000.00"
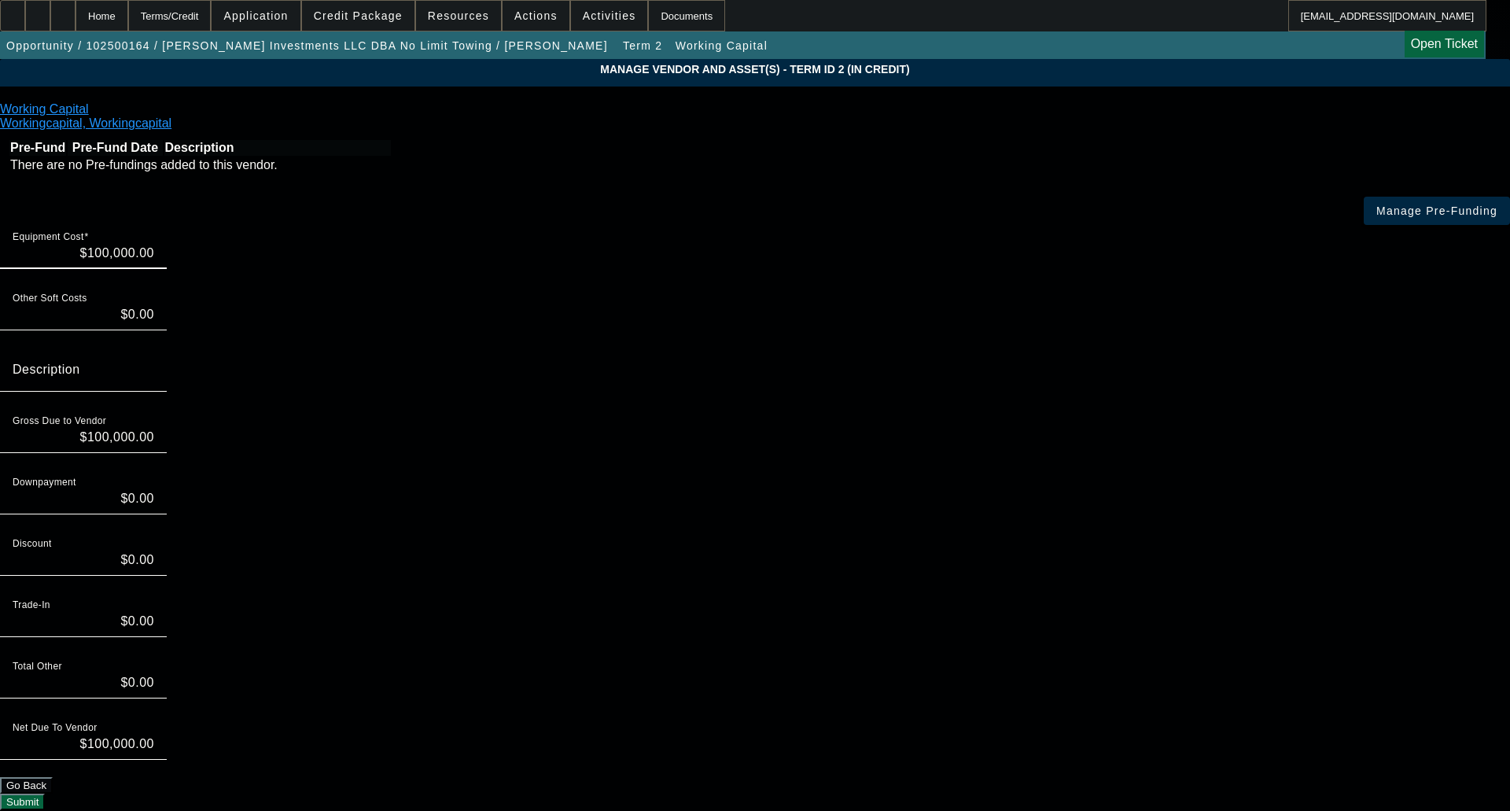
click at [154, 367] on input "Description" at bounding box center [84, 376] width 142 height 19
drag, startPoint x: 1103, startPoint y: 288, endPoint x: 1101, endPoint y: 300, distance: 12.7
click at [1103, 291] on div "Equipment Cost $100,000.00 Other Soft Costs $0.00 Description Gross Due to Vend…" at bounding box center [755, 517] width 1510 height 585
click at [1109, 654] on div "Total Other $0.00" at bounding box center [755, 684] width 1510 height 61
click at [45, 794] on button "Submit" at bounding box center [22, 802] width 45 height 17
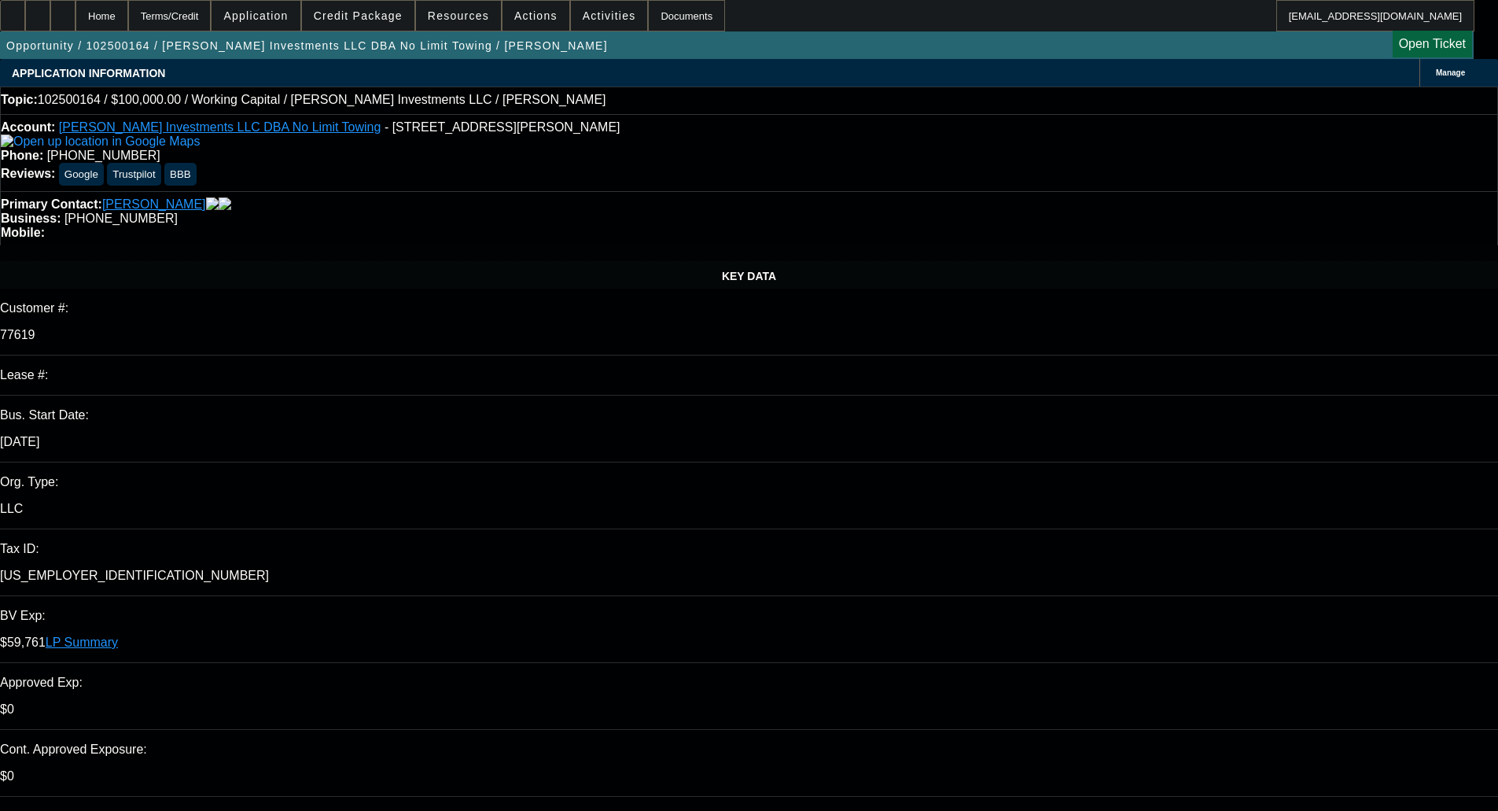
select select "0"
select select "2"
select select "0"
select select "6"
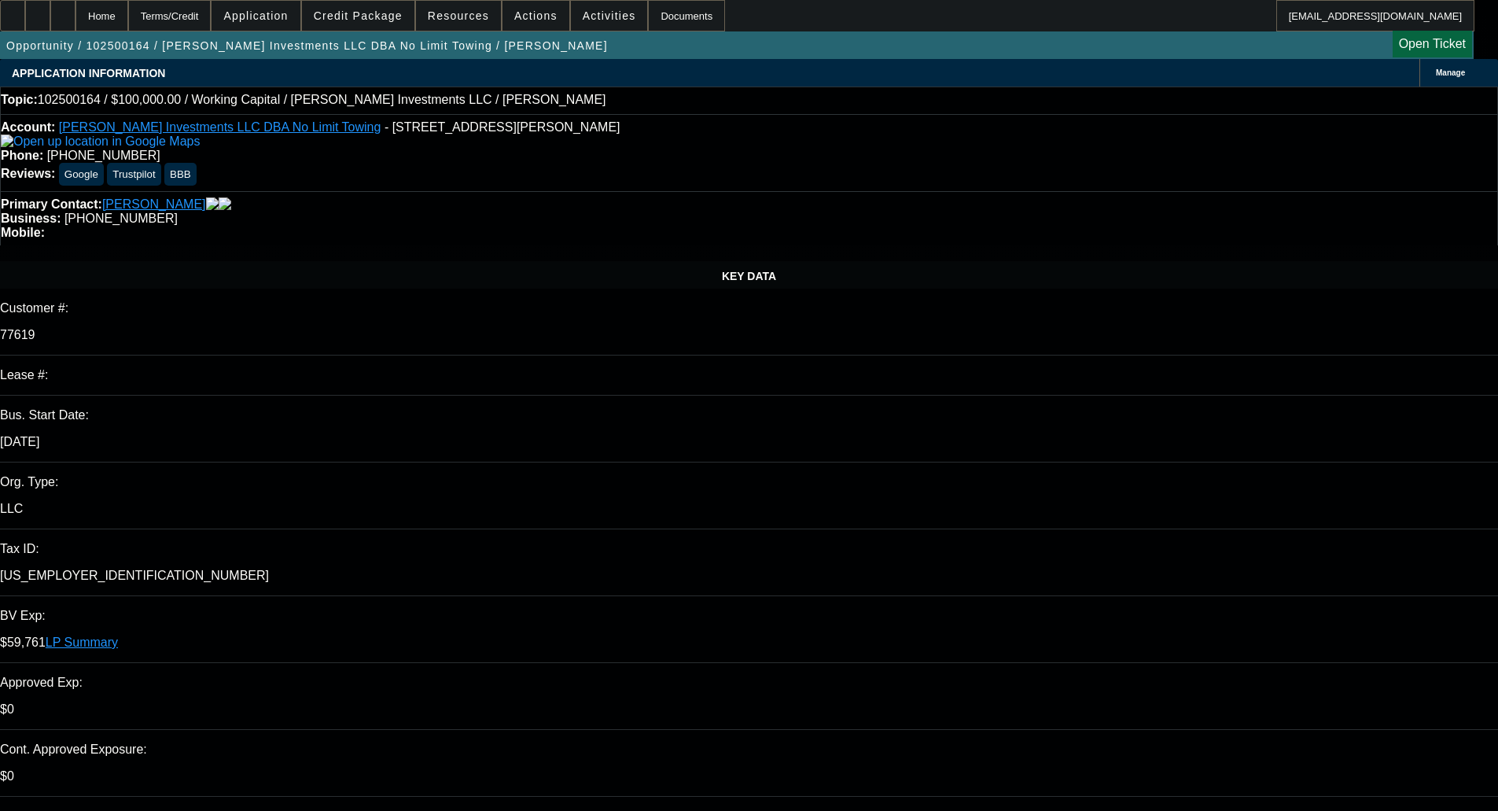
select select "0"
select select "2"
select select "0"
select select "6"
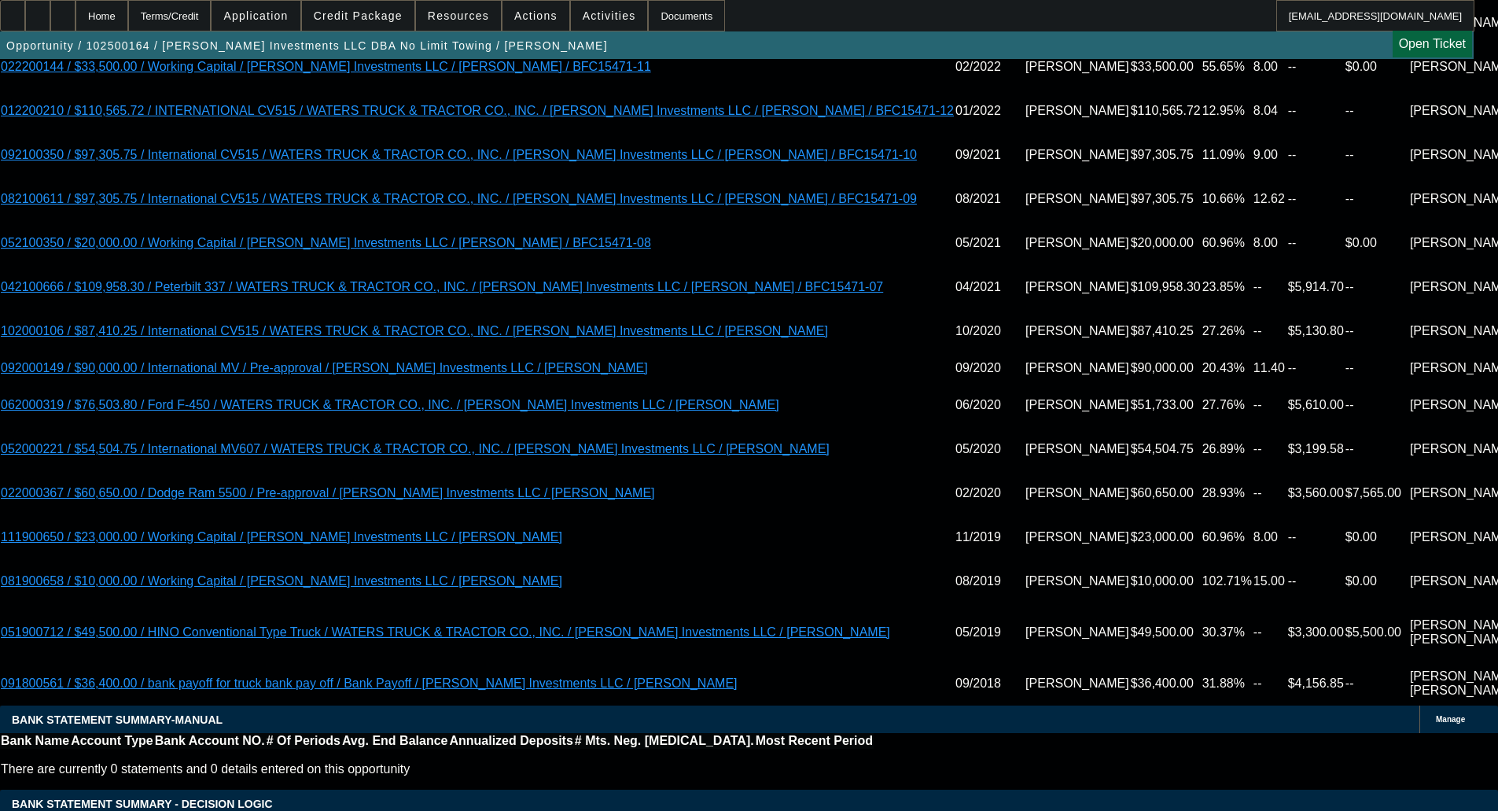
scroll to position [3676, 0]
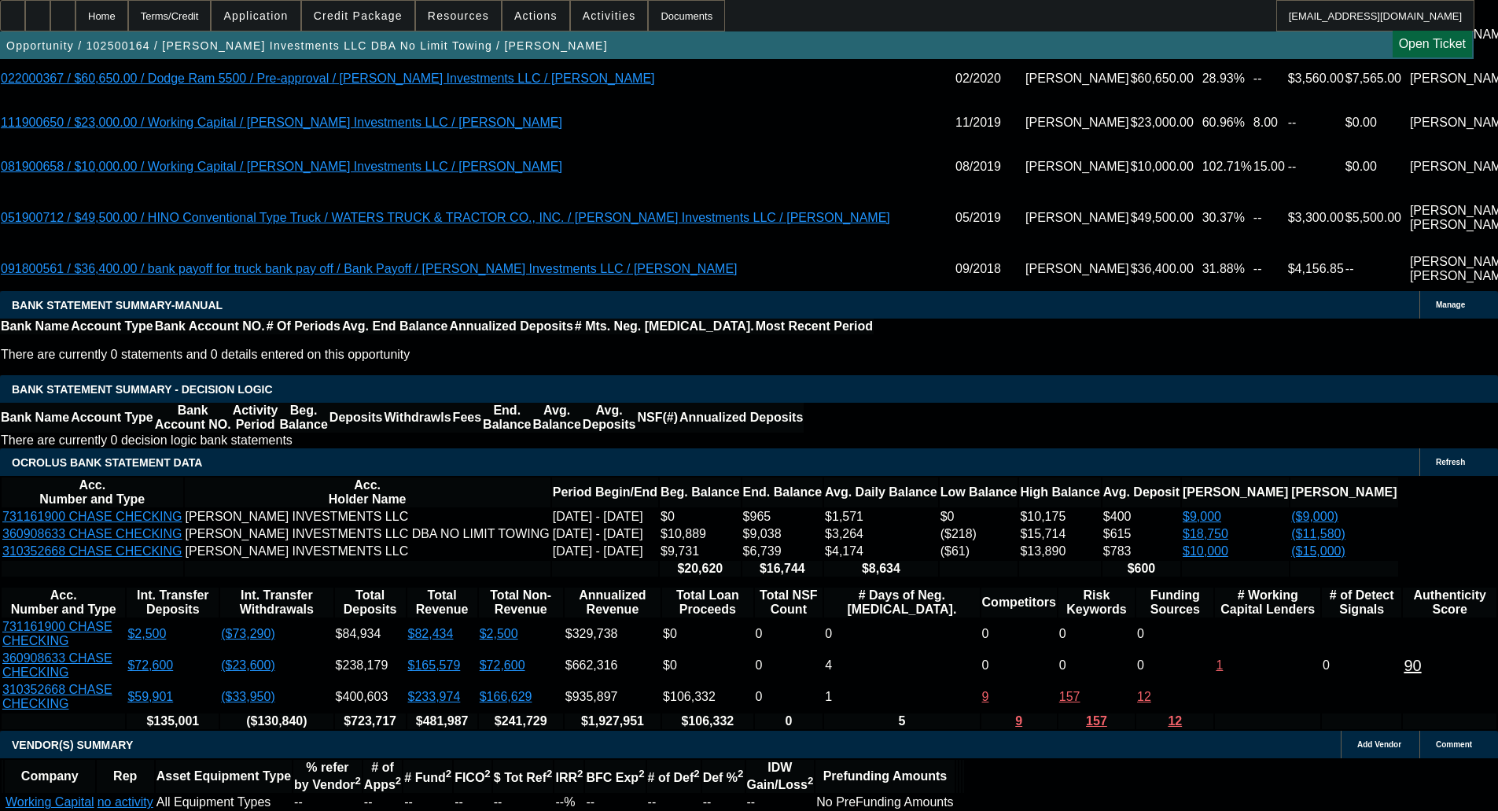
select select "9"
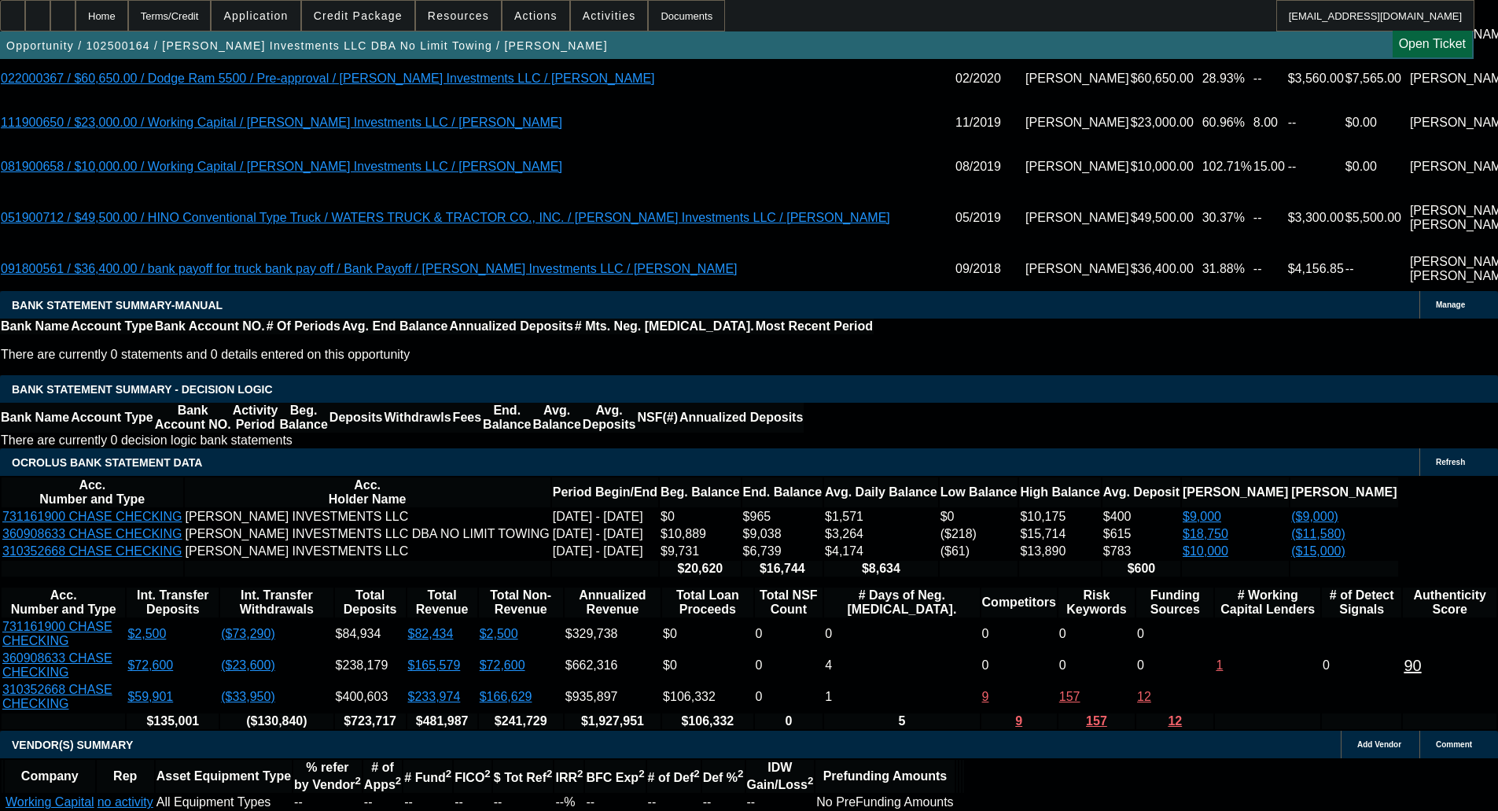
scroll to position [0, 0]
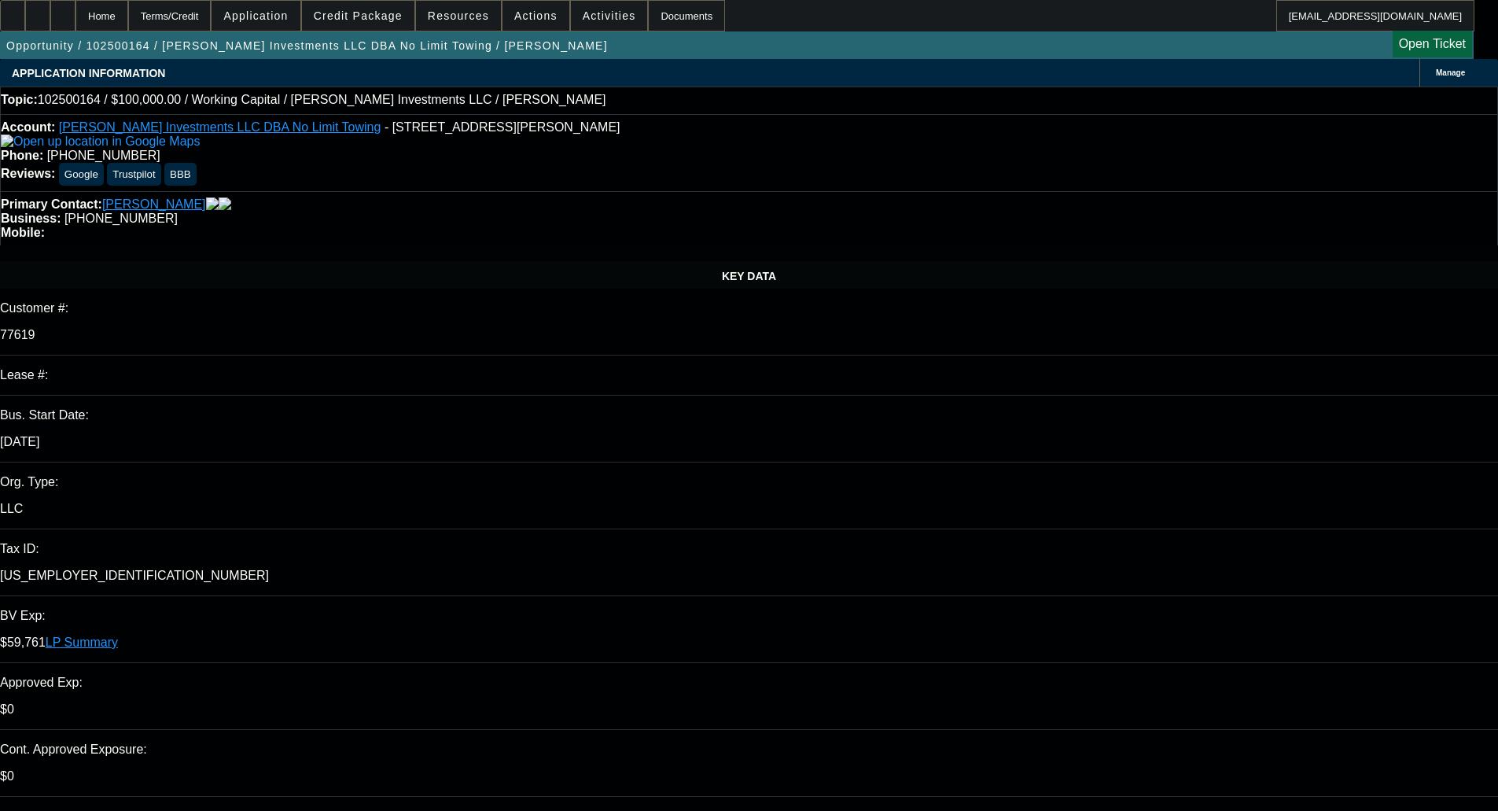
type input "11/7/2025"
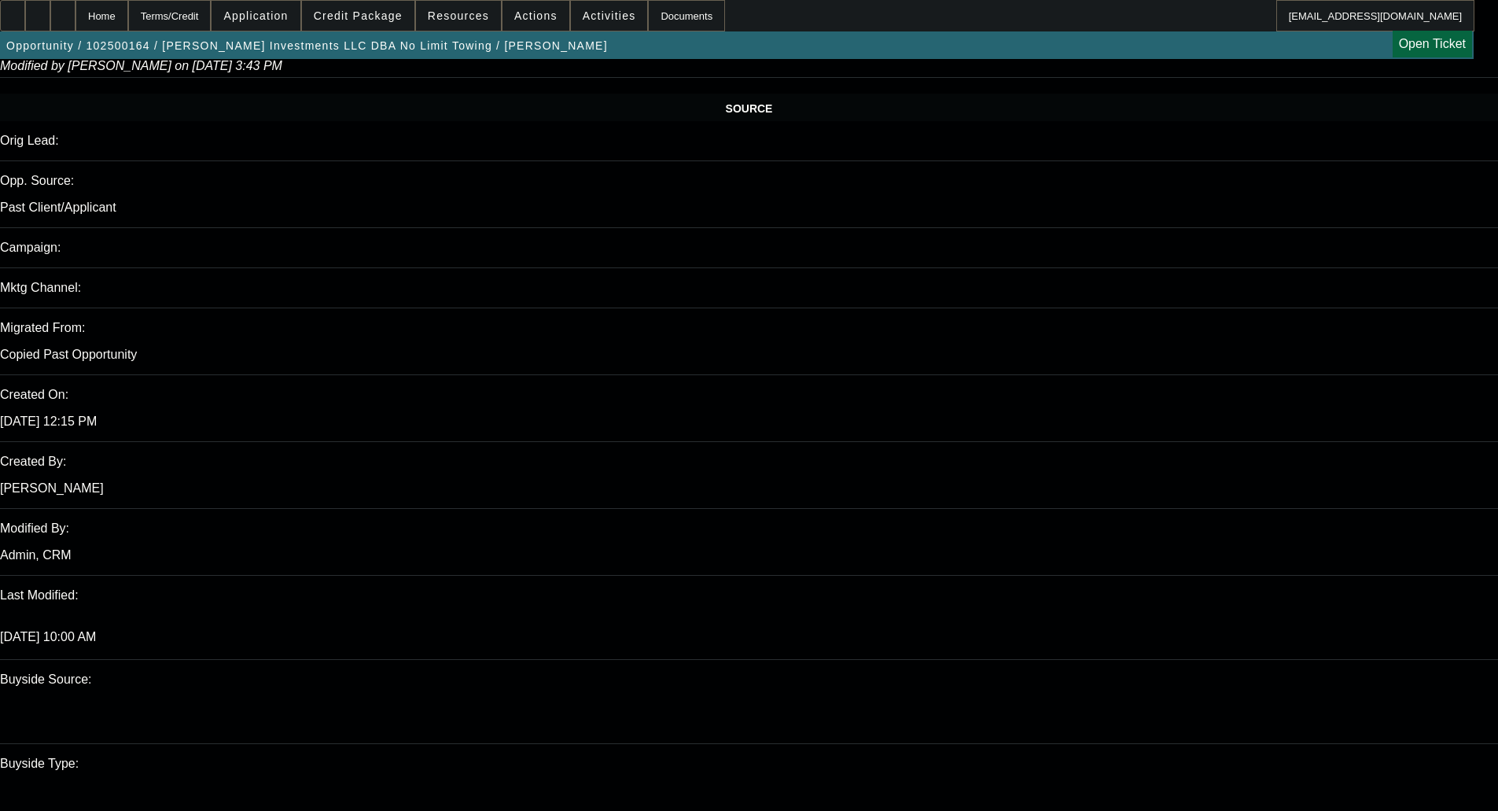
scroll to position [944, 0]
drag, startPoint x: 1045, startPoint y: 223, endPoint x: 1112, endPoint y: 252, distance: 72.9
click at [1045, 224] on mat-option "ACH" at bounding box center [1110, 237] width 174 height 38
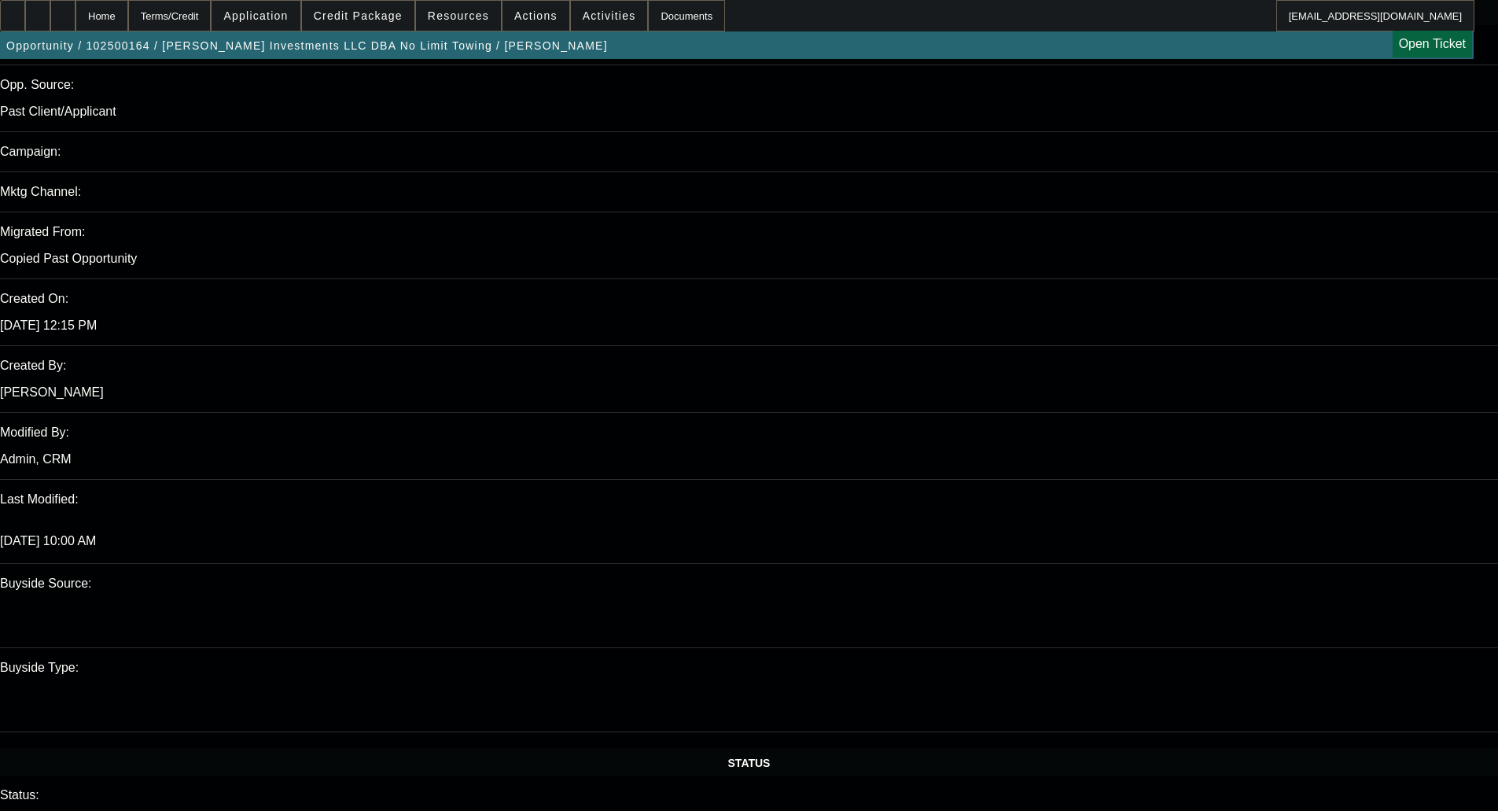
scroll to position [1180, 0]
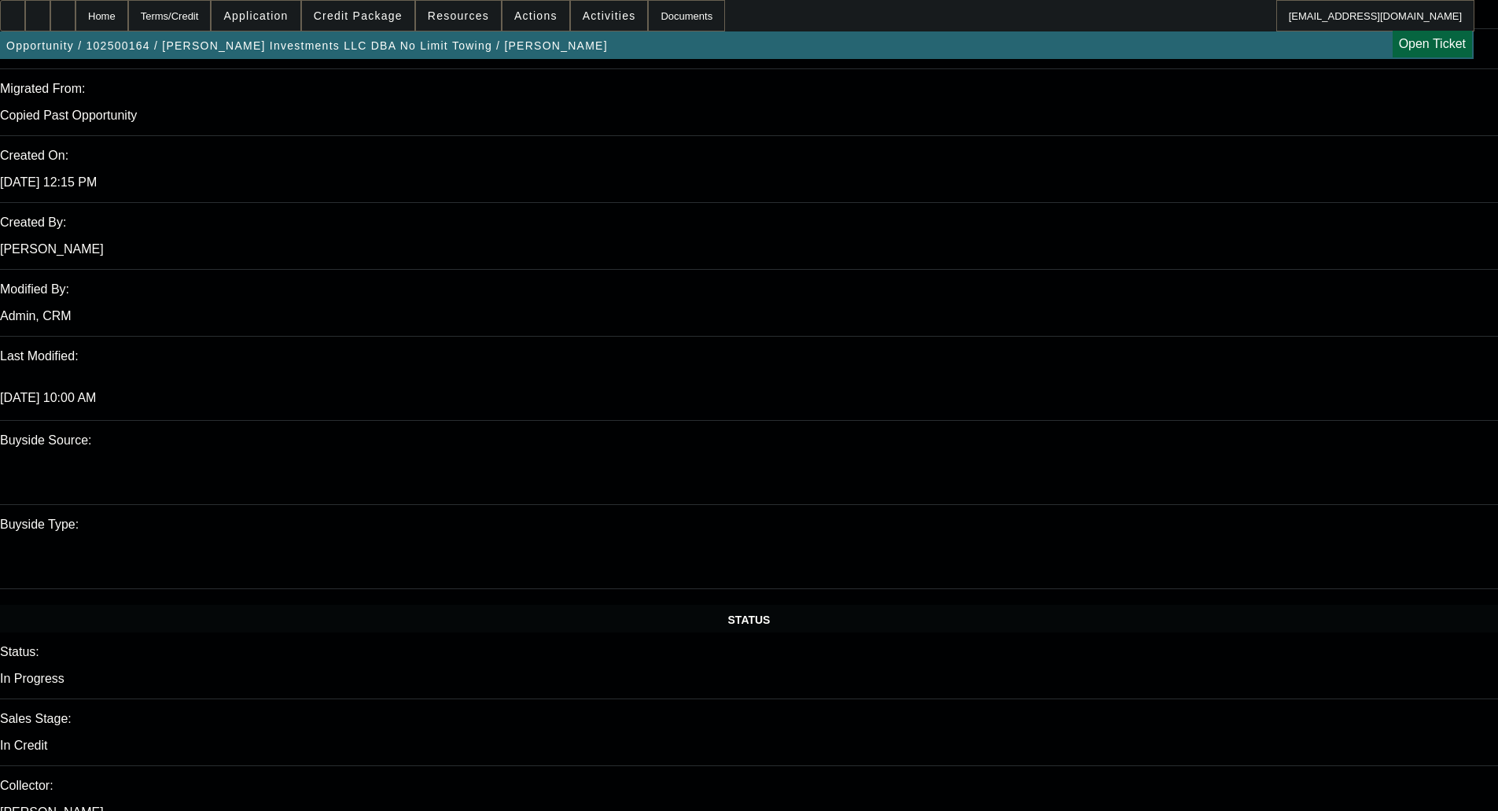
paste textarea "CUSTOMER QUALIFIED FOR UP TO $XXX. ENTERING THIS IN AS A PLACEHOLDER FOR NOW UN…"
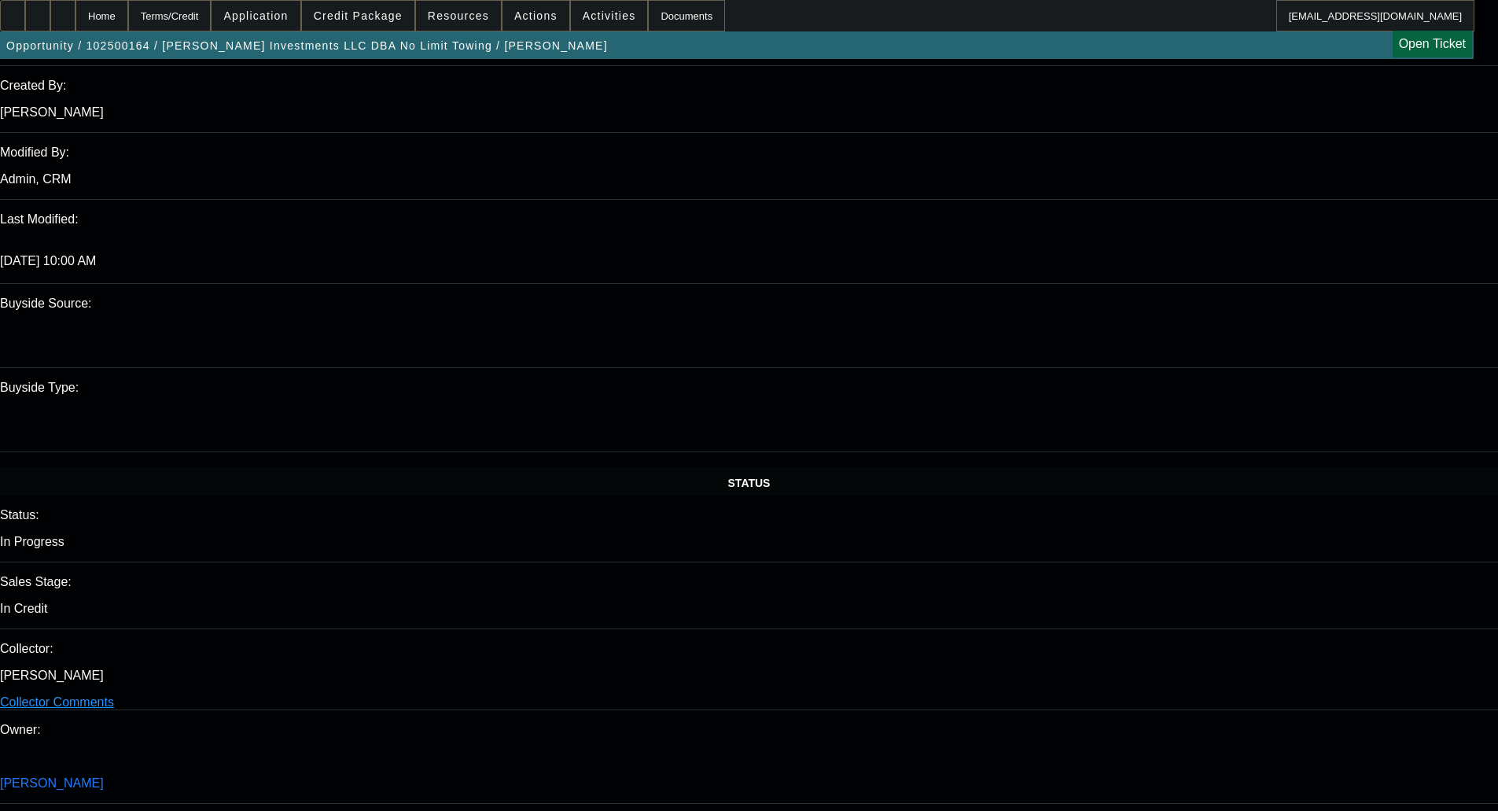
scroll to position [1573, 0]
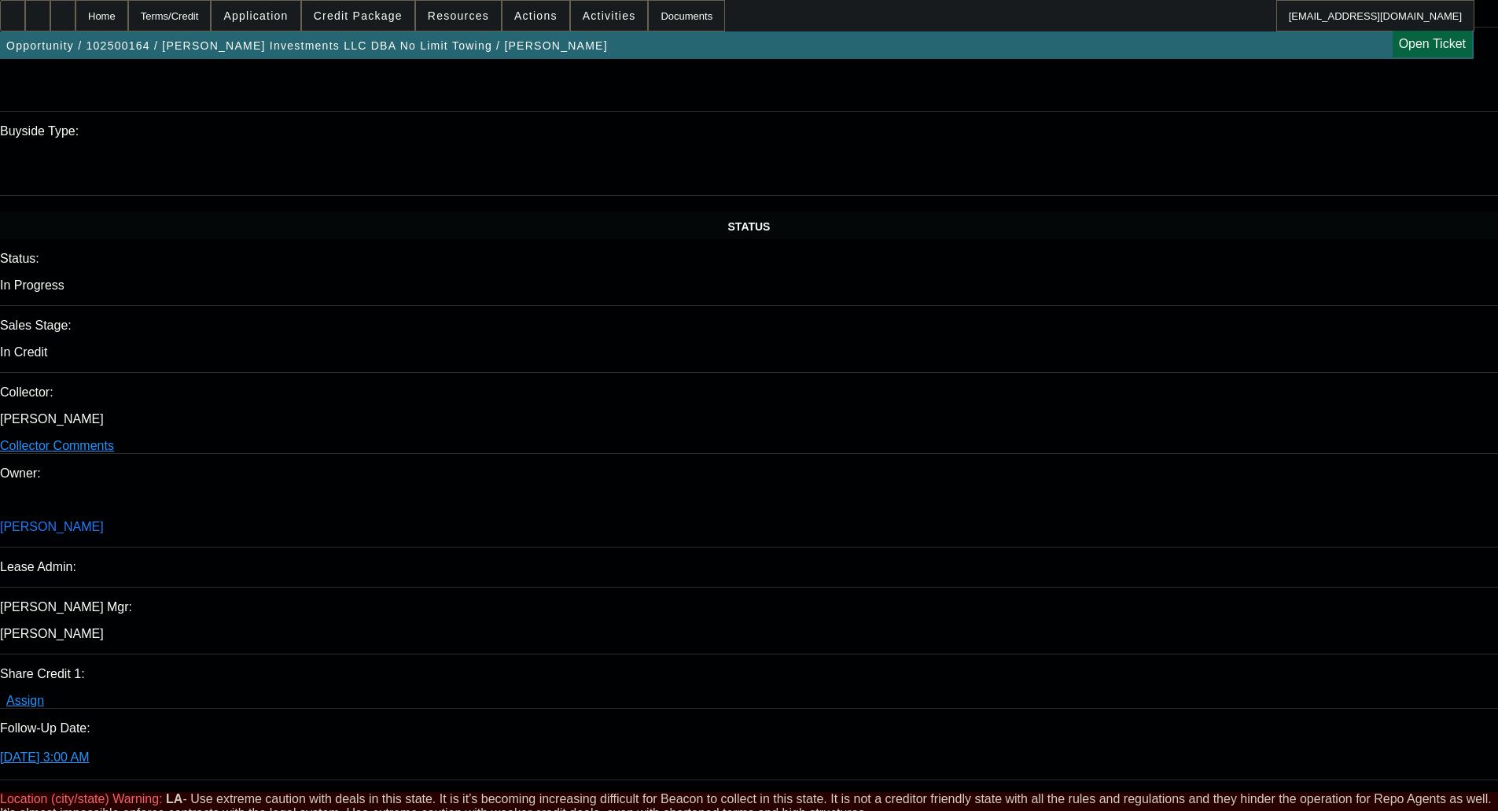
type textarea "CUSTOMER QUALIFIED FOR UP TO $100K. ENTERING THIS IN AS A PLACEHOLDER FOR NOW U…"
type input "12:36"
type input "07:40"
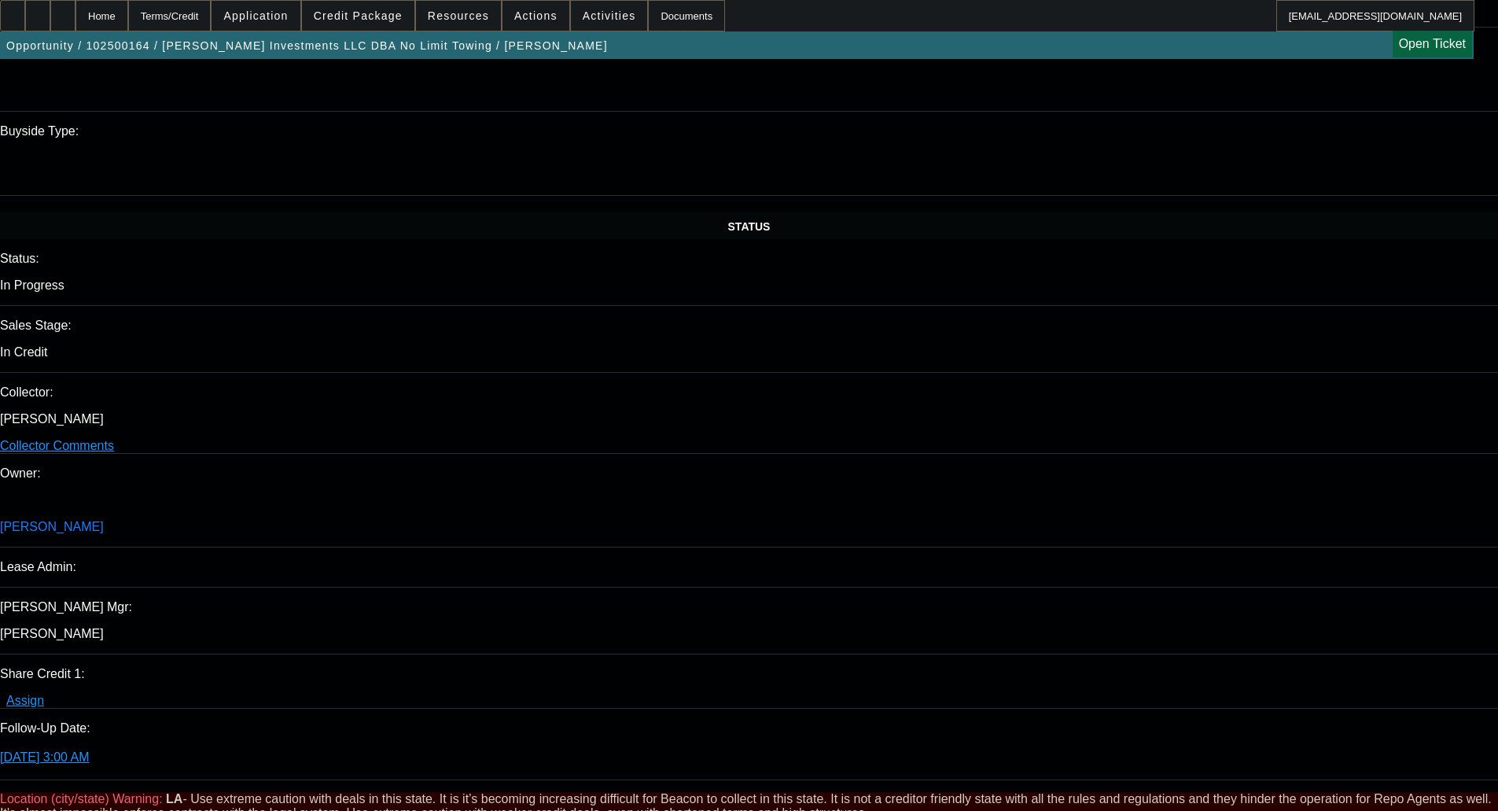
click at [1115, 643] on span "7" at bounding box center [1120, 639] width 28 height 28
type input "10/7/2025"
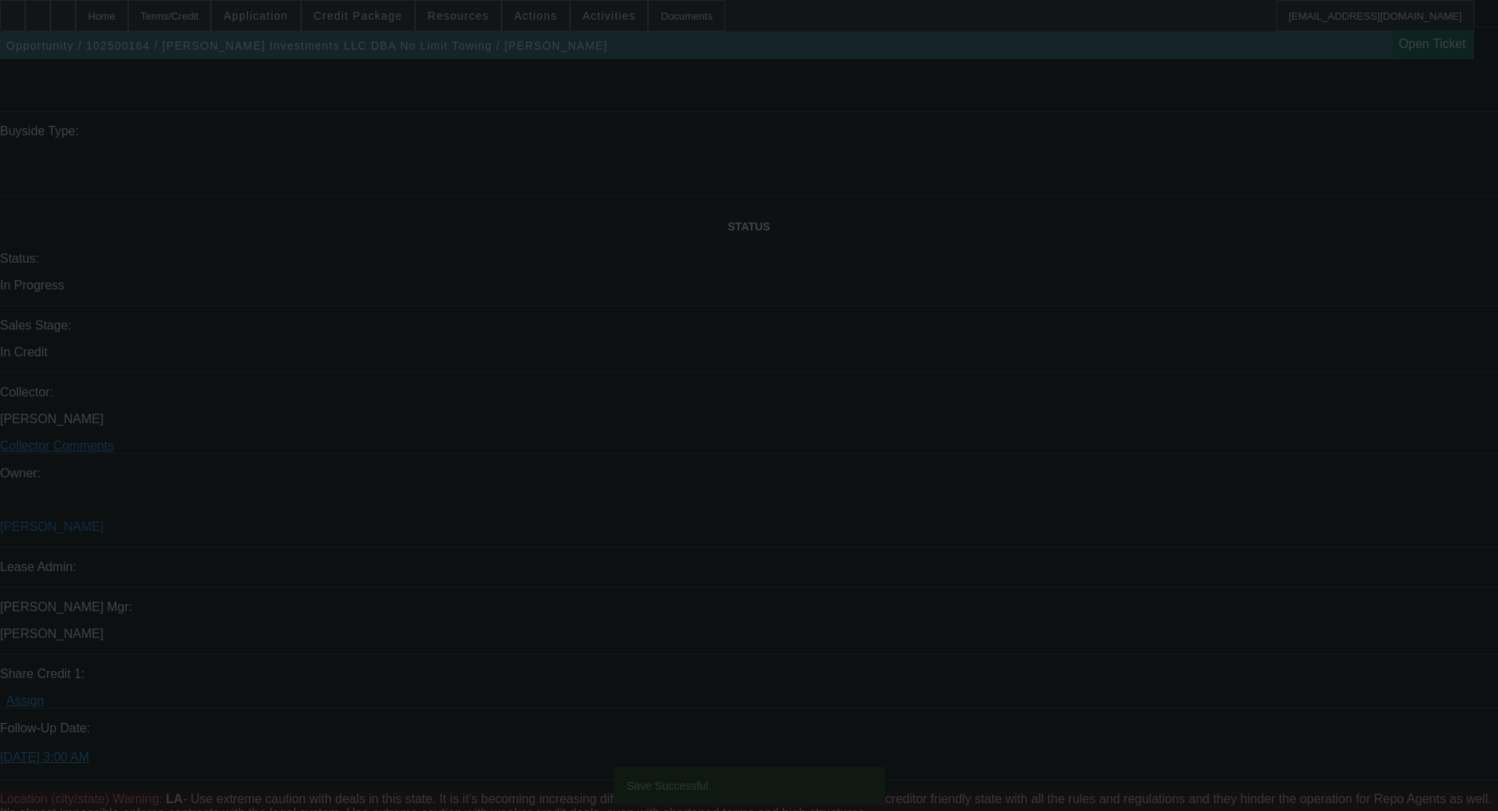
select select "0"
select select "2"
select select "0"
select select "6"
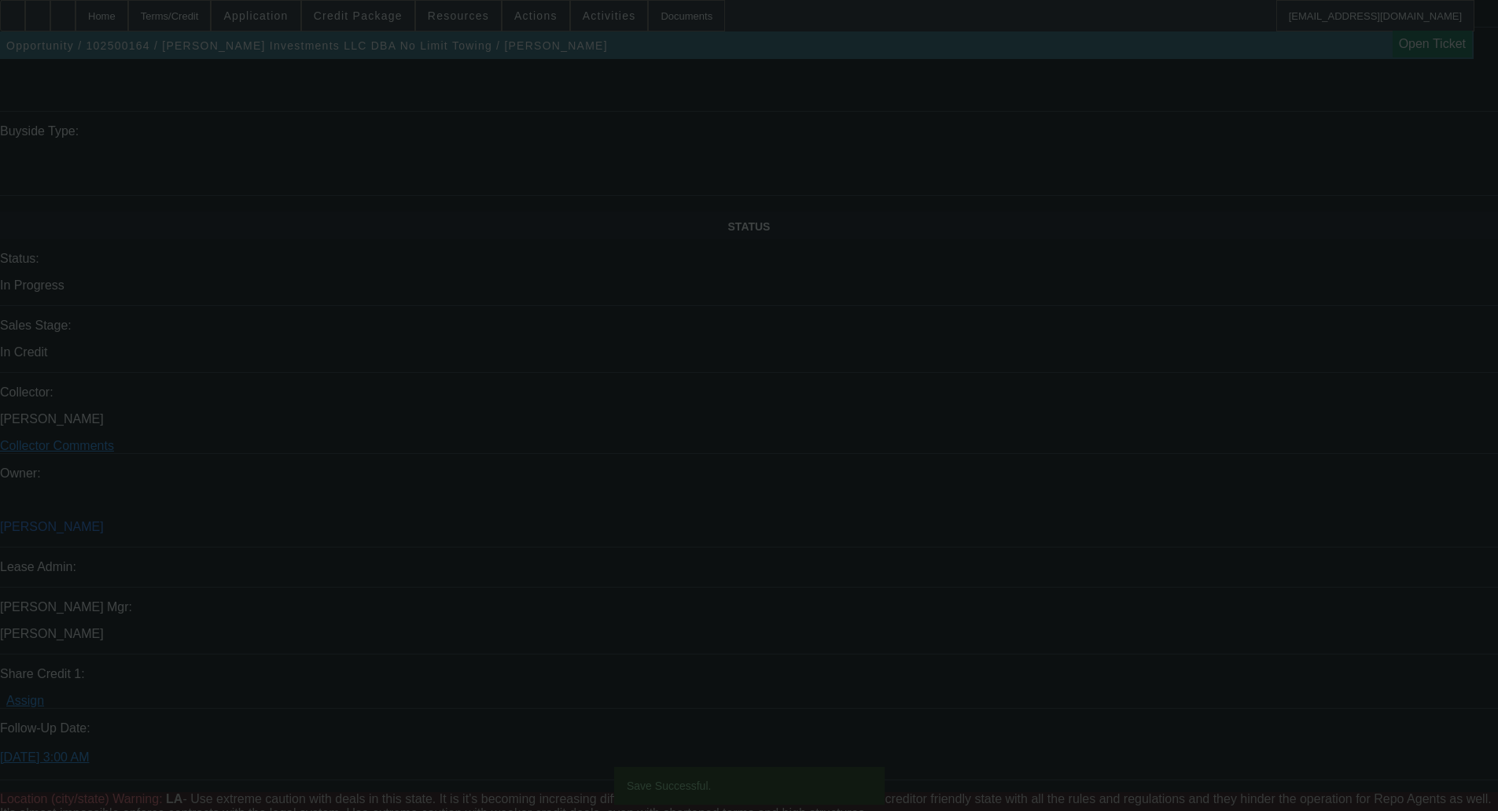
select select "0"
select select "2"
select select "0"
select select "6"
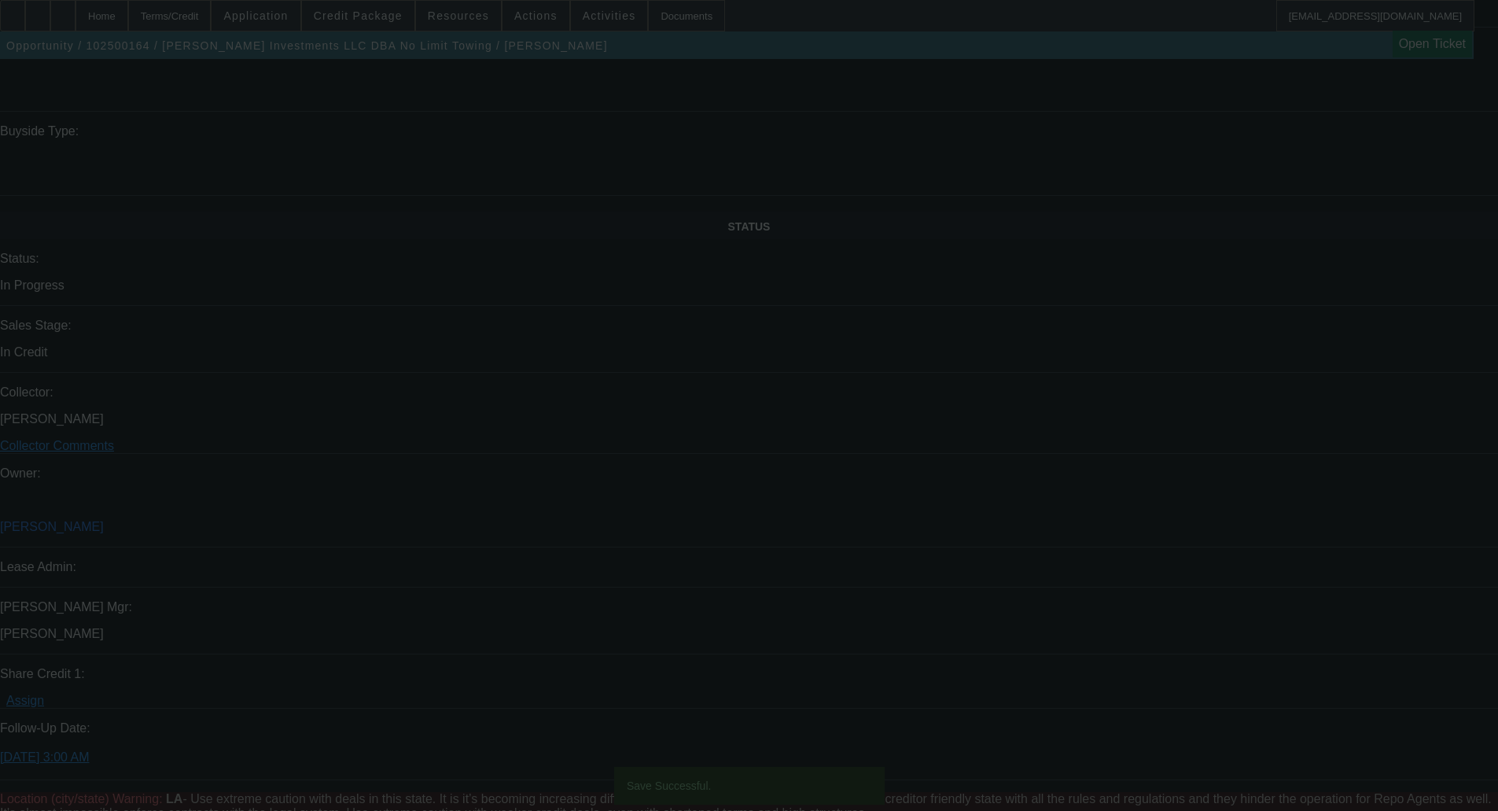
select select "0"
select select "2"
select select "0"
select select "6"
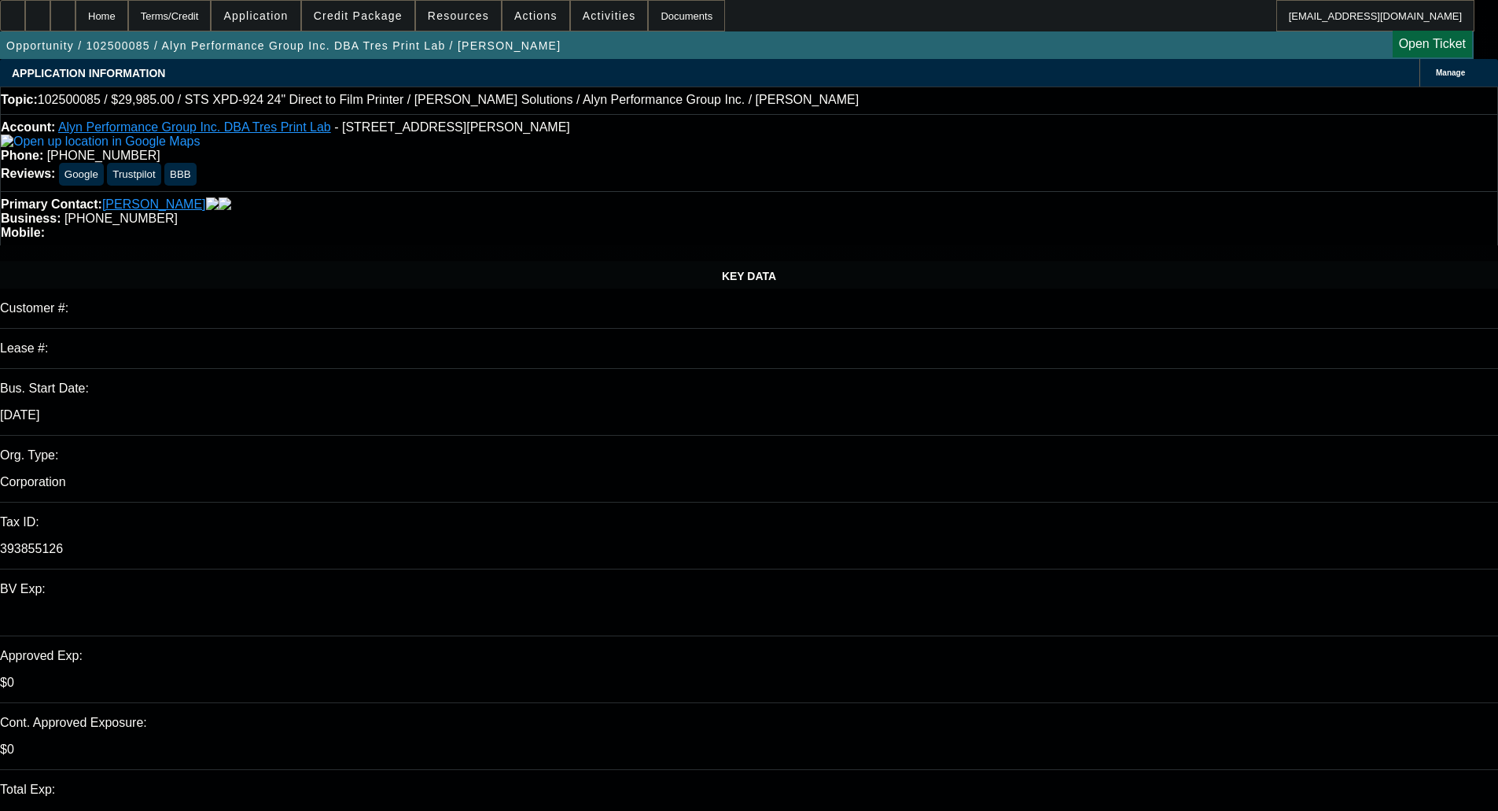
select select "0"
select select "6"
select select "0"
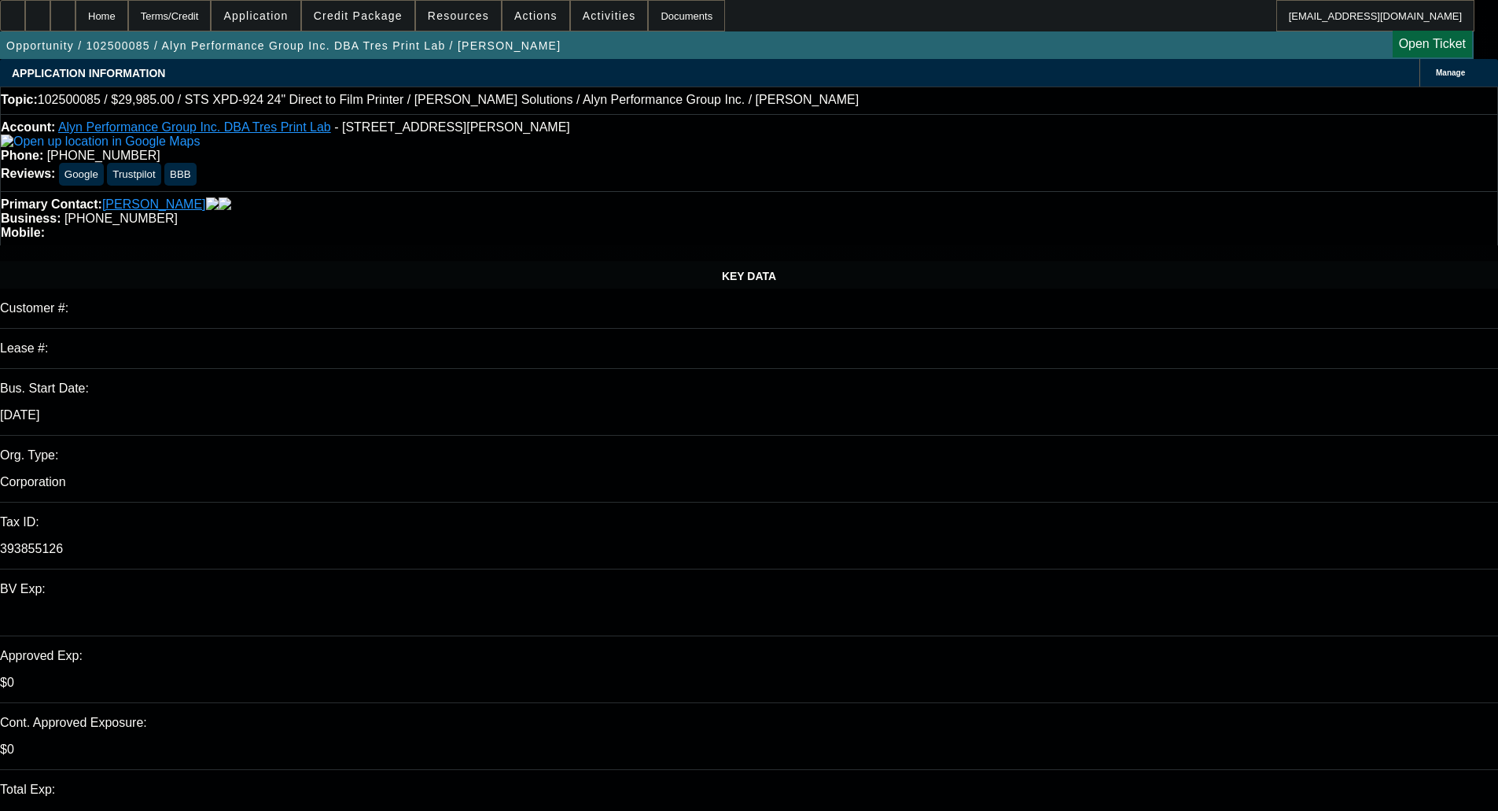
select select "0"
select select "0.1"
select select "4"
select select "0"
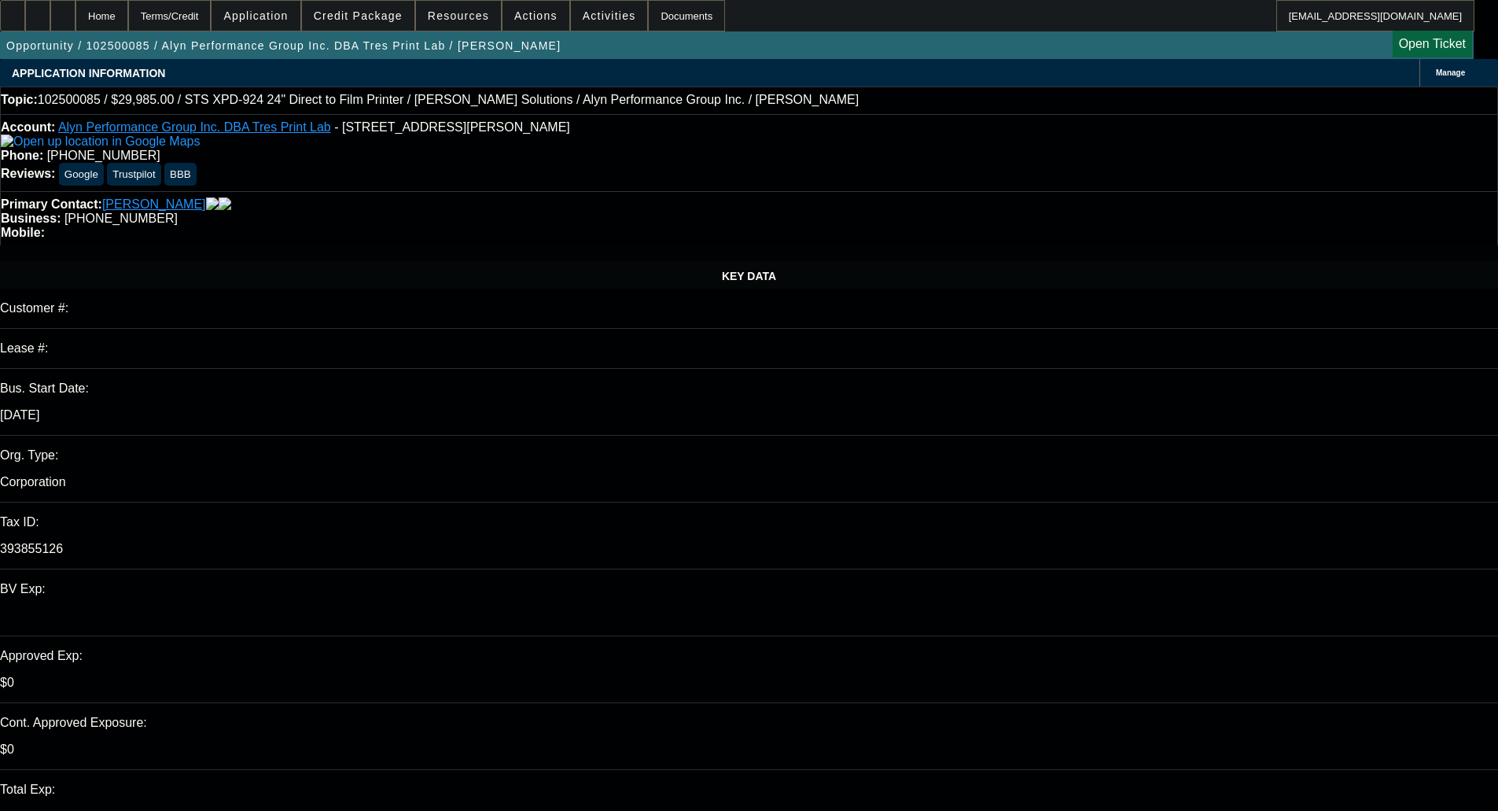
select select "0.1"
select select "4"
select select "0"
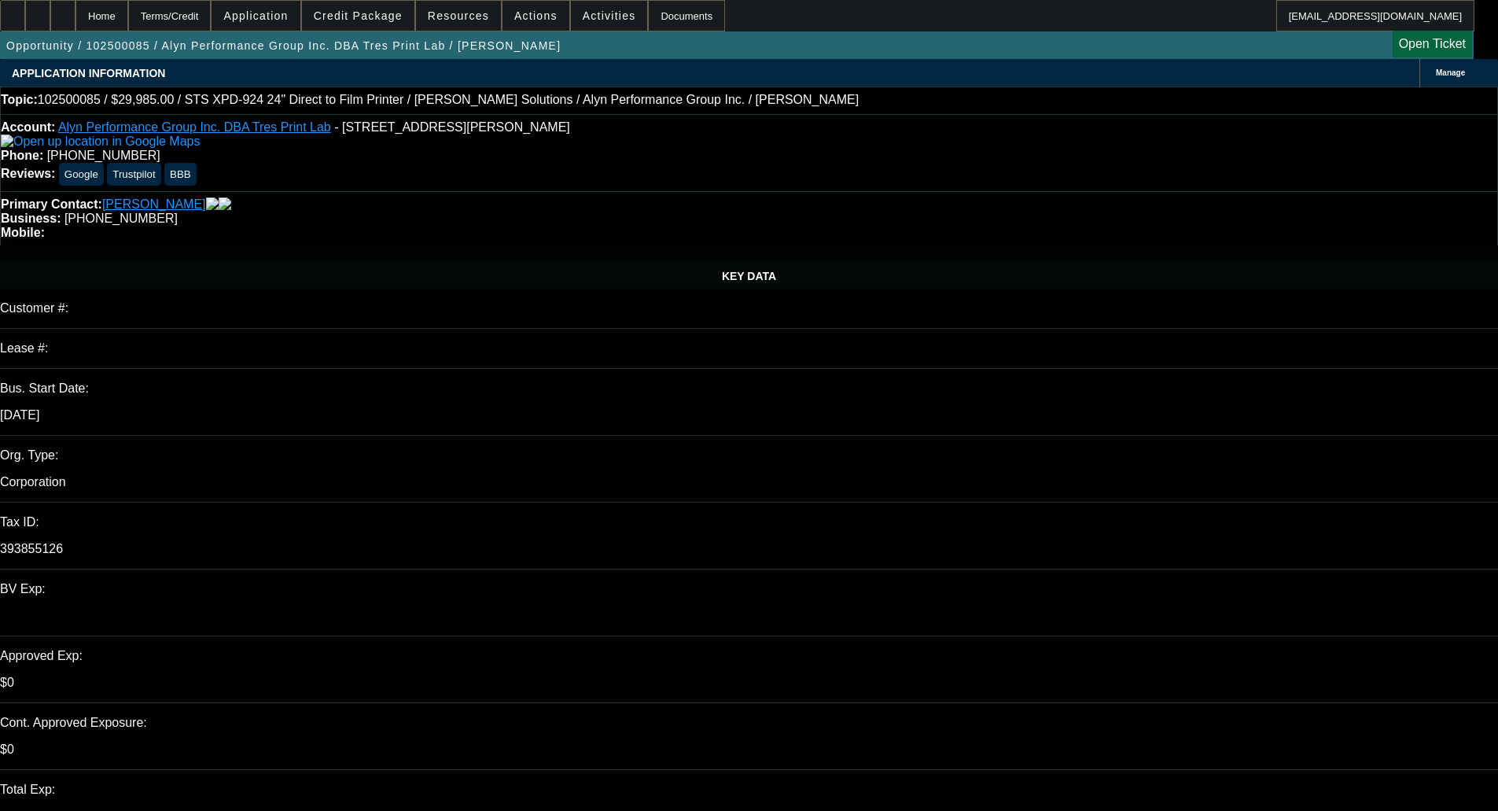
select select "6"
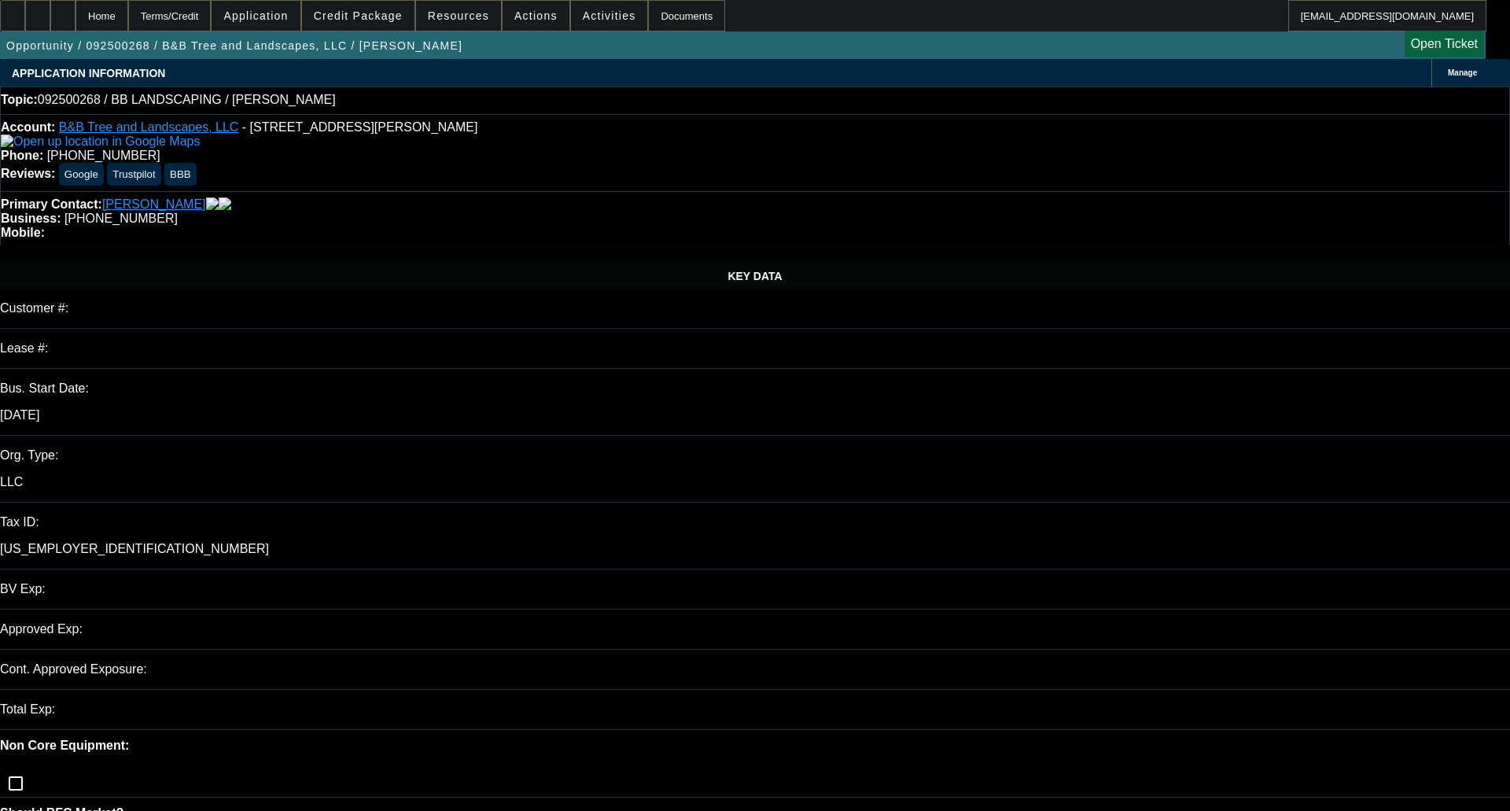
select select "0"
select select "2"
select select "0.1"
select select "4"
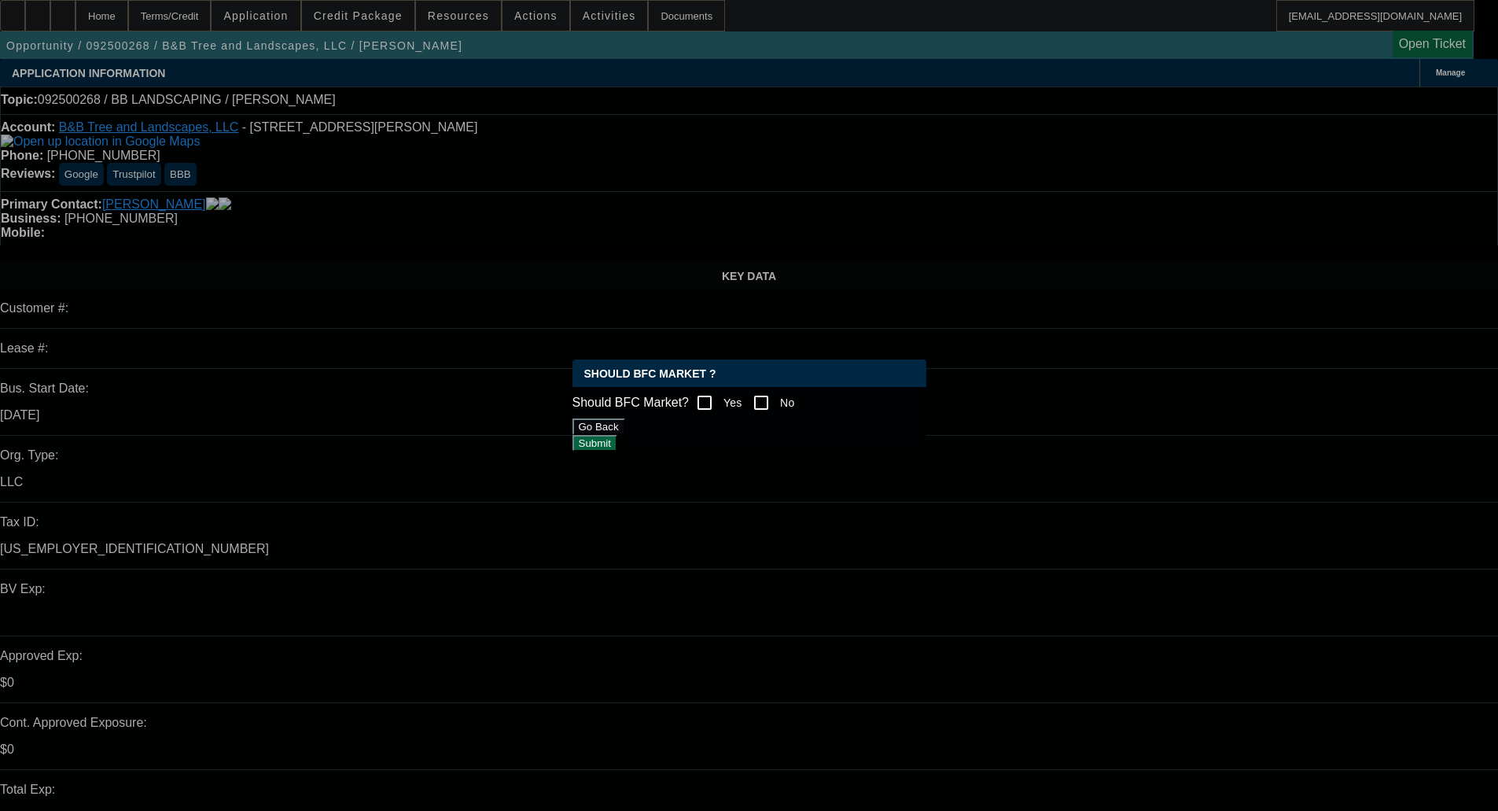
click at [707, 402] on input "Yes" at bounding box center [704, 402] width 31 height 31
checkbox input "true"
click at [617, 435] on button "Submit" at bounding box center [595, 443] width 45 height 17
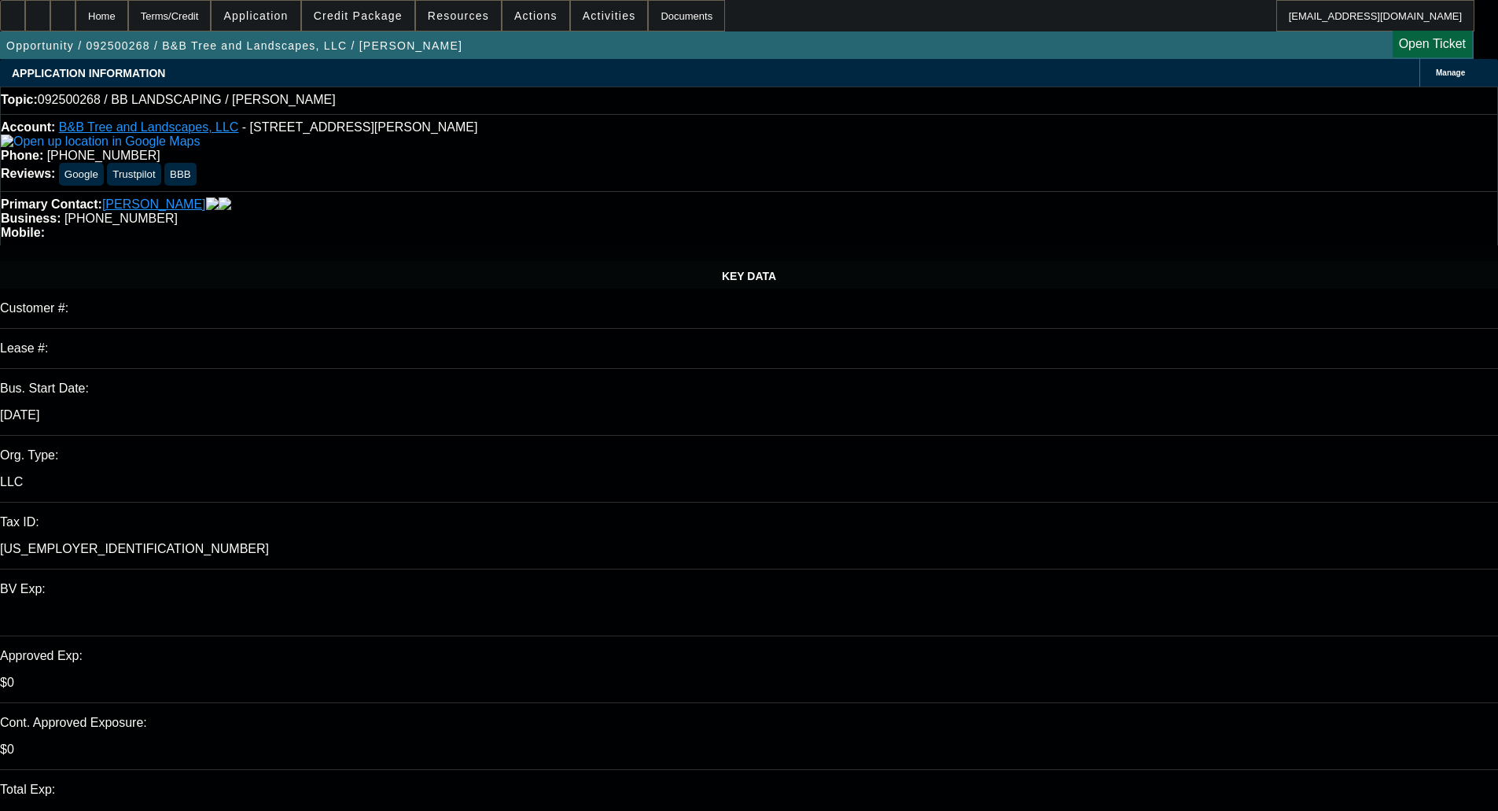
scroll to position [236, 0]
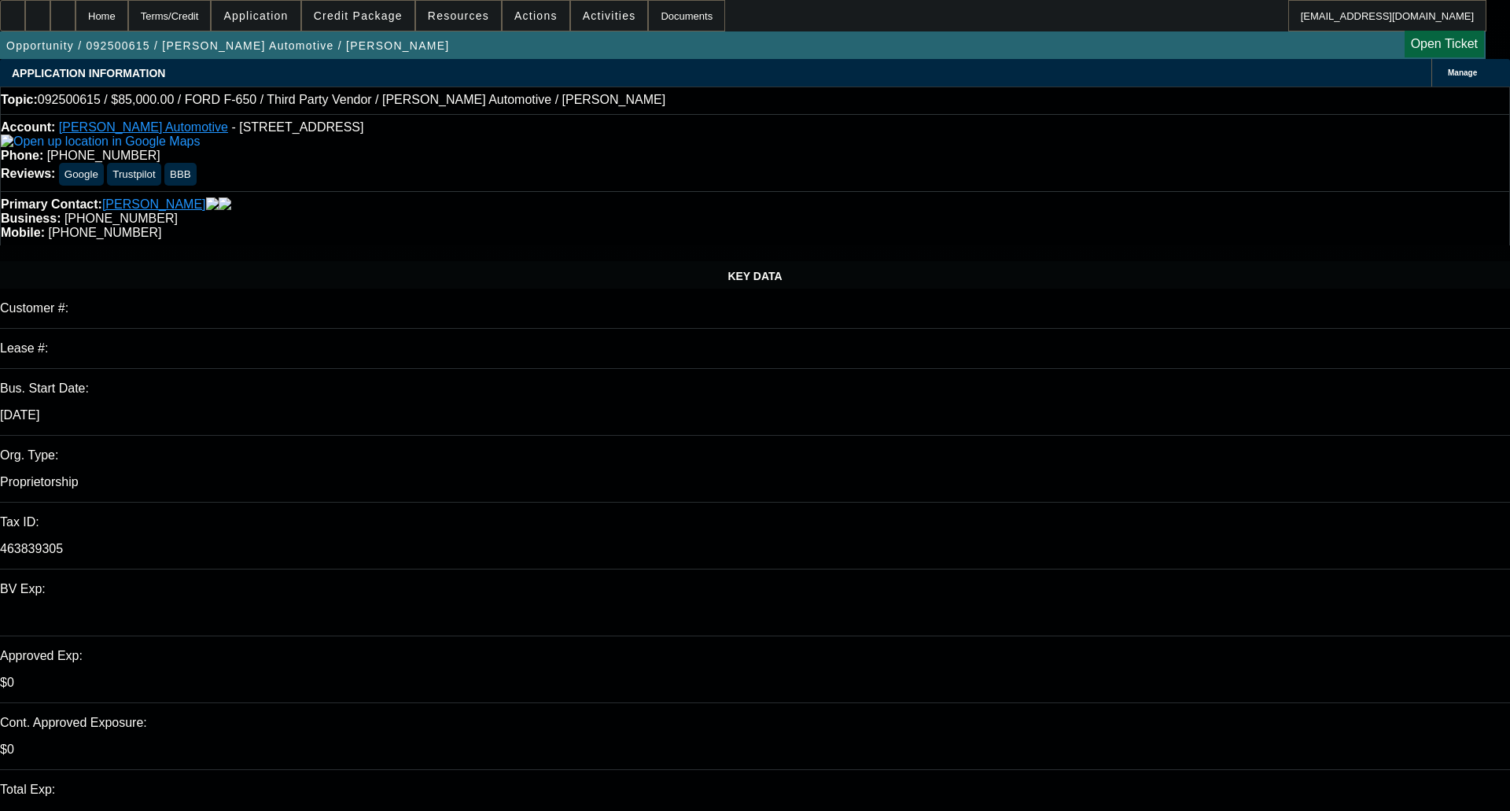
select select "0"
select select "2"
select select "0"
select select "1"
select select "2"
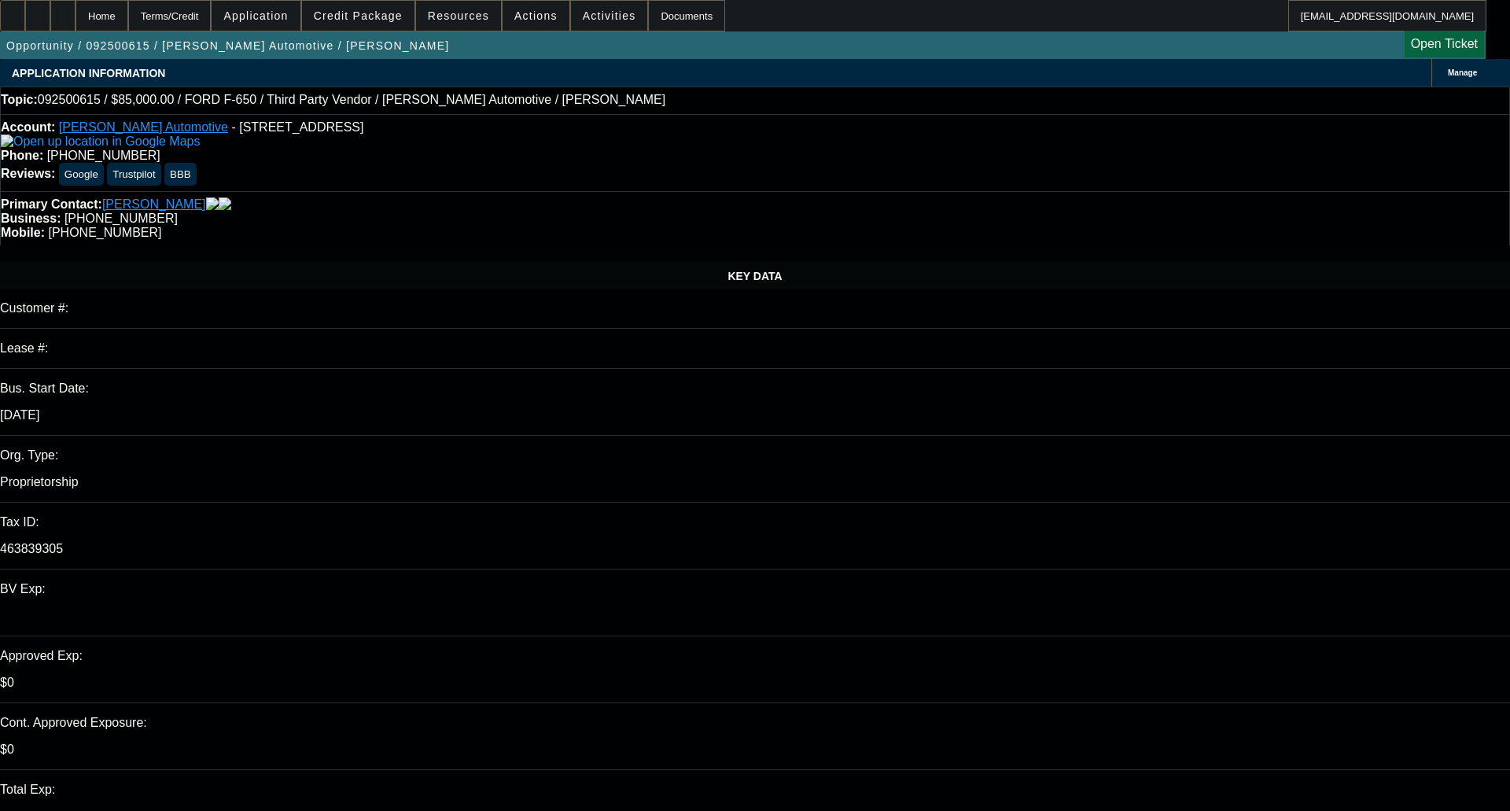
select select "6"
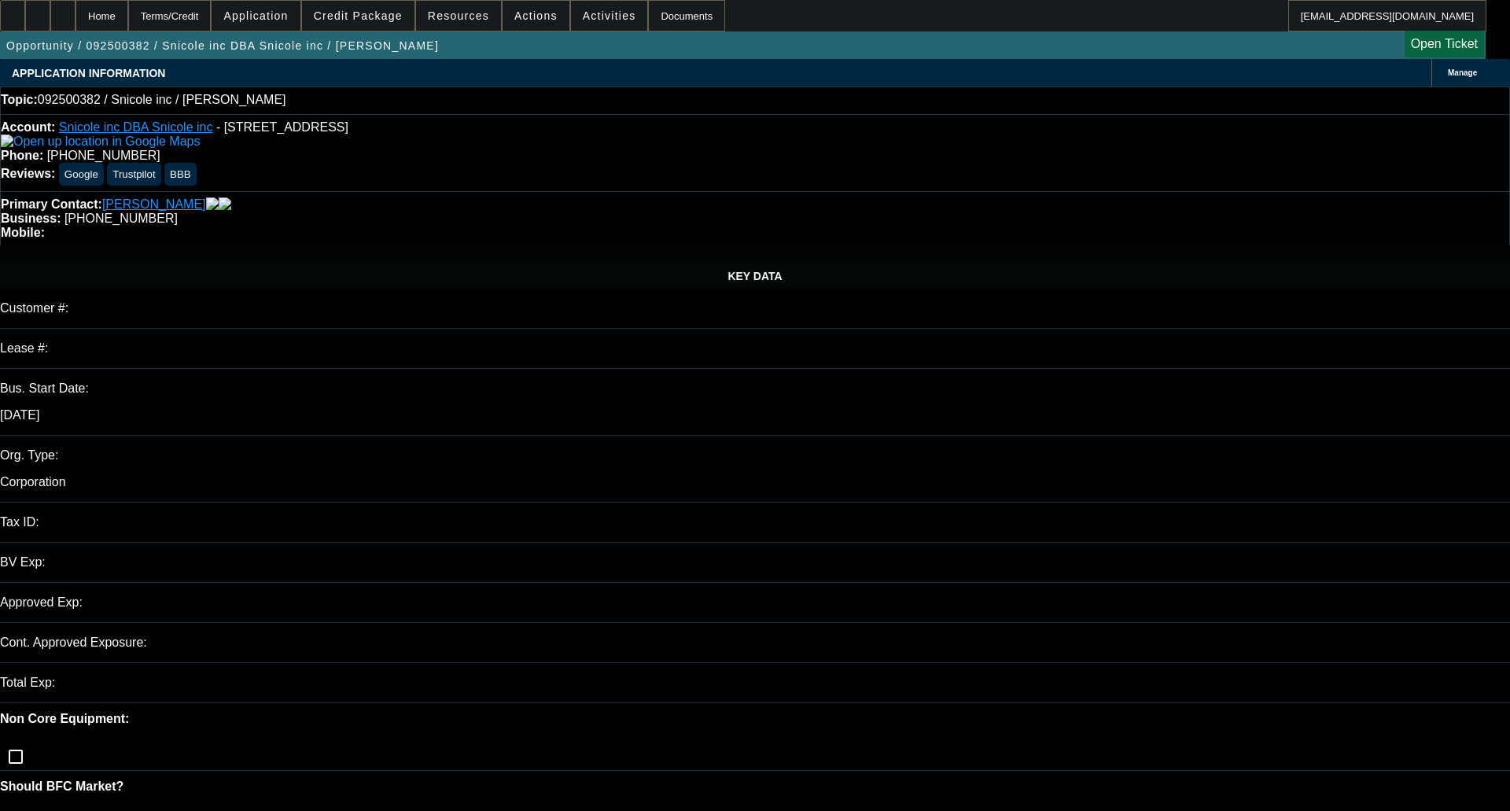
select select "0"
select select "2"
select select "0.1"
select select "4"
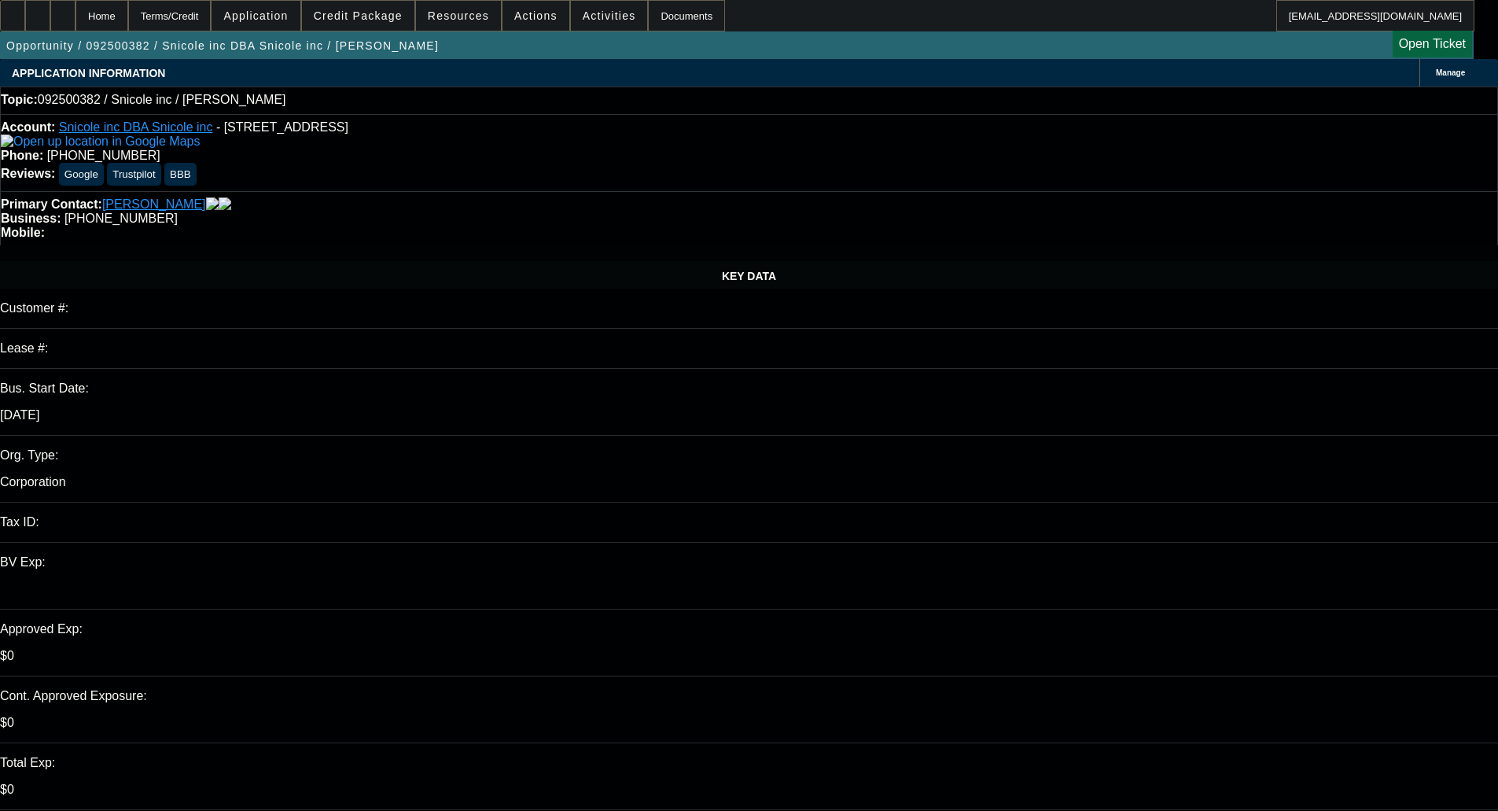
click at [364, 9] on span at bounding box center [358, 16] width 112 height 38
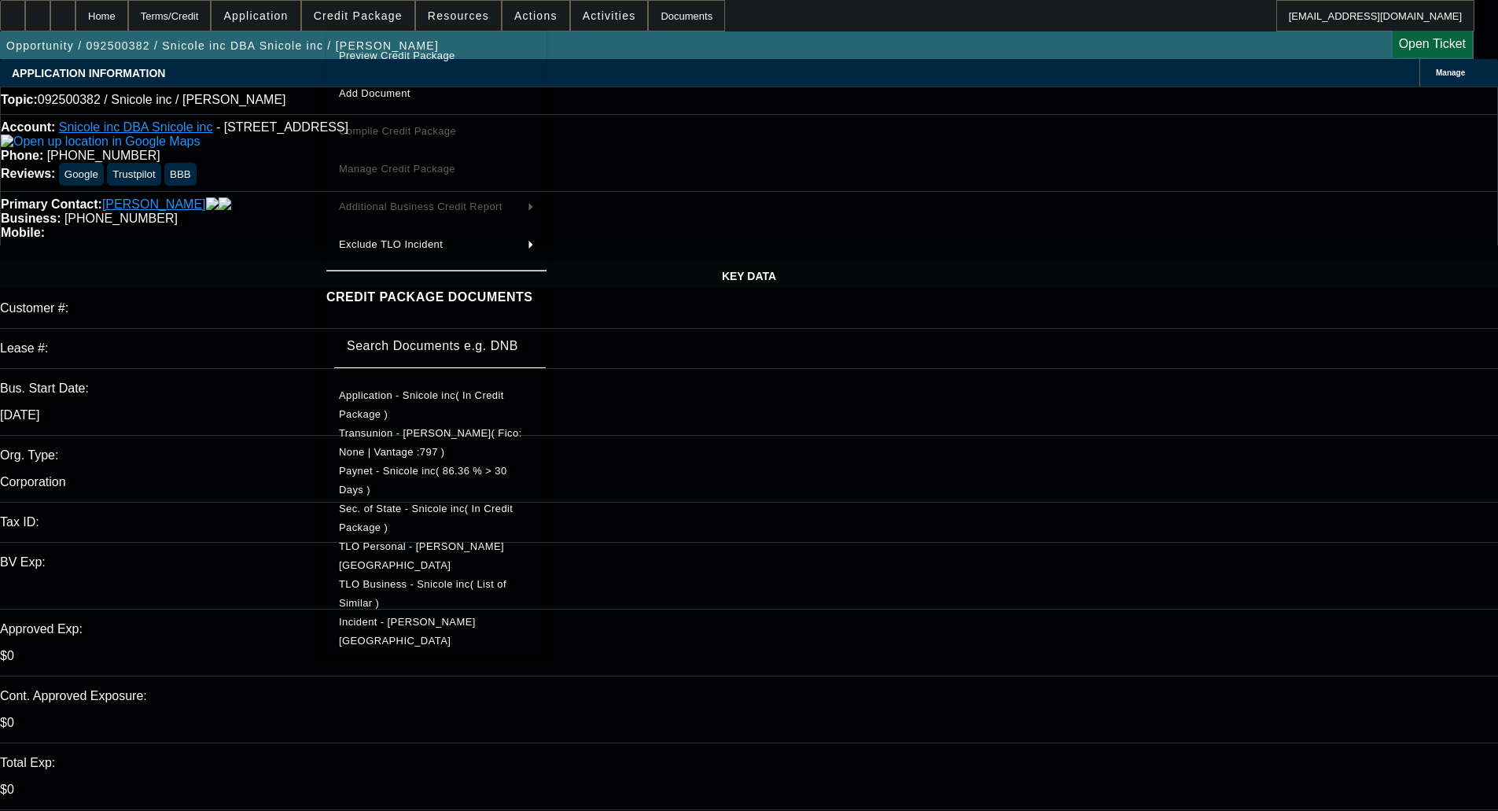
click at [374, 37] on button "Preview Credit Package" at bounding box center [436, 56] width 220 height 38
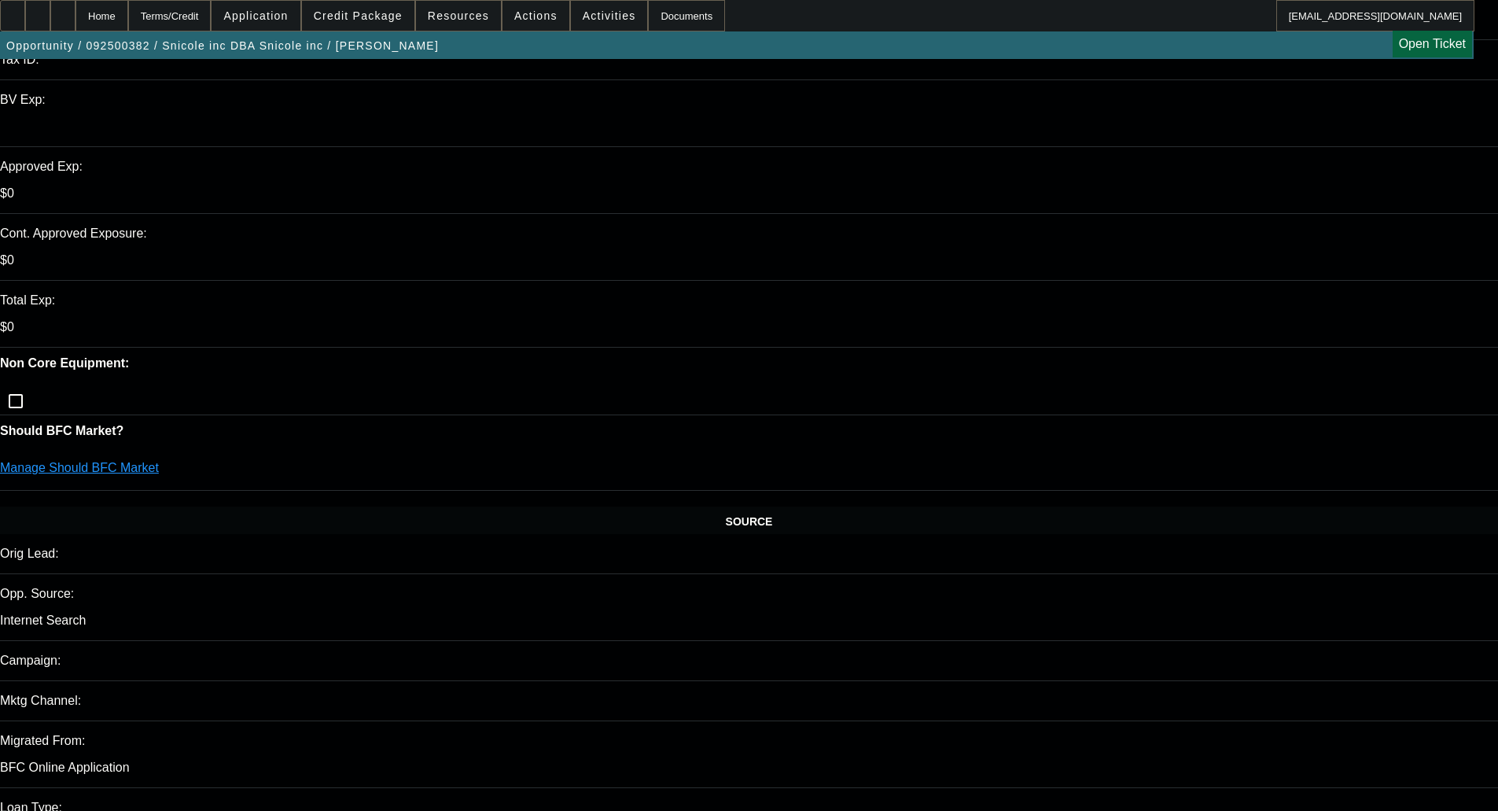
scroll to position [472, 0]
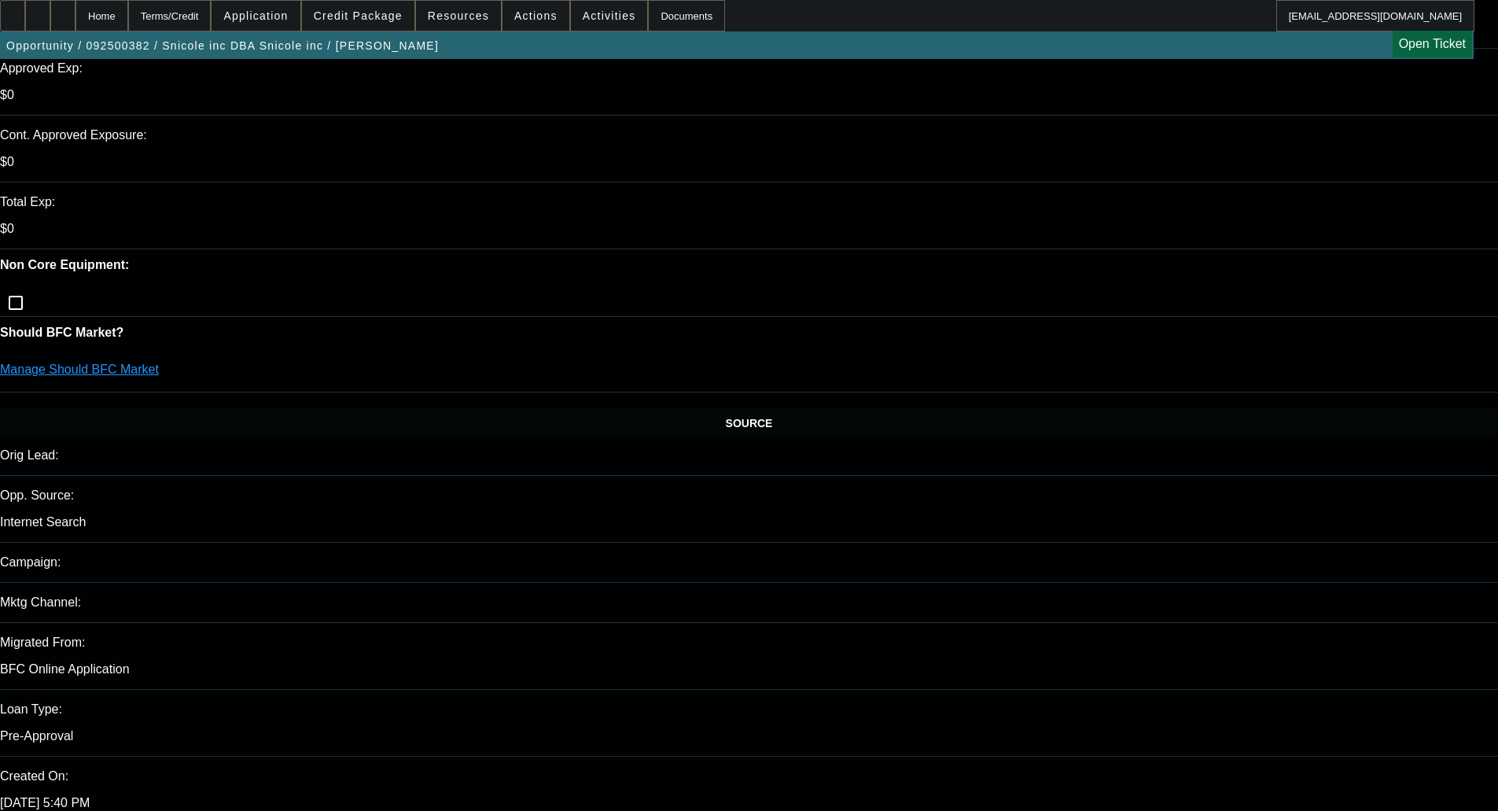
scroll to position [551, 0]
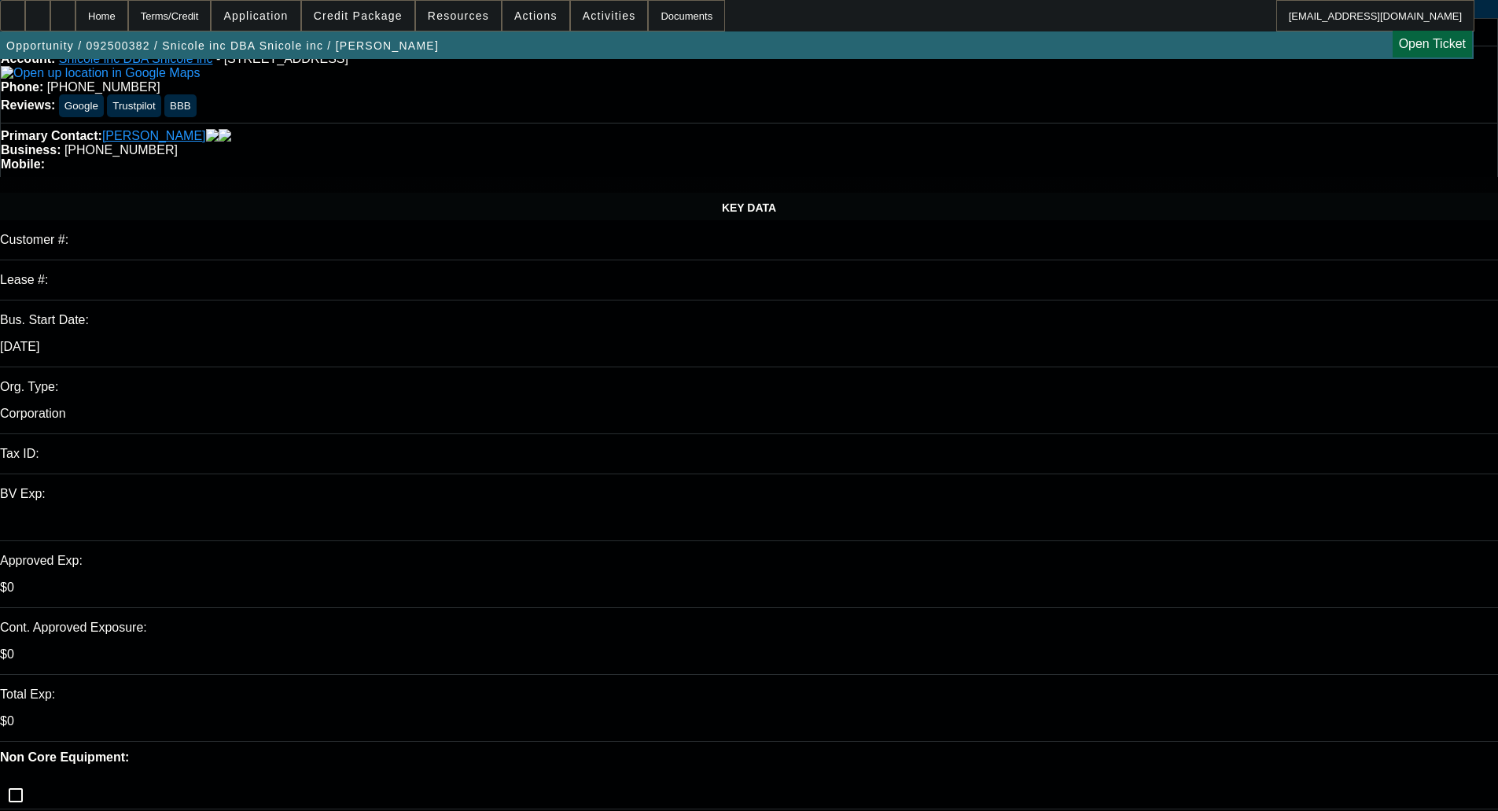
scroll to position [0, 0]
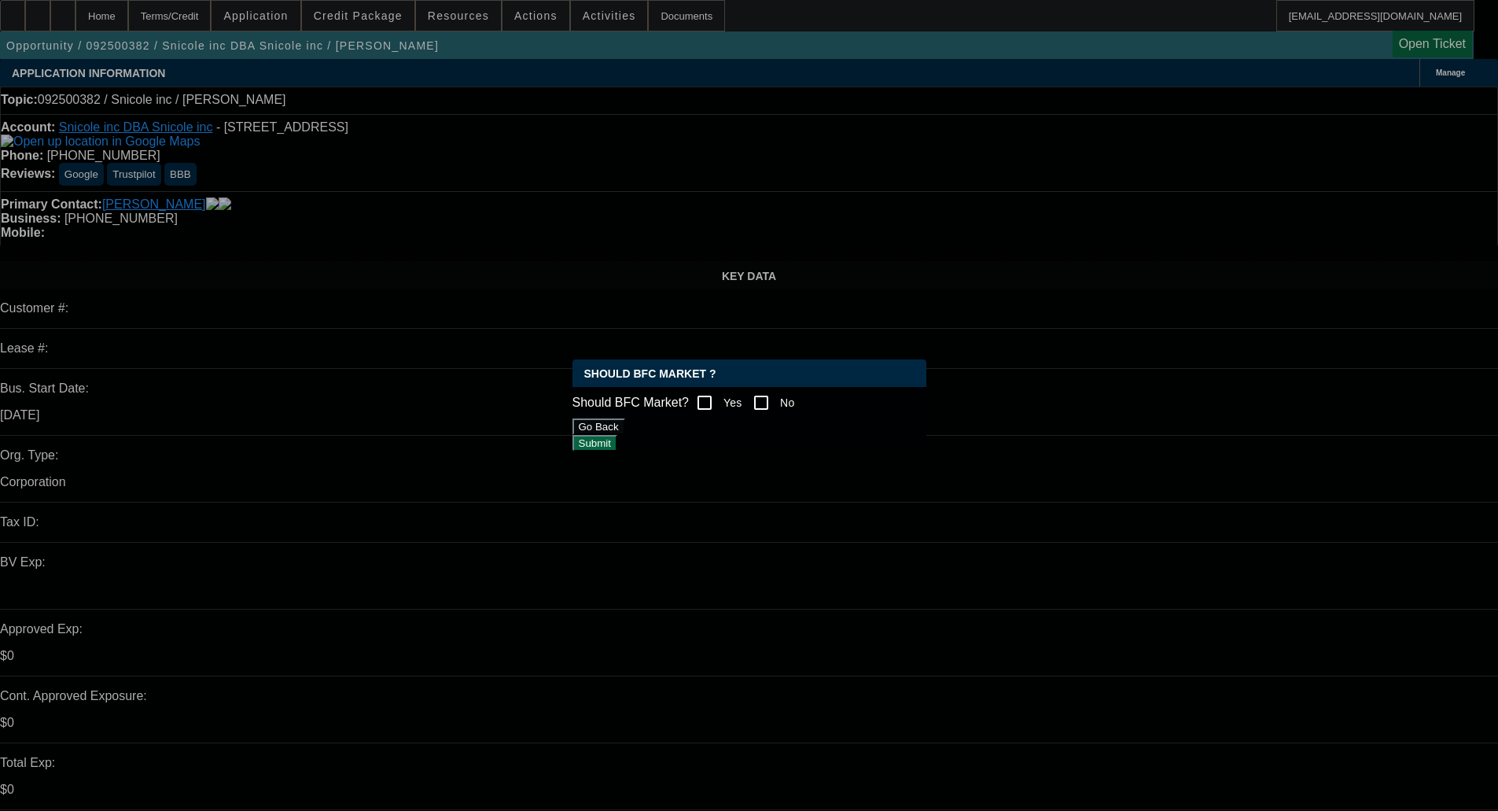
click at [715, 400] on input "Yes" at bounding box center [704, 402] width 31 height 31
checkbox input "true"
click at [617, 449] on button "Submit" at bounding box center [595, 443] width 45 height 17
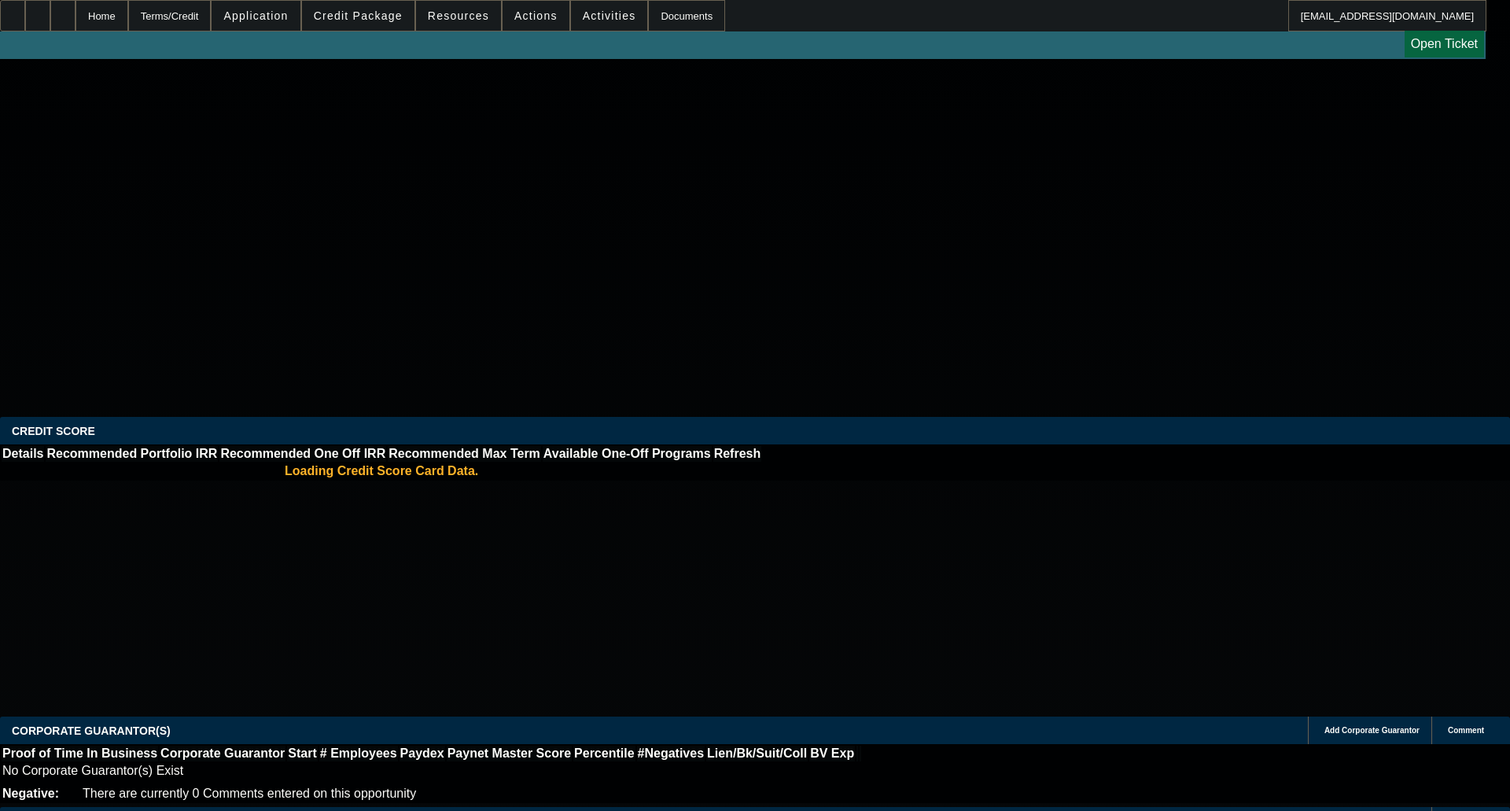
select select "0"
select select "2"
select select "0"
select select "6"
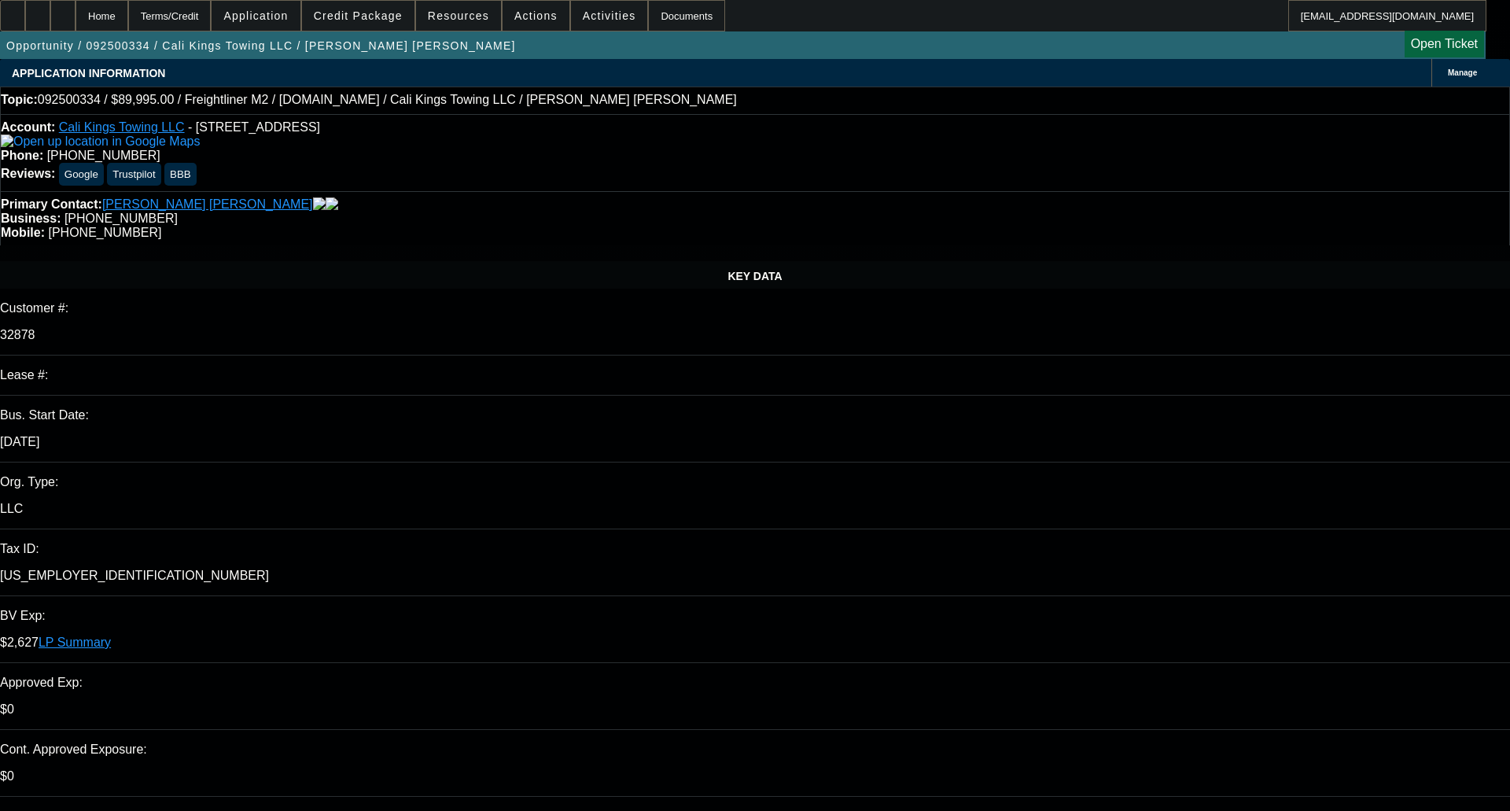
select select "0"
select select "2"
select select "0.1"
select select "4"
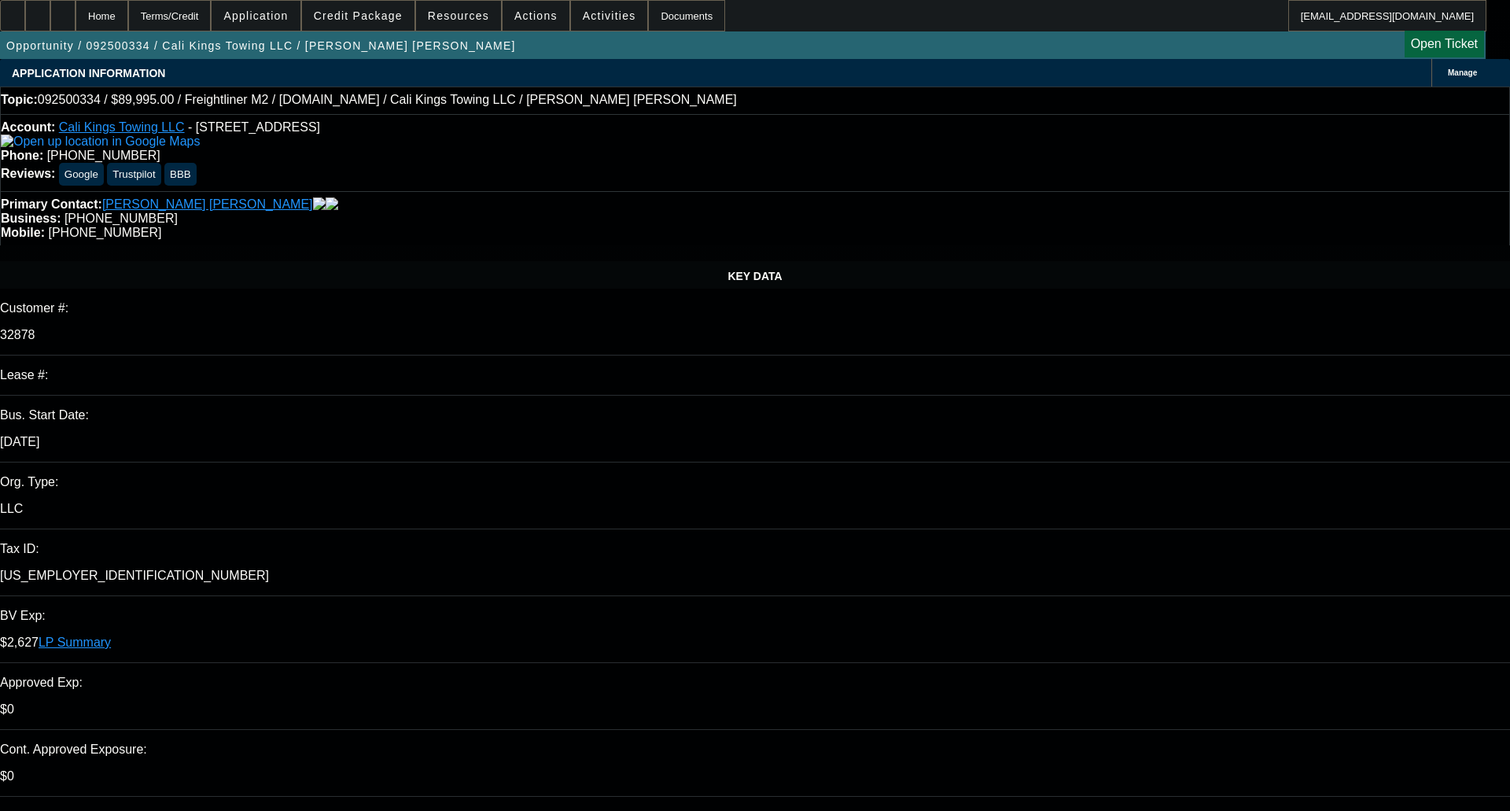
select select "0"
select select "2"
select select "0.1"
select select "4"
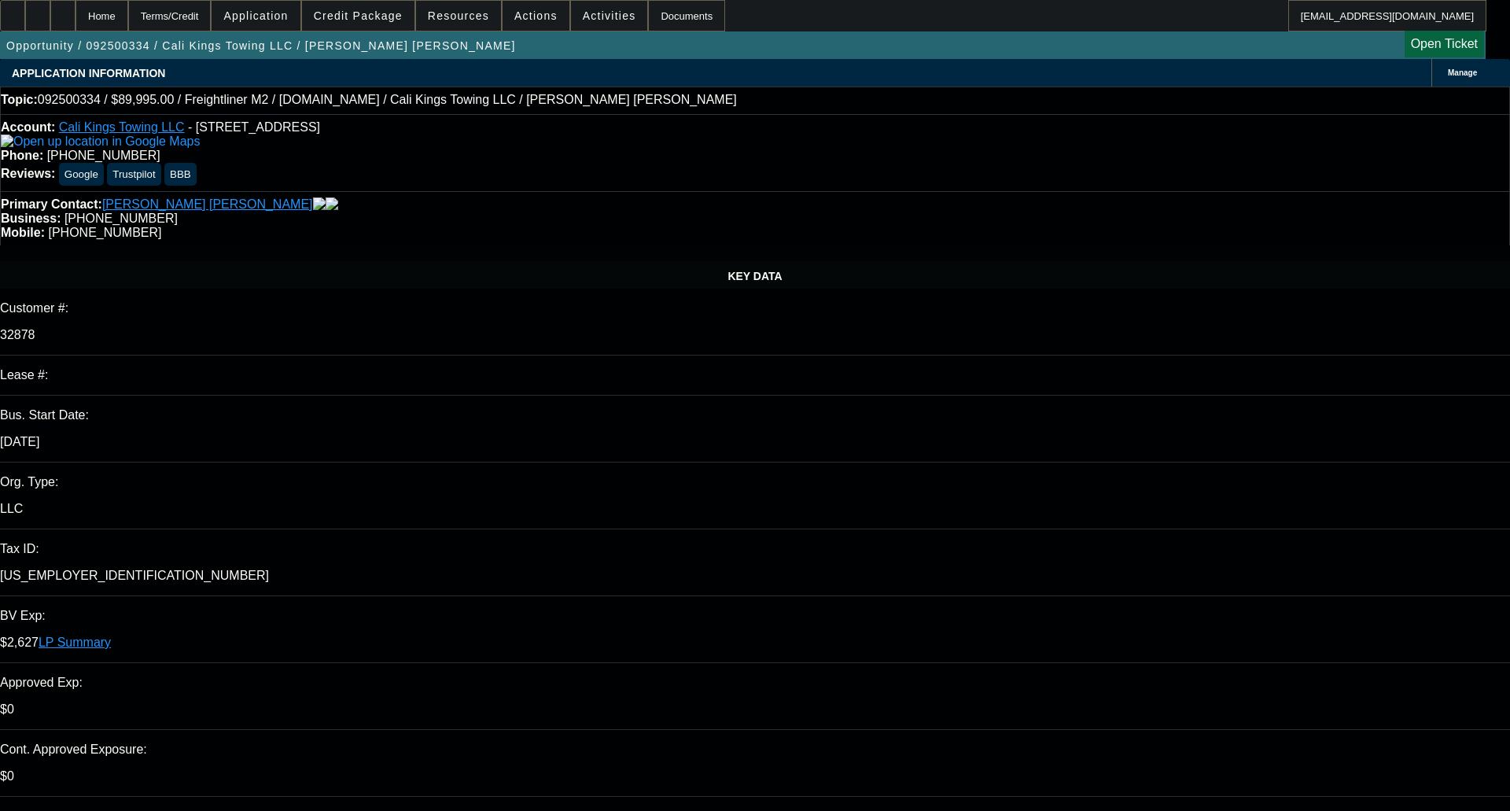
select select "0"
select select "2"
select select "0"
select select "6"
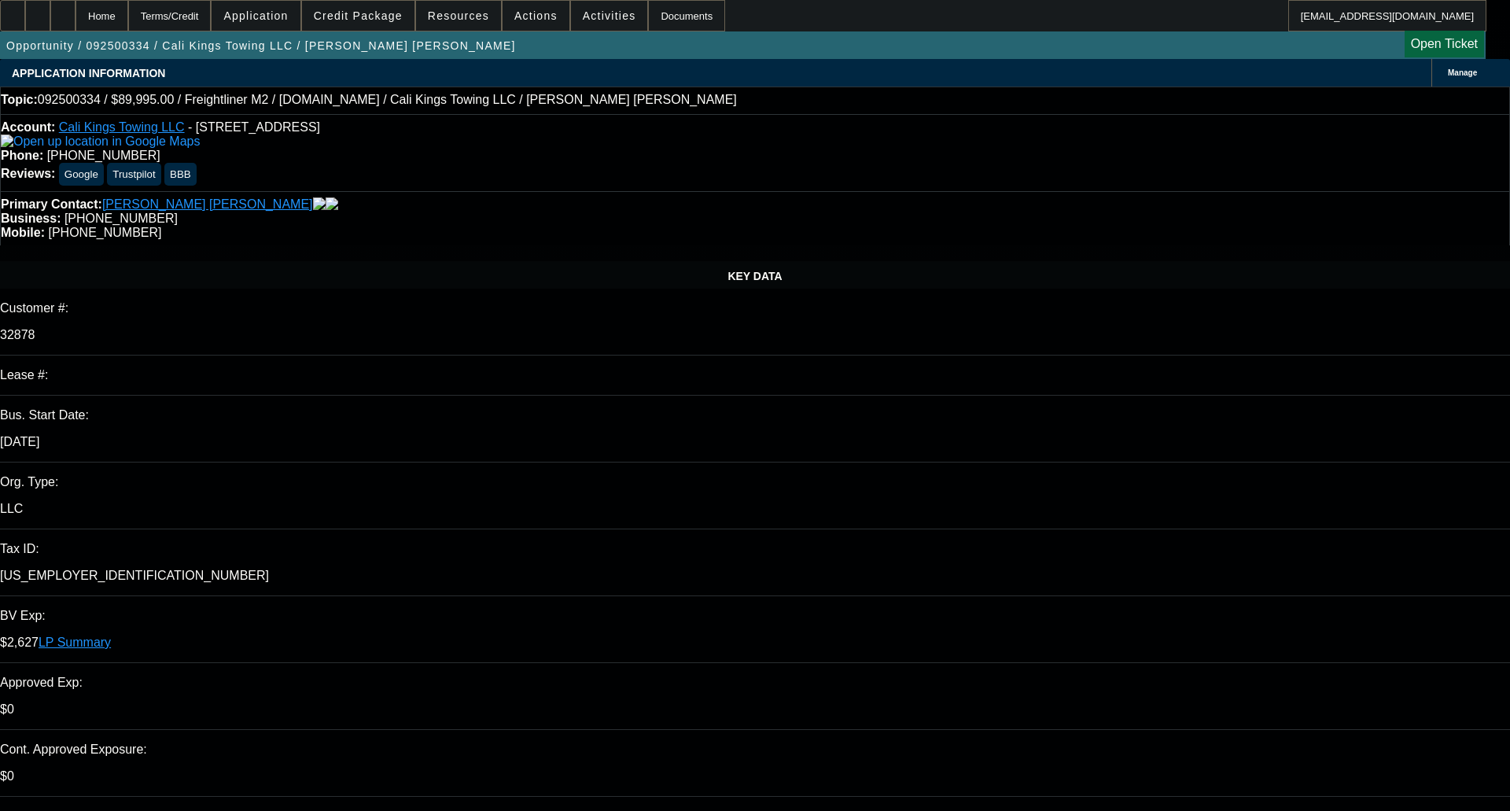
select select "0"
select select "2"
select select "0.1"
select select "4"
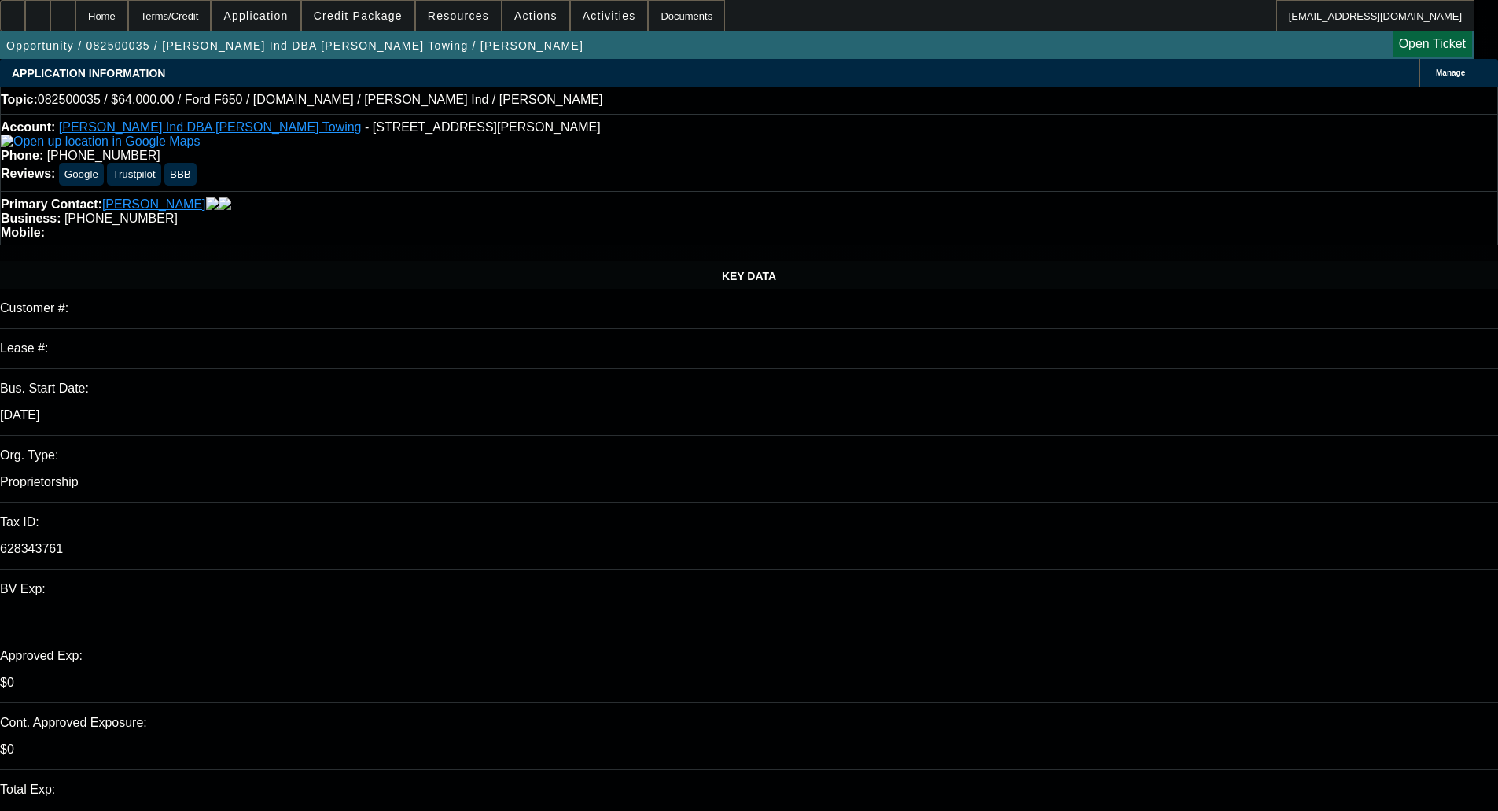
select select "0"
select select "2"
select select "0"
select select "6"
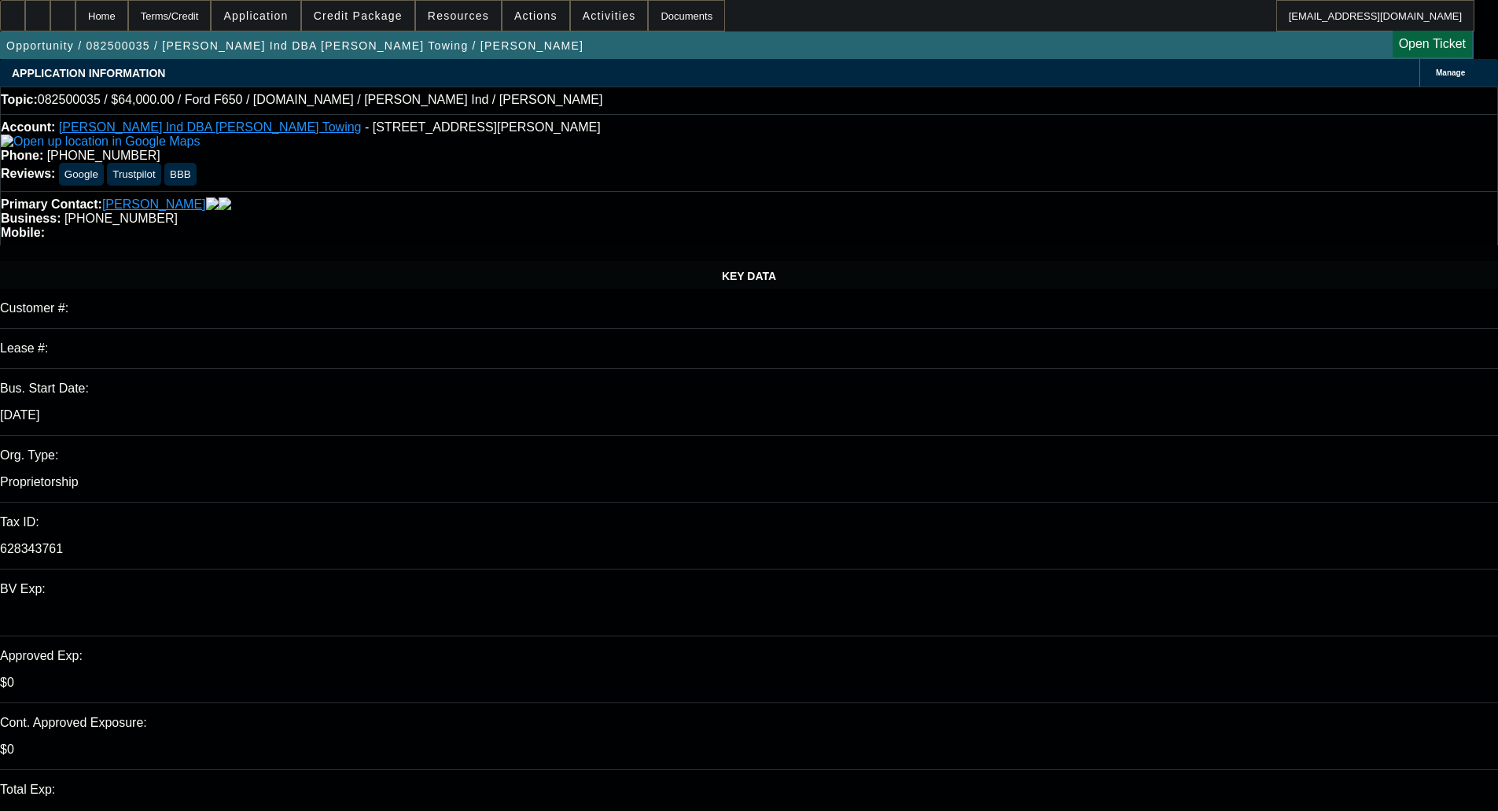
select select "0"
select select "2"
select select "0"
select select "6"
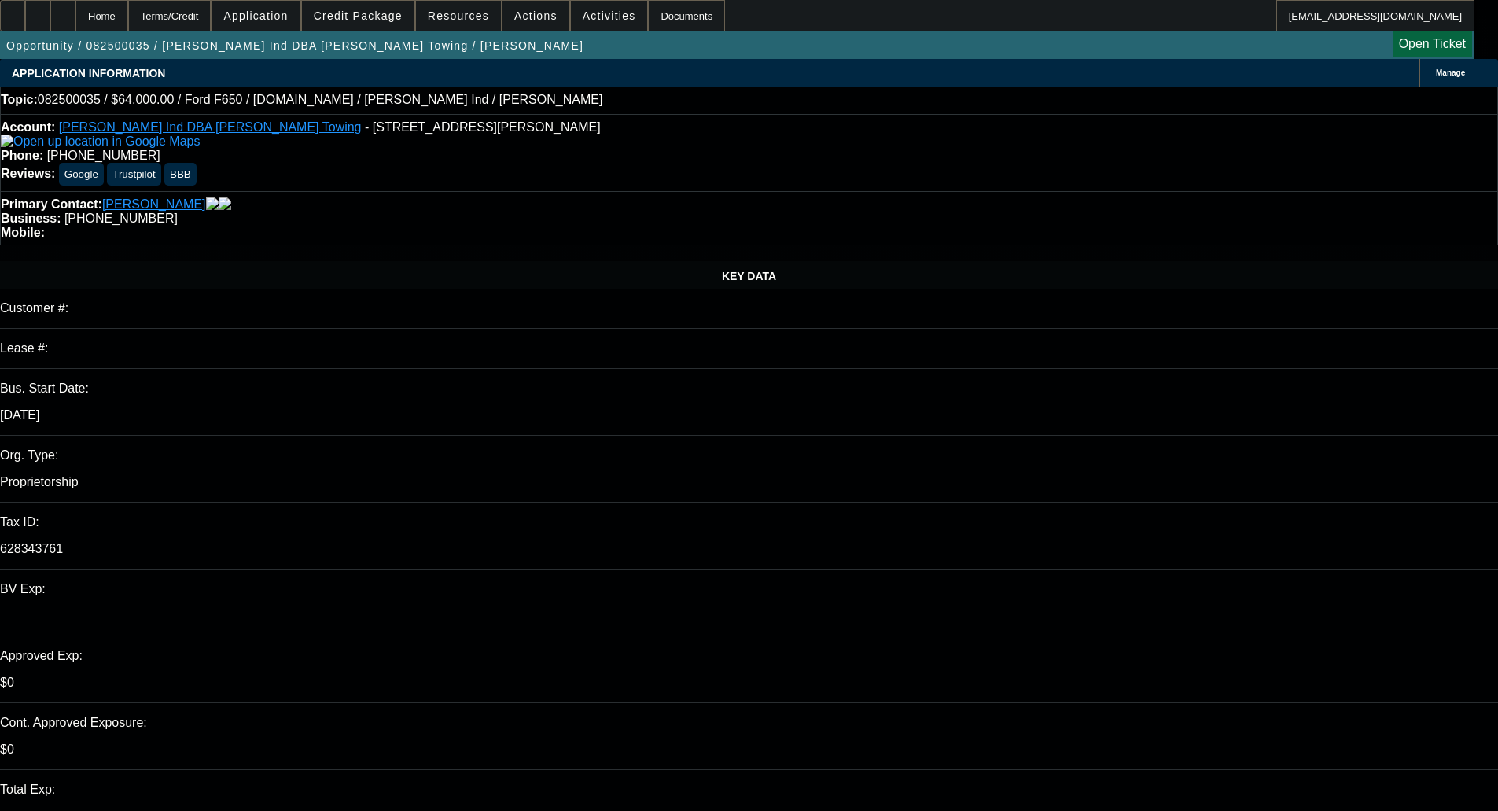
select select "0"
select select "2"
select select "0"
select select "6"
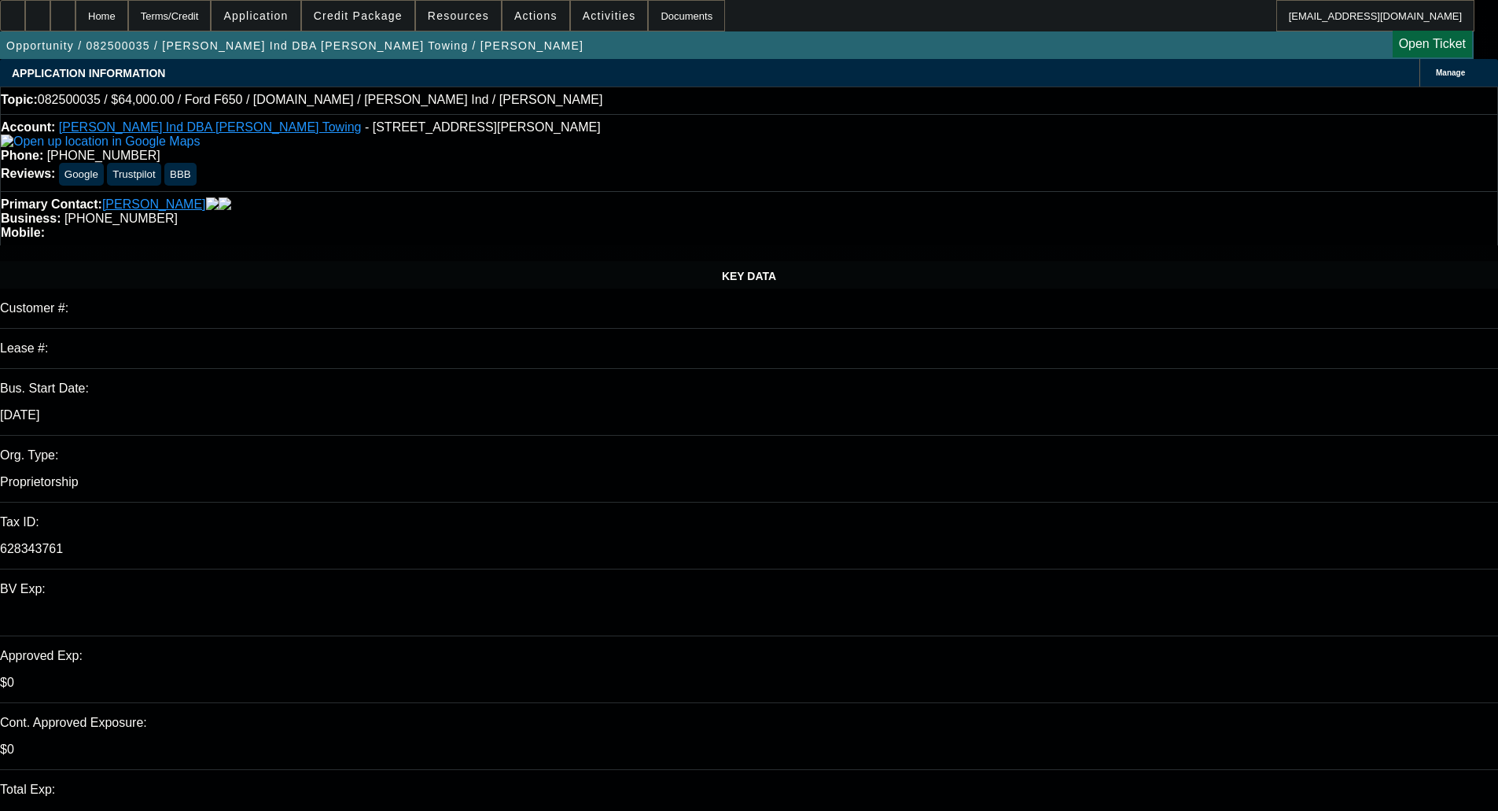
select select "0"
select select "2"
select select "0"
select select "6"
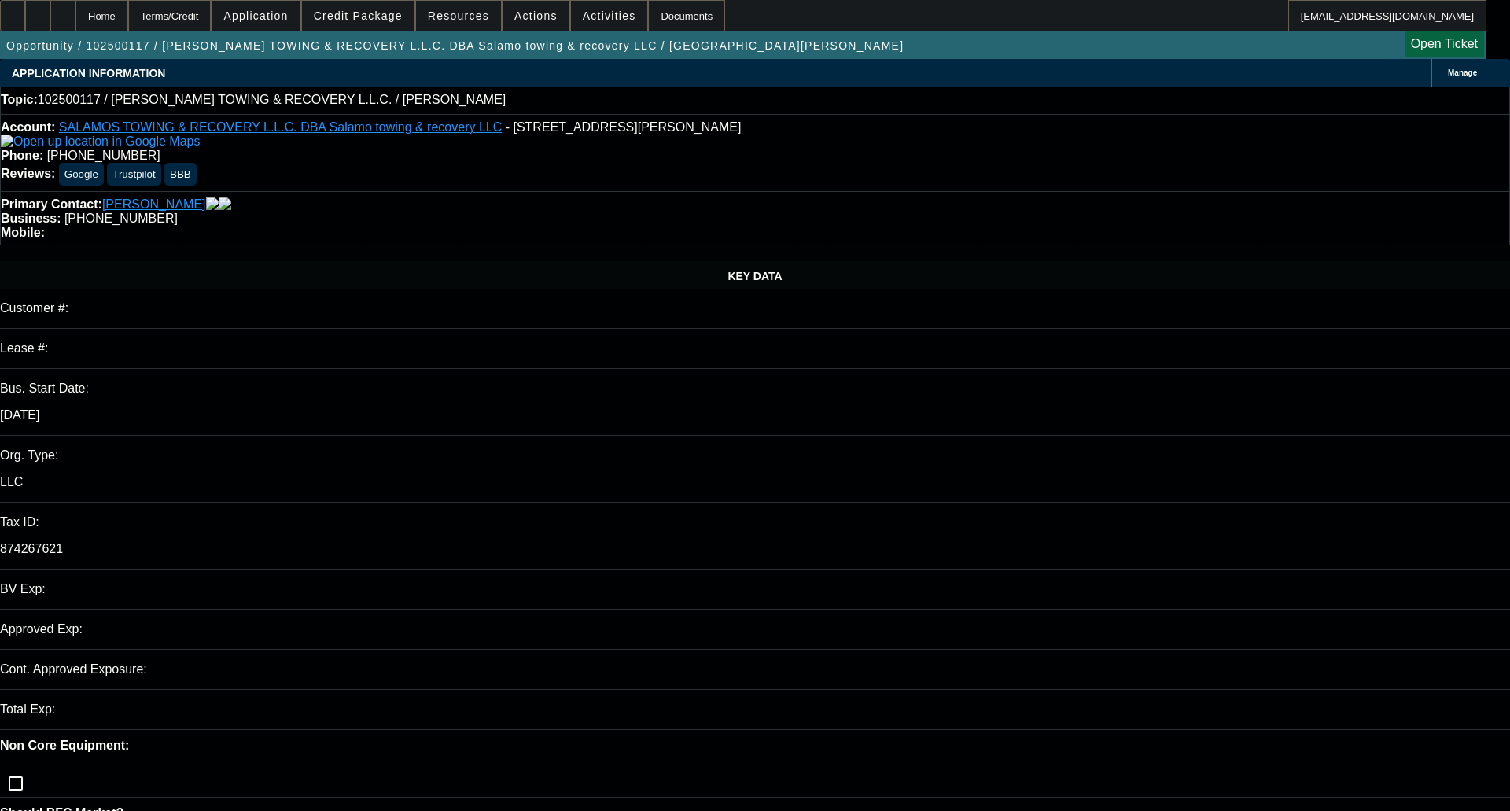
select select "0"
select select "2"
select select "0.1"
select select "4"
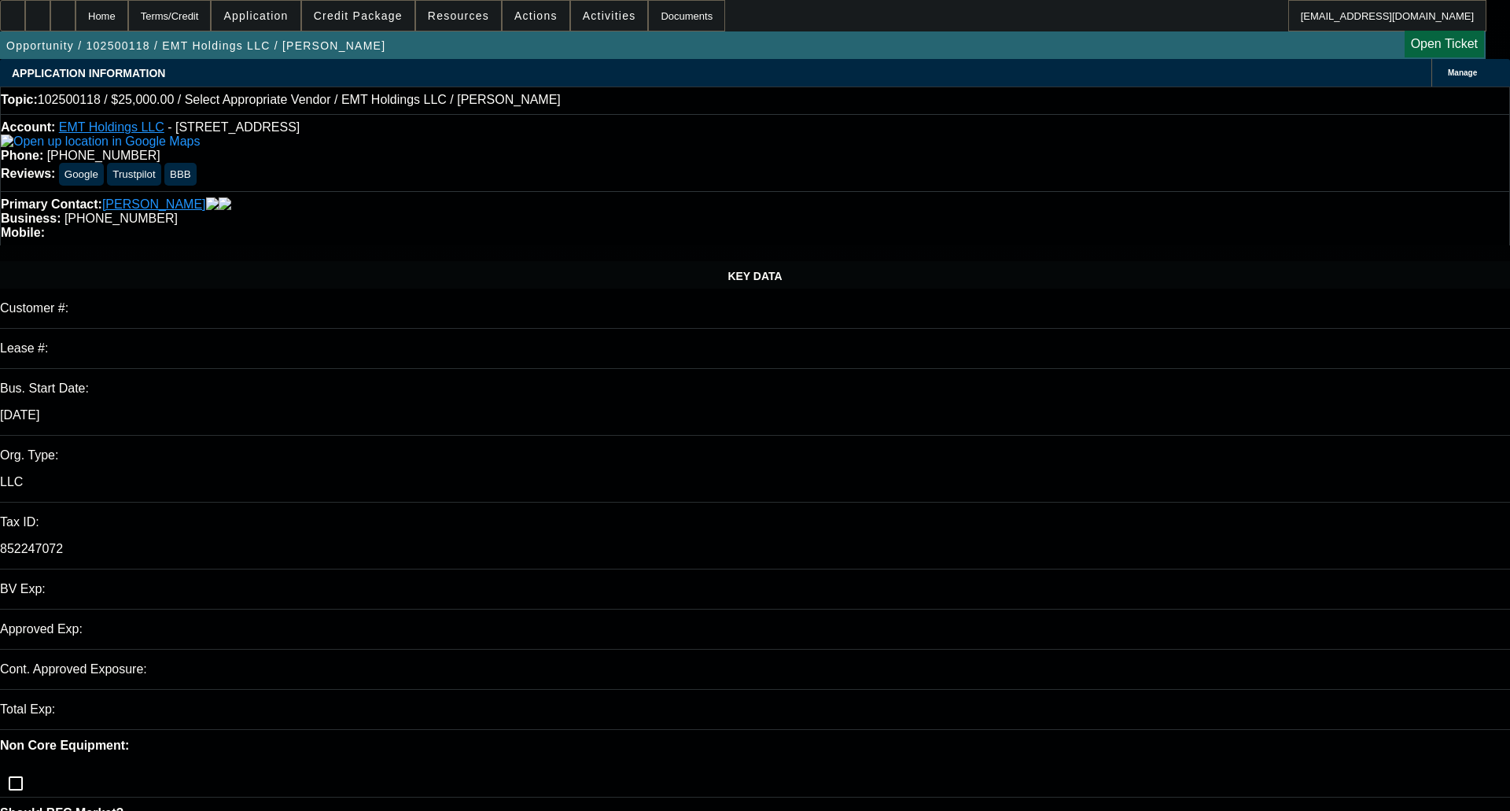
select select "0"
select select "2"
select select "0.1"
select select "4"
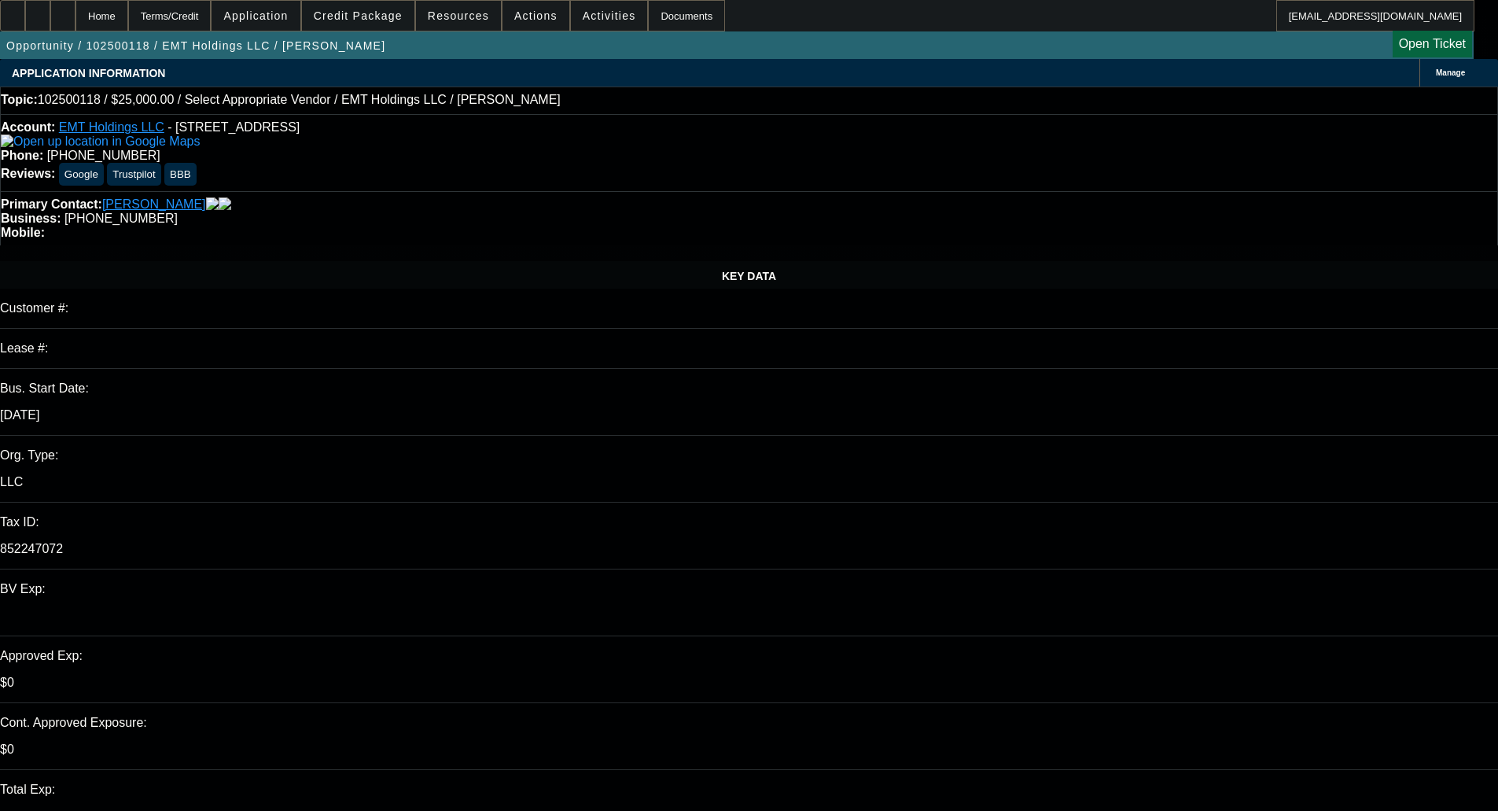
click at [370, 24] on span at bounding box center [358, 16] width 112 height 38
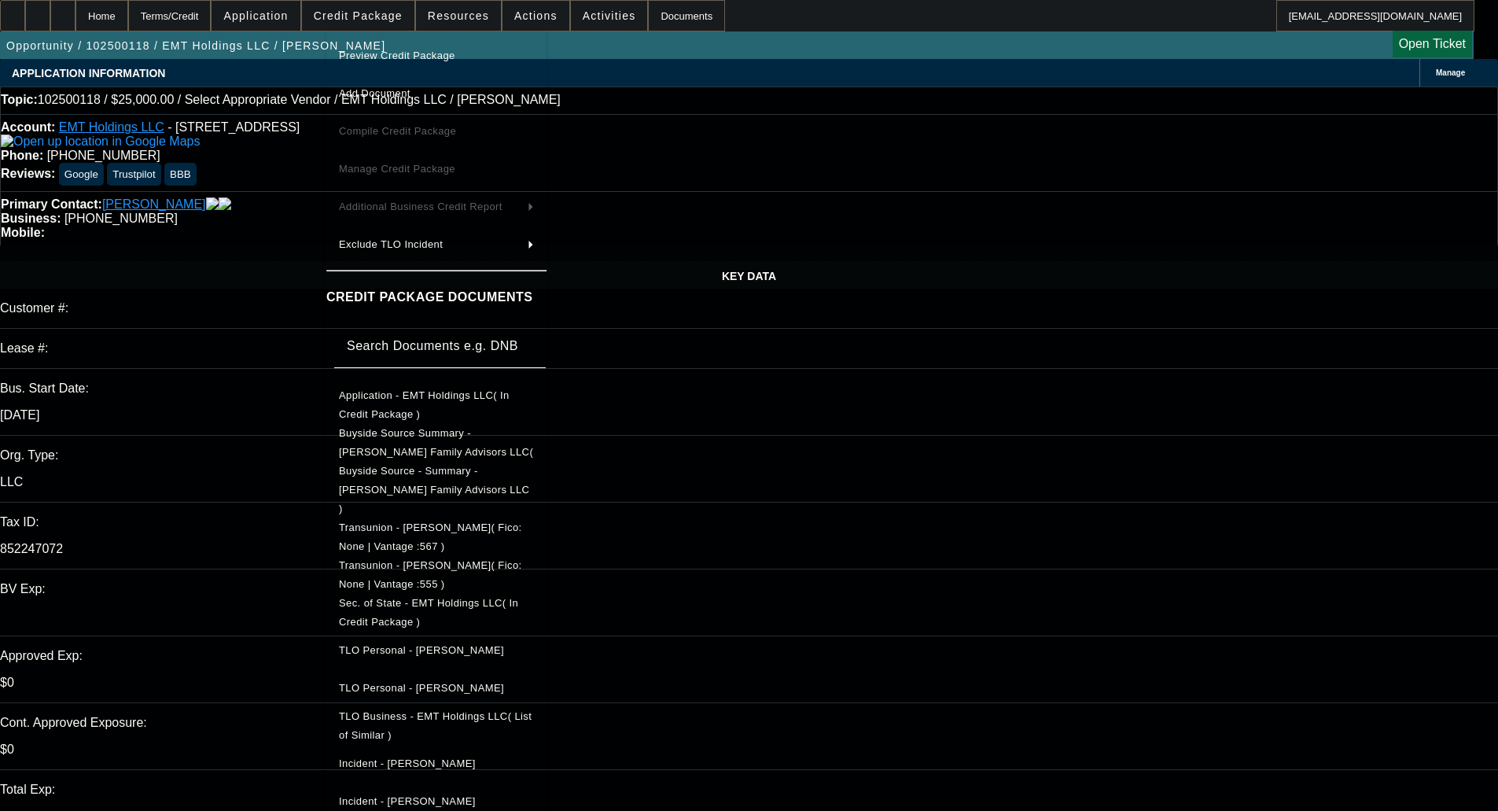
click at [393, 50] on span "Preview Credit Package" at bounding box center [397, 56] width 116 height 12
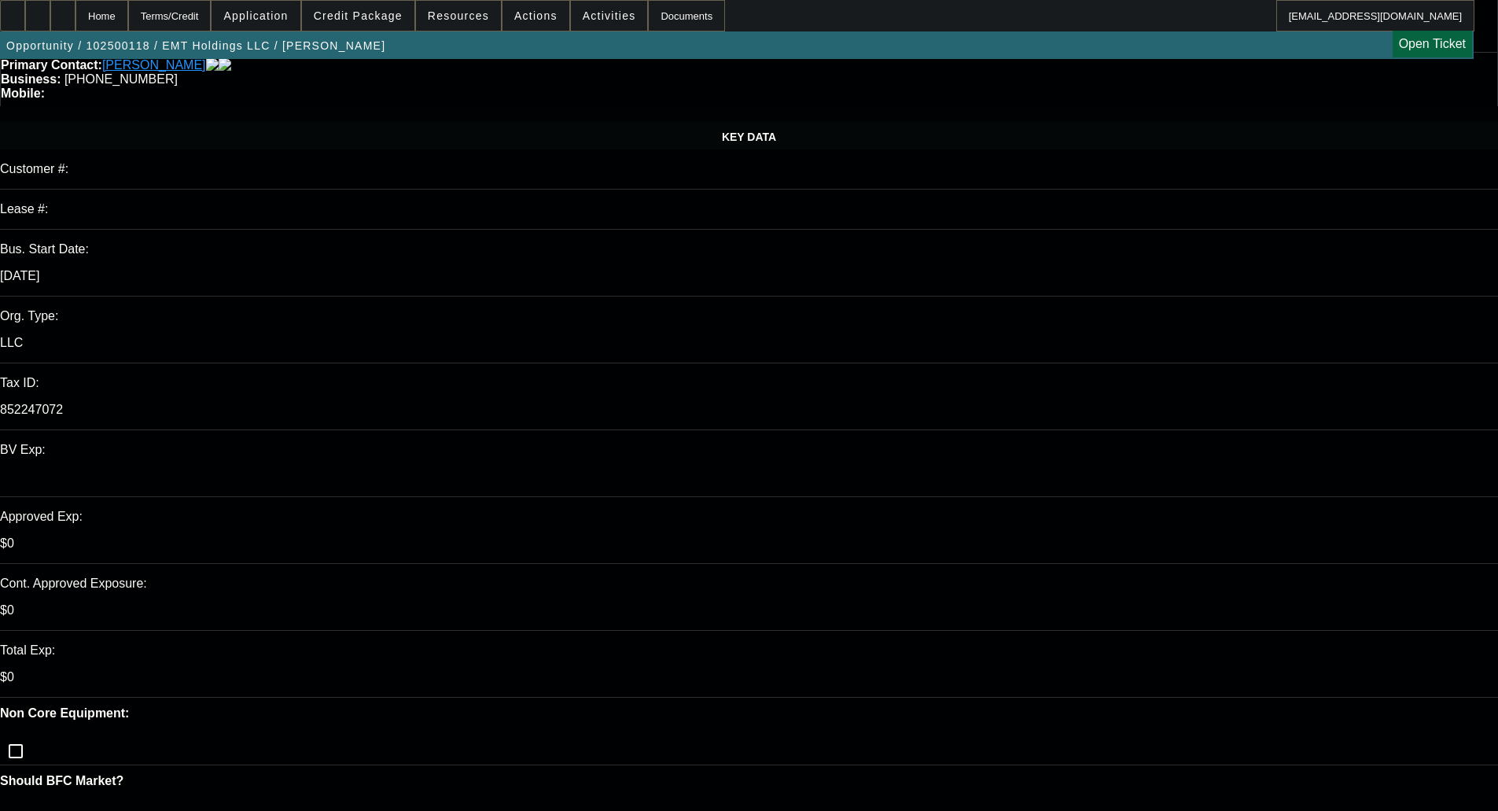
scroll to position [236, 0]
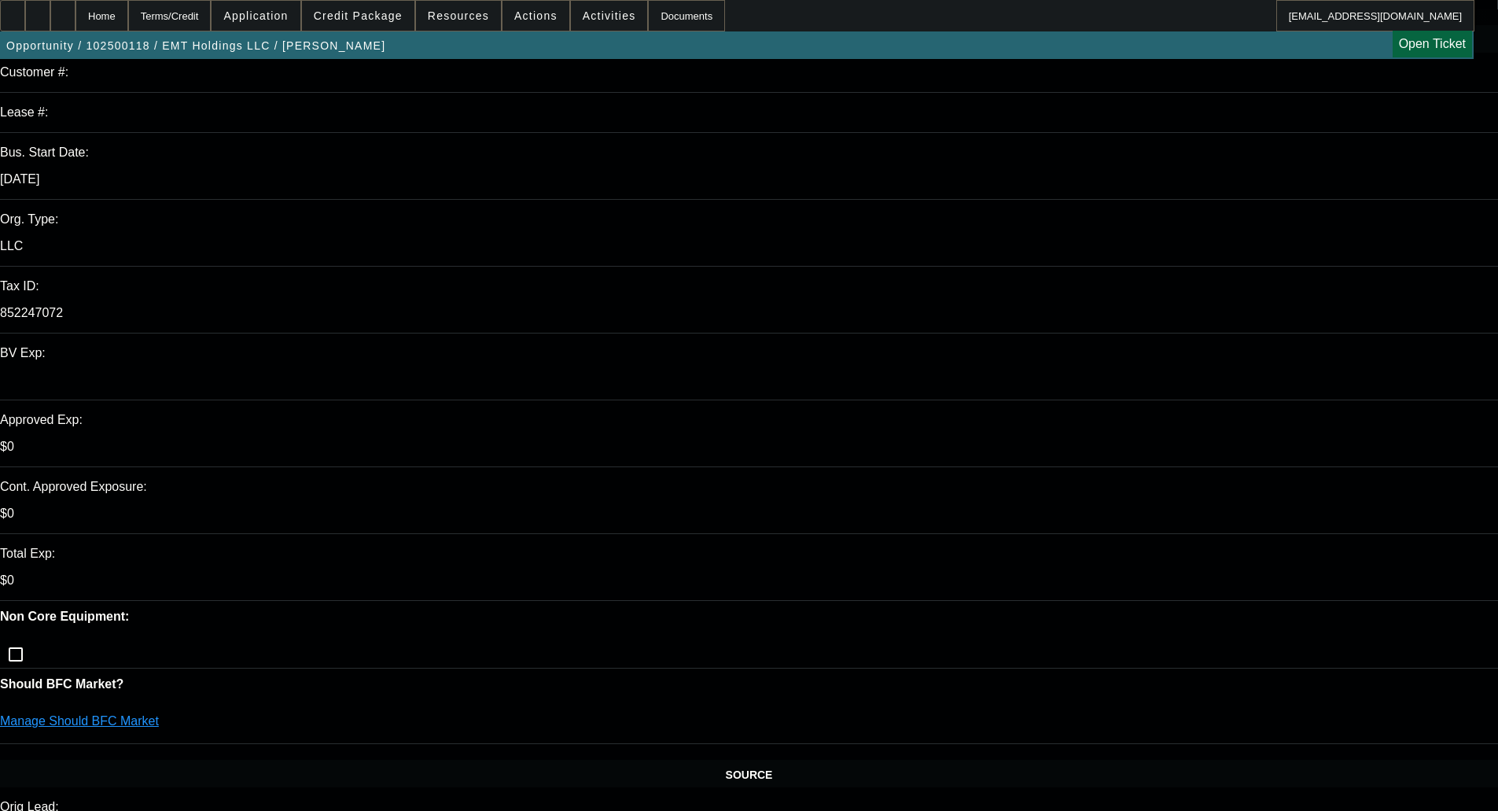
click at [159, 714] on link "Manage Should BFC Market" at bounding box center [79, 720] width 159 height 13
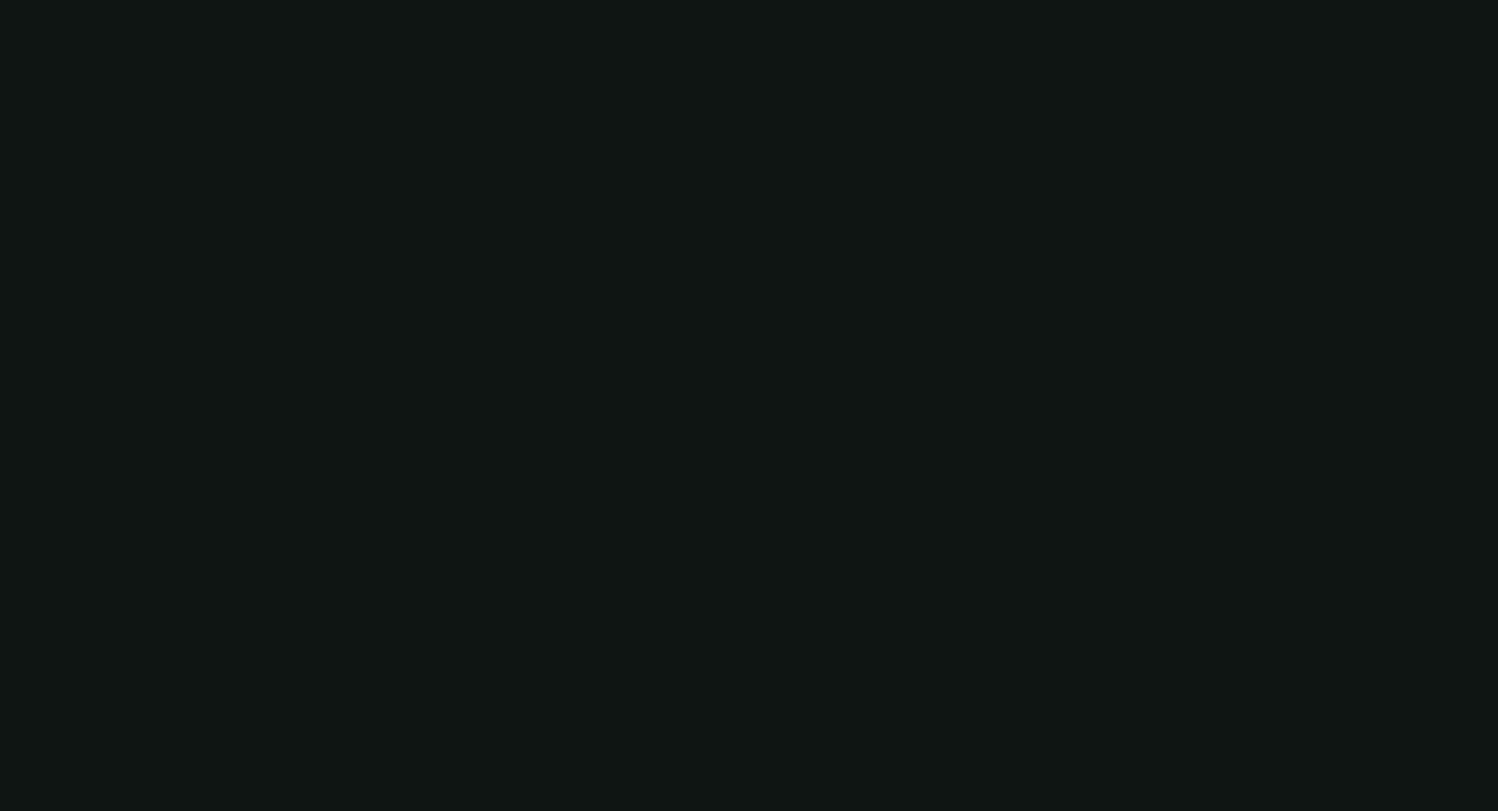
scroll to position [0, 0]
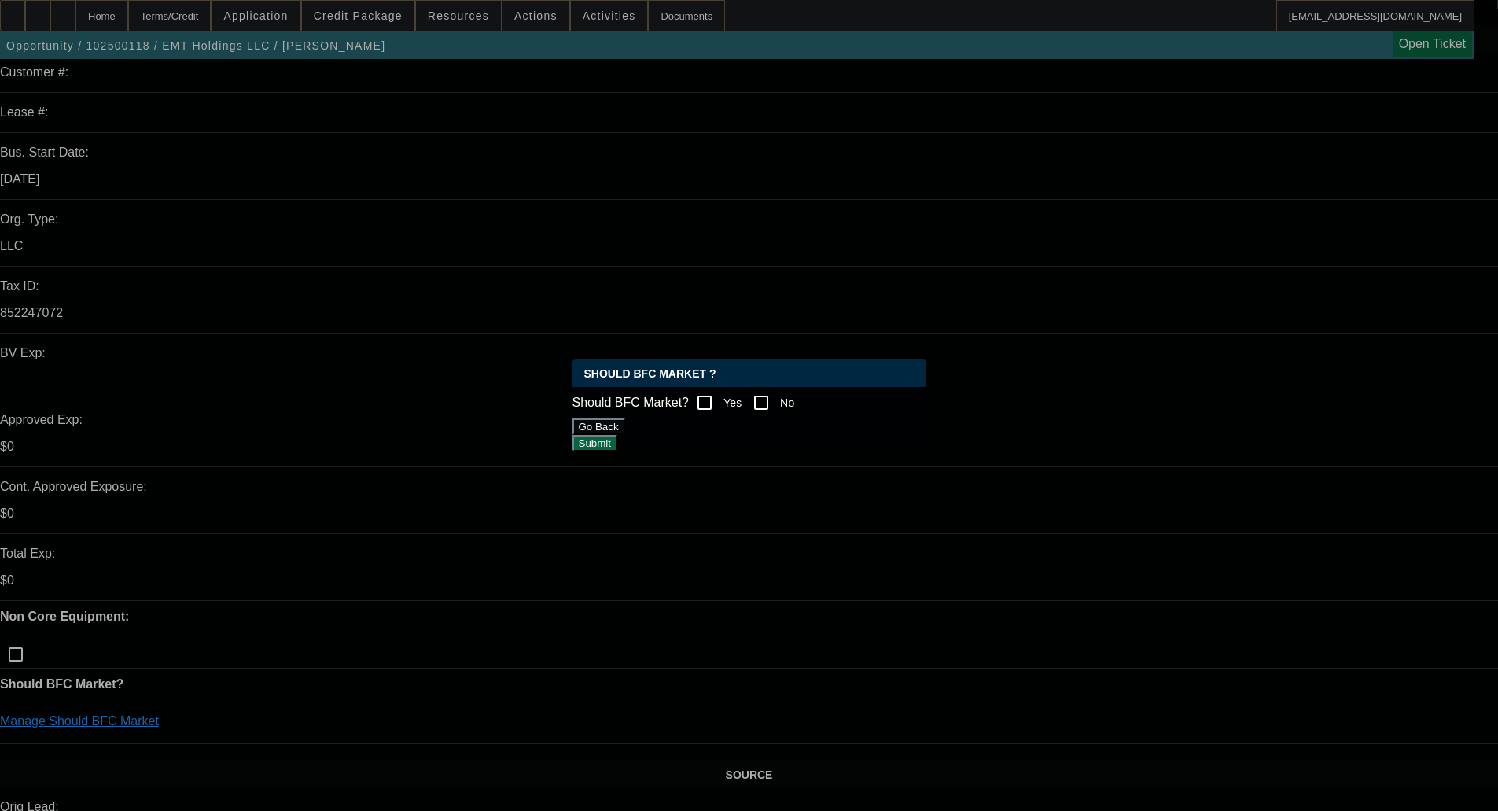
click at [761, 397] on input "No" at bounding box center [761, 402] width 31 height 31
checkbox input "true"
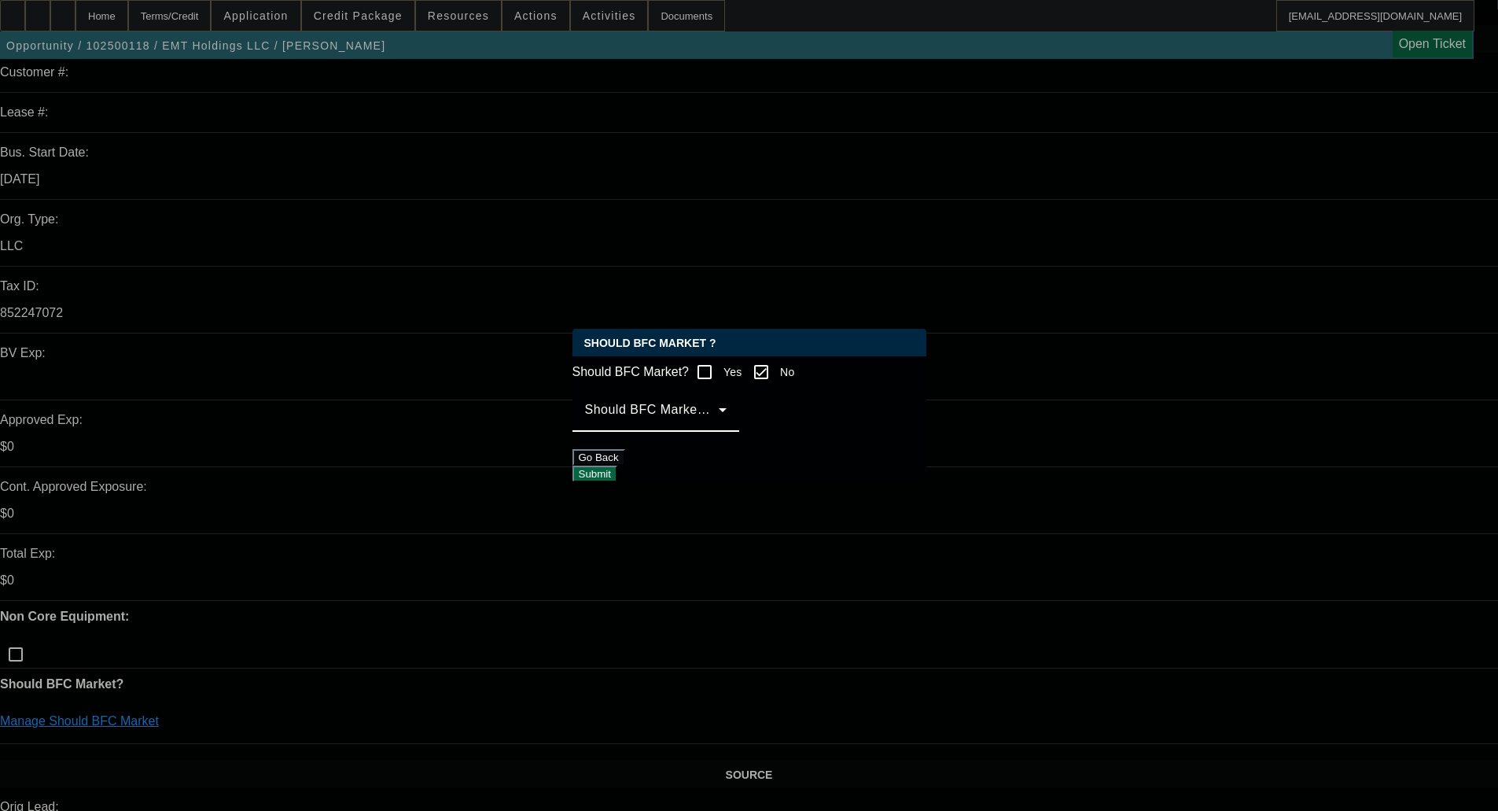
click at [719, 426] on span at bounding box center [652, 416] width 134 height 19
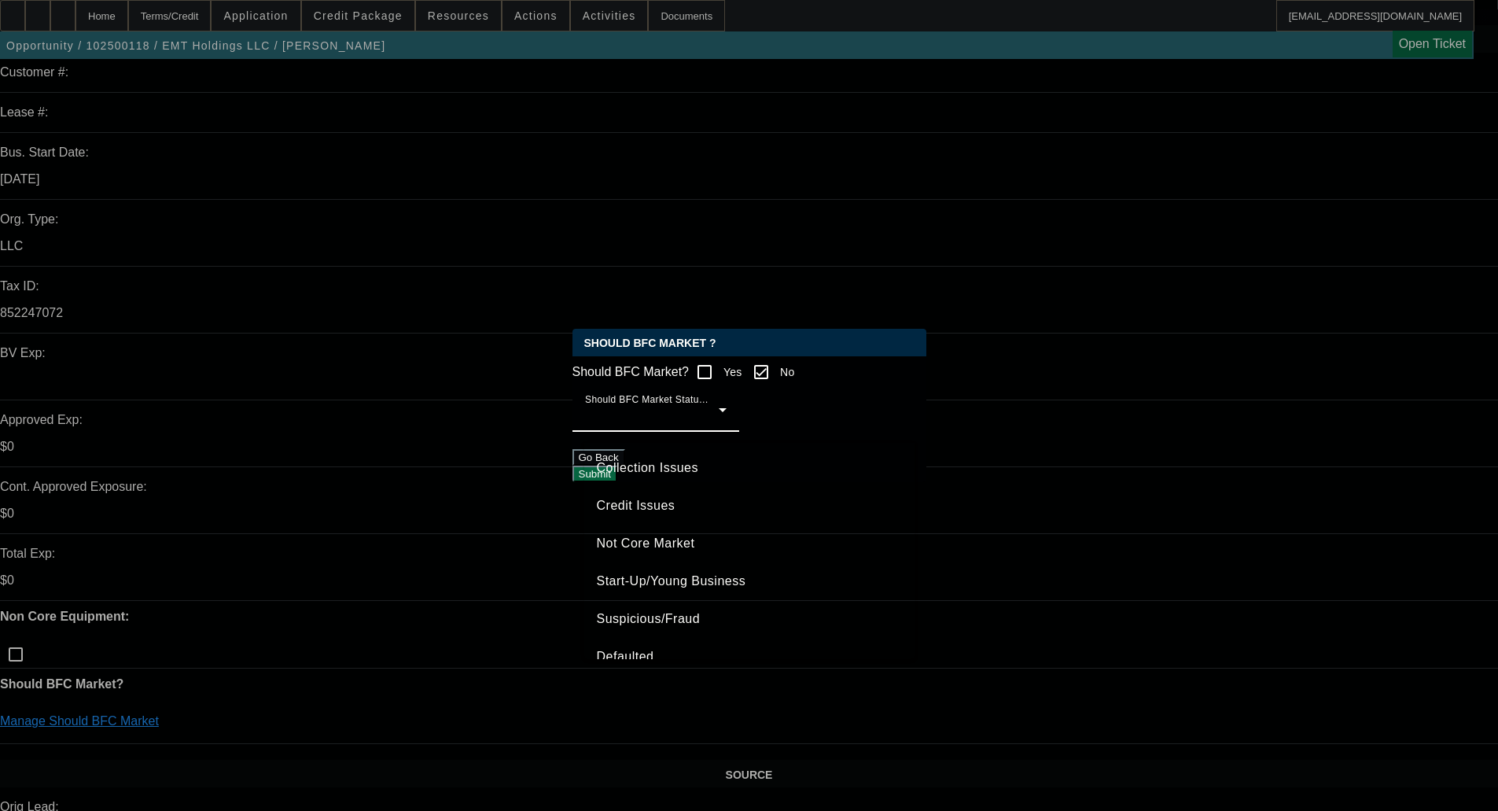
click at [645, 503] on span "Credit Issues" at bounding box center [636, 505] width 79 height 19
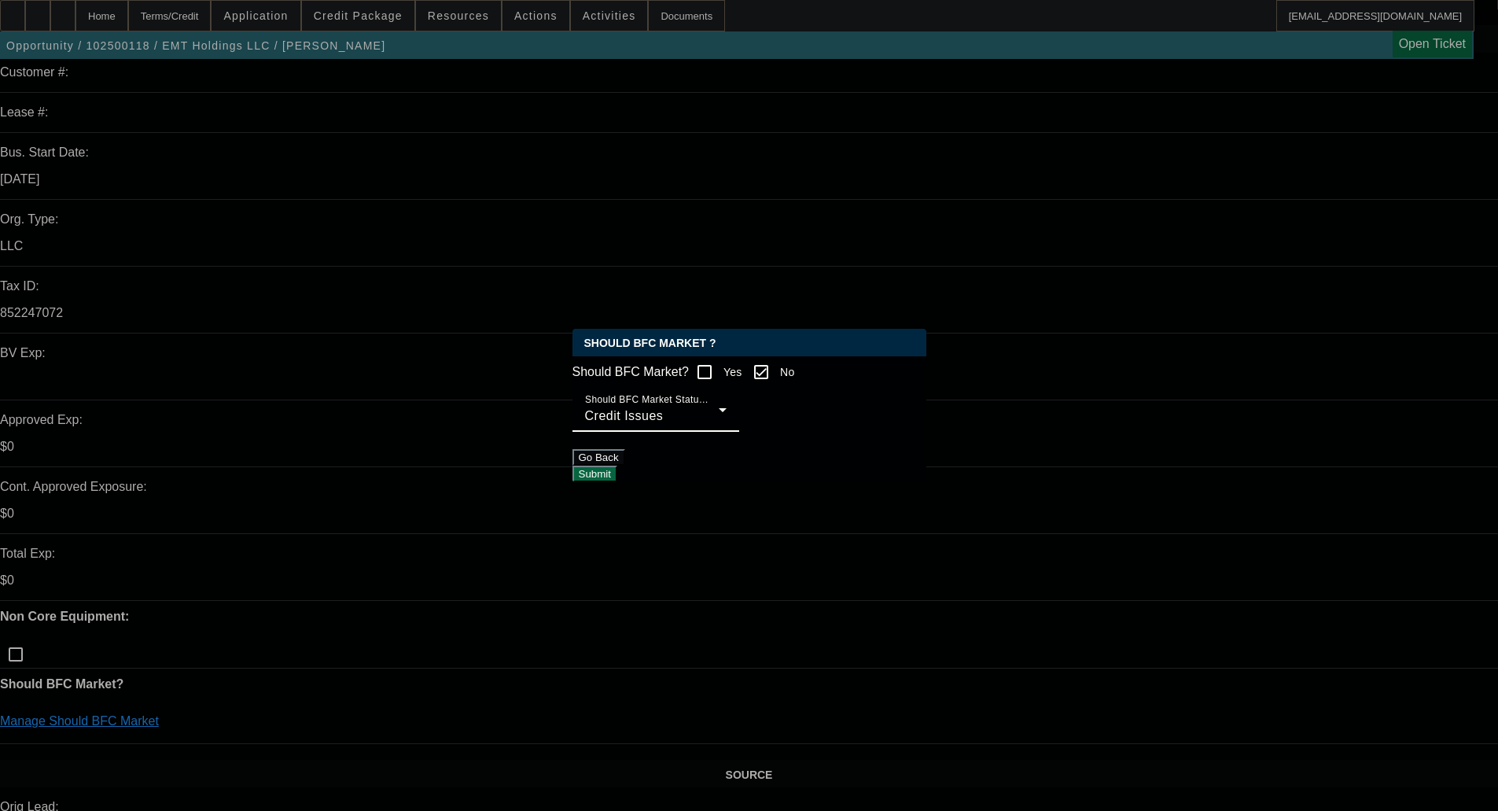
click at [617, 482] on button "Submit" at bounding box center [595, 474] width 45 height 17
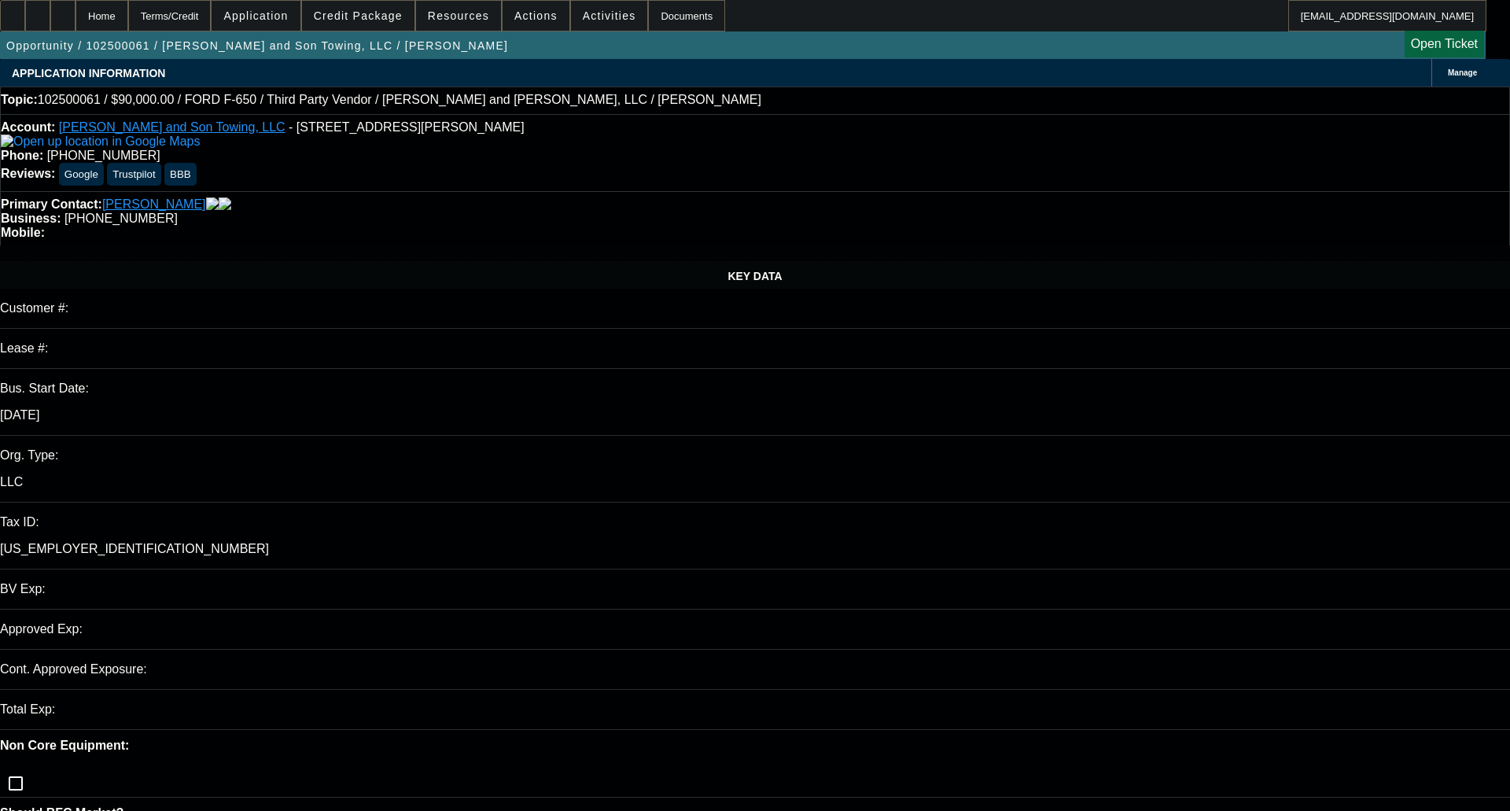
select select "0"
select select "2"
select select "0.1"
select select "4"
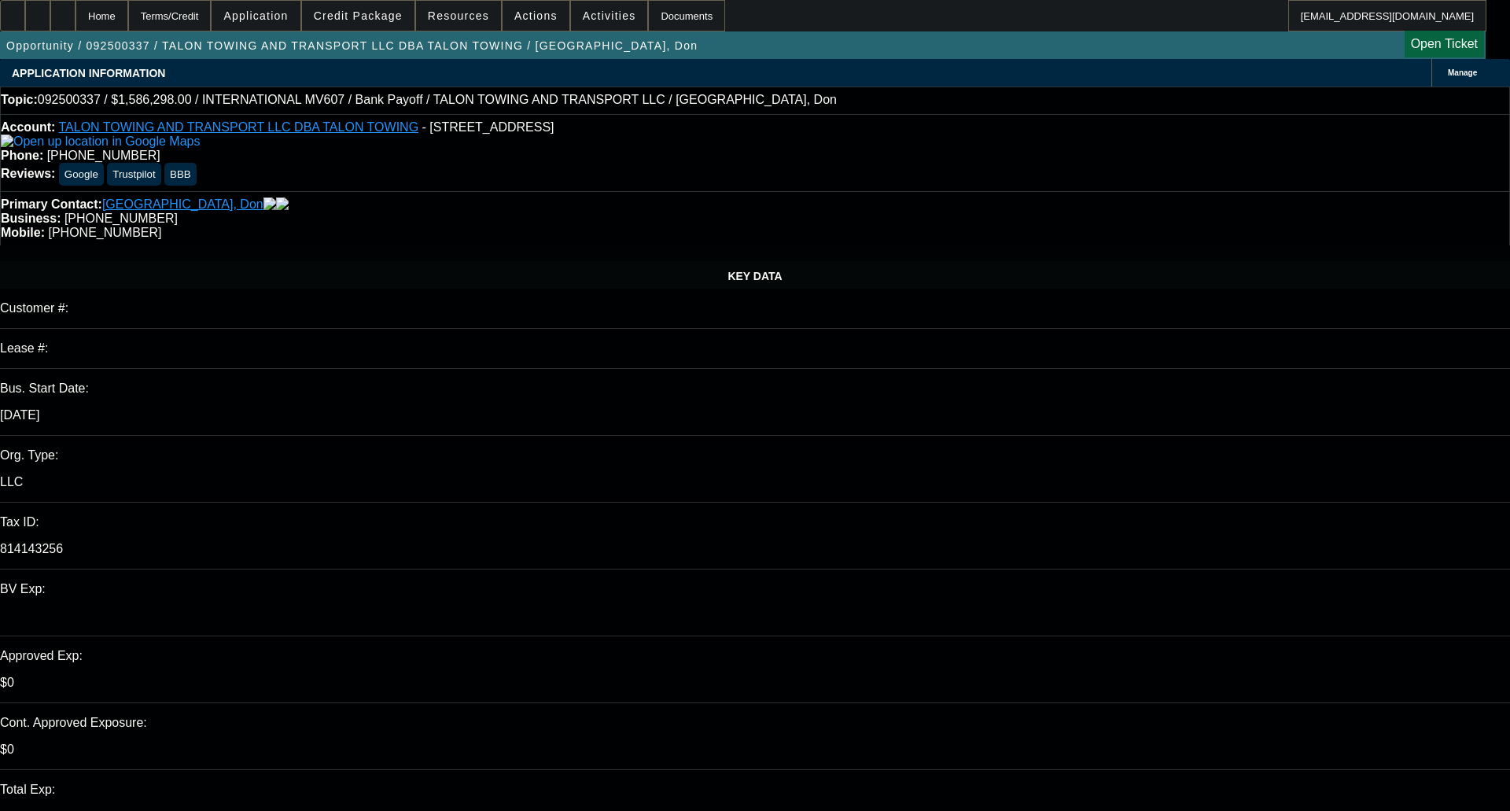
select select "0"
select select "2"
select select "0"
select select "6"
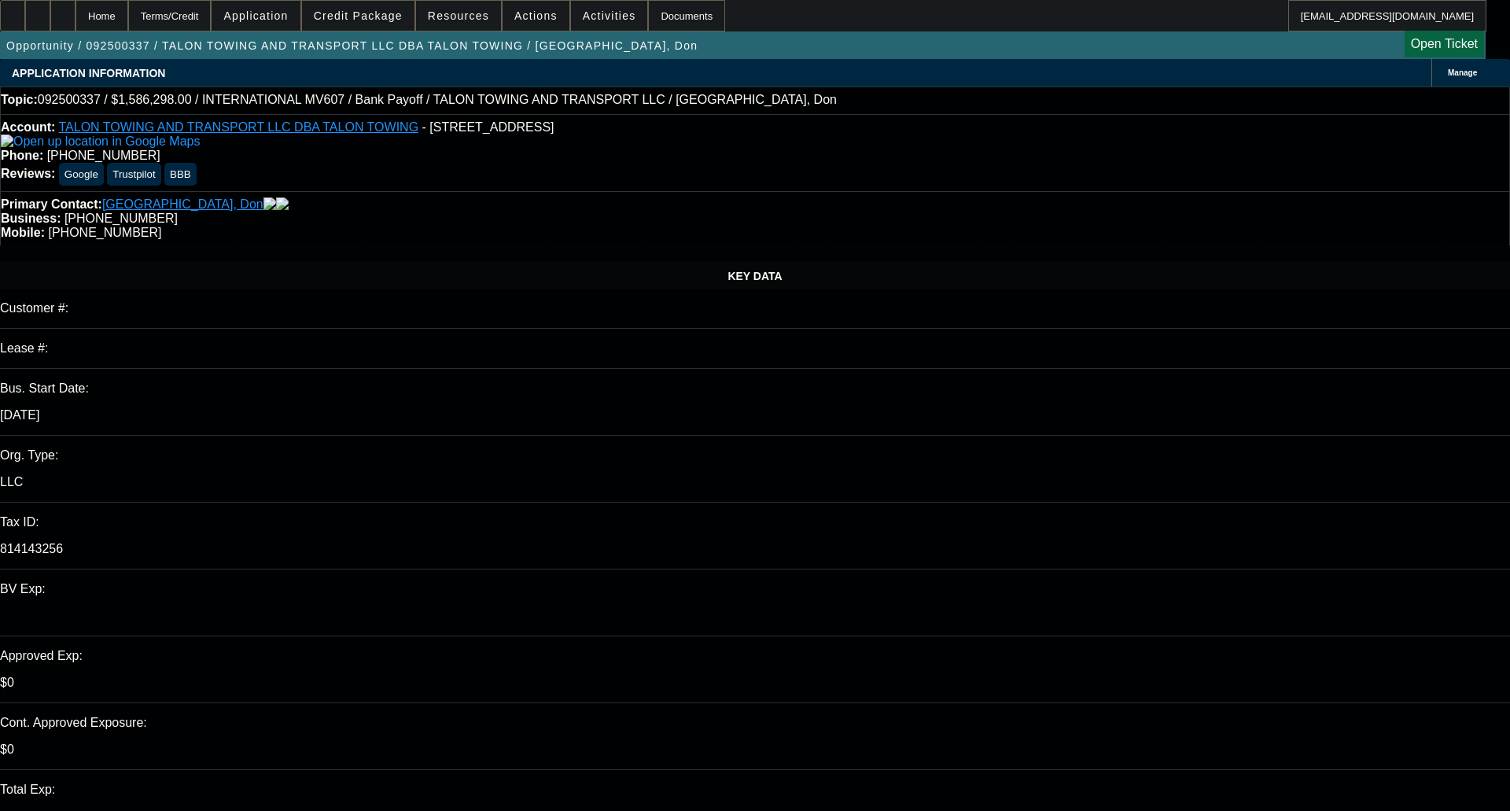
select select "0"
select select "2"
select select "0"
select select "6"
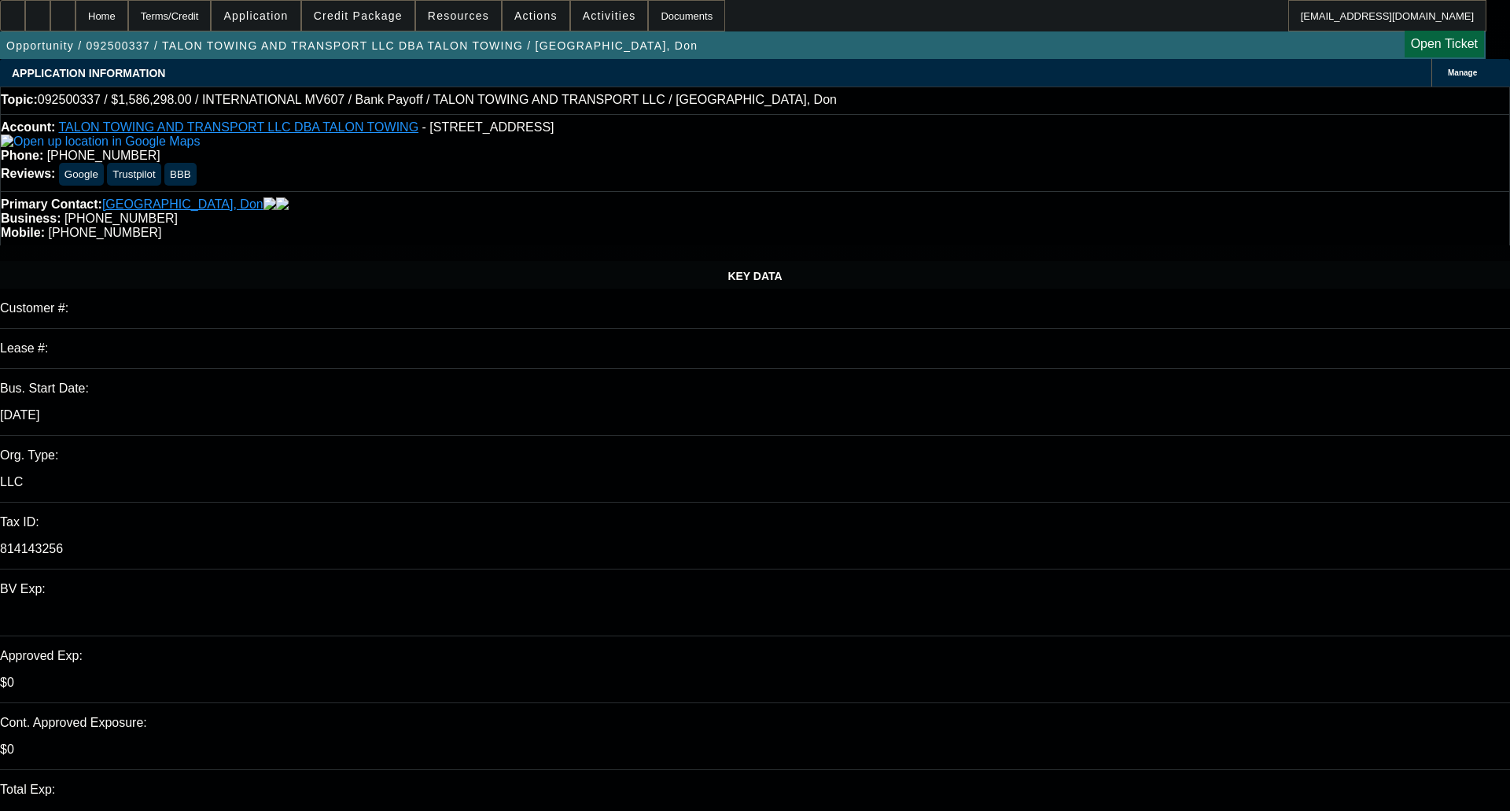
select select "0"
select select "2"
select select "0"
select select "6"
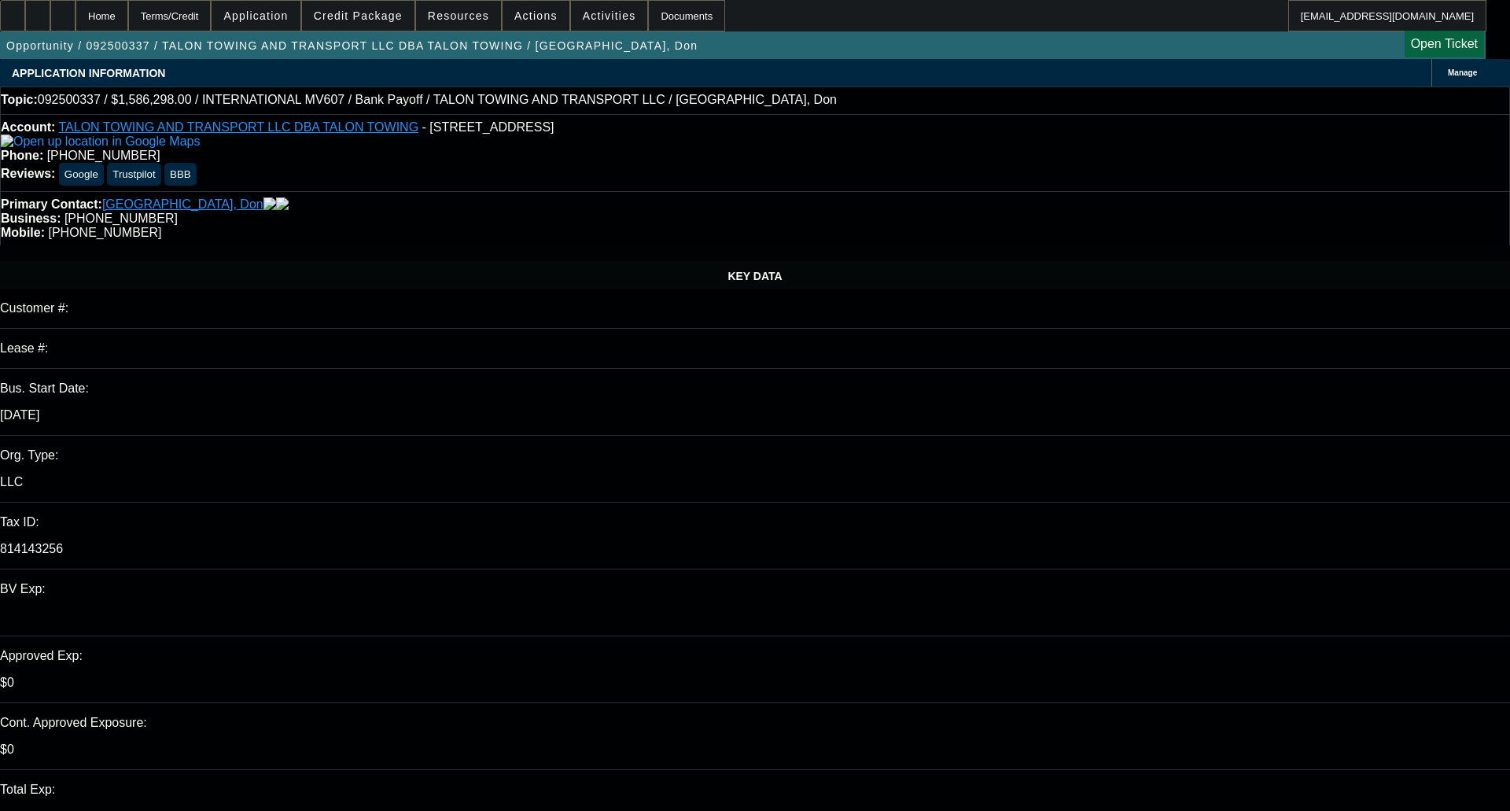
select select "0"
select select "2"
select select "0"
select select "6"
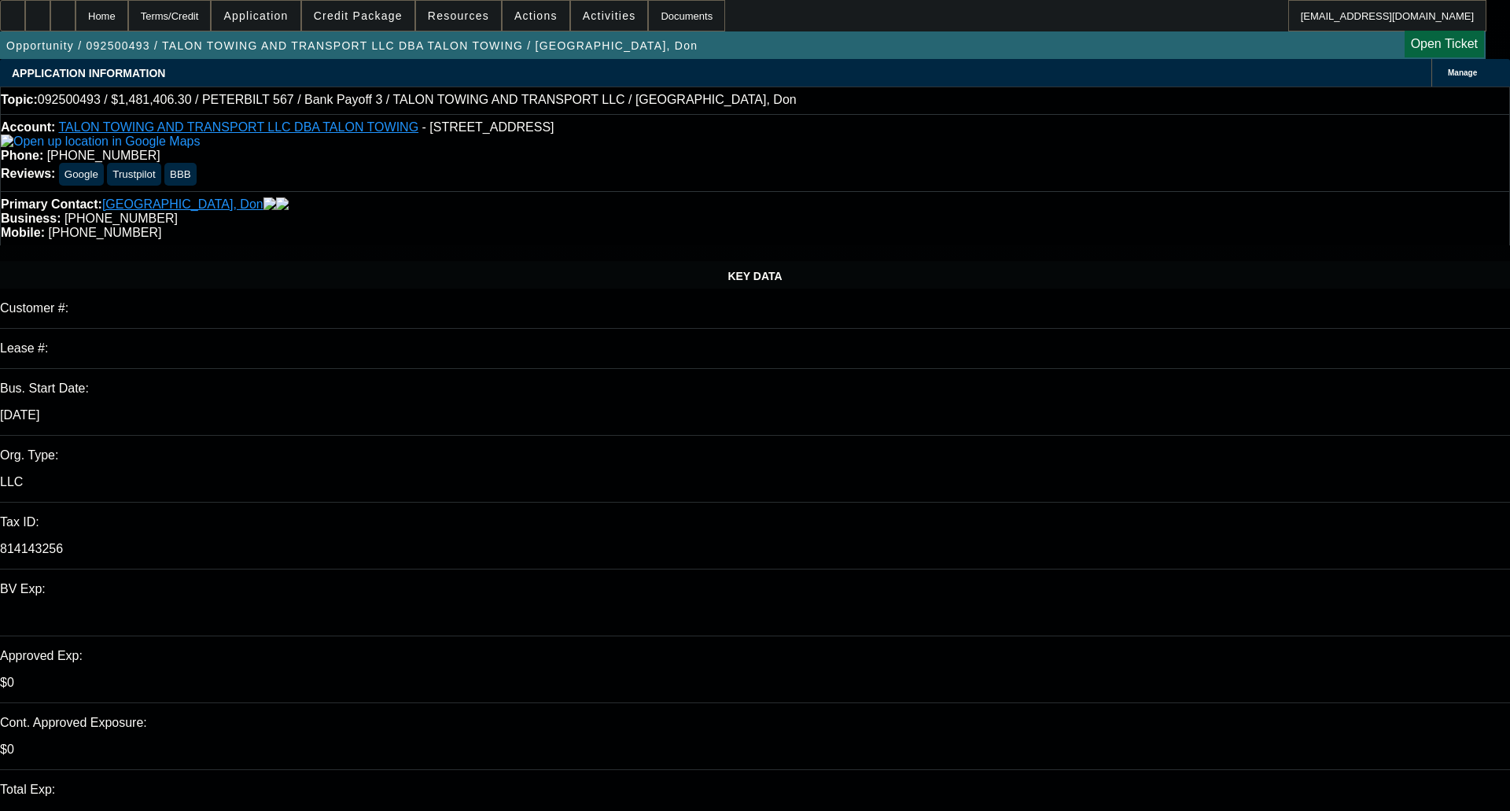
select select "0"
select select "1"
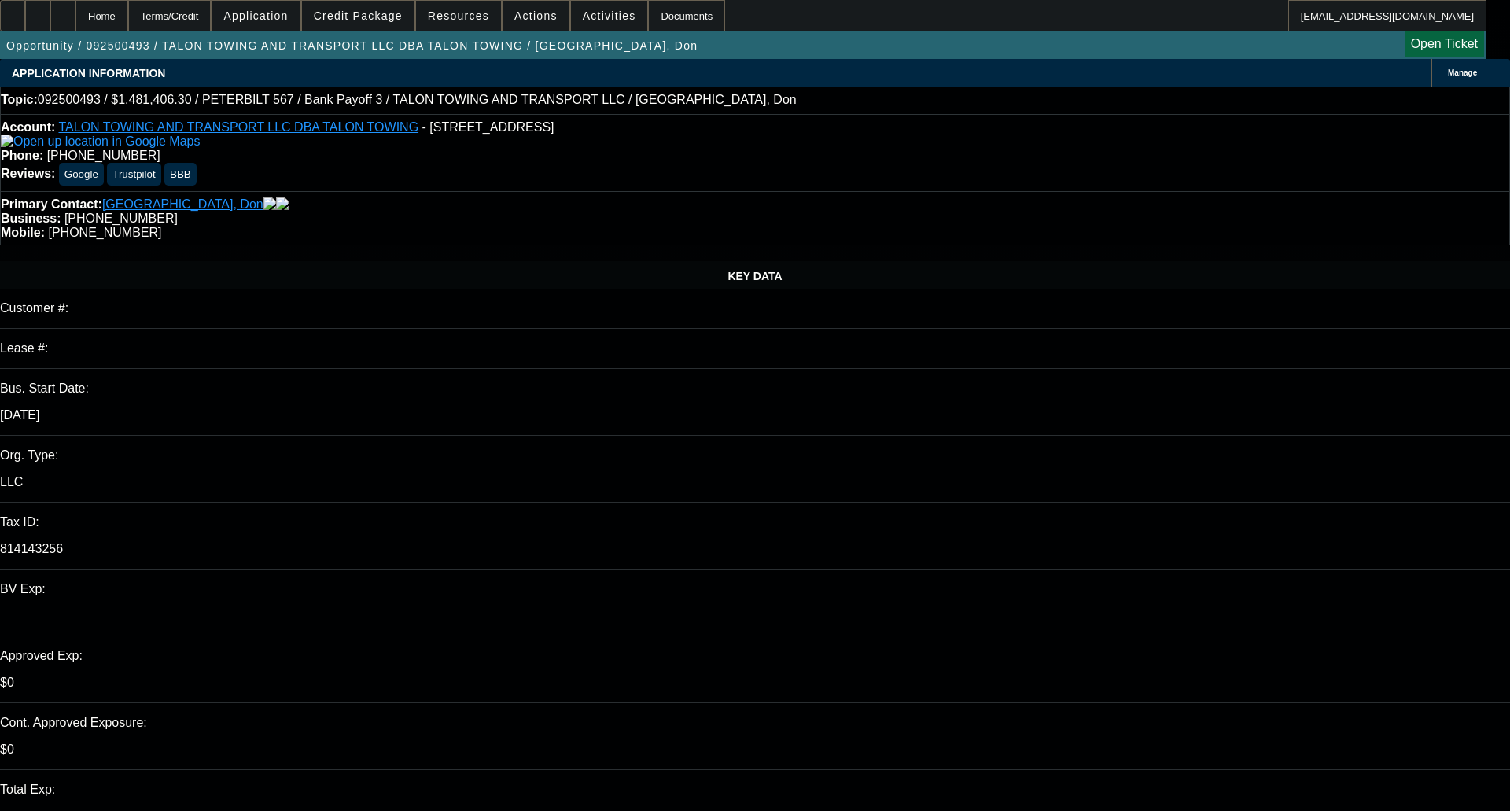
select select "2"
select select "6"
select select "1"
select select "2"
select select "6"
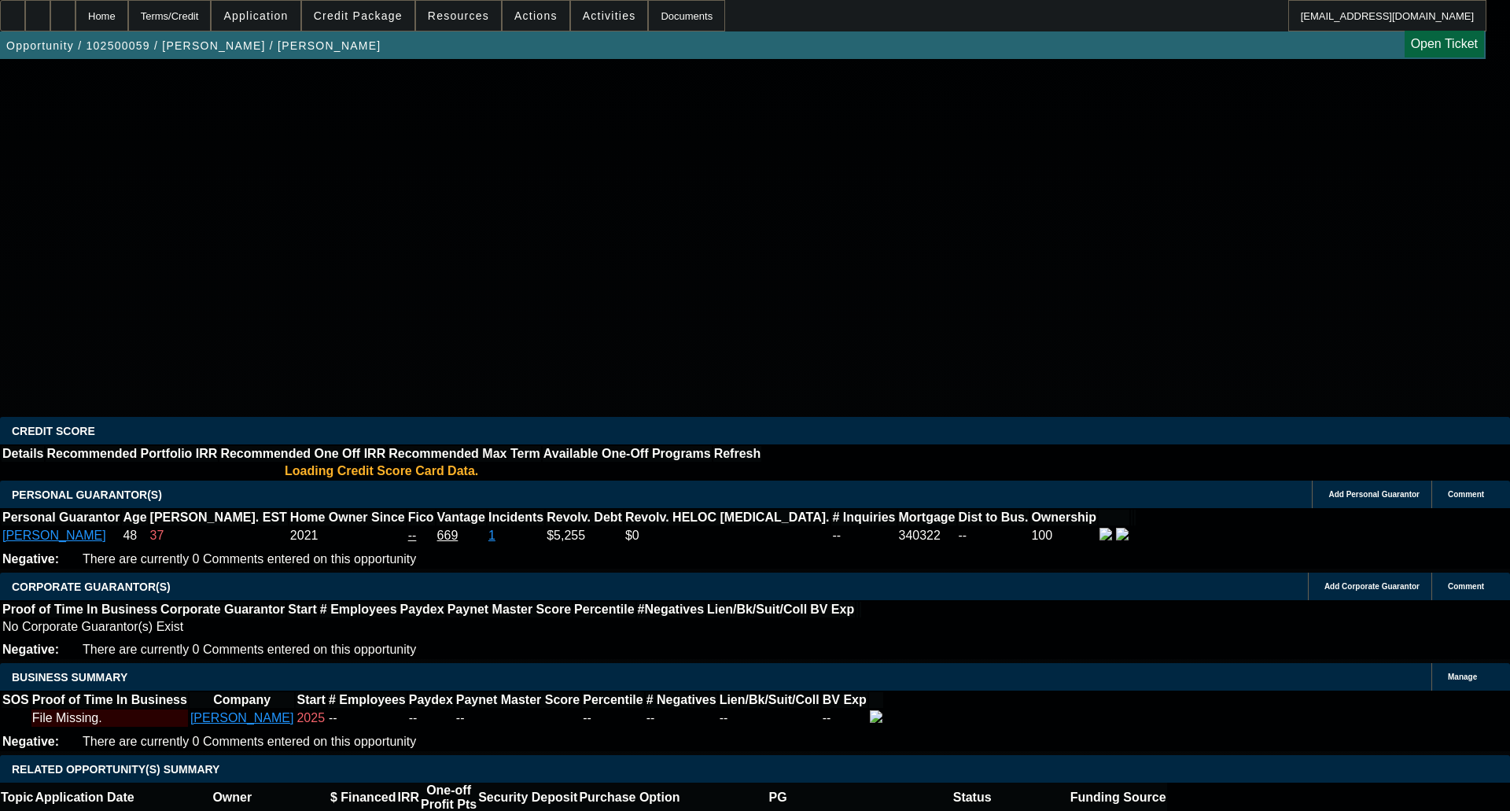
select select "0"
select select "0.1"
select select "4"
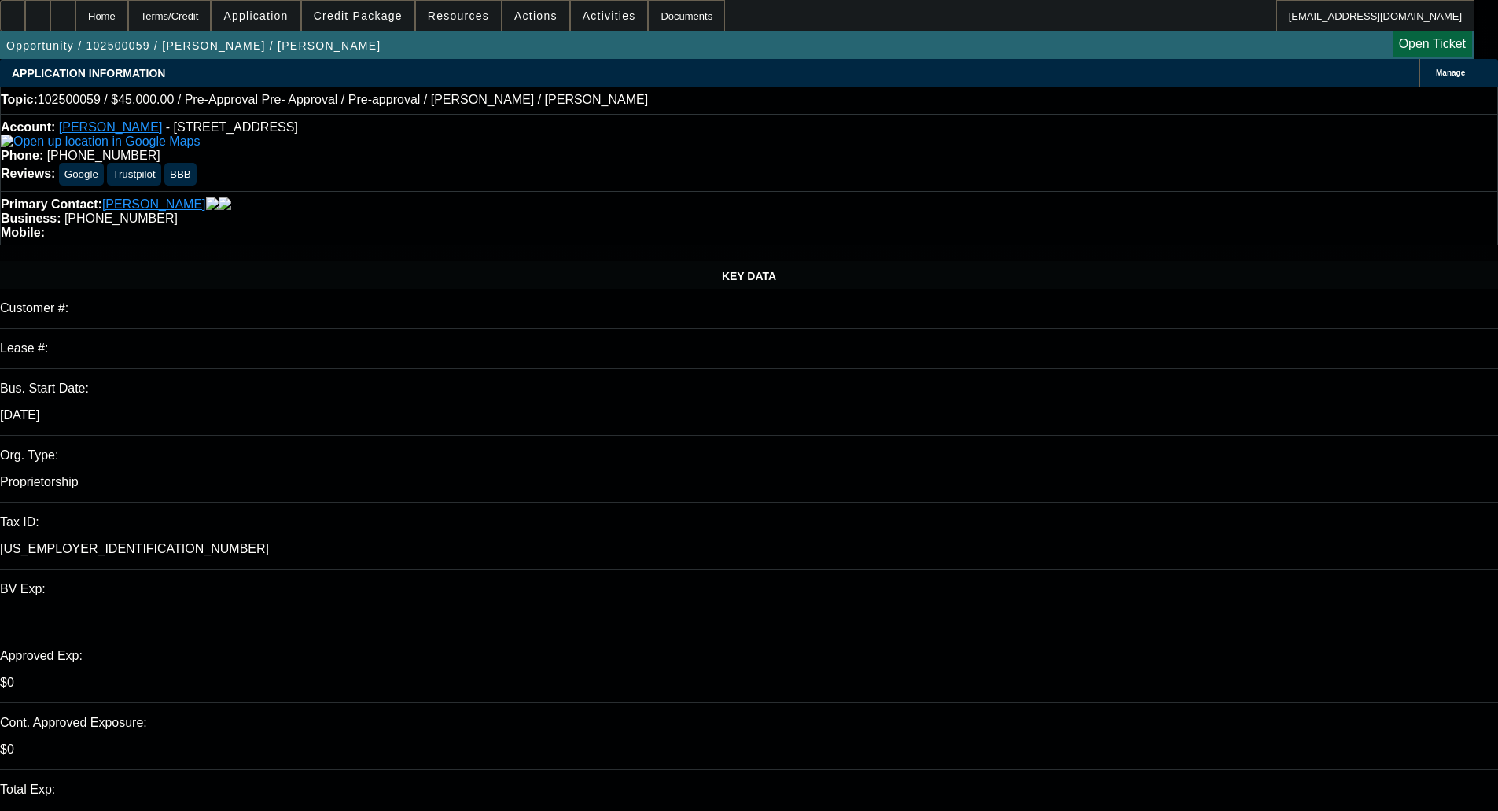
click at [374, 16] on span "Credit Package" at bounding box center [358, 15] width 89 height 13
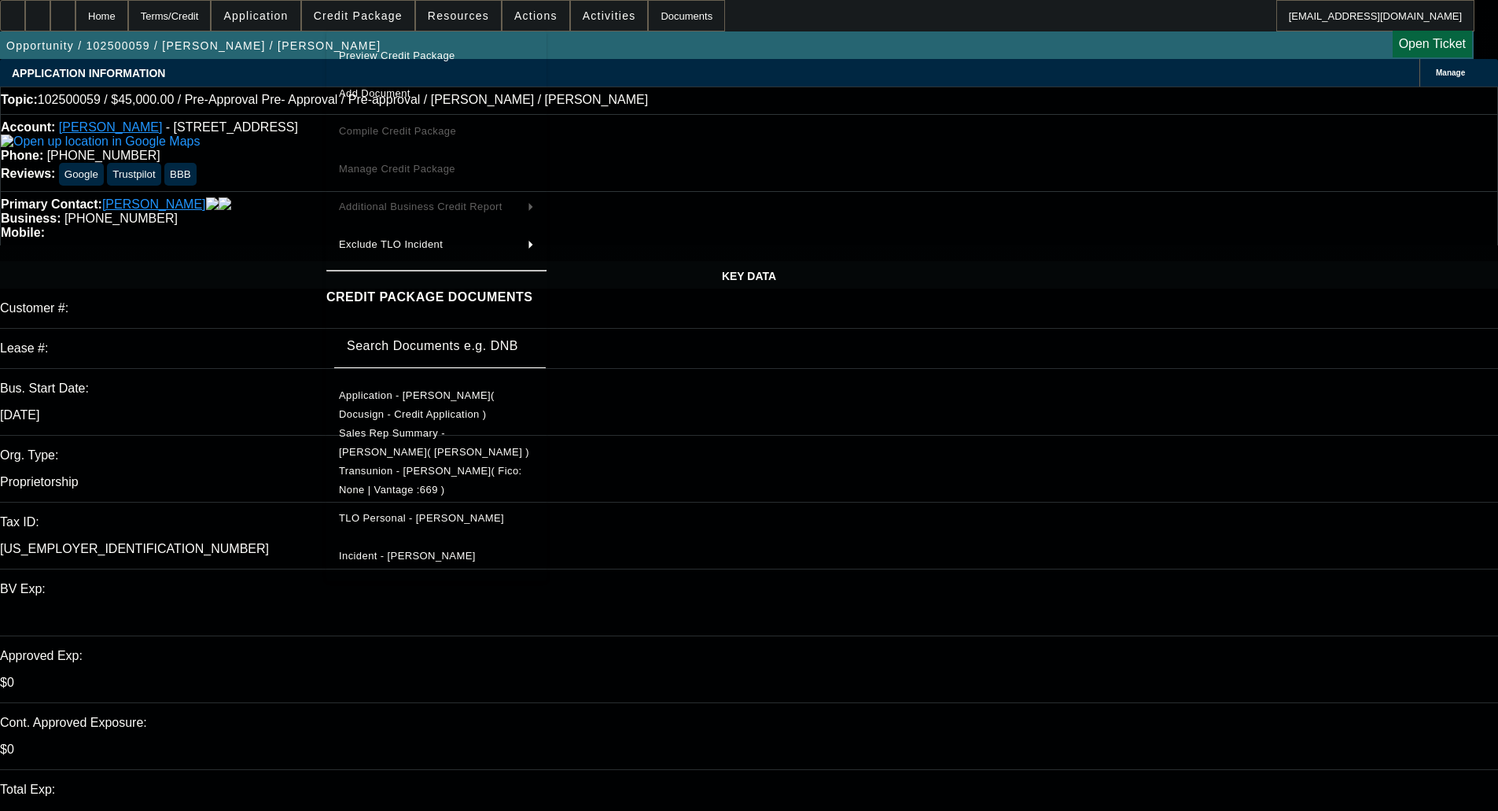
click at [396, 47] on span "Preview Credit Package" at bounding box center [436, 55] width 195 height 19
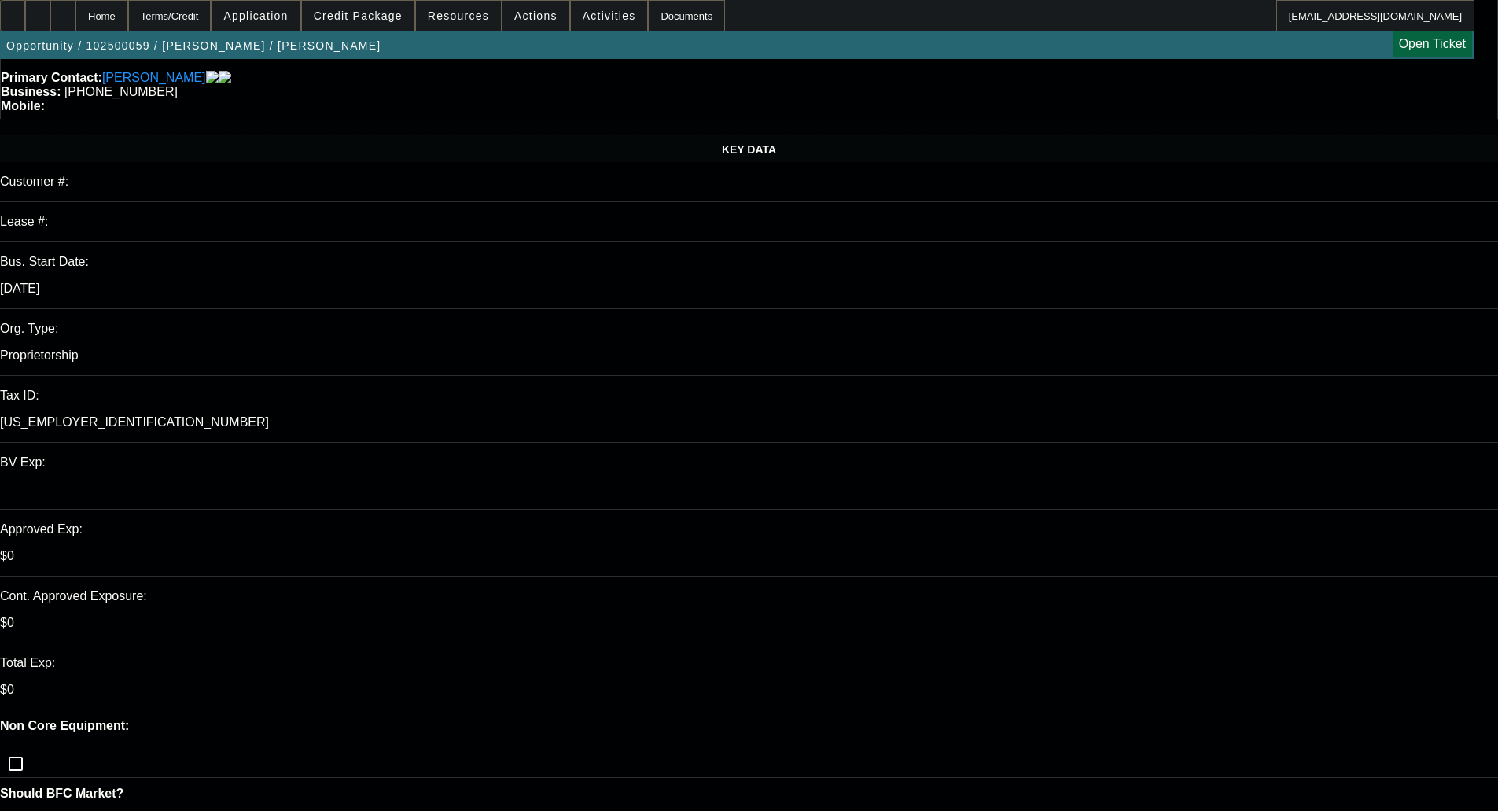
scroll to position [157, 0]
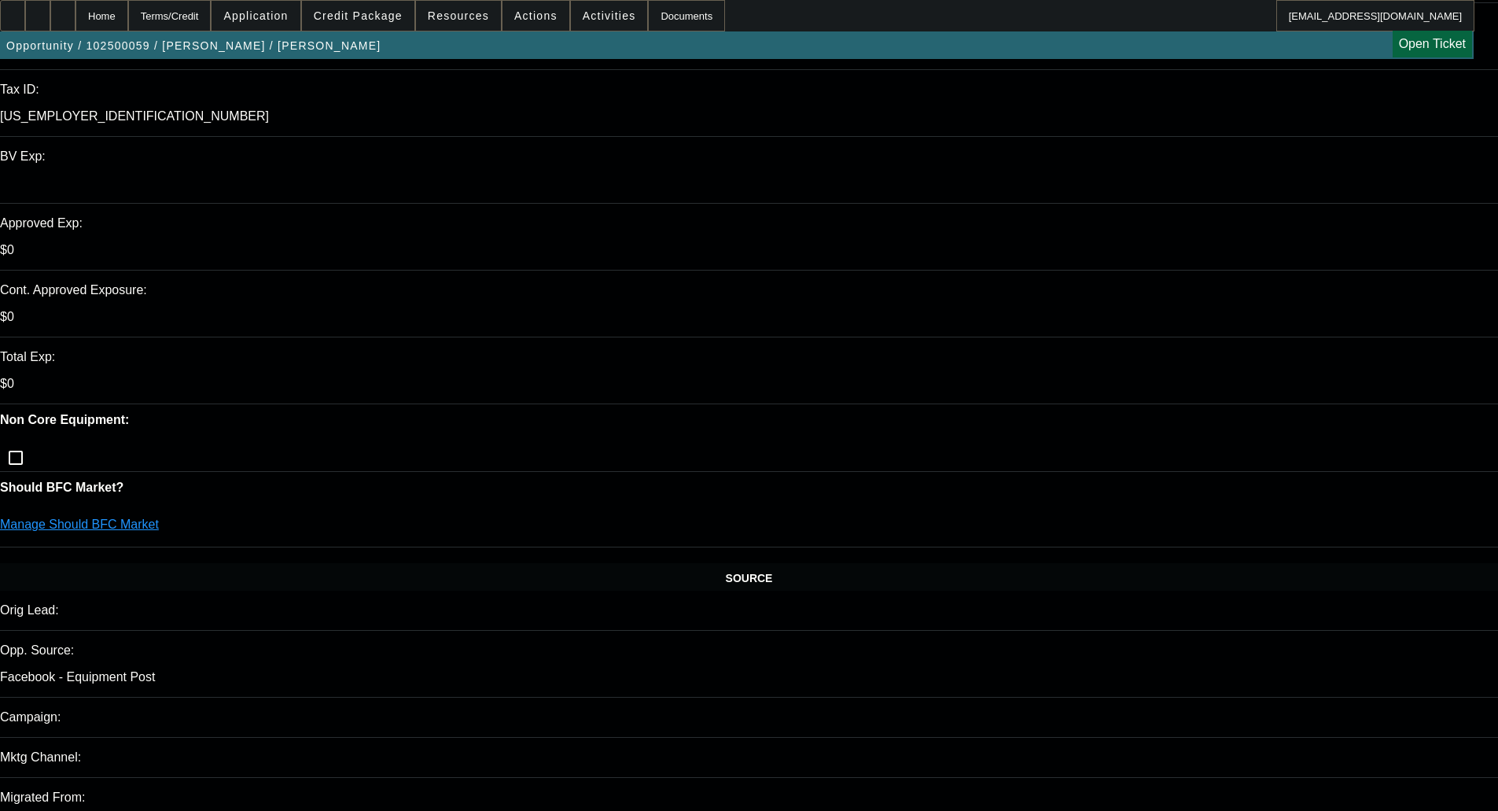
scroll to position [0, 0]
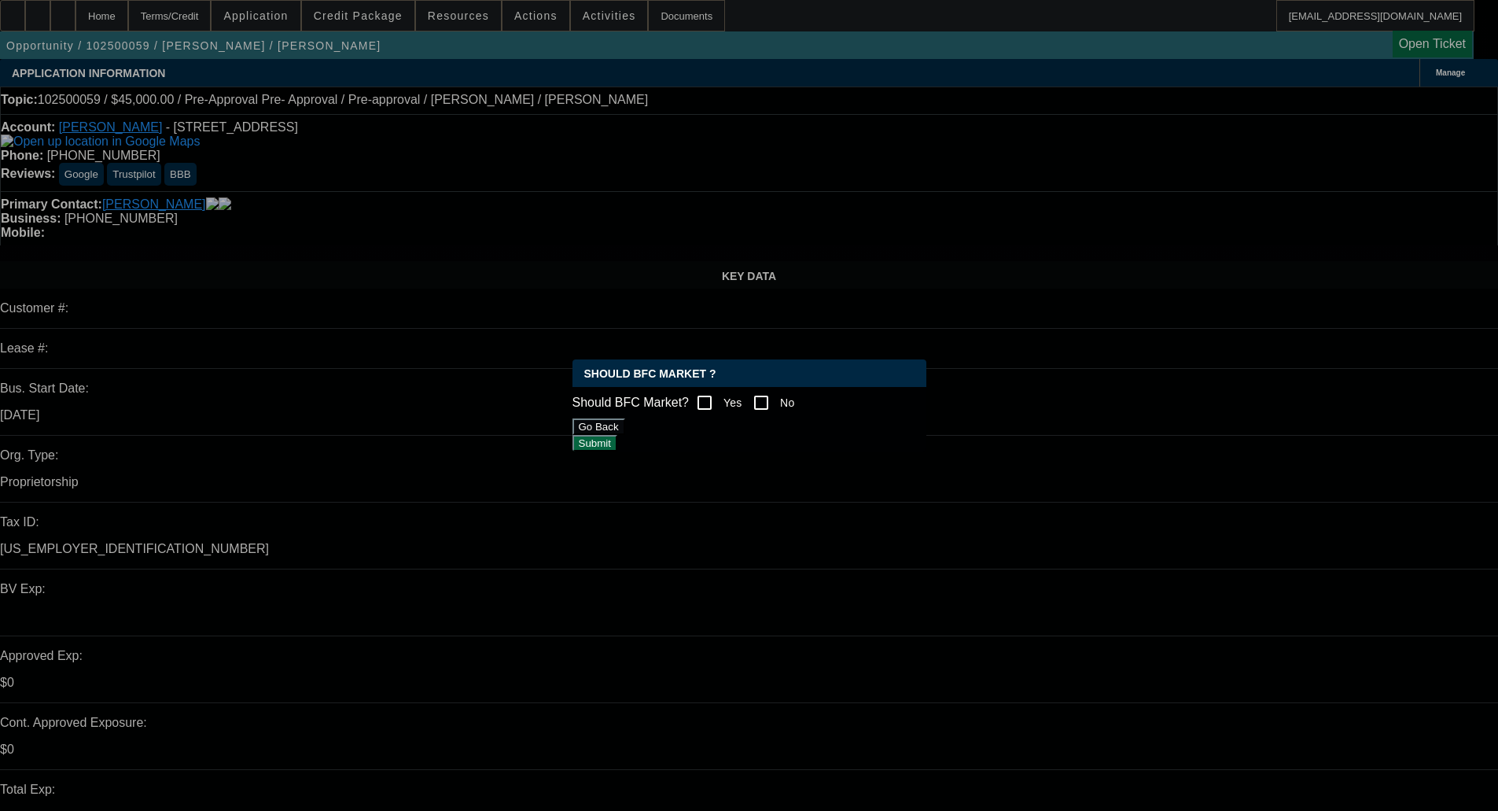
click at [717, 399] on input "Yes" at bounding box center [704, 402] width 31 height 31
checkbox input "true"
click at [617, 444] on button "Submit" at bounding box center [595, 443] width 45 height 17
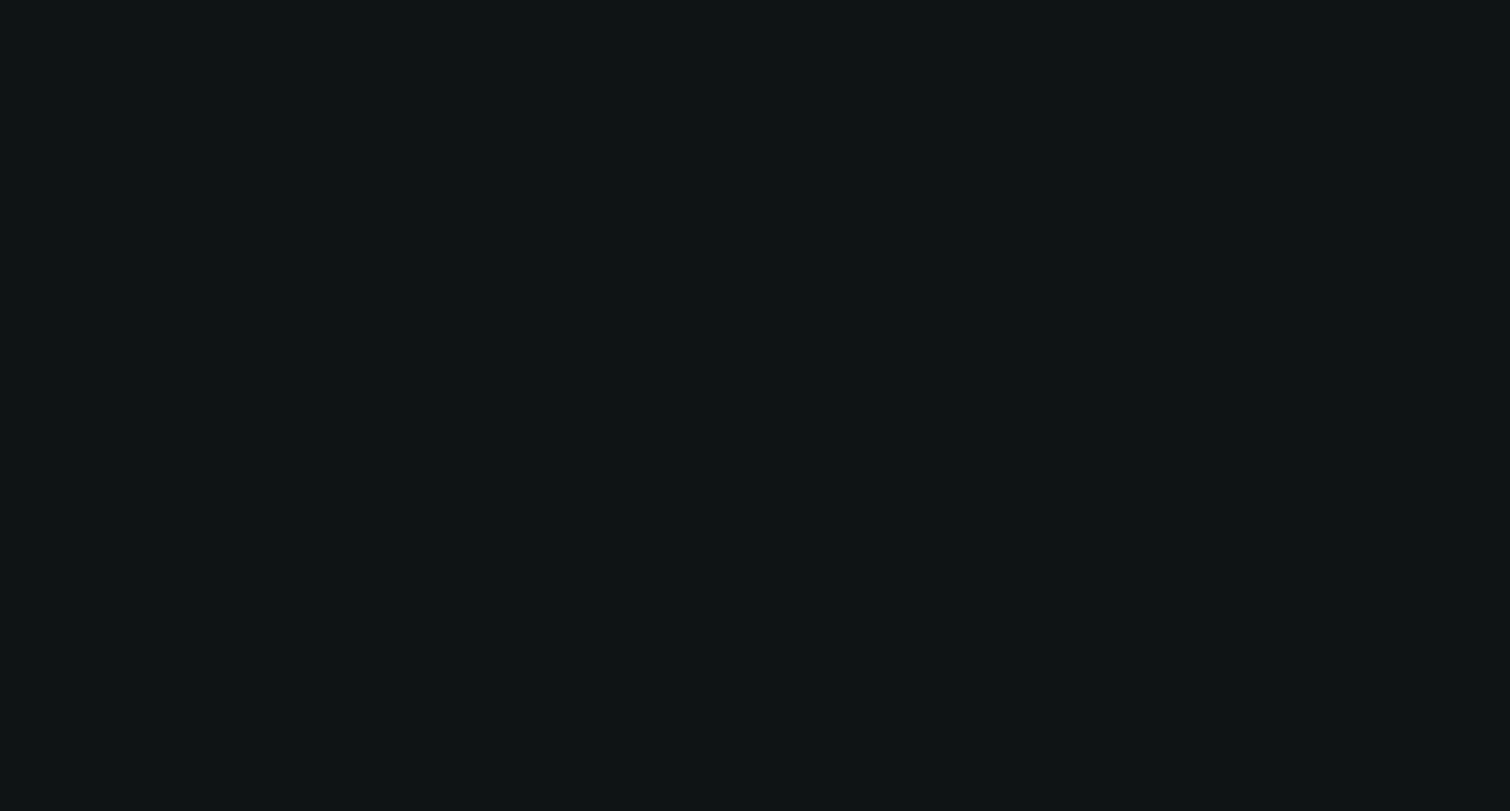
select select "0"
select select "2"
select select "0.1"
select select "1"
select select "2"
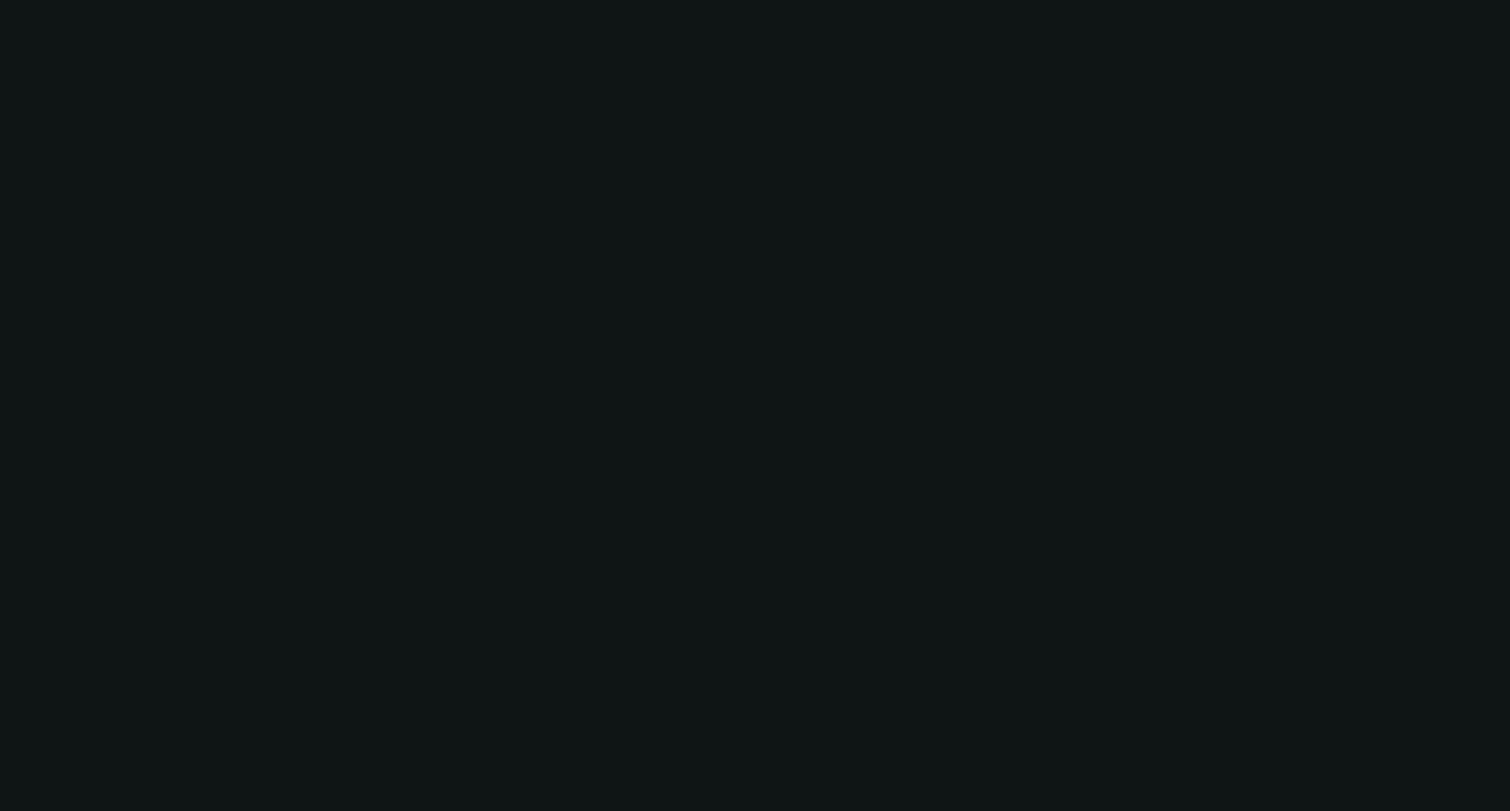
select select "4"
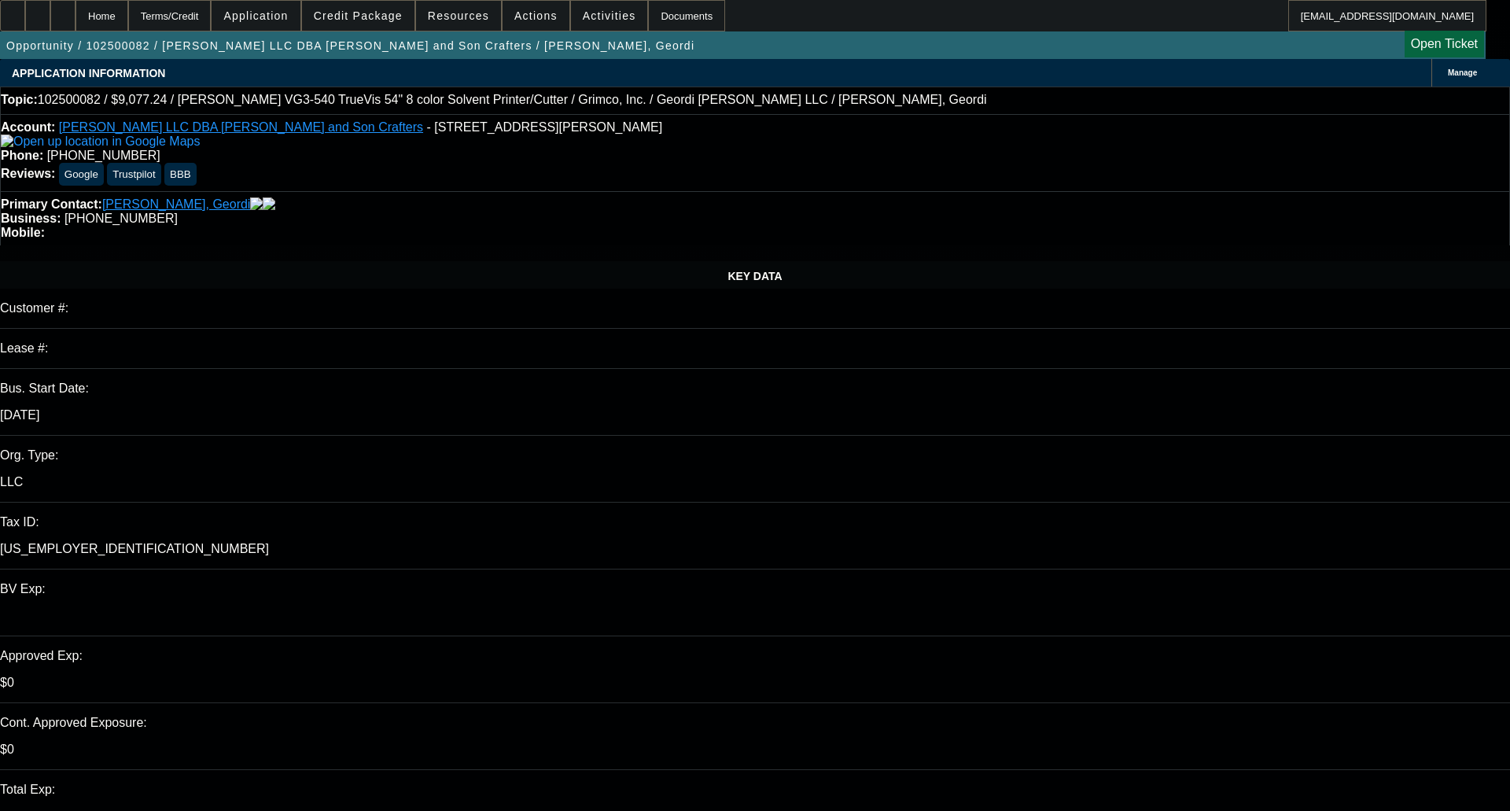
select select "0.15"
select select "2"
select select "0.1"
select select "0"
select select "0.1"
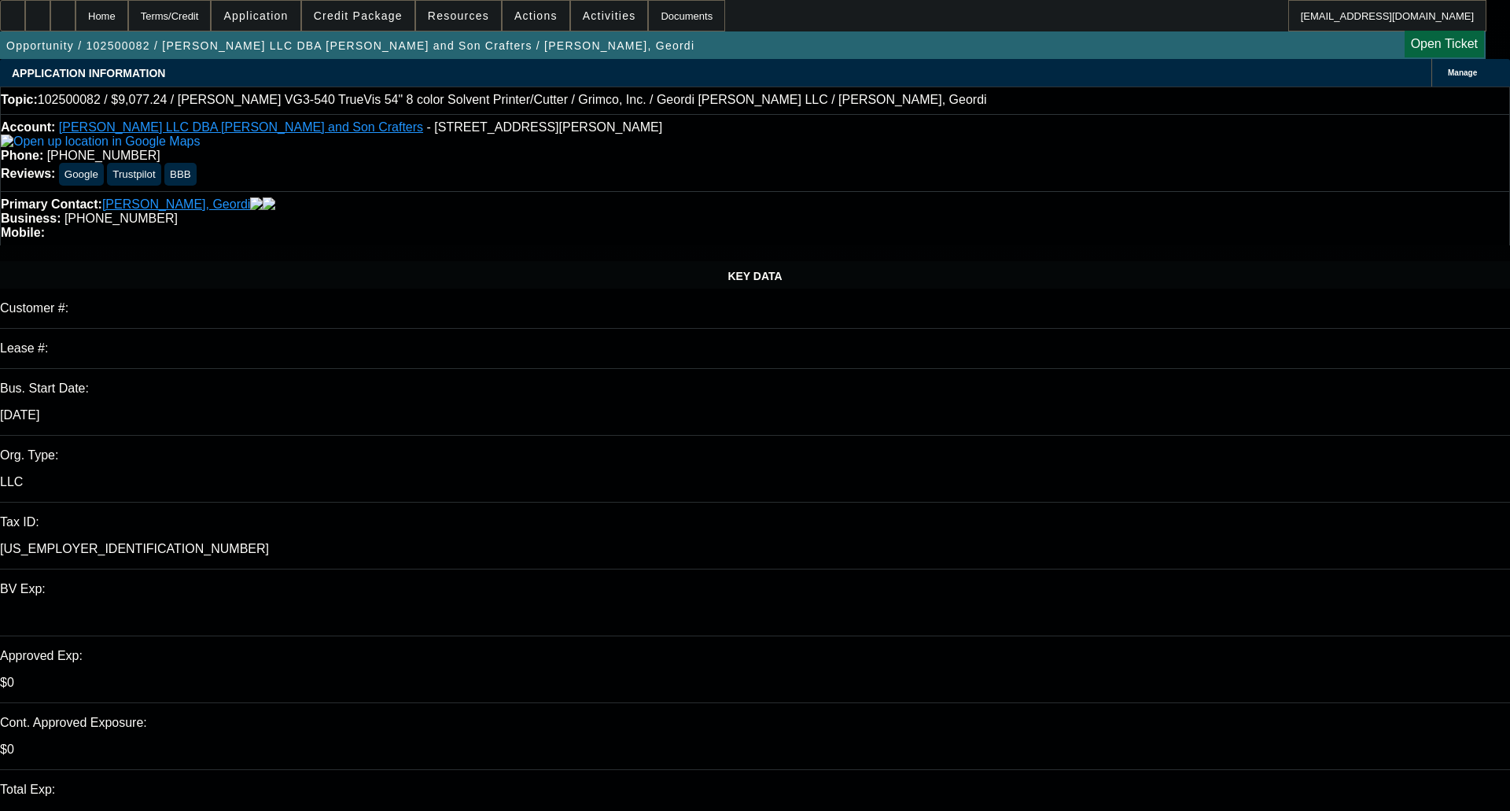
select select "0"
select select "2"
select select "0.1"
select select "1"
select select "2"
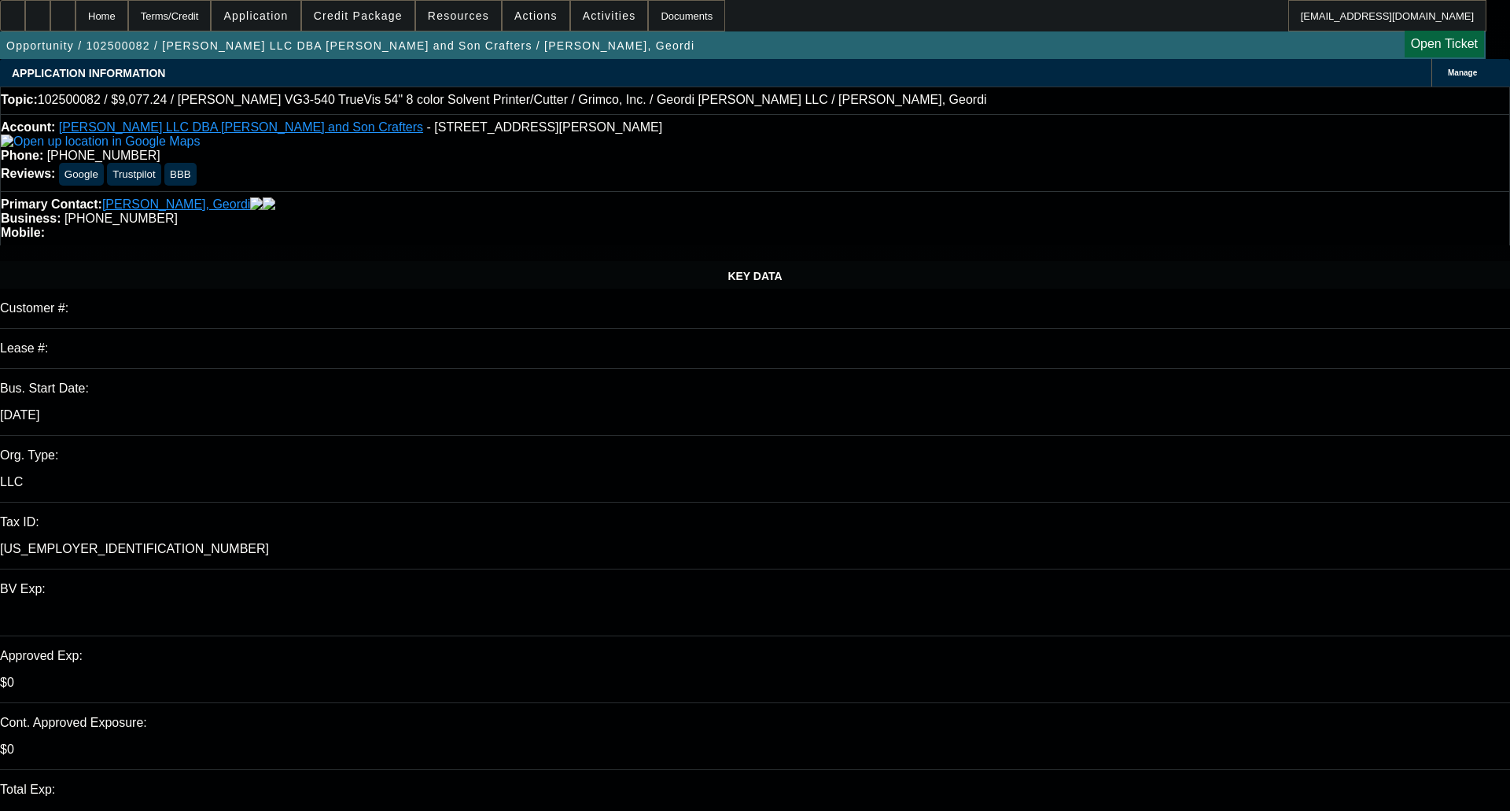
select select "4"
select select "1"
select select "2"
select select "4"
select select "1"
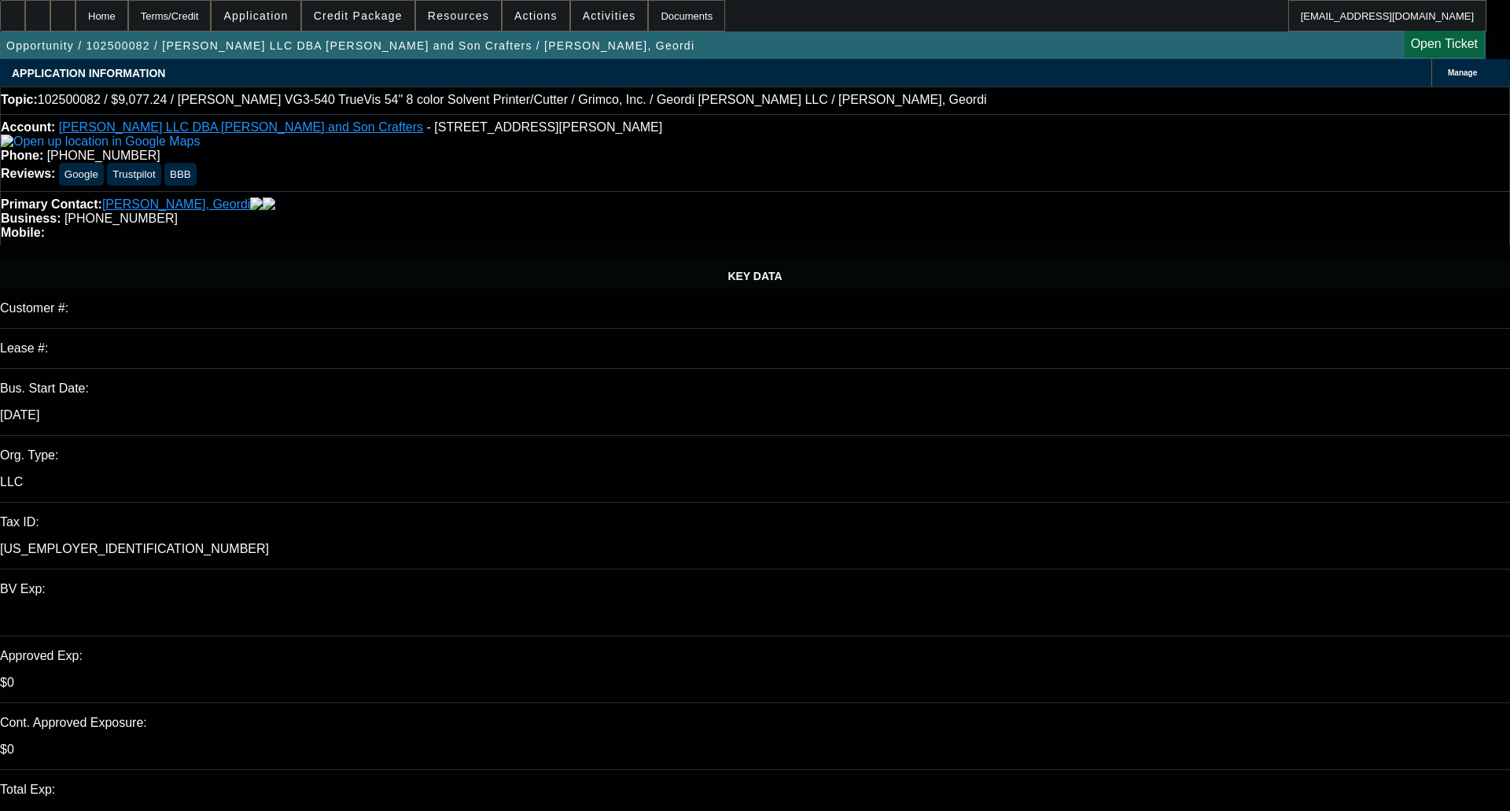
select select "2"
select select "4"
click at [384, 18] on span "Credit Package" at bounding box center [358, 15] width 89 height 13
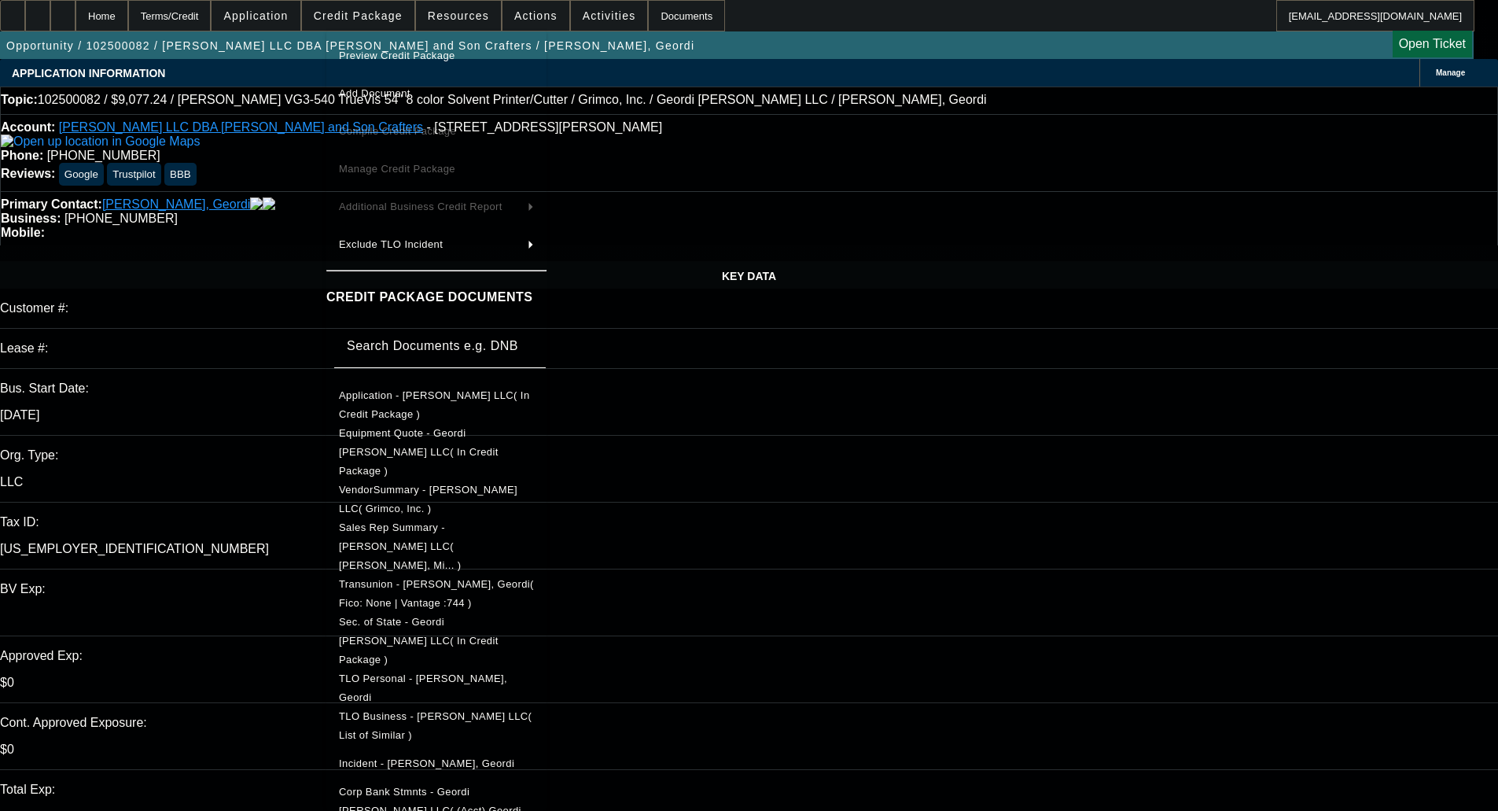
click at [404, 48] on span "Preview Credit Package" at bounding box center [436, 55] width 195 height 19
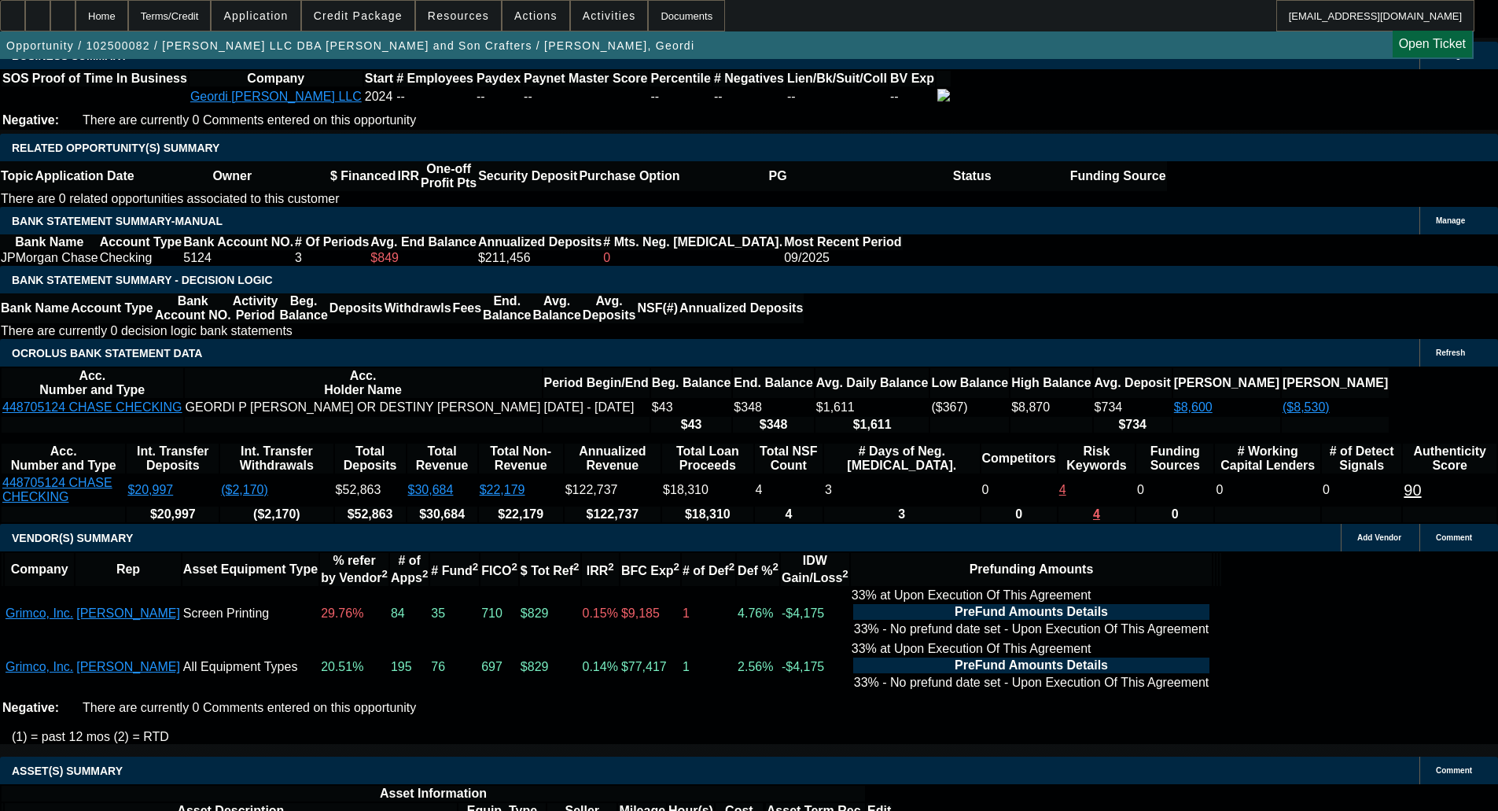
scroll to position [2874, 0]
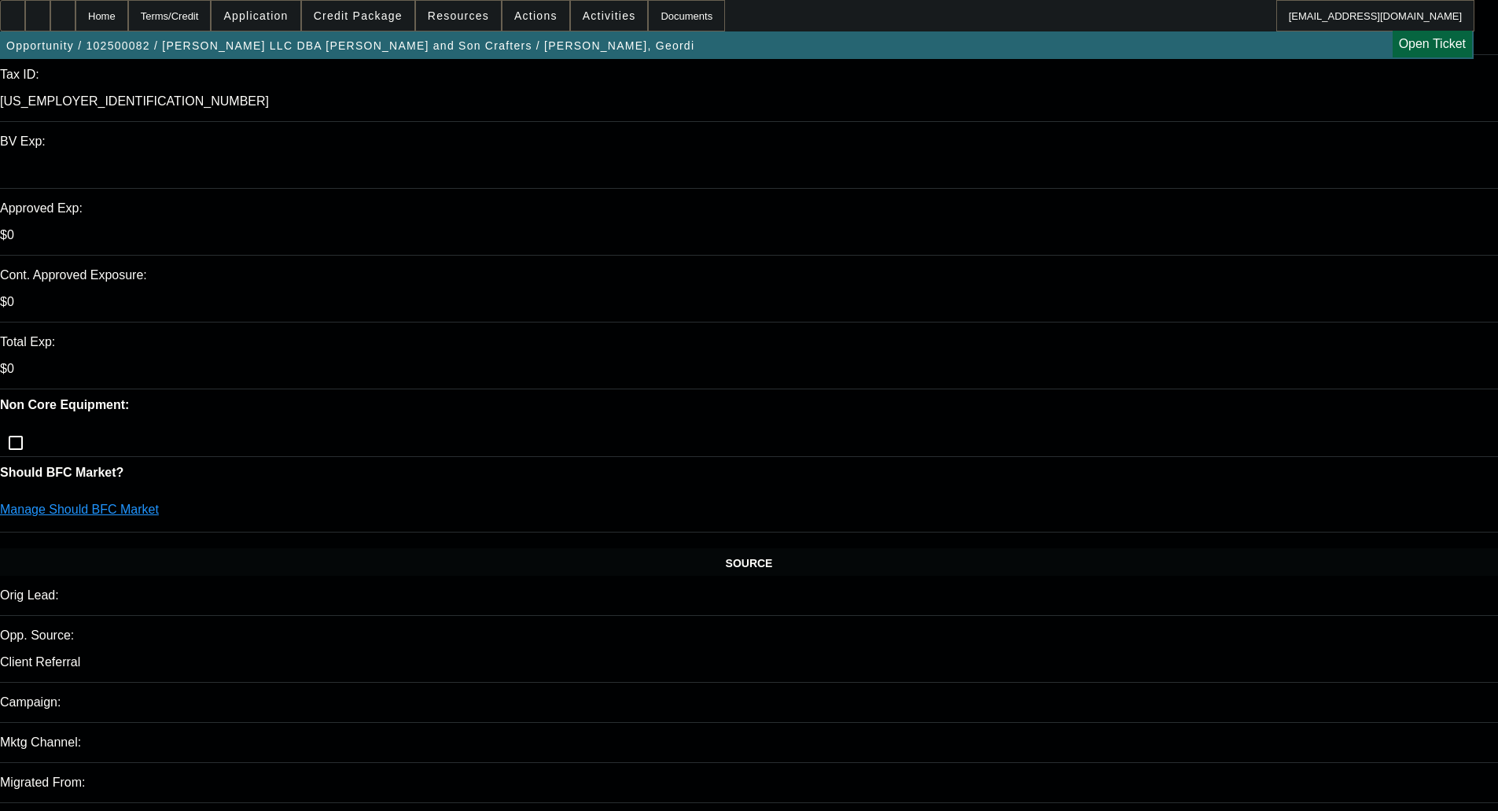
scroll to position [472, 0]
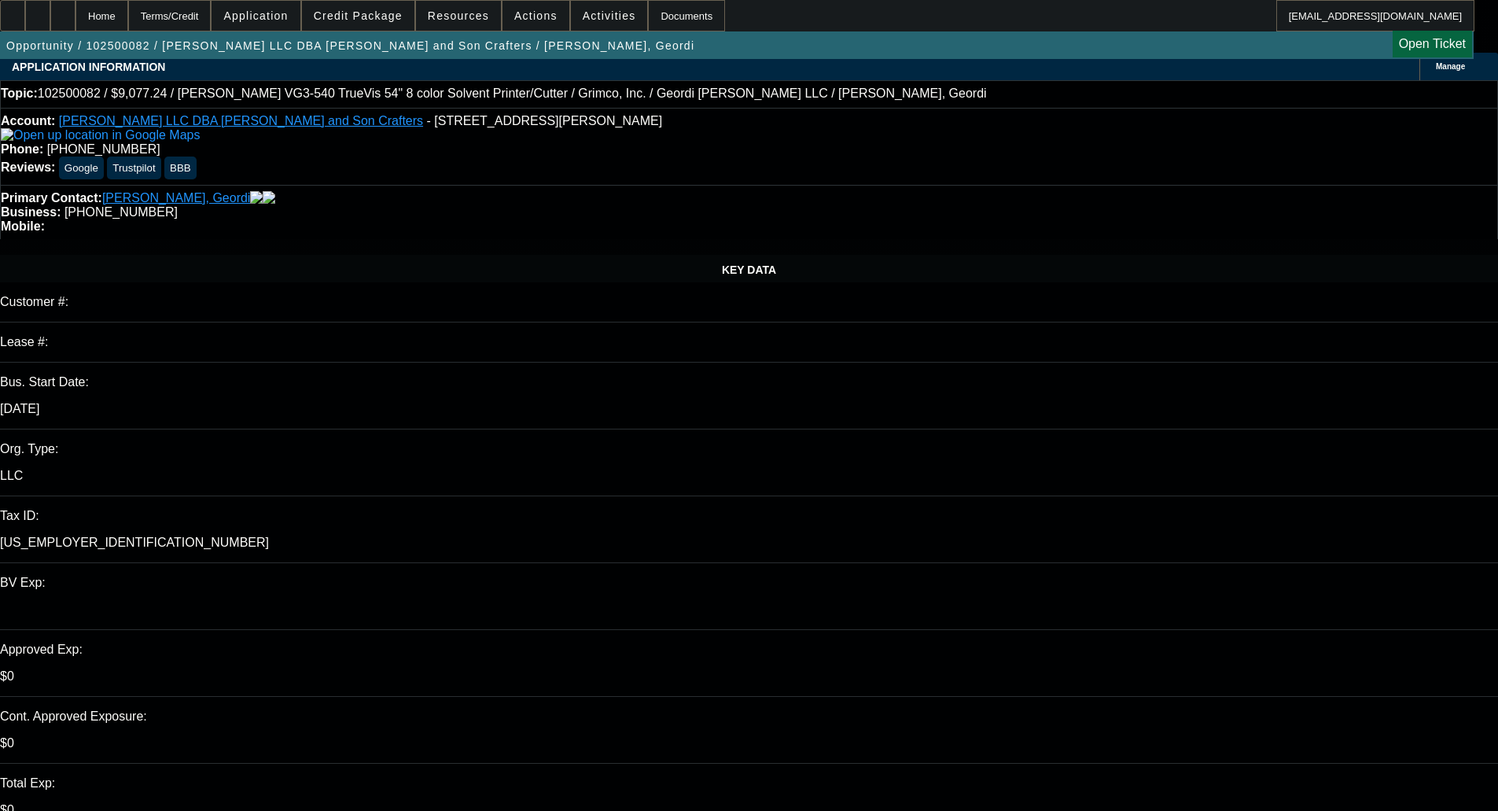
scroll to position [0, 0]
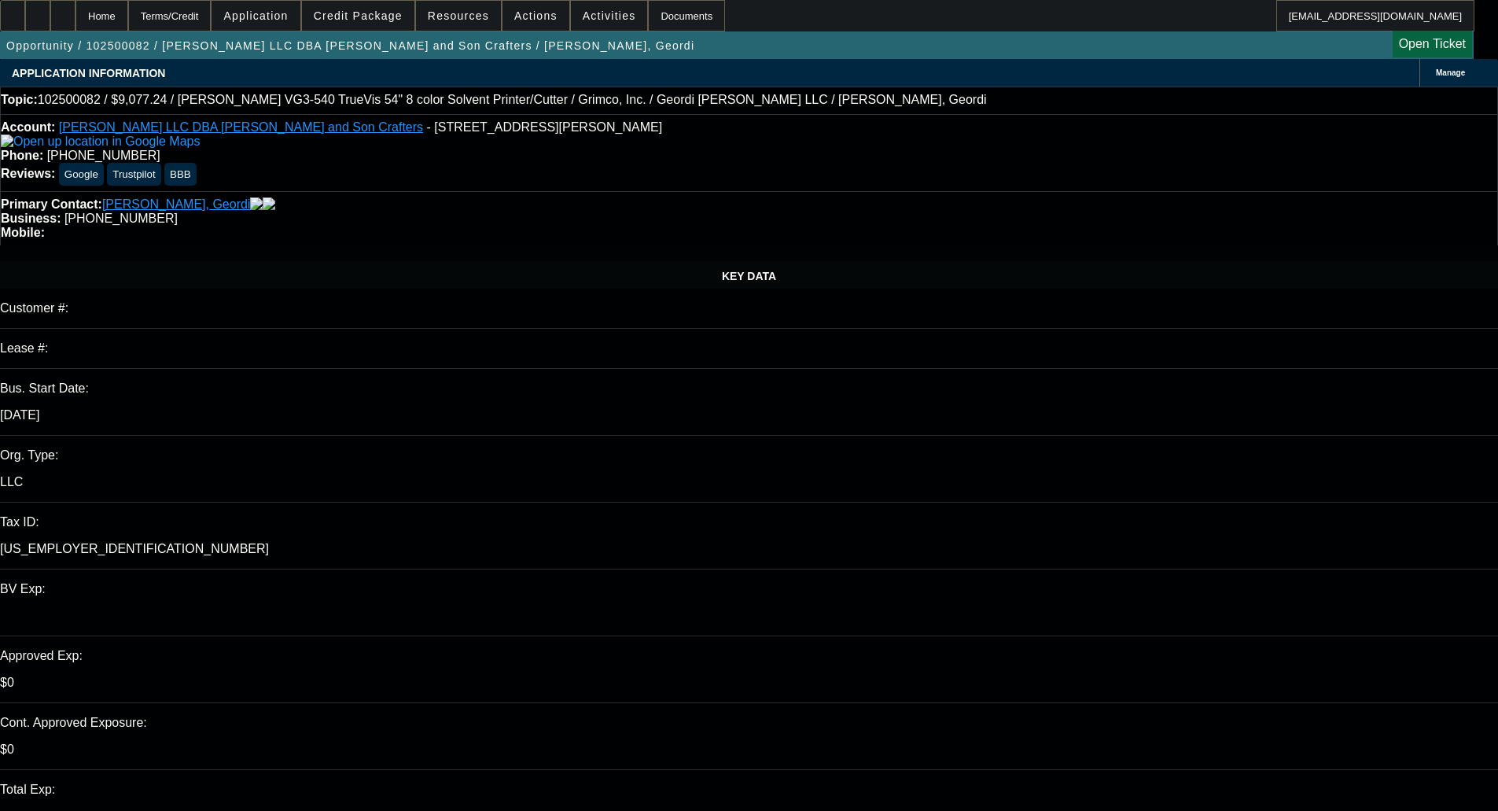
click at [413, 201] on div "Primary Contact: Quebodeaux, Geordi Business: (337) 250-8068 Mobile:" at bounding box center [749, 218] width 1498 height 54
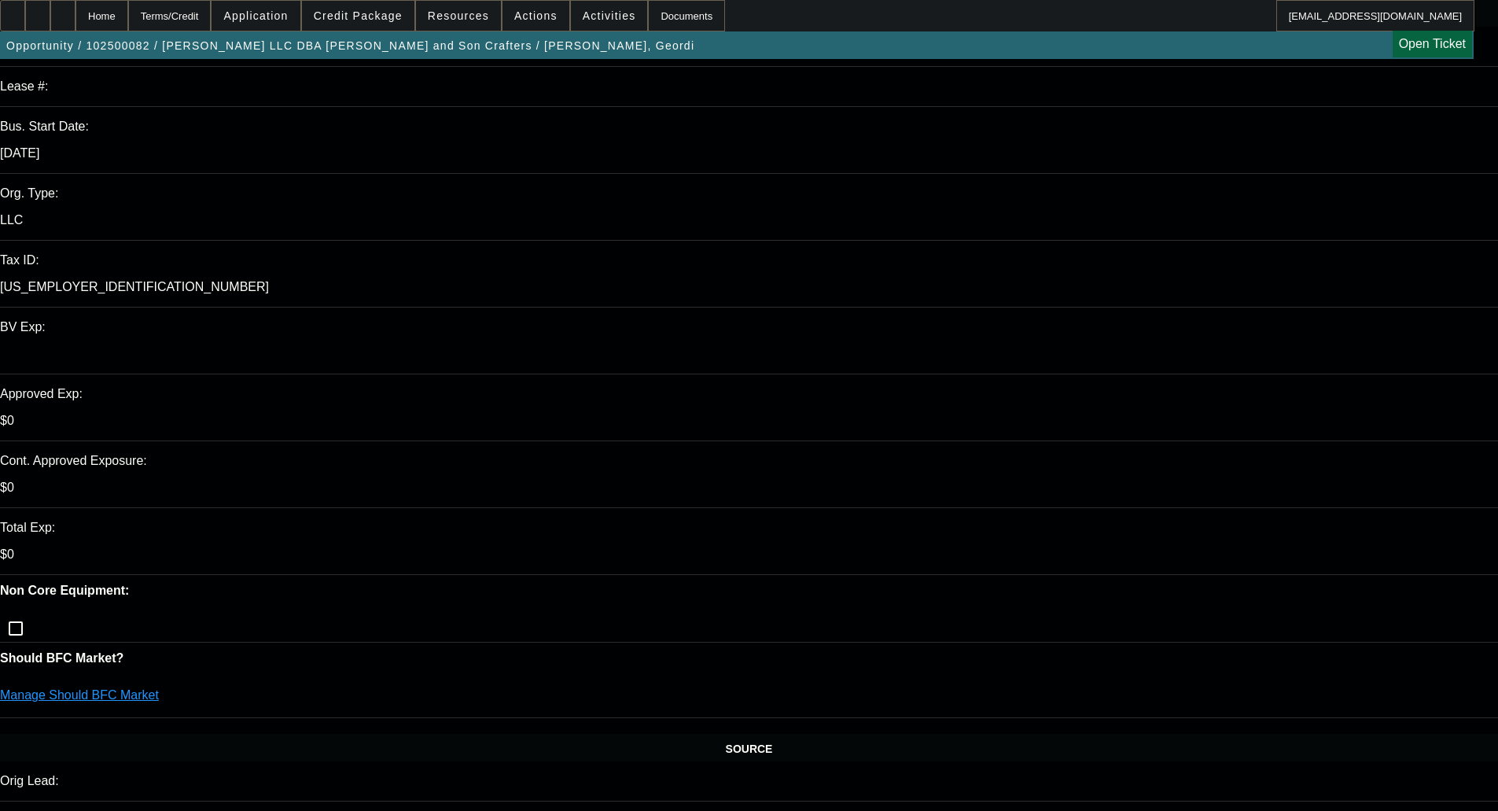
scroll to position [472, 0]
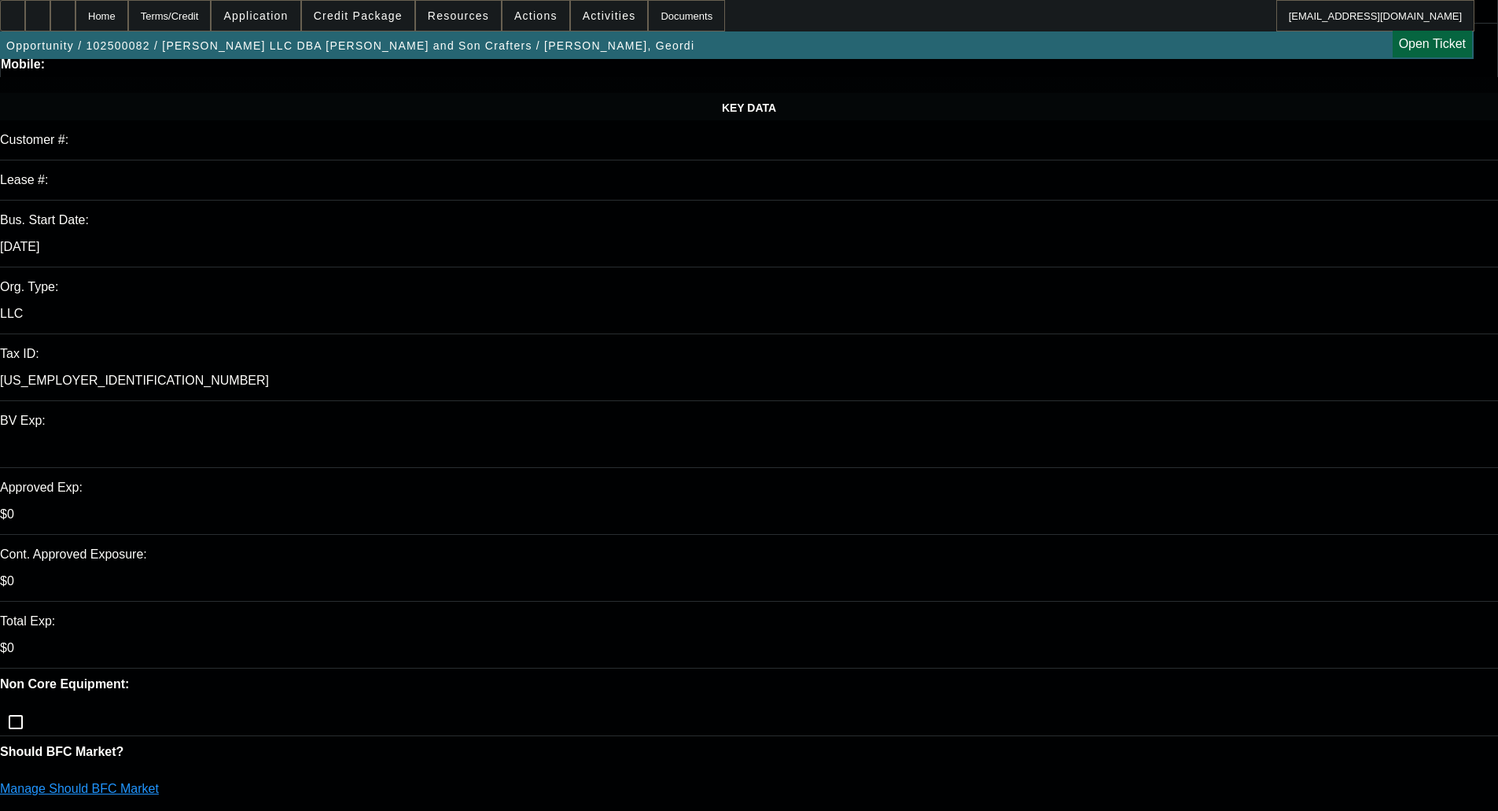
scroll to position [0, 0]
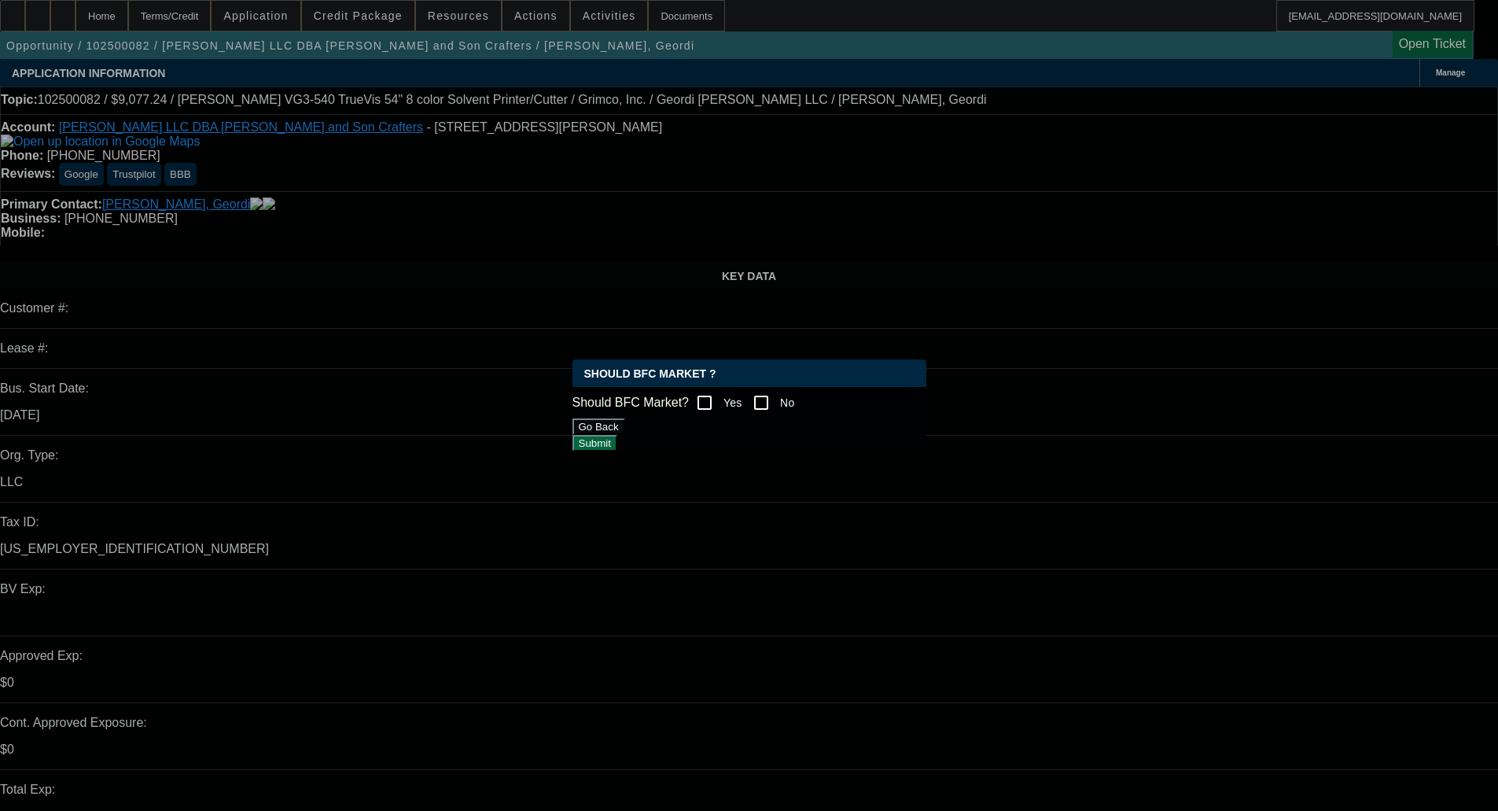
click at [690, 396] on mat-label "Should BFC Market?" at bounding box center [631, 402] width 117 height 13
click at [720, 399] on input "Yes" at bounding box center [704, 402] width 31 height 31
checkbox input "true"
click at [617, 444] on button "Submit" at bounding box center [595, 443] width 45 height 17
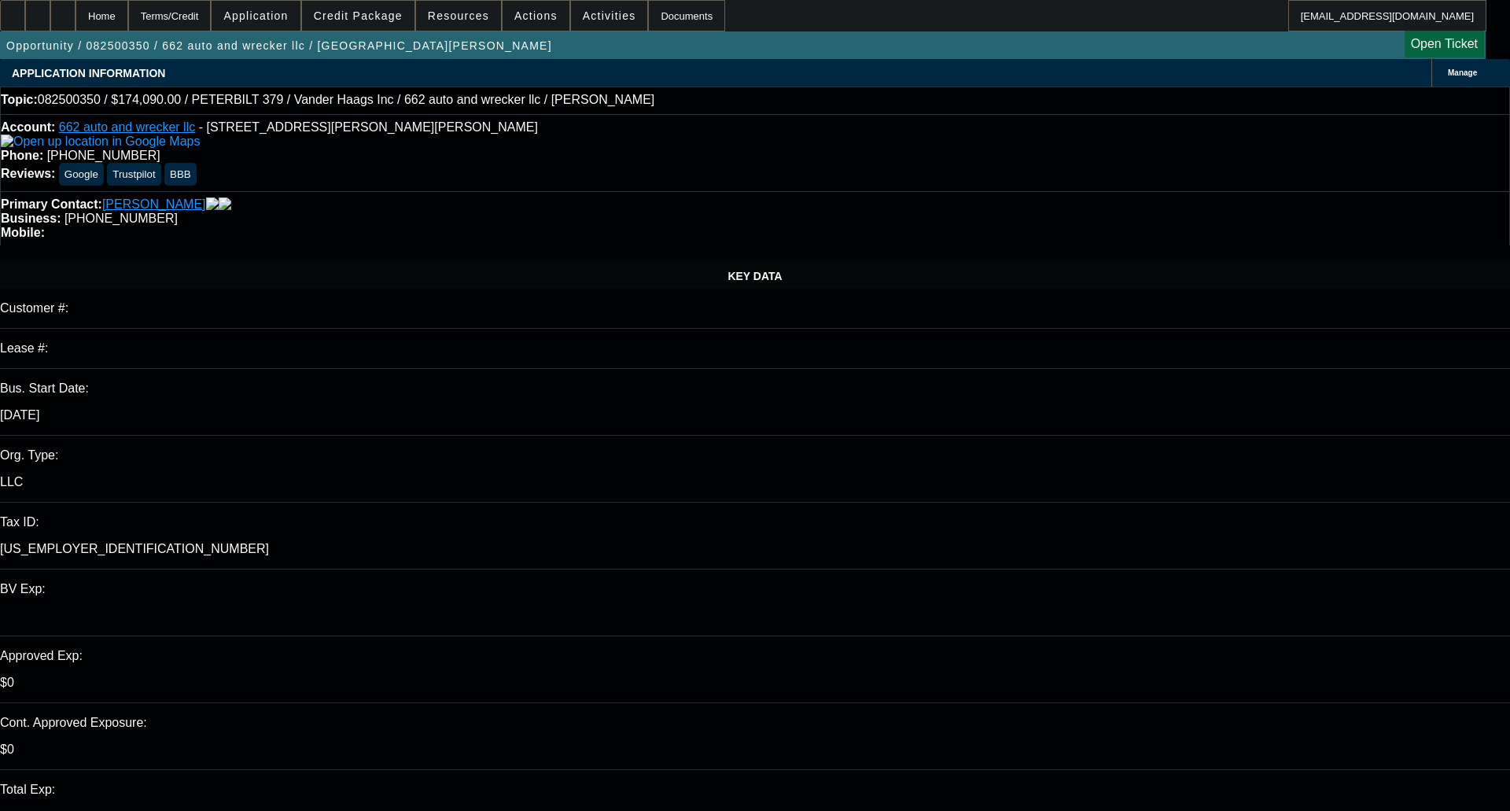
select select "0"
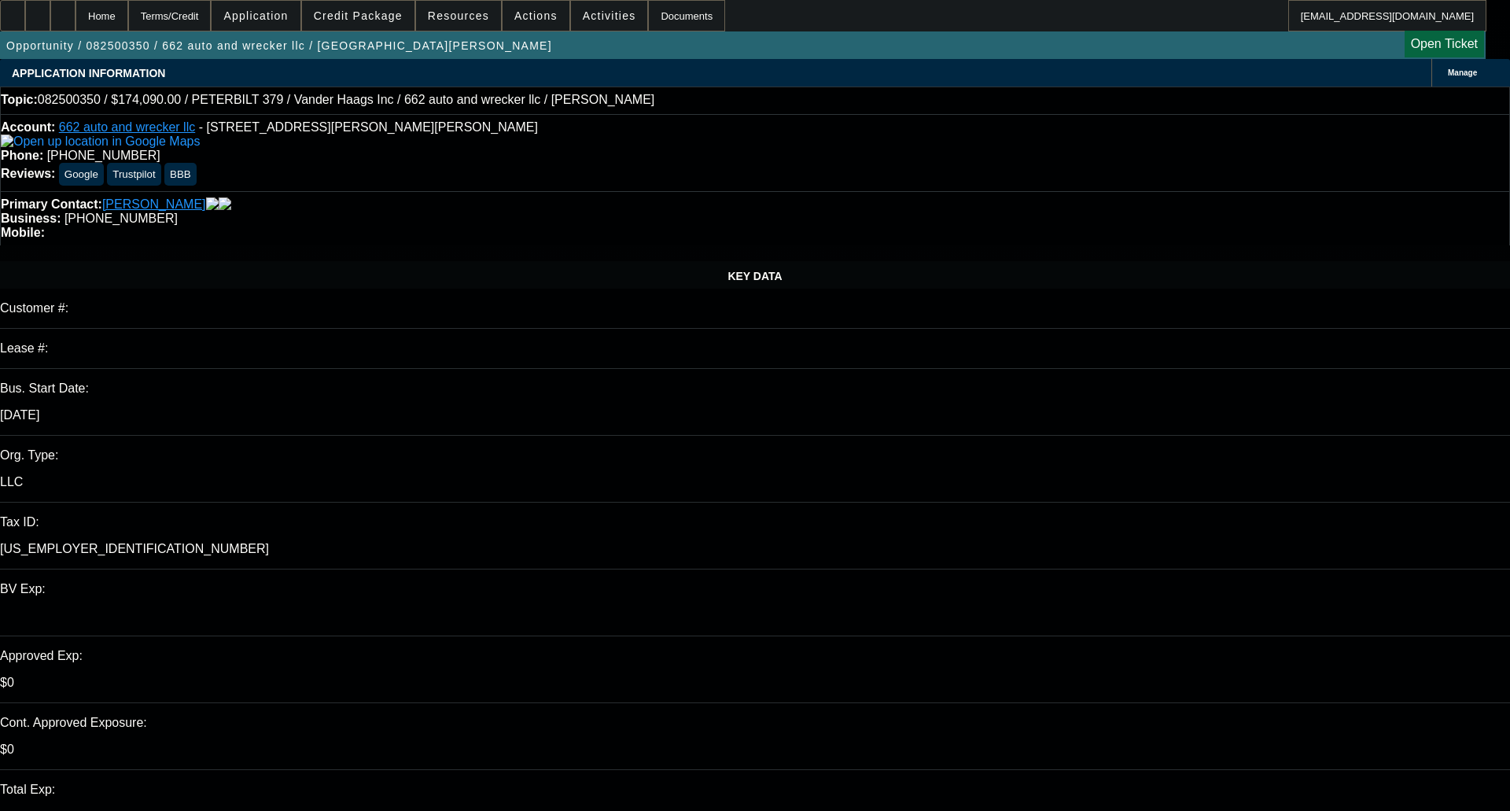
select select "0"
select select "1"
select select "2"
select select "1"
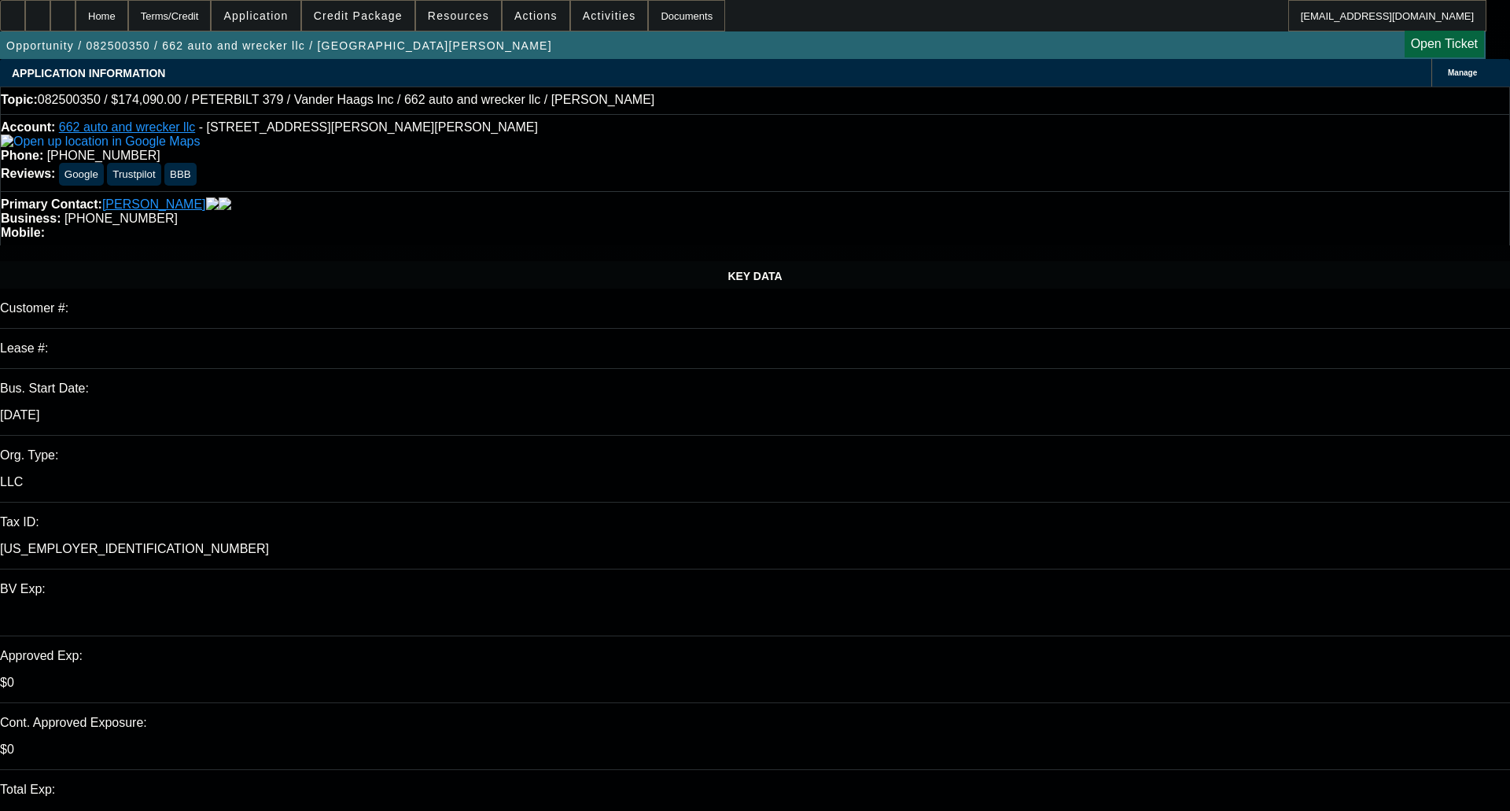
select select "2"
select select "1"
select select "0"
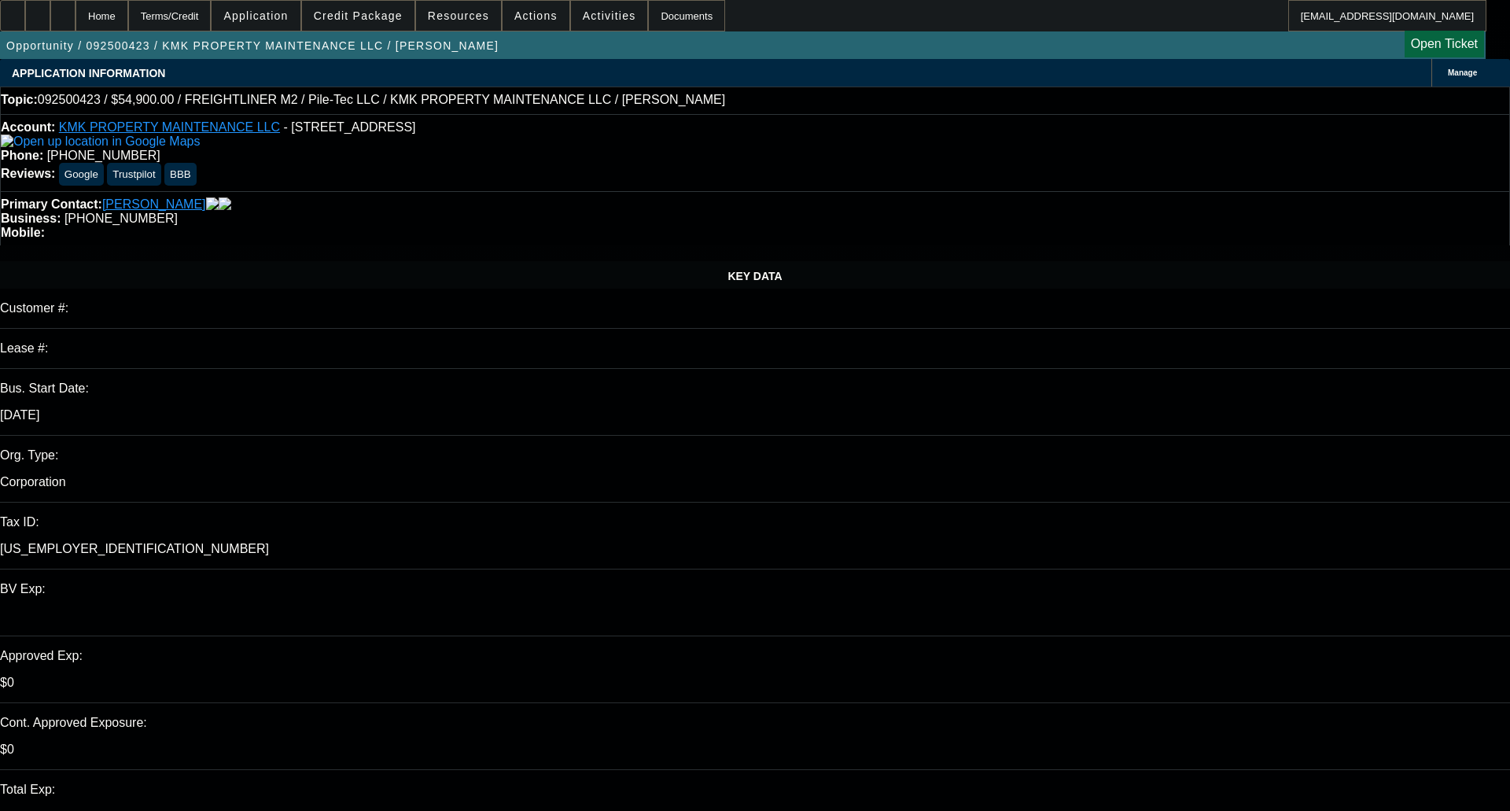
select select "0"
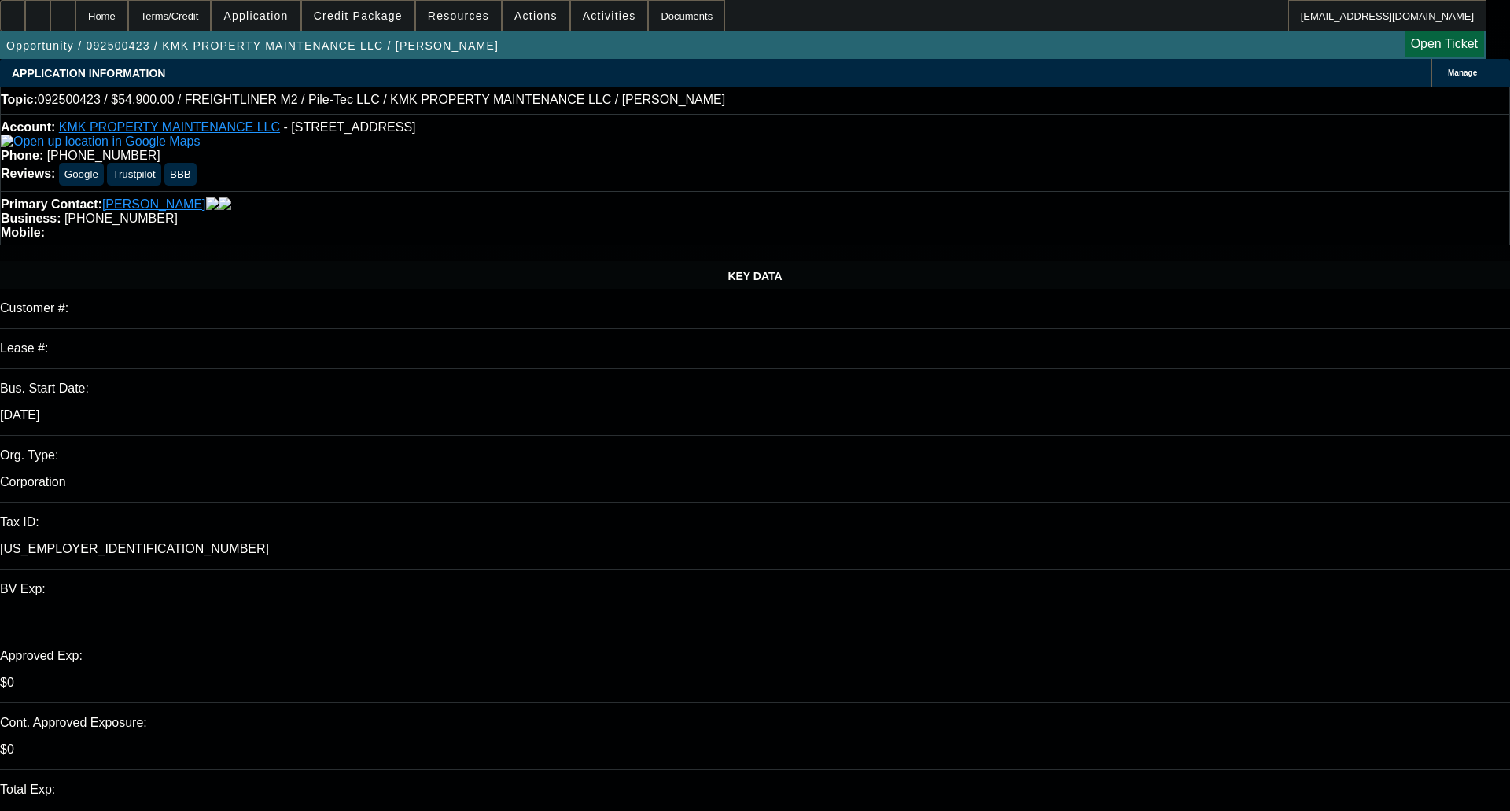
select select "0"
select select "1"
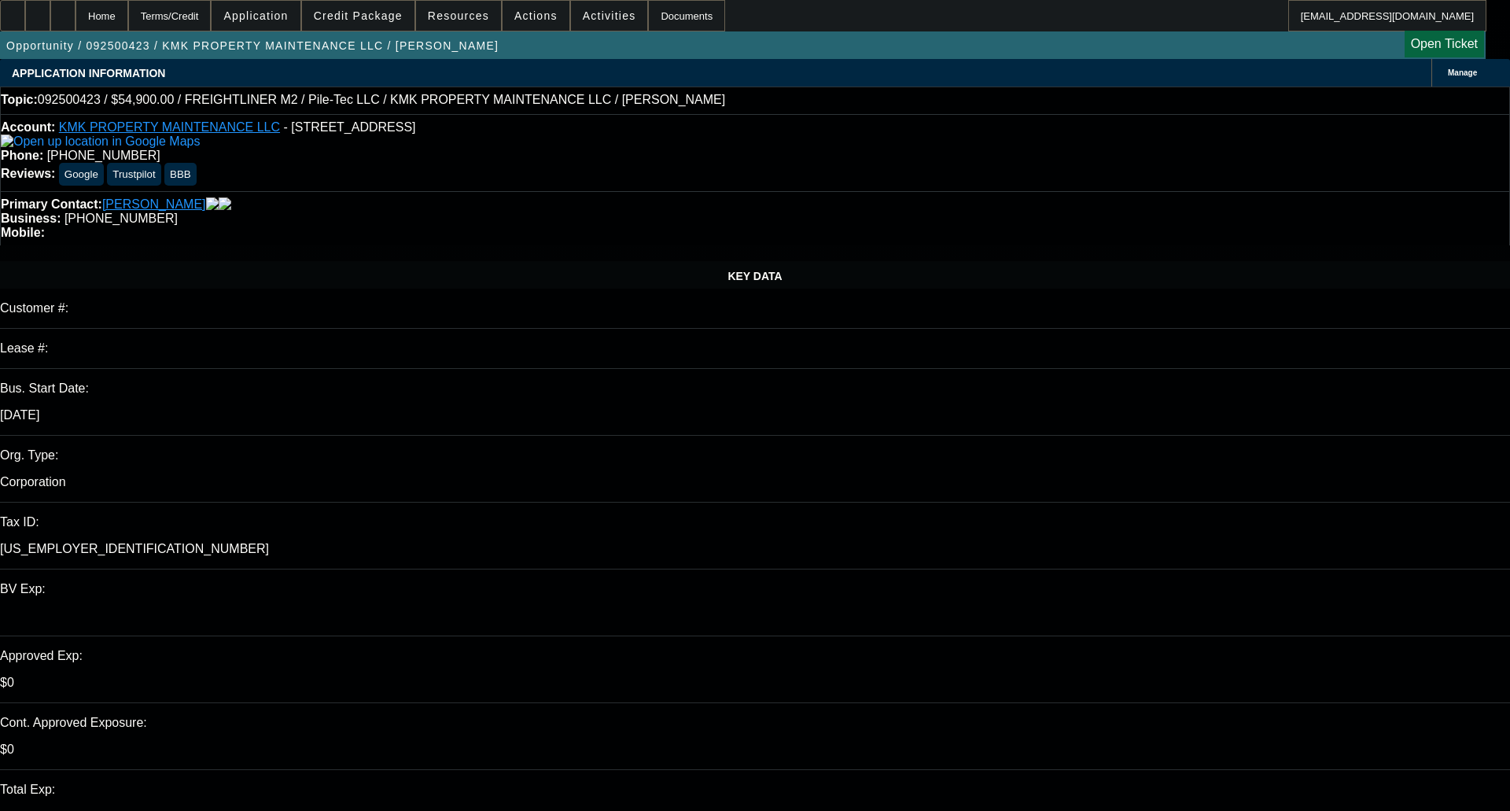
select select "1"
select select "6"
select select "1"
select select "6"
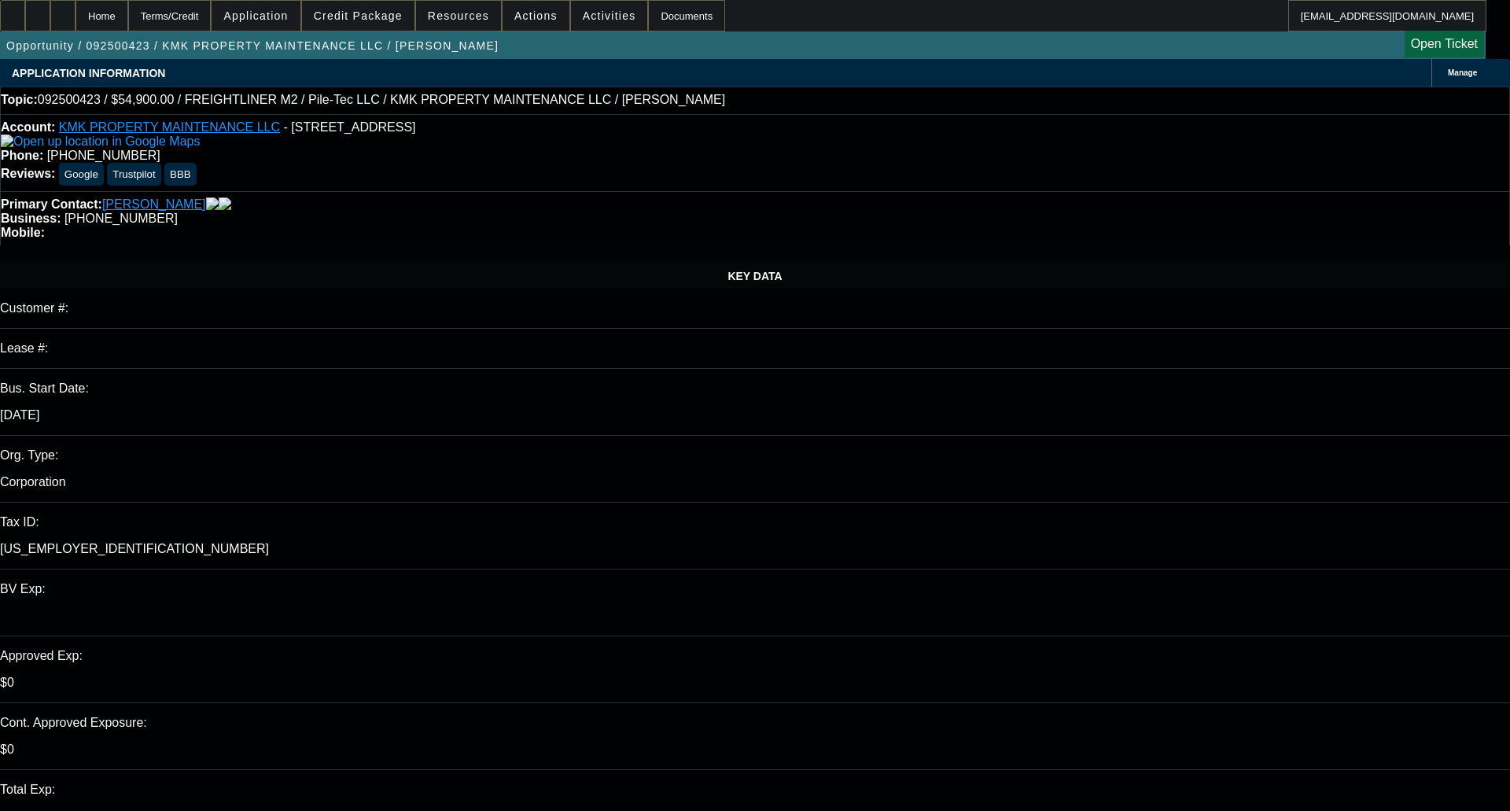
select select "1"
select select "6"
select select "1"
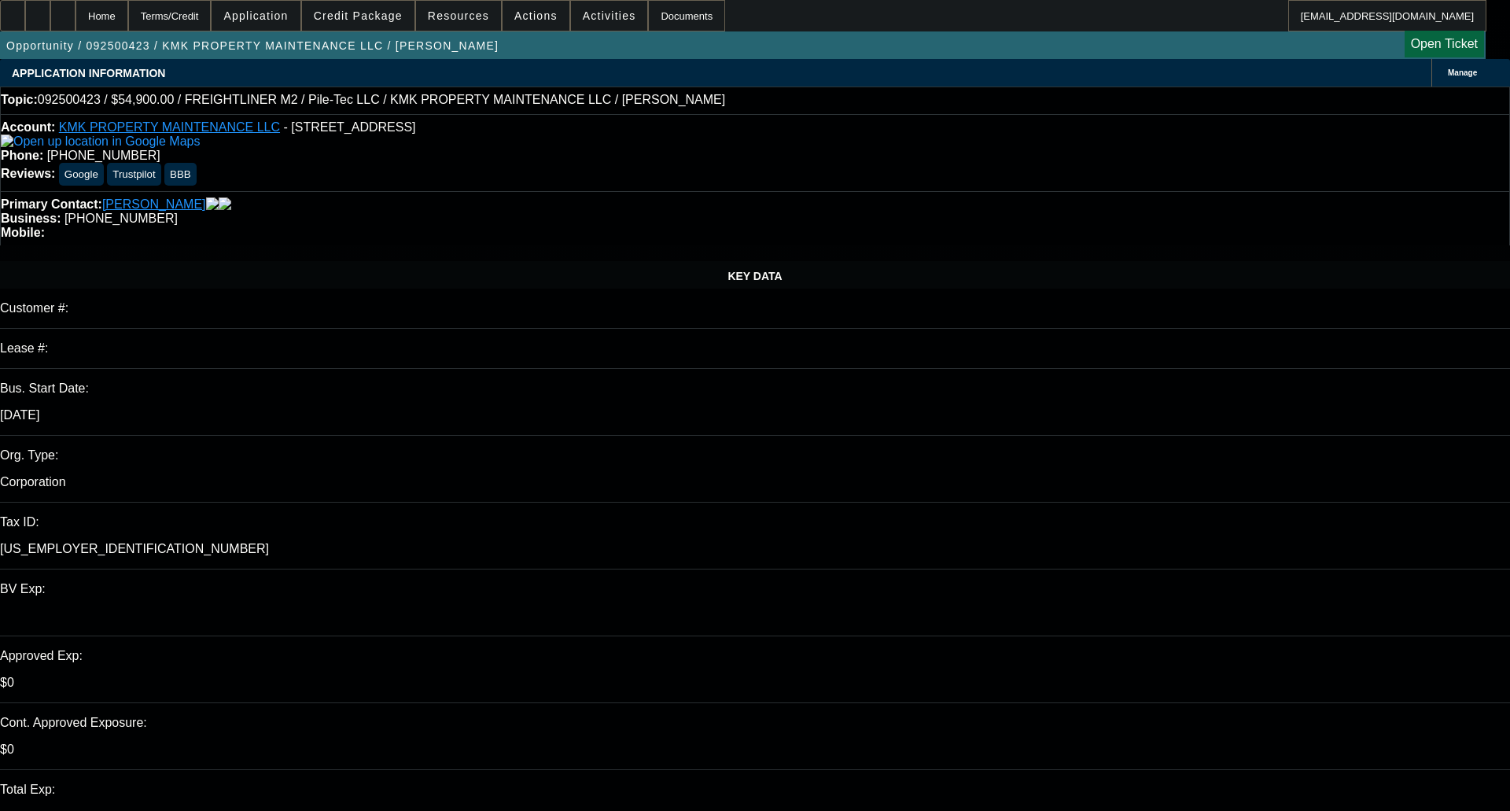
select select "6"
click at [366, 8] on span at bounding box center [358, 16] width 112 height 38
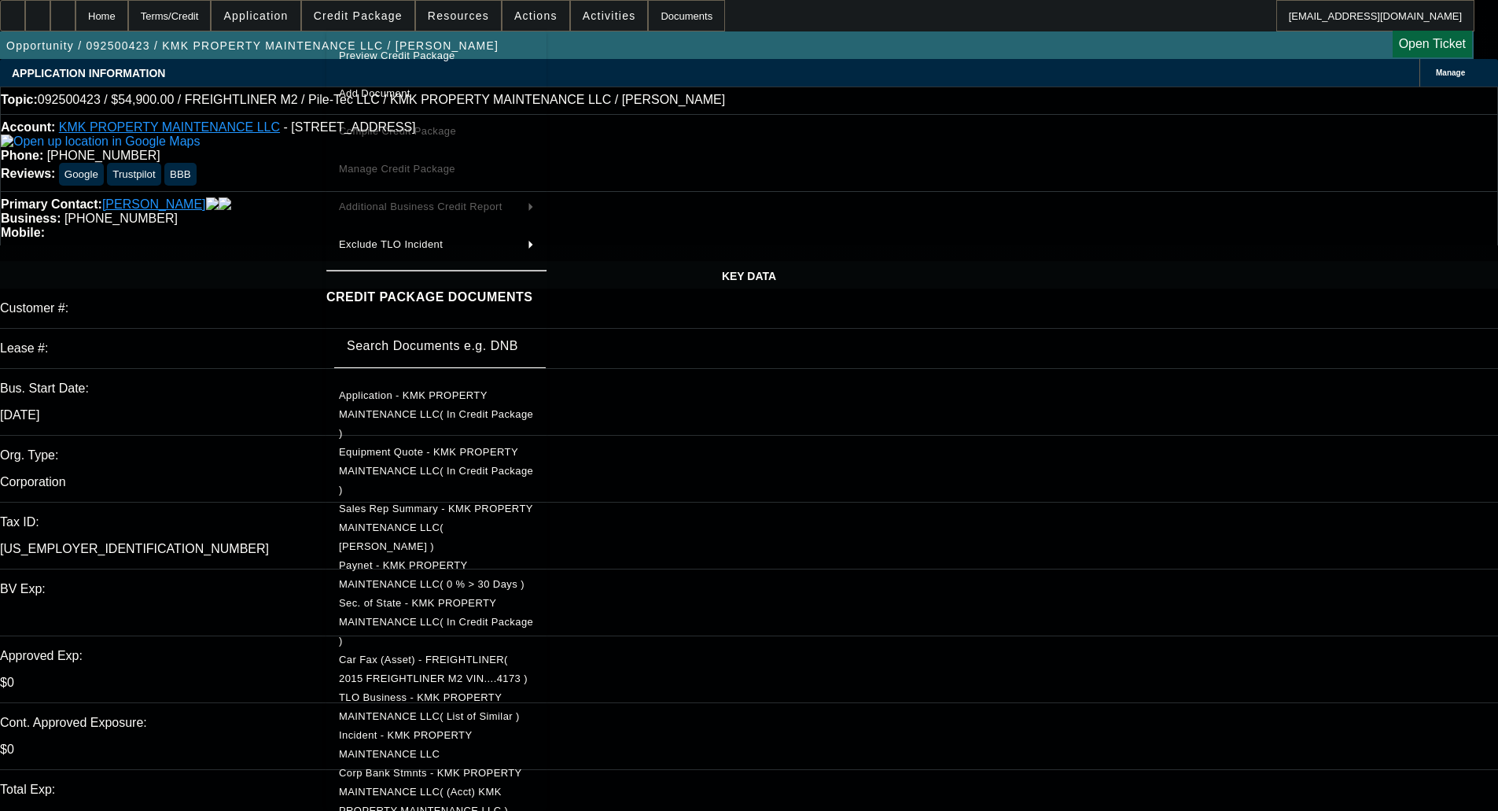
click at [404, 45] on button "Preview Credit Package" at bounding box center [436, 56] width 220 height 38
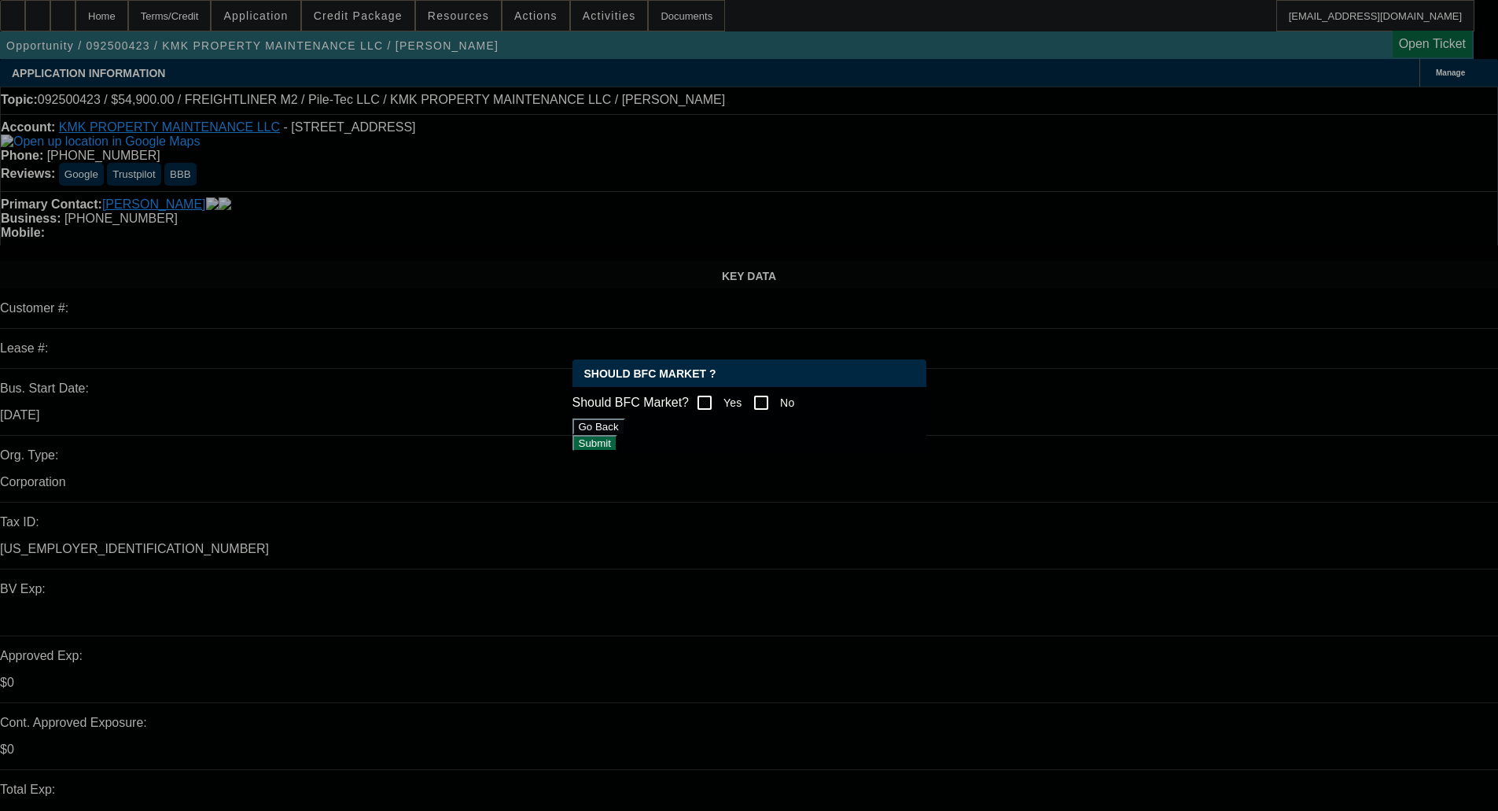
click at [720, 399] on input "Yes" at bounding box center [704, 402] width 31 height 31
checkbox input "true"
click at [617, 435] on button "Submit" at bounding box center [595, 443] width 45 height 17
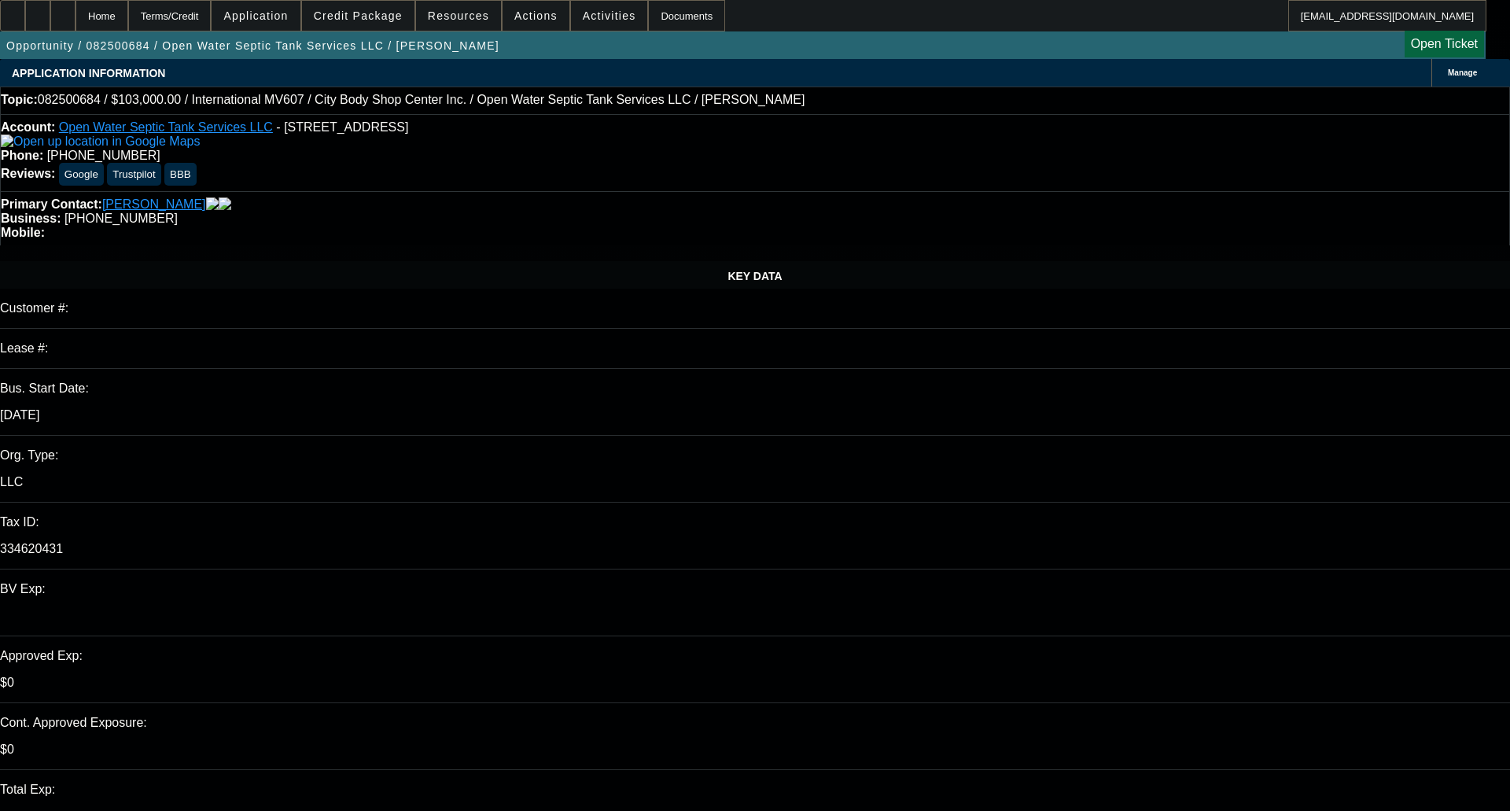
select select "0"
select select "2"
select select "0"
select select "2"
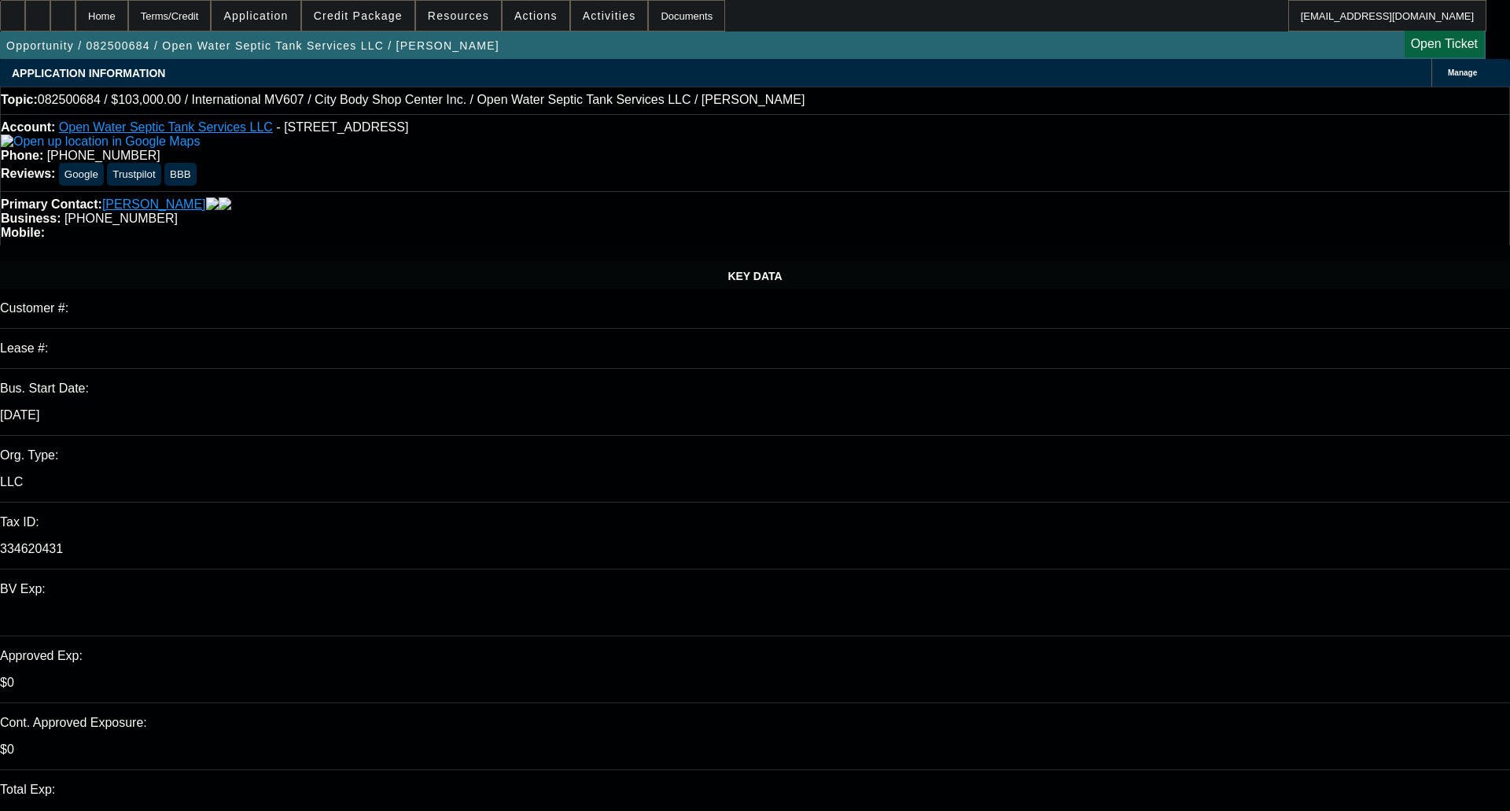
select select "0"
select select "2"
select select "0"
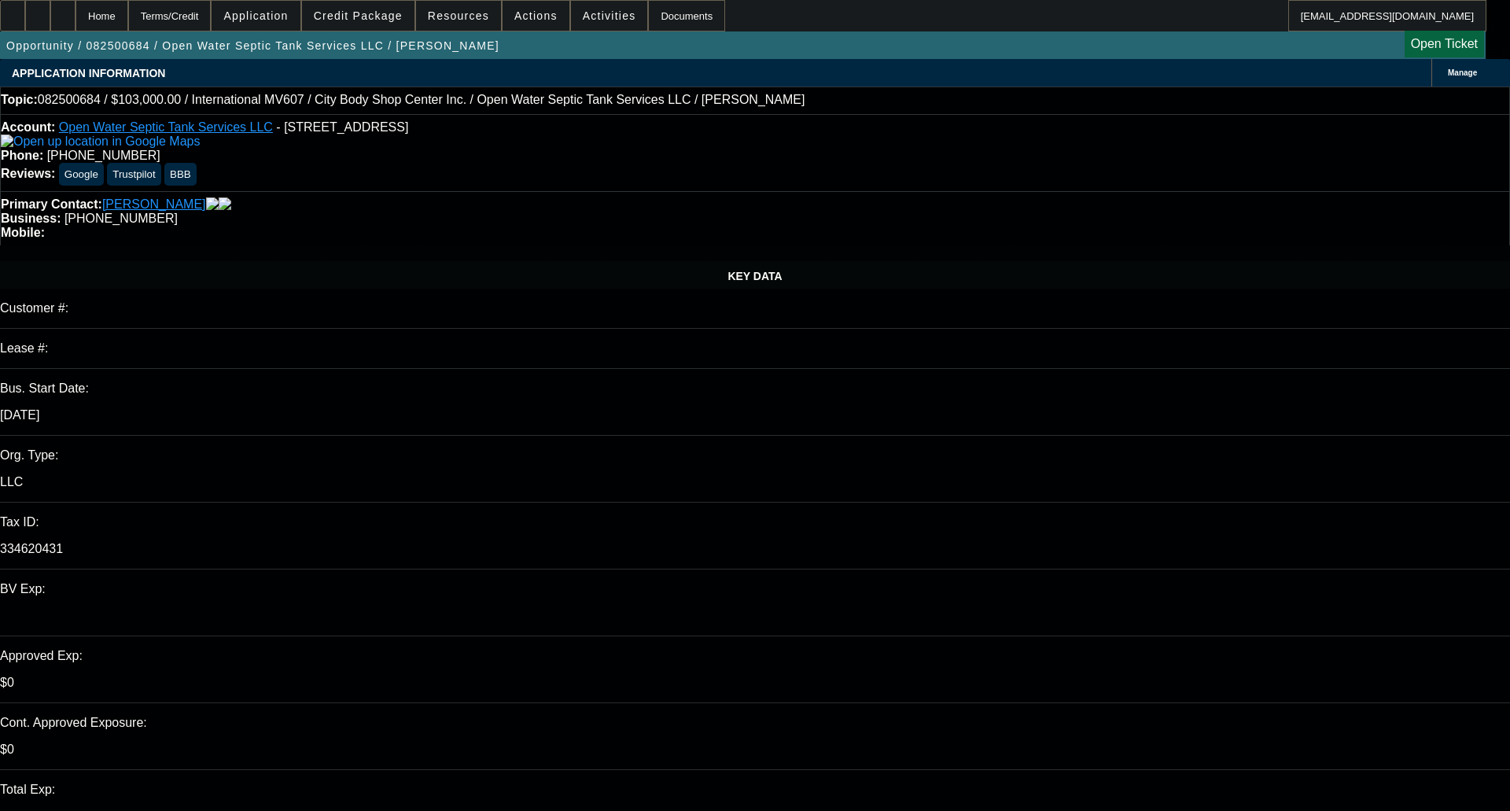
select select "2"
select select "0"
select select "1"
select select "2"
select select "6"
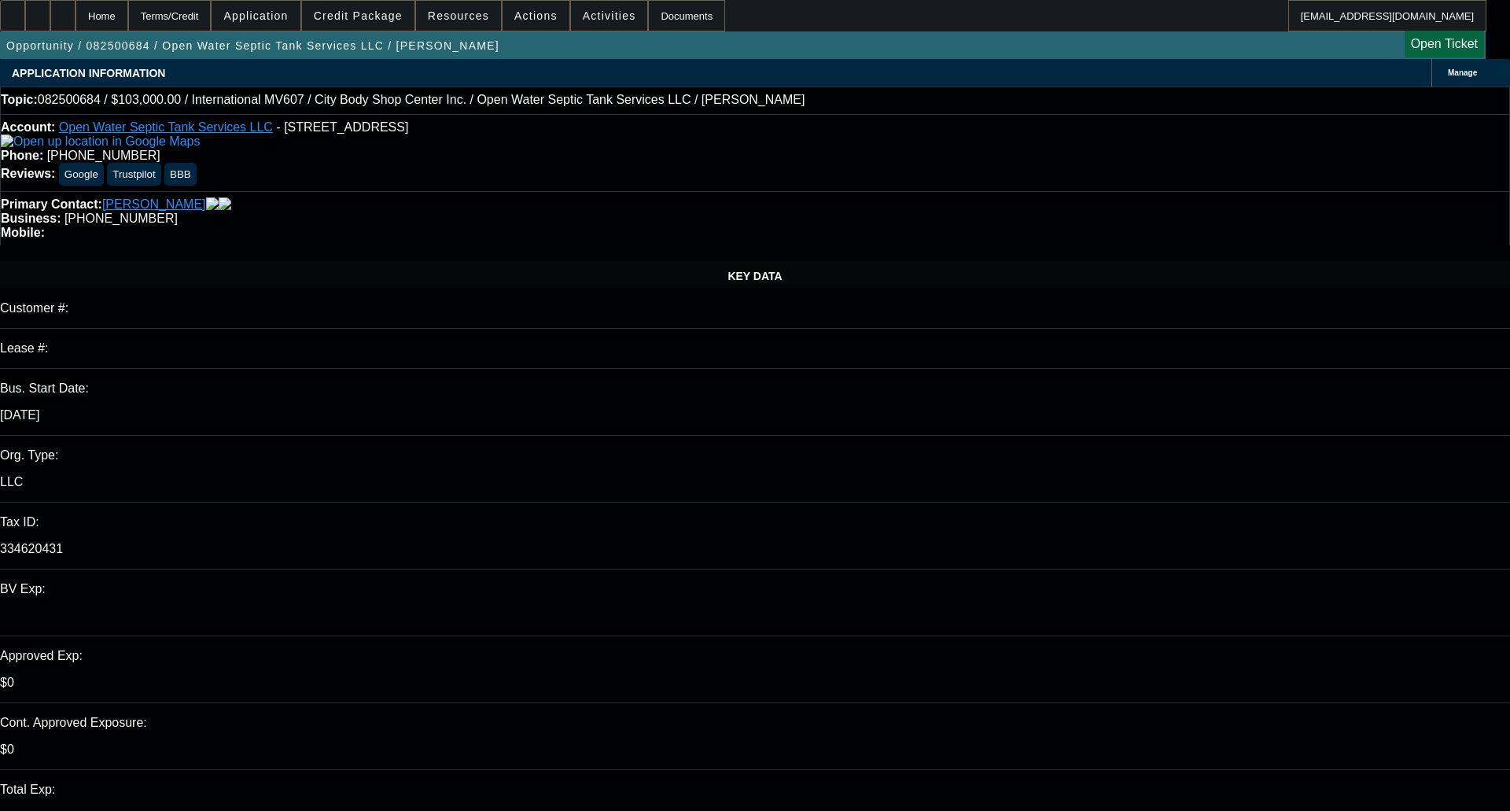
select select "1"
select select "2"
select select "6"
select select "1"
select select "2"
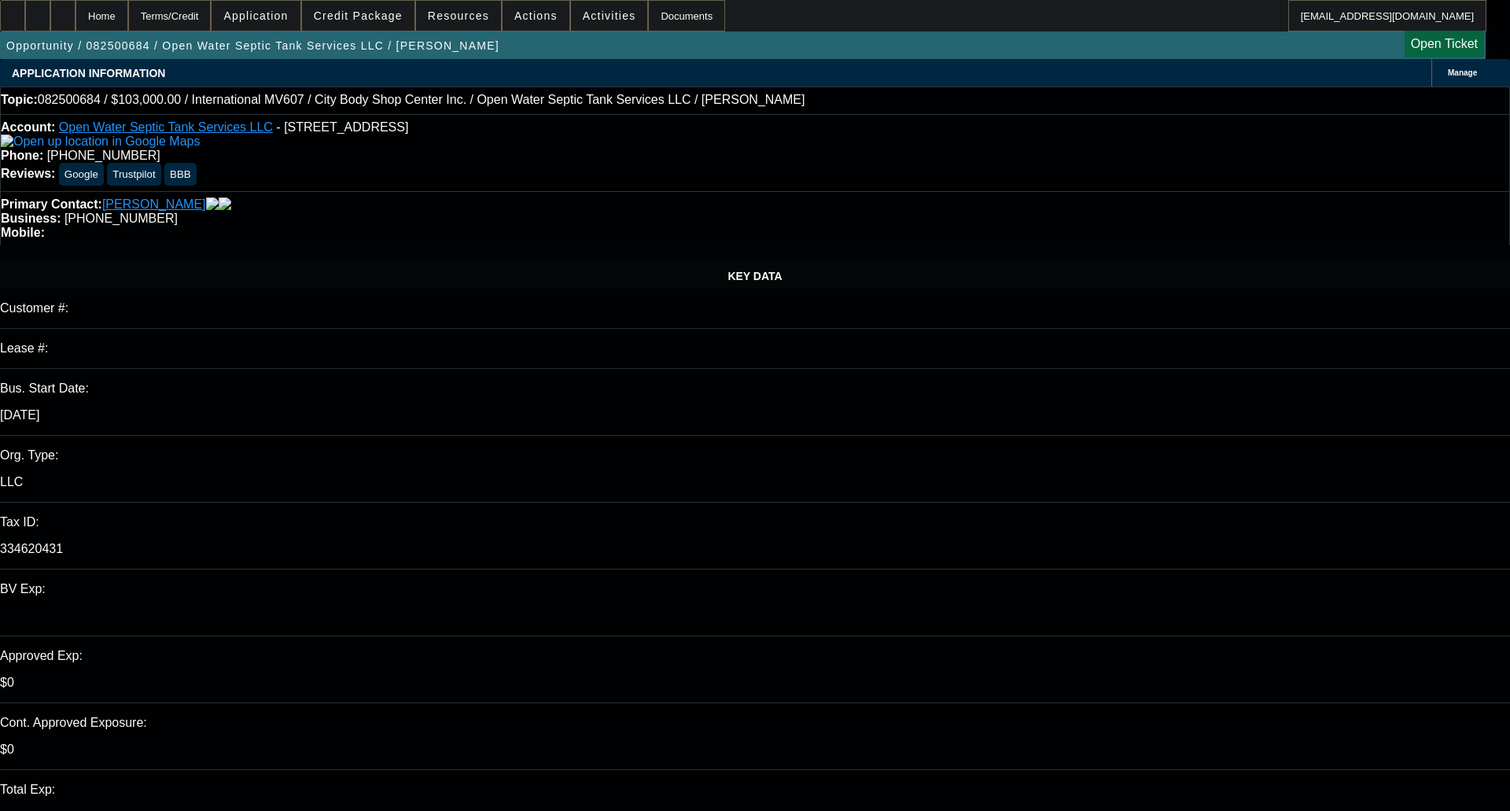
select select "6"
select select "1"
select select "2"
select select "6"
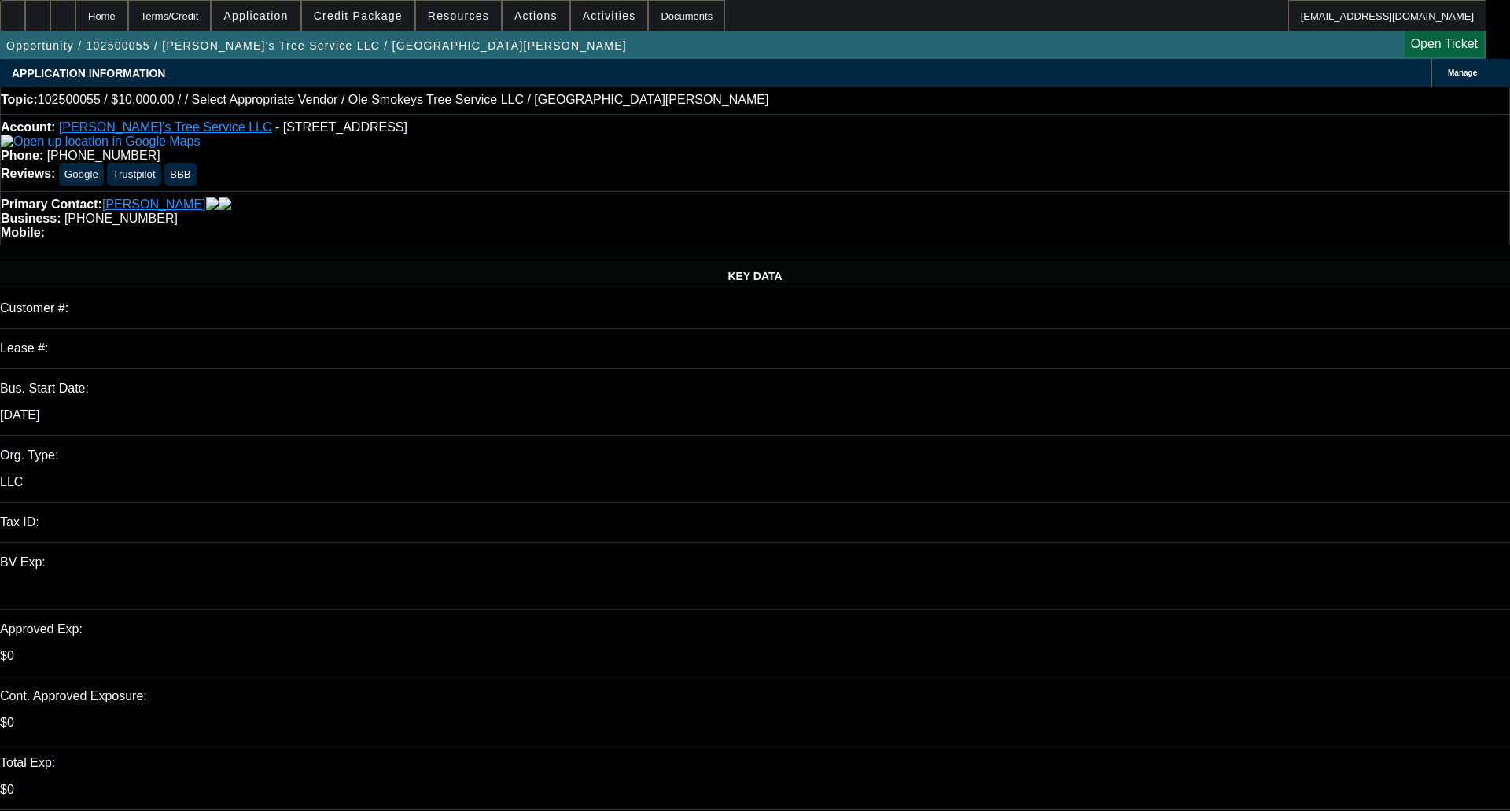
select select "0"
select select "2"
select select "0.1"
select select "1"
select select "2"
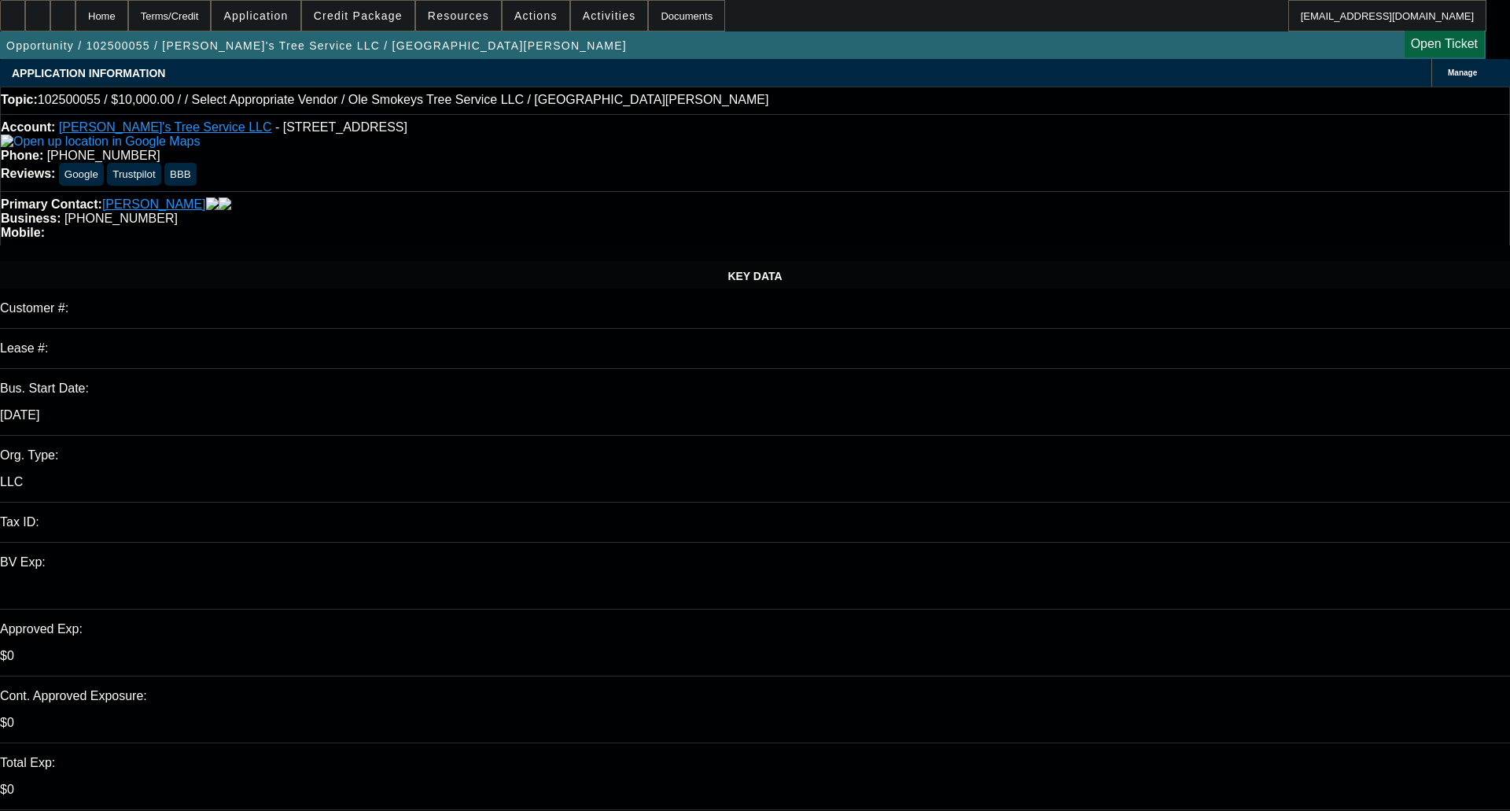
select select "4"
click at [378, 24] on span at bounding box center [358, 16] width 112 height 38
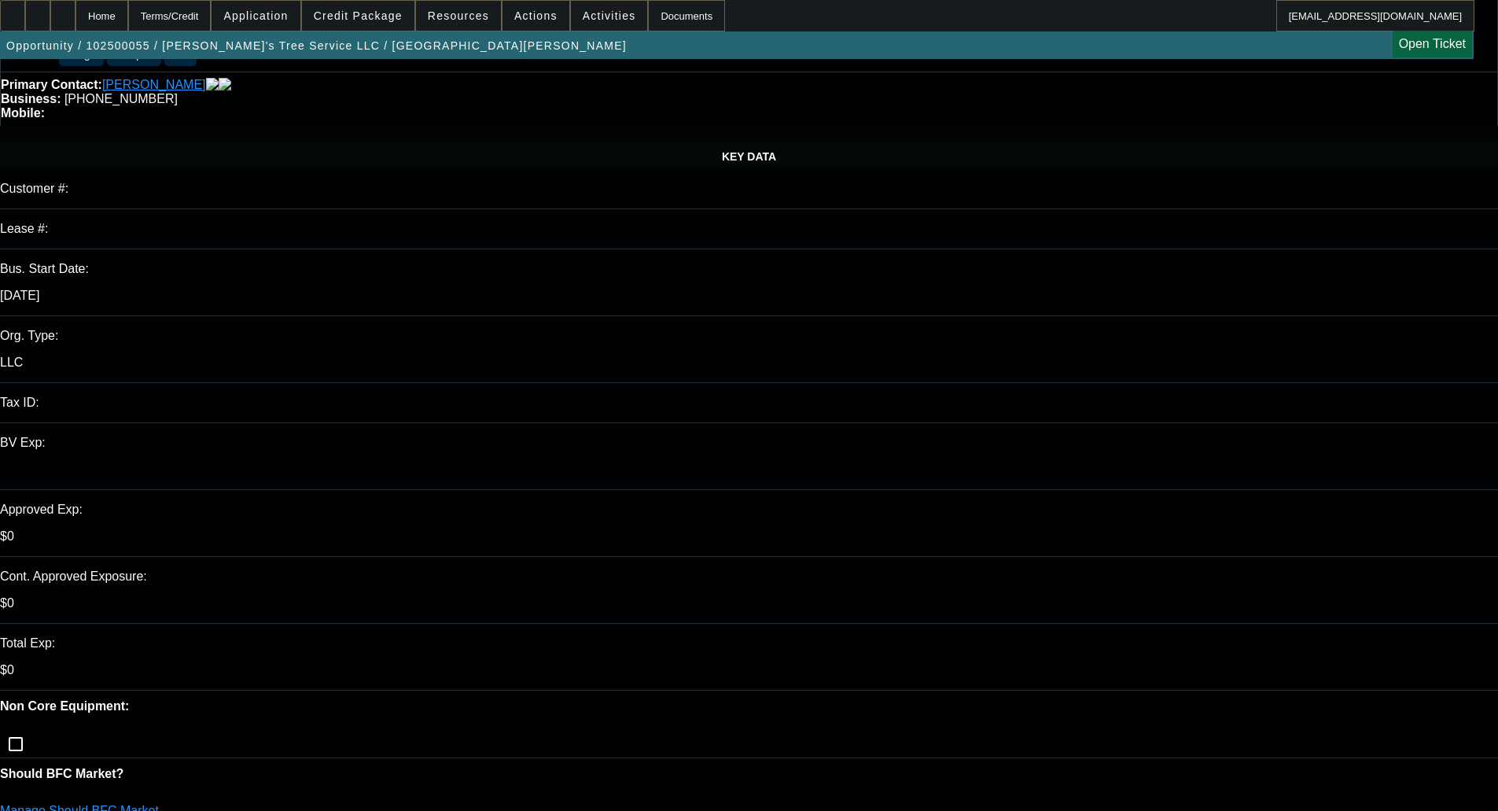
scroll to position [157, 0]
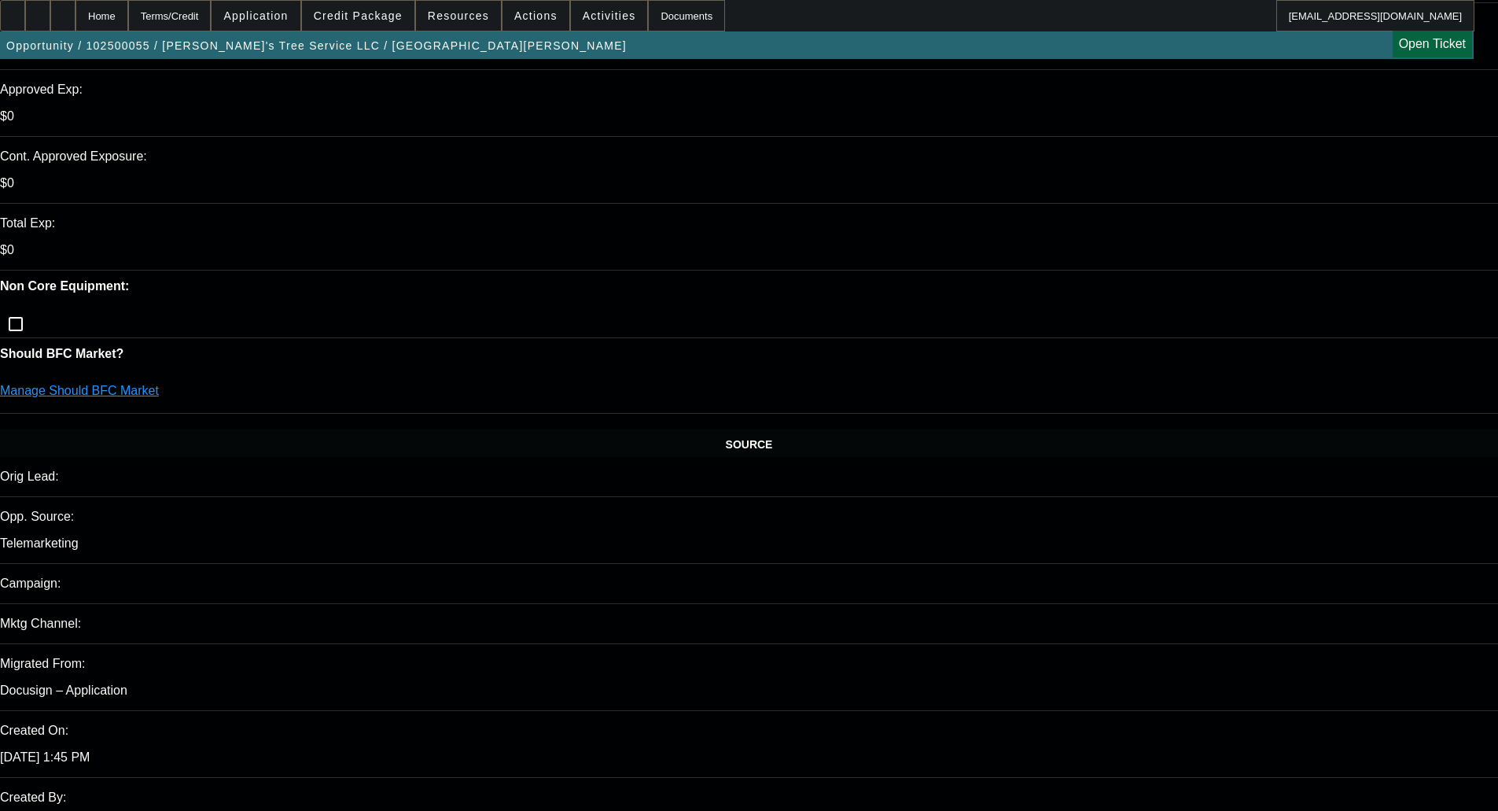
scroll to position [551, 0]
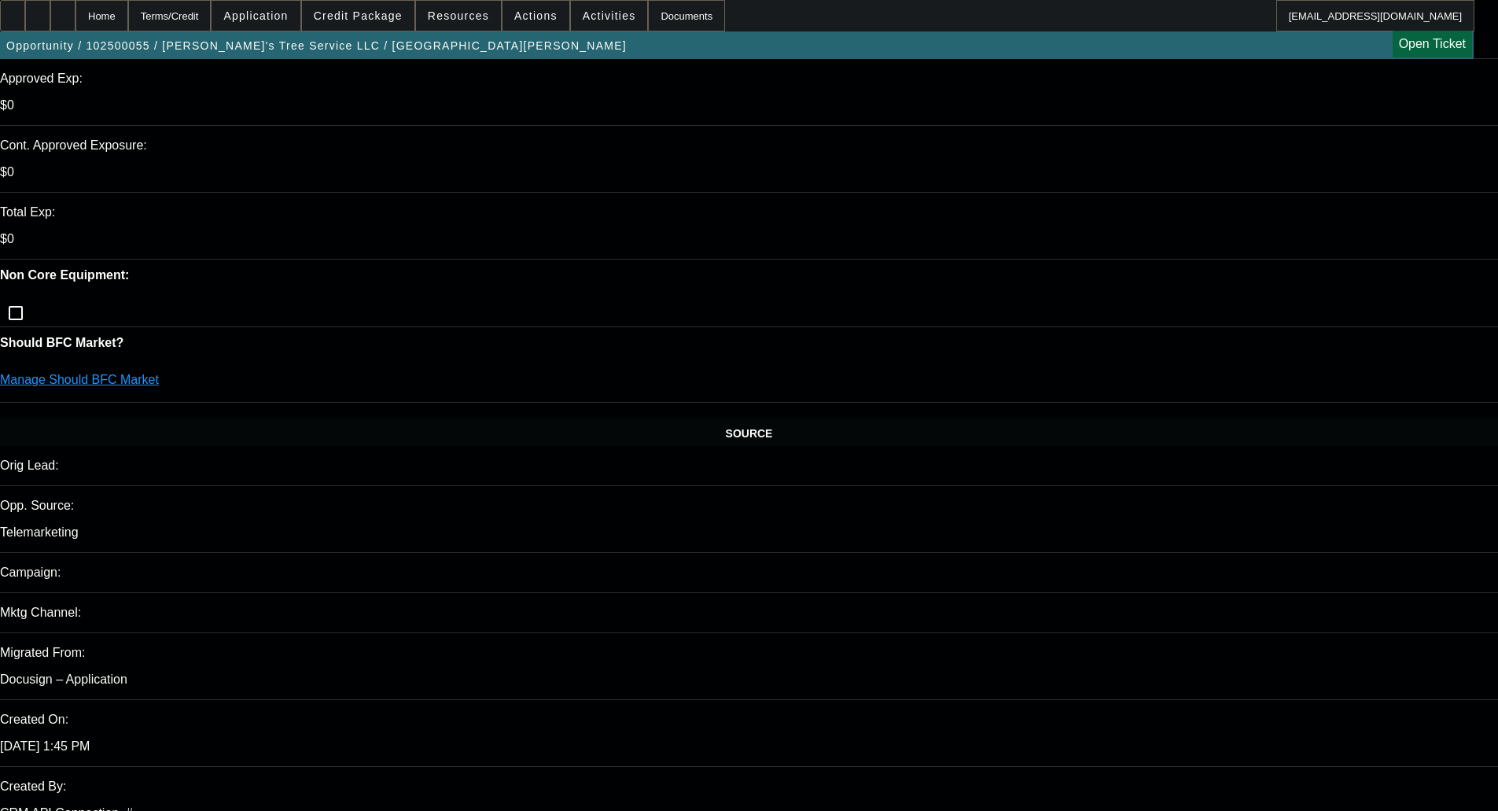
click at [382, 8] on span at bounding box center [358, 16] width 112 height 38
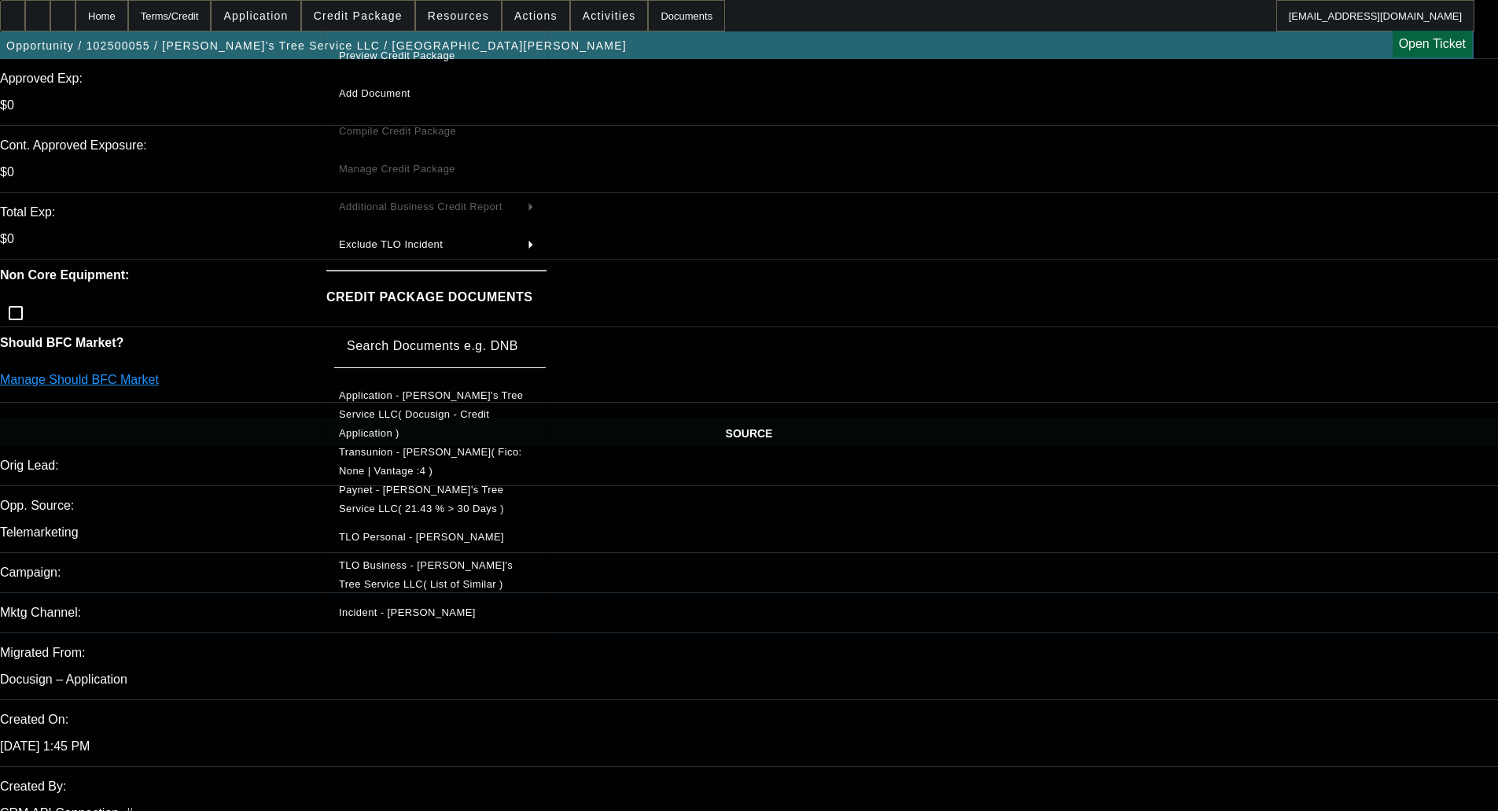
click at [425, 531] on span "TLO Personal - Metheney, David" at bounding box center [421, 537] width 165 height 12
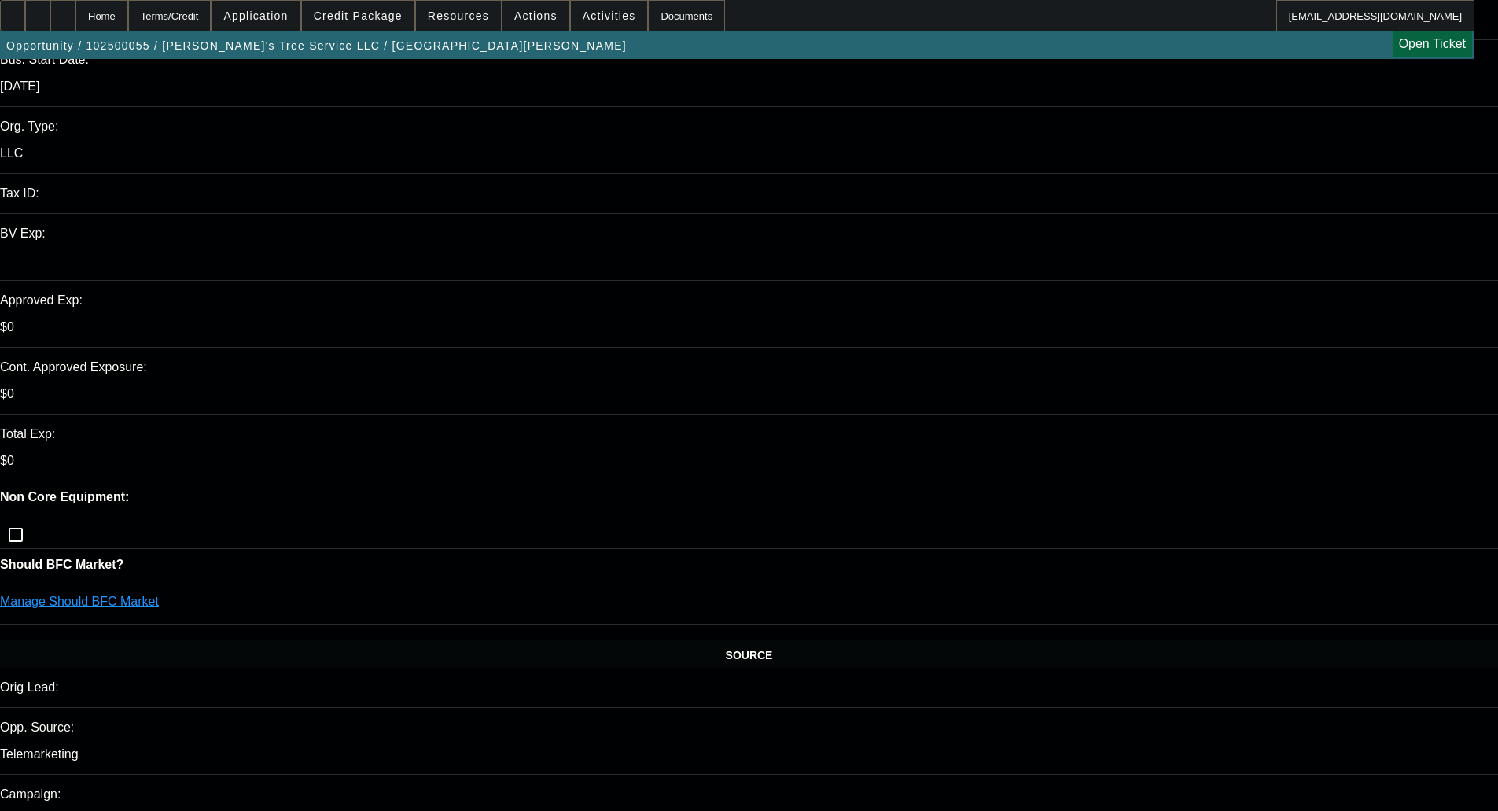
scroll to position [236, 0]
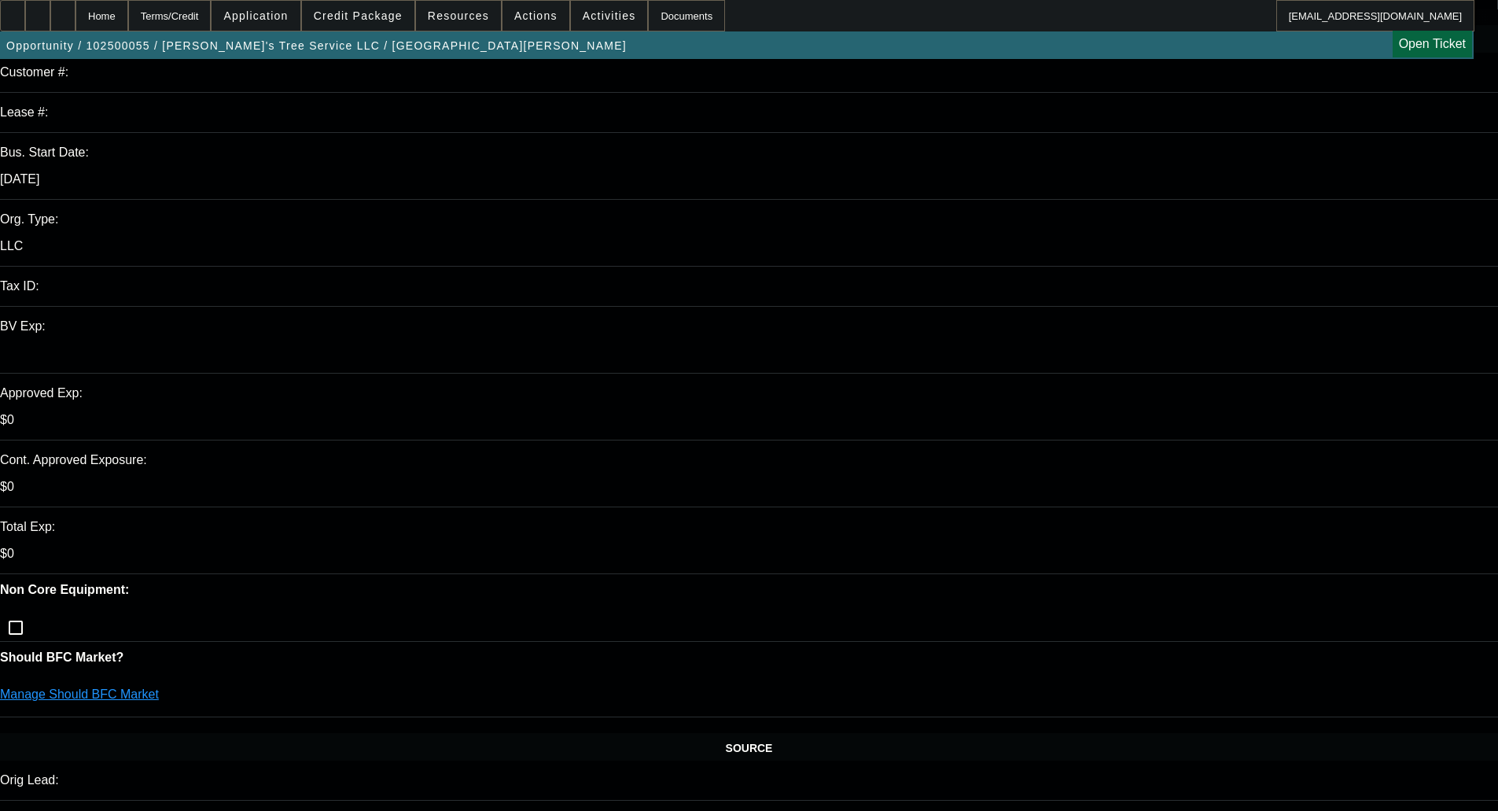
click at [352, 9] on span at bounding box center [358, 16] width 112 height 38
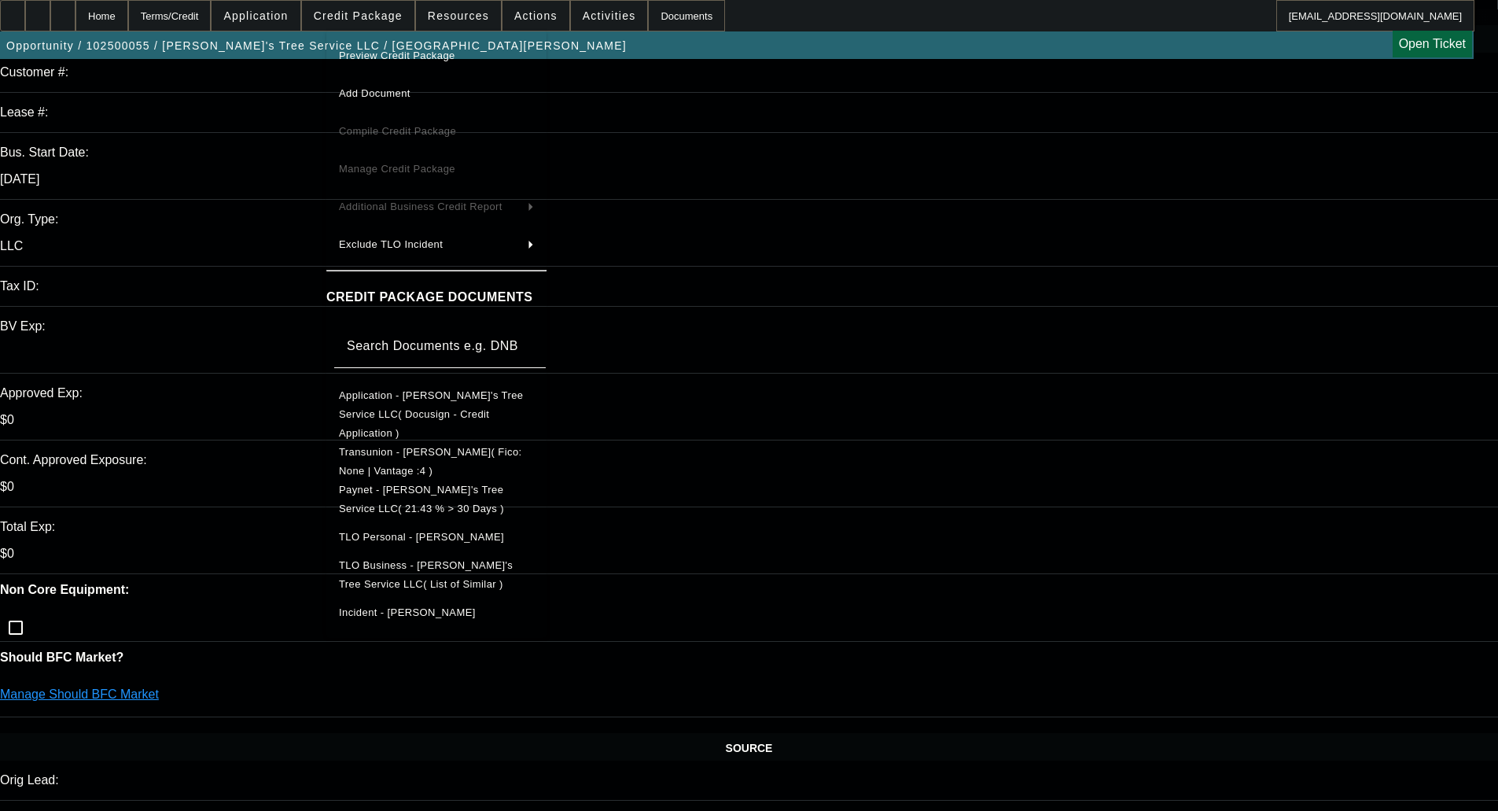
click at [394, 392] on span "Application - Ole Smokey's Tree Service LLC( Docusign - Credit Application )" at bounding box center [436, 414] width 195 height 57
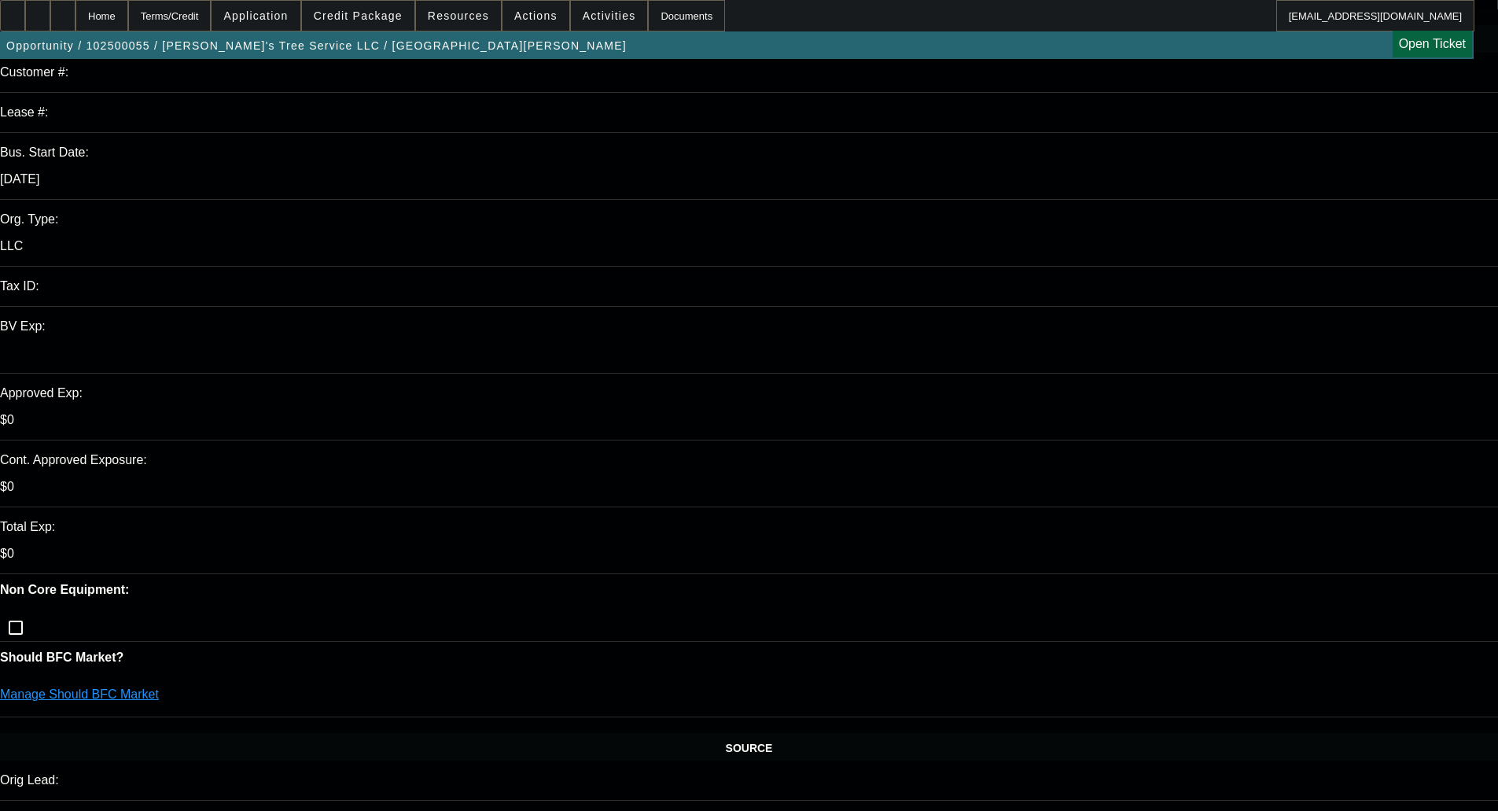
scroll to position [0, 0]
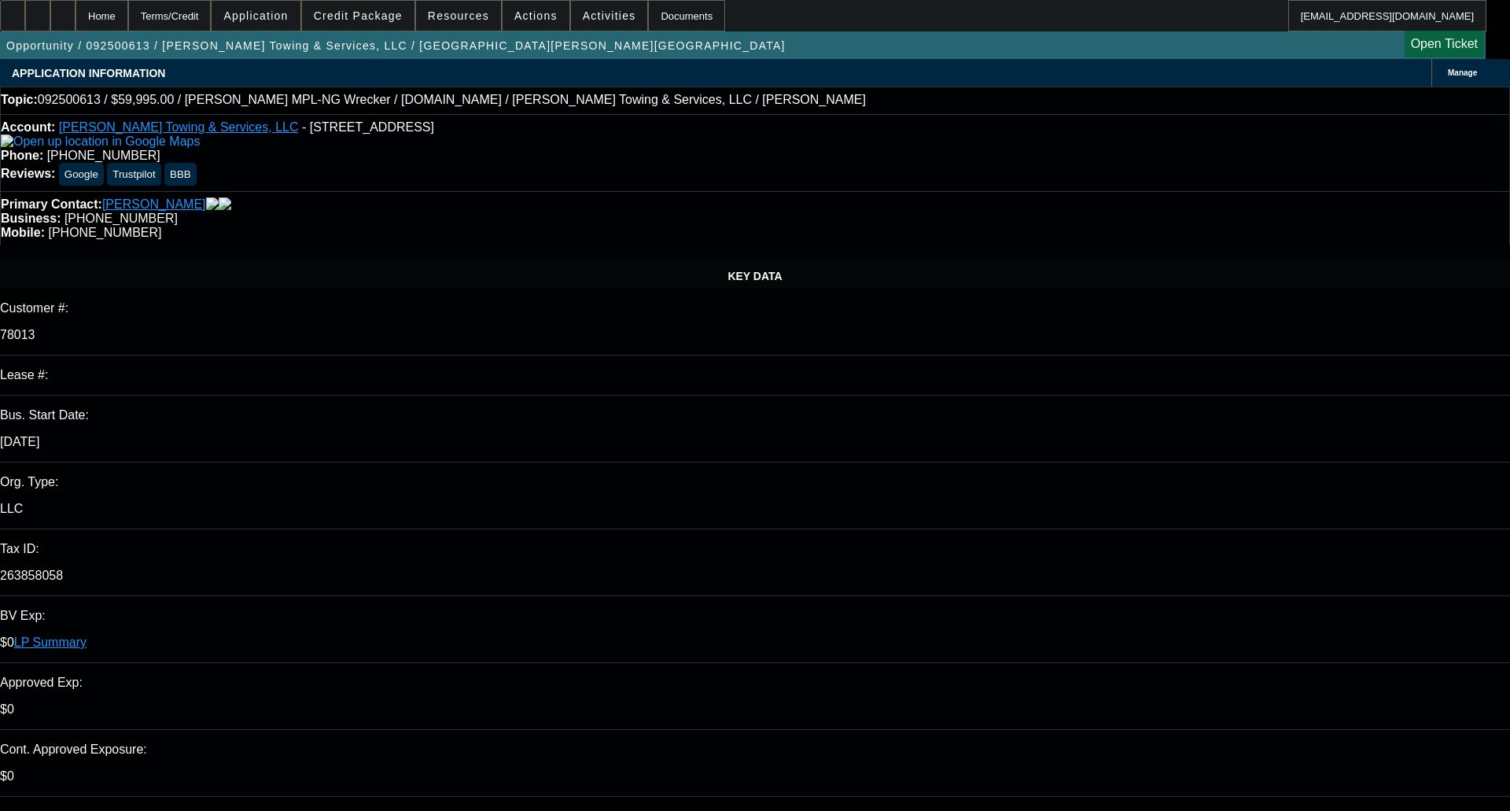
select select "0"
select select "2"
select select "0"
select select "2"
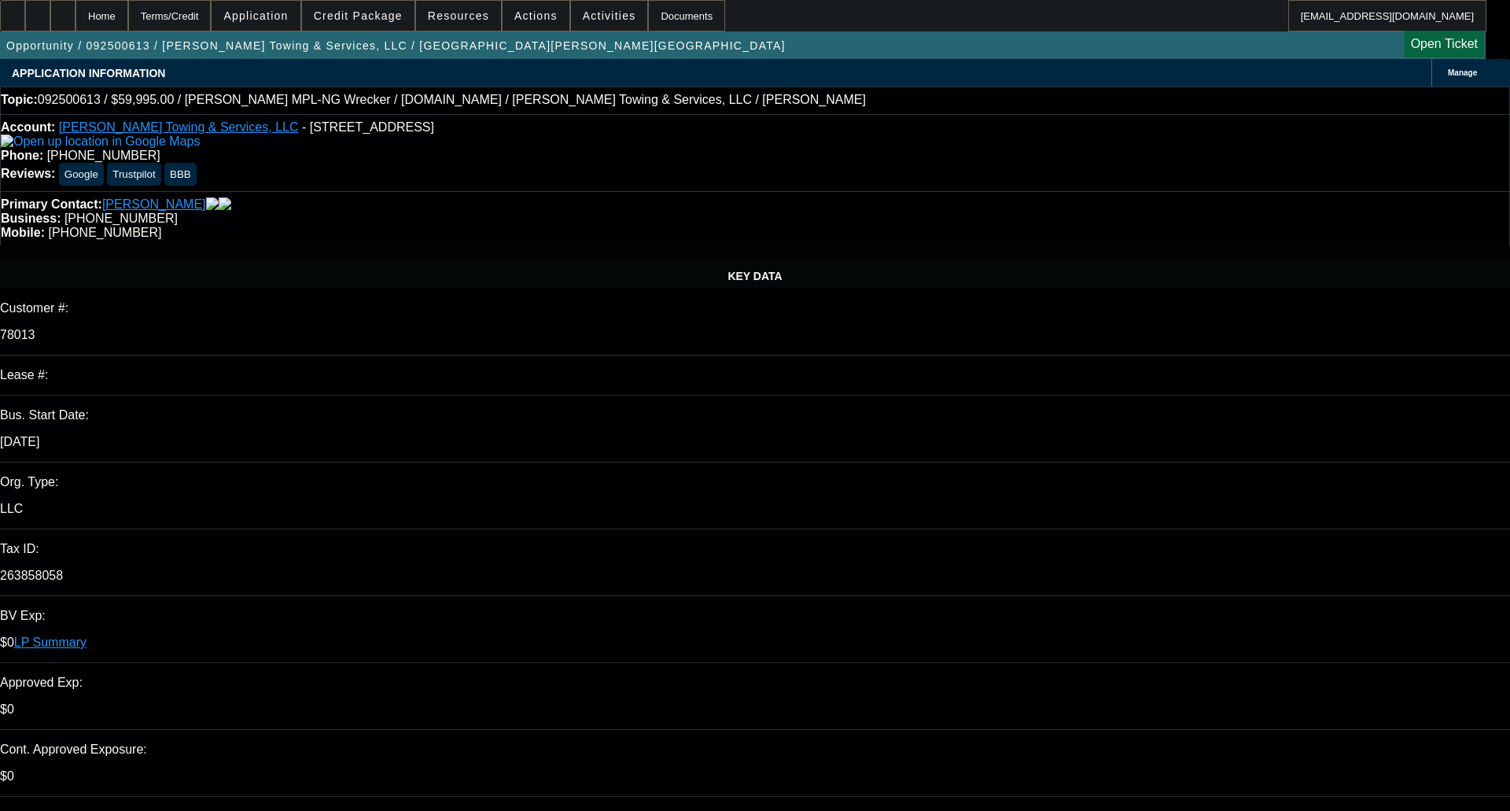
select select "0"
select select "1"
select select "2"
select select "6"
select select "1"
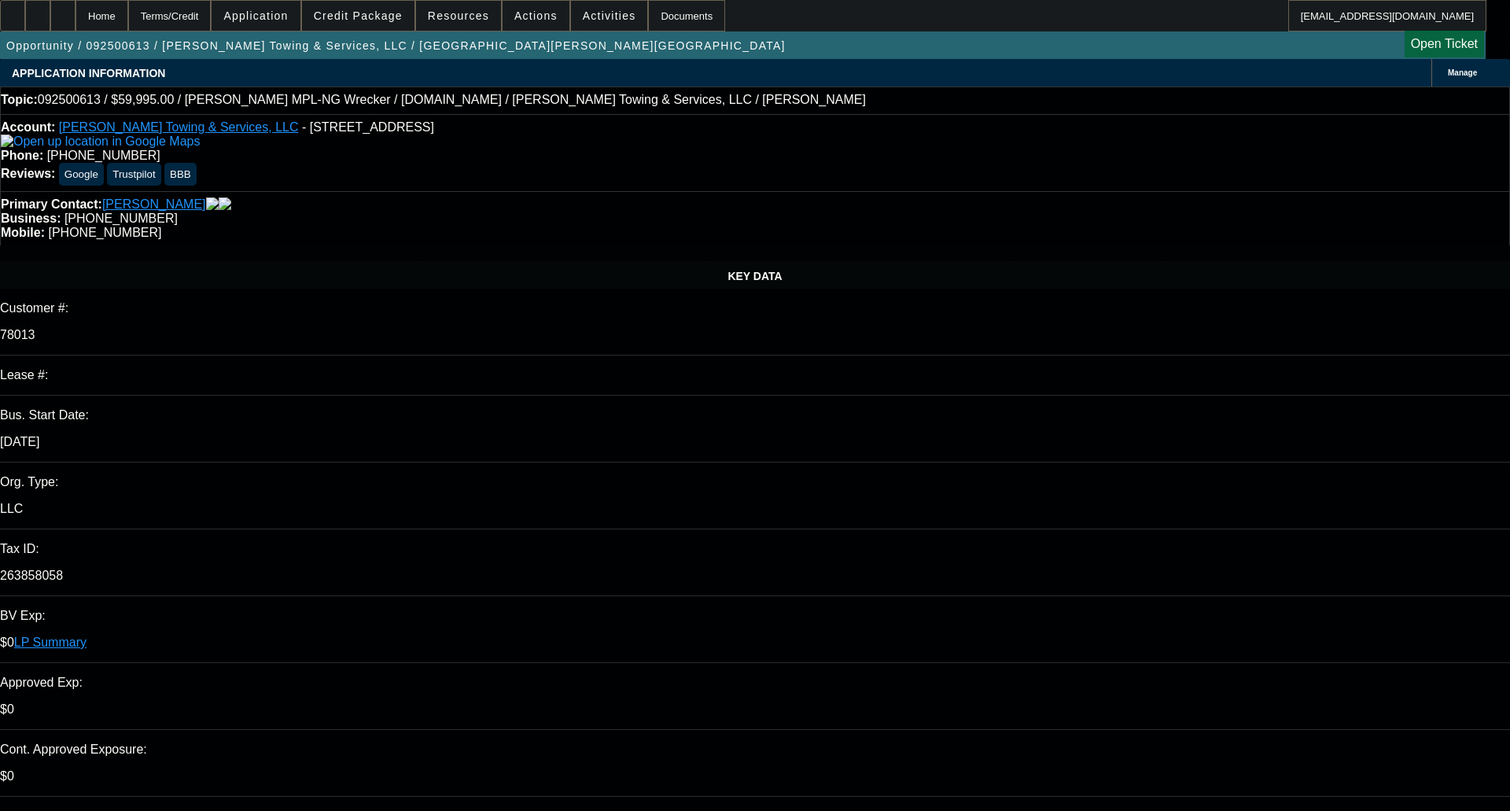
select select "2"
select select "6"
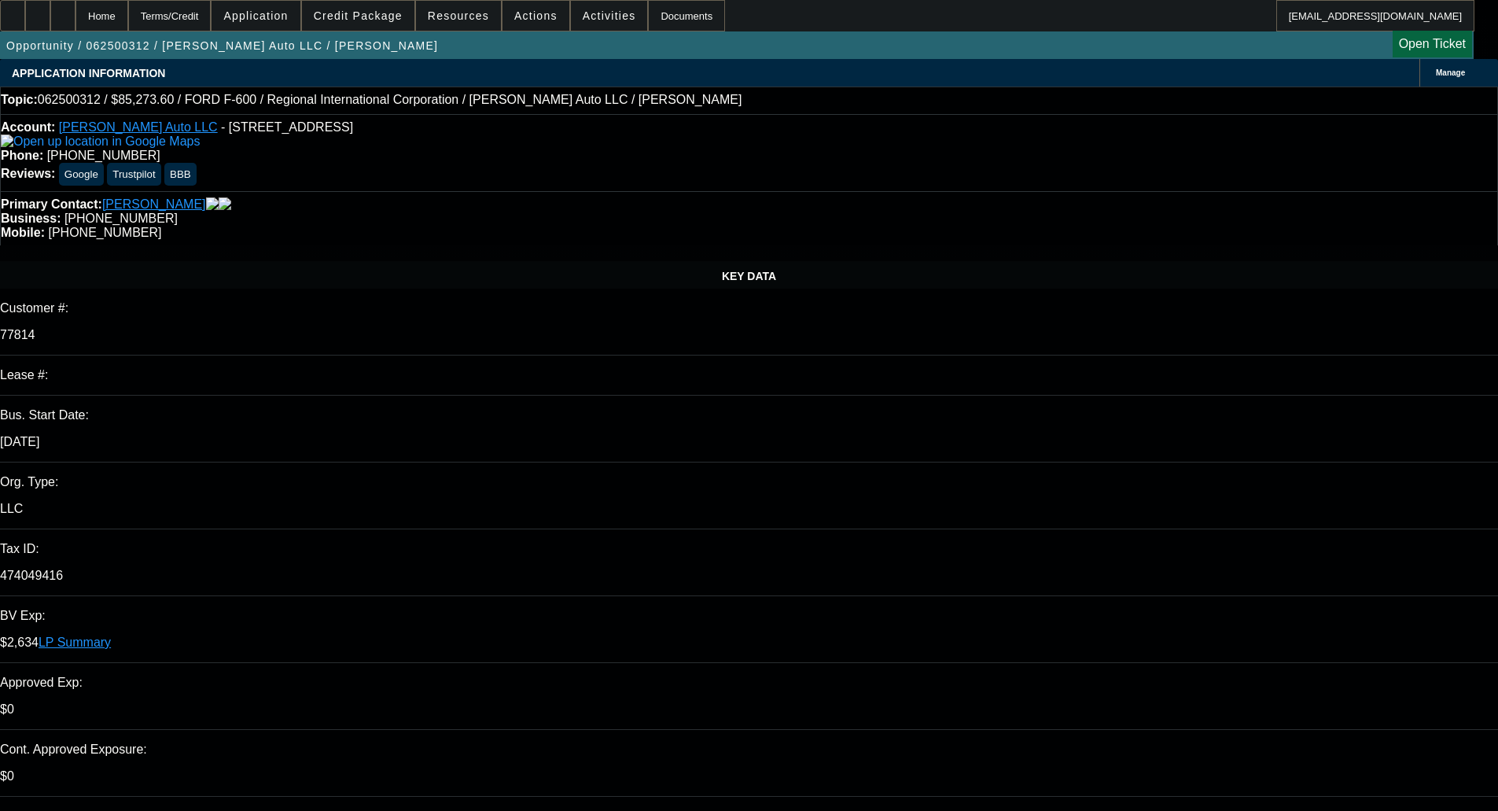
select select "0"
select select "6"
select select "0"
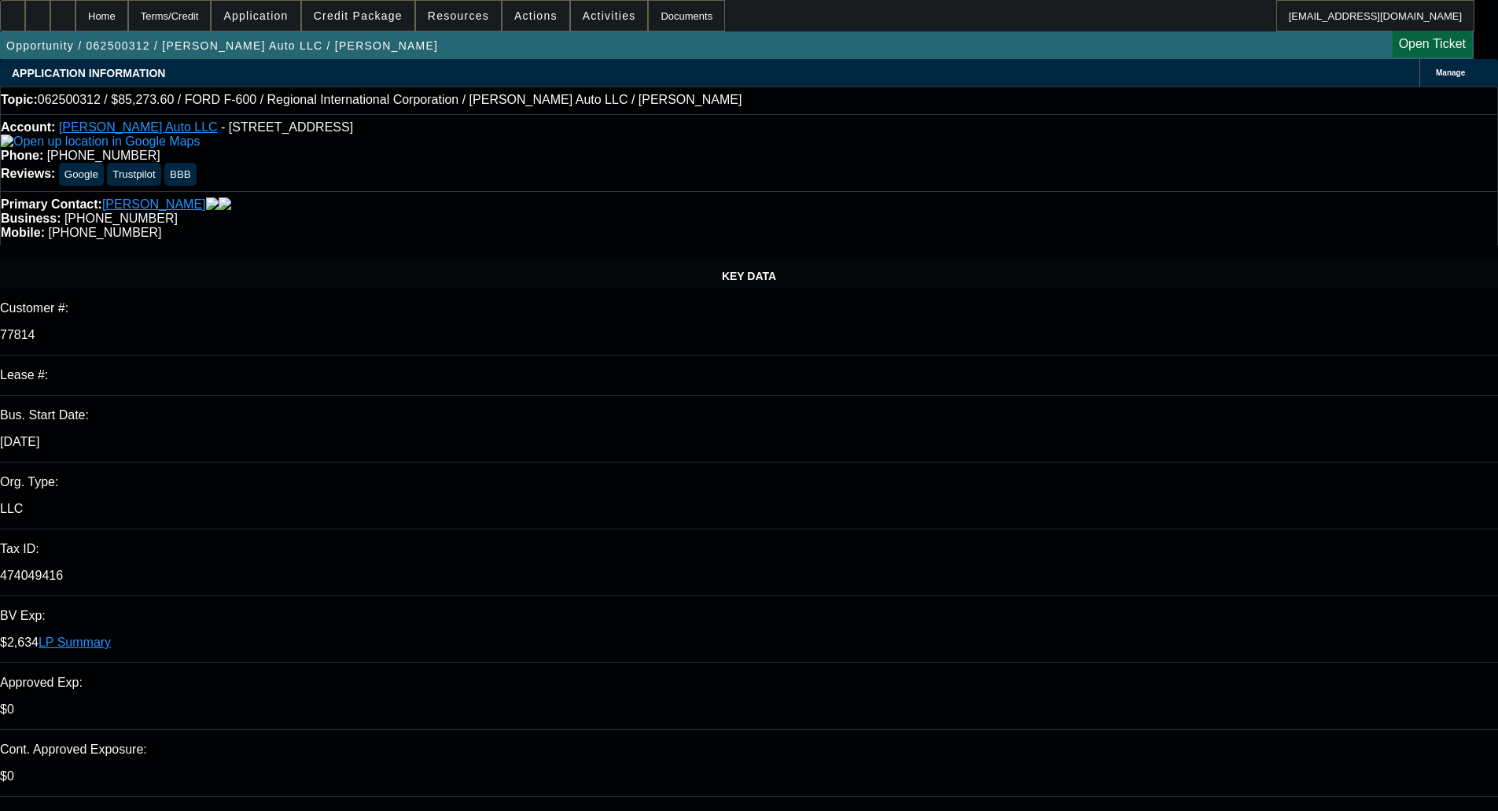
select select "0"
select select "6"
select select "0.1"
select select "0"
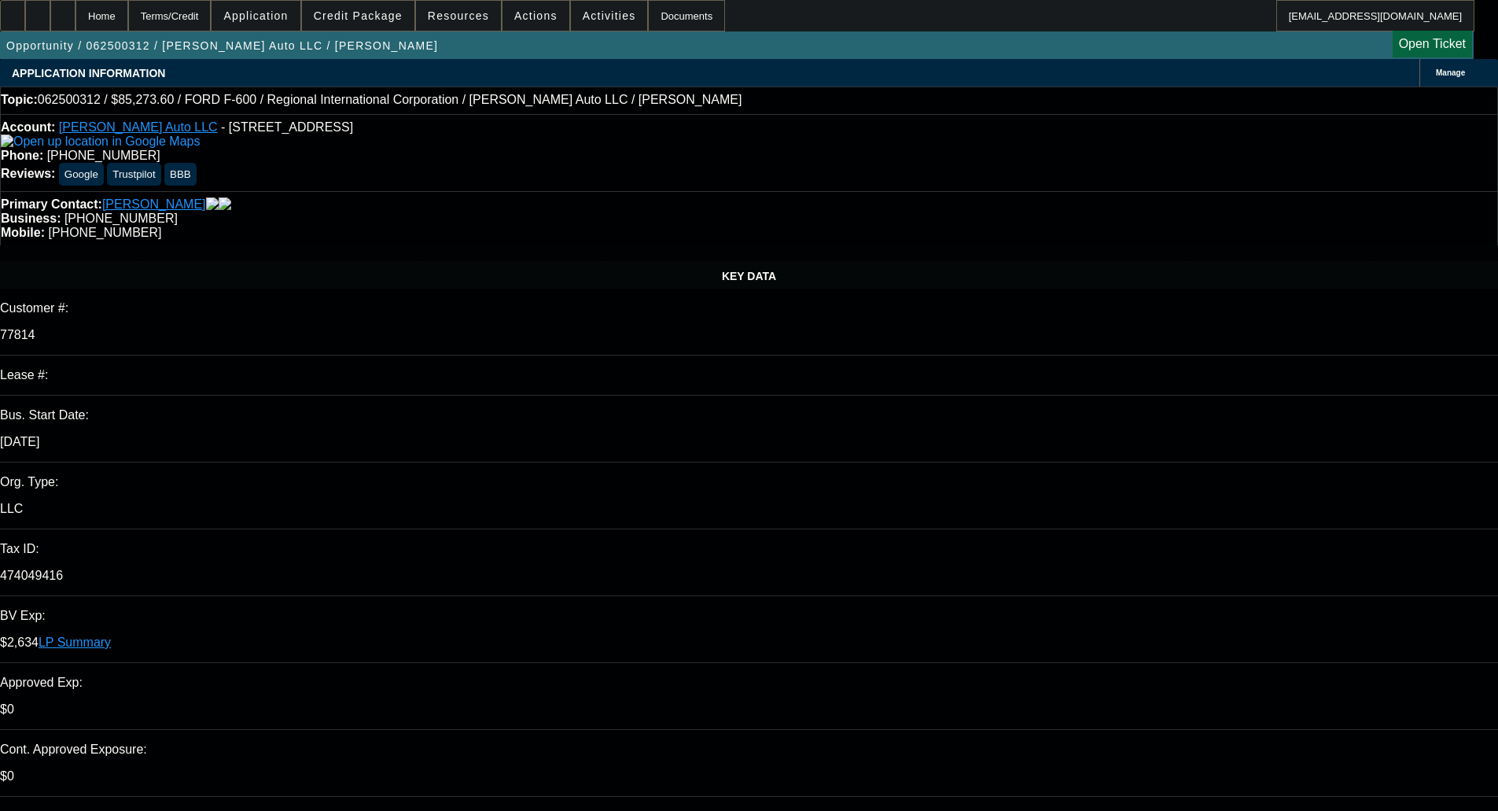
select select "2"
select select "0"
select select "6"
select select "0.1"
select select "0"
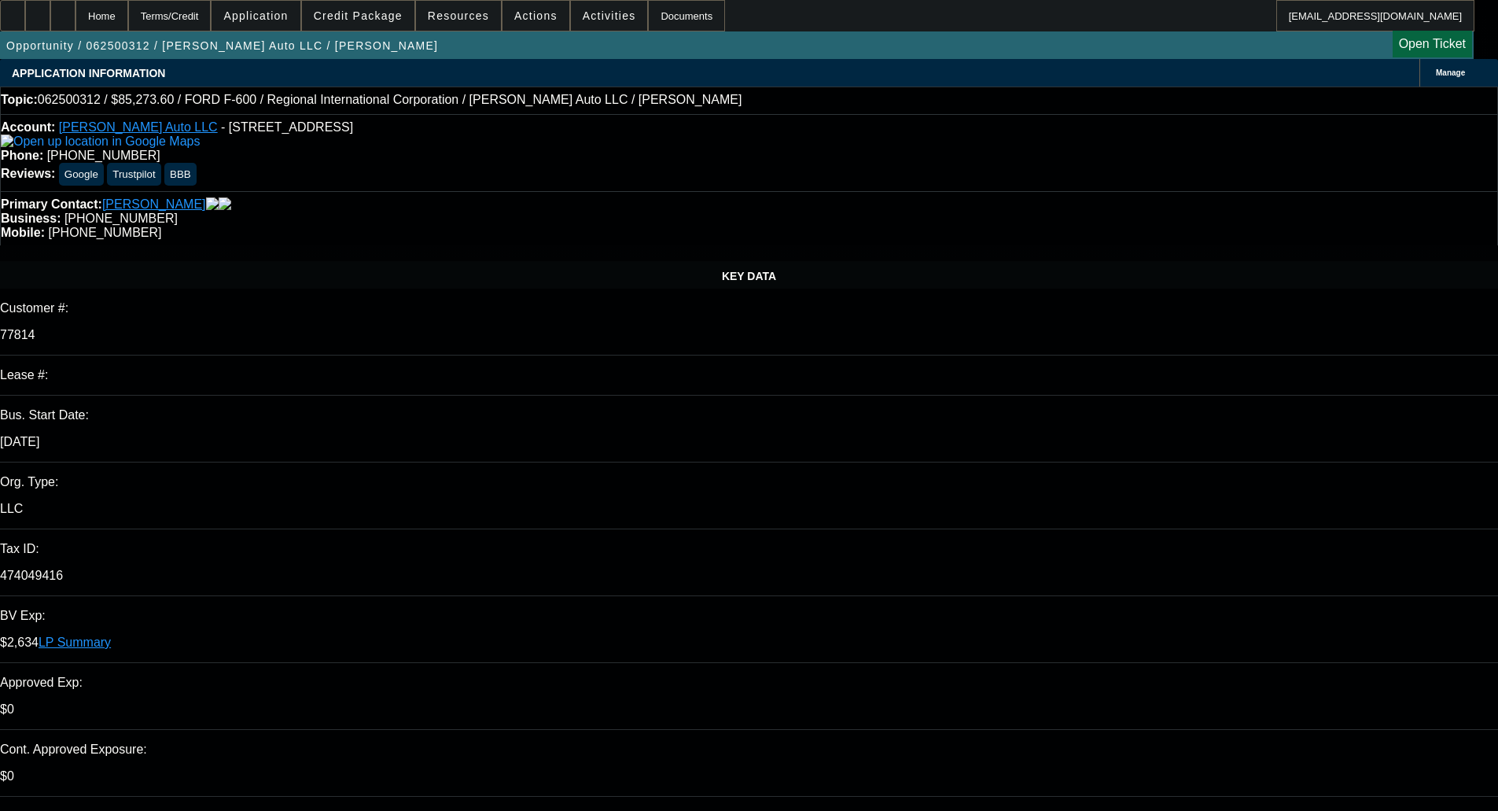
select select "2"
select select "0"
select select "6"
